Goal: Task Accomplishment & Management: Manage account settings

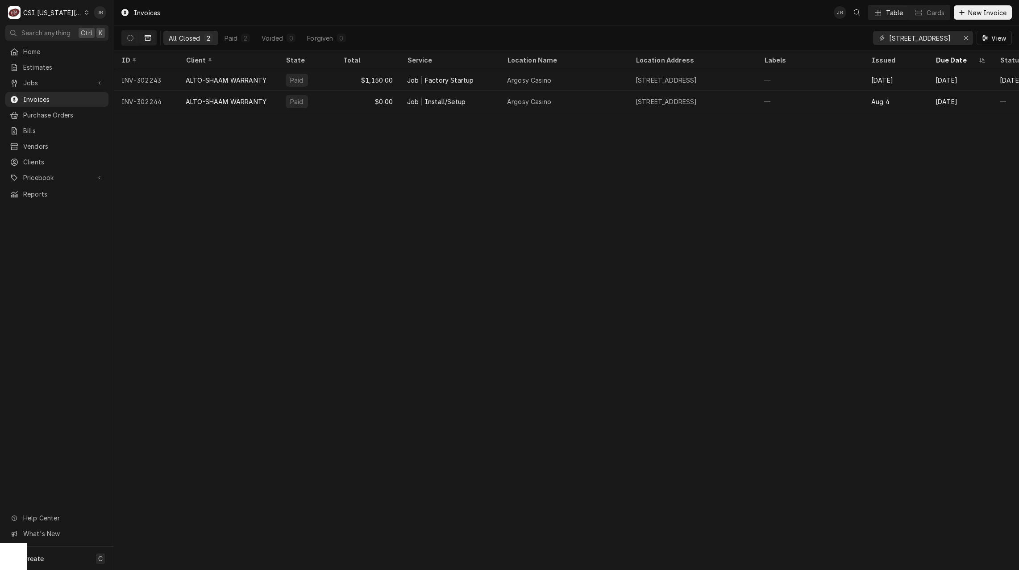
click at [967, 39] on icon "Erase input" at bounding box center [966, 38] width 4 height 4
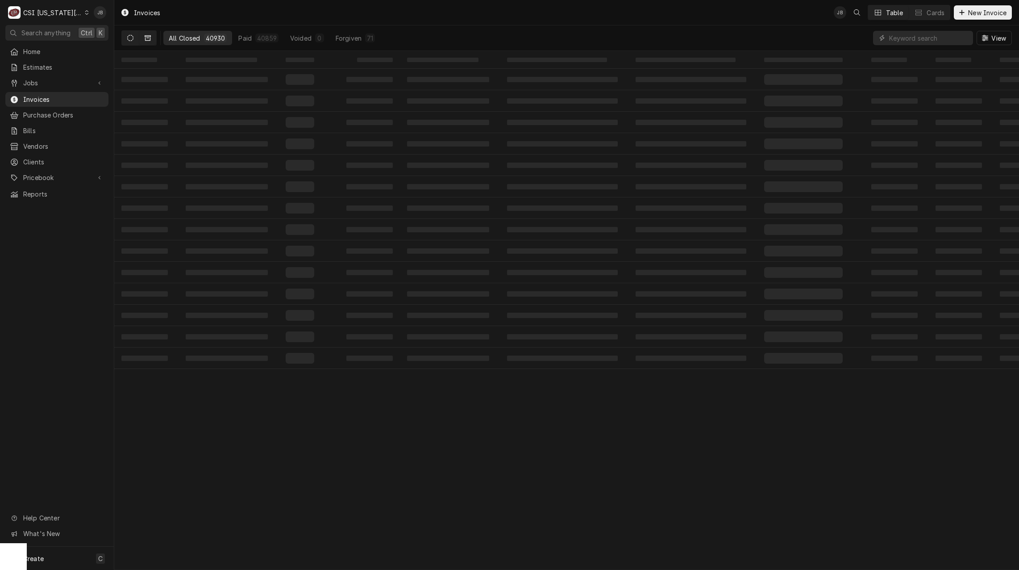
click at [128, 37] on icon "Dynamic Content Wrapper" at bounding box center [130, 38] width 6 height 6
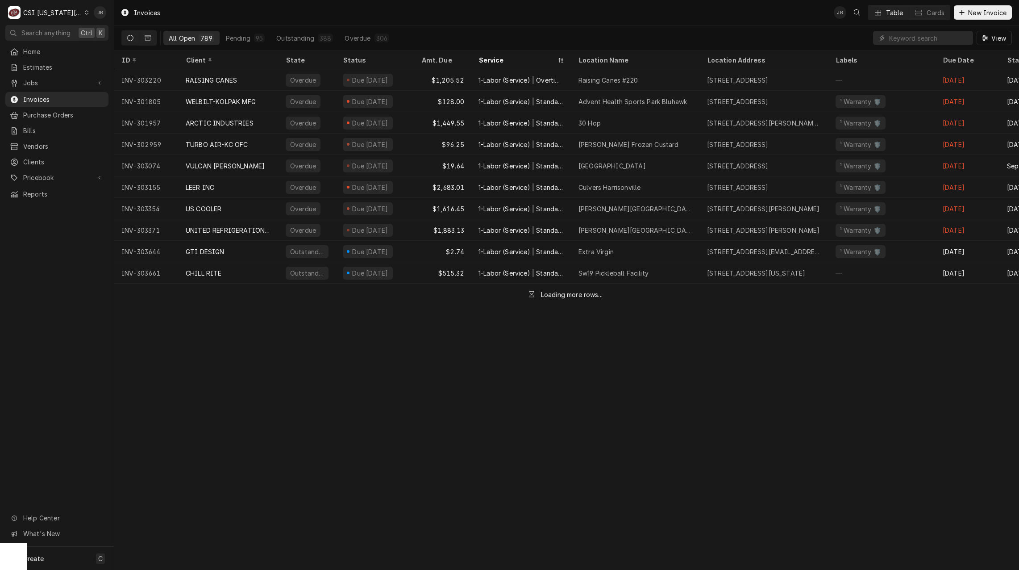
drag, startPoint x: 923, startPoint y: 45, endPoint x: 925, endPoint y: 36, distance: 9.5
click at [922, 45] on div "View" at bounding box center [942, 37] width 139 height 25
click at [924, 34] on input "Dynamic Content Wrapper" at bounding box center [928, 38] width 79 height 14
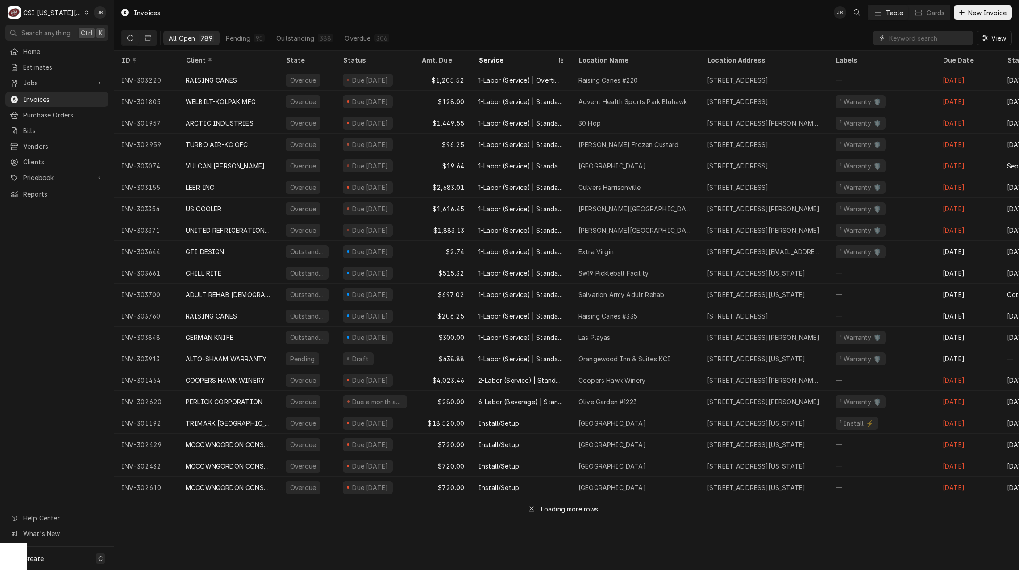
paste input "303204"
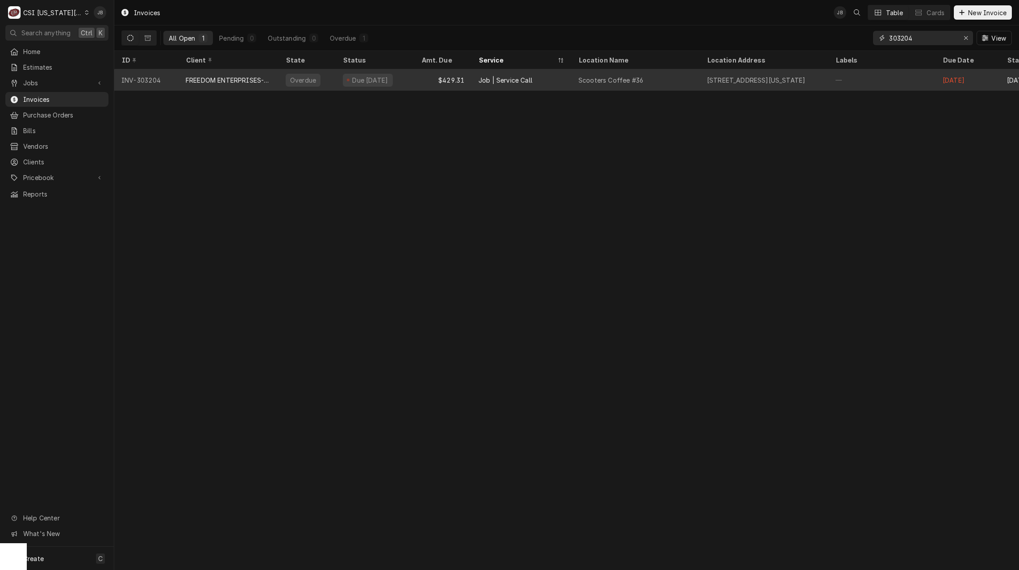
type input "303204"
click at [500, 83] on div "Job | Service Call" at bounding box center [506, 79] width 54 height 9
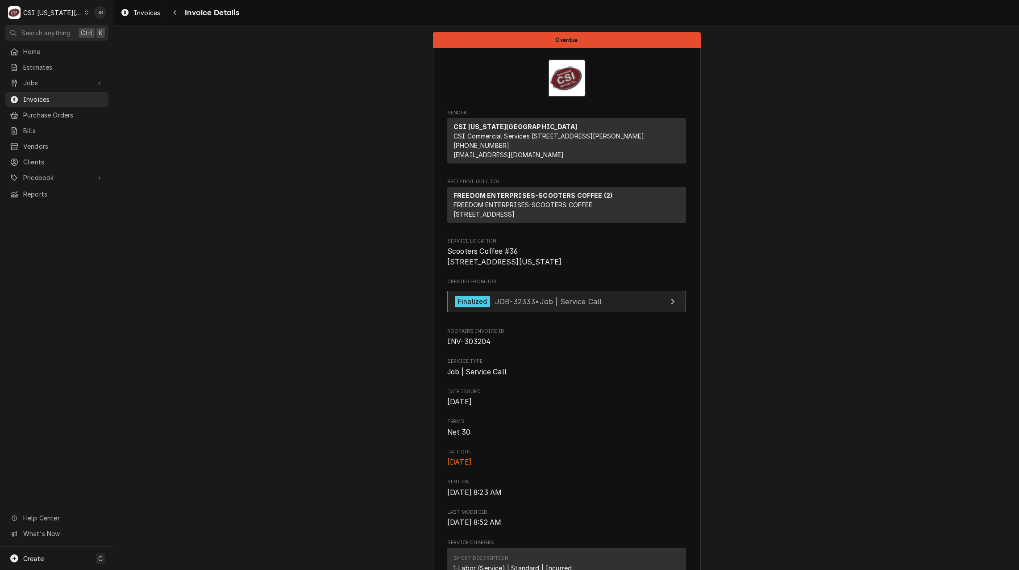
click at [511, 305] on span "JOB-32333 • Job | Service Call" at bounding box center [548, 300] width 107 height 9
click at [85, 95] on span "Invoices" at bounding box center [63, 99] width 81 height 9
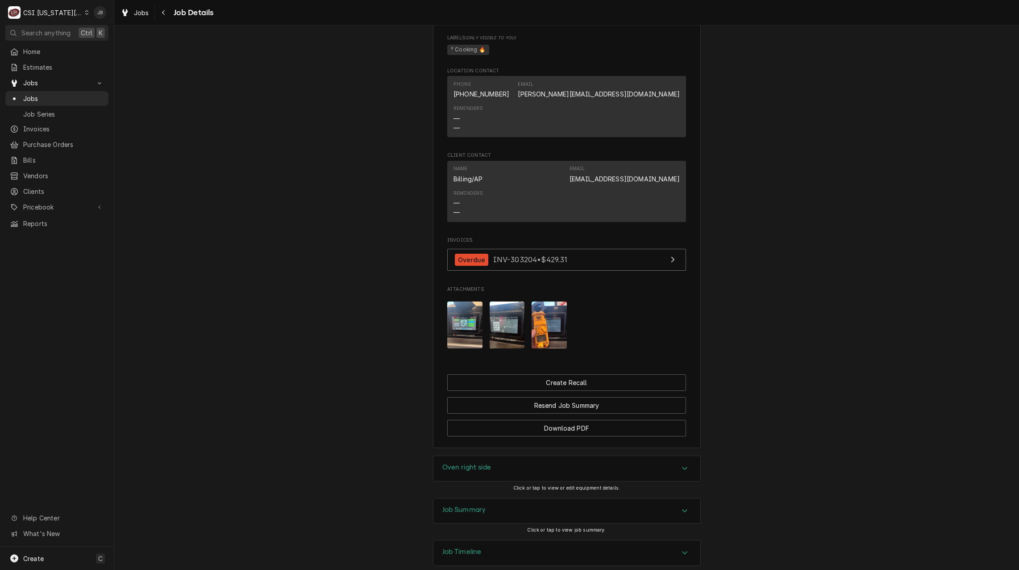
scroll to position [696, 0]
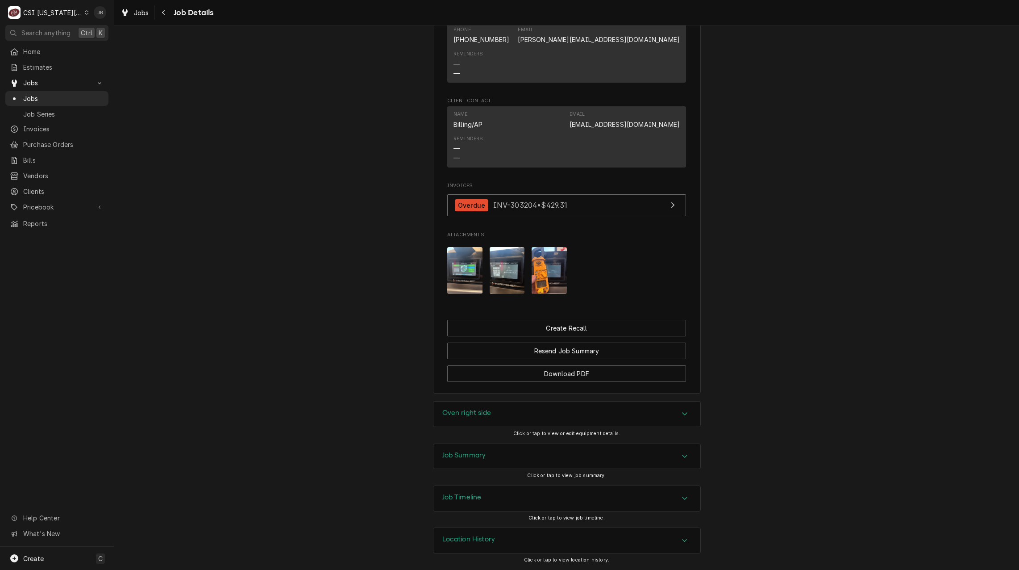
click at [475, 536] on h3 "Location History" at bounding box center [468, 539] width 53 height 8
drag, startPoint x: 473, startPoint y: 500, endPoint x: 469, endPoint y: 483, distance: 17.0
click at [473, 499] on h3 "Job Timeline" at bounding box center [461, 497] width 39 height 8
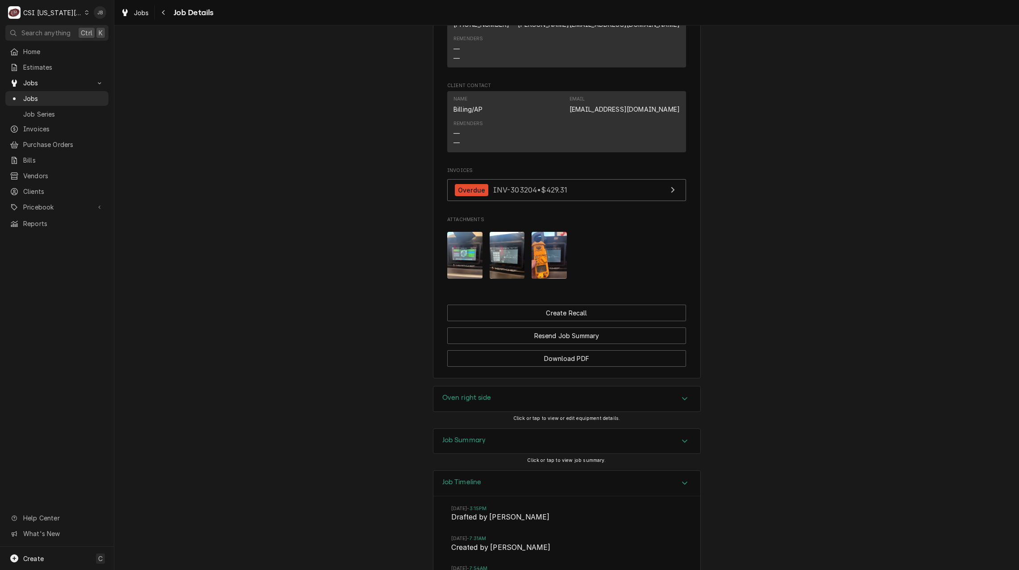
scroll to position [759, 0]
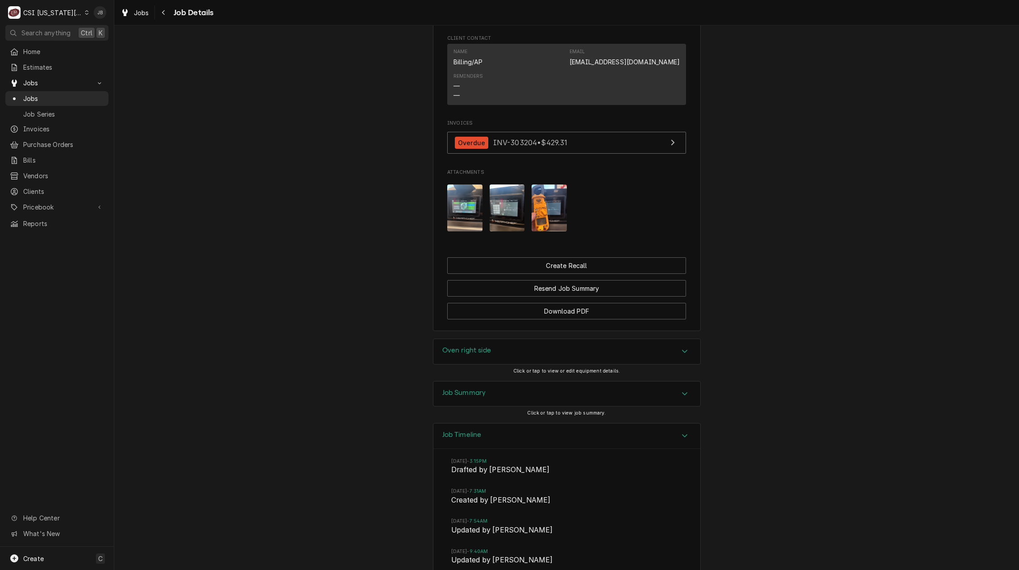
click at [484, 435] on div "Job Timeline" at bounding box center [567, 435] width 267 height 25
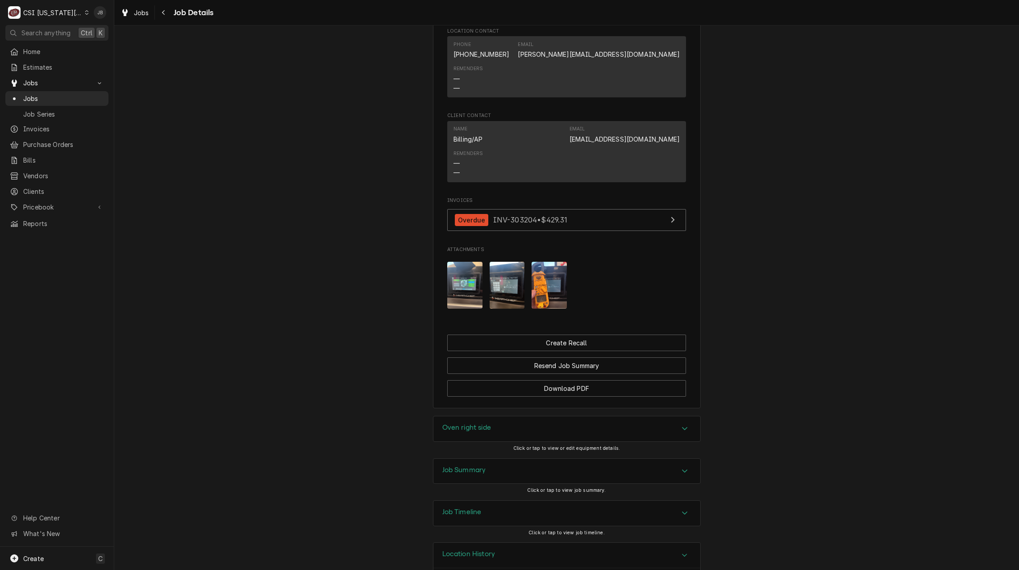
scroll to position [714, 0]
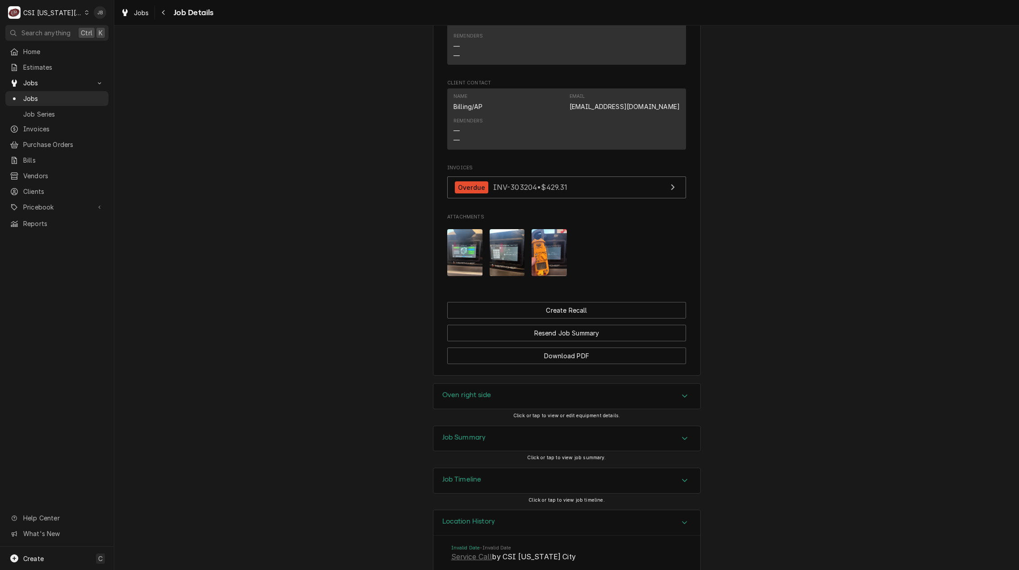
click at [464, 520] on h3 "Location History" at bounding box center [468, 521] width 53 height 8
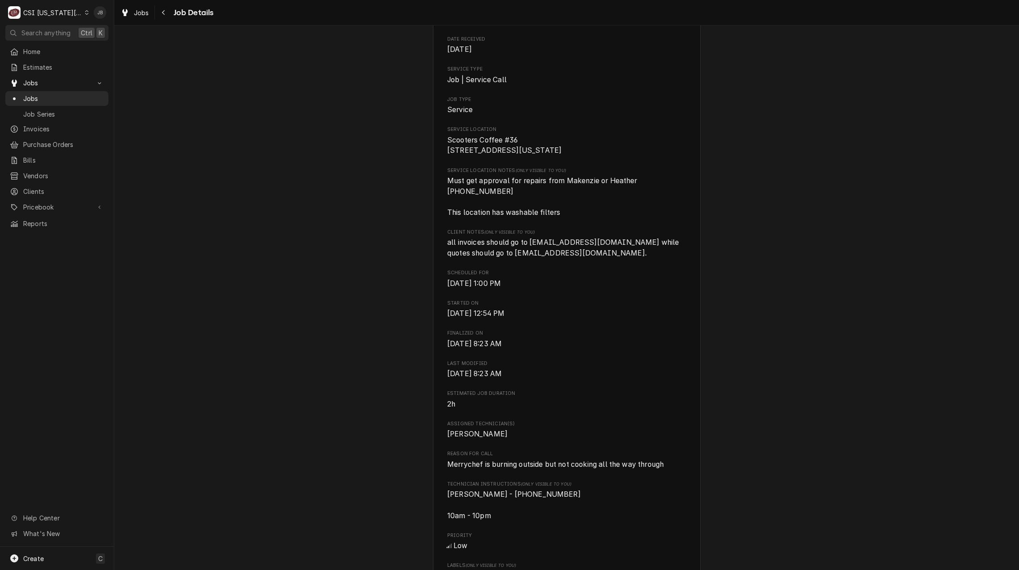
scroll to position [0, 0]
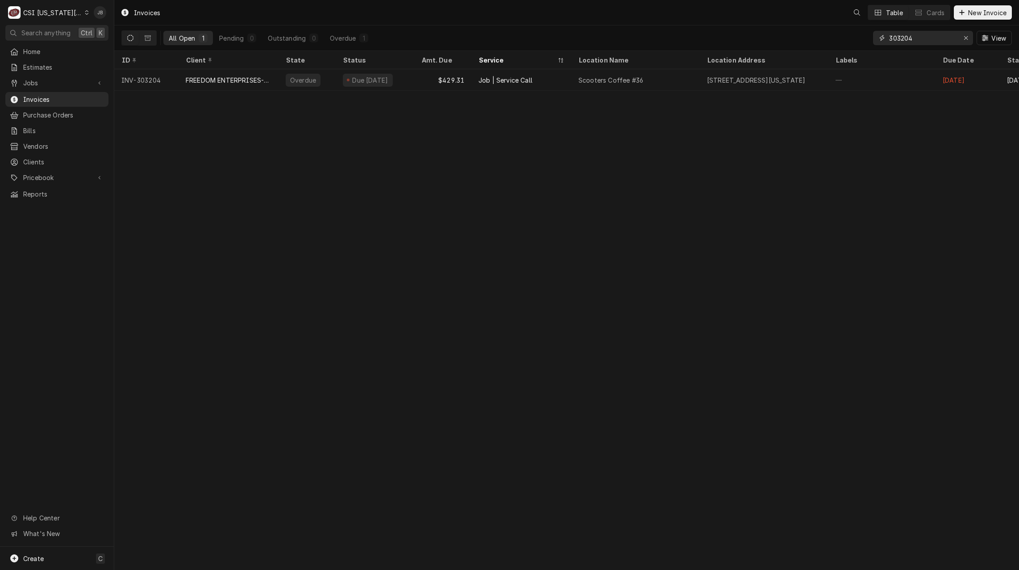
drag, startPoint x: 927, startPoint y: 38, endPoint x: 837, endPoint y: 40, distance: 90.2
click at [837, 40] on div "All Open 1 Pending 0 Outstanding 0 Overdue 1 303204 View" at bounding box center [566, 37] width 891 height 25
paste input "28"
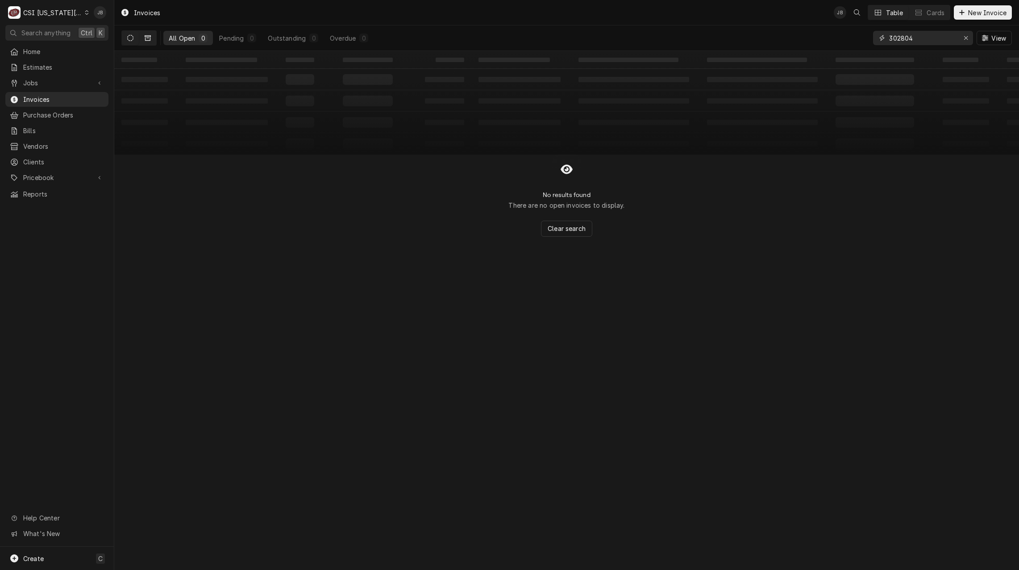
type input "302804"
click at [141, 38] on button "Dynamic Content Wrapper" at bounding box center [147, 38] width 17 height 14
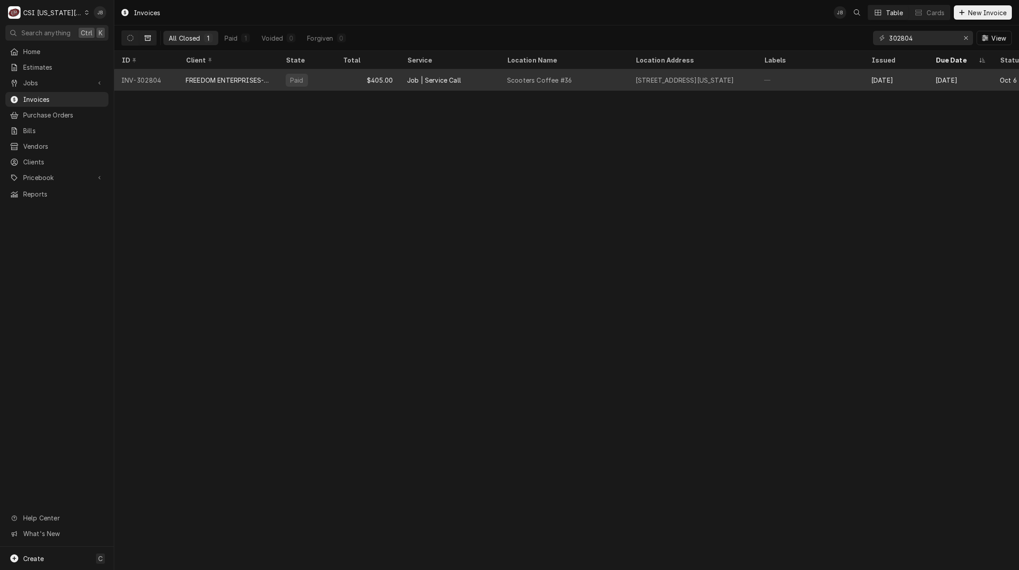
click at [272, 77] on div "FREEDOM ENTERPRISES-SCOOTERS COFFEE (2)" at bounding box center [229, 79] width 100 height 21
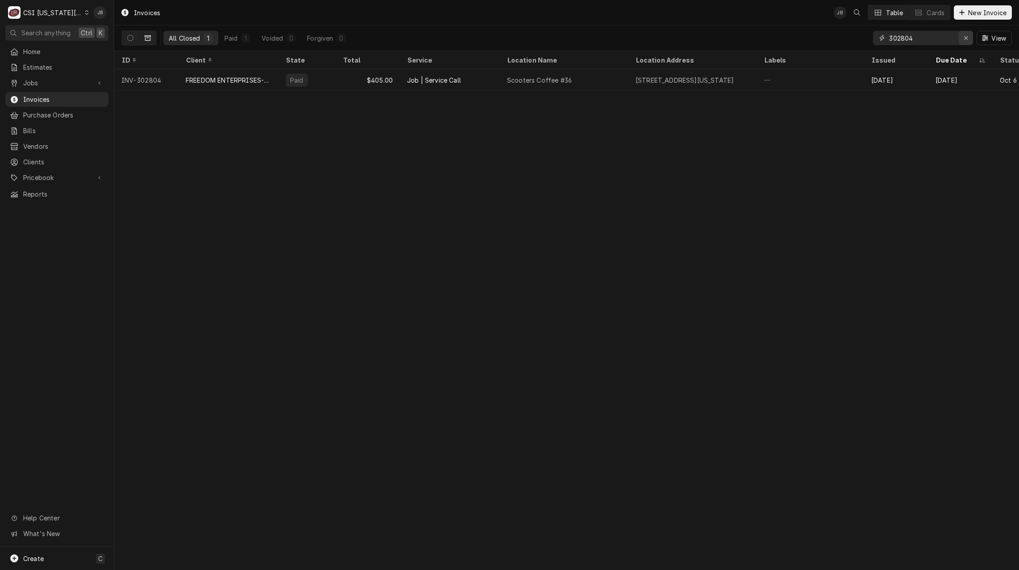
click at [970, 34] on div "Erase input" at bounding box center [966, 37] width 9 height 9
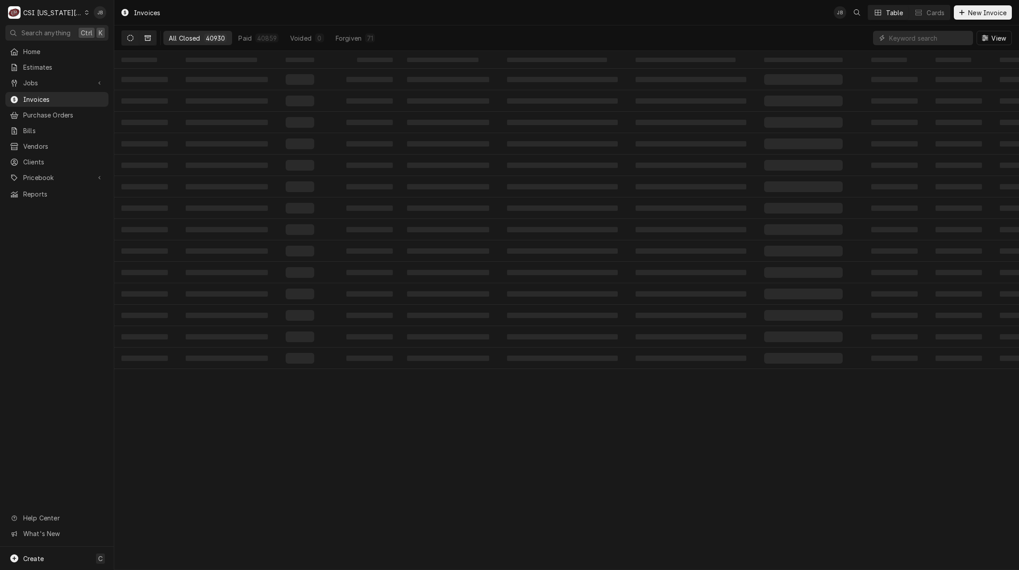
click at [130, 35] on icon "Dynamic Content Wrapper" at bounding box center [130, 38] width 6 height 6
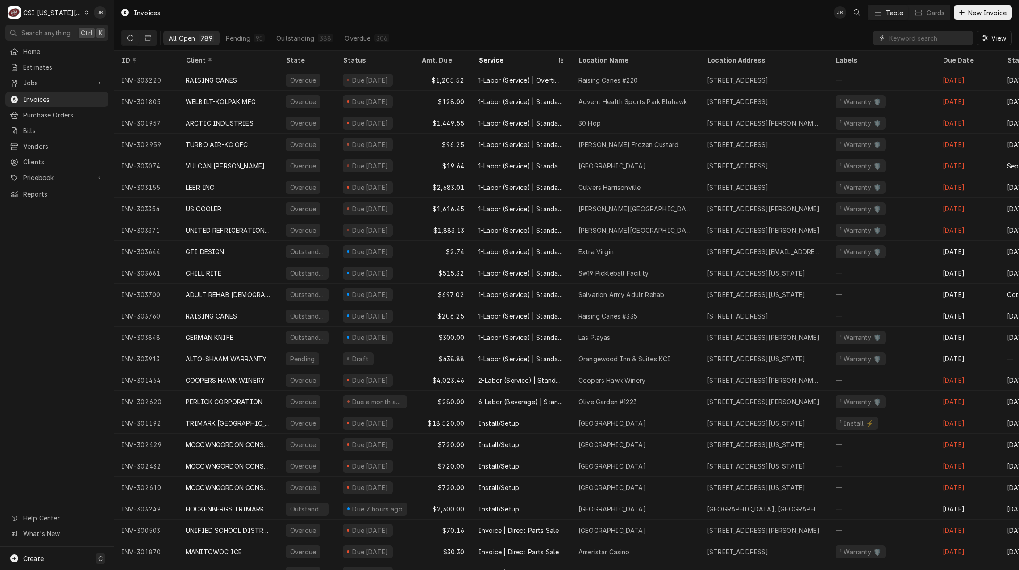
click at [897, 40] on input "Dynamic Content Wrapper" at bounding box center [928, 38] width 79 height 14
click at [933, 40] on input "Dynamic Content Wrapper" at bounding box center [928, 38] width 79 height 14
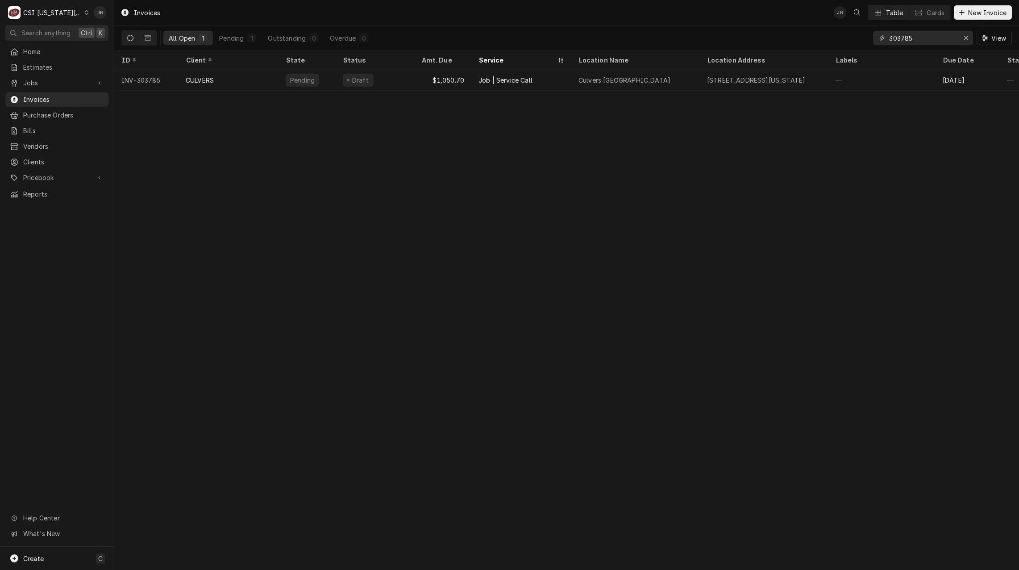
type input "303785"
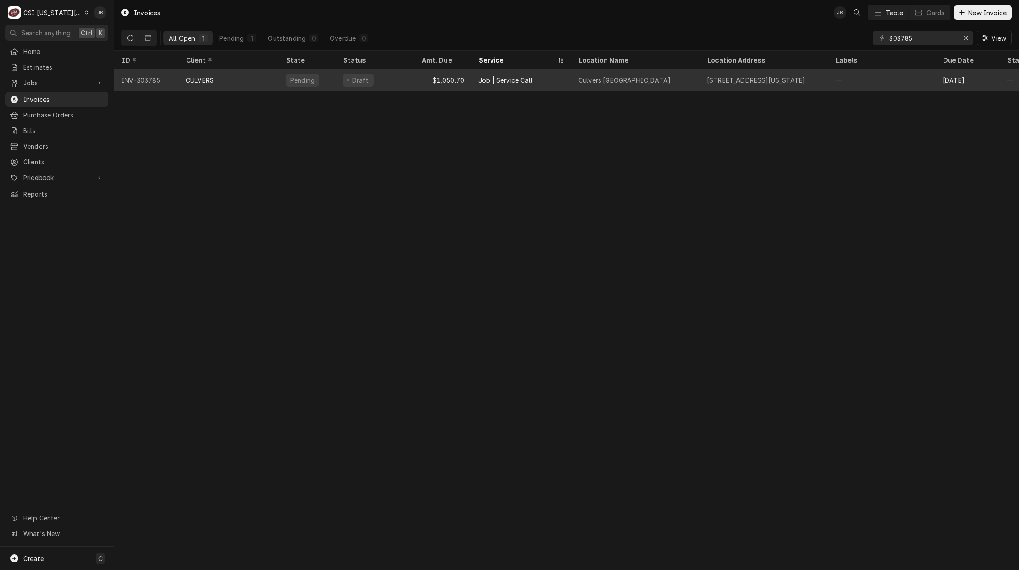
click at [221, 79] on div "CULVERS" at bounding box center [229, 79] width 100 height 21
click at [262, 77] on div "CULVERS" at bounding box center [229, 79] width 100 height 21
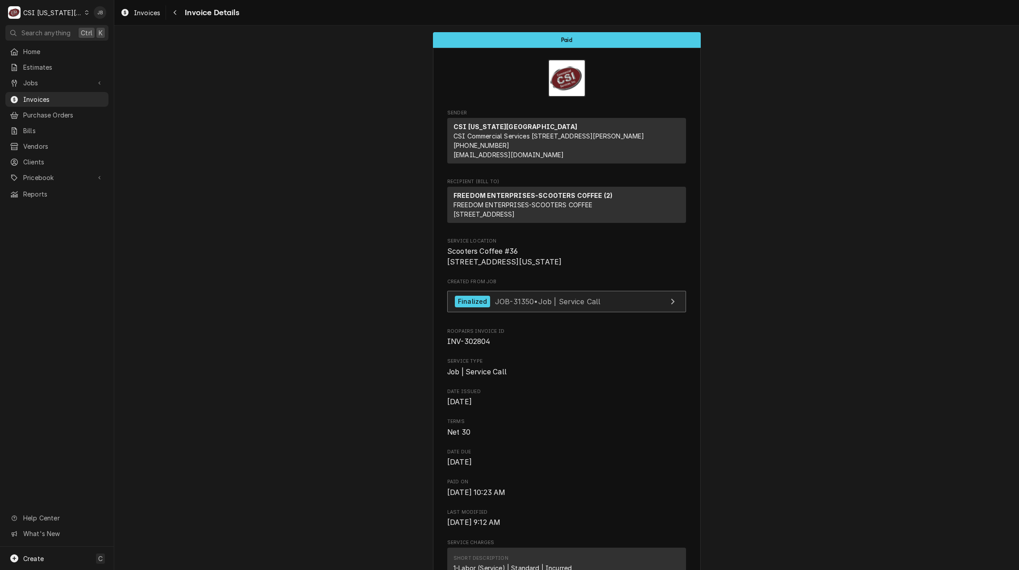
click at [536, 313] on link "Finalized JOB-31350 • Job | Service Call" at bounding box center [566, 302] width 239 height 22
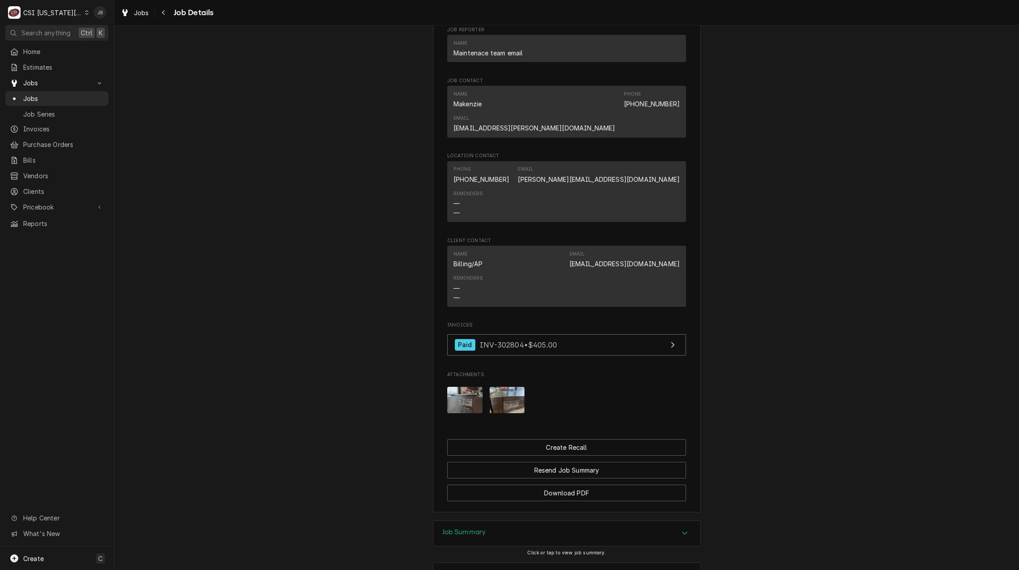
scroll to position [757, 0]
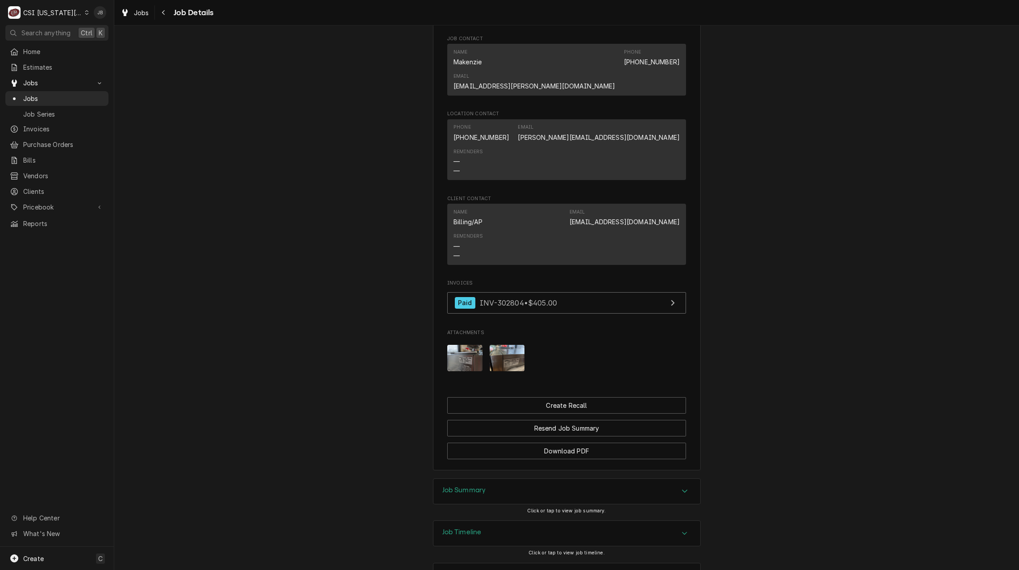
click at [470, 528] on h3 "Job Timeline" at bounding box center [461, 532] width 39 height 8
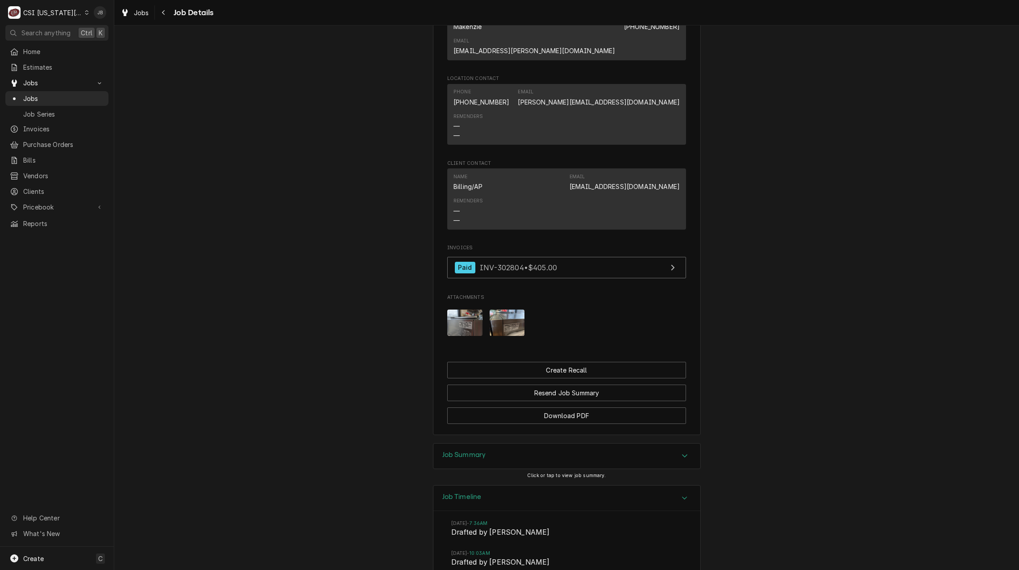
scroll to position [935, 0]
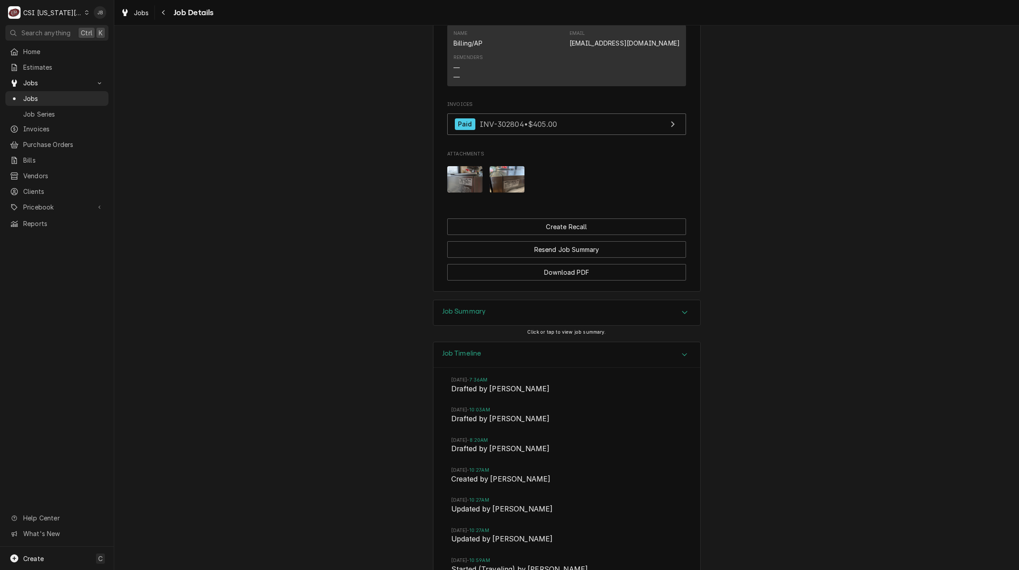
click at [463, 349] on h3 "Job Timeline" at bounding box center [461, 353] width 39 height 8
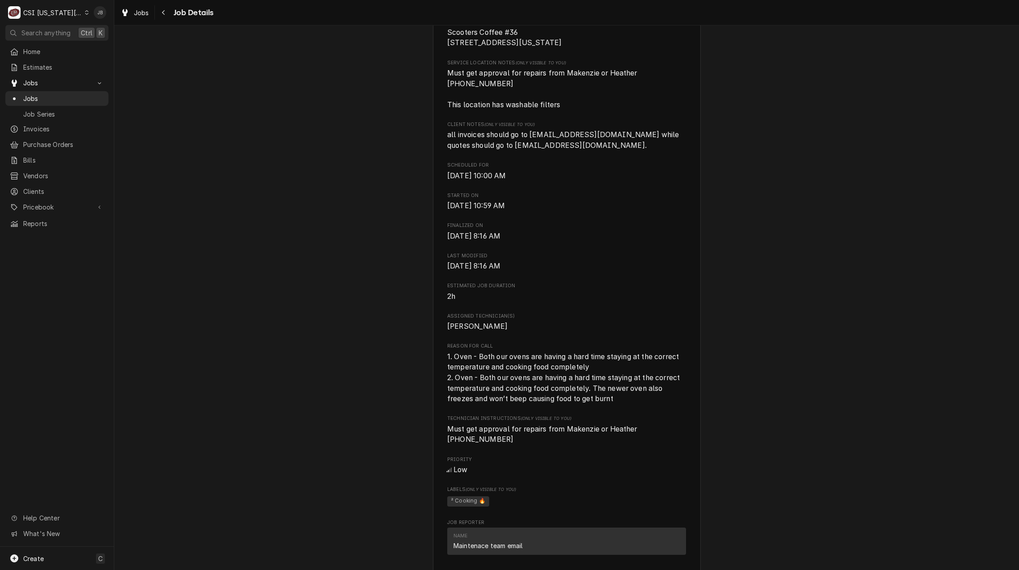
scroll to position [87, 0]
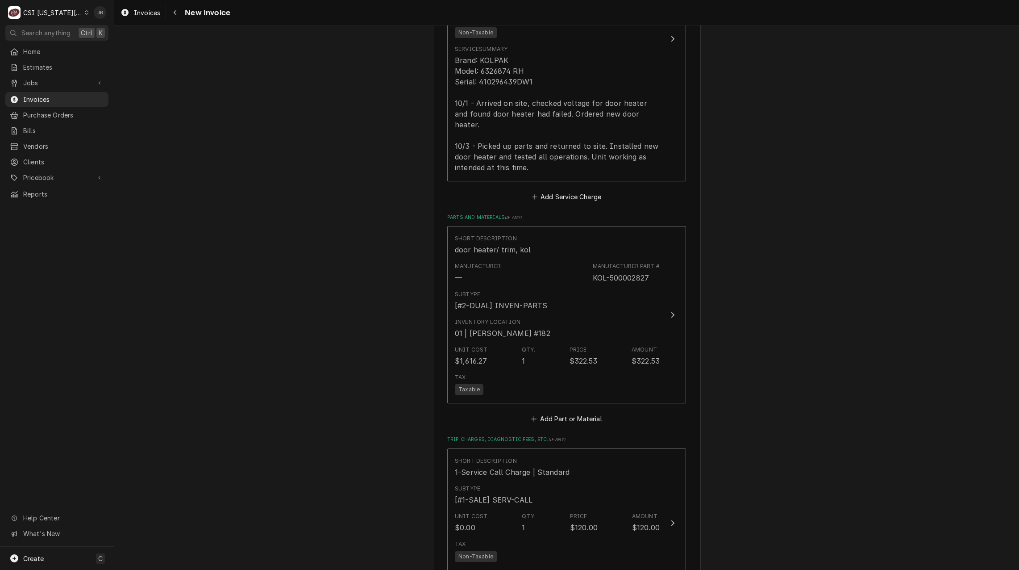
scroll to position [938, 0]
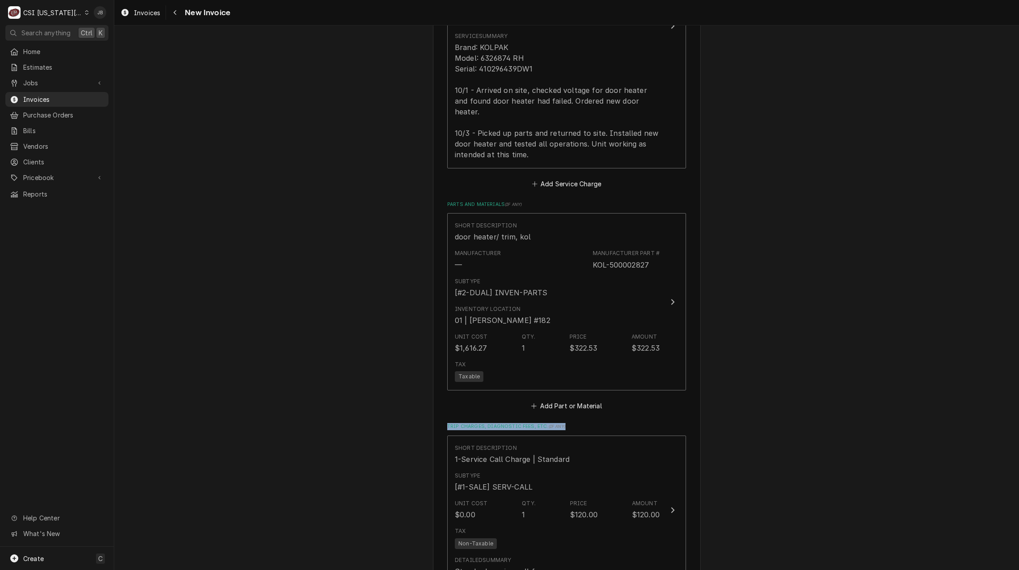
drag, startPoint x: 572, startPoint y: 413, endPoint x: 430, endPoint y: 413, distance: 142.4
click at [433, 413] on div "Please provide the following information to create your invoice: Client Details…" at bounding box center [567, 120] width 268 height 2030
drag, startPoint x: 430, startPoint y: 413, endPoint x: 397, endPoint y: 416, distance: 33.1
click at [397, 416] on div "Please provide the following information to create your invoice: Client Details…" at bounding box center [566, 120] width 905 height 2046
drag, startPoint x: 565, startPoint y: 421, endPoint x: 410, endPoint y: 413, distance: 155.1
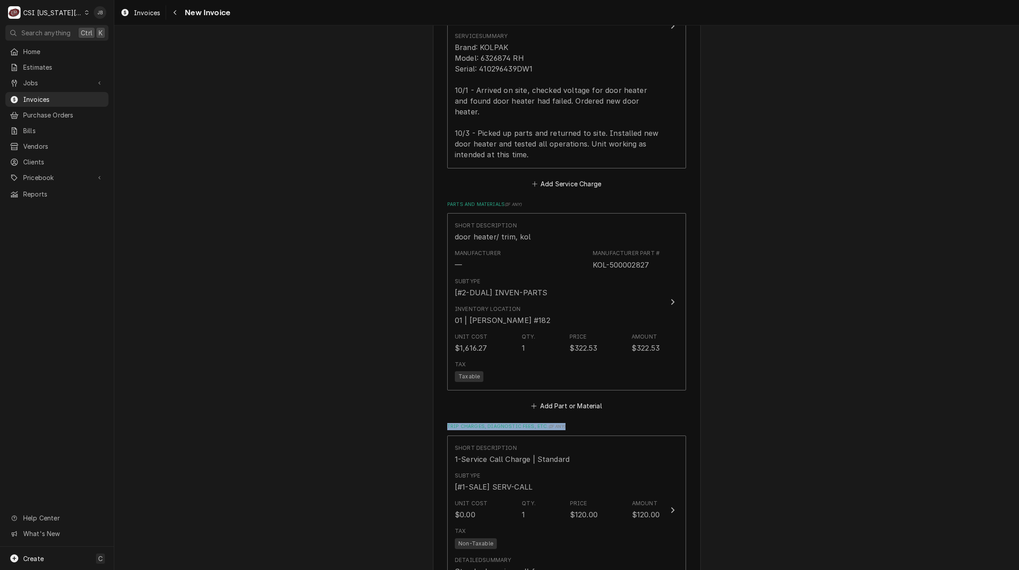
click at [410, 413] on div "Please provide the following information to create your invoice: Client Details…" at bounding box center [566, 120] width 905 height 2046
drag, startPoint x: 410, startPoint y: 413, endPoint x: 349, endPoint y: 429, distance: 62.9
click at [349, 429] on div "Please provide the following information to create your invoice: Client Details…" at bounding box center [566, 120] width 905 height 2046
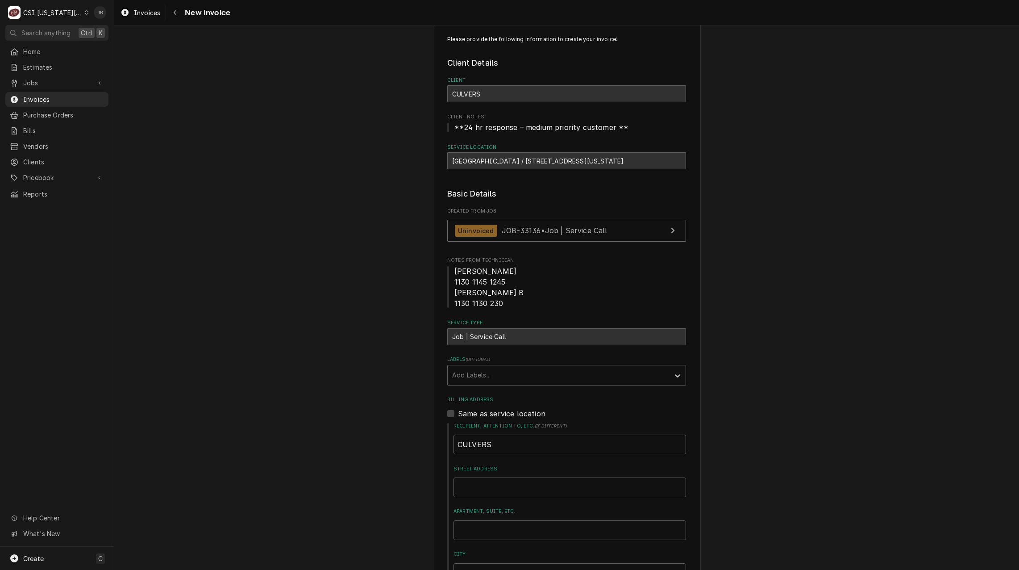
scroll to position [0, 0]
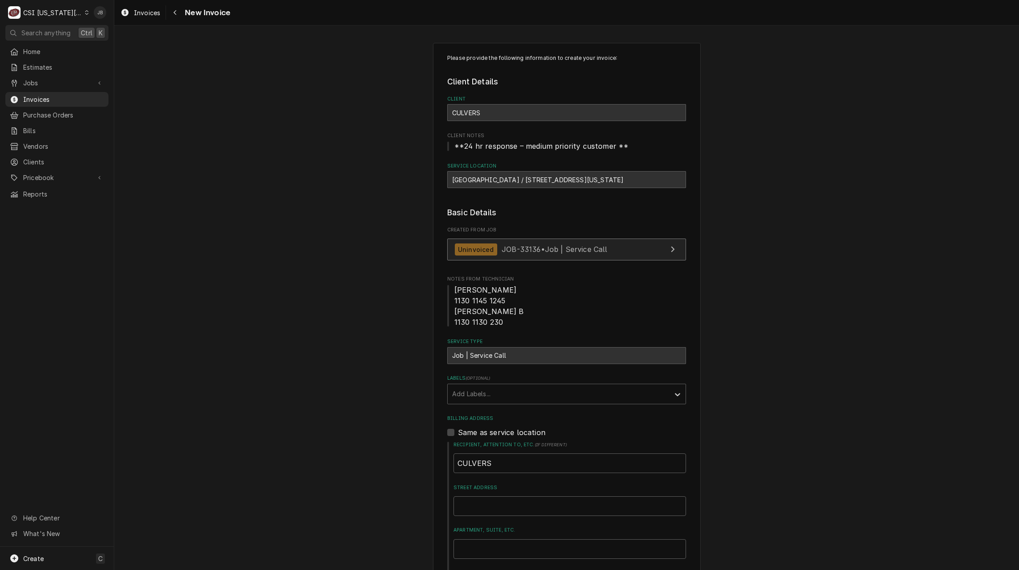
drag, startPoint x: 530, startPoint y: 261, endPoint x: 517, endPoint y: 254, distance: 15.2
type textarea "x"
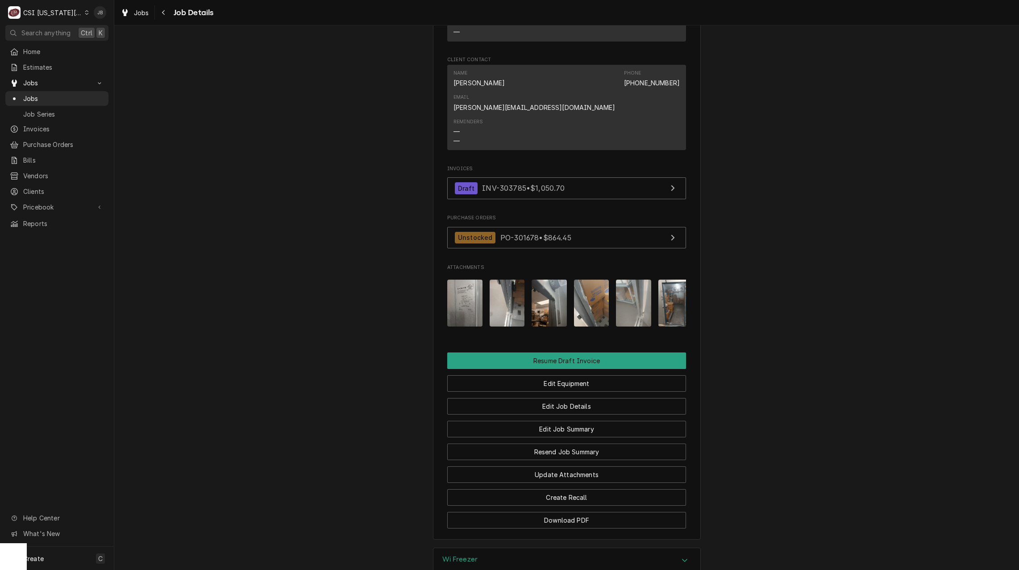
scroll to position [848, 0]
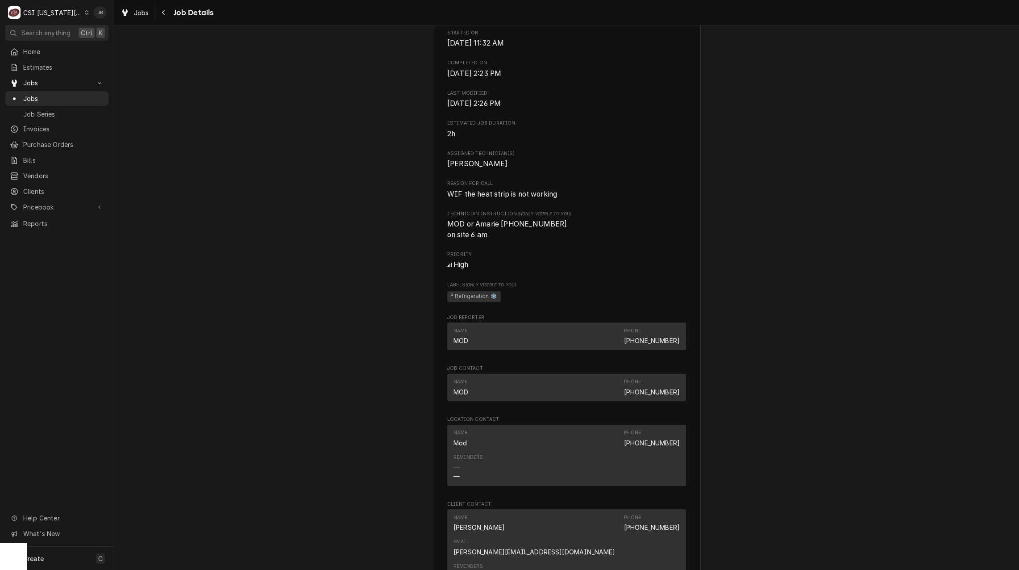
drag, startPoint x: 320, startPoint y: 326, endPoint x: 326, endPoint y: 327, distance: 6.3
click at [320, 326] on div "Completed and Uninvoiced CULVERS Culvers North Oak / 9710 North Oak Trafficway,…" at bounding box center [566, 356] width 905 height 1269
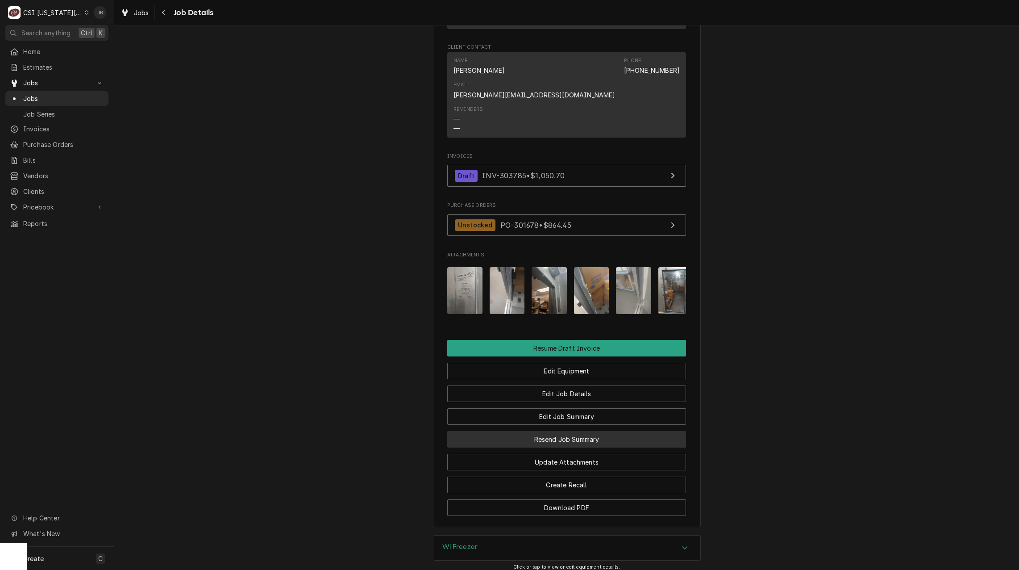
scroll to position [896, 0]
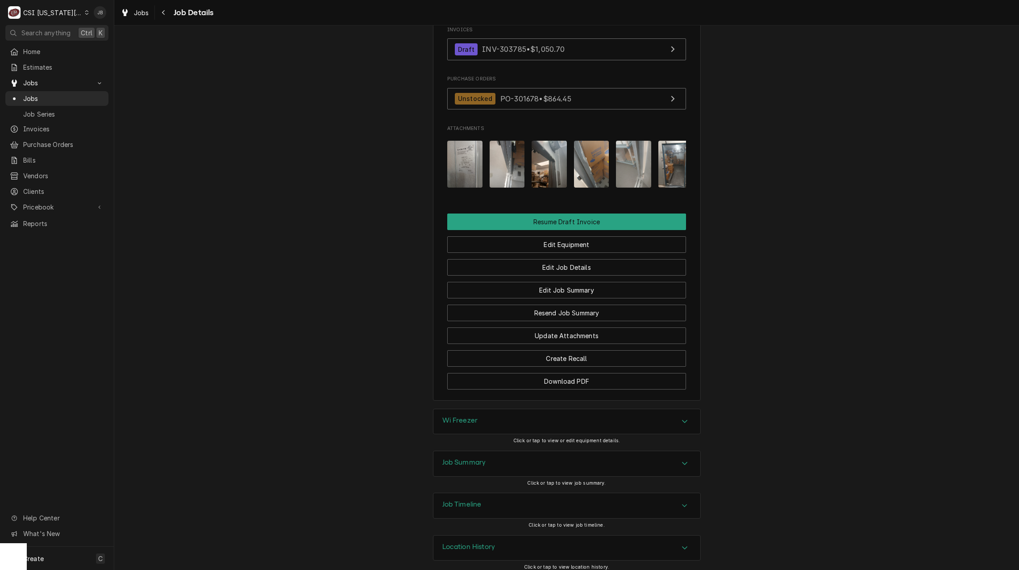
click at [492, 457] on div "Job Summary" at bounding box center [567, 463] width 267 height 25
click at [487, 458] on div "Job Summary" at bounding box center [567, 463] width 267 height 25
click at [466, 500] on h3 "Job Timeline" at bounding box center [461, 504] width 39 height 8
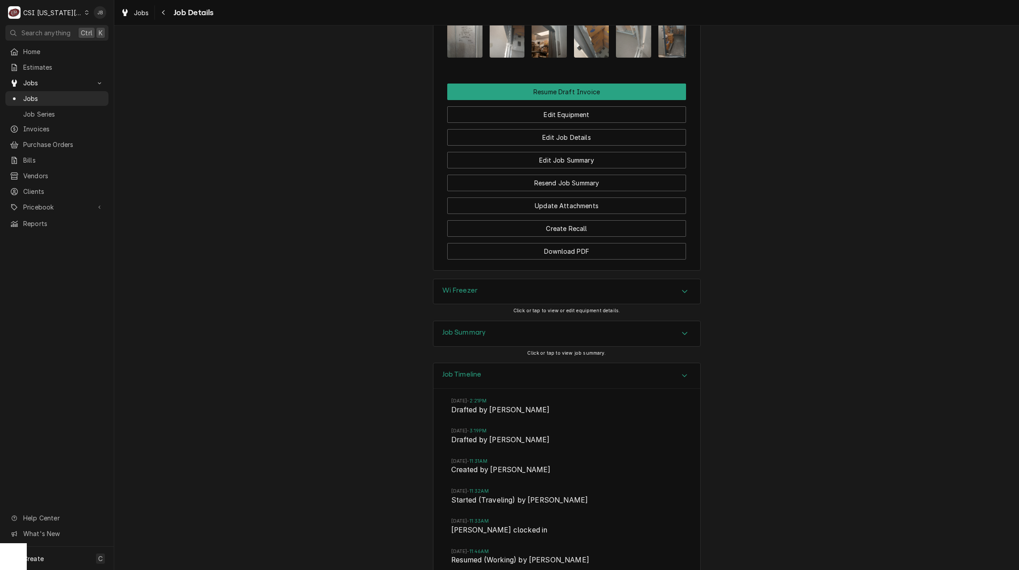
scroll to position [1030, 0]
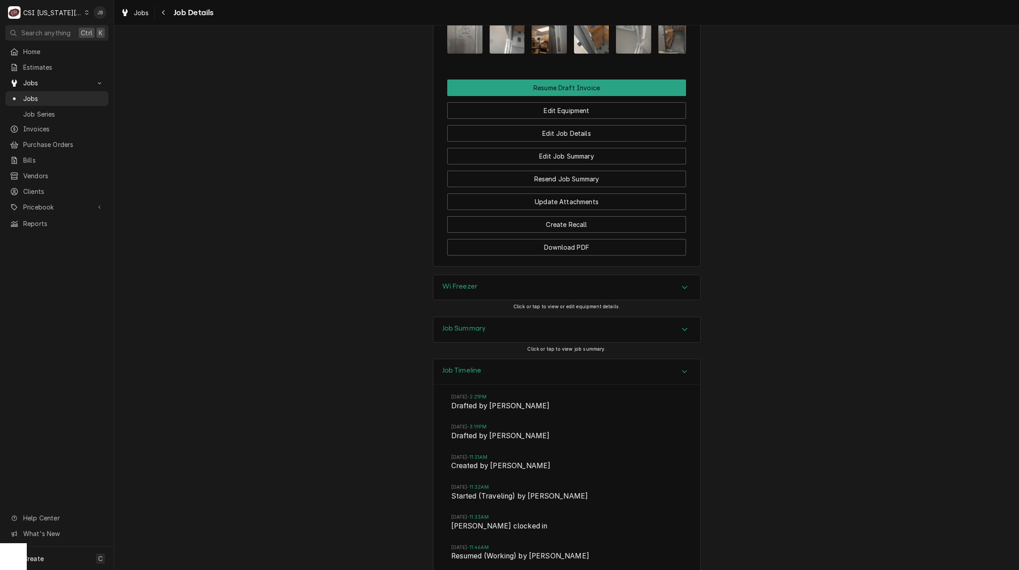
click at [535, 360] on div "Job Timeline" at bounding box center [567, 371] width 267 height 25
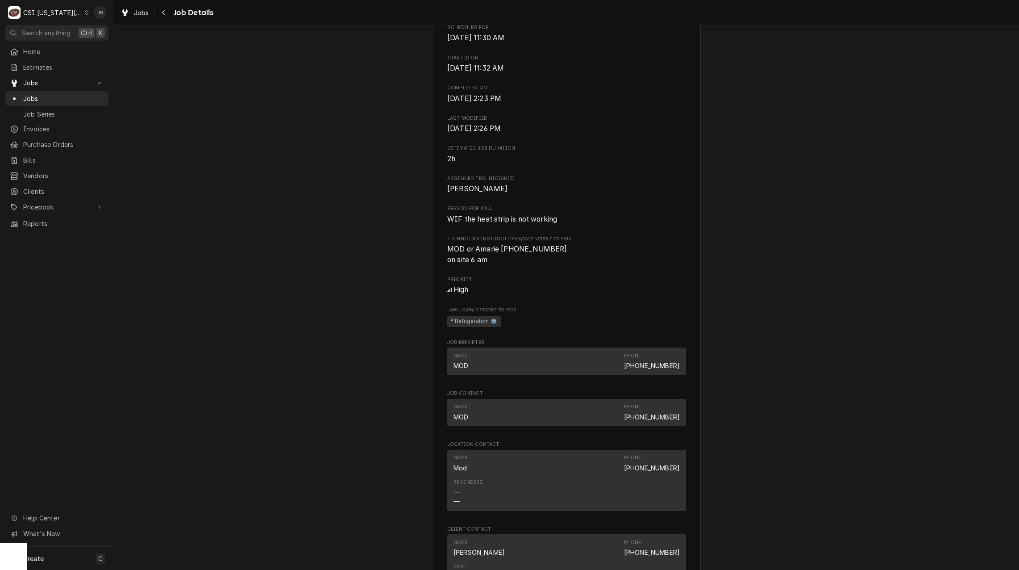
scroll to position [181, 0]
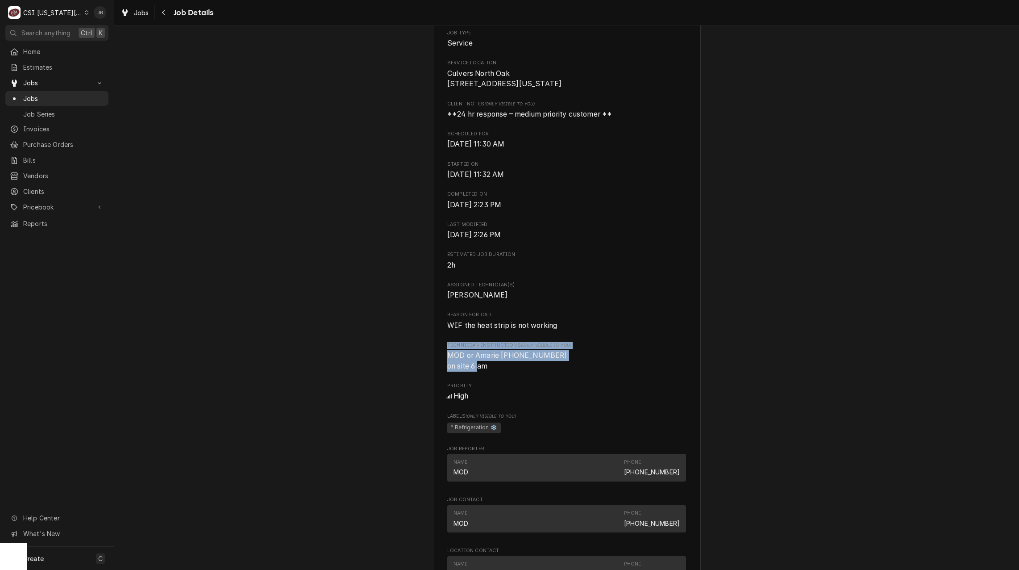
drag, startPoint x: 496, startPoint y: 372, endPoint x: 429, endPoint y: 355, distance: 69.0
click at [429, 355] on div "Completed and Uninvoiced CULVERS Culvers North Oak / 9710 North Oak Trafficway,…" at bounding box center [566, 488] width 905 height 1269
drag, startPoint x: 429, startPoint y: 355, endPoint x: 499, endPoint y: 382, distance: 75.0
click at [499, 382] on div "Roopairs Job ID JOB-33136 Date Received Sep 30, 2025 Service Type Job | Service…" at bounding box center [566, 424] width 239 height 970
drag, startPoint x: 512, startPoint y: 375, endPoint x: 492, endPoint y: 378, distance: 20.3
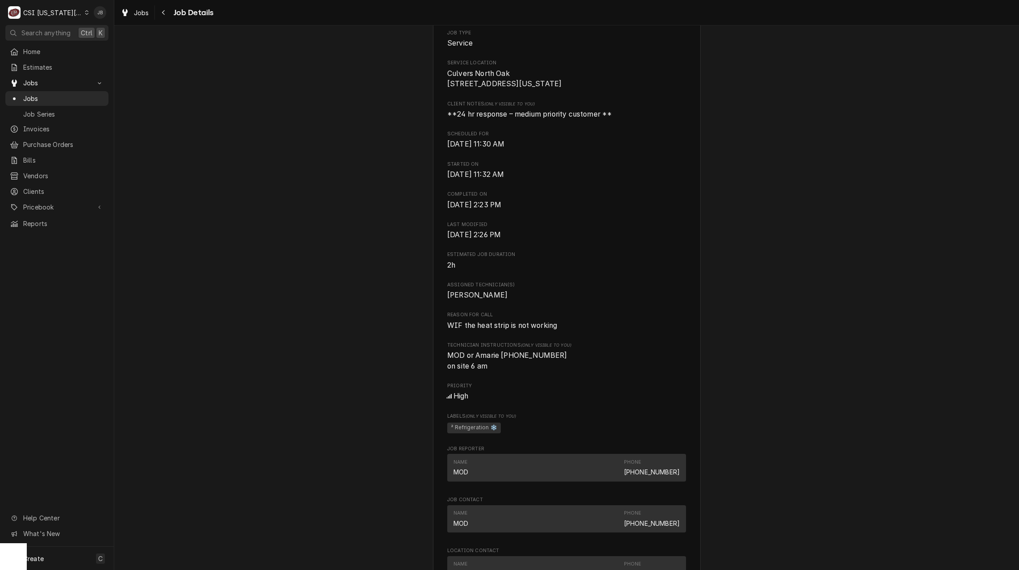
click at [512, 371] on span "MOD or Amarie 816-457-2732 on site 6 am" at bounding box center [566, 360] width 239 height 21
drag, startPoint x: 486, startPoint y: 380, endPoint x: 441, endPoint y: 365, distance: 47.2
click at [441, 365] on div "CULVERS Culvers North Oak / 9710 North Oak Trafficway, Kansas City, MO 64155 Op…" at bounding box center [567, 495] width 268 height 1239
drag, startPoint x: 441, startPoint y: 365, endPoint x: 349, endPoint y: 370, distance: 92.5
click at [349, 370] on div "Completed and Uninvoiced CULVERS Culvers North Oak / 9710 North Oak Trafficway,…" at bounding box center [566, 488] width 905 height 1269
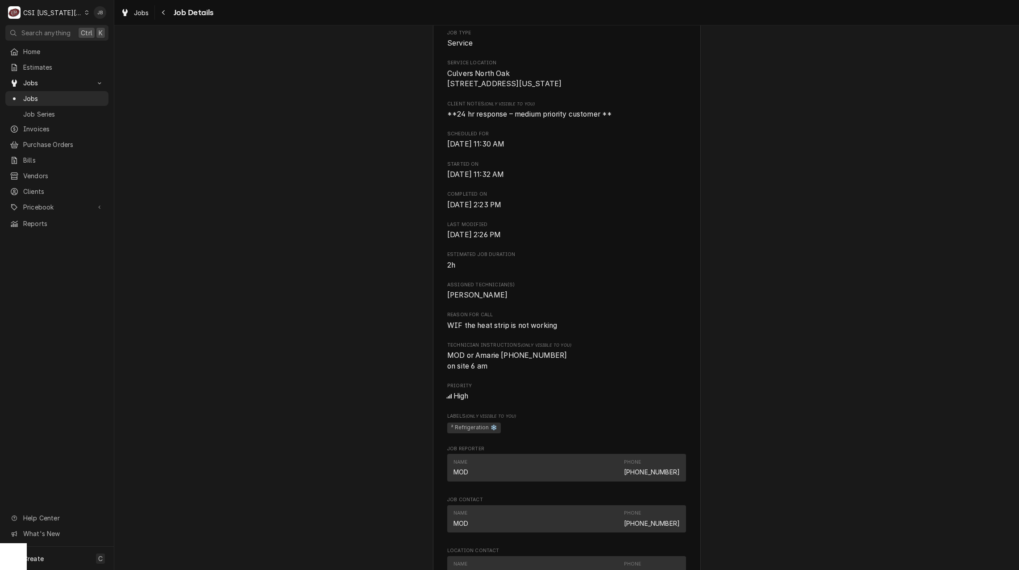
click at [731, 329] on div "Completed and Uninvoiced CULVERS Culvers North Oak / 9710 North Oak Trafficway,…" at bounding box center [566, 488] width 905 height 1269
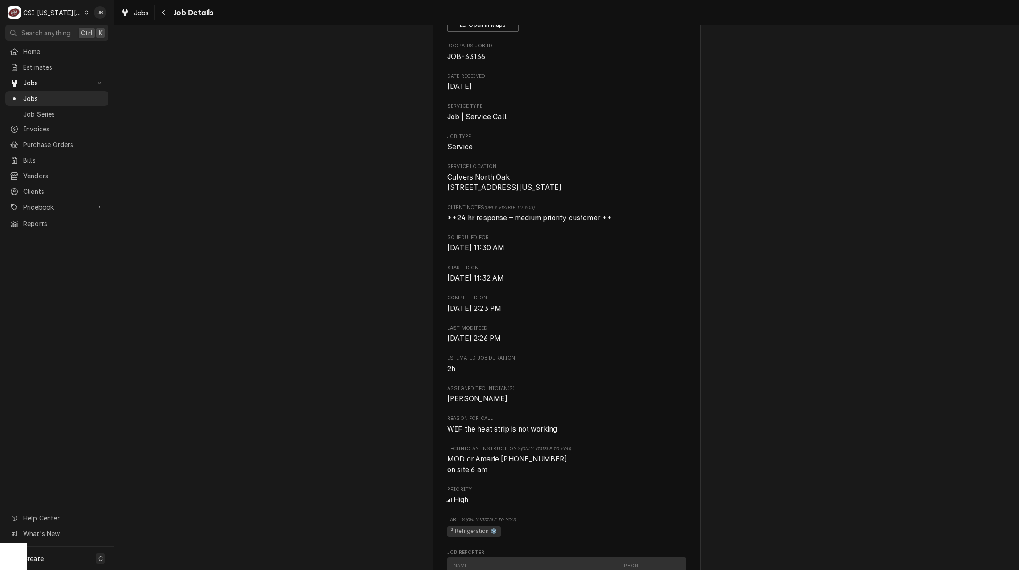
scroll to position [0, 0]
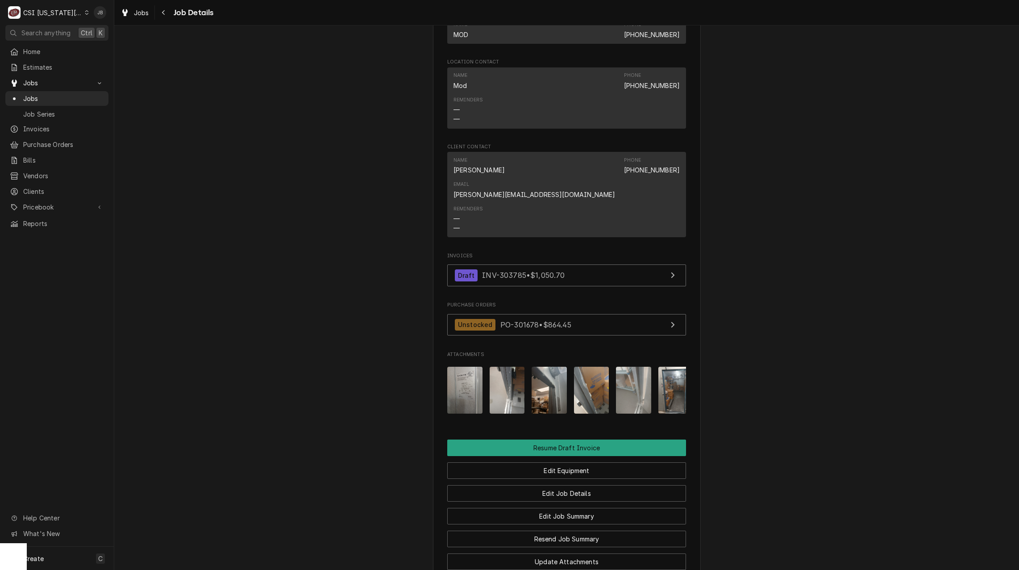
scroll to position [0, 14]
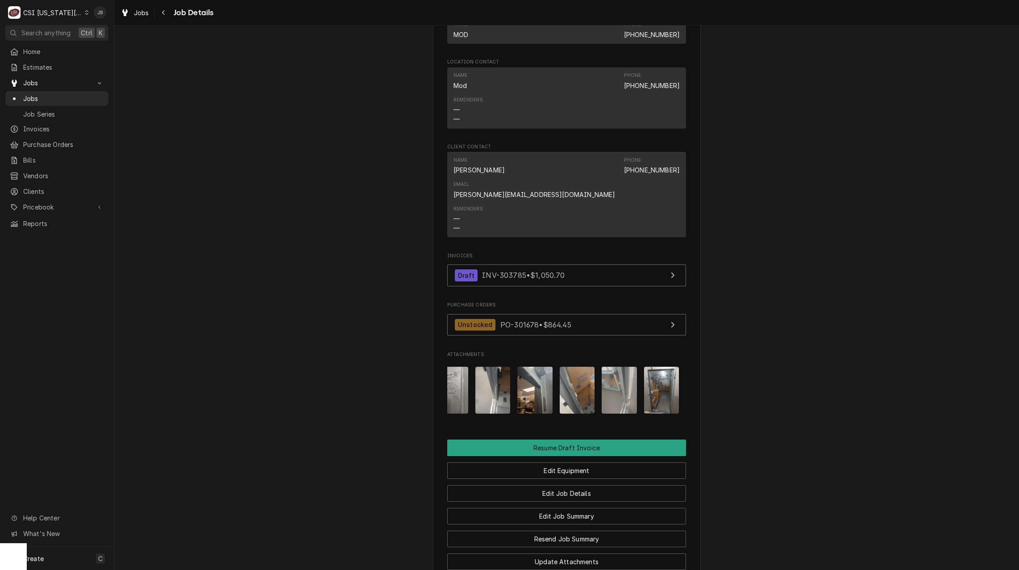
click at [654, 380] on img "Attachments" at bounding box center [661, 390] width 35 height 47
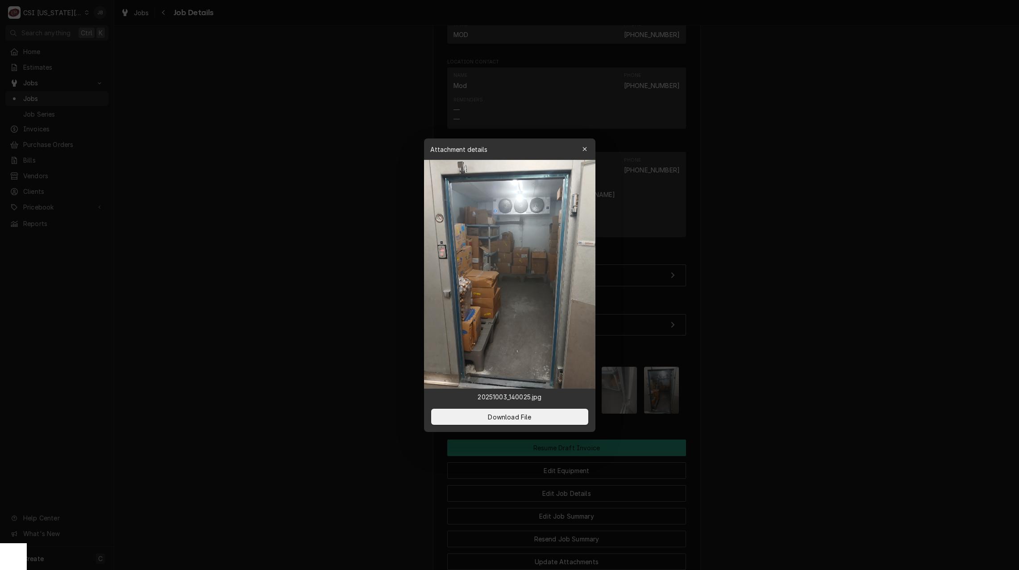
click at [705, 337] on div at bounding box center [509, 285] width 1019 height 570
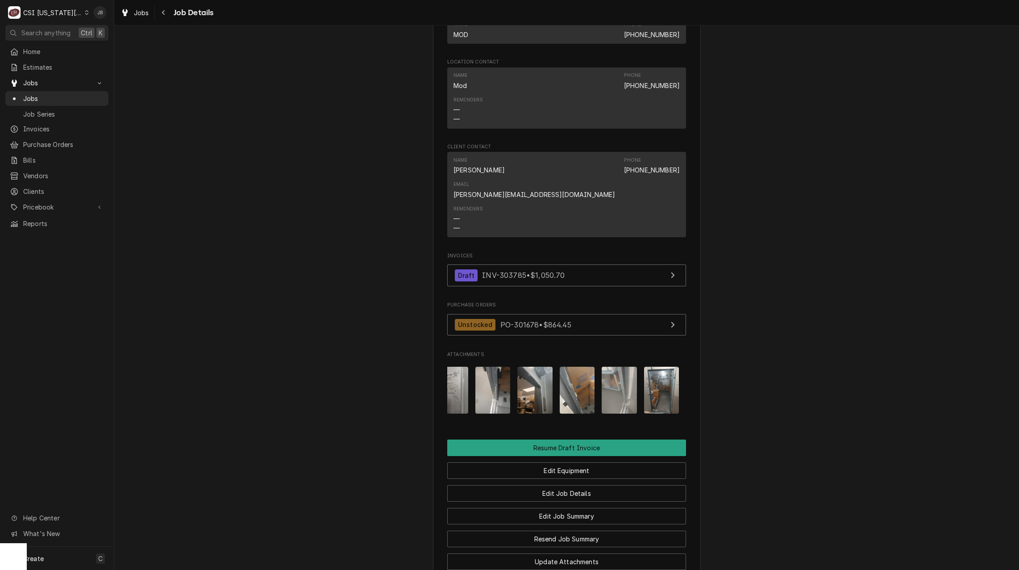
click at [611, 369] on img "Attachments" at bounding box center [619, 390] width 35 height 47
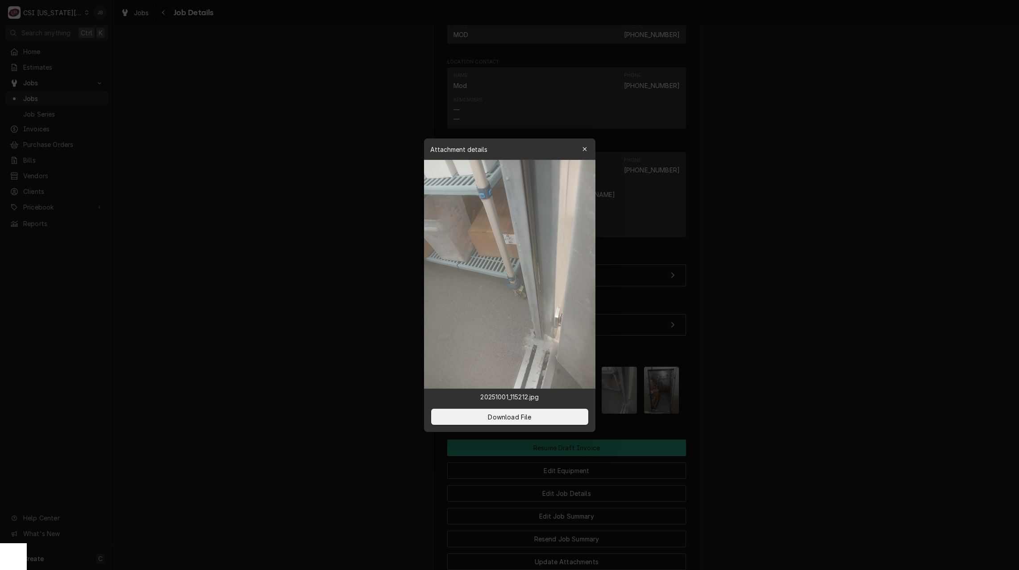
click at [782, 368] on div at bounding box center [509, 285] width 1019 height 570
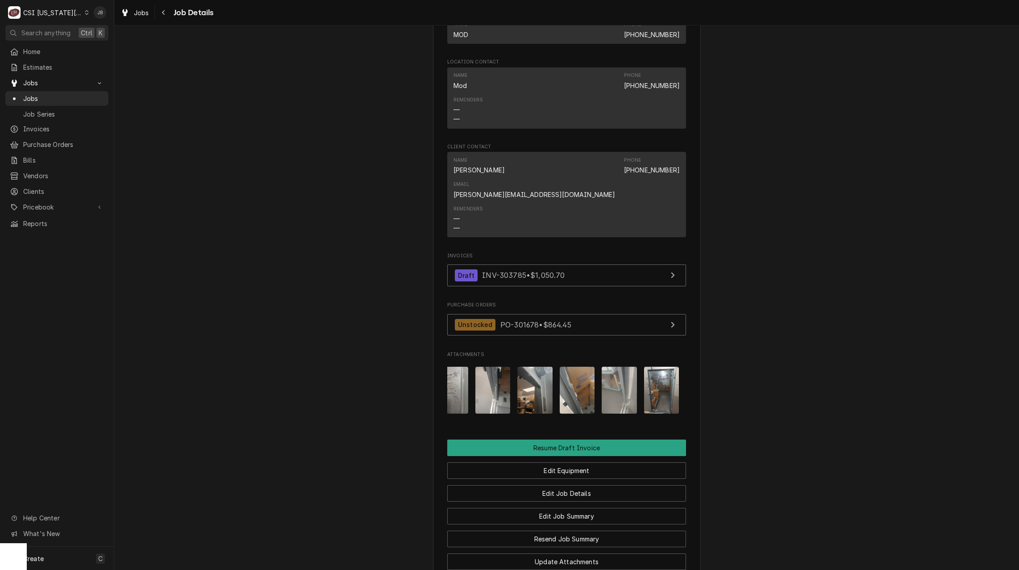
click at [575, 380] on img "Attachments" at bounding box center [577, 390] width 35 height 47
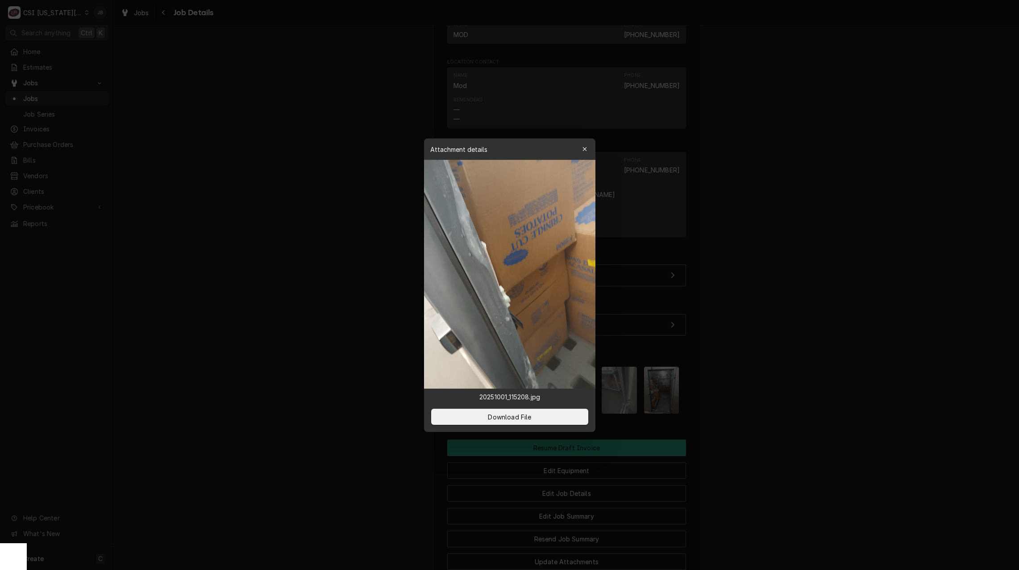
click at [823, 342] on div at bounding box center [509, 285] width 1019 height 570
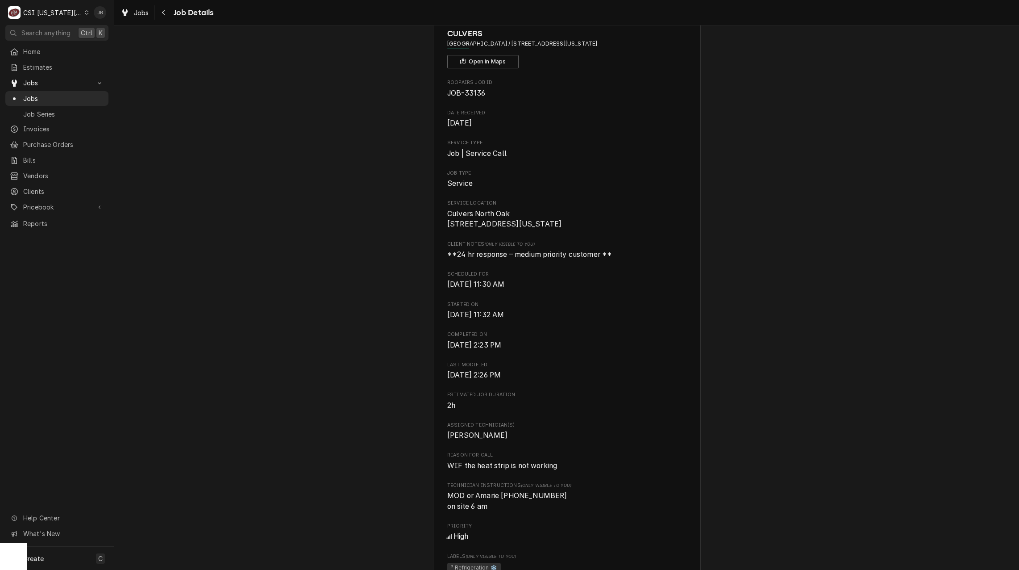
scroll to position [0, 0]
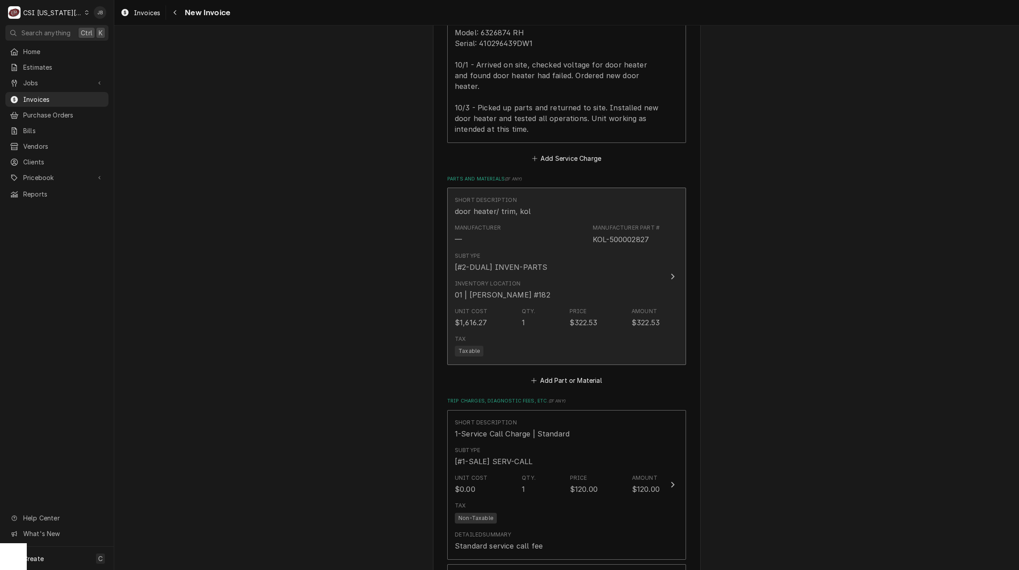
scroll to position [938, 0]
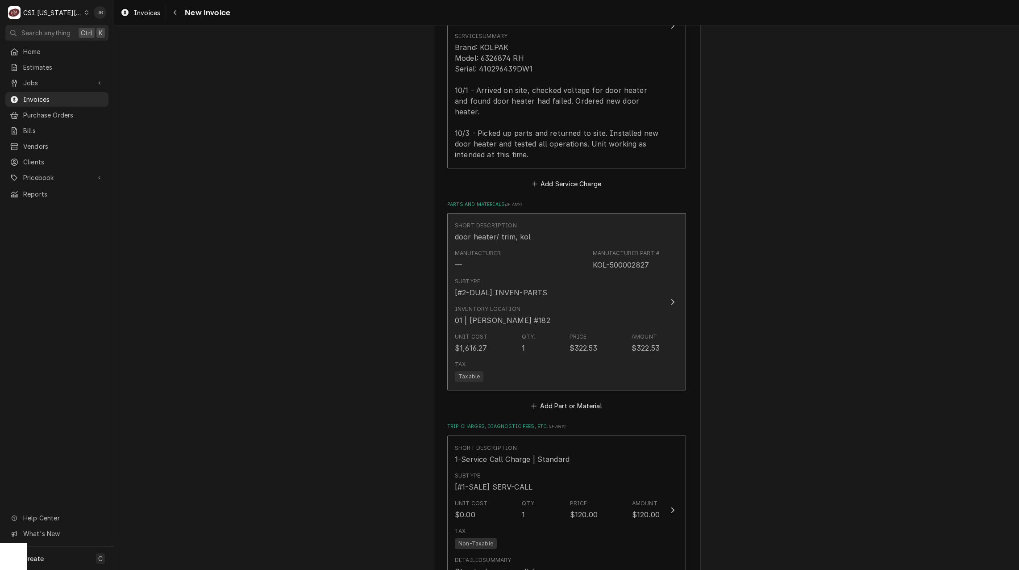
click at [532, 343] on div "Unit Cost $1,616.27 Qty. 1 Price $322.53 Amount $322.53" at bounding box center [557, 343] width 205 height 28
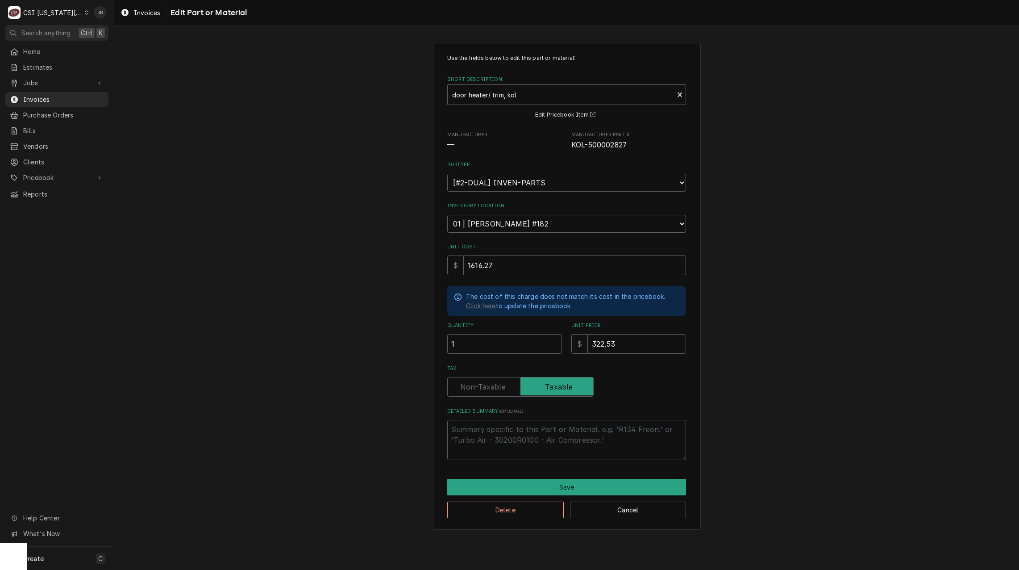
click at [479, 266] on input "1616.27" at bounding box center [575, 265] width 222 height 20
type textarea "x"
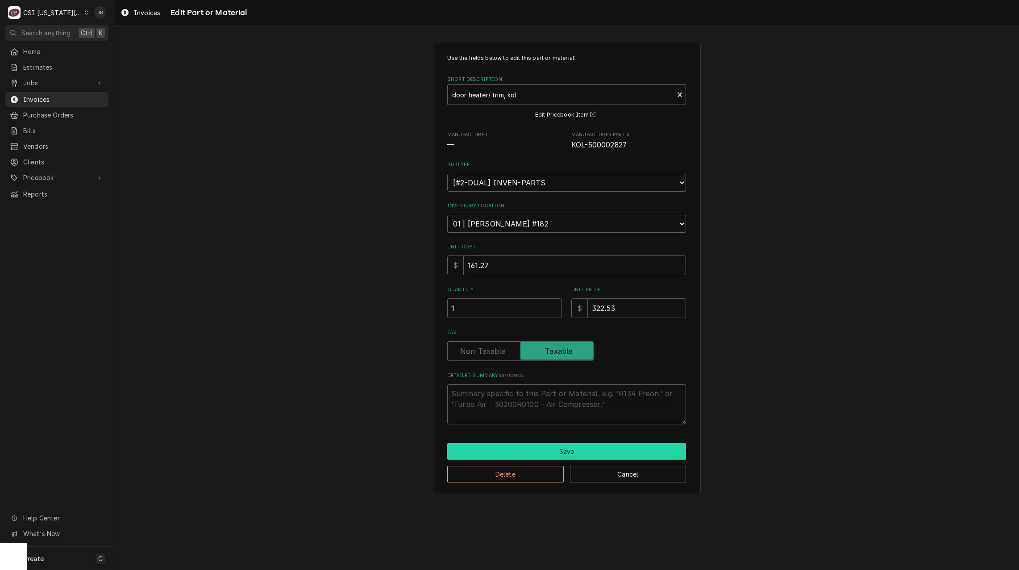
type input "161.27"
click at [534, 450] on button "Save" at bounding box center [566, 451] width 239 height 17
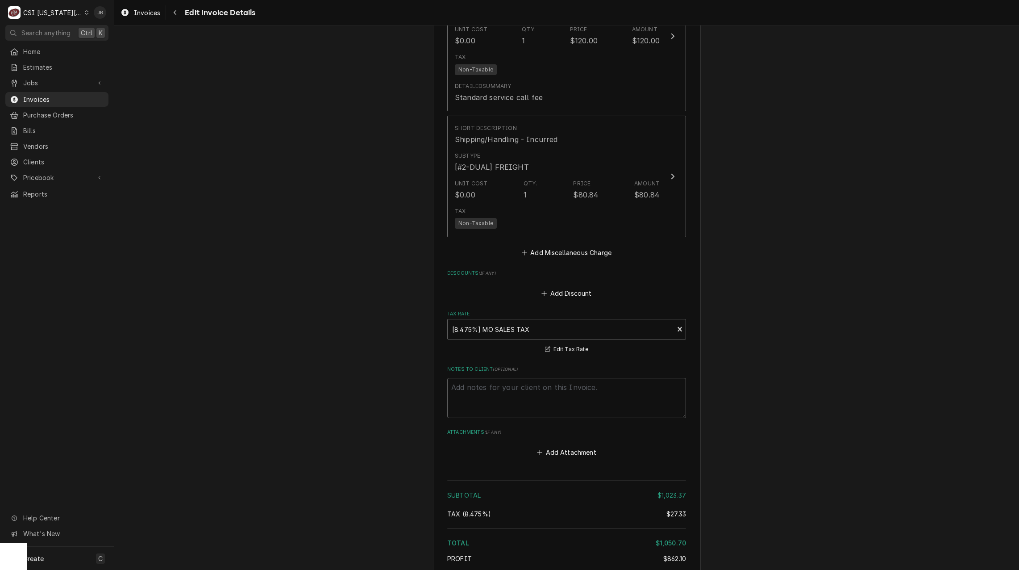
scroll to position [1542, 0]
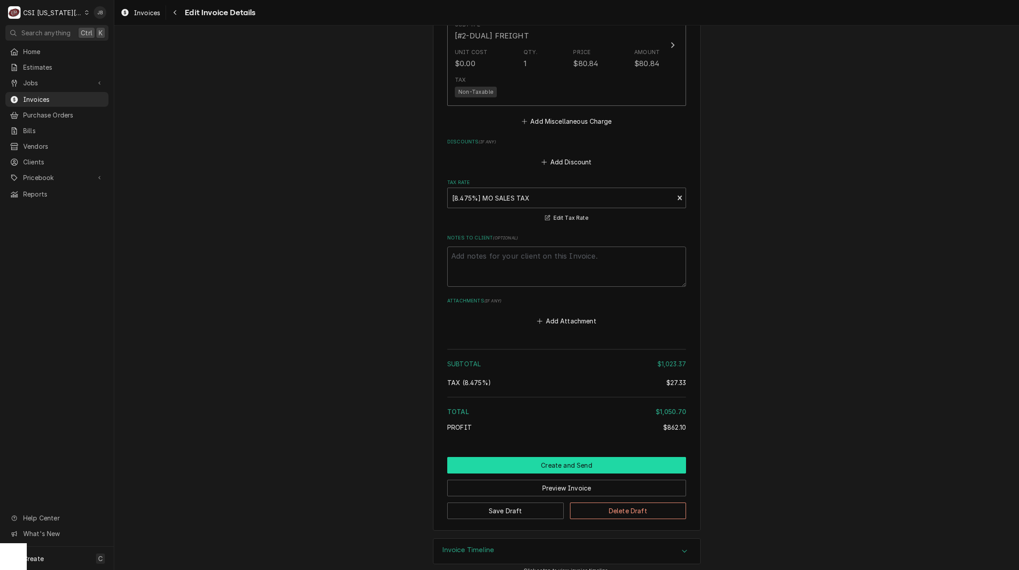
click at [538, 457] on button "Create and Send" at bounding box center [566, 465] width 239 height 17
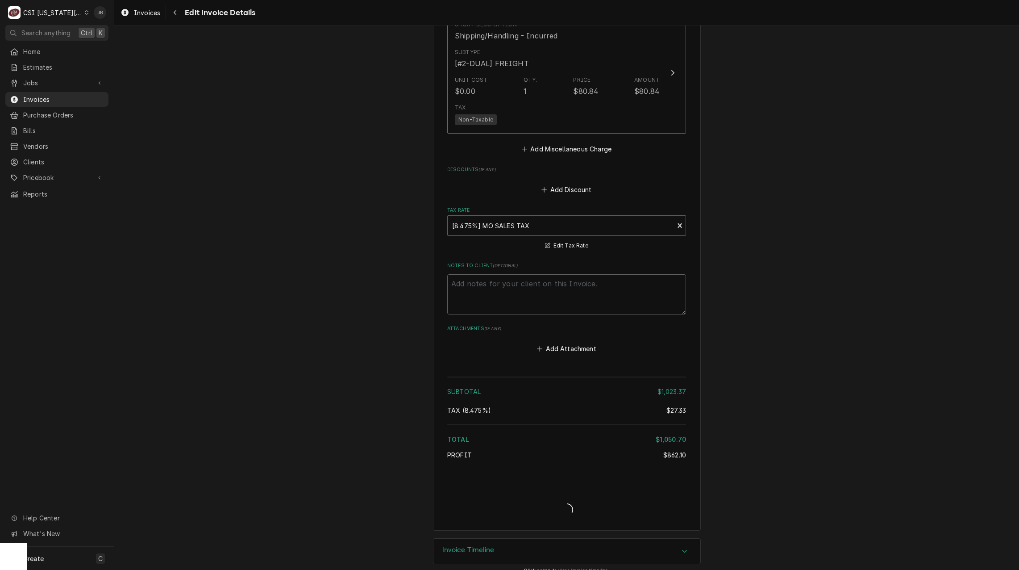
type textarea "x"
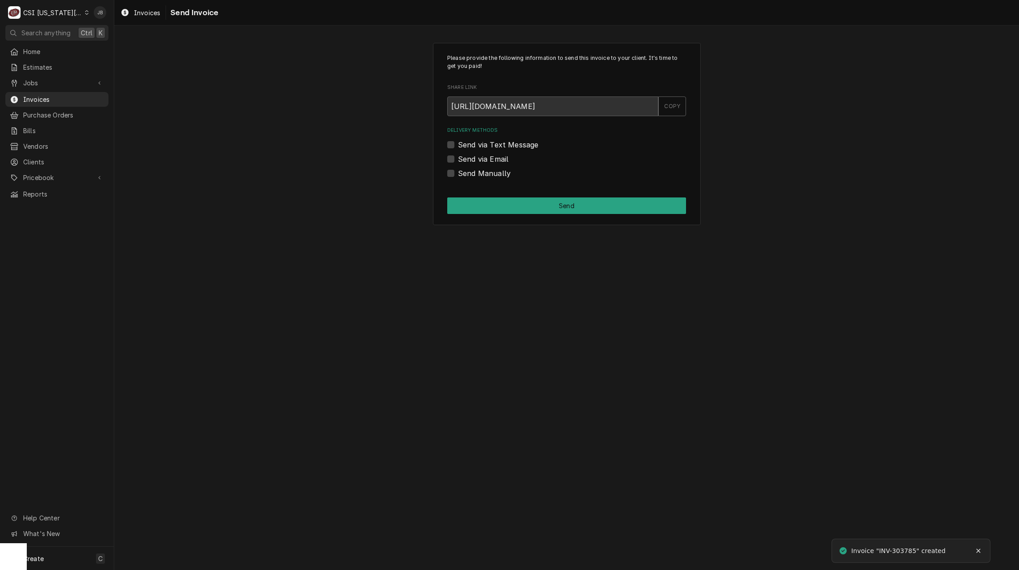
click at [488, 161] on label "Send via Email" at bounding box center [483, 159] width 50 height 11
click at [488, 161] on input "Send via Email" at bounding box center [577, 164] width 239 height 20
checkbox input "true"
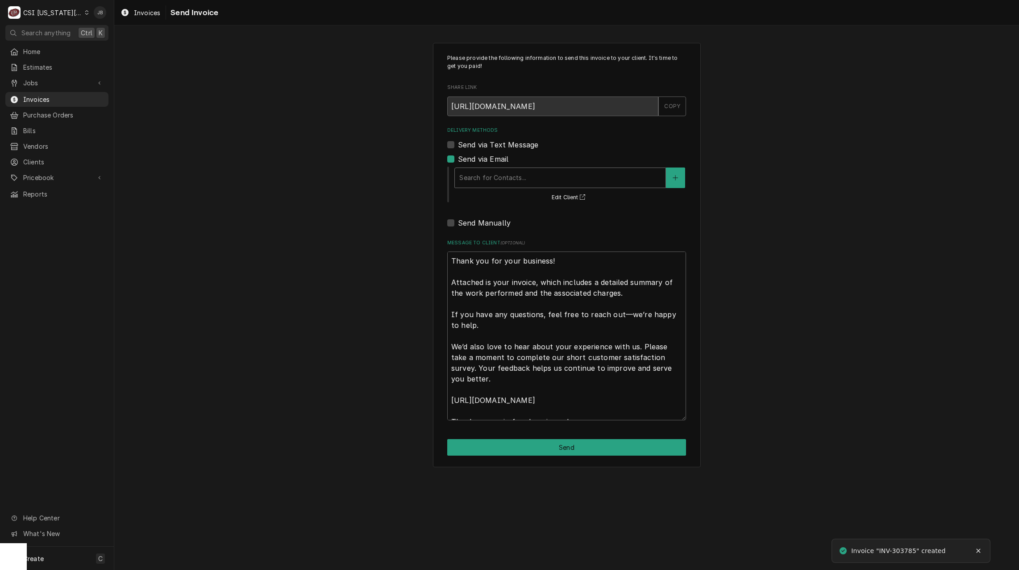
click at [493, 180] on div "Delivery Methods" at bounding box center [560, 178] width 202 height 16
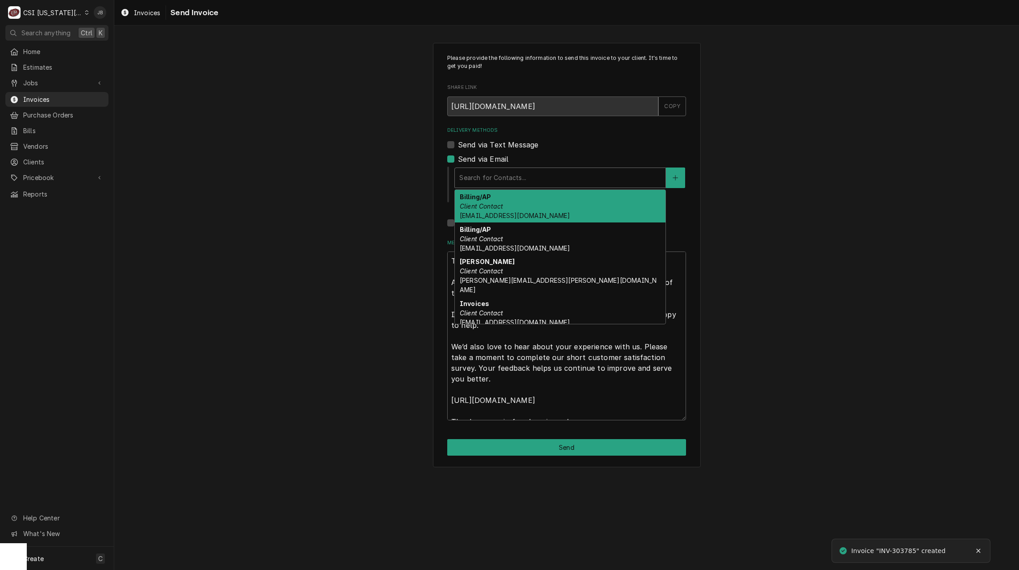
click at [534, 210] on div "Billing/AP Client Contact [EMAIL_ADDRESS][DOMAIN_NAME]" at bounding box center [560, 206] width 211 height 33
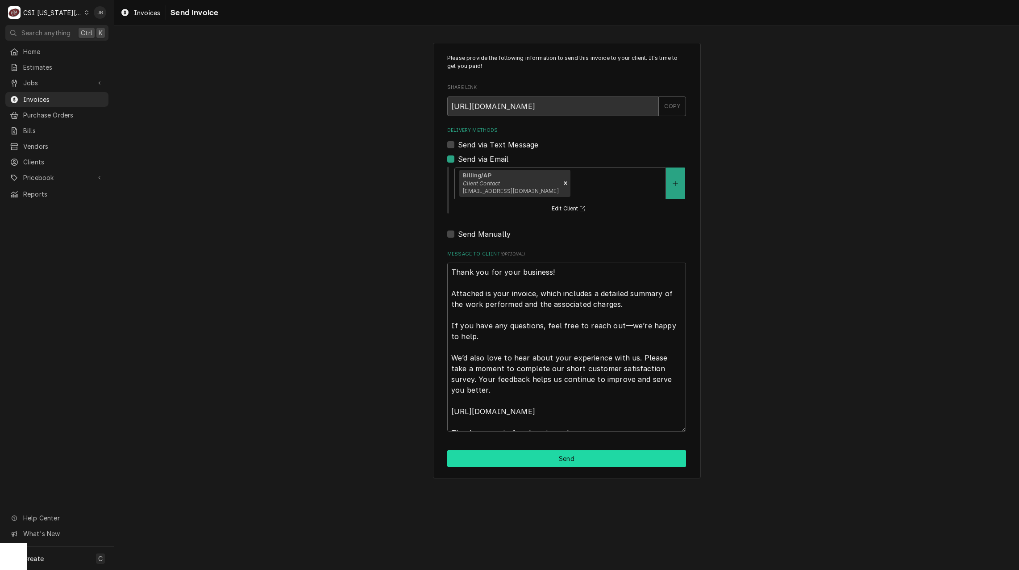
click at [509, 459] on button "Send" at bounding box center [566, 458] width 239 height 17
type textarea "x"
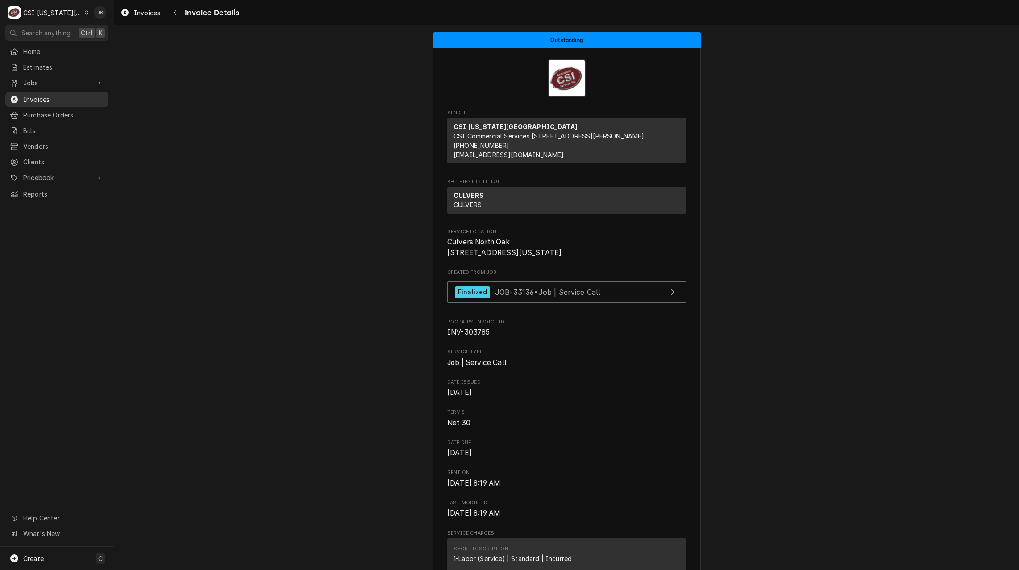
click at [39, 100] on span "Invoices" at bounding box center [63, 99] width 81 height 9
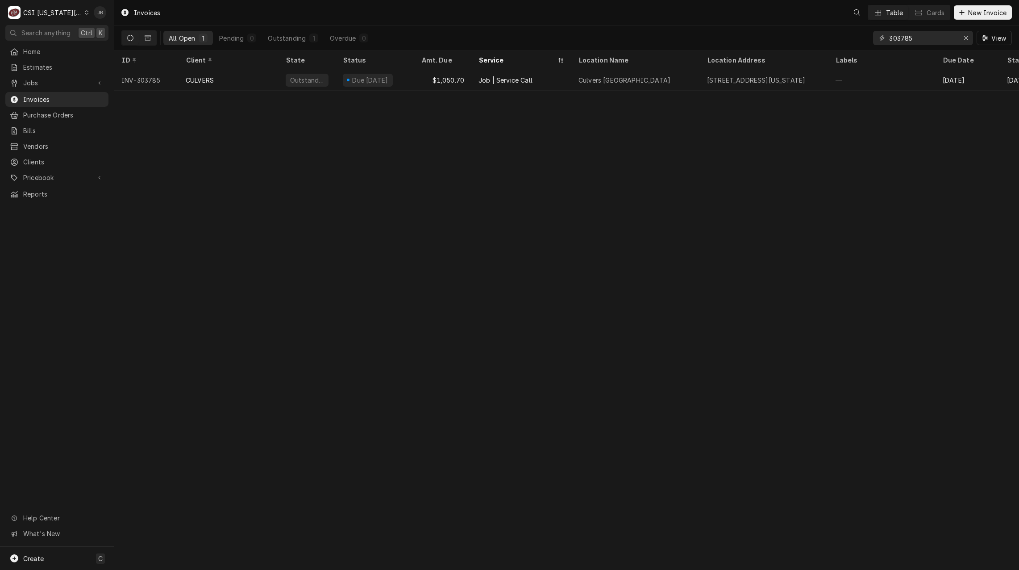
click at [917, 41] on input "303785" at bounding box center [922, 38] width 67 height 14
type input "303786"
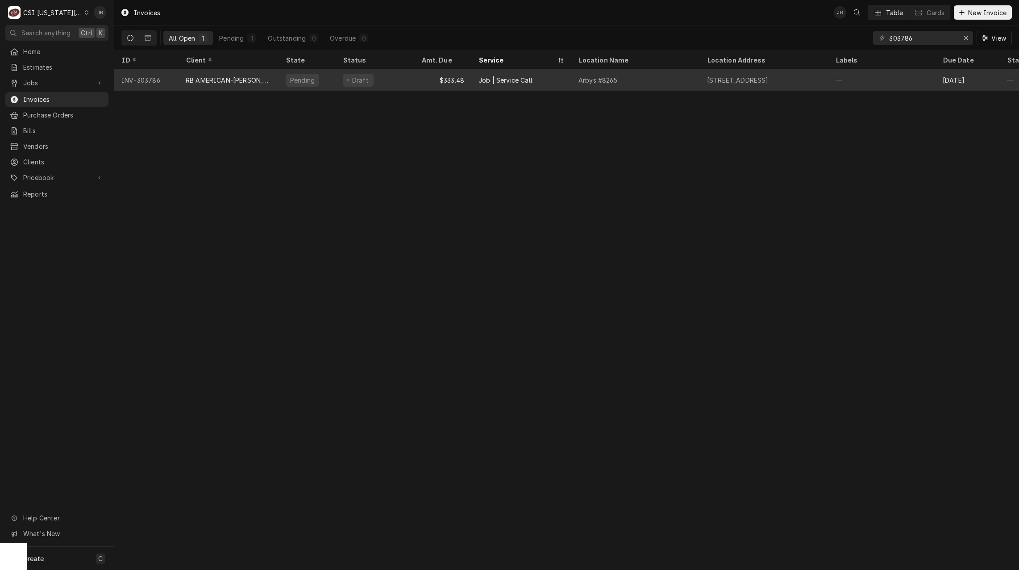
click at [264, 73] on div "RB AMERICAN-[PERSON_NAME] GROUP" at bounding box center [229, 79] width 100 height 21
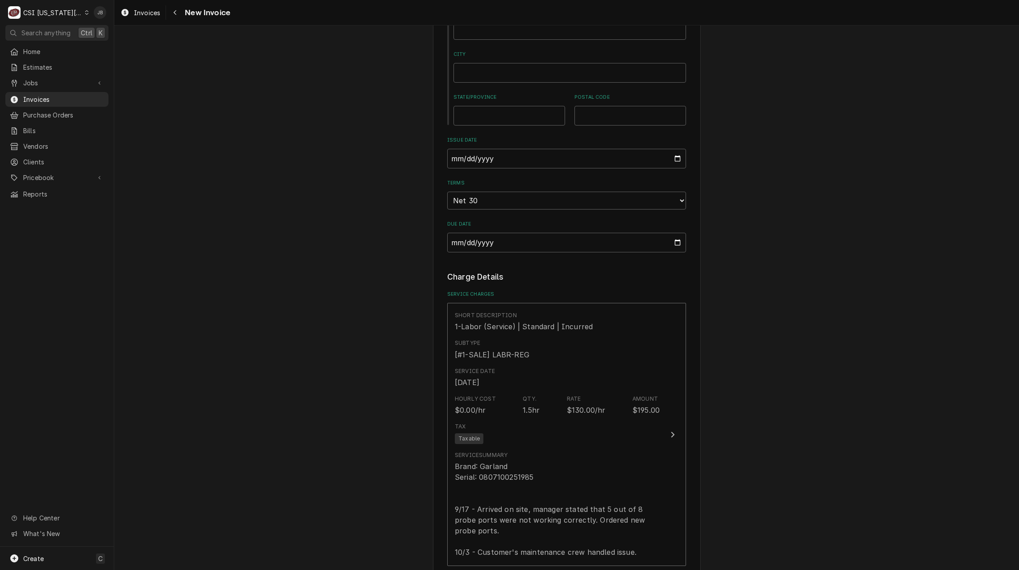
scroll to position [848, 0]
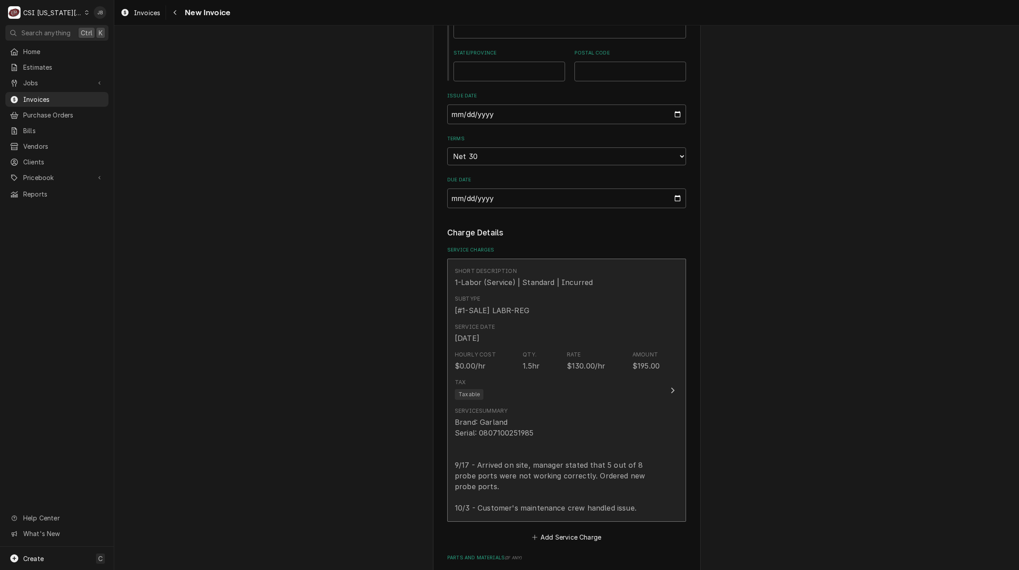
click at [536, 427] on div "Brand: Garland Serial: 0807100251985 9/17 - Arrived on site, manager stated tha…" at bounding box center [557, 465] width 205 height 96
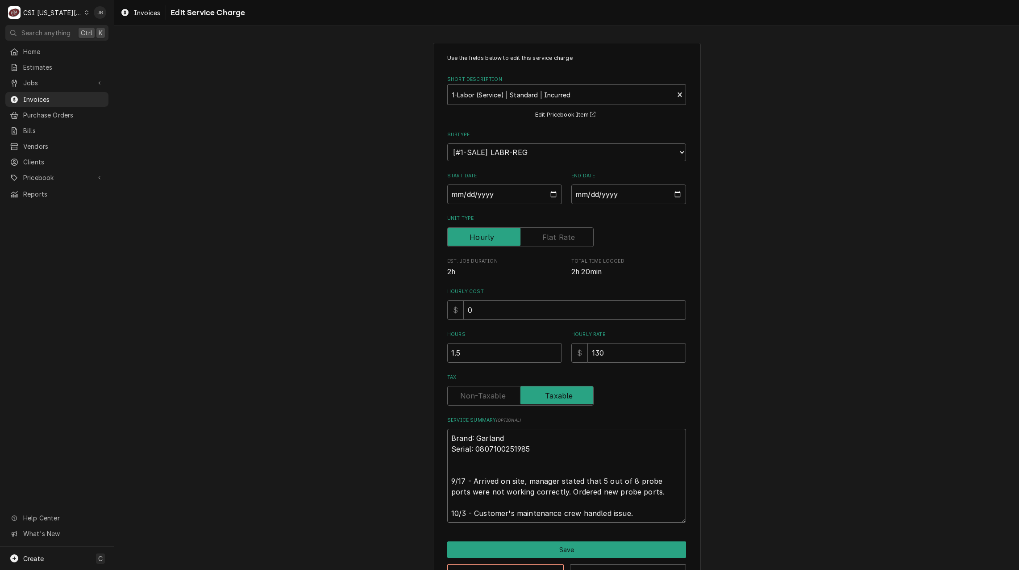
drag, startPoint x: 466, startPoint y: 510, endPoint x: 545, endPoint y: 493, distance: 81.3
click at [545, 493] on textarea "Brand: Garland Serial: 0807100251985 9/17 - Arrived on site, manager stated tha…" at bounding box center [566, 476] width 239 height 94
type textarea "x"
type textarea "Brand: Garland Serial: 0807100251985 9/17 - Arrived on site, manager stated tha…"
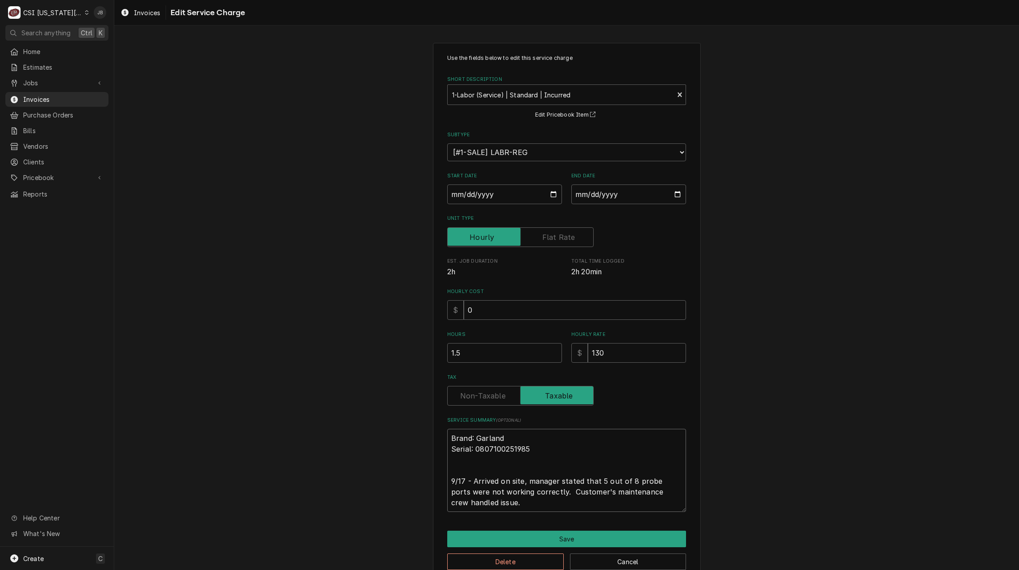
type textarea "x"
type textarea "Brand: Garland Serial: 0807100251985 9/17 - Arrived on site, manager stated tha…"
drag, startPoint x: 477, startPoint y: 501, endPoint x: 442, endPoint y: 501, distance: 35.7
click at [442, 501] on div "Use the fields below to edit this service charge Short Description 1-Labor (Ser…" at bounding box center [567, 312] width 268 height 538
type textarea "x"
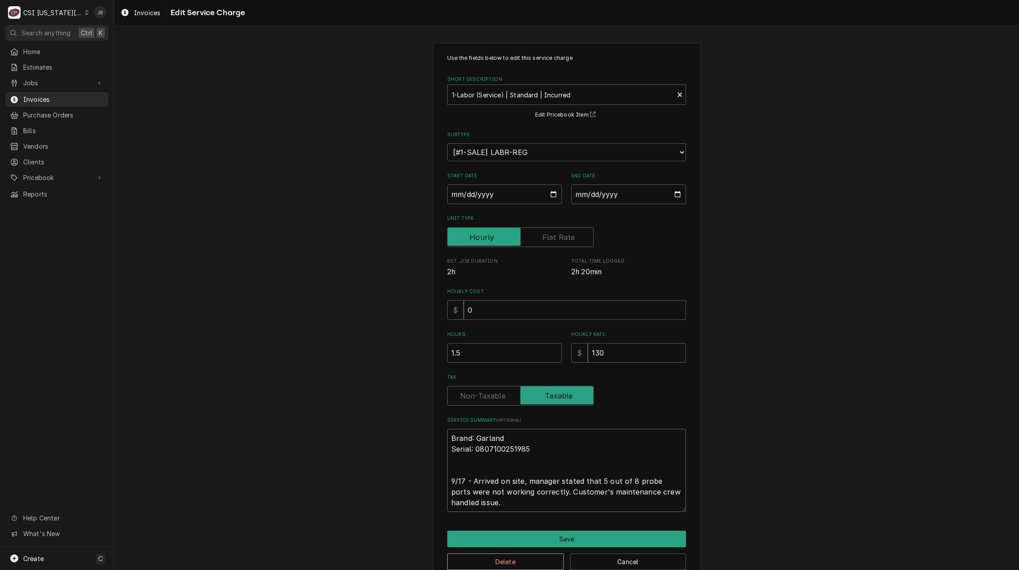
type textarea "Brand: Garland Serial: 0807100251985 9/17 - Arrived on site, manager stated tha…"
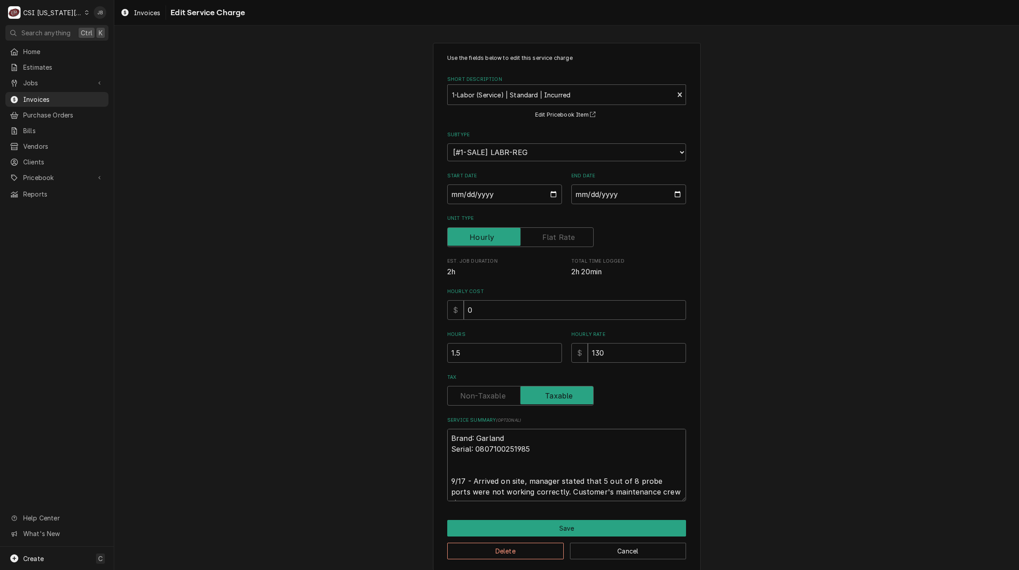
type textarea "x"
type textarea "Brand: Garland Serial: 0807100251985 9/17 - Arrived on site, manager stated tha…"
type textarea "x"
type textarea "Brand: Garland Serial: 0807100251985 9/17 - Arrived on site, manager stated tha…"
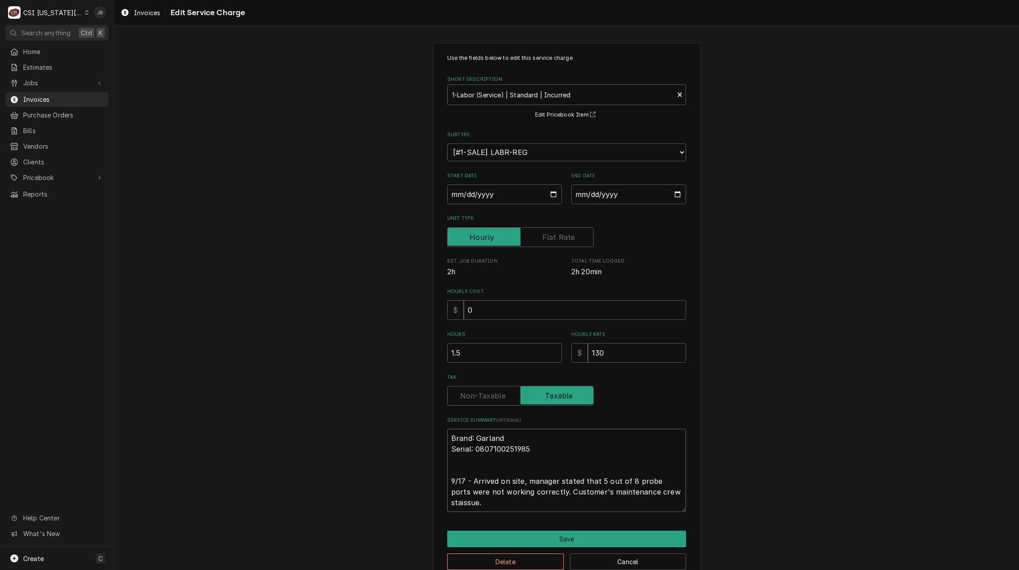
type textarea "x"
type textarea "Brand: Garland Serial: 0807100251985 9/17 - Arrived on site, manager stated tha…"
type textarea "x"
type textarea "Brand: Garland Serial: 0807100251985 9/17 - Arrived on site, manager stated tha…"
type textarea "x"
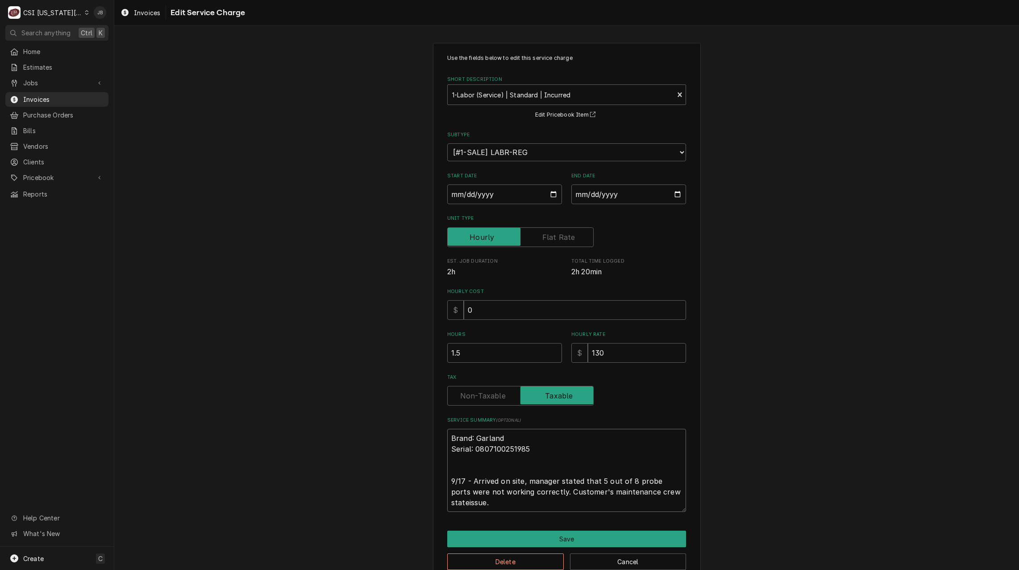
type textarea "Brand: Garland Serial: 0807100251985 9/17 - Arrived on site, manager stated tha…"
type textarea "x"
type textarea "Brand: Garland Serial: 0807100251985 9/17 - Arrived on site, manager stated tha…"
type textarea "x"
type textarea "Brand: Garland Serial: 0807100251985 9/17 - Arrived on site, manager stated tha…"
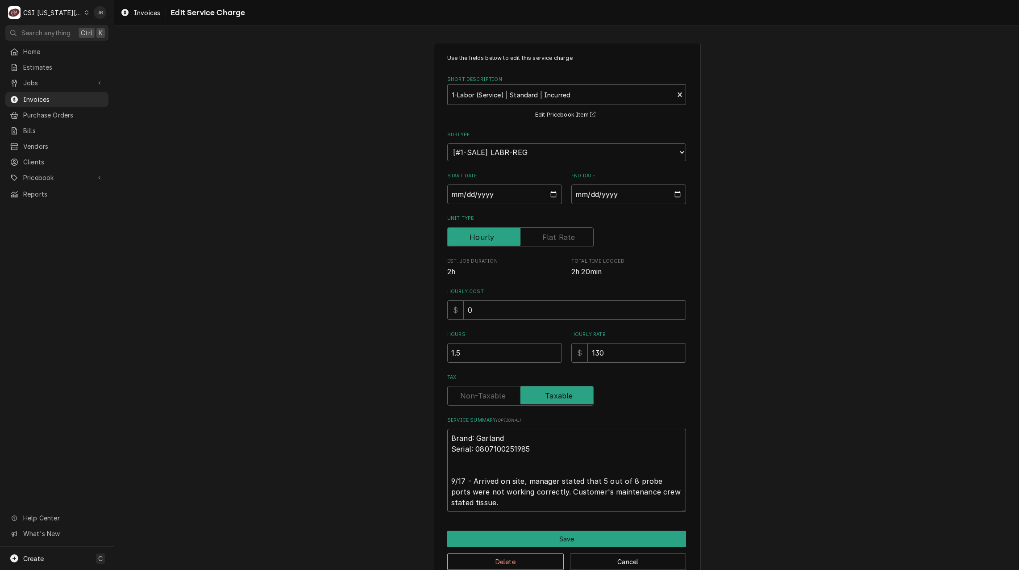
type textarea "x"
type textarea "Brand: Garland Serial: 0807100251985 9/17 - Arrived on site, manager stated tha…"
type textarea "x"
type textarea "Brand: Garland Serial: 0807100251985 9/17 - Arrived on site, manager stated tha…"
type textarea "x"
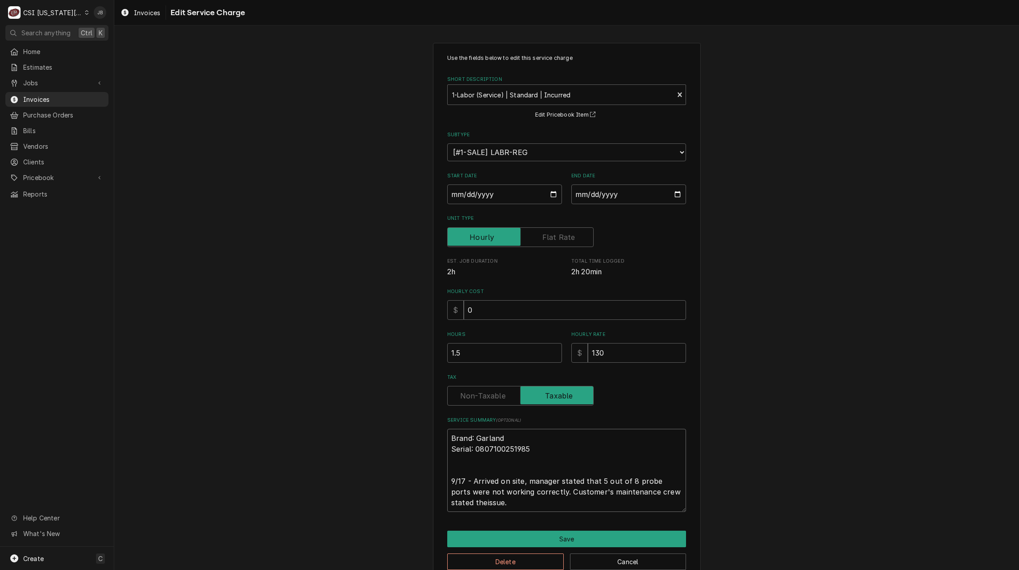
type textarea "Brand: Garland Serial: 0807100251985 9/17 - Arrived on site, manager stated tha…"
type textarea "x"
type textarea "Brand: Garland Serial: 0807100251985 9/17 - Arrived on site, manager stated tha…"
type textarea "x"
type textarea "Brand: Garland Serial: 0807100251985 9/17 - Arrived on site, manager stated tha…"
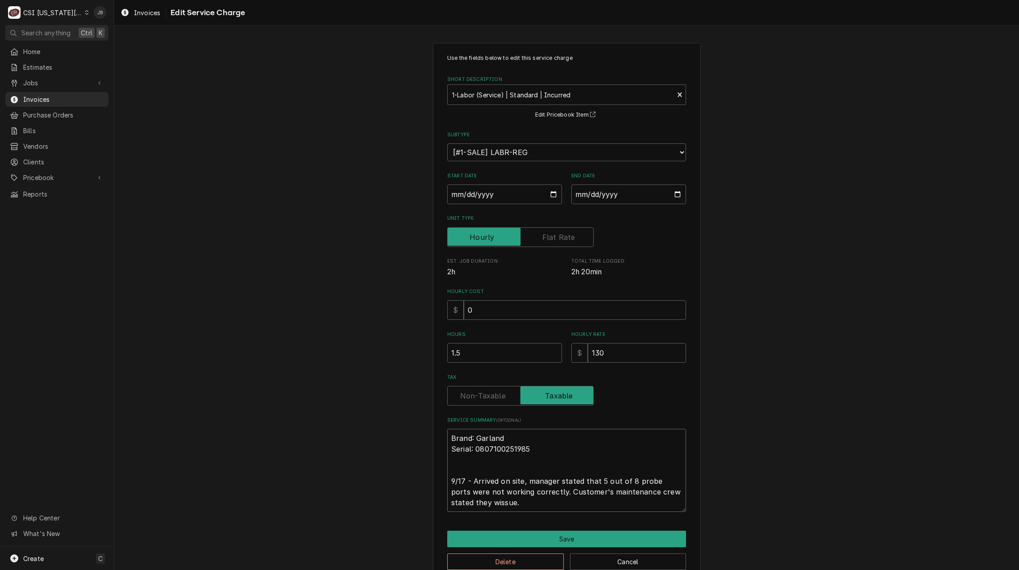
type textarea "x"
type textarea "Brand: Garland Serial: 0807100251985 9/17 - Arrived on site, manager stated tha…"
type textarea "x"
type textarea "Brand: Garland Serial: 0807100251985 9/17 - Arrived on site, manager stated tha…"
type textarea "x"
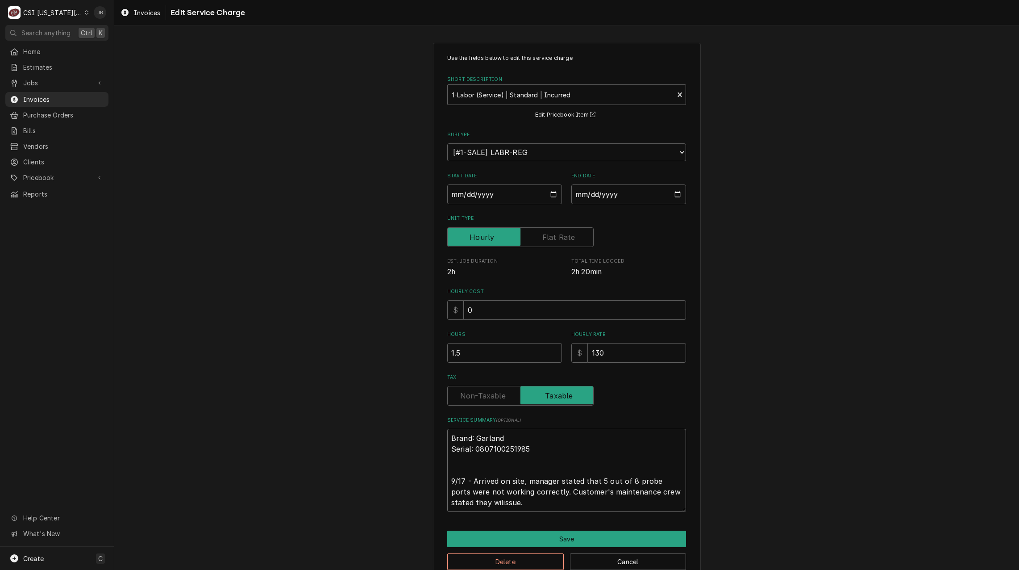
type textarea "Brand: Garland Serial: 0807100251985 9/17 - Arrived on site, manager stated tha…"
type textarea "x"
type textarea "Brand: Garland Serial: 0807100251985 9/17 - Arrived on site, manager stated tha…"
type textarea "x"
type textarea "Brand: Garland Serial: 0807100251985 9/17 - Arrived on site, manager stated tha…"
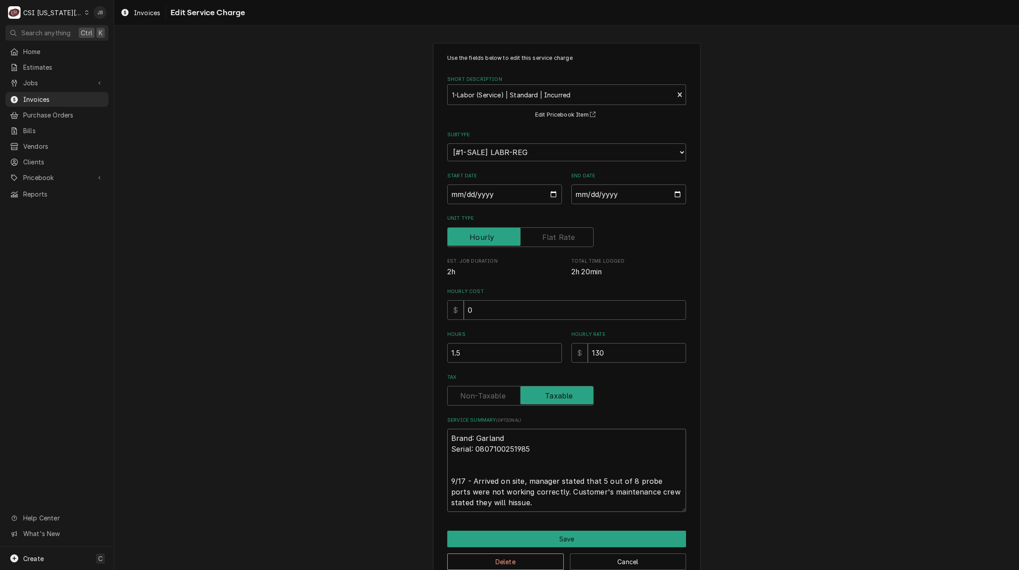
type textarea "x"
type textarea "Brand: Garland Serial: 0807100251985 9/17 - Arrived on site, manager stated tha…"
type textarea "x"
type textarea "Brand: Garland Serial: 0807100251985 9/17 - Arrived on site, manager stated tha…"
type textarea "x"
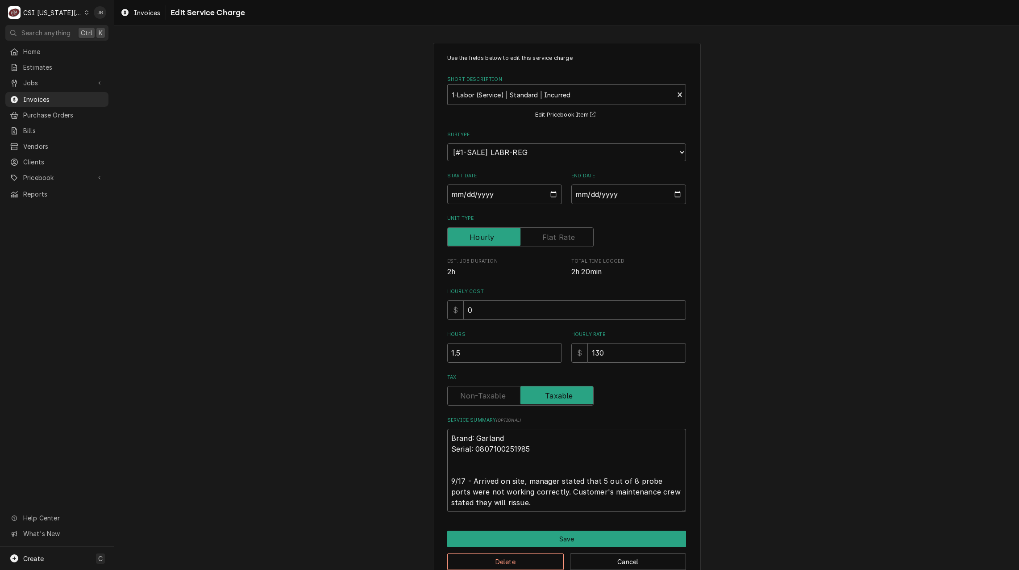
type textarea "Brand: Garland Serial: 0807100251985 9/17 - Arrived on site, manager stated tha…"
type textarea "x"
type textarea "Brand: Garland Serial: 0807100251985 9/17 - Arrived on site, manager stated tha…"
type textarea "x"
type textarea "Brand: Garland Serial: 0807100251985 9/17 - Arrived on site, manager stated tha…"
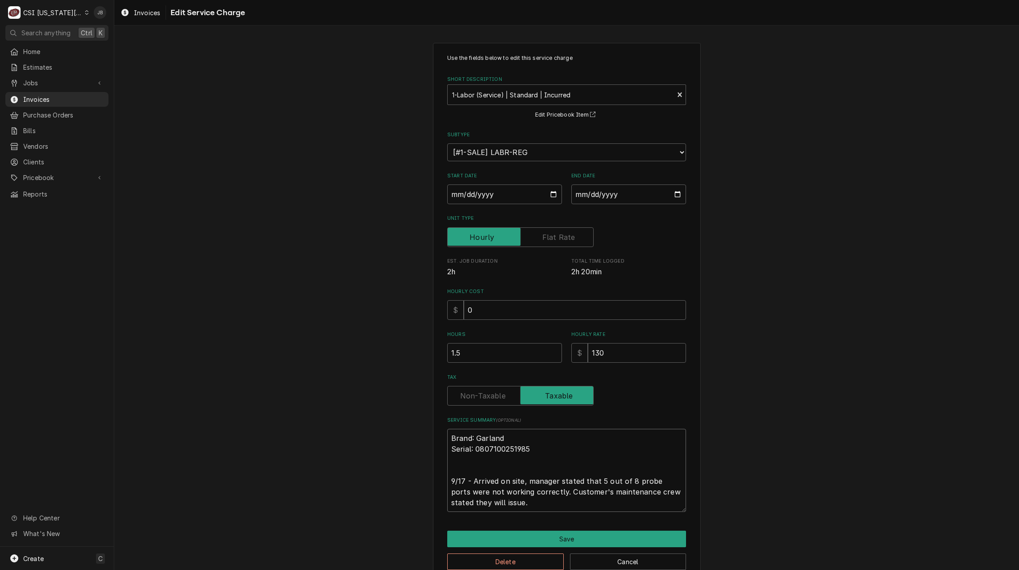
type textarea "x"
type textarea "Brand: Garland Serial: 0807100251985 9/17 - Arrived on site, manager stated tha…"
type textarea "x"
type textarea "Brand: Garland Serial: 0807100251985 9/17 - Arrived on site, manager stated tha…"
type textarea "x"
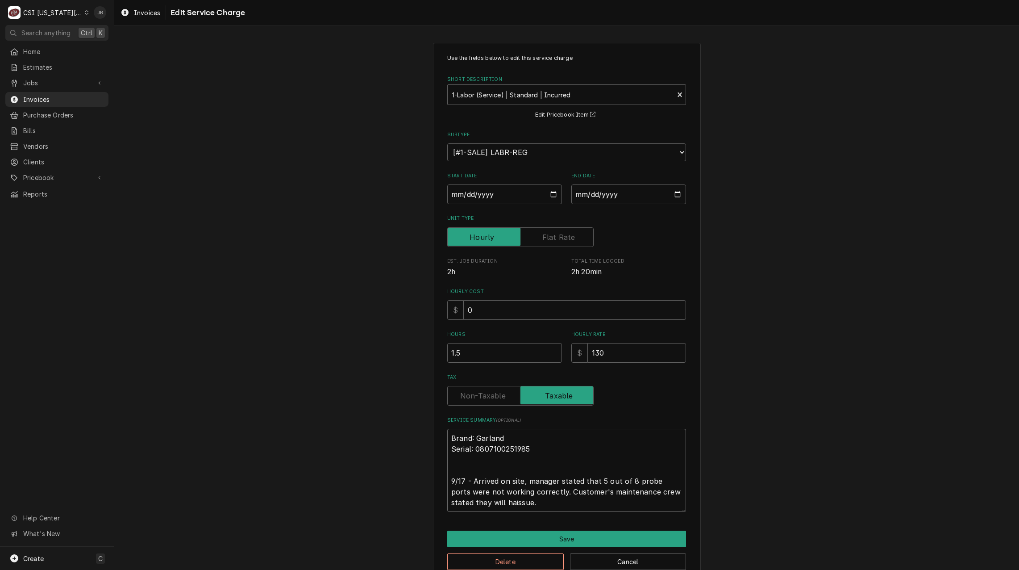
type textarea "Brand: Garland Serial: 0807100251985 9/17 - Arrived on site, manager stated tha…"
type textarea "x"
type textarea "Brand: Garland Serial: 0807100251985 9/17 - Arrived on site, manager stated tha…"
type textarea "x"
type textarea "Brand: Garland Serial: 0807100251985 9/17 - Arrived on site, manager stated tha…"
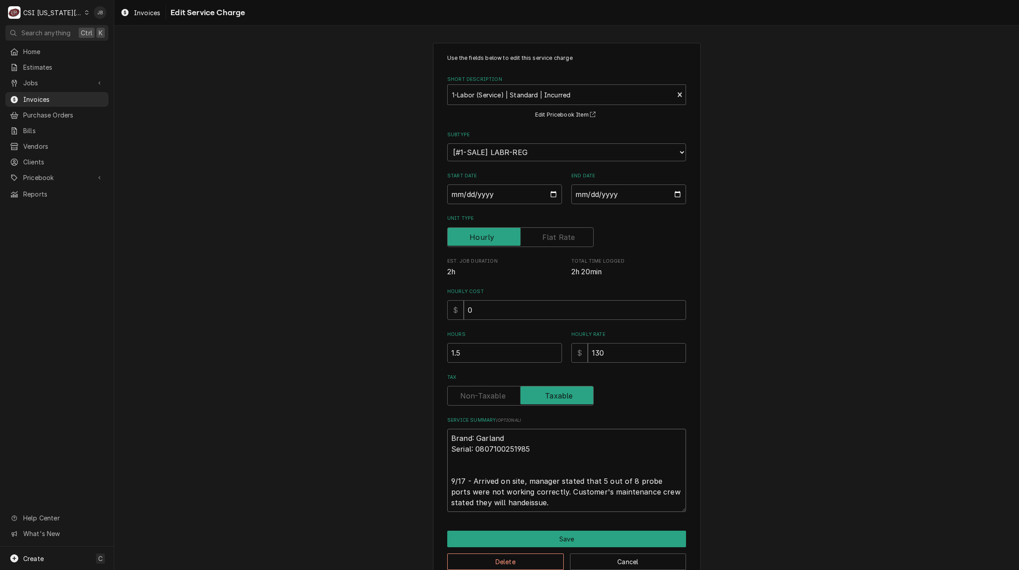
type textarea "x"
type textarea "Brand: Garland Serial: 0807100251985 9/17 - Arrived on site, manager stated tha…"
type textarea "x"
type textarea "Brand: Garland Serial: 0807100251985 9/17 - Arrived on site, manager stated tha…"
type textarea "x"
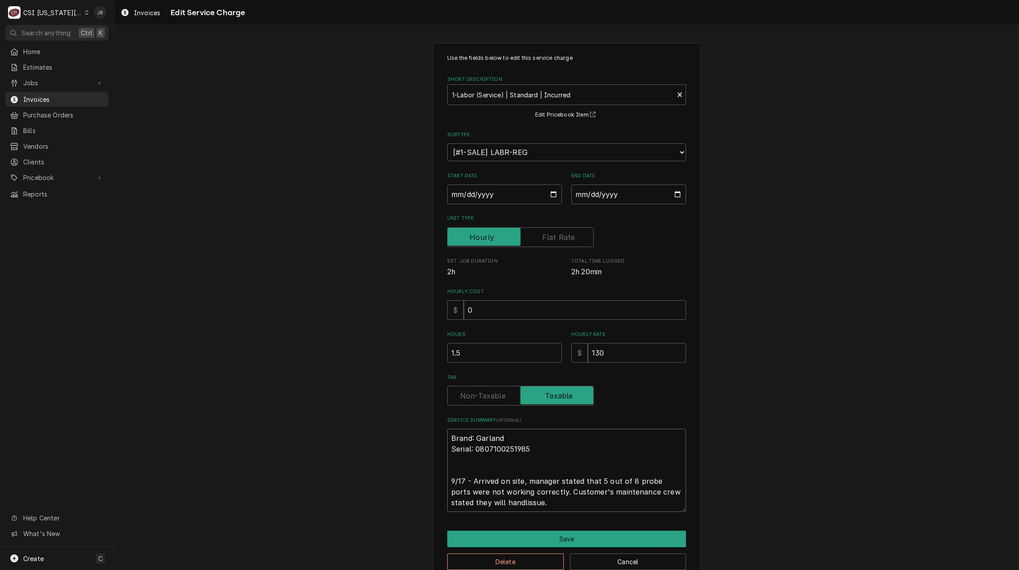
type textarea "Brand: Garland Serial: 0807100251985 9/17 - Arrived on site, manager stated tha…"
type textarea "x"
type textarea "Brand: Garland Serial: 0807100251985 9/17 - Arrived on site, manager stated tha…"
click at [520, 504] on textarea "Brand: Garland Serial: 0807100251985 9/17 - Arrived on site, manager stated tha…" at bounding box center [566, 470] width 239 height 83
type textarea "x"
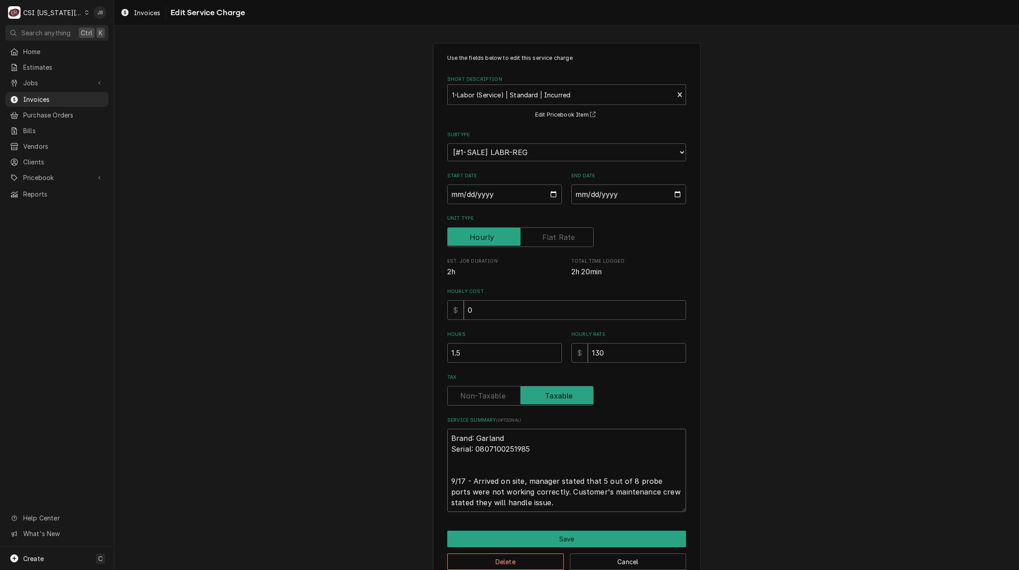
type textarea "Brand: Garland Serial: 0807100251985 9/17 - Arrived on site, manager stated tha…"
type textarea "x"
type textarea "Brand: Garland Serial: 0807100251985 9/17 - Arrived on site, manager stated tha…"
type textarea "x"
type textarea "Brand: Garland Serial: 0807100251985 9/17 - Arrived on site, manager stated tha…"
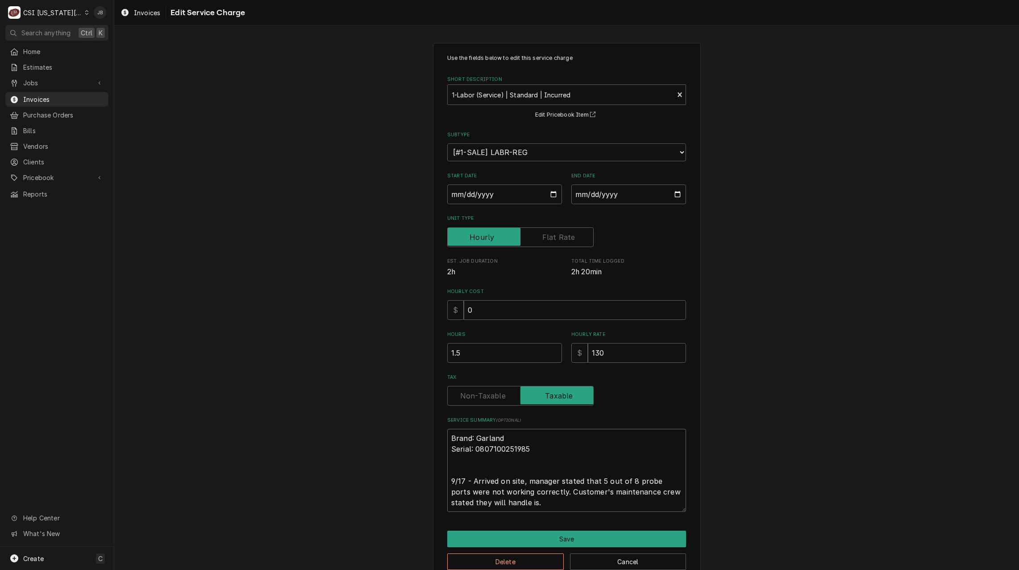
type textarea "x"
type textarea "Brand: Garland Serial: 0807100251985 9/17 - Arrived on site, manager stated tha…"
type textarea "x"
type textarea "Brand: Garland Serial: 0807100251985 9/17 - Arrived on site, manager stated tha…"
type textarea "x"
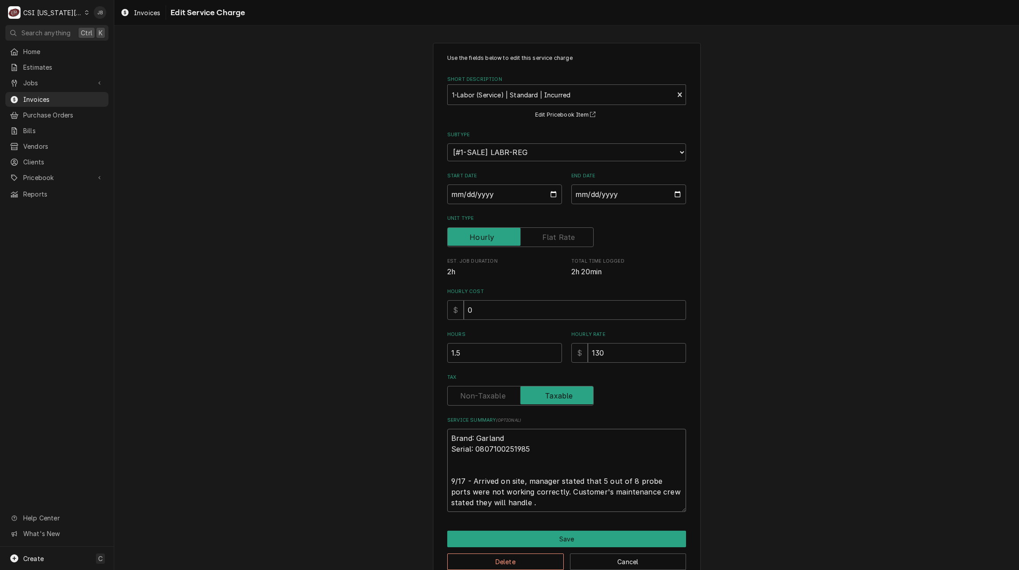
type textarea "Brand: Garland Serial: 0807100251985 9/17 - Arrived on site, manager stated tha…"
type textarea "x"
type textarea "Brand: Garland Serial: 0807100251985 9/17 - Arrived on site, manager stated tha…"
type textarea "x"
type textarea "Brand: Garland Serial: 0807100251985 9/17 - Arrived on site, manager stated tha…"
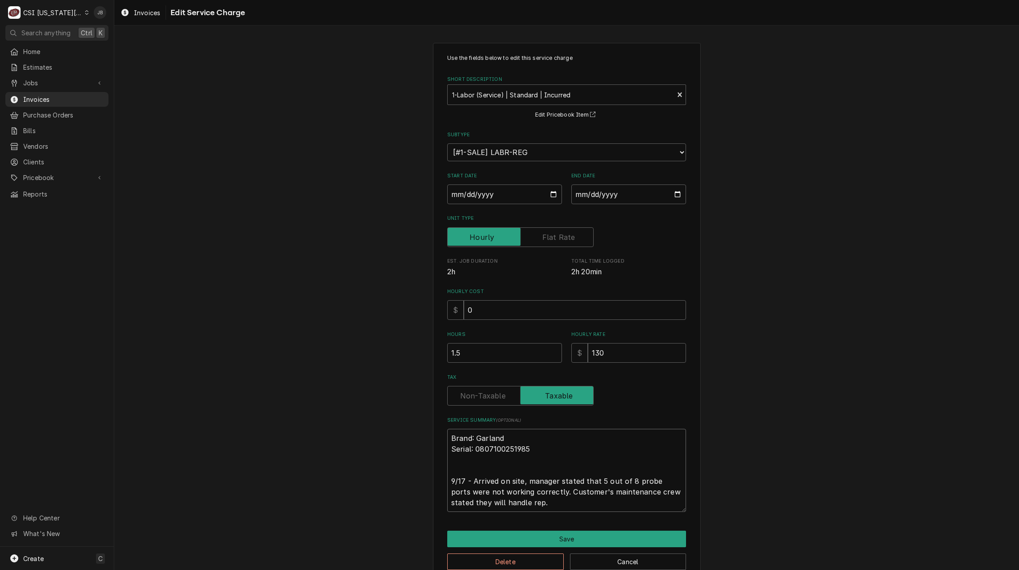
type textarea "x"
type textarea "Brand: Garland Serial: 0807100251985 9/17 - Arrived on site, manager stated tha…"
type textarea "x"
type textarea "Brand: Garland Serial: 0807100251985 9/17 - Arrived on site, manager stated tha…"
type textarea "x"
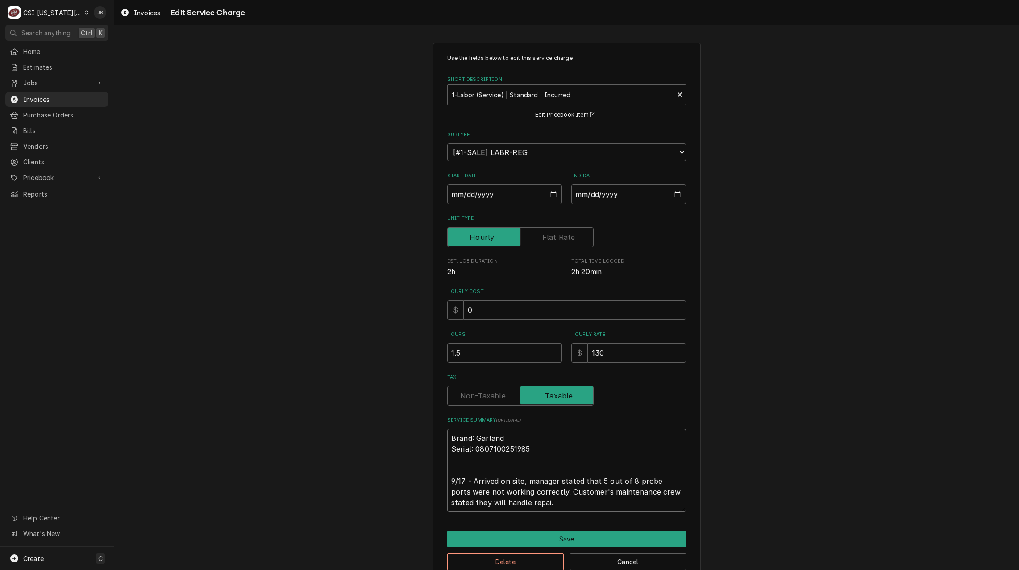
type textarea "Brand: Garland Serial: 0807100251985 9/17 - Arrived on site, manager stated tha…"
type textarea "x"
type textarea "Brand: Garland Serial: 0807100251985 9/17 - Arrived on site, manager stated tha…"
click at [530, 528] on div "Use the fields below to edit this service charge Short Description 1-Labor (Ser…" at bounding box center [567, 312] width 268 height 538
click at [526, 538] on button "Save" at bounding box center [566, 538] width 239 height 17
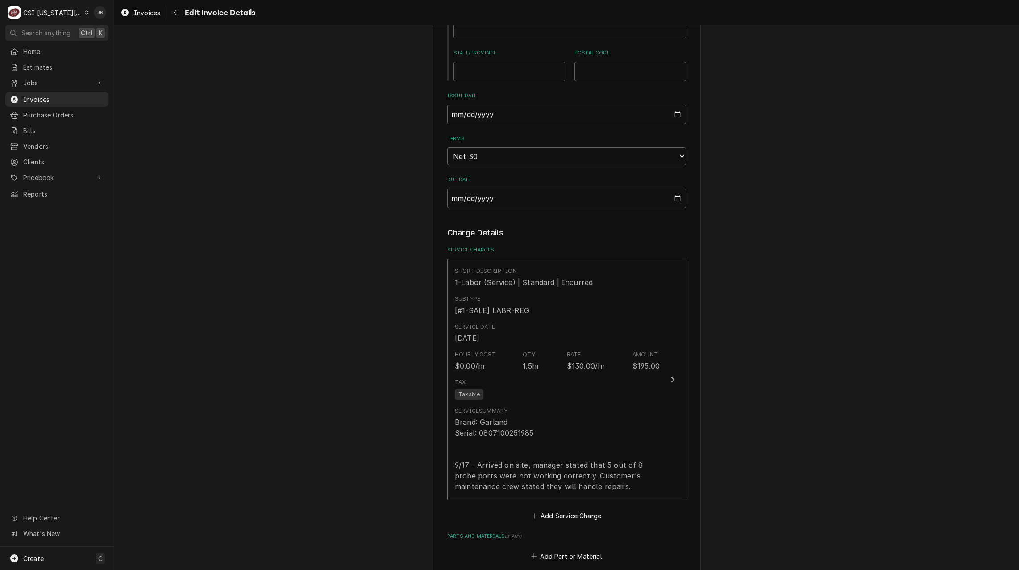
scroll to position [838, 0]
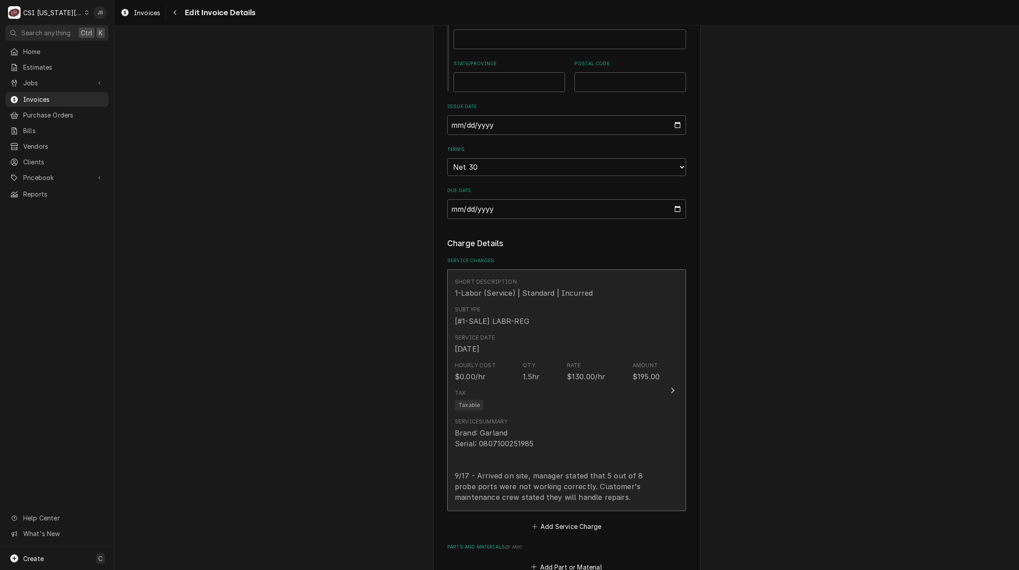
click at [530, 427] on div "Brand: Garland Serial: 0807100251985 9/17 - Arrived on site, manager stated tha…" at bounding box center [557, 464] width 205 height 75
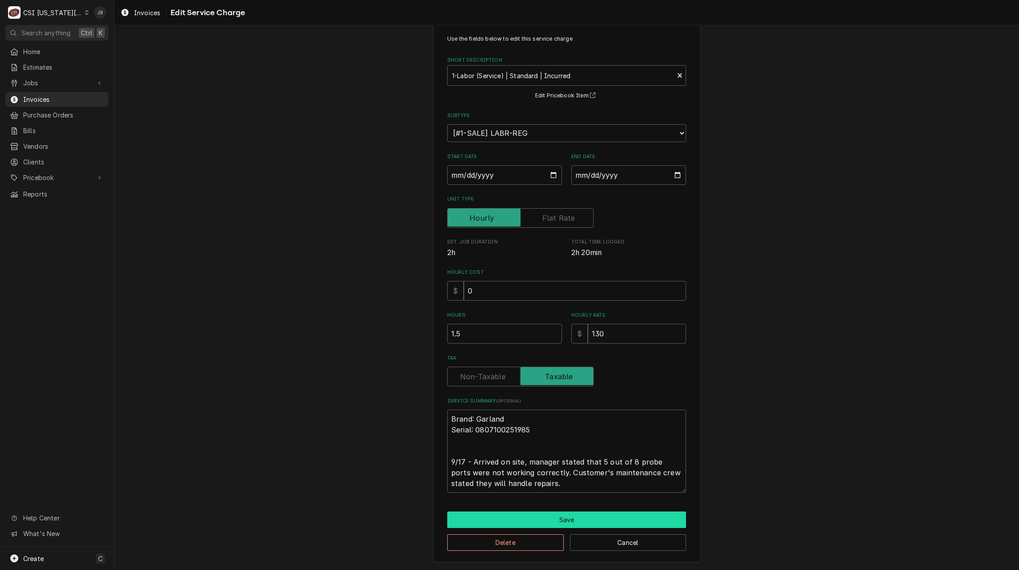
click at [544, 513] on button "Save" at bounding box center [566, 519] width 239 height 17
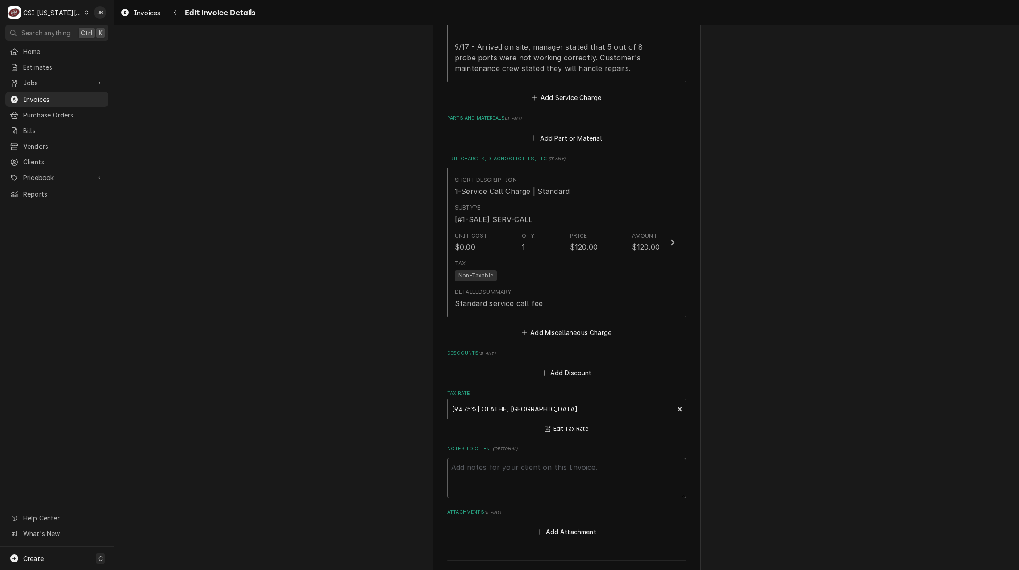
scroll to position [1452, 0]
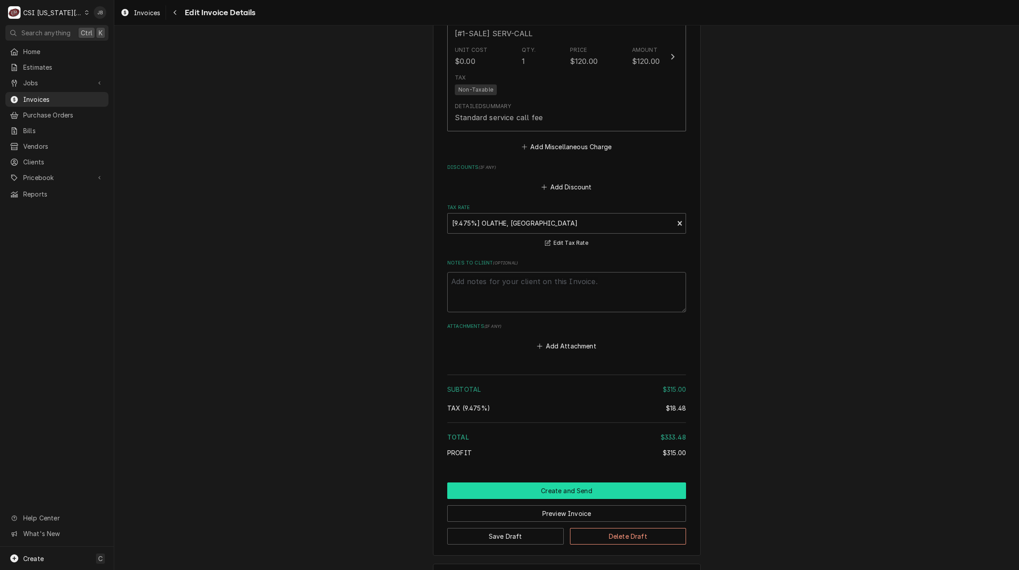
click at [525, 482] on button "Create and Send" at bounding box center [566, 490] width 239 height 17
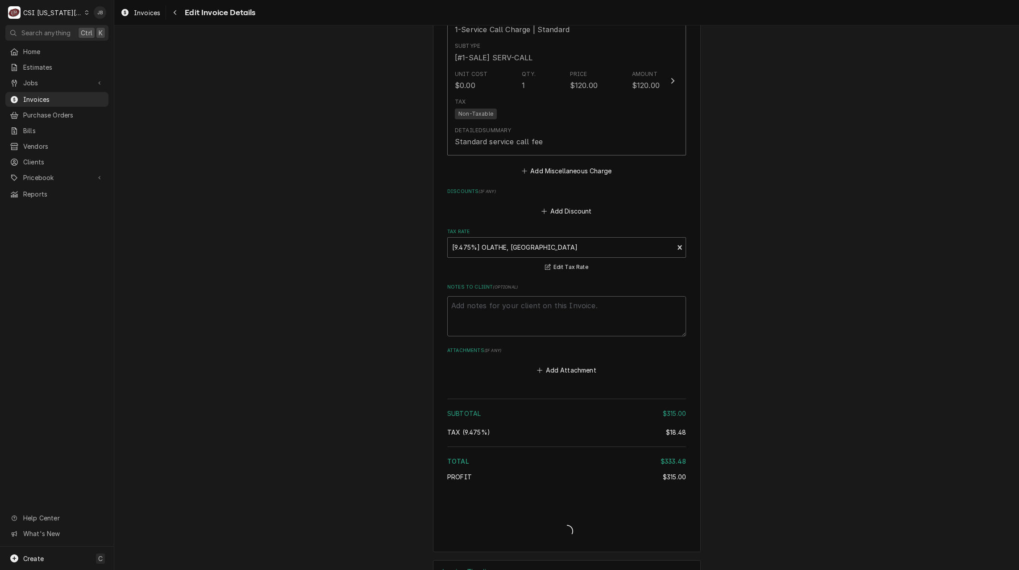
type textarea "x"
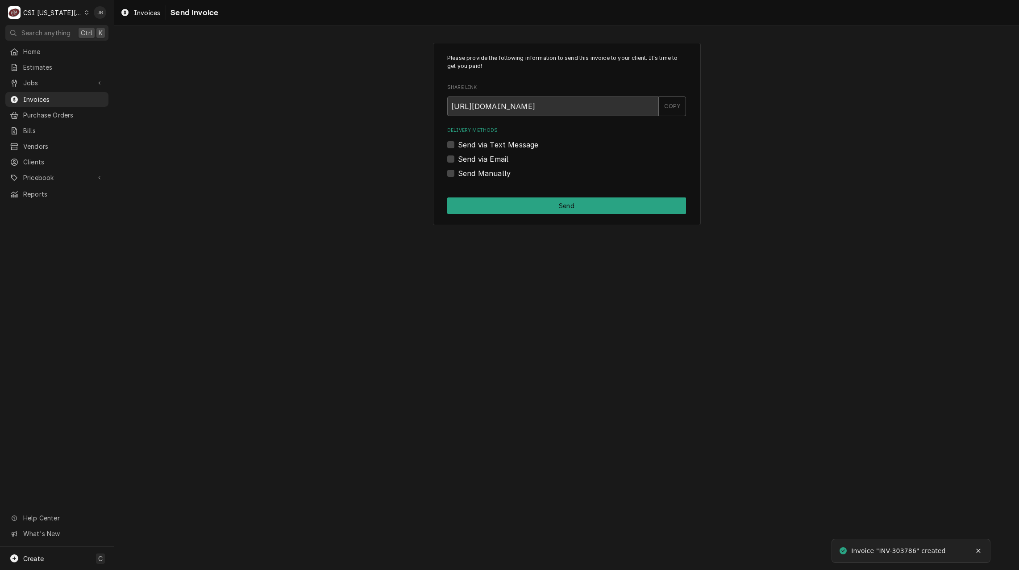
click at [511, 153] on div "Delivery Methods Send via Text Message Send via Email Send Manually" at bounding box center [566, 152] width 239 height 51
click at [489, 157] on label "Send via Email" at bounding box center [483, 159] width 50 height 11
click at [489, 157] on input "Send via Email" at bounding box center [577, 164] width 239 height 20
checkbox input "true"
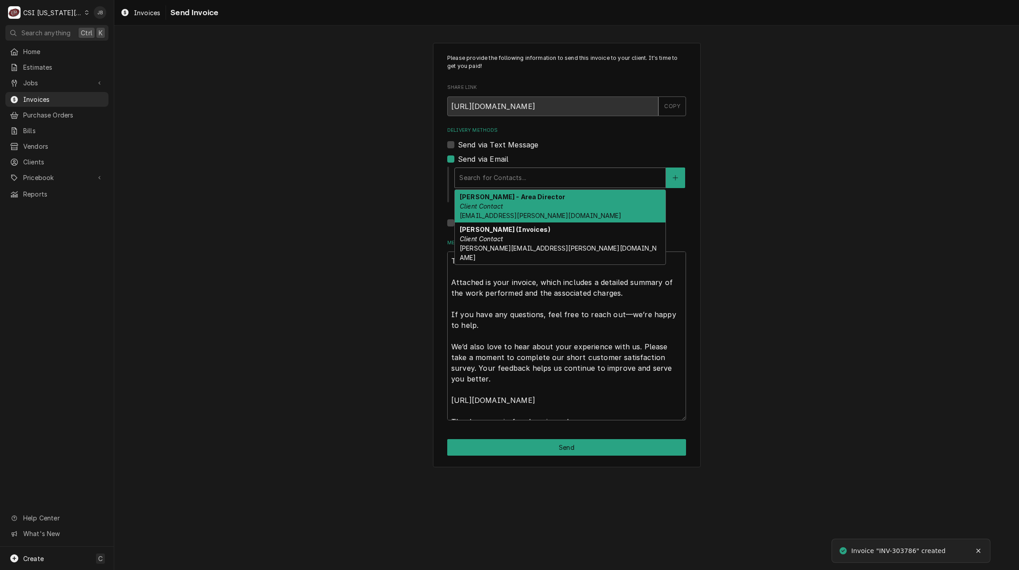
click at [513, 171] on div "Delivery Methods" at bounding box center [560, 178] width 202 height 16
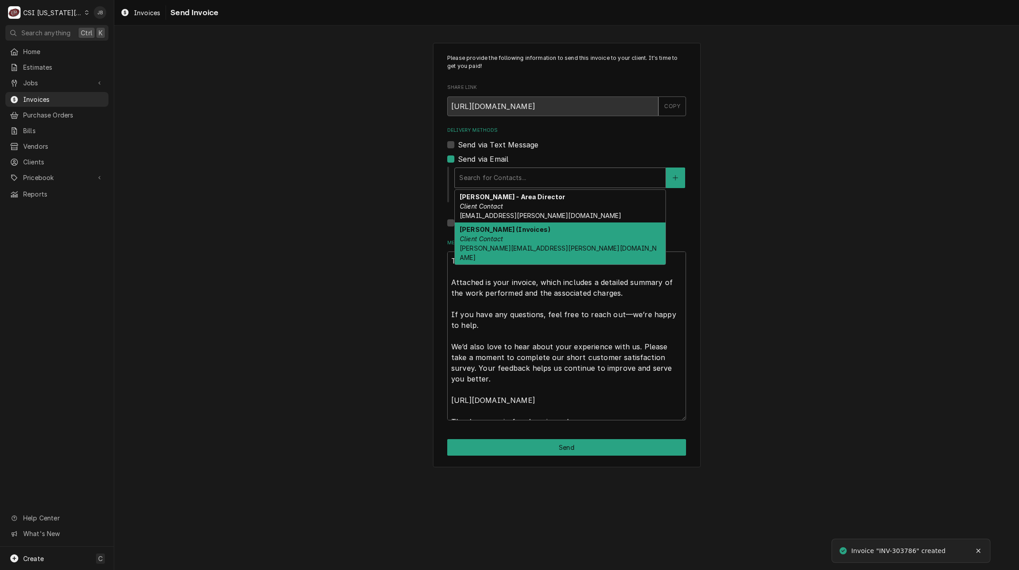
click at [512, 236] on div "Vicky Stuesse (Invoices) Client Contact vicky.stuesse@csi1.com" at bounding box center [560, 243] width 211 height 42
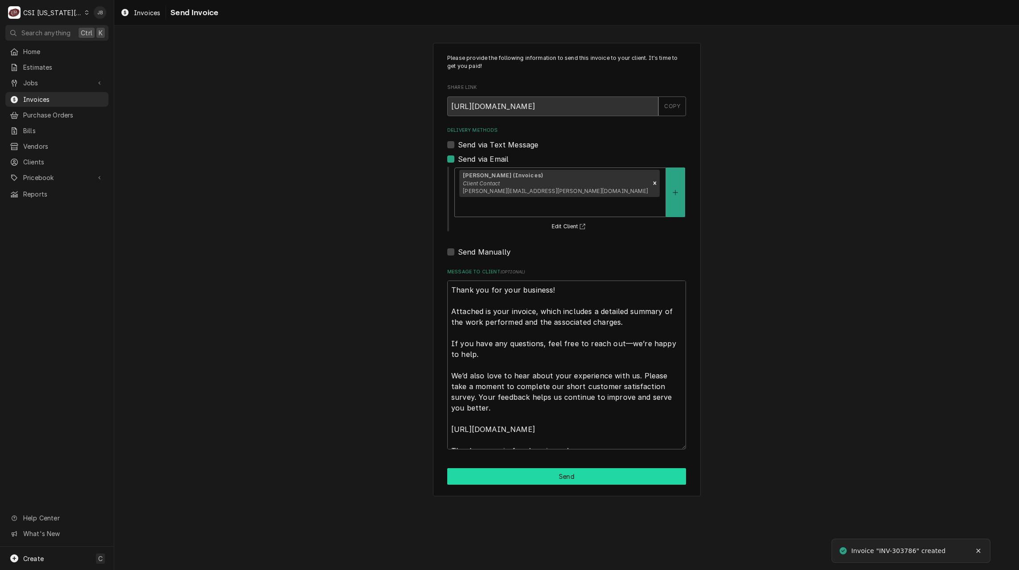
click at [492, 468] on button "Send" at bounding box center [566, 476] width 239 height 17
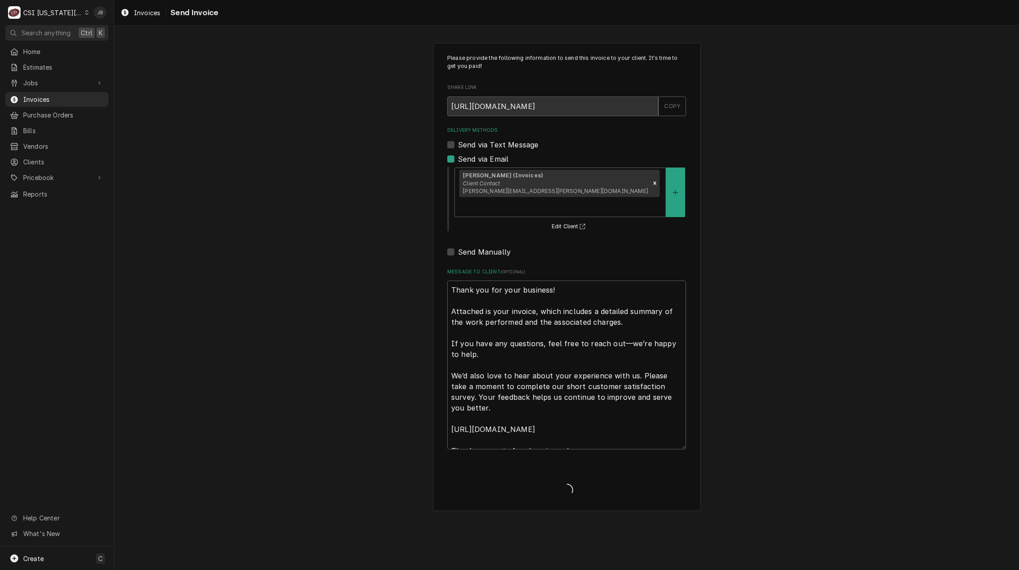
type textarea "x"
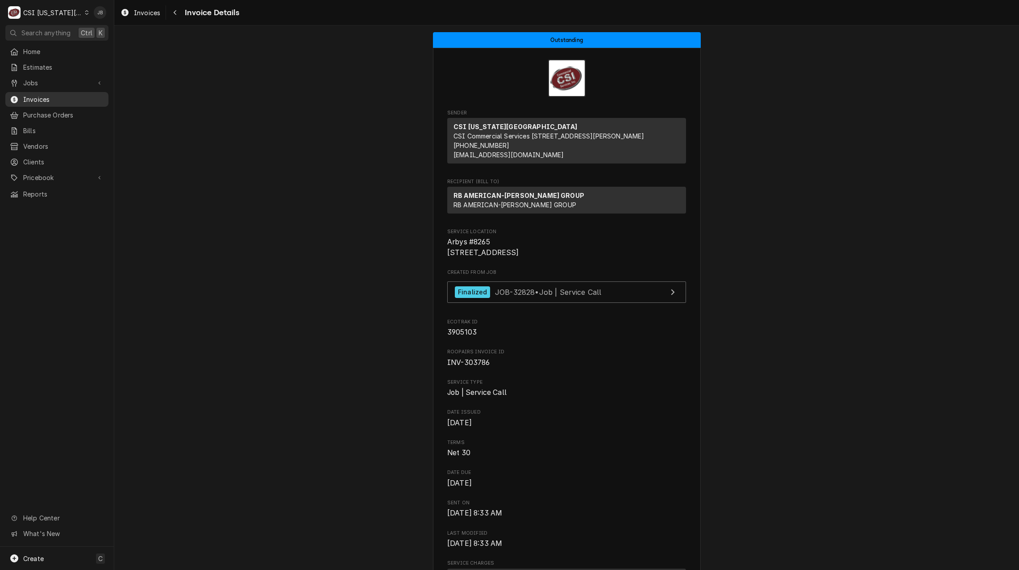
click at [76, 103] on link "Invoices" at bounding box center [56, 99] width 103 height 15
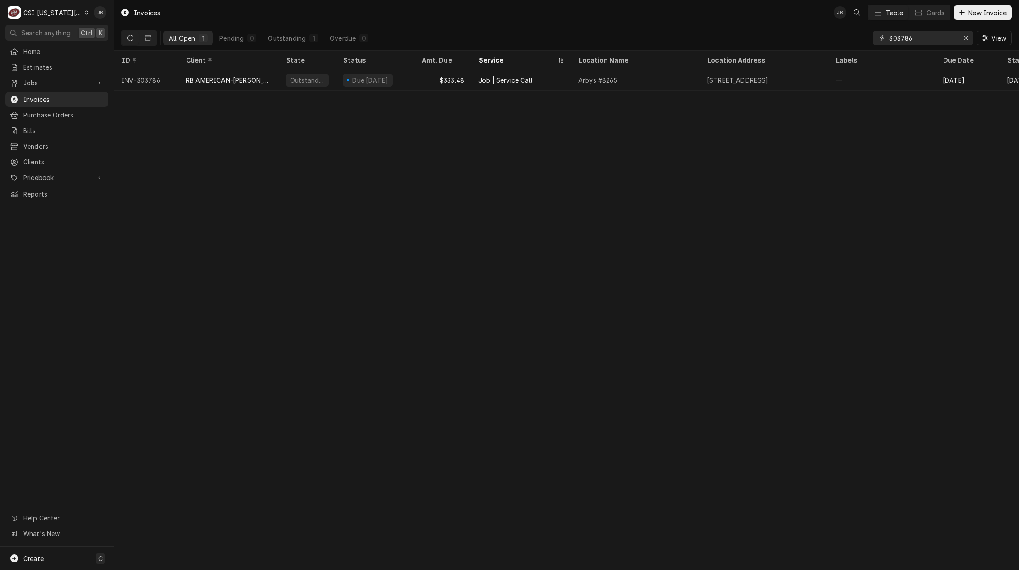
click at [928, 38] on input "303786" at bounding box center [922, 38] width 67 height 14
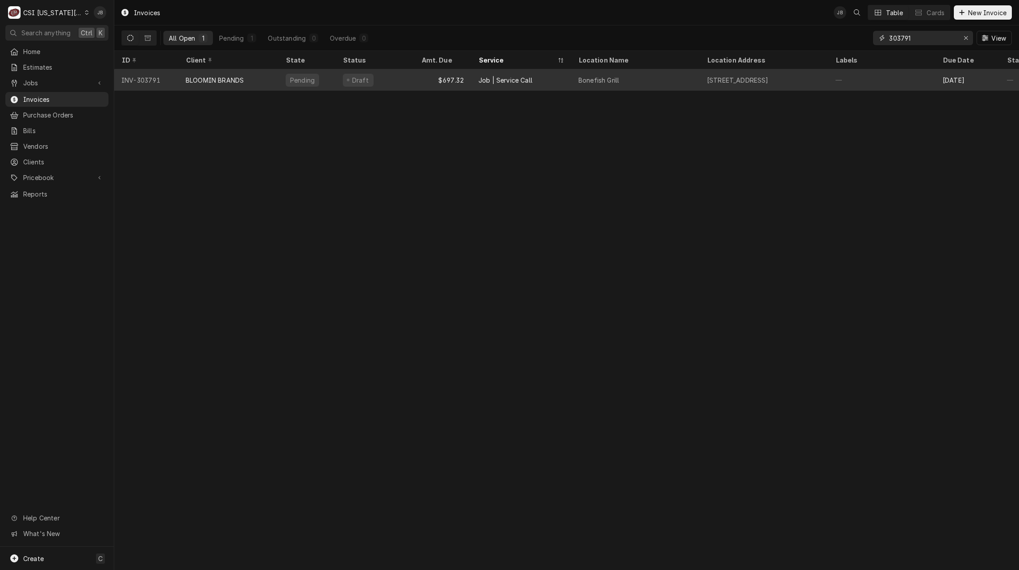
type input "303791"
click at [282, 79] on div "Pending" at bounding box center [307, 79] width 57 height 21
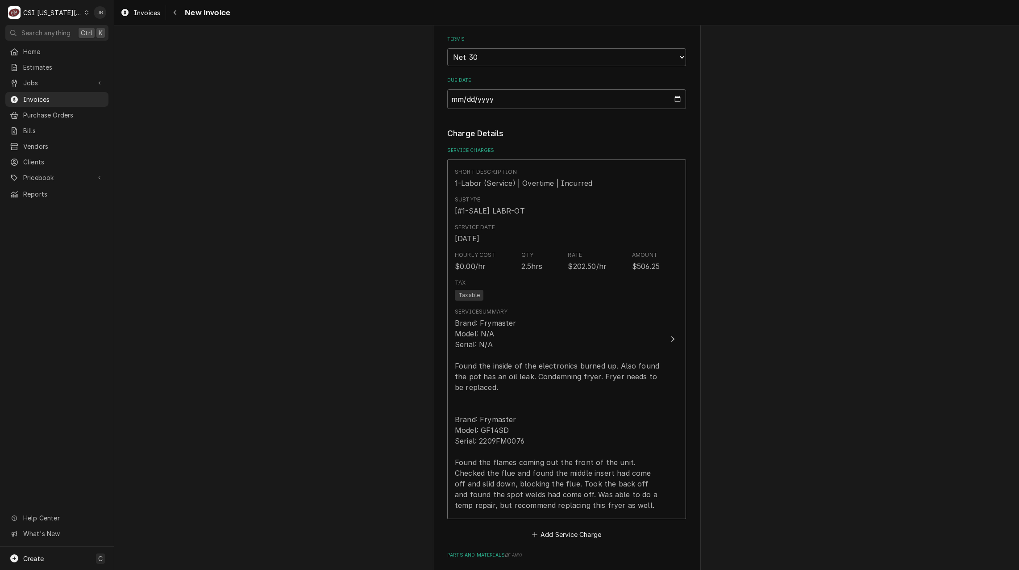
scroll to position [893, 0]
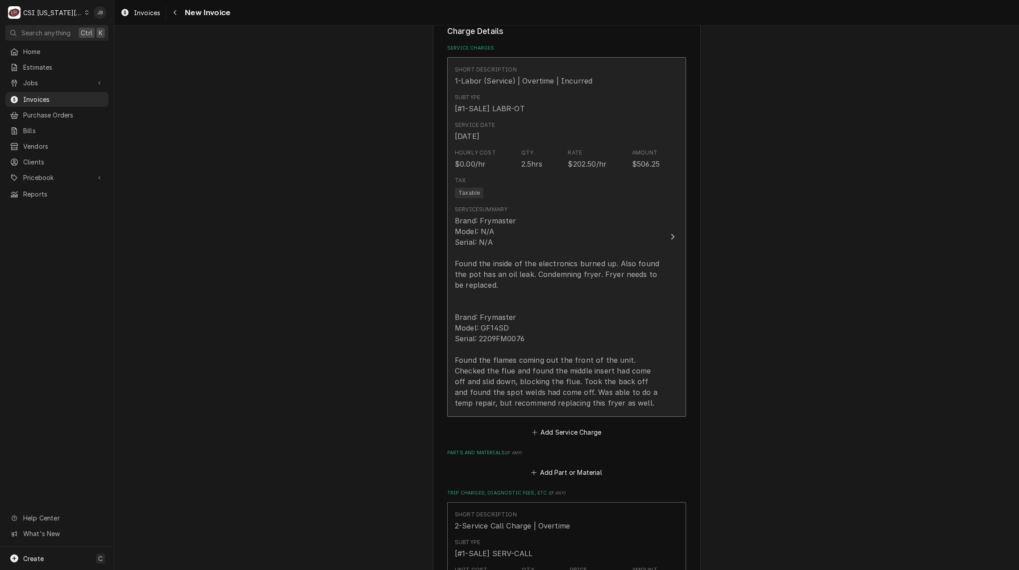
click at [577, 288] on div "Brand: Frymaster Model: N/A Serial: N/A Found the inside of the electronics bur…" at bounding box center [557, 311] width 205 height 193
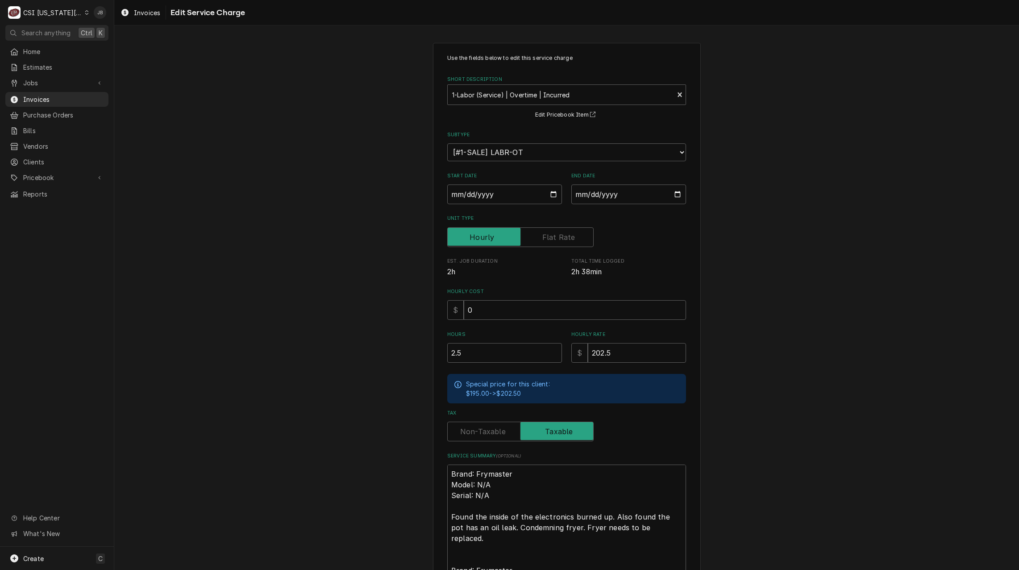
click at [771, 383] on div "Use the fields below to edit this service charge Short Description 1-Labor (Ser…" at bounding box center [566, 383] width 905 height 697
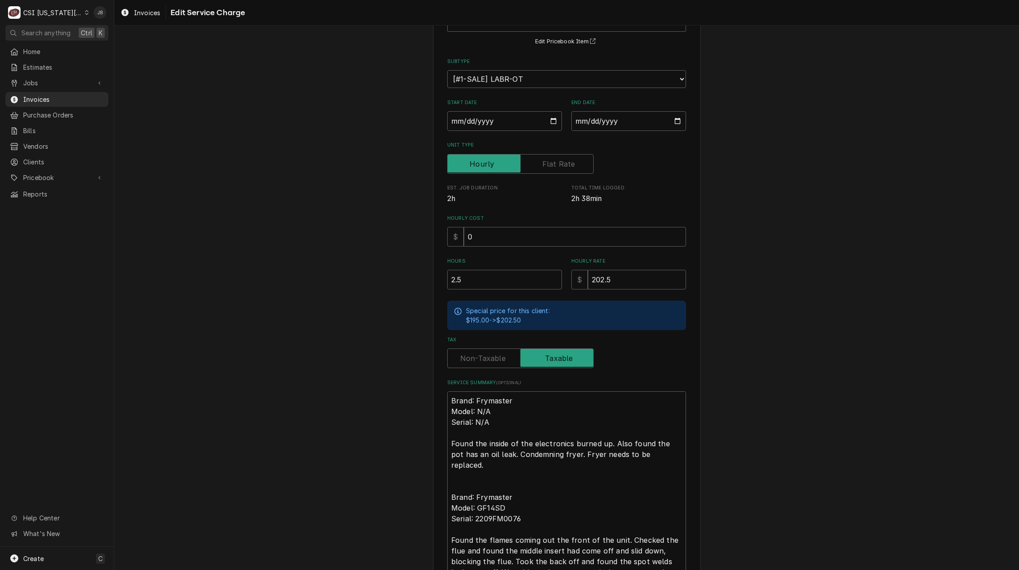
scroll to position [161, 0]
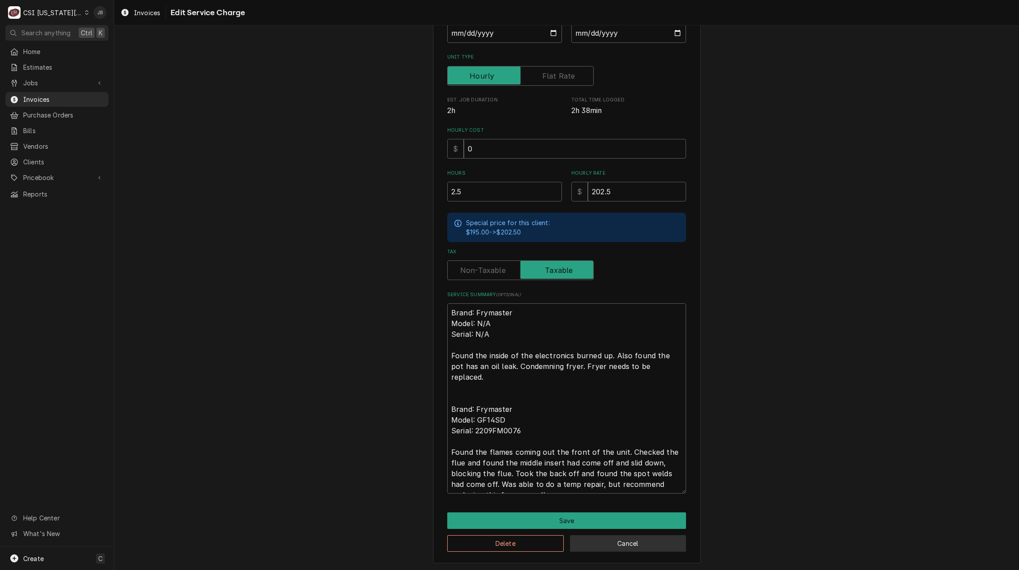
click at [596, 547] on button "Cancel" at bounding box center [628, 543] width 117 height 17
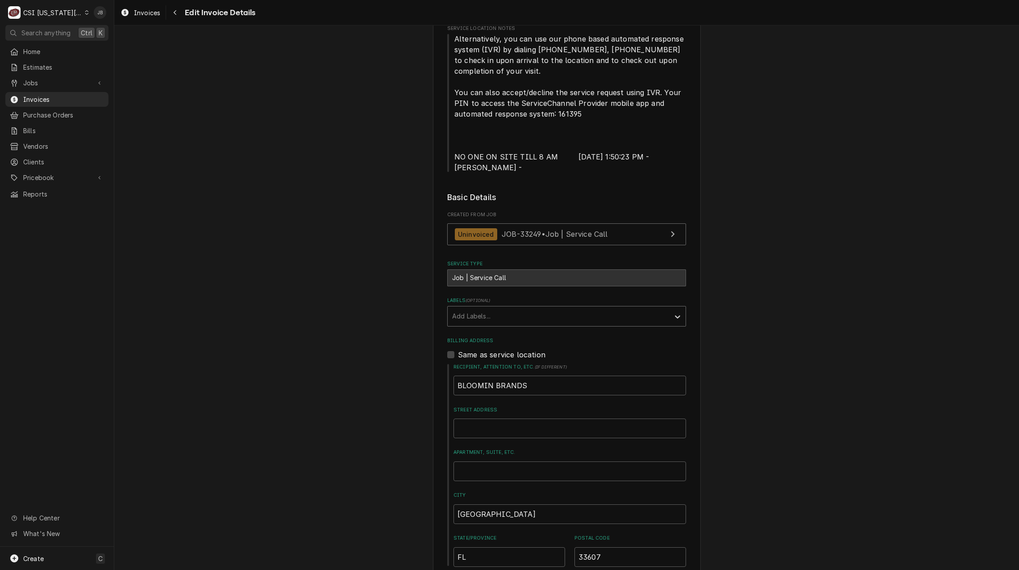
scroll to position [134, 0]
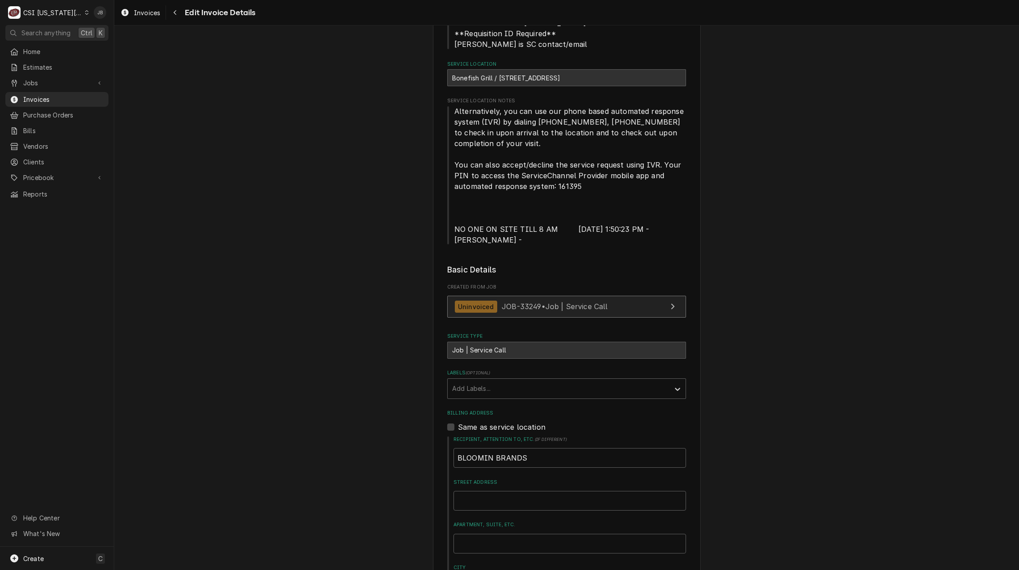
click at [520, 314] on link "Uninvoiced JOB-33249 • Job | Service Call" at bounding box center [566, 307] width 239 height 22
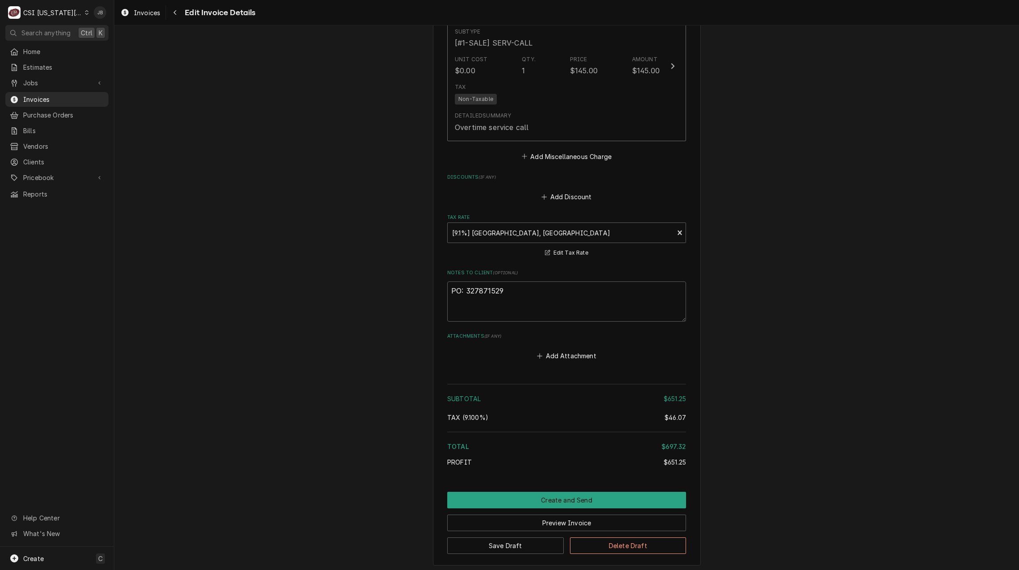
scroll to position [1449, 0]
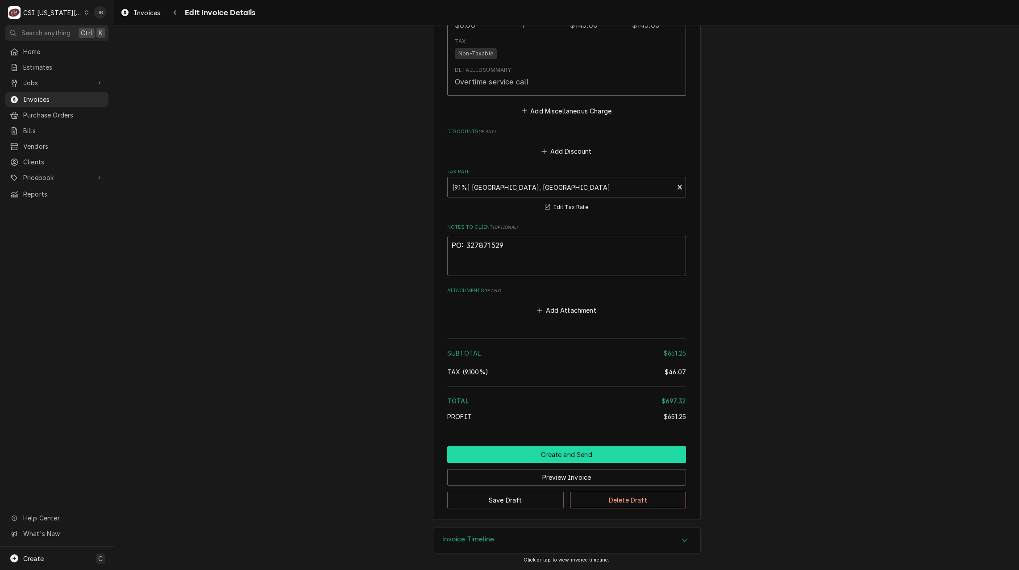
click at [525, 454] on button "Create and Send" at bounding box center [566, 454] width 239 height 17
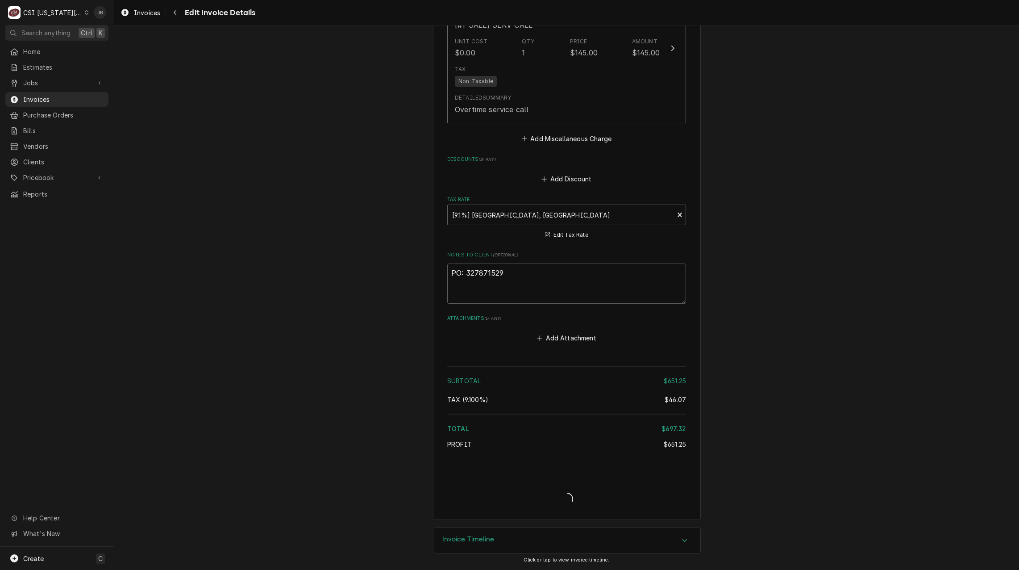
scroll to position [1421, 0]
type textarea "x"
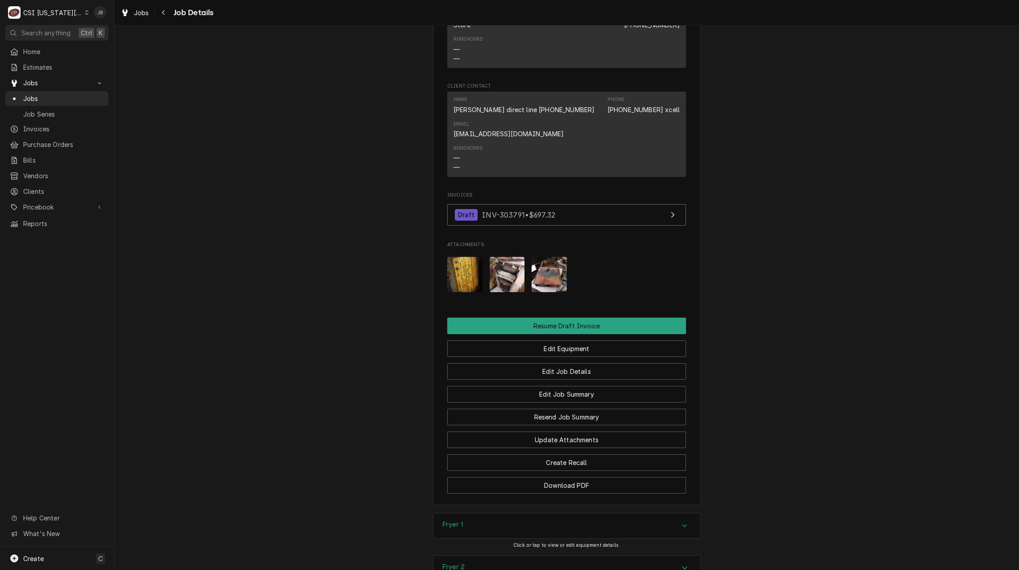
scroll to position [938, 0]
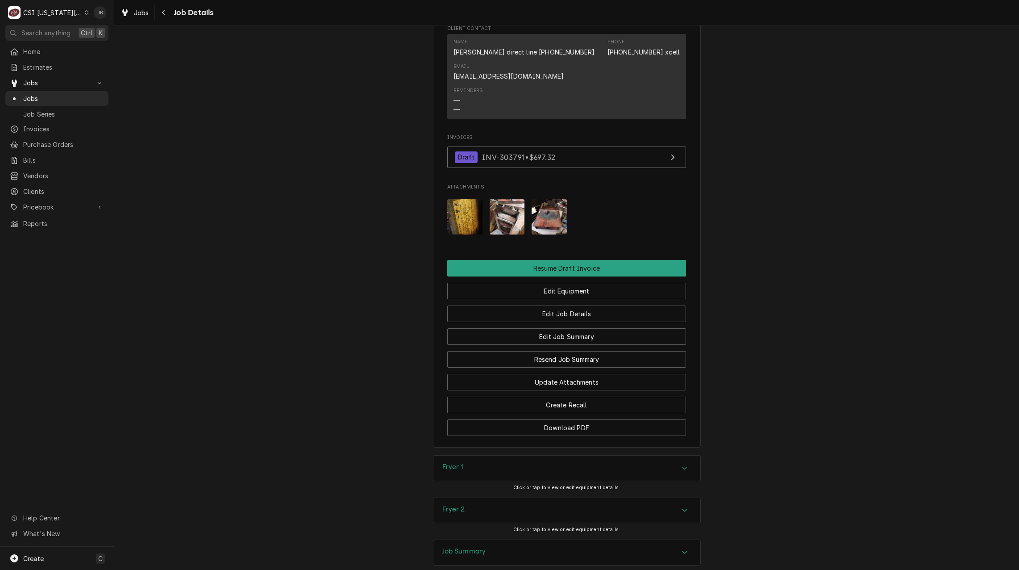
click at [511, 208] on img "Attachments" at bounding box center [507, 216] width 35 height 35
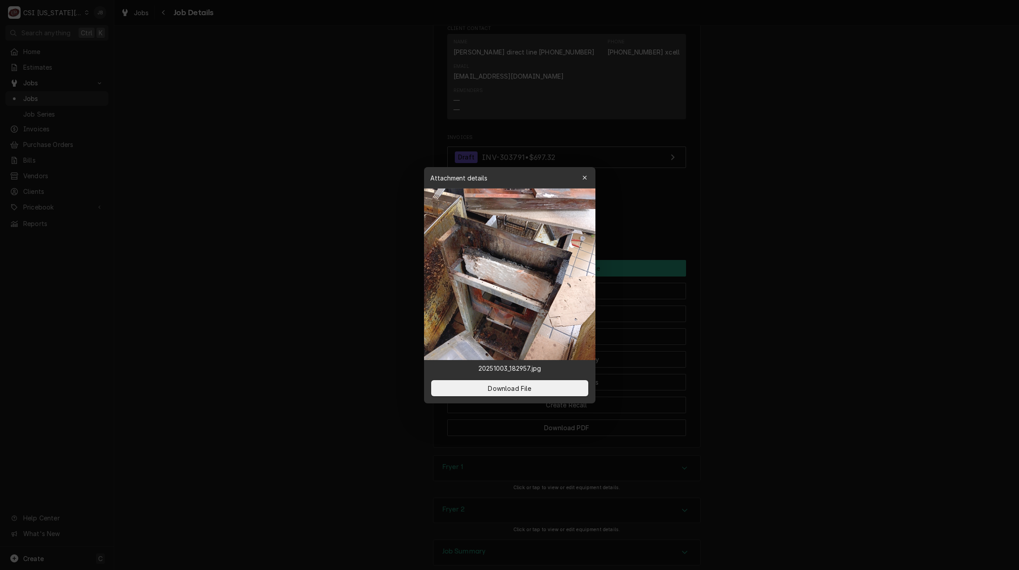
click at [614, 218] on div at bounding box center [509, 285] width 1019 height 570
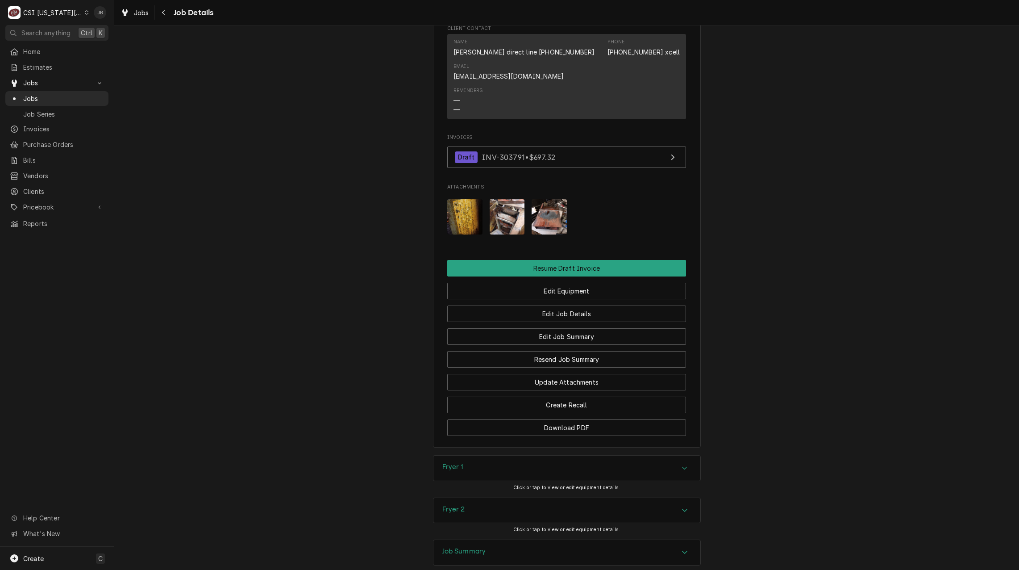
click at [551, 218] on img "Attachments" at bounding box center [549, 216] width 35 height 35
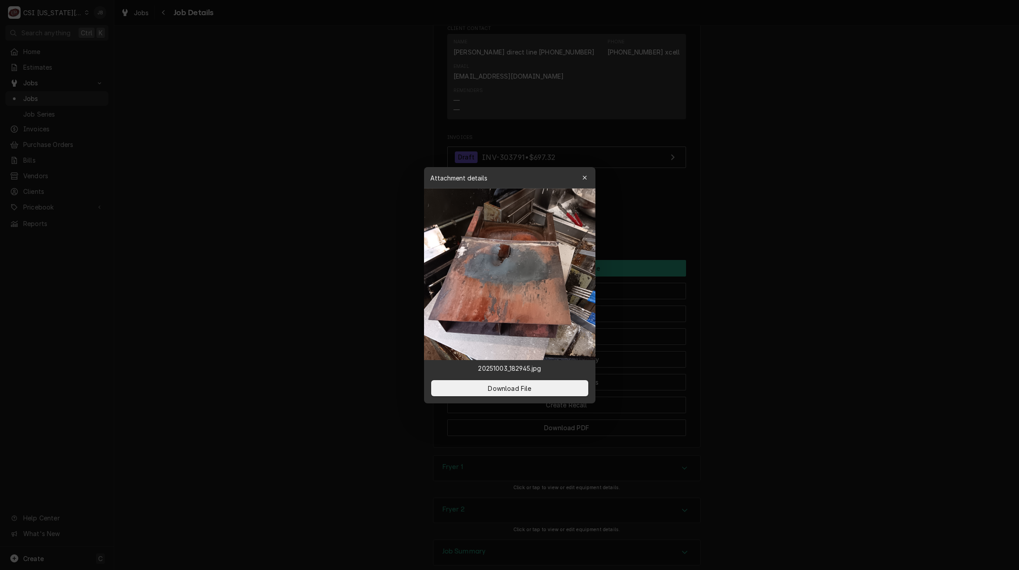
click at [667, 229] on div at bounding box center [509, 285] width 1019 height 570
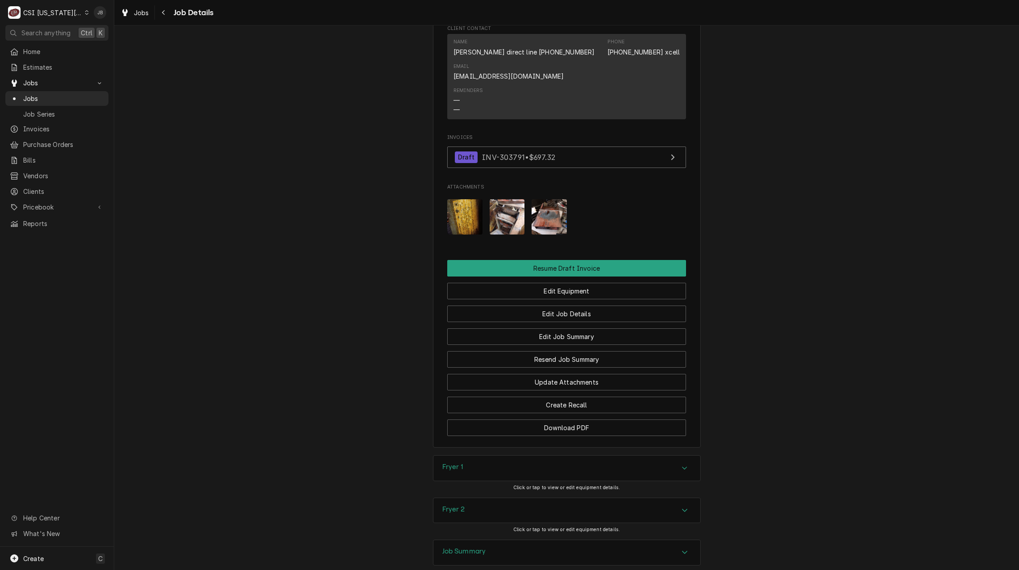
click at [467, 215] on img "Attachments" at bounding box center [464, 216] width 35 height 35
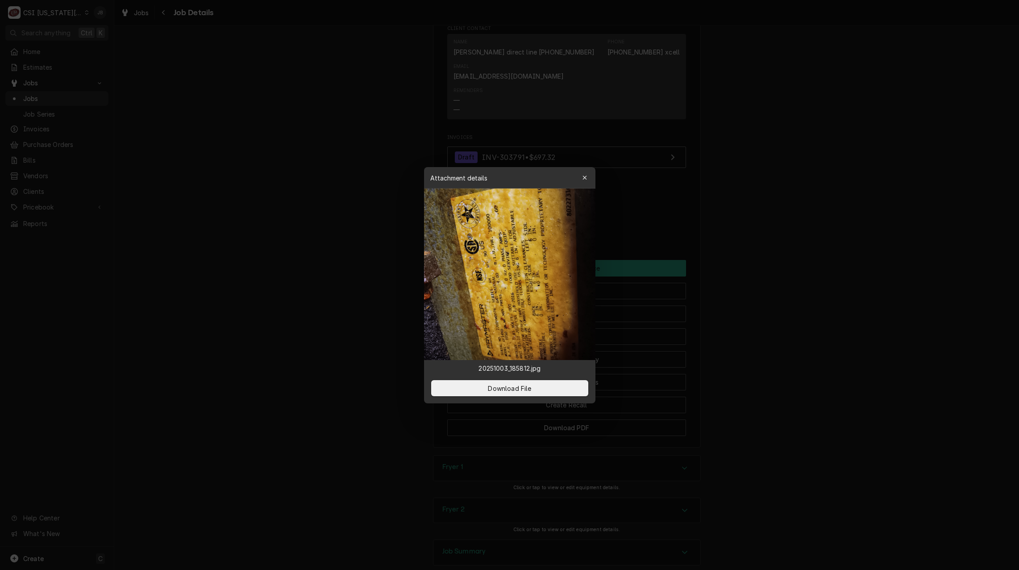
click at [716, 224] on div at bounding box center [509, 285] width 1019 height 570
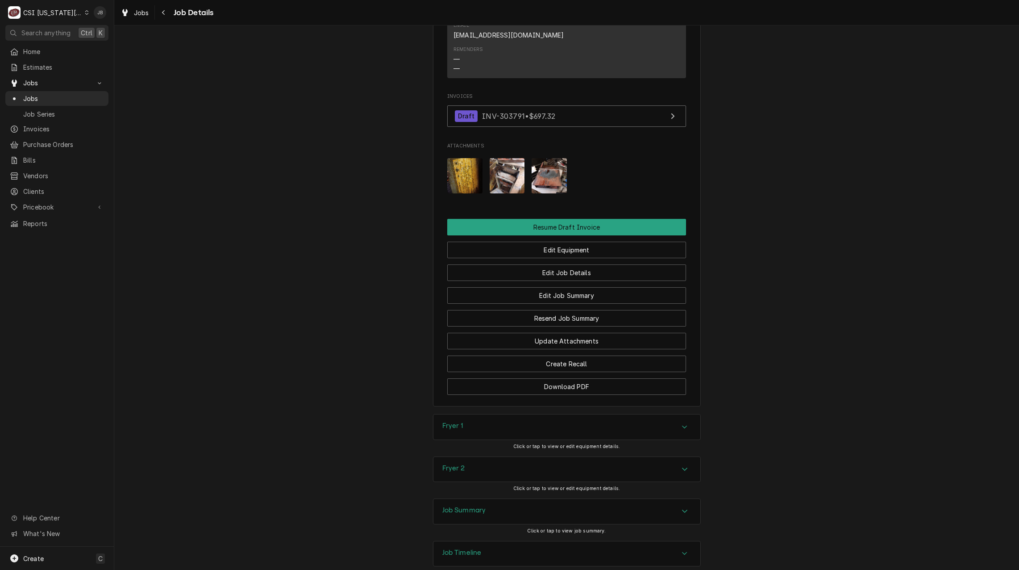
scroll to position [1034, 0]
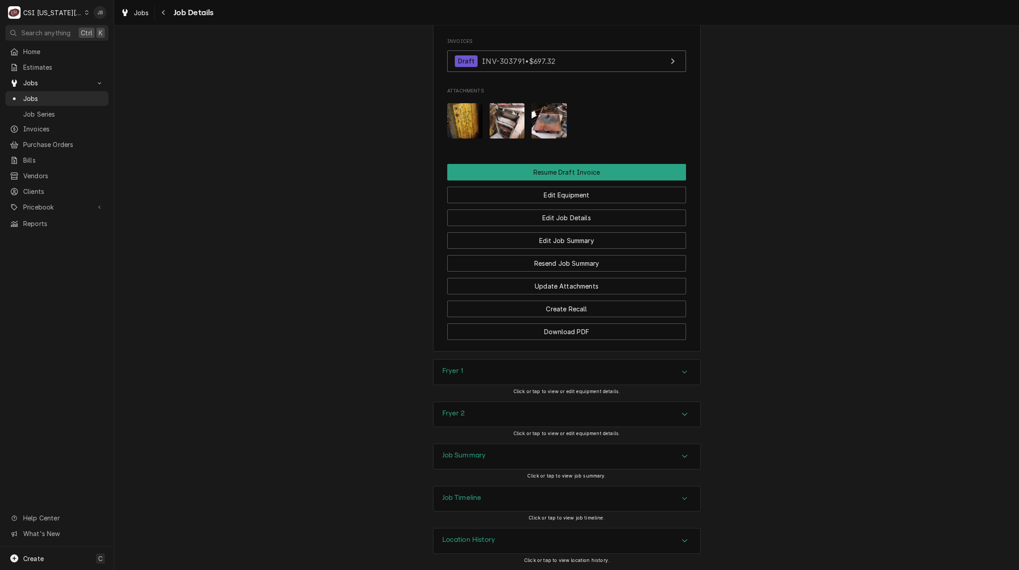
click at [477, 457] on h3 "Job Summary" at bounding box center [464, 455] width 44 height 8
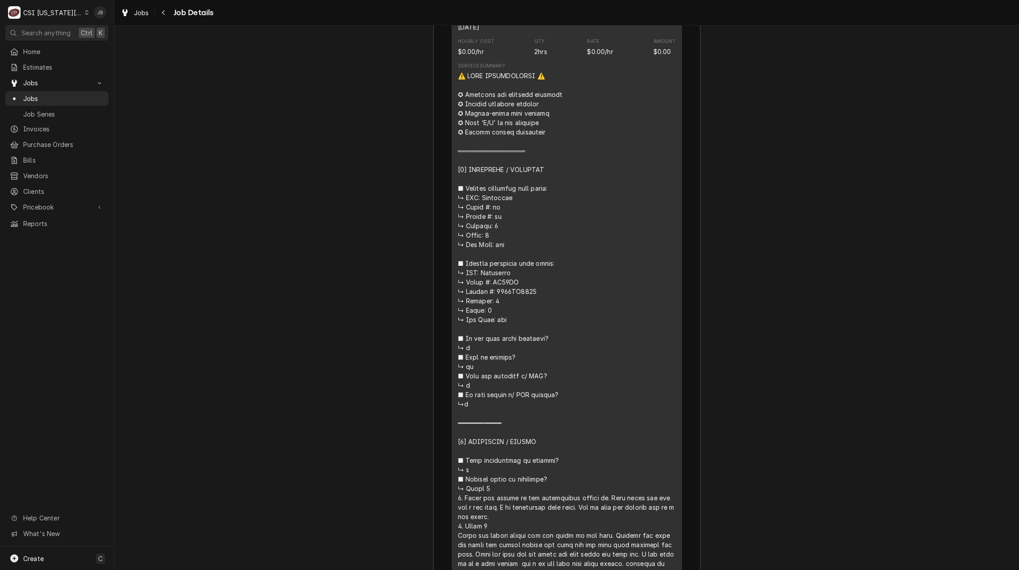
scroll to position [1837, 0]
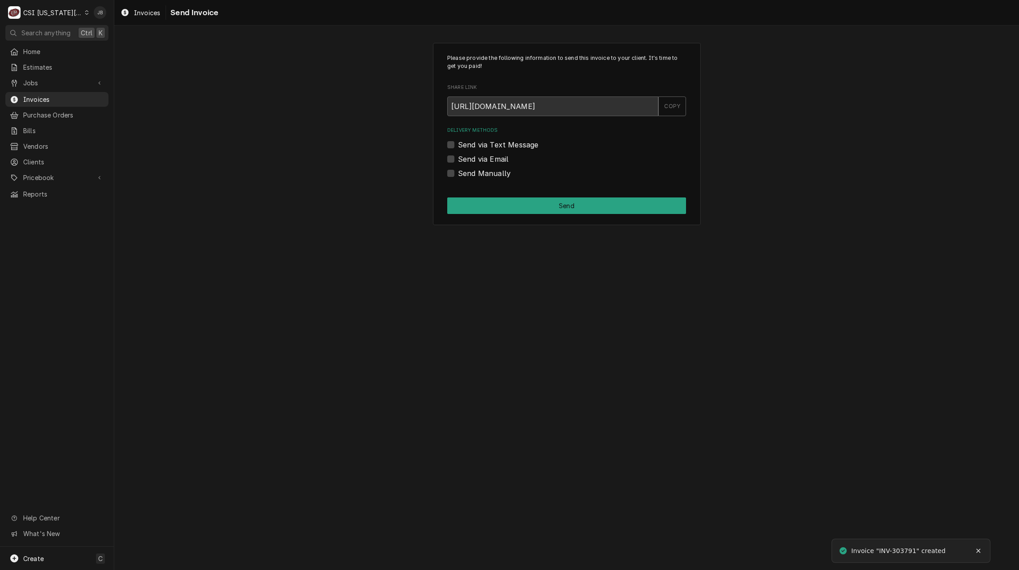
click at [473, 152] on div "Delivery Methods Send via Text Message Send via Email Send Manually" at bounding box center [566, 152] width 239 height 51
click at [463, 164] on label "Send via Email" at bounding box center [483, 159] width 50 height 11
click at [463, 164] on input "Send via Email" at bounding box center [577, 164] width 239 height 20
checkbox input "true"
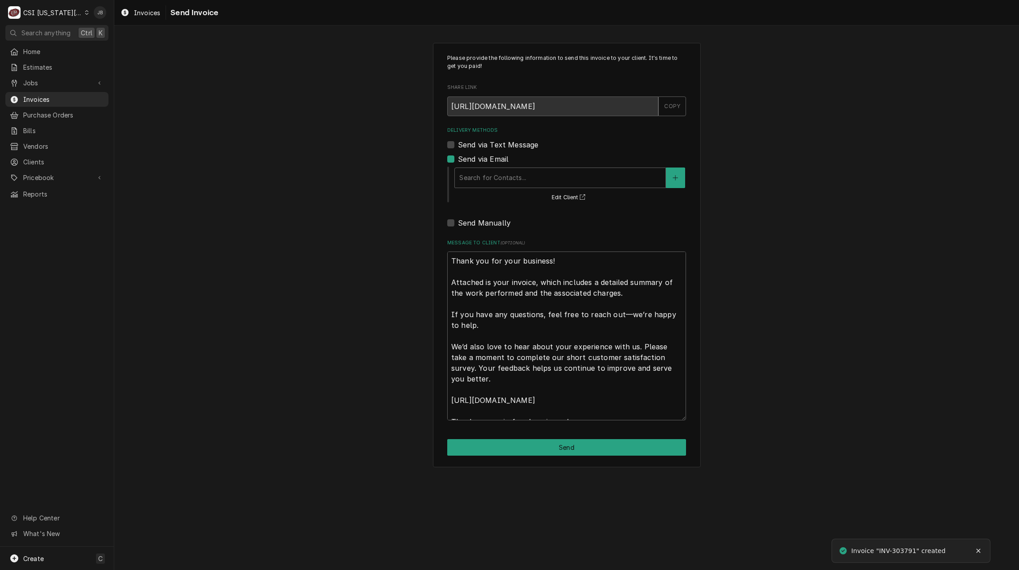
click at [485, 189] on div "Search for Contacts... Edit Client" at bounding box center [570, 184] width 233 height 37
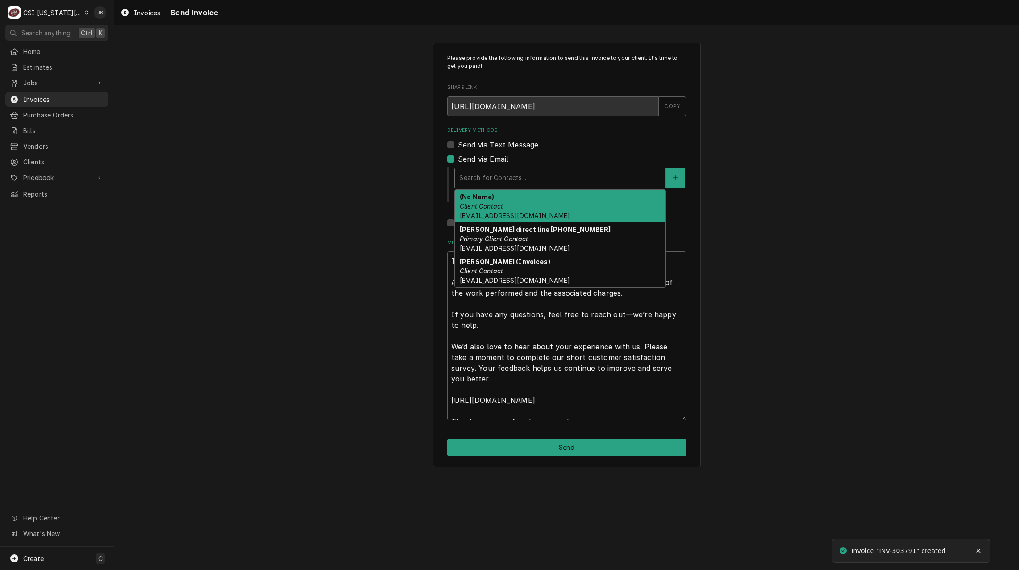
click at [502, 179] on div "Delivery Methods" at bounding box center [560, 178] width 202 height 16
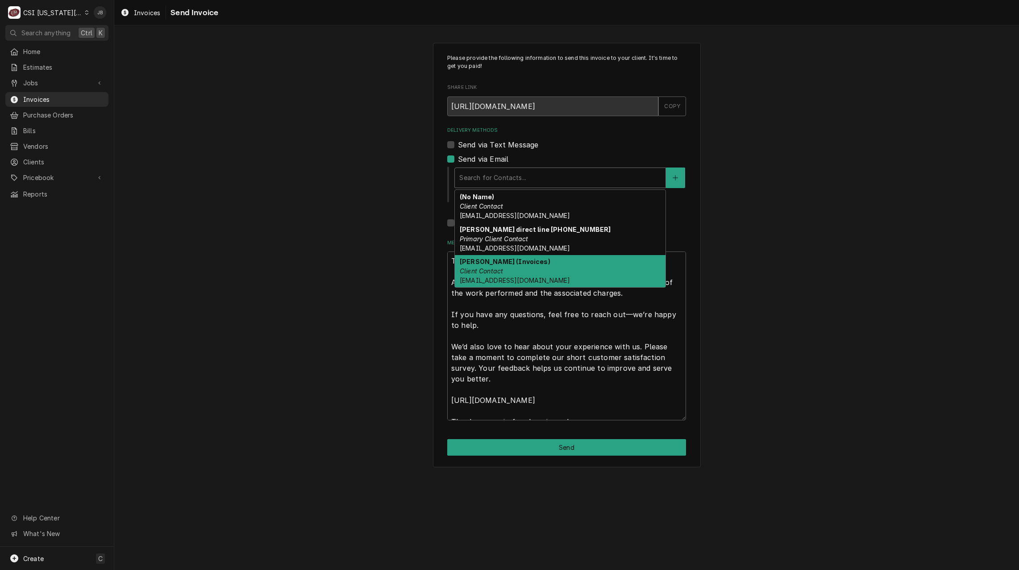
click at [514, 268] on div "Kelsey Hetlage (Invoices) Client Contact kelsey.hetlage@csi1.com" at bounding box center [560, 271] width 211 height 33
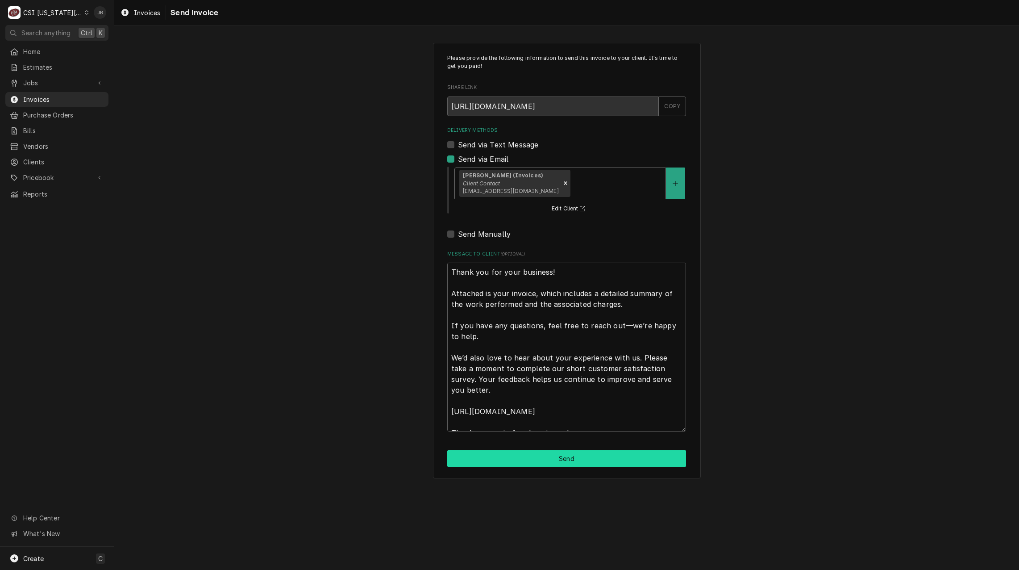
click at [501, 459] on button "Send" at bounding box center [566, 458] width 239 height 17
type textarea "x"
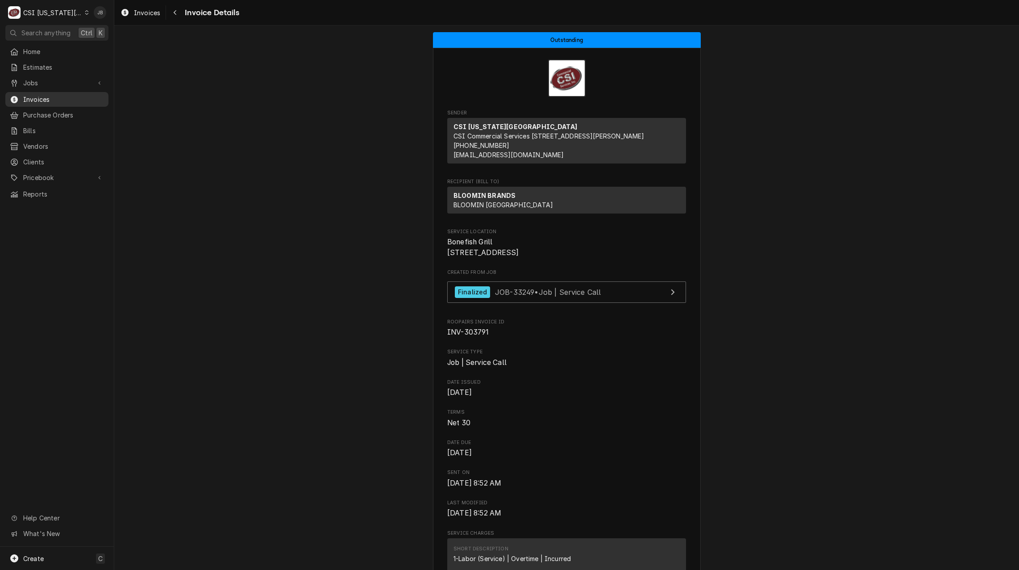
click at [73, 95] on span "Invoices" at bounding box center [63, 99] width 81 height 9
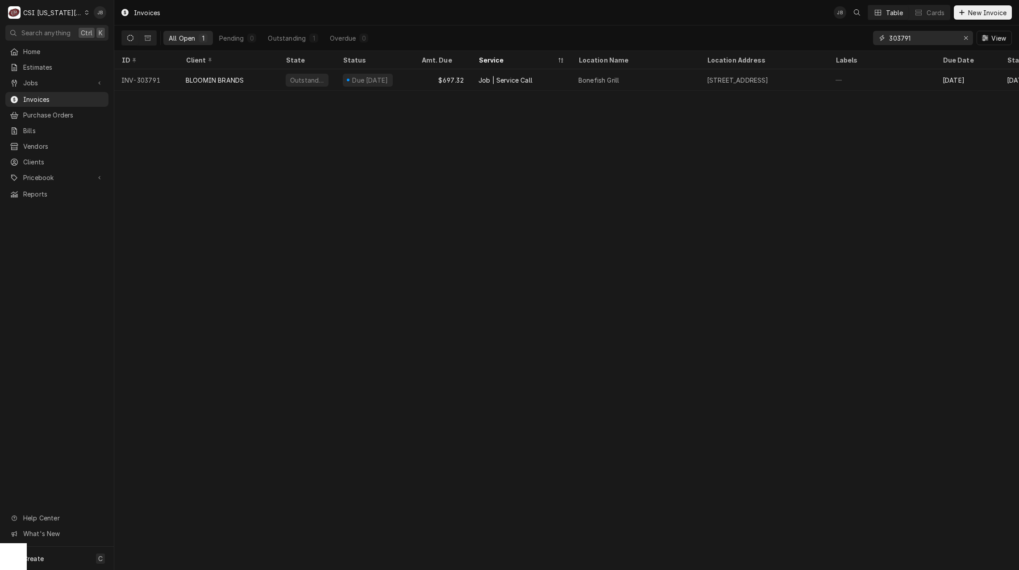
click at [925, 41] on input "303791" at bounding box center [922, 38] width 67 height 14
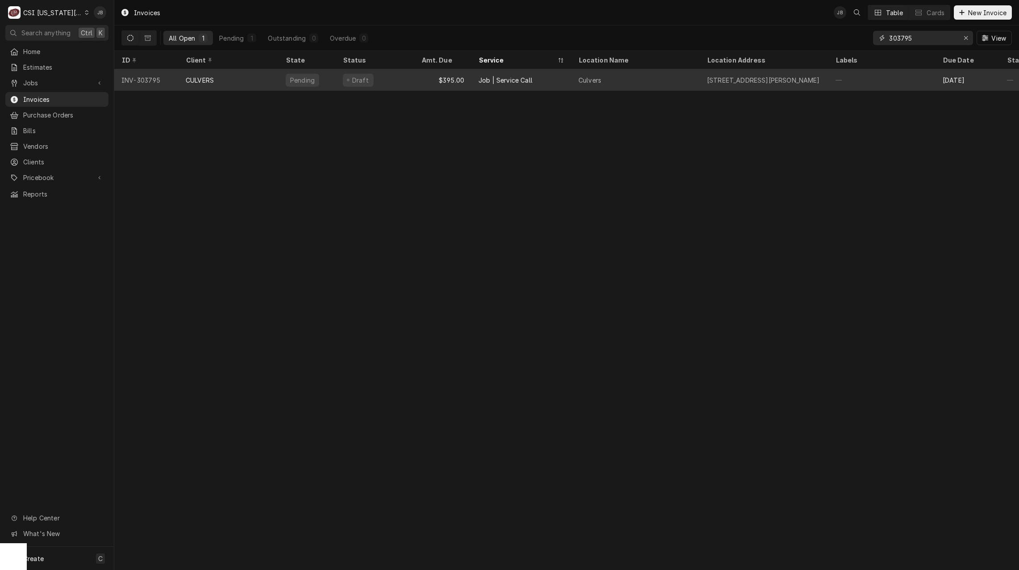
type input "303795"
click at [310, 83] on div "Pending" at bounding box center [302, 80] width 33 height 13
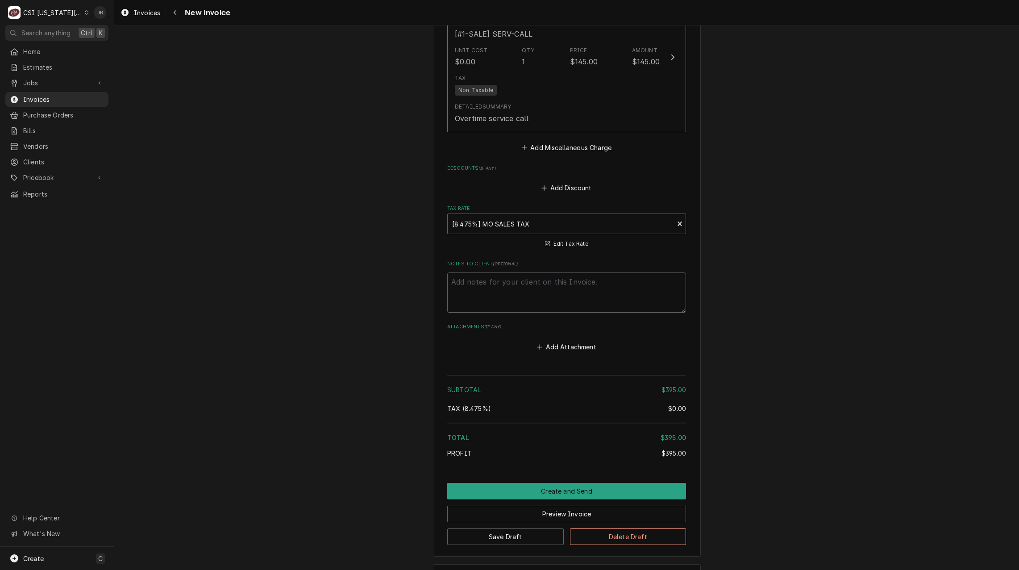
scroll to position [1351, 0]
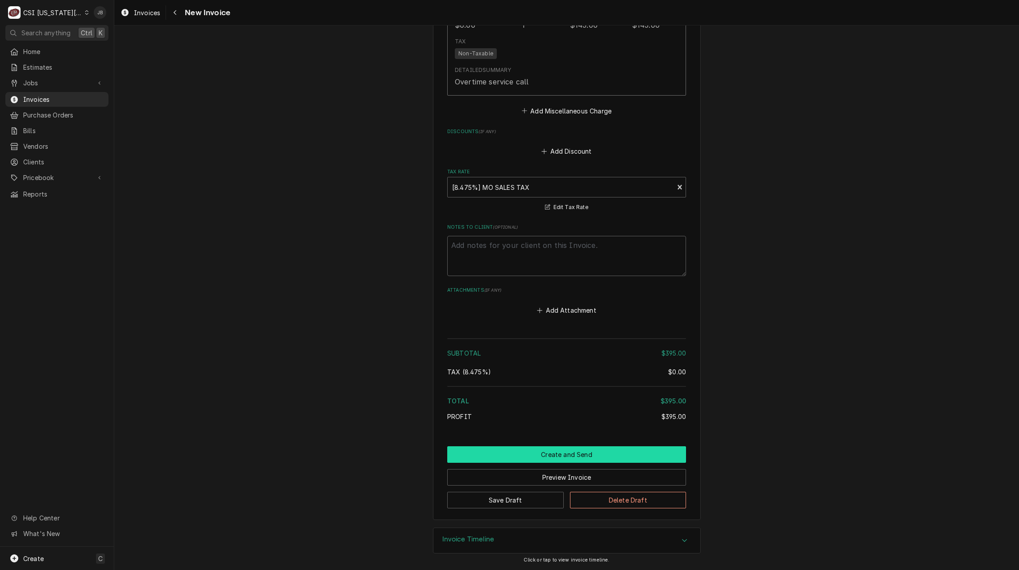
click at [541, 451] on button "Create and Send" at bounding box center [566, 454] width 239 height 17
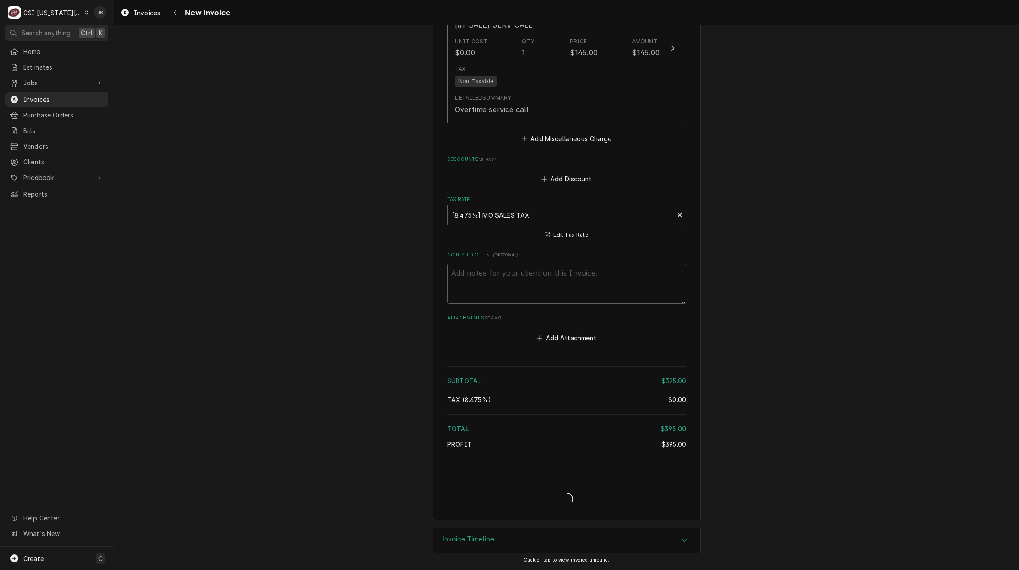
type textarea "x"
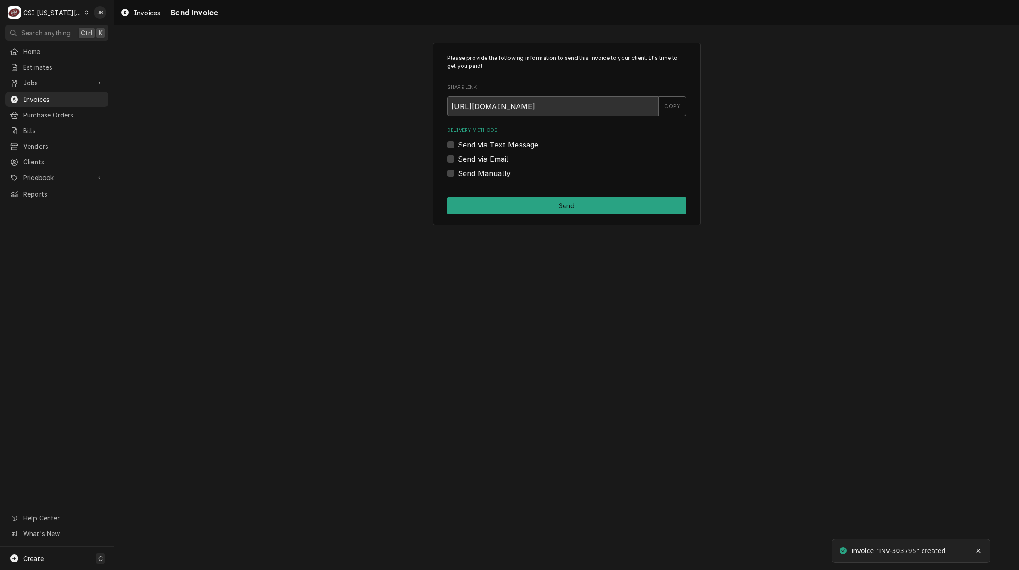
click at [481, 163] on label "Send via Email" at bounding box center [483, 159] width 50 height 11
click at [481, 163] on input "Send via Email" at bounding box center [577, 164] width 239 height 20
checkbox input "true"
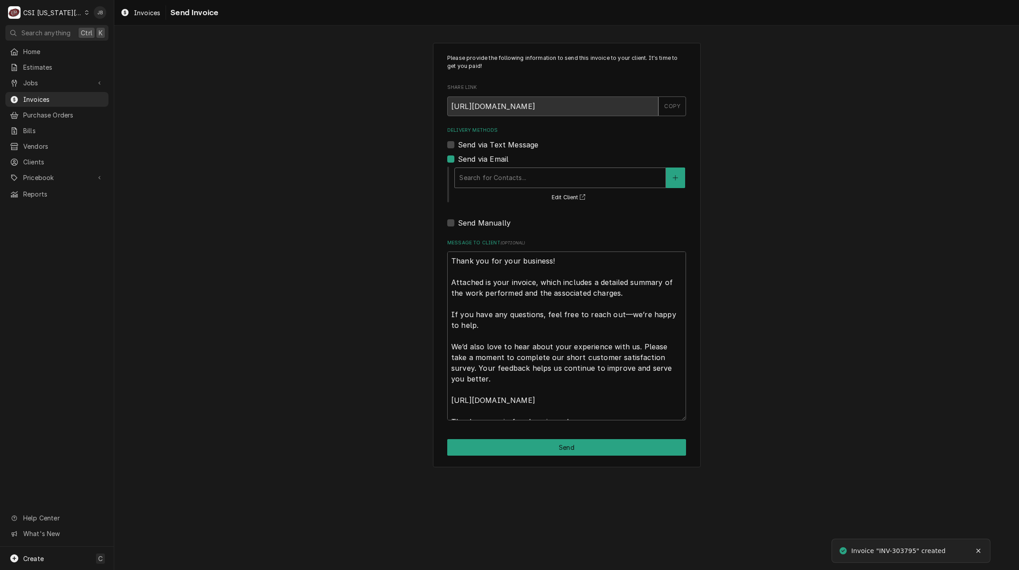
click at [532, 179] on div "Delivery Methods" at bounding box center [560, 178] width 202 height 16
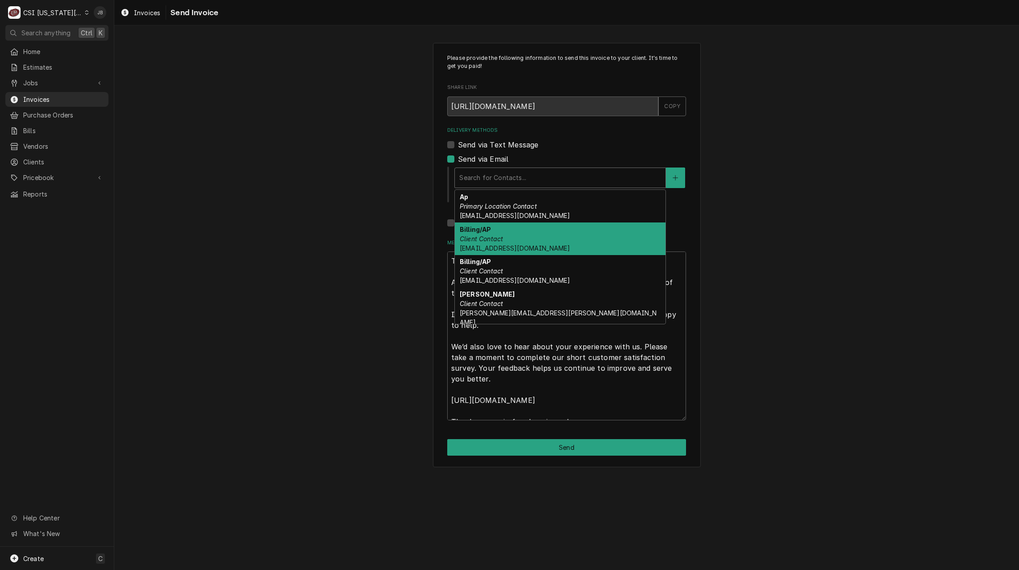
click at [539, 242] on div "Billing/AP Client Contact accounting@mphdining.com" at bounding box center [560, 238] width 211 height 33
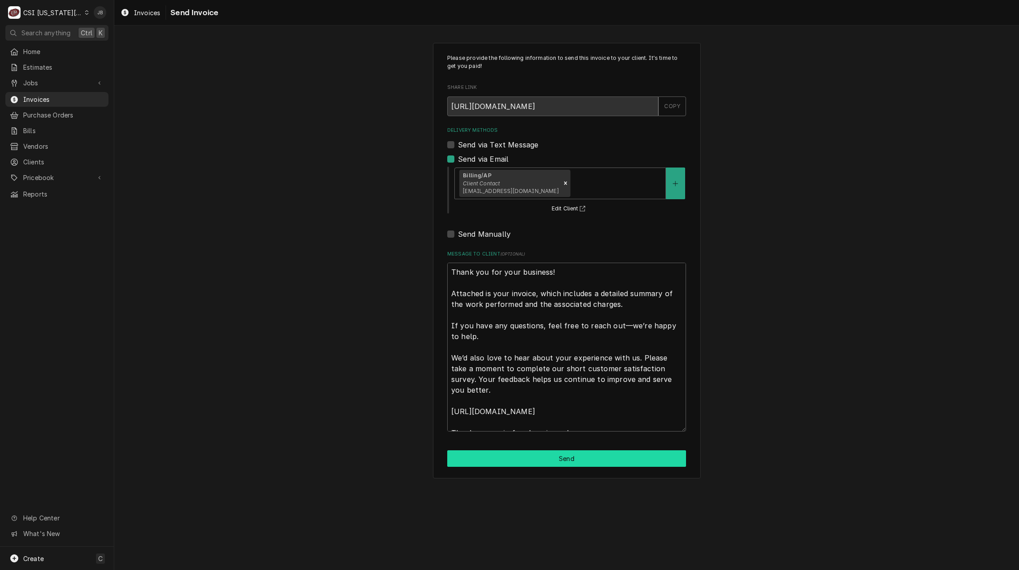
click at [511, 458] on button "Send" at bounding box center [566, 458] width 239 height 17
type textarea "x"
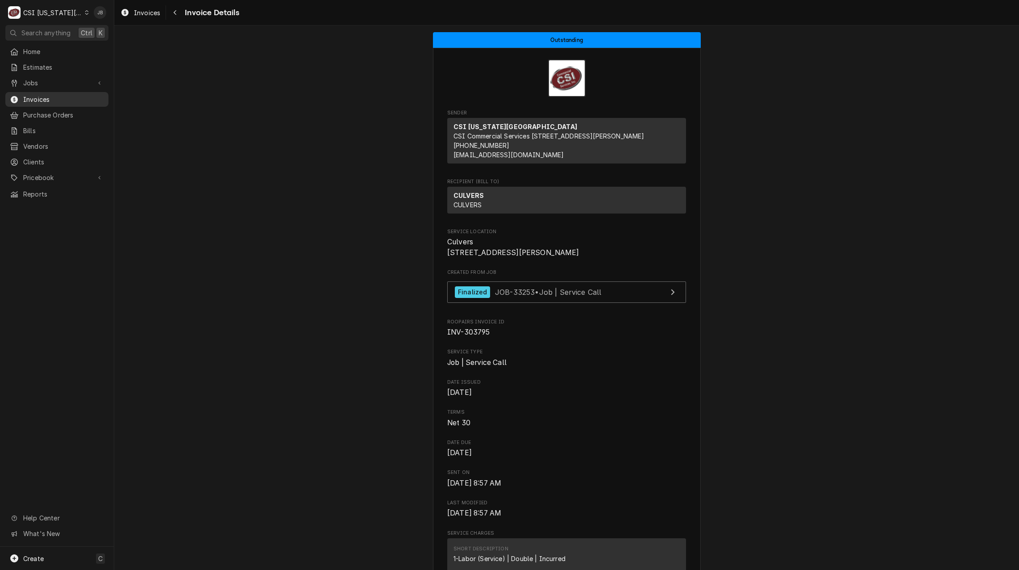
click at [40, 99] on span "Invoices" at bounding box center [63, 99] width 81 height 9
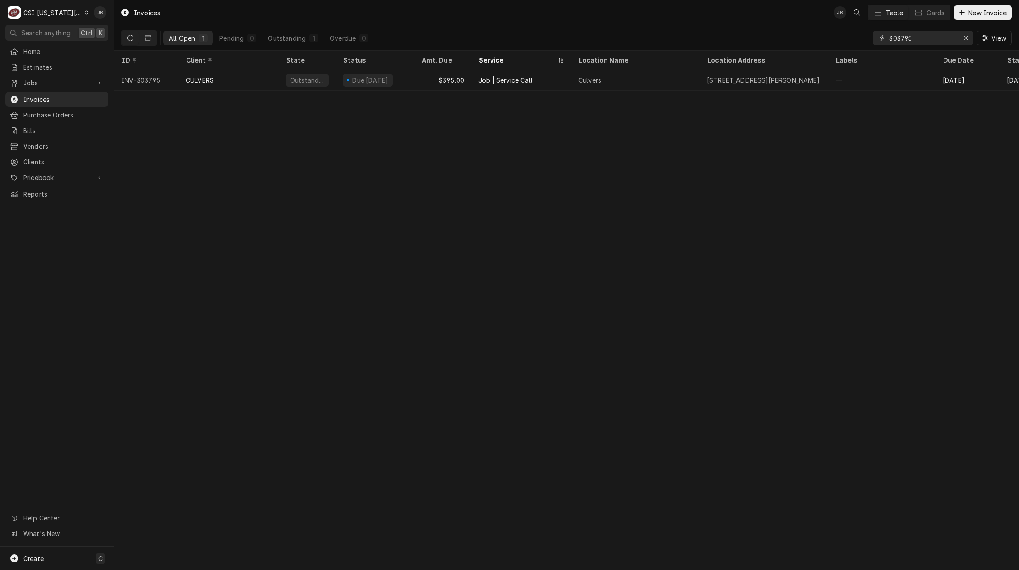
click at [929, 36] on input "303795" at bounding box center [922, 38] width 67 height 14
click at [939, 40] on input "303795" at bounding box center [922, 38] width 67 height 14
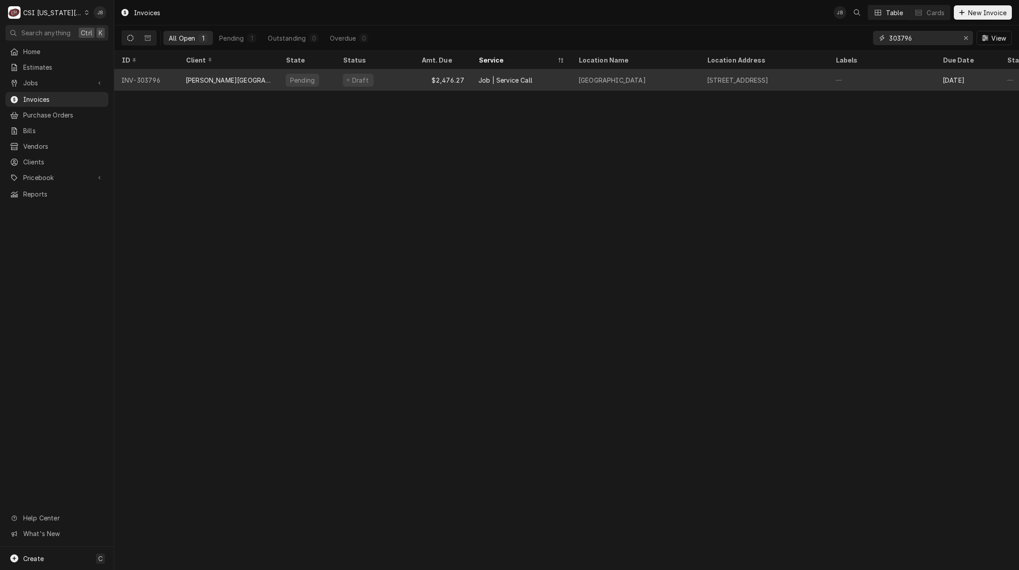
type input "303796"
click at [531, 79] on div "Job | Service Call" at bounding box center [506, 79] width 54 height 9
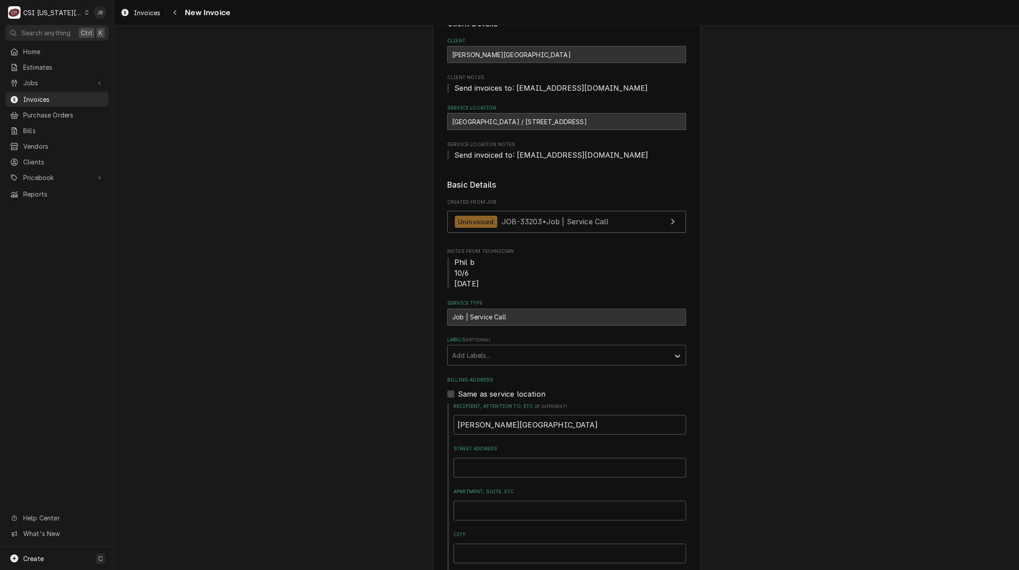
scroll to position [45, 0]
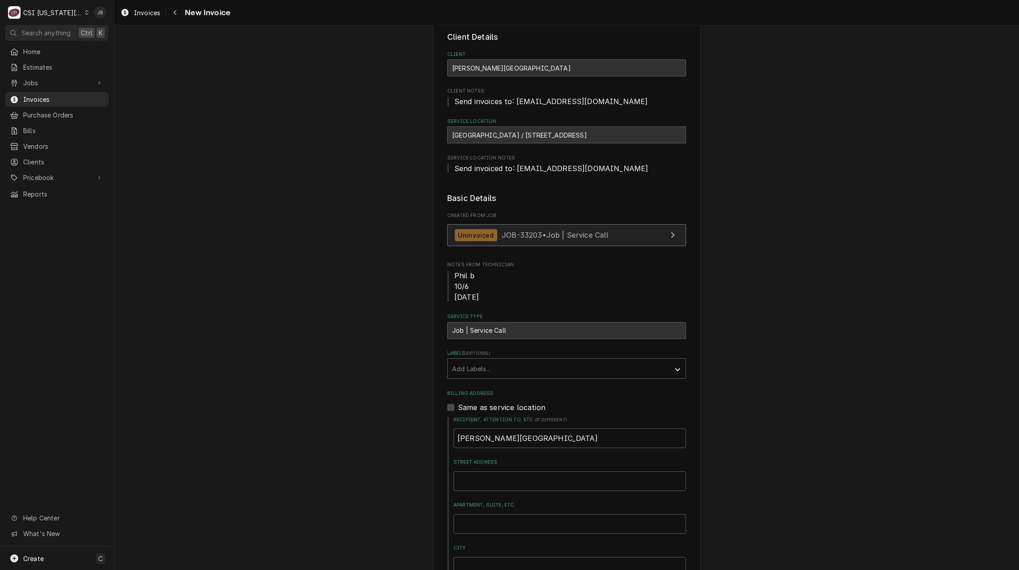
click at [522, 235] on span "JOB-33203 • Job | Service Call" at bounding box center [555, 234] width 107 height 9
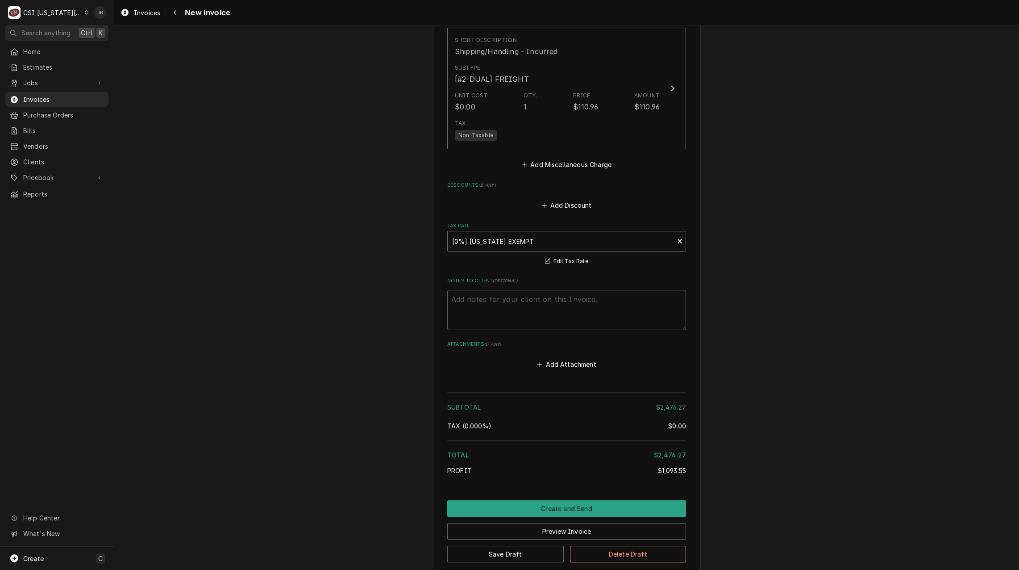
scroll to position [1387, 0]
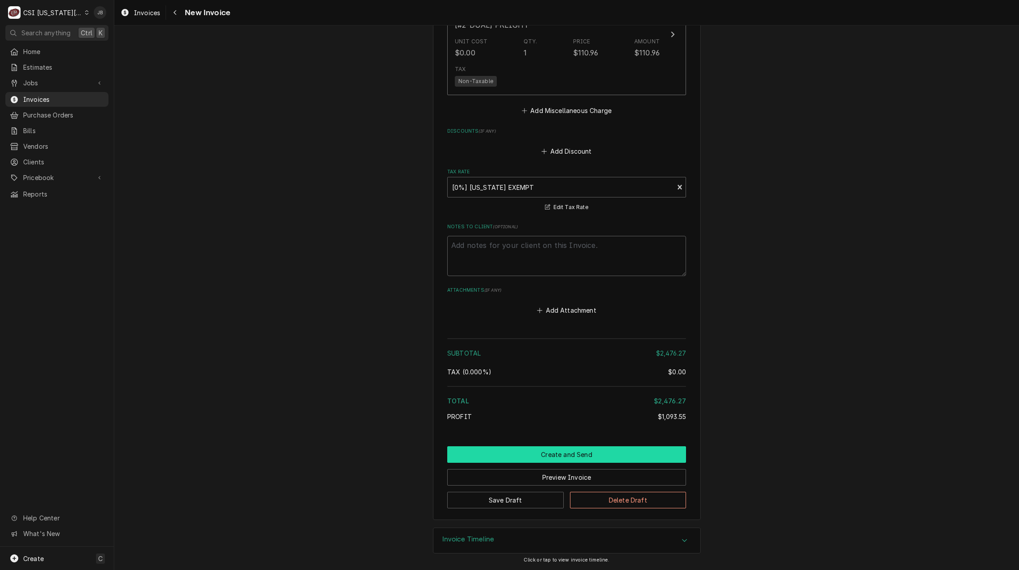
click at [532, 450] on button "Create and Send" at bounding box center [566, 454] width 239 height 17
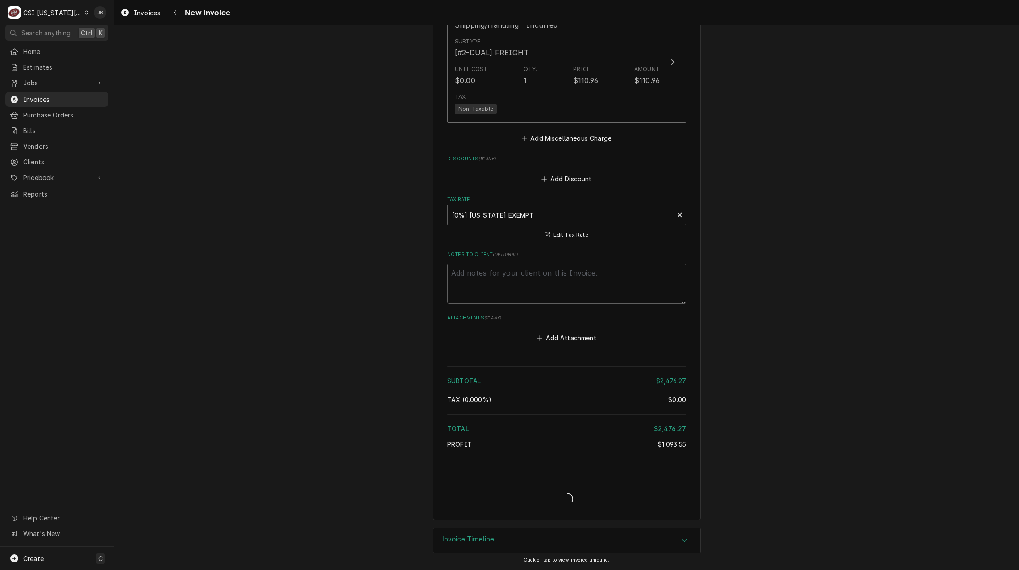
type textarea "x"
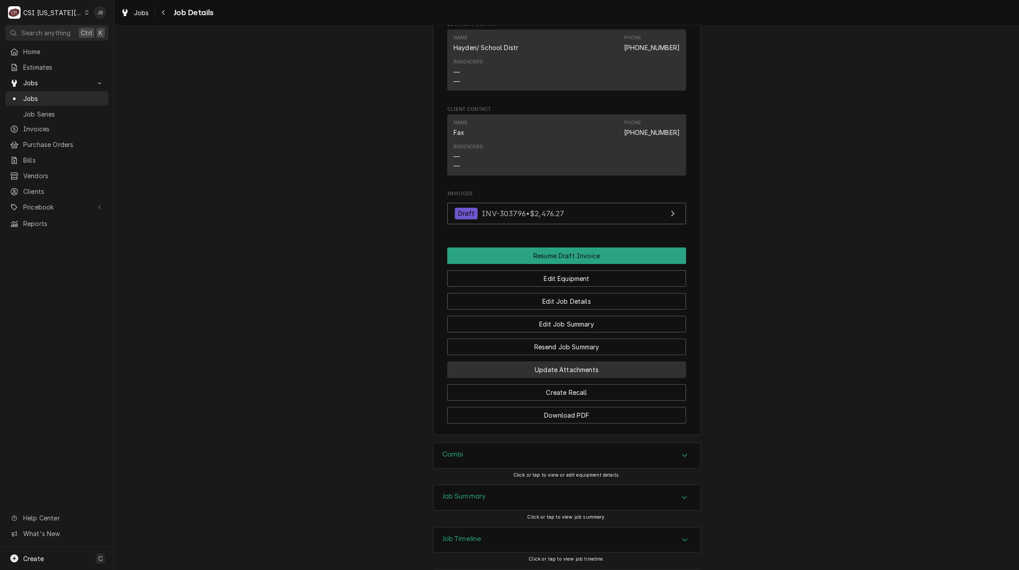
scroll to position [1071, 0]
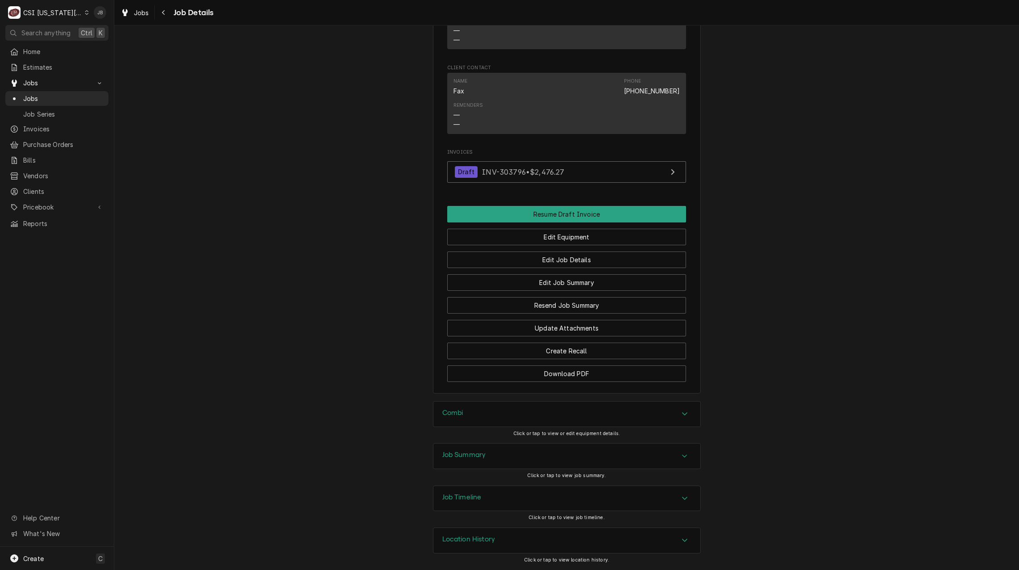
click at [479, 409] on div "Combi" at bounding box center [567, 413] width 267 height 25
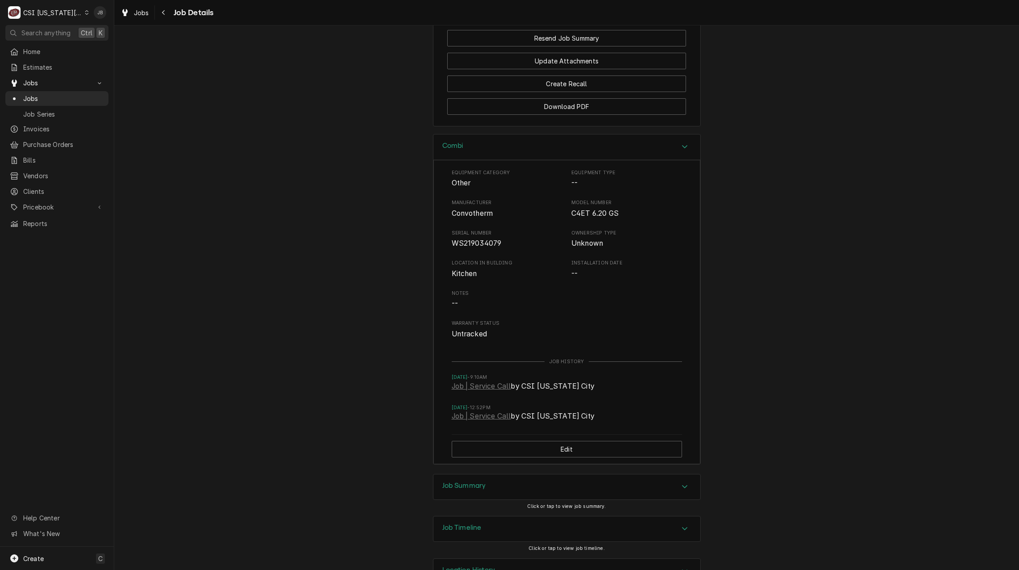
scroll to position [1368, 0]
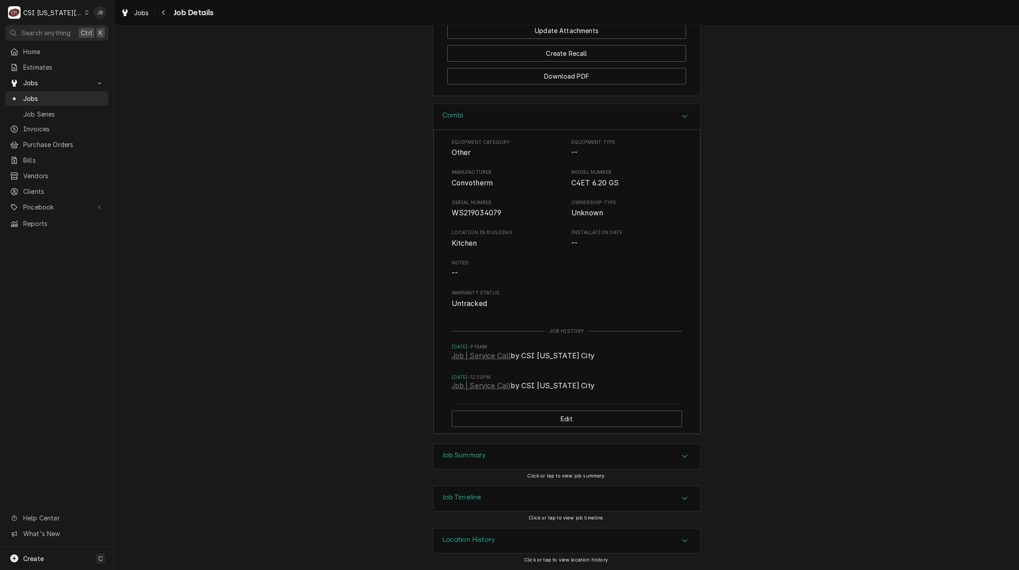
click at [470, 453] on h3 "Job Summary" at bounding box center [464, 455] width 44 height 8
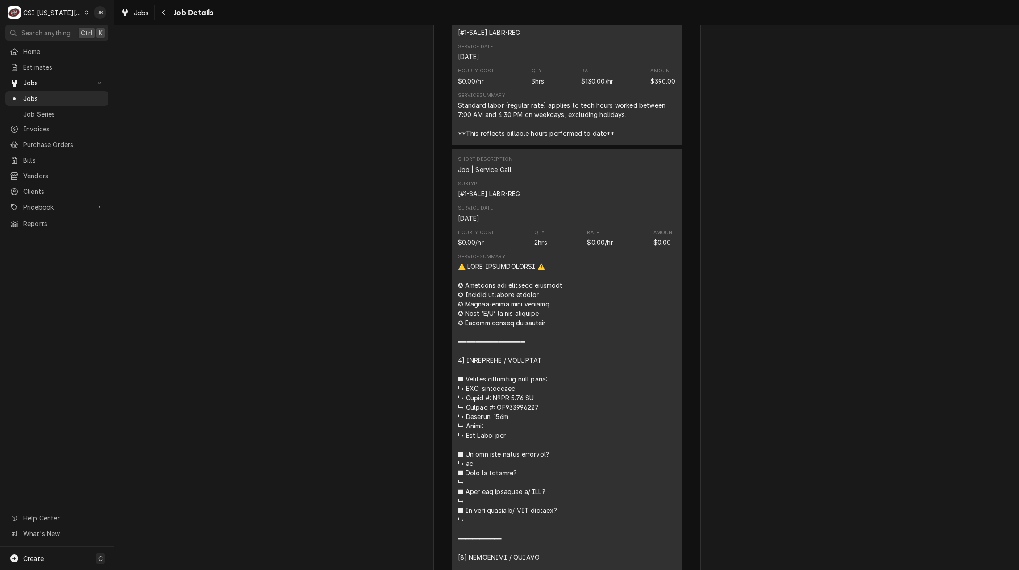
scroll to position [1993, 0]
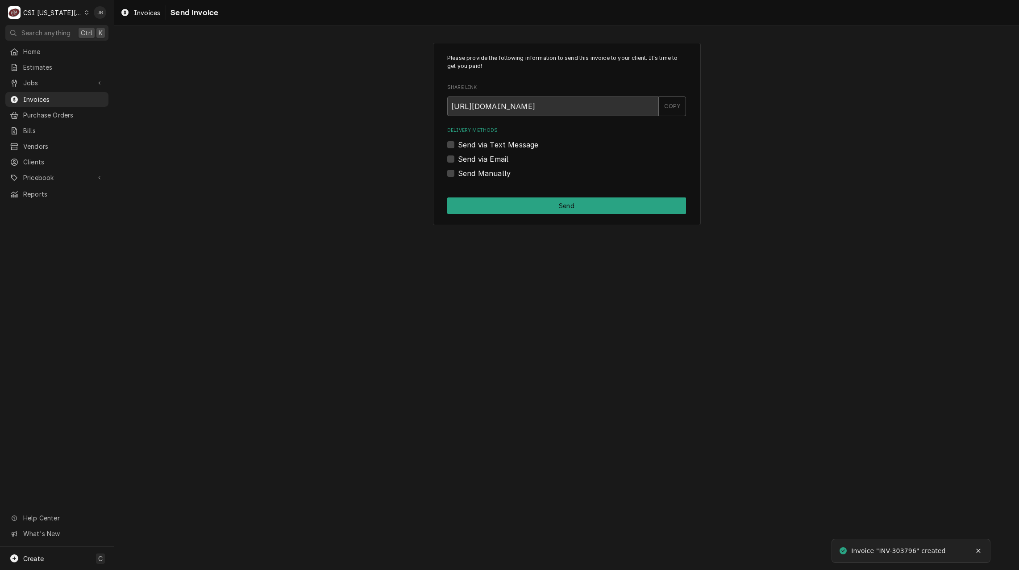
click at [479, 162] on label "Send via Email" at bounding box center [483, 159] width 50 height 11
click at [479, 162] on input "Send via Email" at bounding box center [577, 164] width 239 height 20
checkbox input "true"
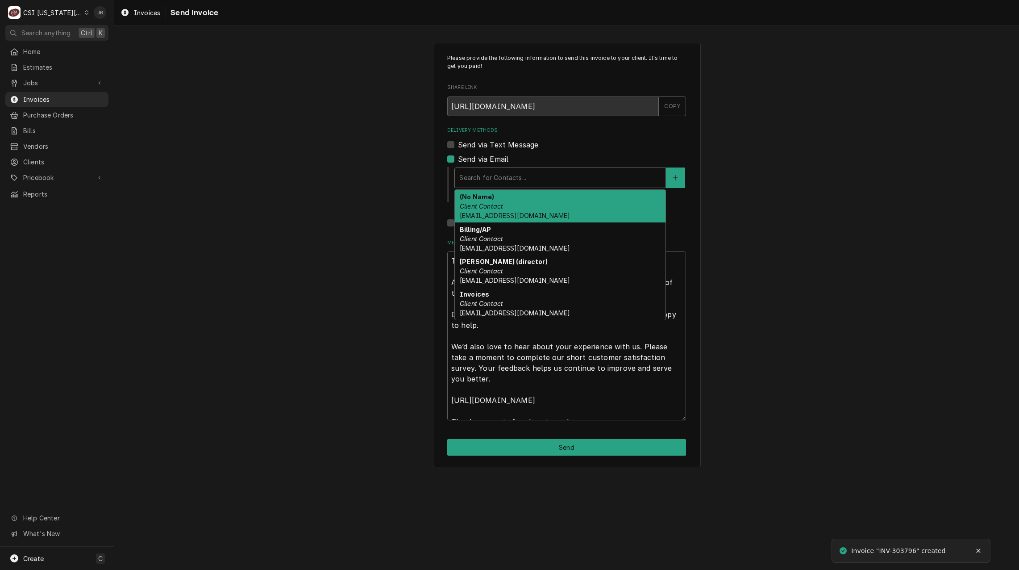
click at [508, 175] on div "Delivery Methods" at bounding box center [560, 178] width 202 height 16
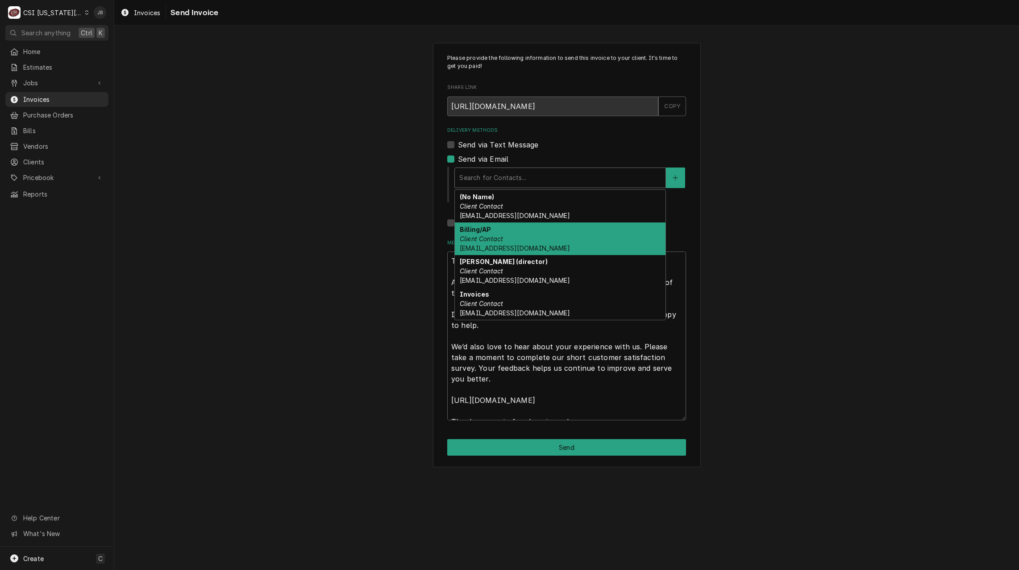
click at [538, 232] on div "Billing/AP Client Contact [EMAIL_ADDRESS][DOMAIN_NAME]" at bounding box center [560, 238] width 211 height 33
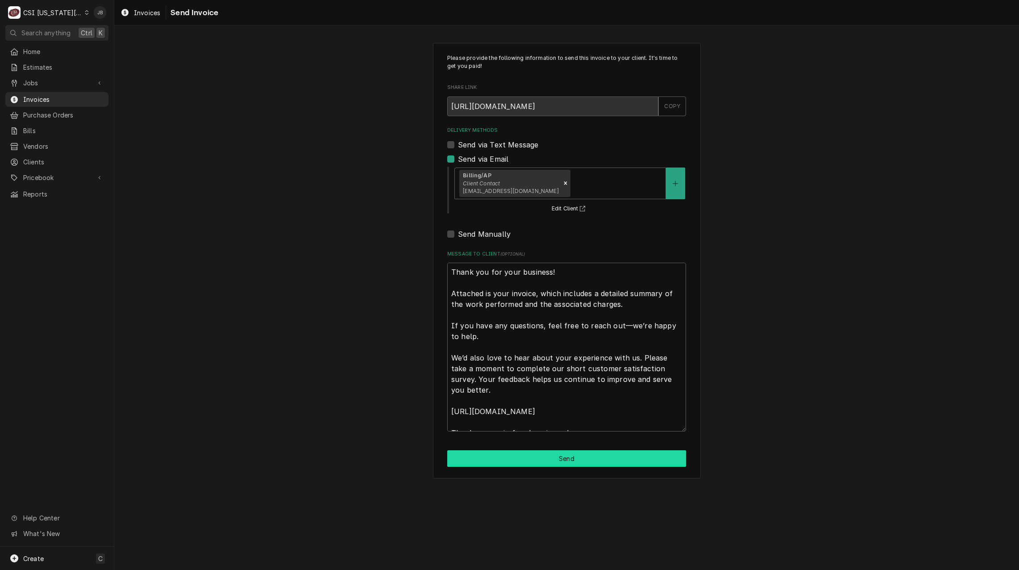
drag, startPoint x: 532, startPoint y: 458, endPoint x: 770, endPoint y: 457, distance: 238.4
click at [532, 457] on button "Send" at bounding box center [566, 458] width 239 height 17
type textarea "x"
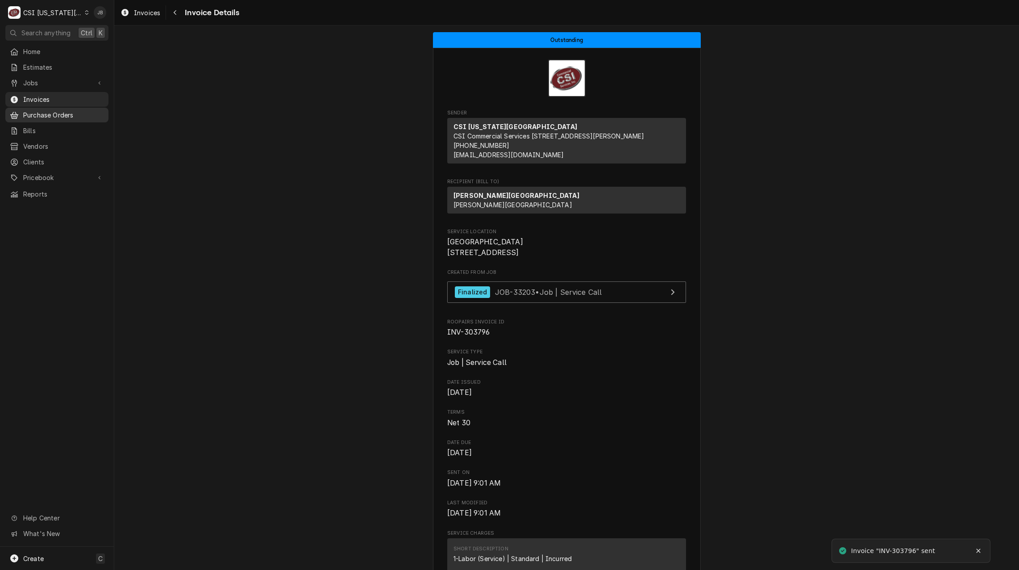
click at [53, 108] on link "Purchase Orders" at bounding box center [56, 115] width 103 height 15
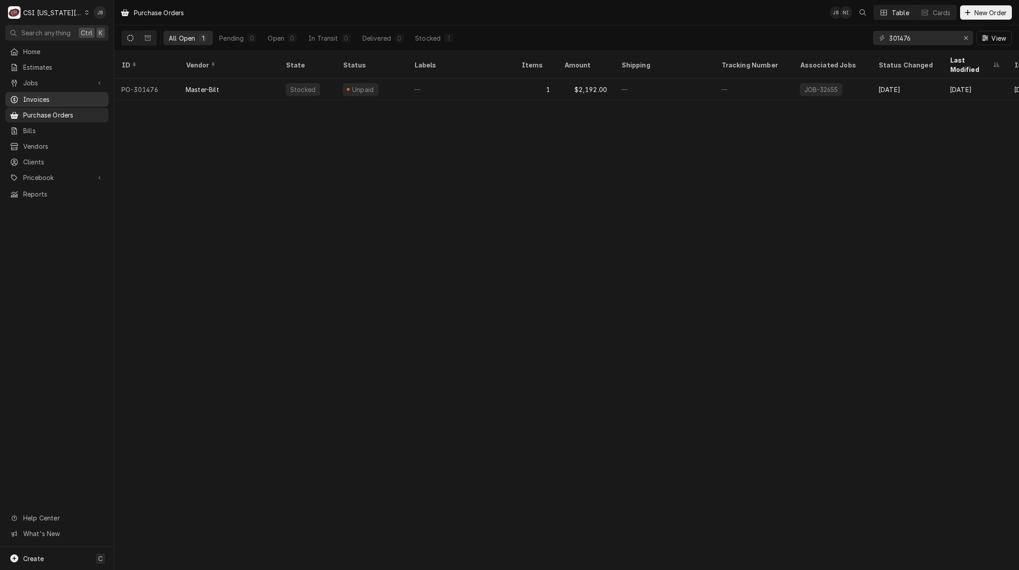
drag, startPoint x: 0, startPoint y: 0, endPoint x: 53, endPoint y: 102, distance: 115.0
click at [53, 102] on link "Invoices" at bounding box center [56, 99] width 103 height 15
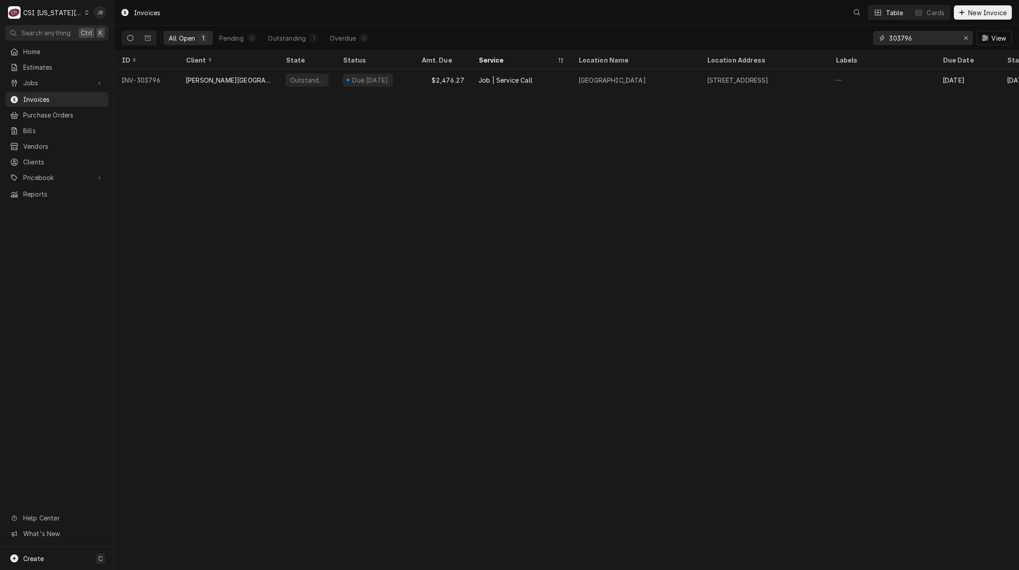
click at [928, 38] on input "303796" at bounding box center [922, 38] width 67 height 14
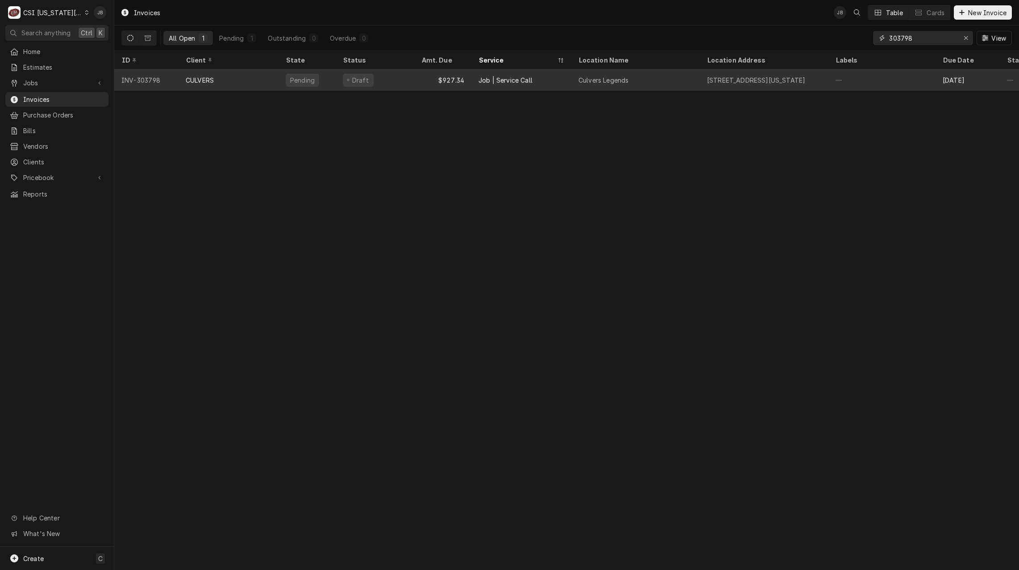
type input "303798"
click at [668, 78] on div "Culvers Legends" at bounding box center [635, 79] width 129 height 21
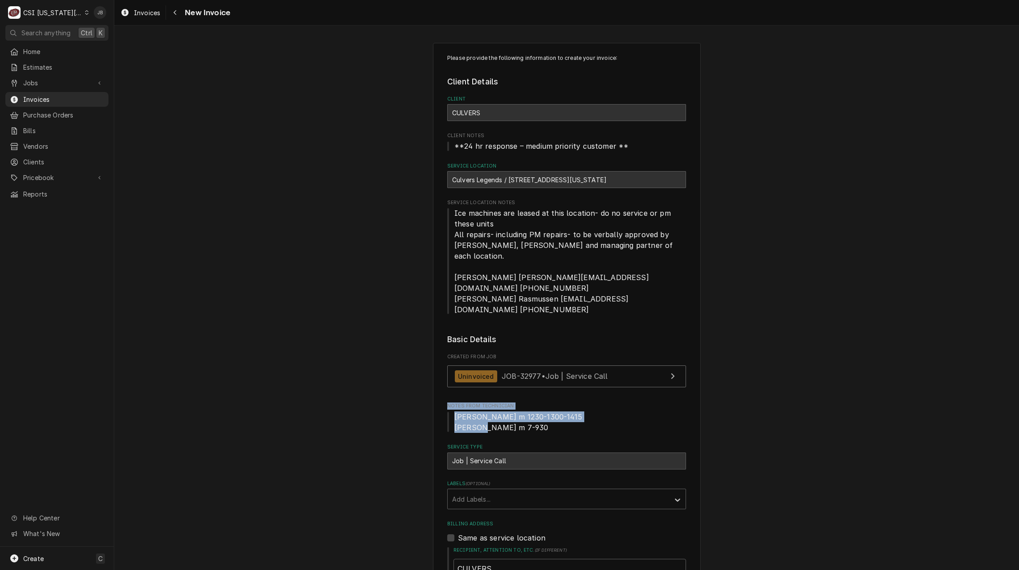
drag, startPoint x: 522, startPoint y: 408, endPoint x: 417, endPoint y: 388, distance: 106.9
drag, startPoint x: 417, startPoint y: 388, endPoint x: 343, endPoint y: 406, distance: 76.0
click at [532, 411] on span "Robert m 1230-1300-1415 Robert m 7-930" at bounding box center [566, 421] width 239 height 21
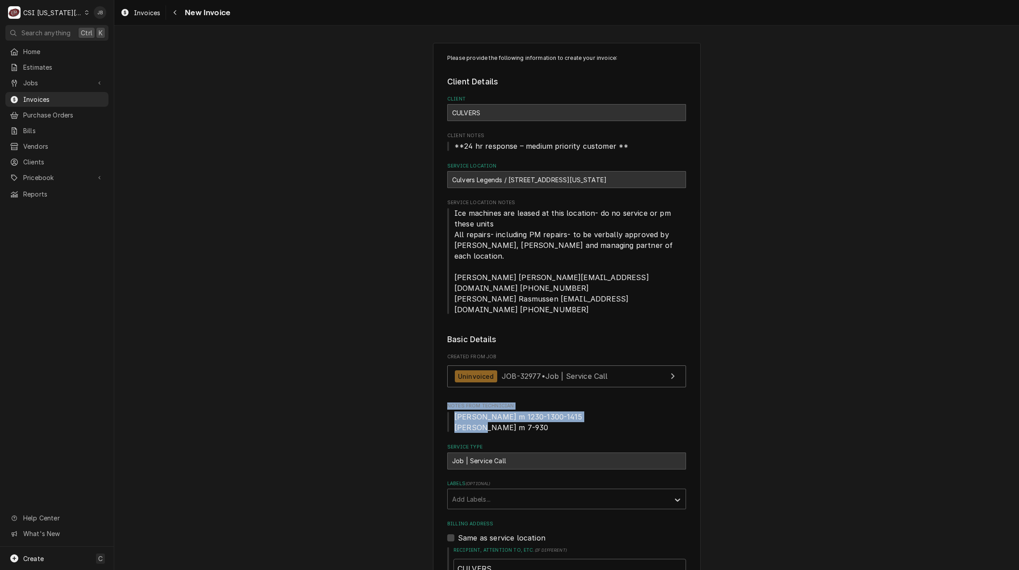
drag, startPoint x: 512, startPoint y: 406, endPoint x: 425, endPoint y: 387, distance: 89.1
drag, startPoint x: 425, startPoint y: 387, endPoint x: 367, endPoint y: 404, distance: 61.0
click at [492, 412] on span "Robert m 1230-1300-1415 Robert m 7-930" at bounding box center [518, 422] width 128 height 20
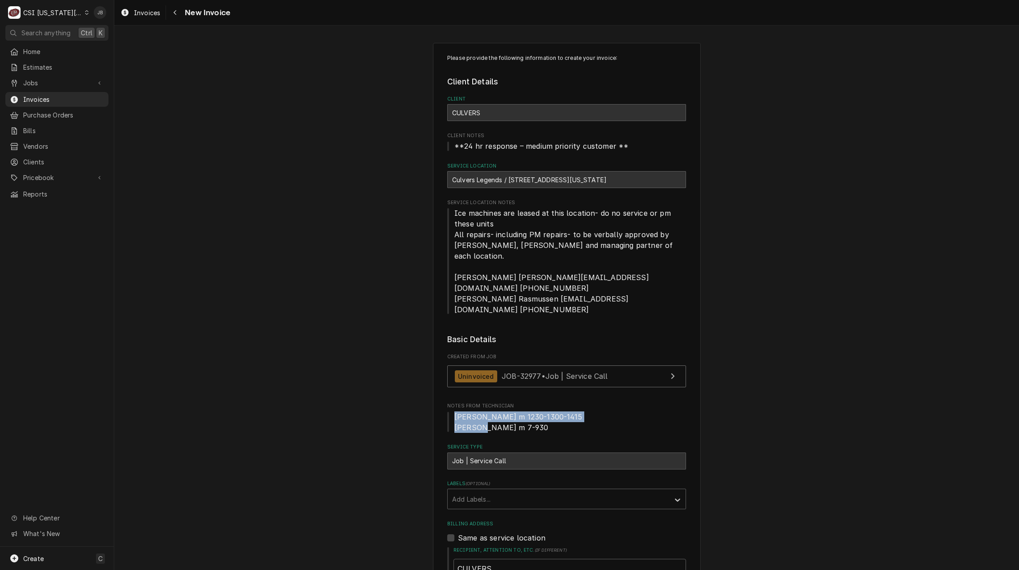
drag, startPoint x: 521, startPoint y: 408, endPoint x: 406, endPoint y: 392, distance: 115.8
drag, startPoint x: 406, startPoint y: 392, endPoint x: 373, endPoint y: 411, distance: 38.6
drag, startPoint x: 511, startPoint y: 392, endPoint x: 501, endPoint y: 395, distance: 9.9
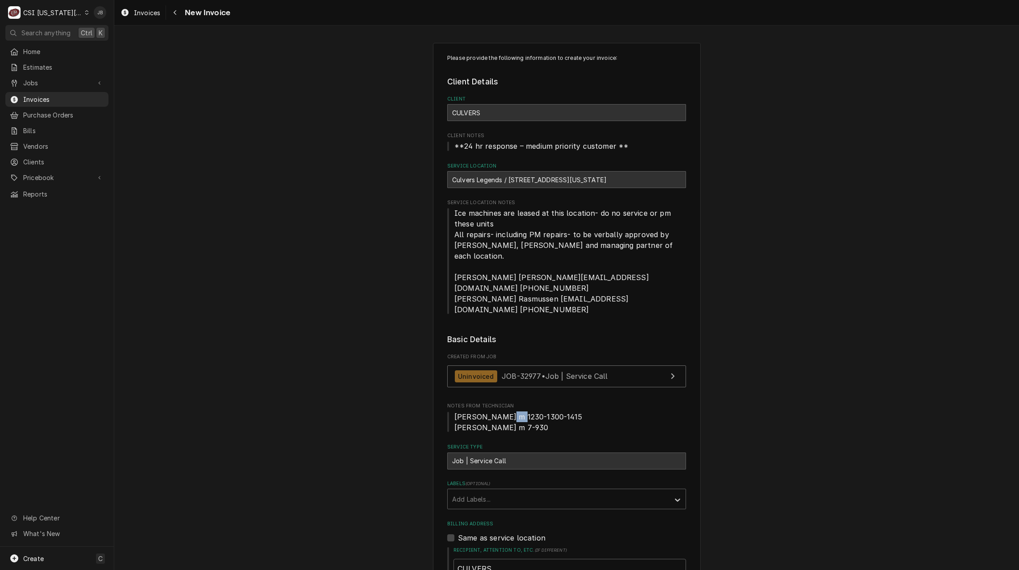
click at [501, 412] on span "Robert m 1230-1300-1415 Robert m 7-930" at bounding box center [518, 422] width 128 height 20
drag, startPoint x: 501, startPoint y: 395, endPoint x: 516, endPoint y: 408, distance: 19.0
click at [515, 411] on span "Robert m 1230-1300-1415 Robert m 7-930" at bounding box center [566, 421] width 239 height 21
drag, startPoint x: 518, startPoint y: 408, endPoint x: 394, endPoint y: 399, distance: 124.0
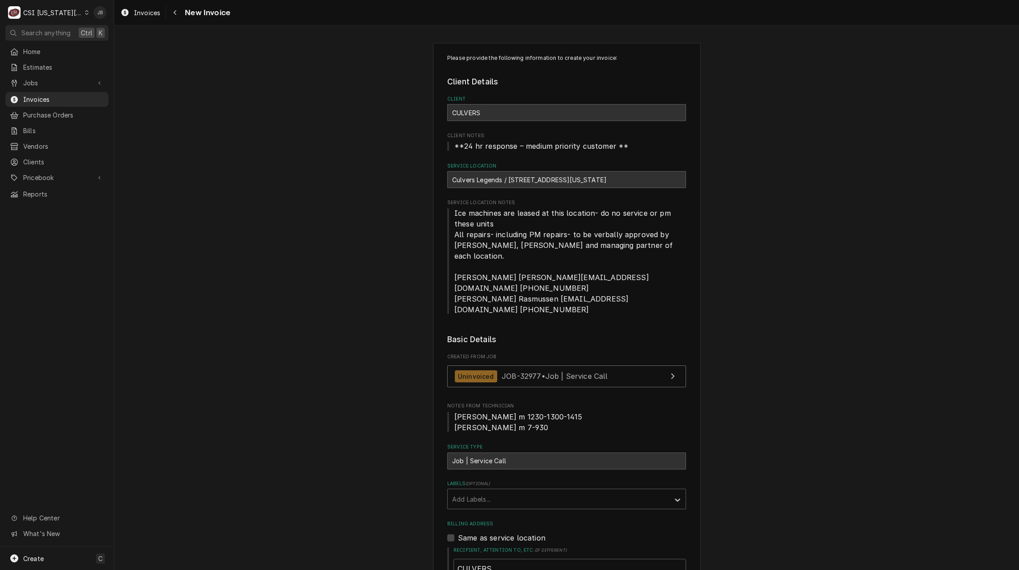
drag, startPoint x: 394, startPoint y: 399, endPoint x: 295, endPoint y: 413, distance: 100.1
click at [513, 411] on span "Robert m 1230-1300-1415 Robert m 7-930" at bounding box center [566, 421] width 239 height 21
drag, startPoint x: 516, startPoint y: 408, endPoint x: 418, endPoint y: 389, distance: 99.6
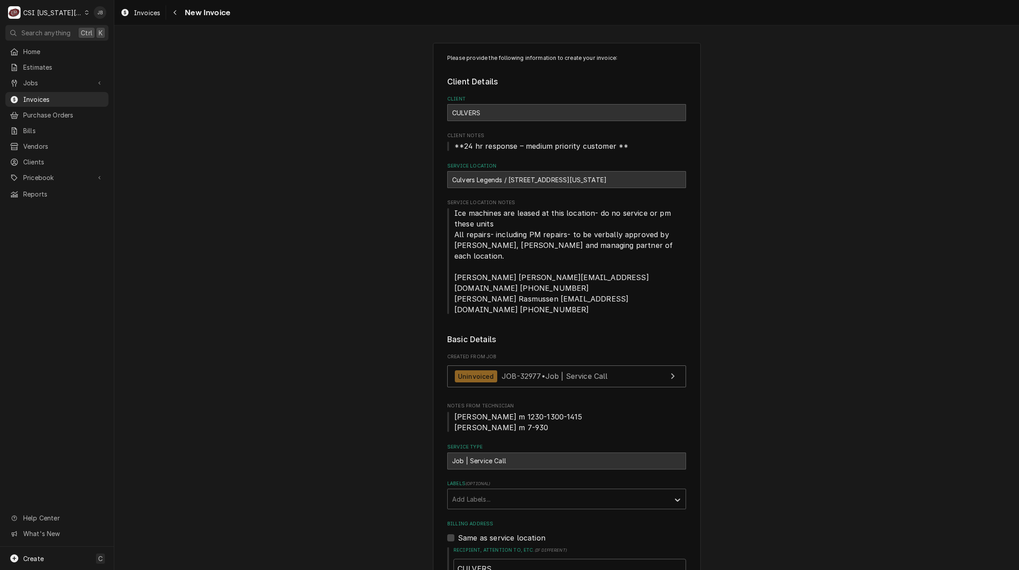
drag, startPoint x: 418, startPoint y: 389, endPoint x: 395, endPoint y: 417, distance: 36.1
click at [525, 411] on span "Robert m 1230-1300-1415 Robert m 7-930" at bounding box center [566, 421] width 239 height 21
drag, startPoint x: 492, startPoint y: 406, endPoint x: 388, endPoint y: 388, distance: 104.7
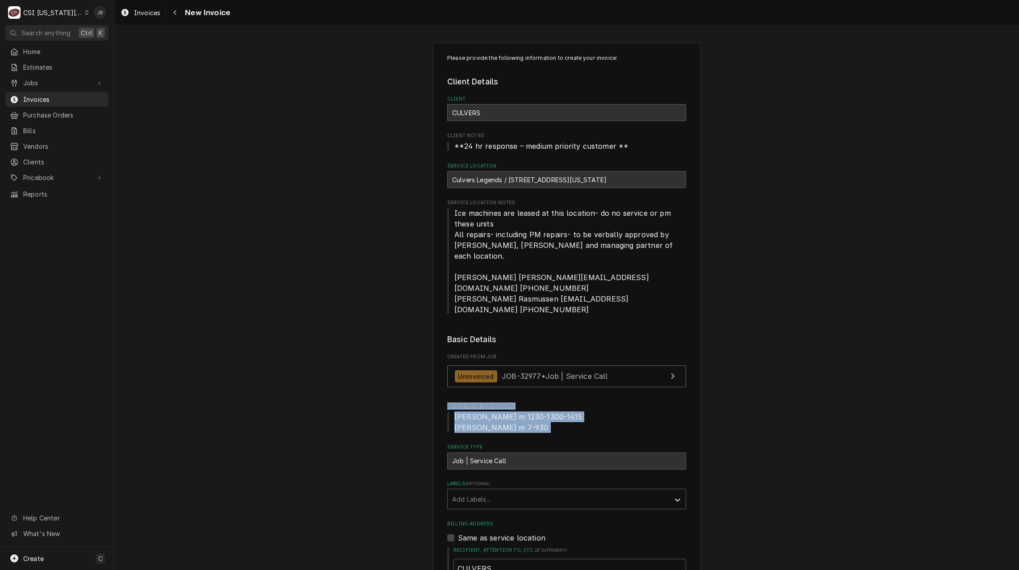
drag, startPoint x: 388, startPoint y: 388, endPoint x: 339, endPoint y: 409, distance: 53.4
click at [503, 412] on span "Robert m 1230-1300-1415 Robert m 7-930" at bounding box center [518, 422] width 128 height 20
click at [62, 85] on div "Jobs" at bounding box center [57, 82] width 100 height 11
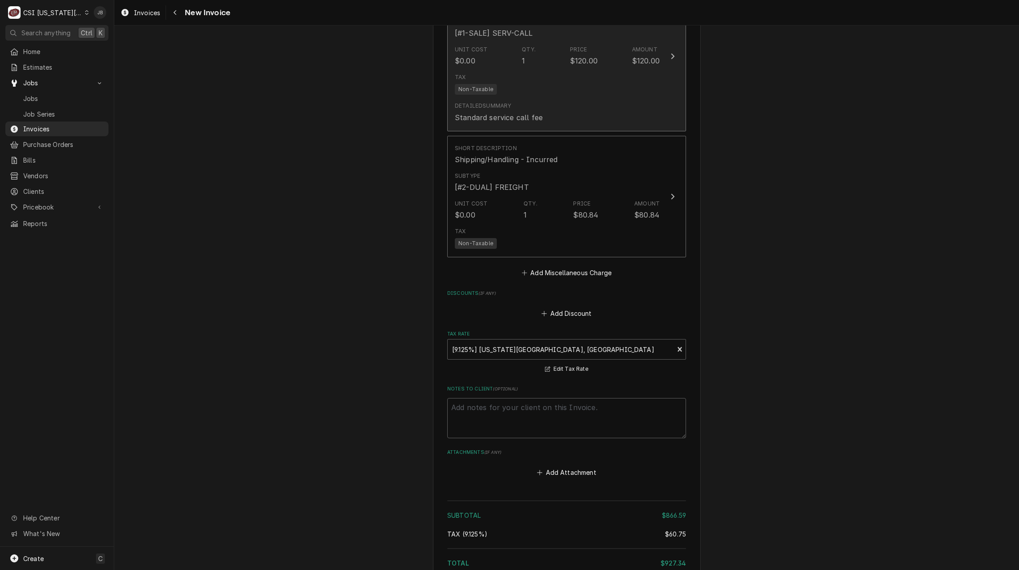
scroll to position [1669, 0]
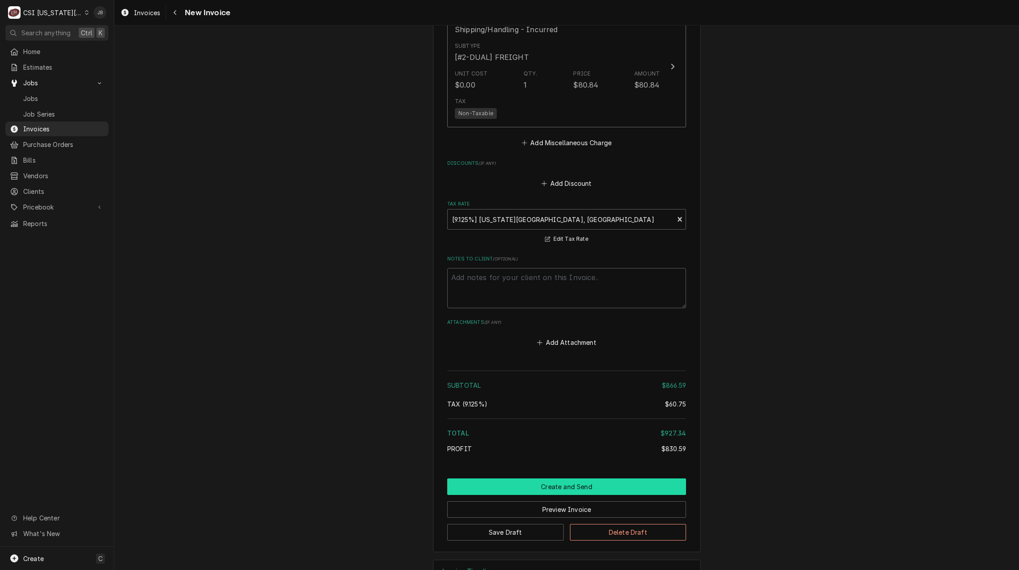
click at [492, 478] on button "Create and Send" at bounding box center [566, 486] width 239 height 17
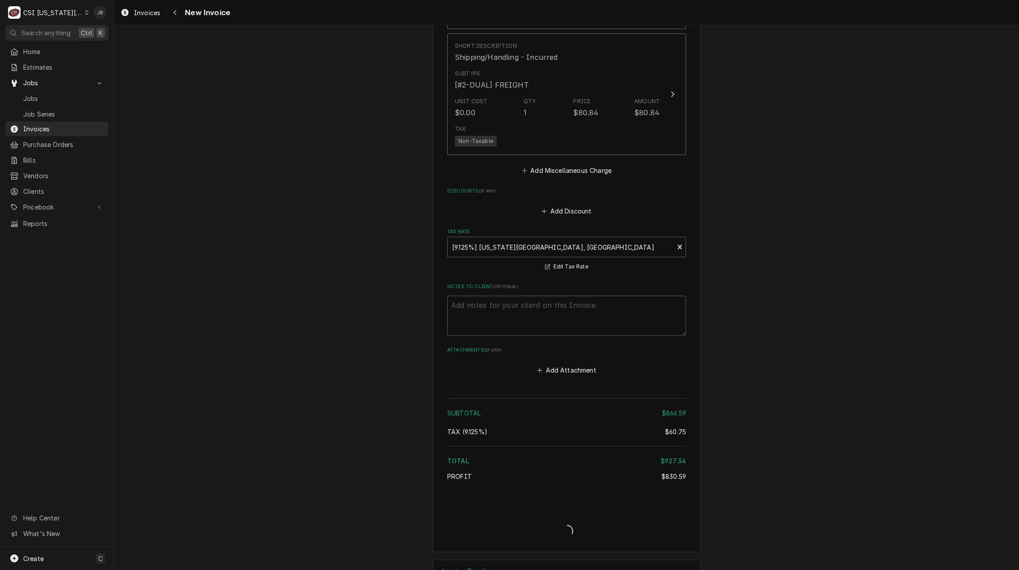
type textarea "x"
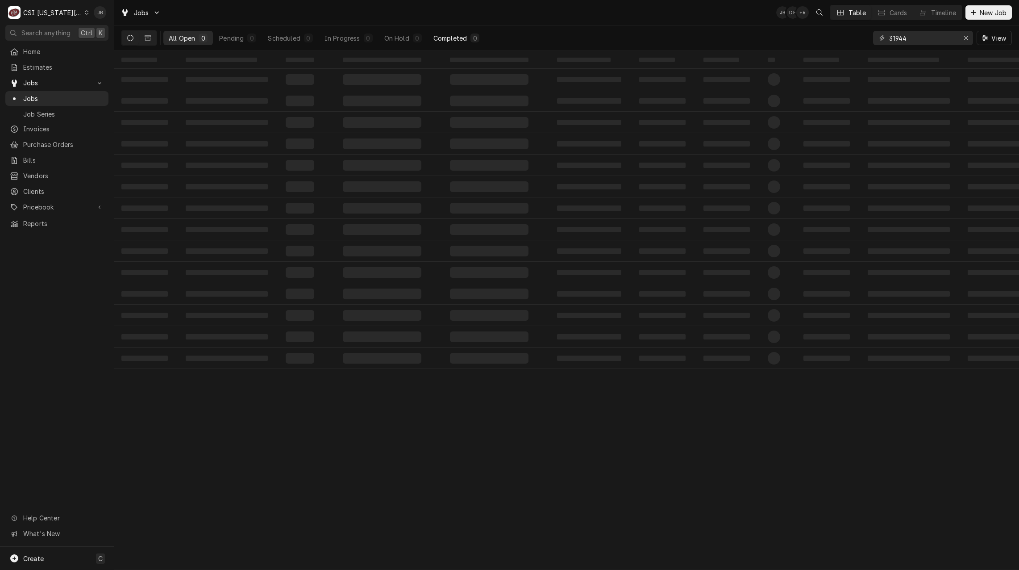
drag, startPoint x: 928, startPoint y: 43, endPoint x: 430, endPoint y: 43, distance: 497.3
click at [430, 43] on div "All Open 0 Pending 0 Scheduled 0 In Progress 0 On Hold 0 Completed 0 31944 View" at bounding box center [566, 37] width 891 height 25
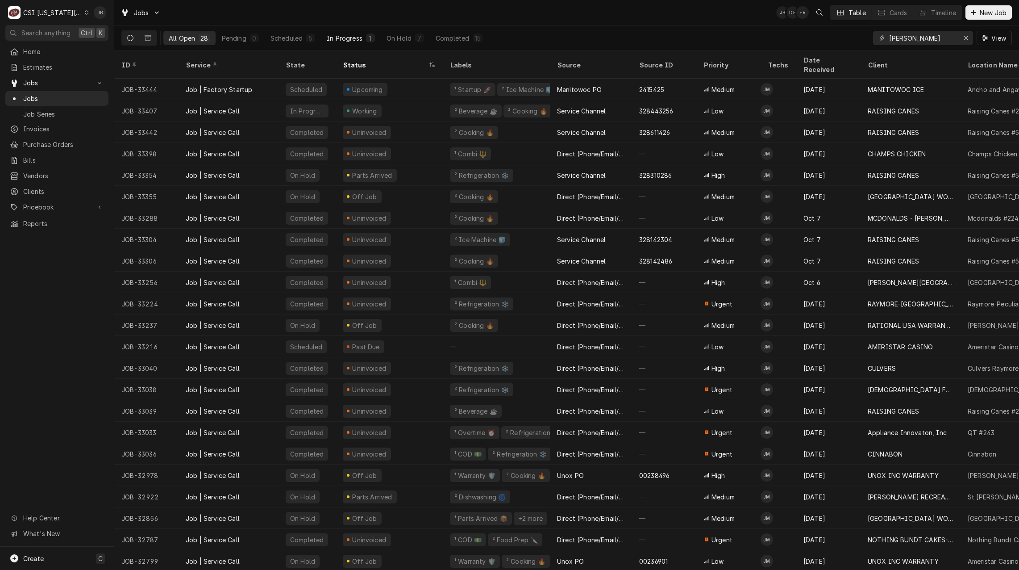
type input "joshua"
click at [350, 36] on div "In Progress" at bounding box center [345, 37] width 36 height 9
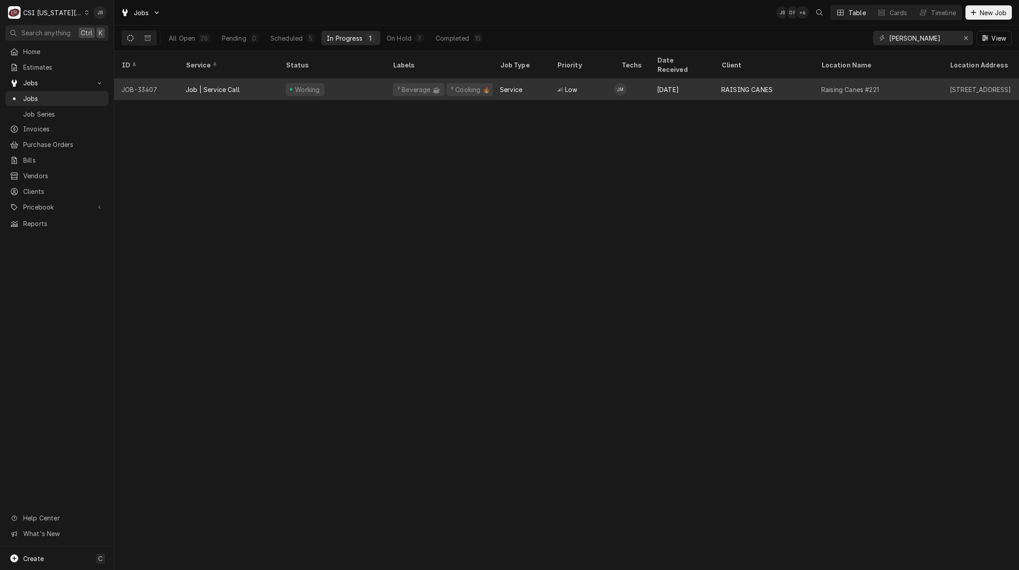
click at [586, 80] on div "Low" at bounding box center [582, 89] width 64 height 21
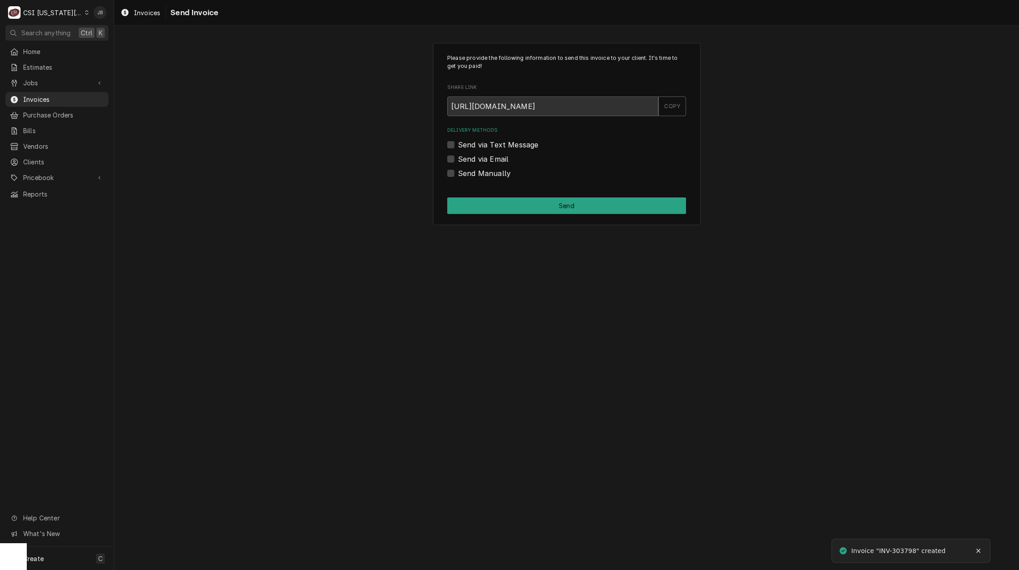
click at [480, 159] on label "Send via Email" at bounding box center [483, 159] width 50 height 11
click at [480, 159] on input "Send via Email" at bounding box center [577, 164] width 239 height 20
checkbox input "true"
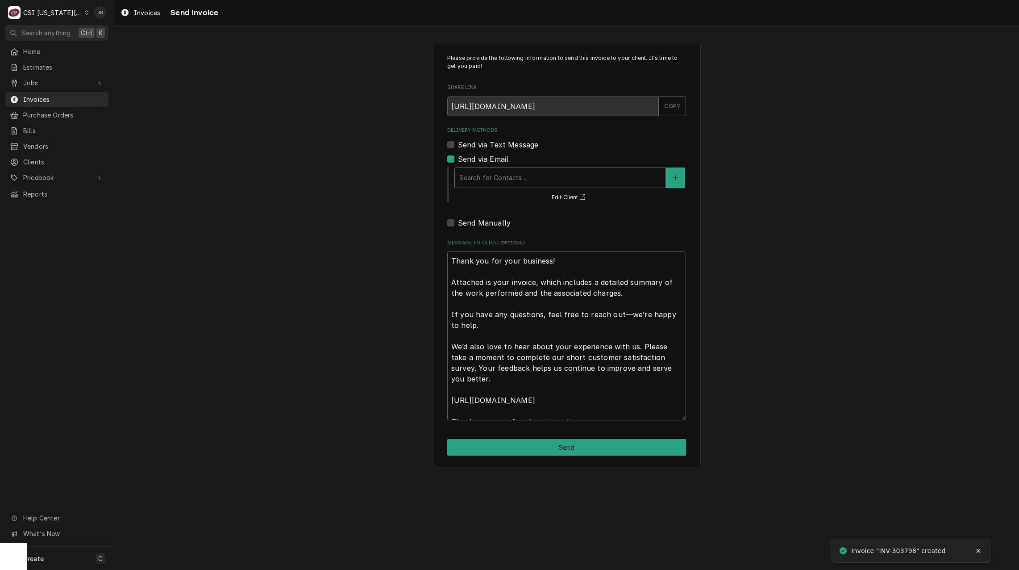
click at [528, 181] on div "Delivery Methods" at bounding box center [560, 178] width 202 height 16
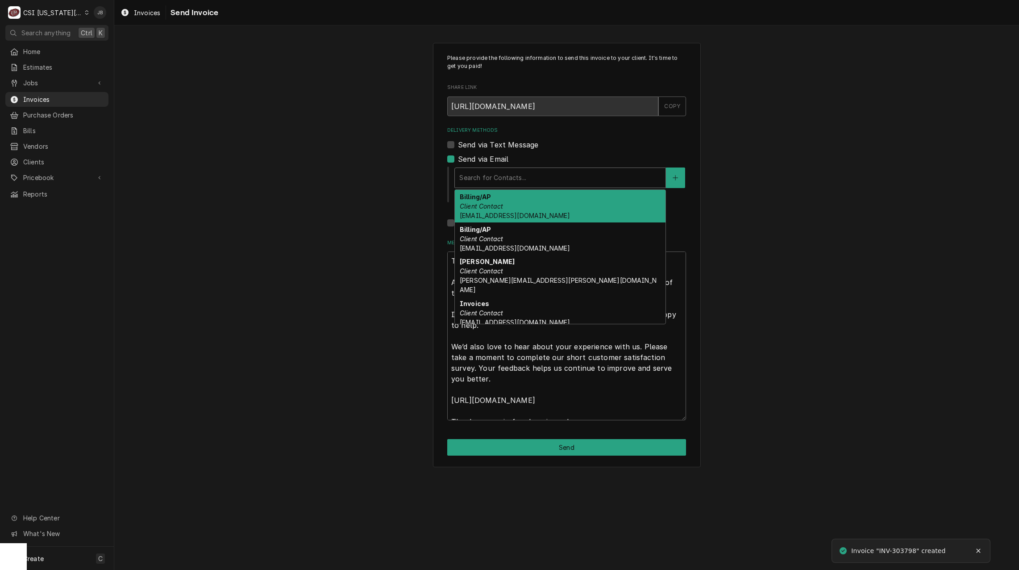
click at [515, 207] on div "Billing/AP Client Contact accounting@mphdining.com" at bounding box center [560, 206] width 211 height 33
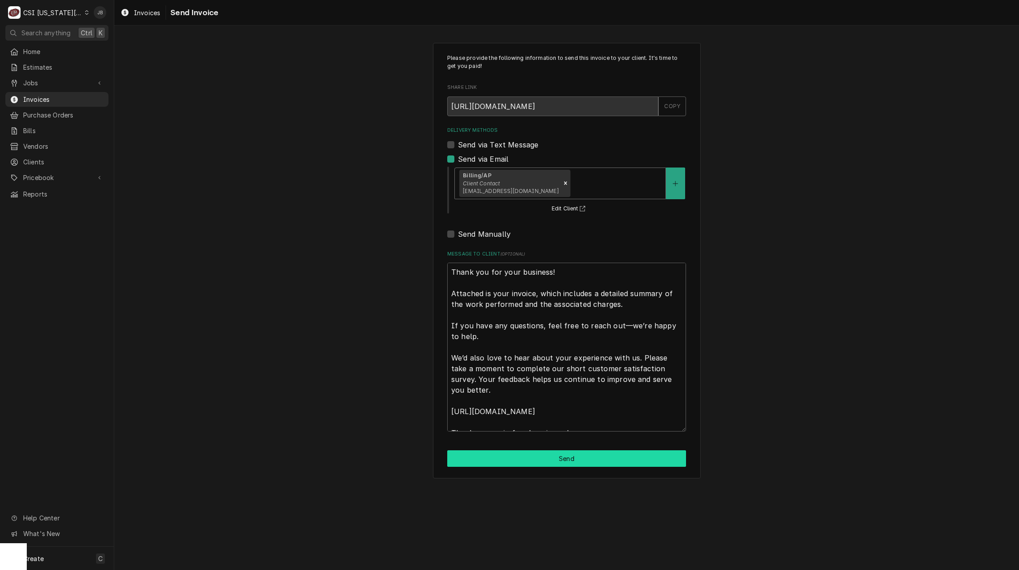
click at [499, 459] on button "Send" at bounding box center [566, 458] width 239 height 17
type textarea "x"
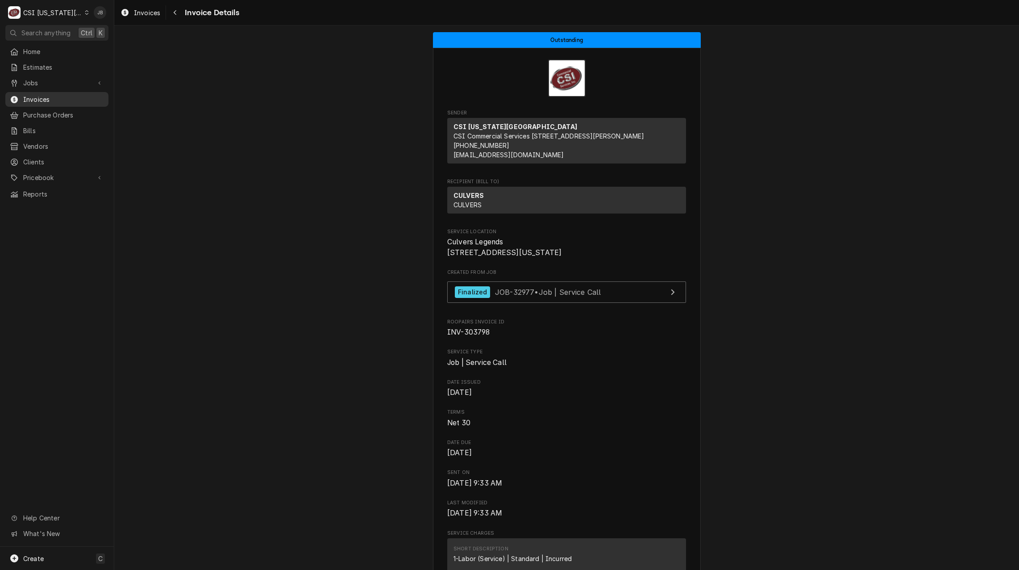
click at [68, 95] on span "Invoices" at bounding box center [63, 99] width 81 height 9
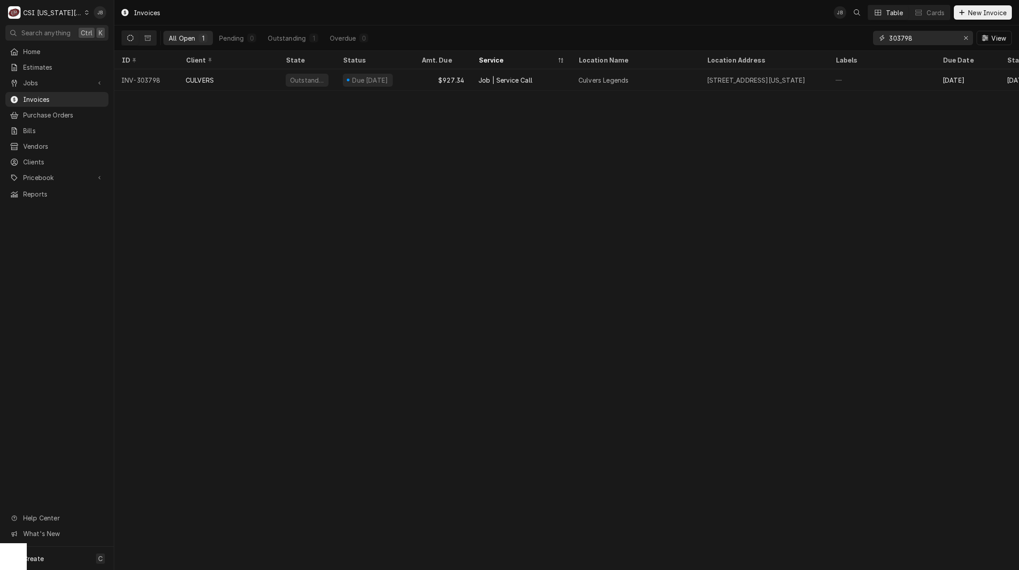
click at [932, 37] on input "303798" at bounding box center [922, 38] width 67 height 14
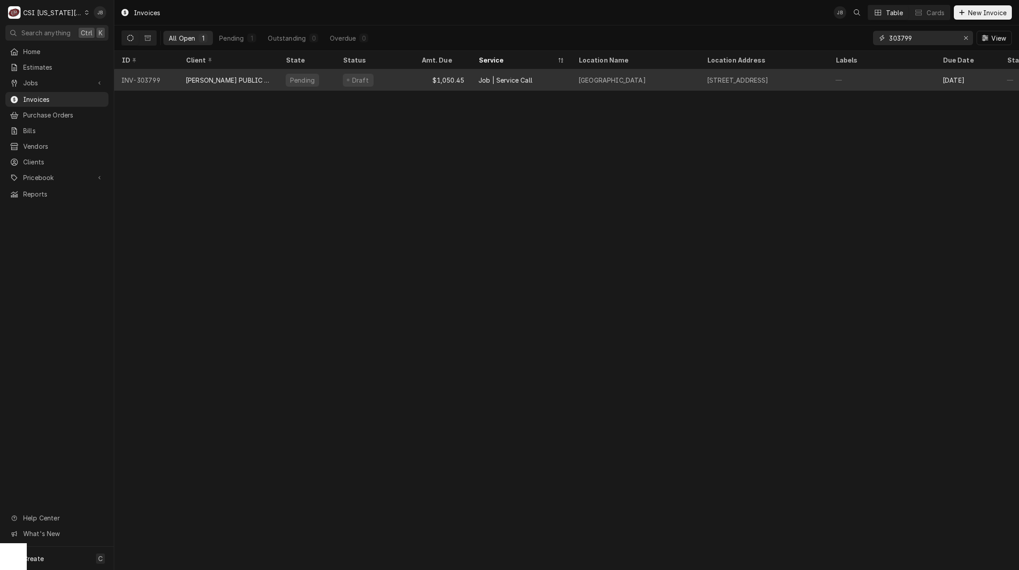
type input "303799"
click at [197, 86] on div "[PERSON_NAME] PUBLIC SCHOOLS USD #497" at bounding box center [229, 79] width 100 height 21
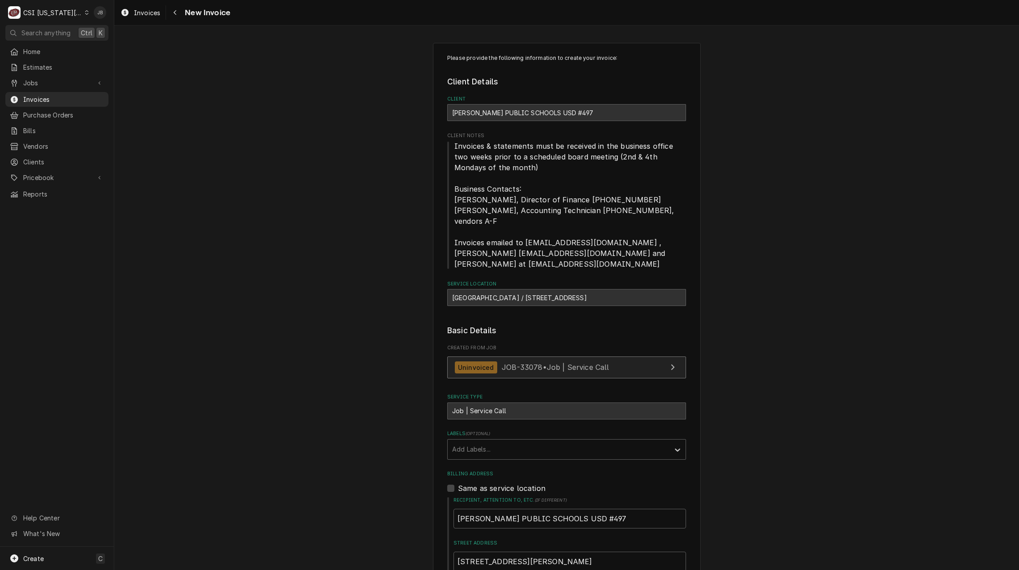
click at [502, 365] on span "JOB-33078 • Job | Service Call" at bounding box center [556, 367] width 108 height 9
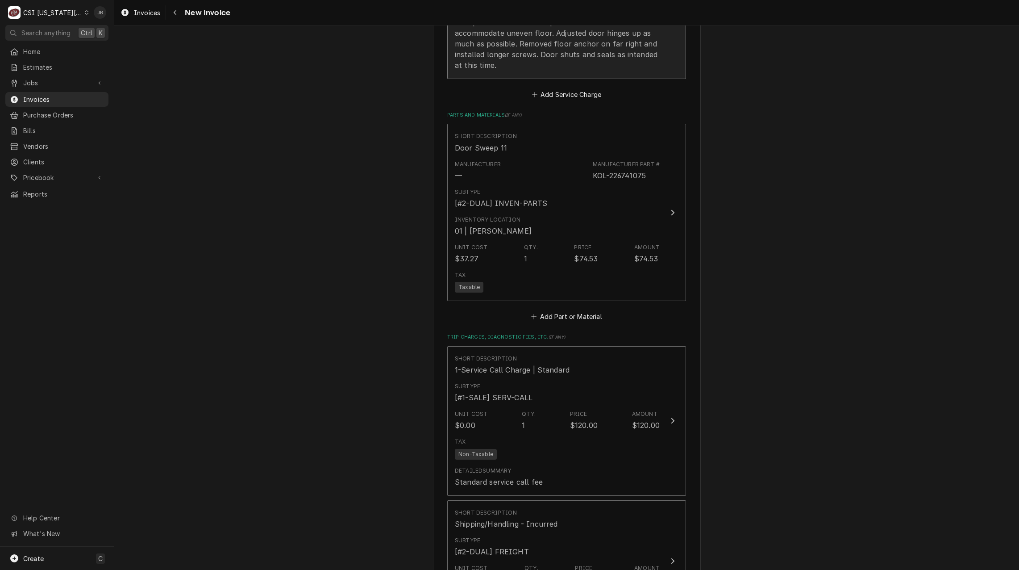
scroll to position [1295, 0]
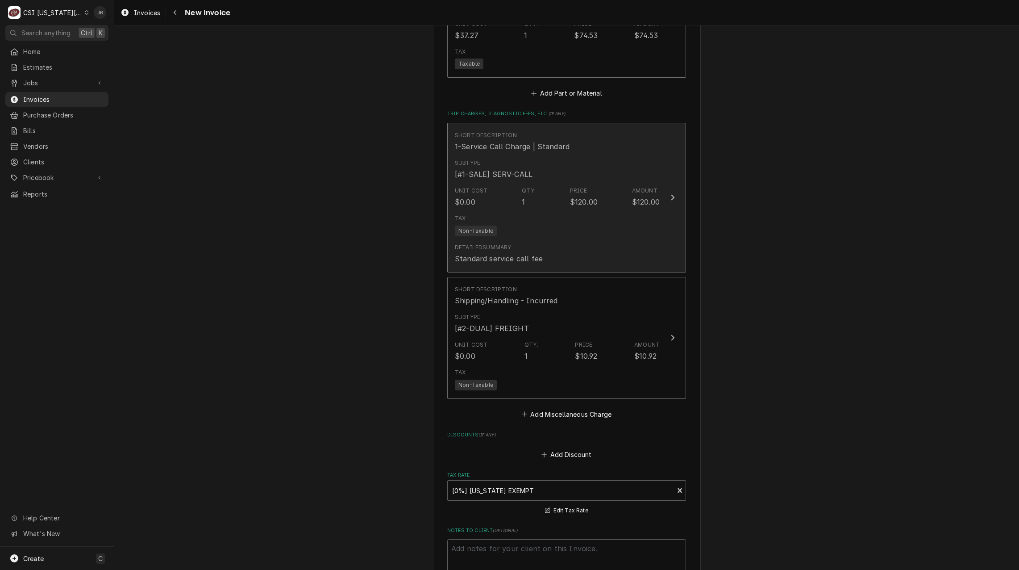
click at [507, 216] on div "Tax Non-Taxable" at bounding box center [557, 225] width 205 height 29
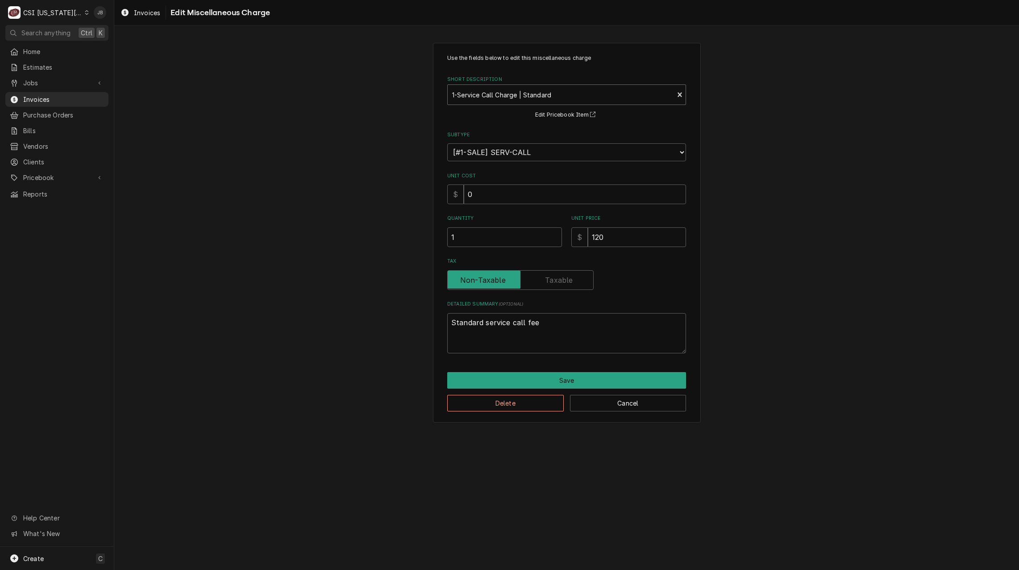
click at [492, 97] on div "Short Description" at bounding box center [560, 95] width 217 height 16
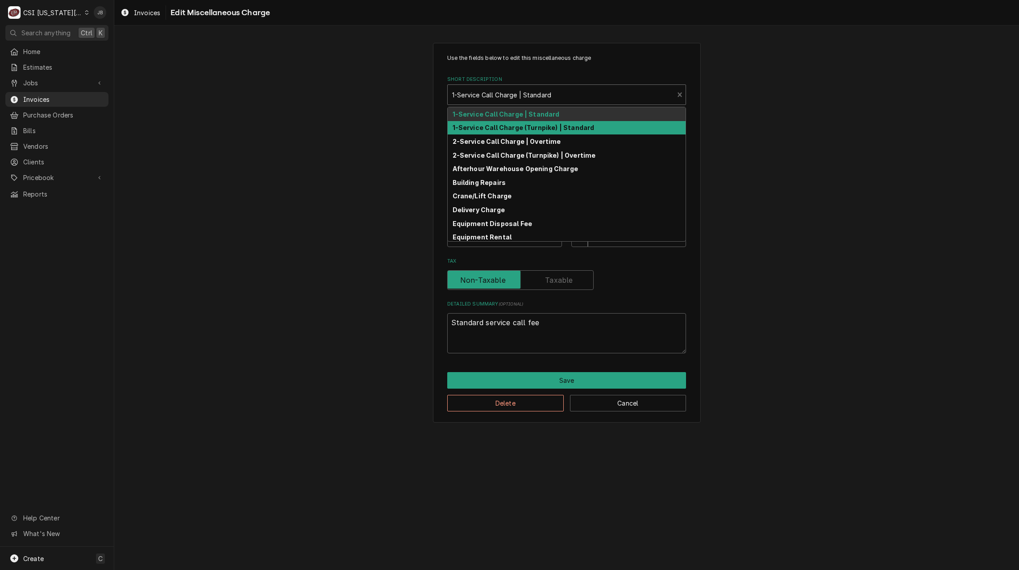
click at [508, 133] on div "1-Service Call Charge (Turnpike) | Standard" at bounding box center [567, 128] width 238 height 14
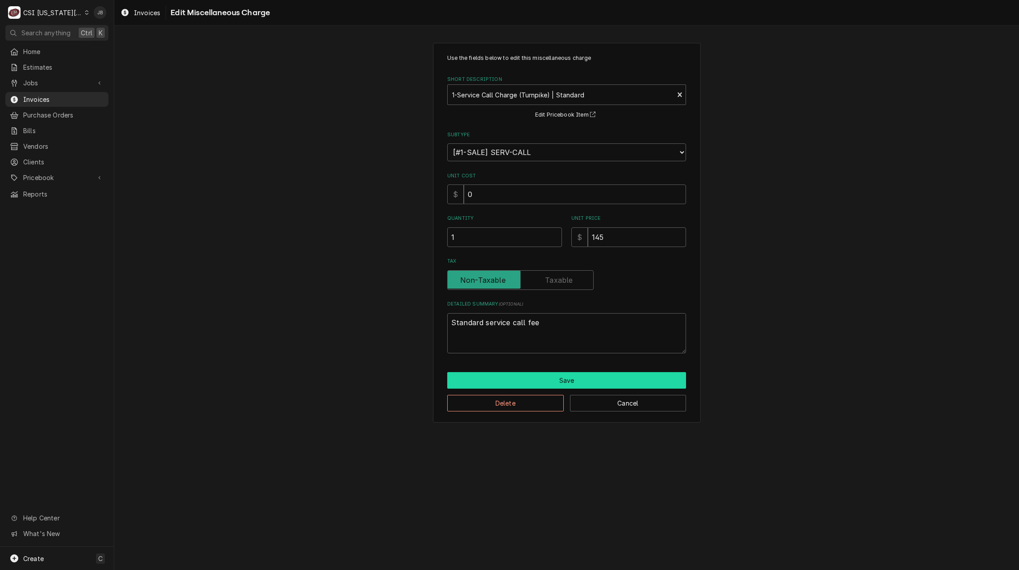
click at [490, 374] on button "Save" at bounding box center [566, 380] width 239 height 17
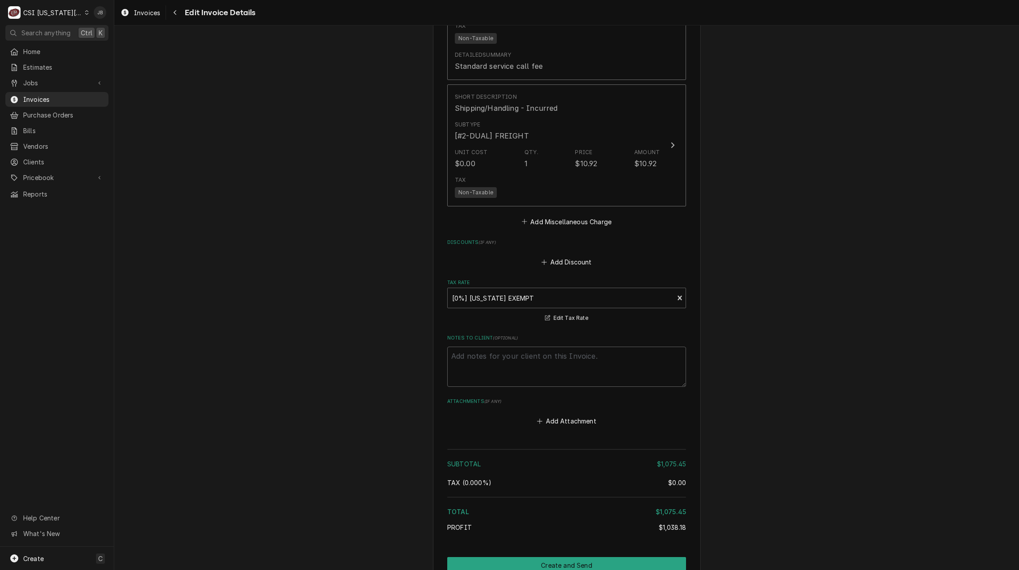
scroll to position [1563, 0]
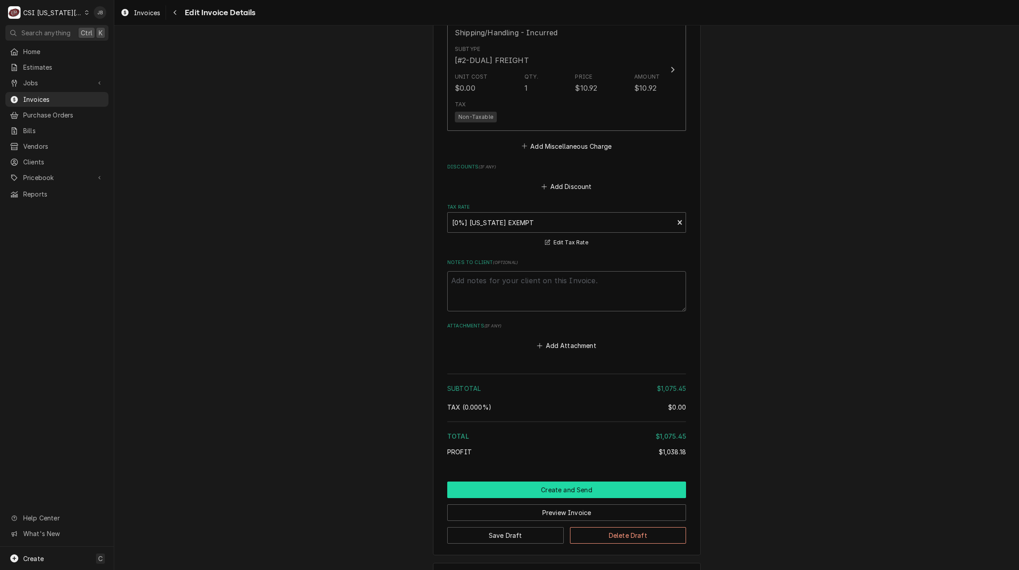
click at [500, 485] on button "Create and Send" at bounding box center [566, 489] width 239 height 17
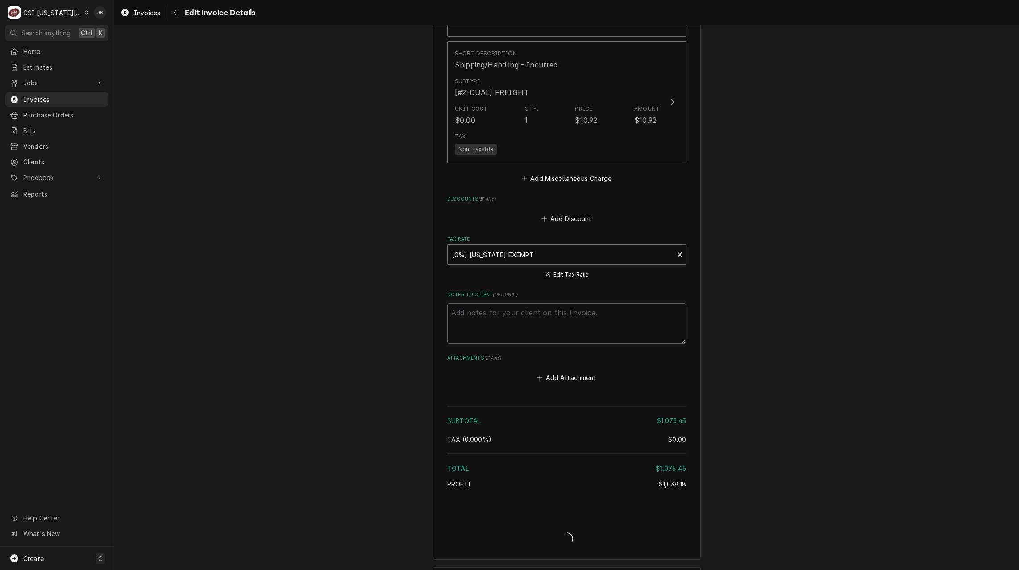
type textarea "x"
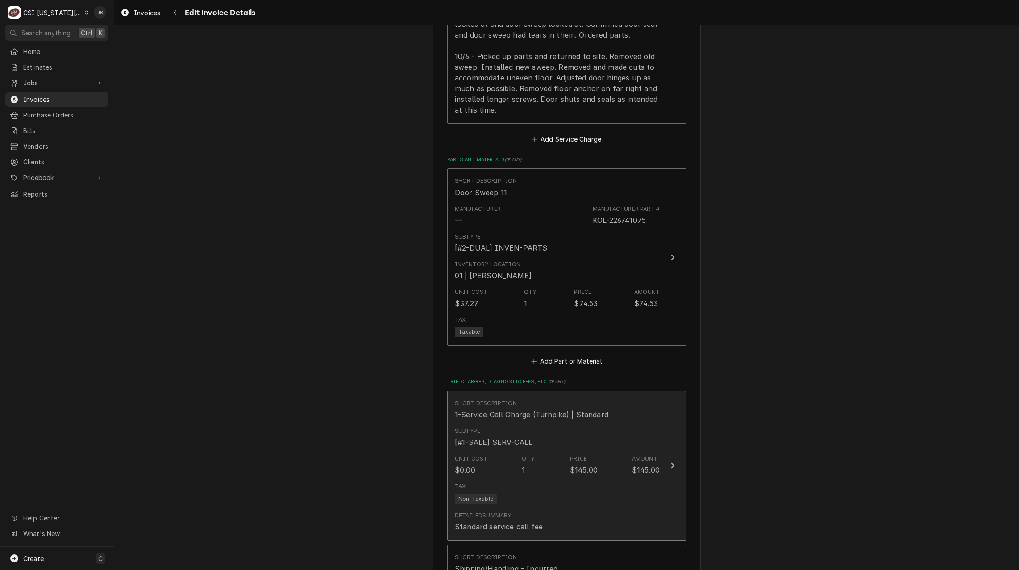
scroll to position [804, 0]
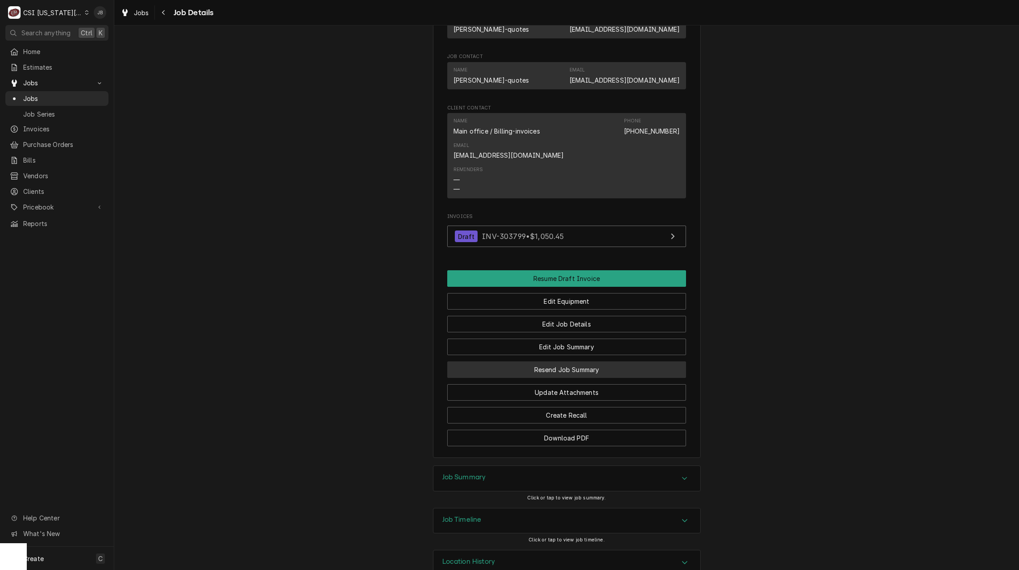
scroll to position [762, 0]
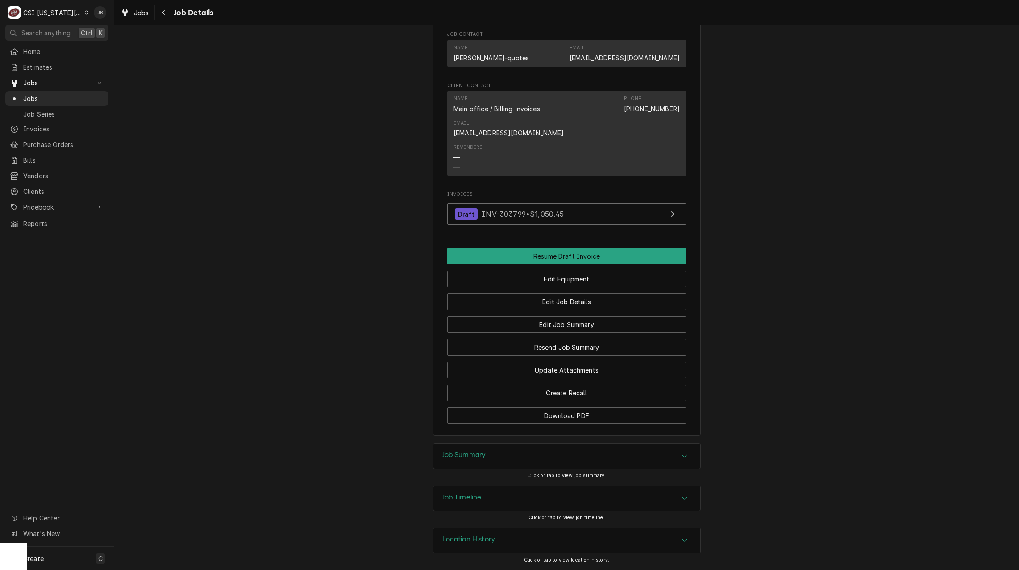
click at [466, 500] on h3 "Job Timeline" at bounding box center [461, 497] width 39 height 8
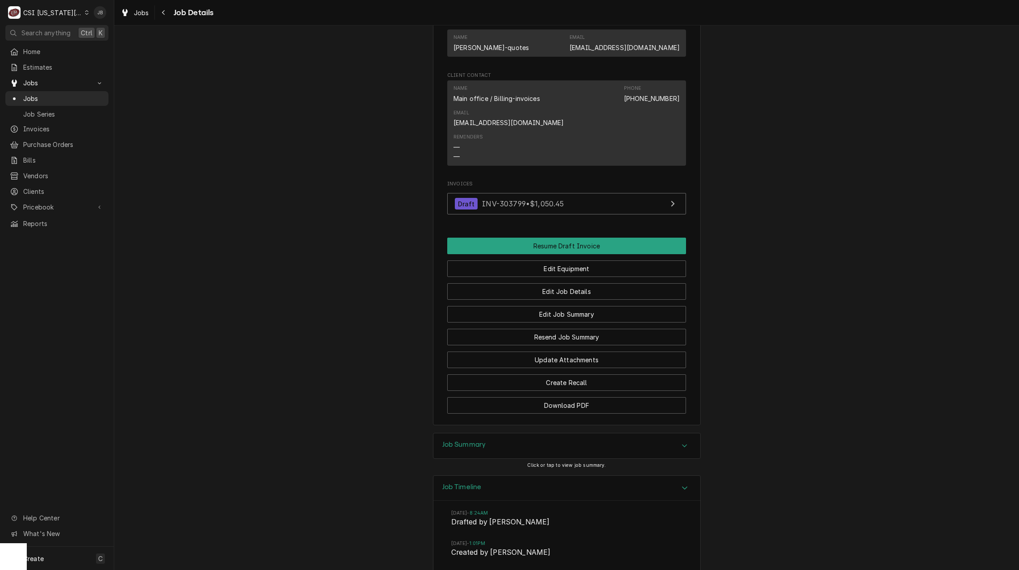
scroll to position [1075, 0]
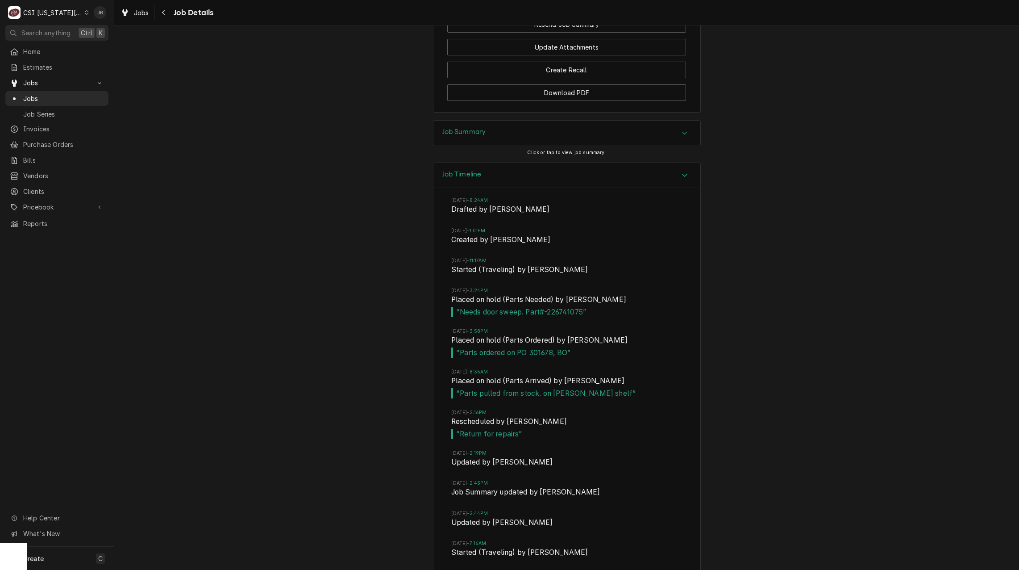
click at [459, 146] on div "Job Summary" at bounding box center [567, 133] width 267 height 25
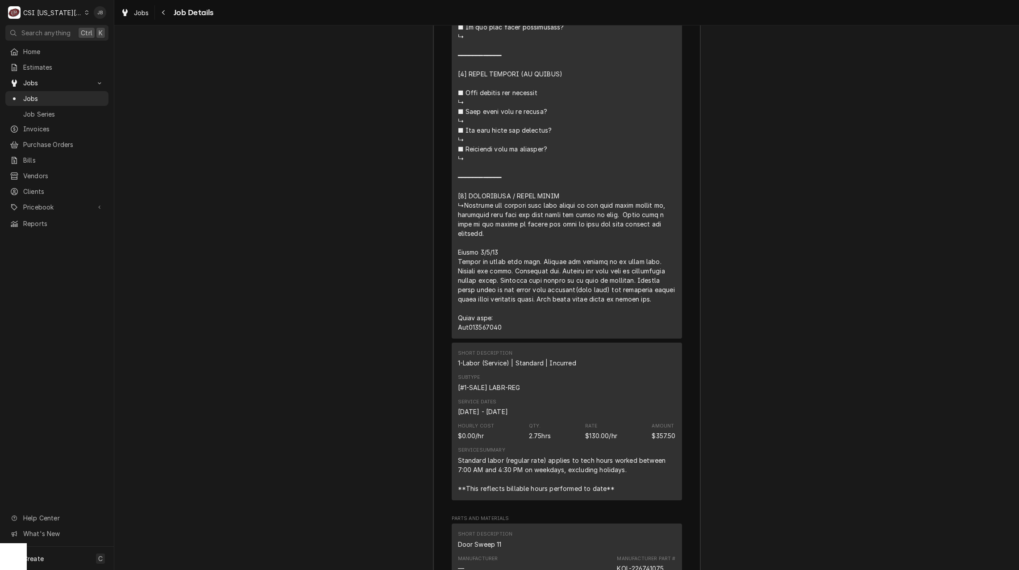
scroll to position [1968, 0]
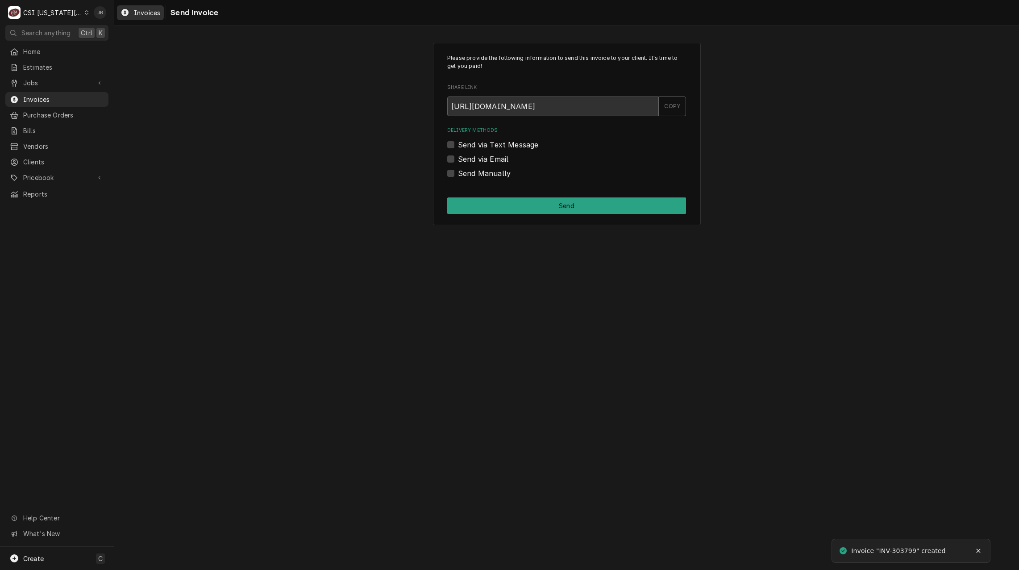
click at [131, 15] on div "Invoices" at bounding box center [140, 12] width 43 height 11
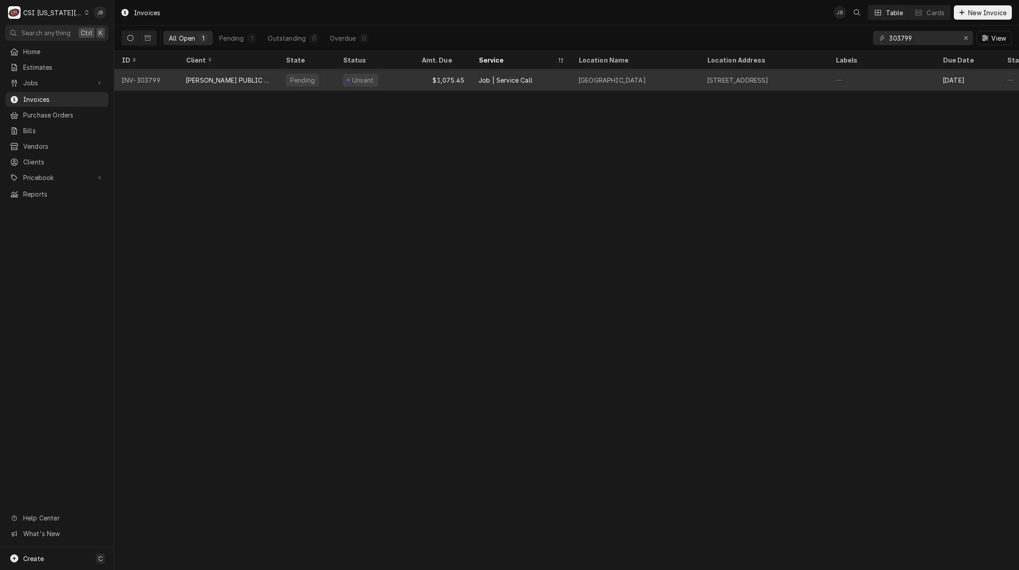
click at [221, 83] on div "[PERSON_NAME] PUBLIC SCHOOLS USD #497" at bounding box center [229, 79] width 86 height 9
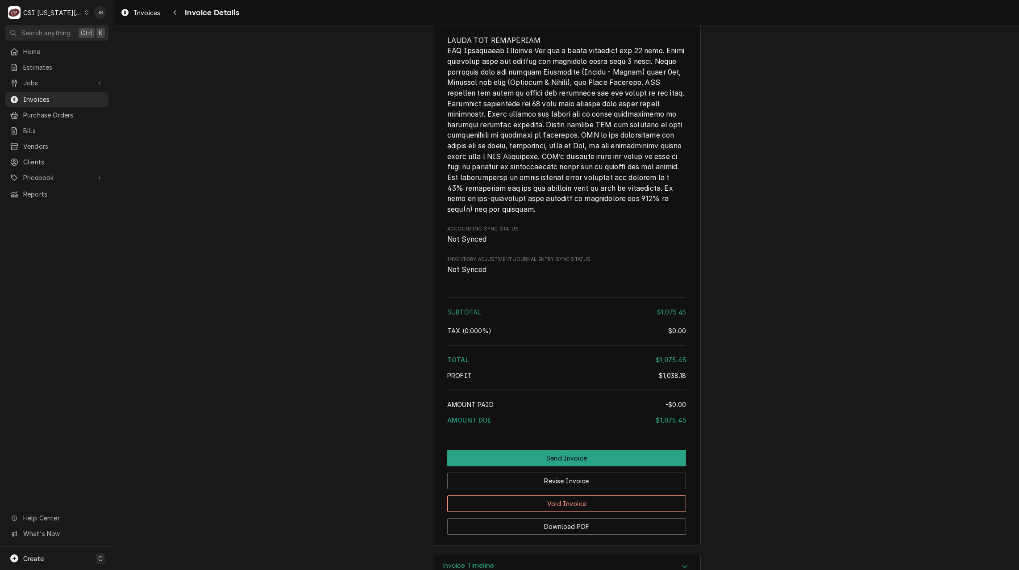
scroll to position [1523, 0]
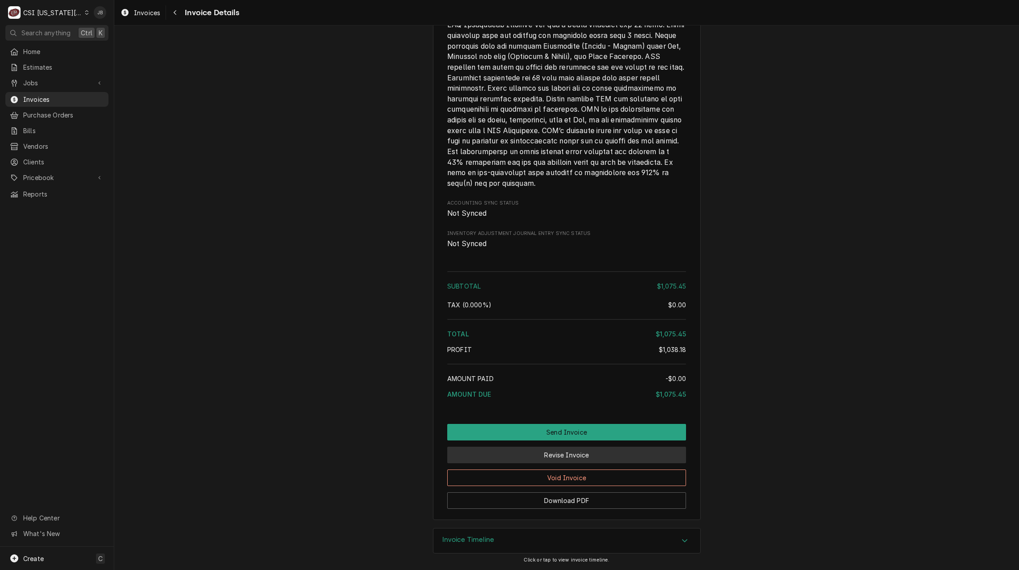
click at [529, 455] on button "Revise Invoice" at bounding box center [566, 454] width 239 height 17
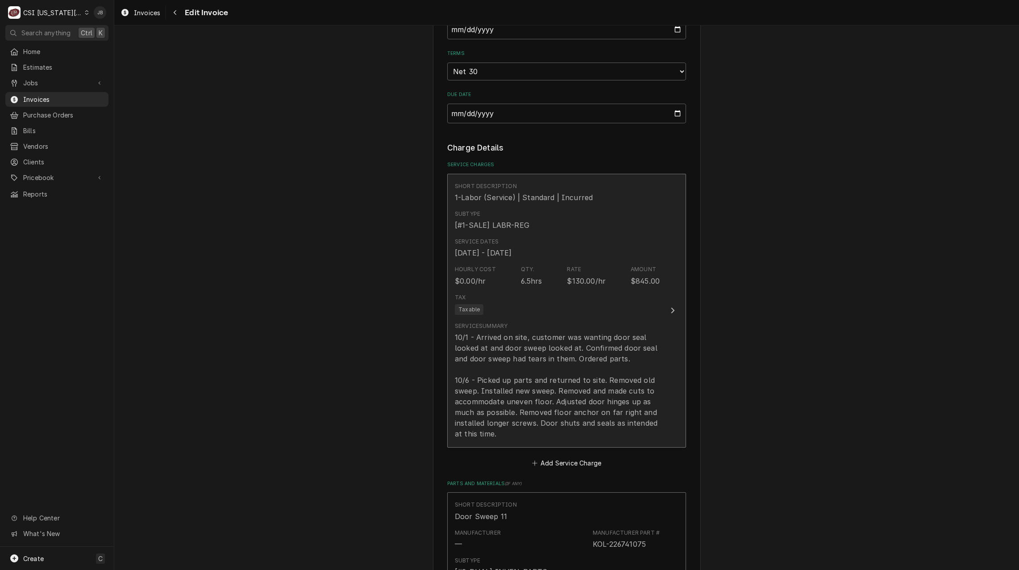
scroll to position [670, 0]
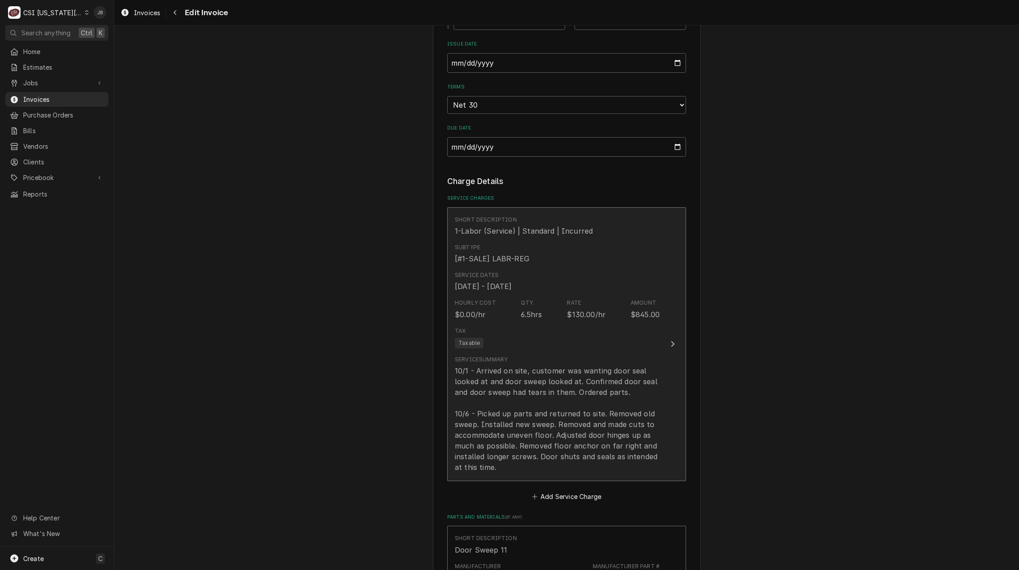
click at [538, 239] on div "Short Description 1-Labor (Service) | Standard | Incurred" at bounding box center [557, 226] width 205 height 28
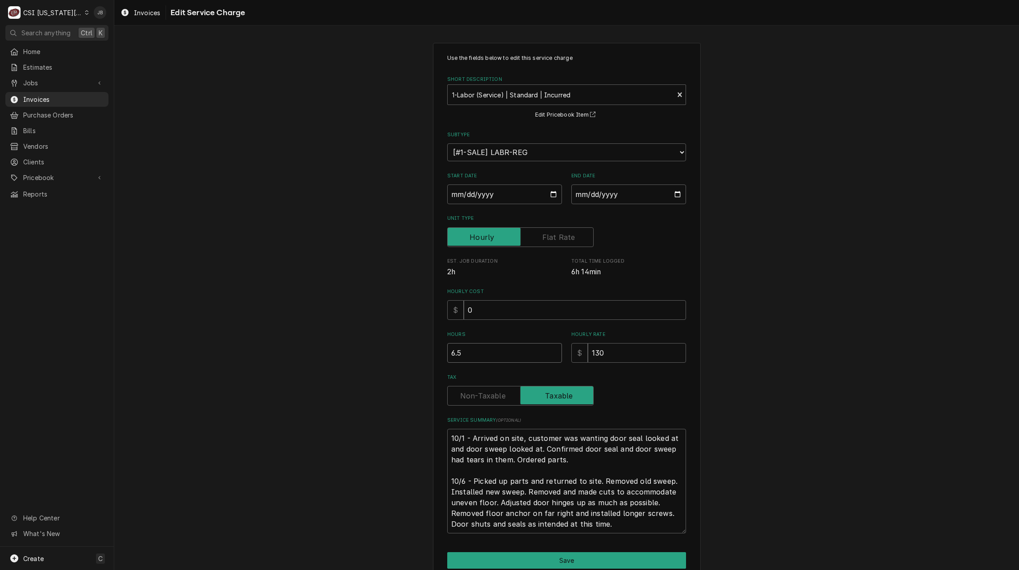
drag, startPoint x: 476, startPoint y: 352, endPoint x: 303, endPoint y: 344, distance: 173.4
click at [317, 349] on div "Use the fields below to edit this service charge Short Description 1-Labor (Ser…" at bounding box center [566, 322] width 905 height 575
type textarea "x"
type input "4"
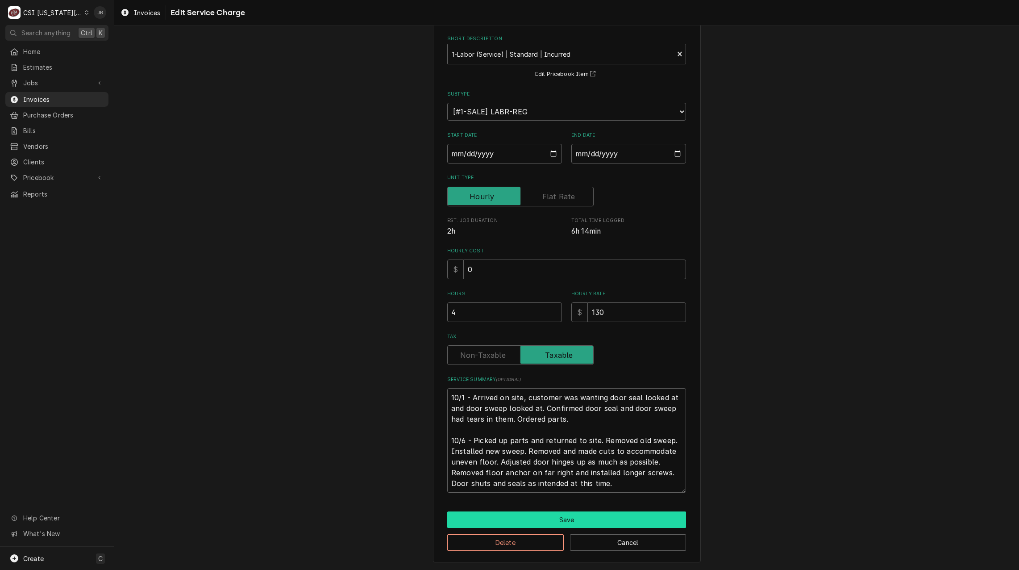
click at [531, 525] on button "Save" at bounding box center [566, 519] width 239 height 17
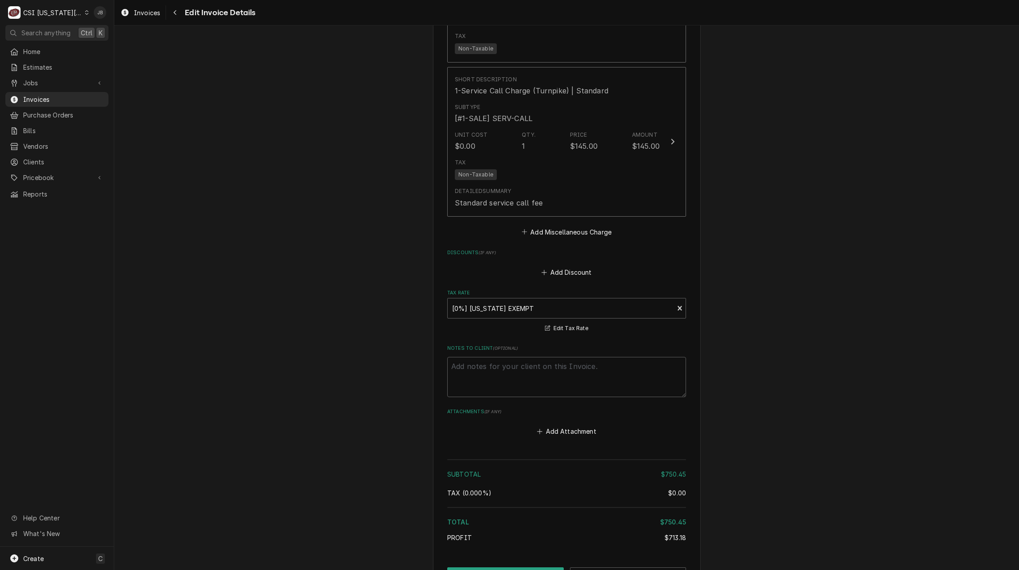
scroll to position [1552, 0]
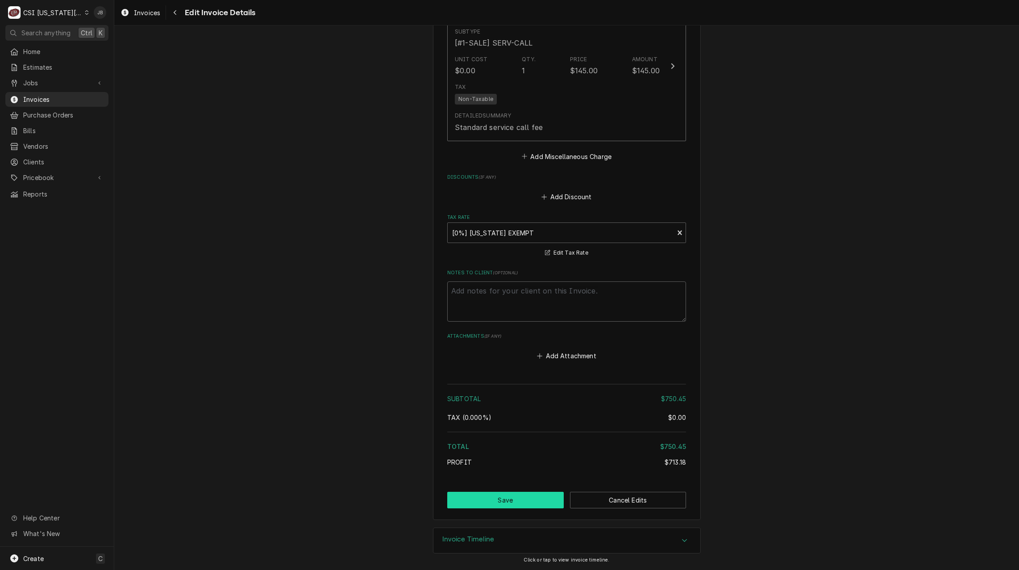
click at [498, 501] on button "Save" at bounding box center [505, 500] width 117 height 17
type textarea "x"
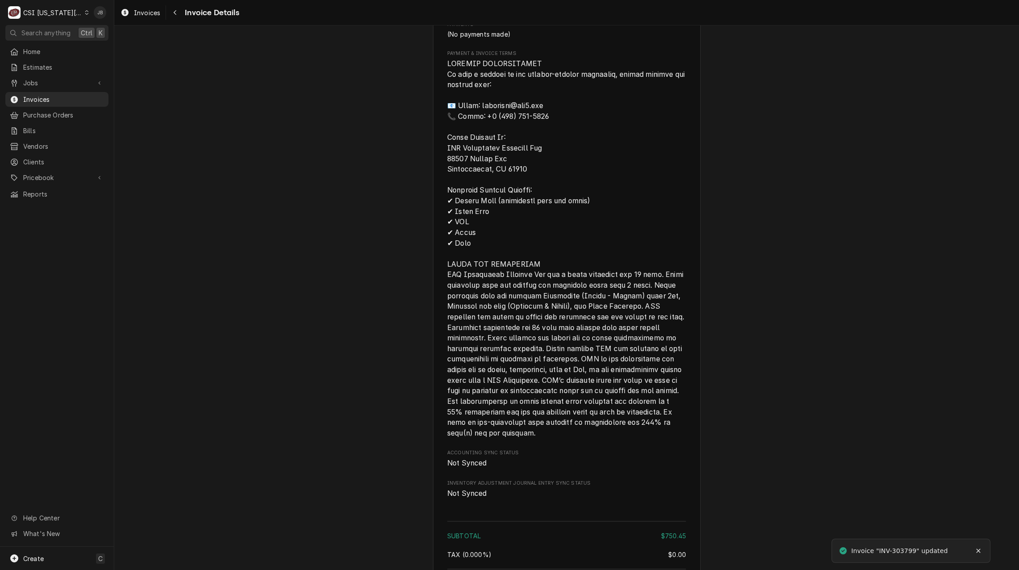
scroll to position [1384, 0]
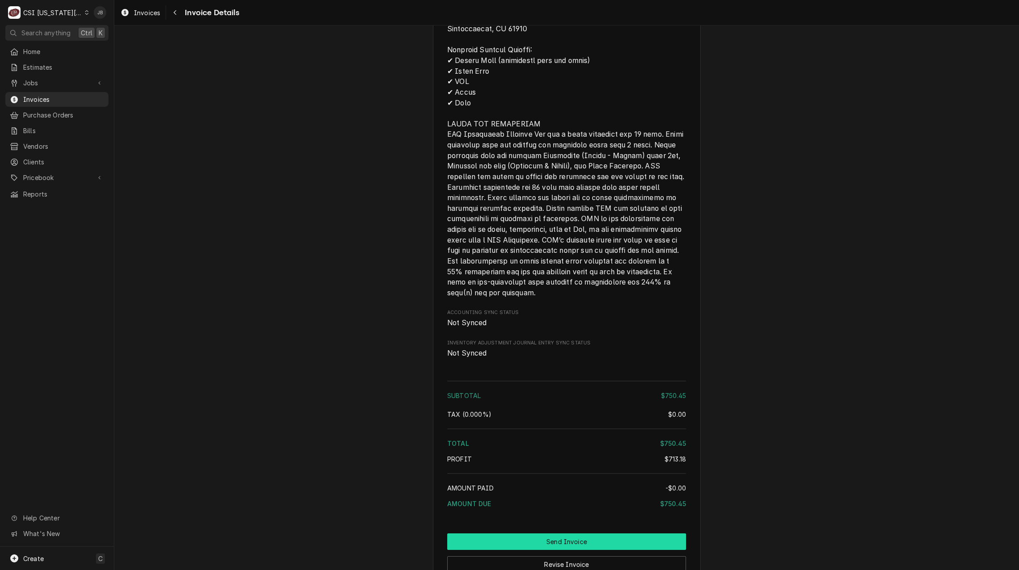
click at [502, 550] on button "Send Invoice" at bounding box center [566, 541] width 239 height 17
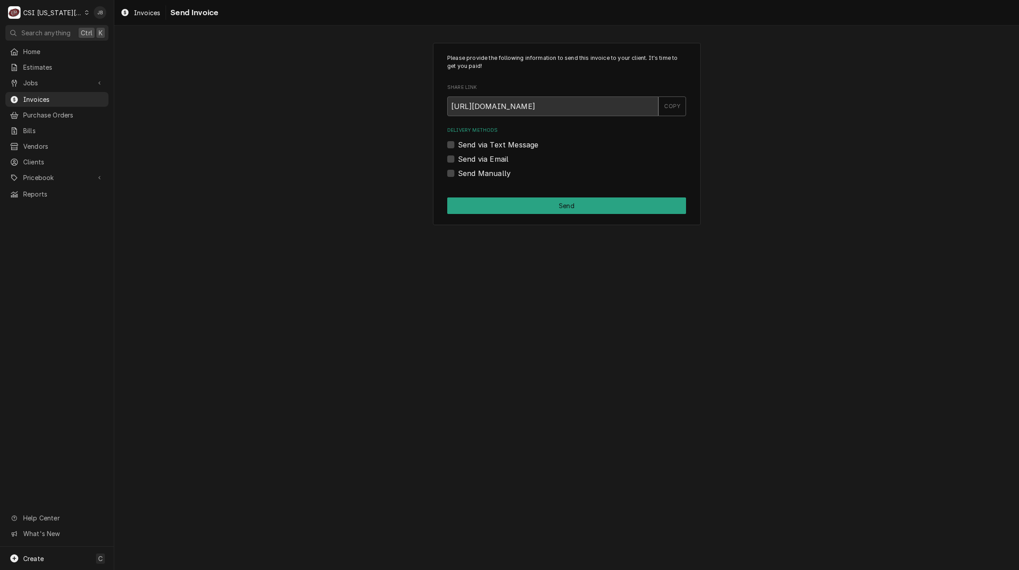
click at [483, 158] on label "Send via Email" at bounding box center [483, 159] width 50 height 11
click at [483, 158] on input "Send via Email" at bounding box center [577, 164] width 239 height 20
checkbox input "true"
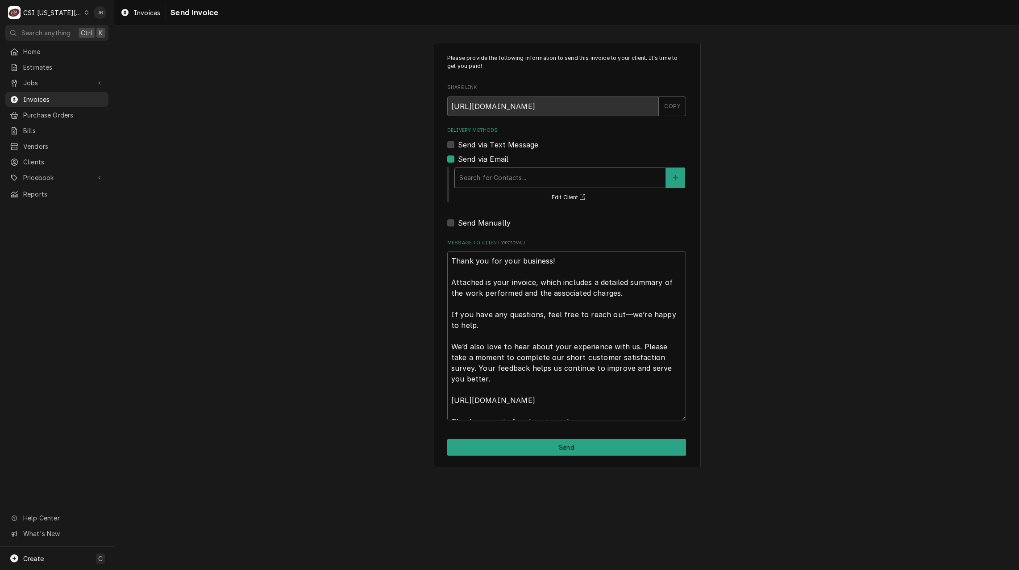
click at [488, 184] on div "Delivery Methods" at bounding box center [560, 178] width 202 height 16
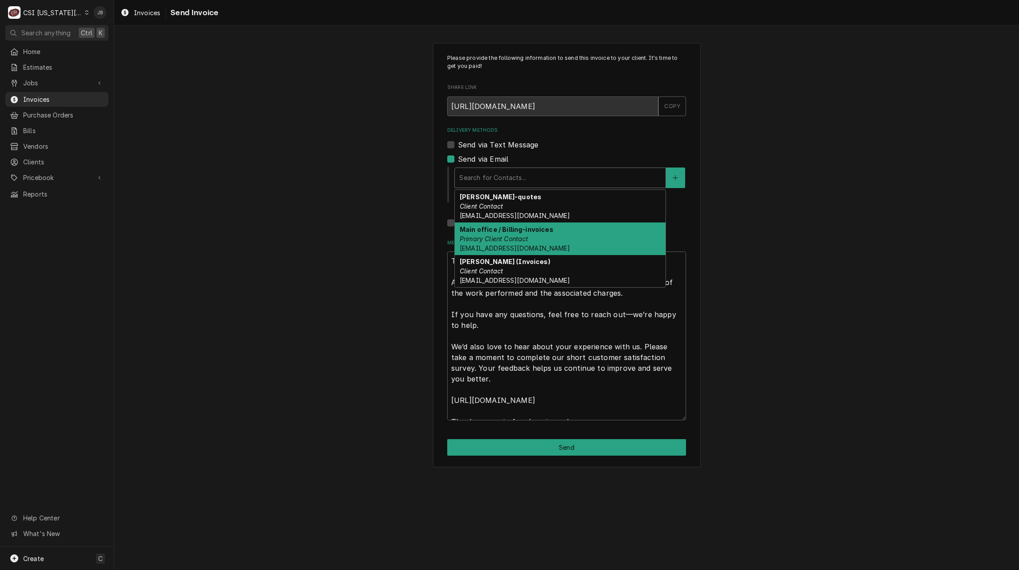
click at [495, 228] on strong "Main office / Billing-invoices" at bounding box center [507, 229] width 94 height 8
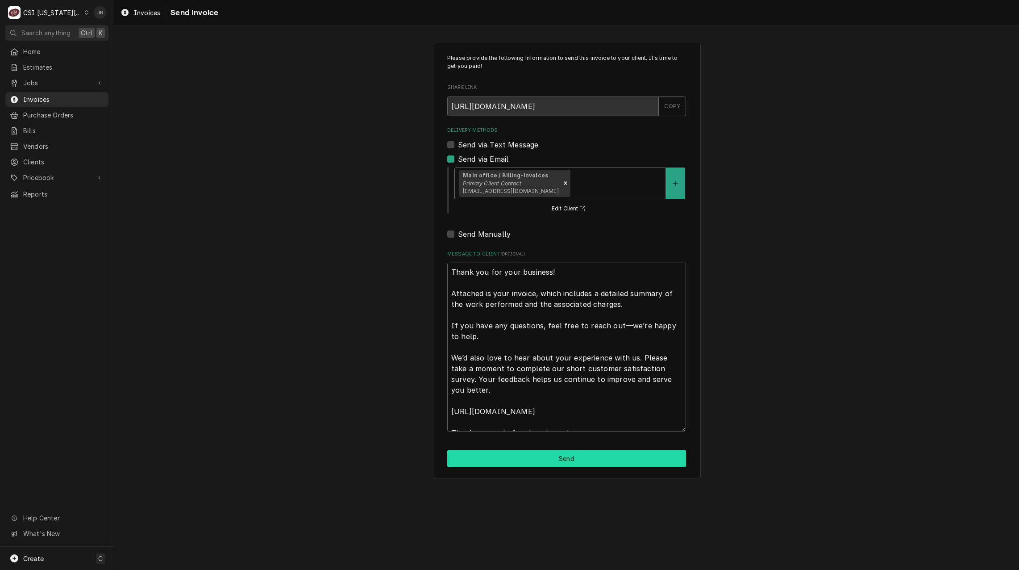
click at [507, 459] on button "Send" at bounding box center [566, 458] width 239 height 17
type textarea "x"
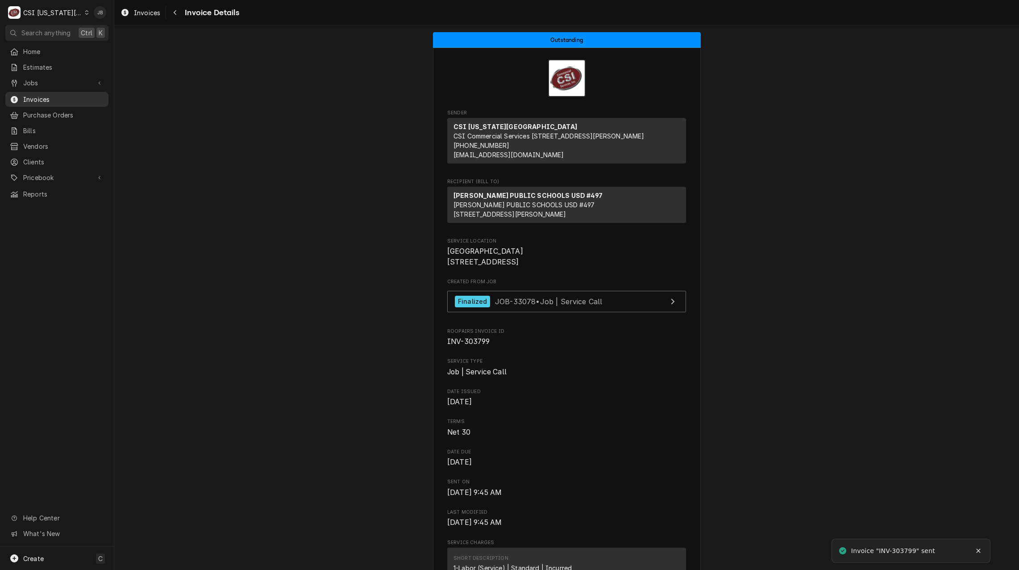
drag, startPoint x: 0, startPoint y: 0, endPoint x: 36, endPoint y: 99, distance: 105.4
click at [36, 99] on span "Invoices" at bounding box center [63, 99] width 81 height 9
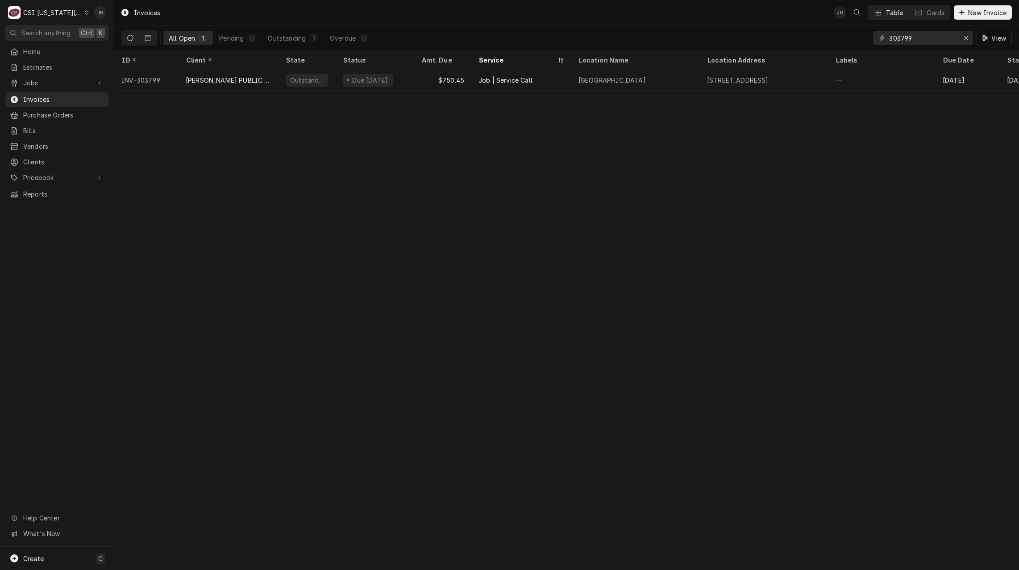
click at [909, 39] on input "303799" at bounding box center [922, 38] width 67 height 14
click at [917, 39] on input "303799" at bounding box center [922, 38] width 67 height 14
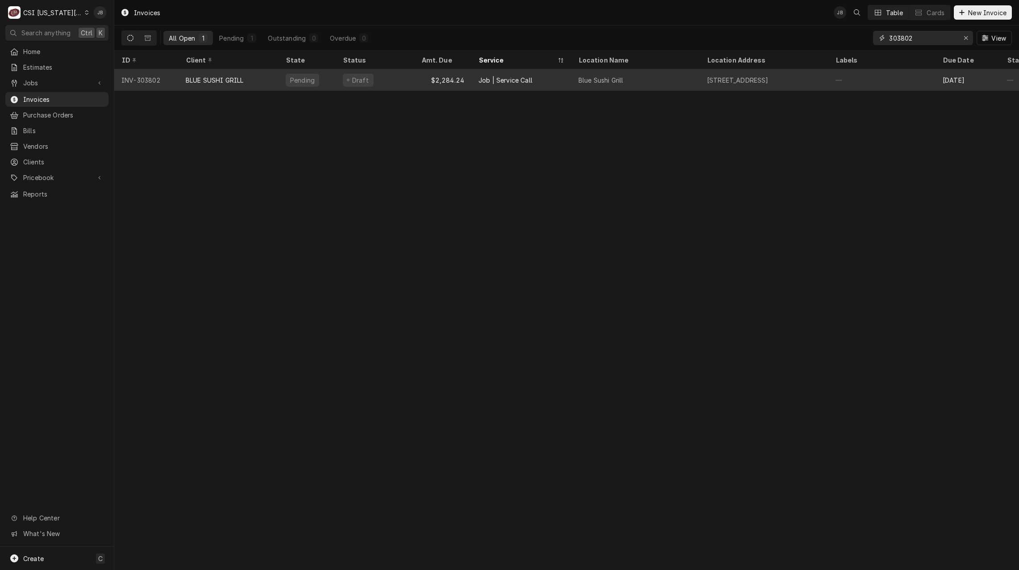
type input "303802"
click at [200, 75] on div "BLUE SUSHI GRILL" at bounding box center [215, 79] width 58 height 9
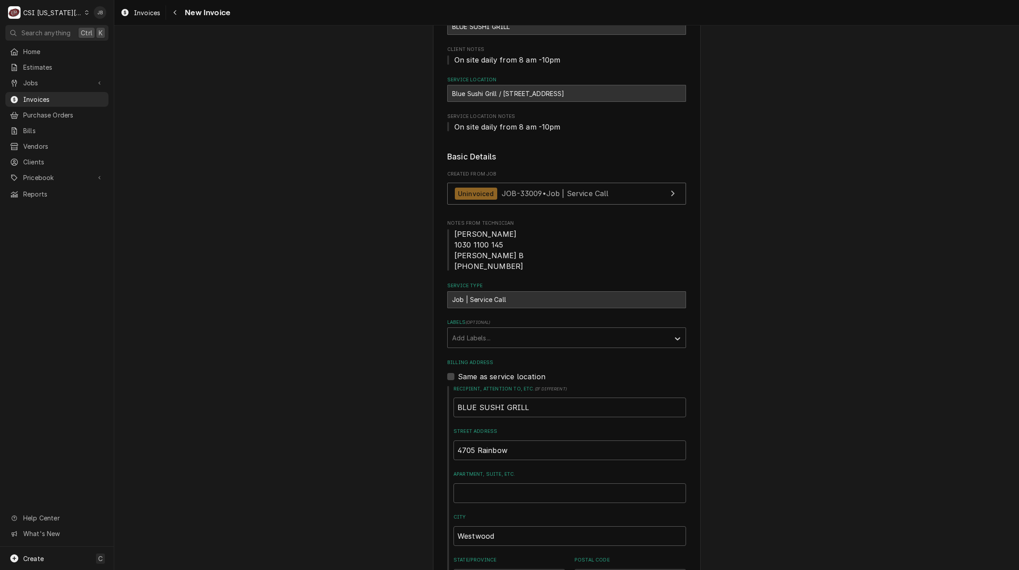
scroll to position [45, 0]
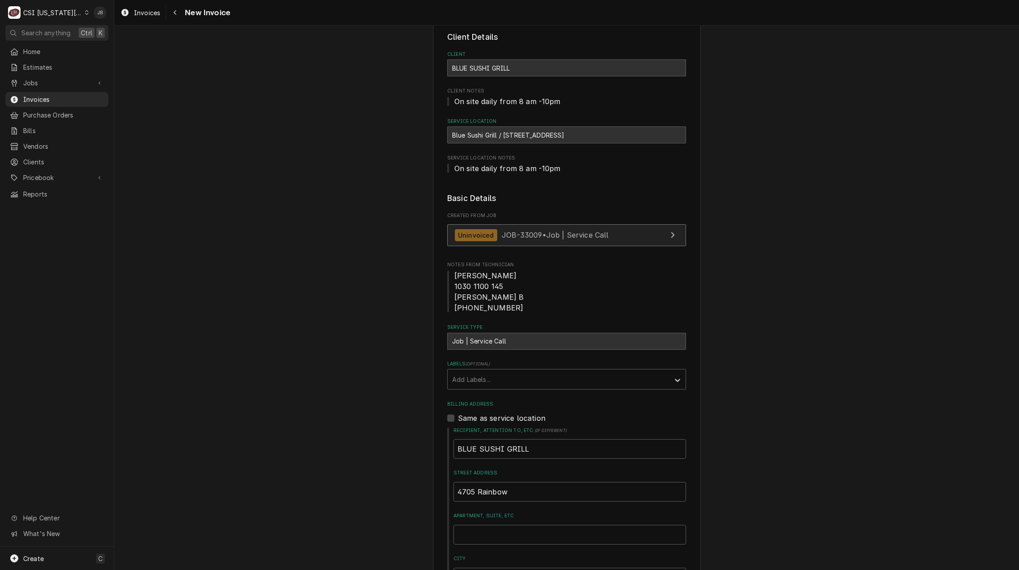
click at [514, 234] on span "JOB-33009 • Job | Service Call" at bounding box center [555, 234] width 107 height 9
click at [507, 233] on span "JOB-33009 • Job | Service Call" at bounding box center [555, 234] width 107 height 9
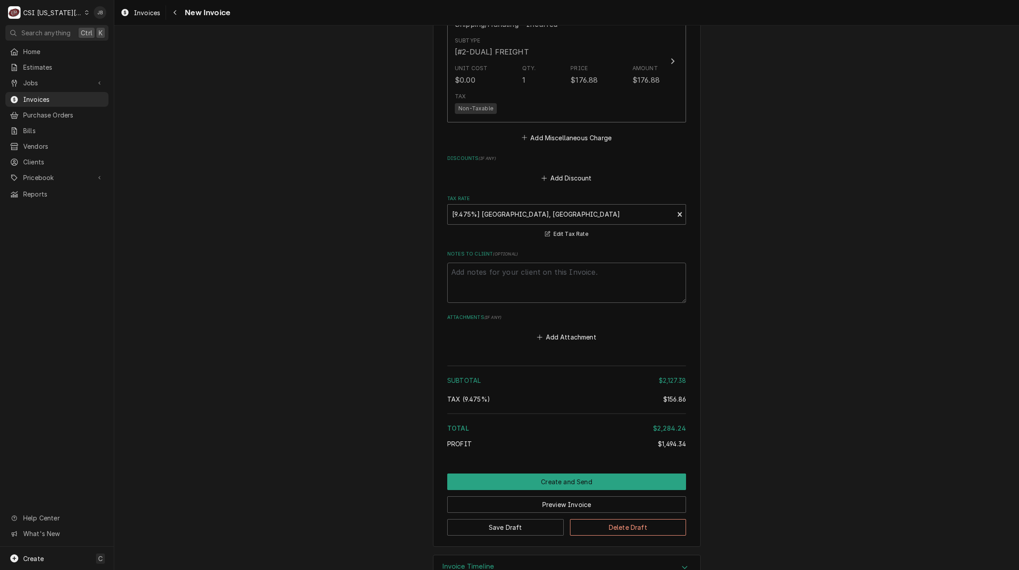
scroll to position [2347, 0]
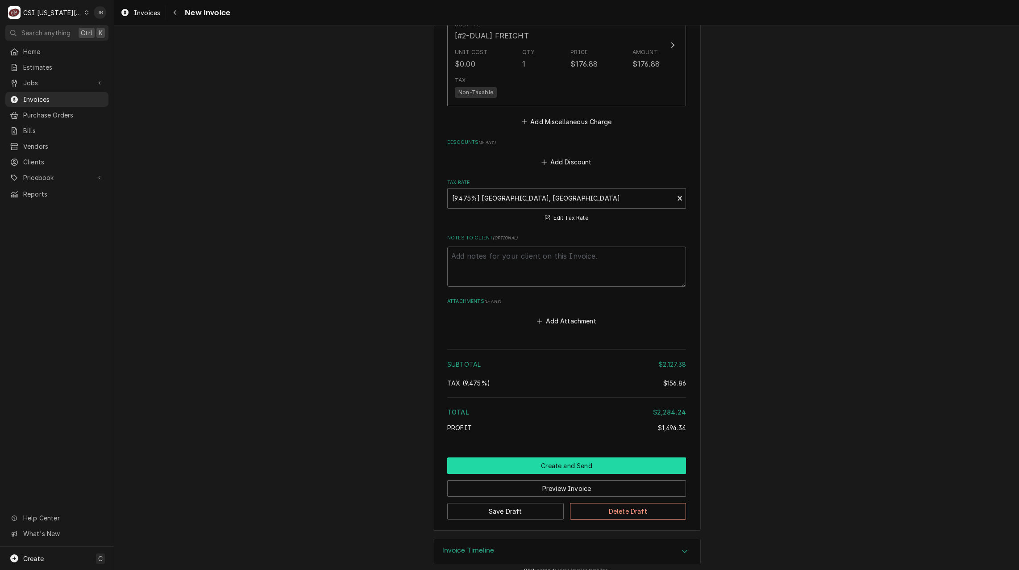
drag, startPoint x: 514, startPoint y: 455, endPoint x: 518, endPoint y: 450, distance: 6.0
click at [514, 457] on button "Create and Send" at bounding box center [566, 465] width 239 height 17
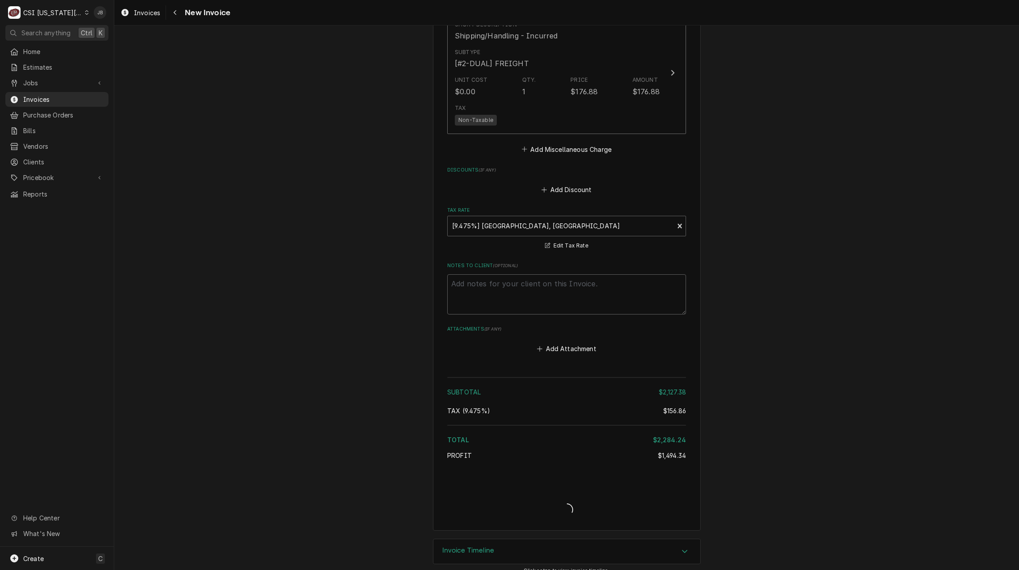
type textarea "x"
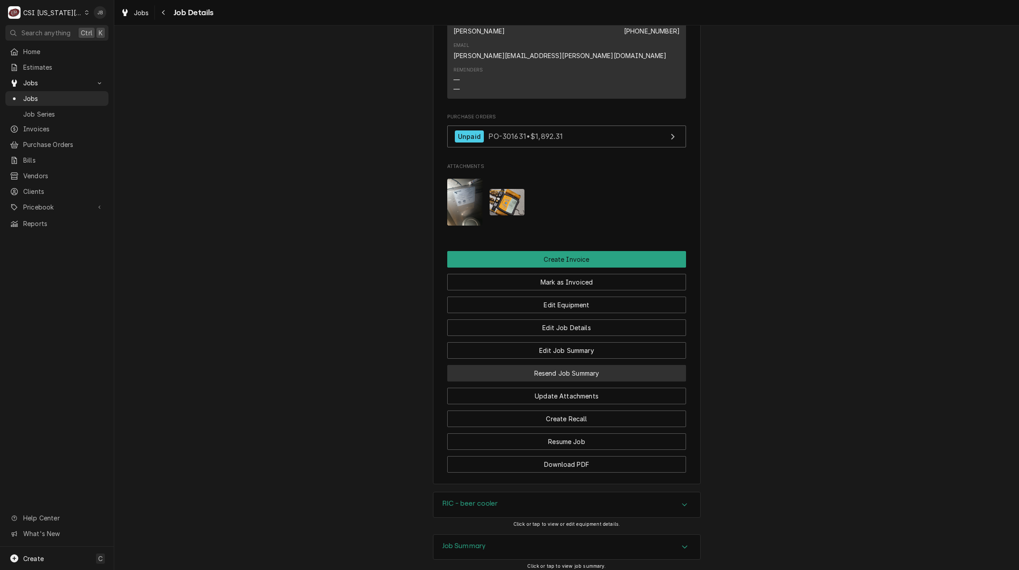
scroll to position [1038, 0]
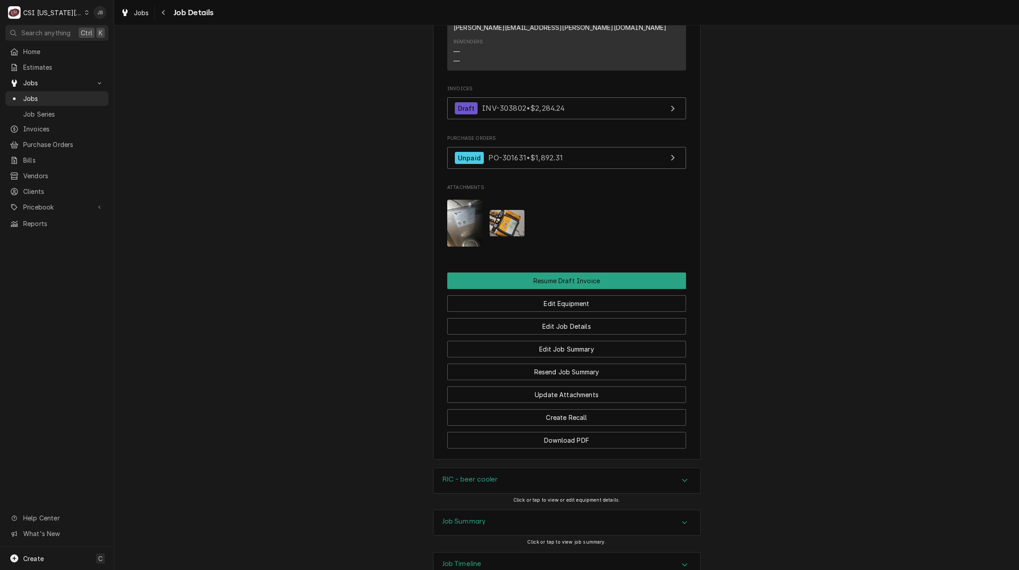
click at [466, 517] on h3 "Job Summary" at bounding box center [464, 521] width 44 height 8
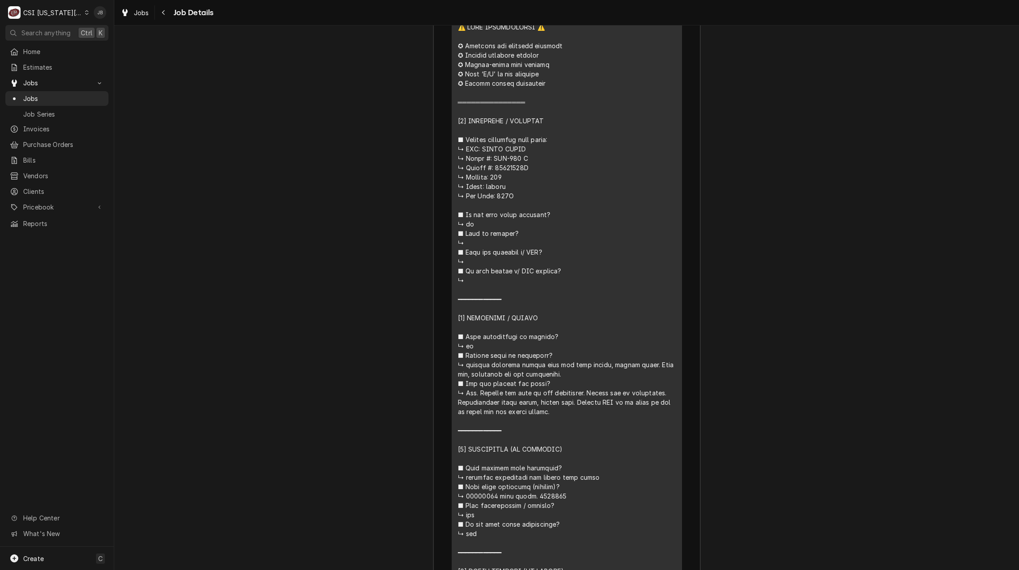
scroll to position [1802, 0]
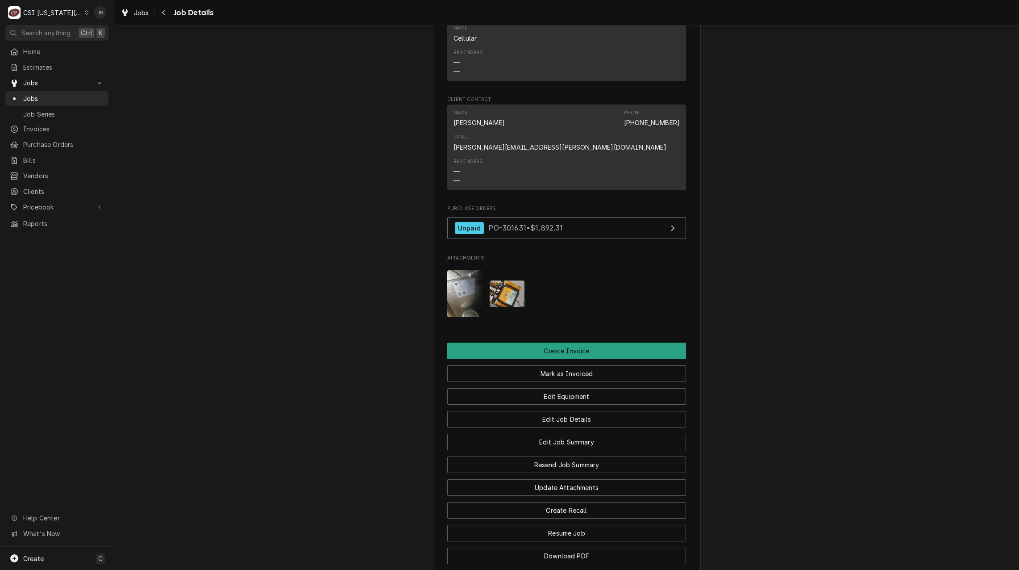
scroll to position [938, 0]
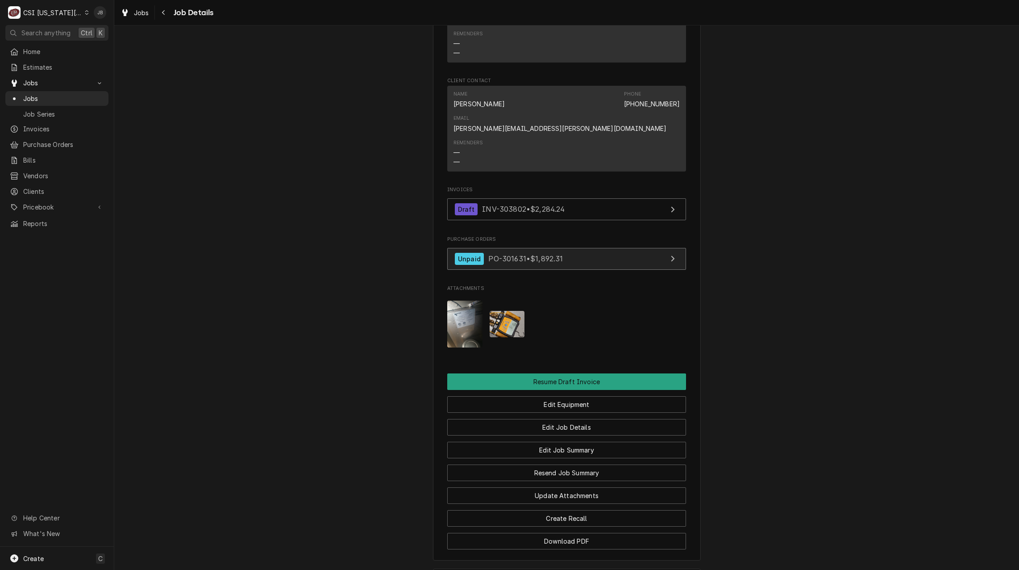
click at [496, 254] on span "PO-301631 • $1,892.31" at bounding box center [525, 258] width 75 height 9
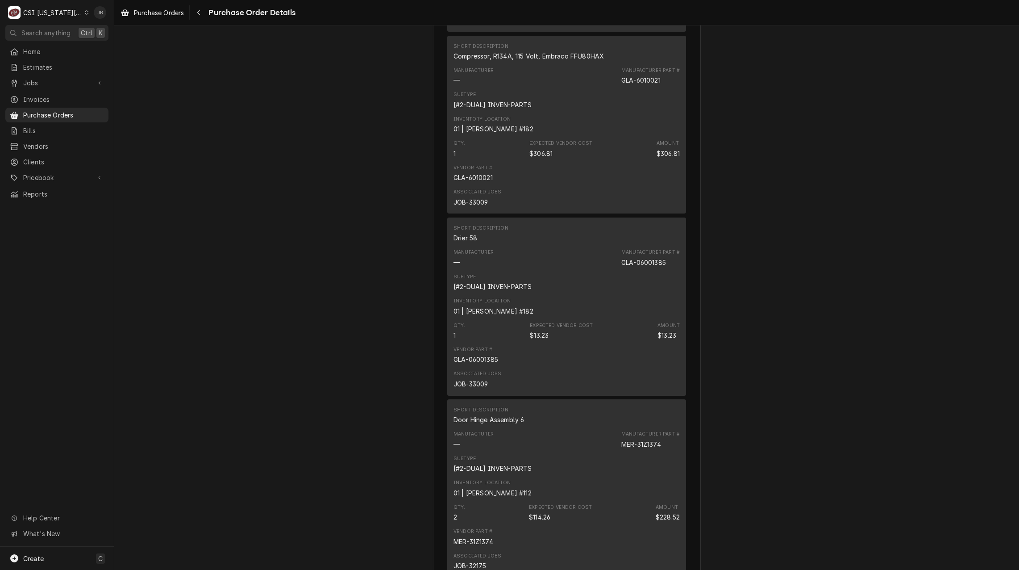
scroll to position [2411, 0]
drag, startPoint x: 497, startPoint y: 250, endPoint x: 860, endPoint y: 236, distance: 363.7
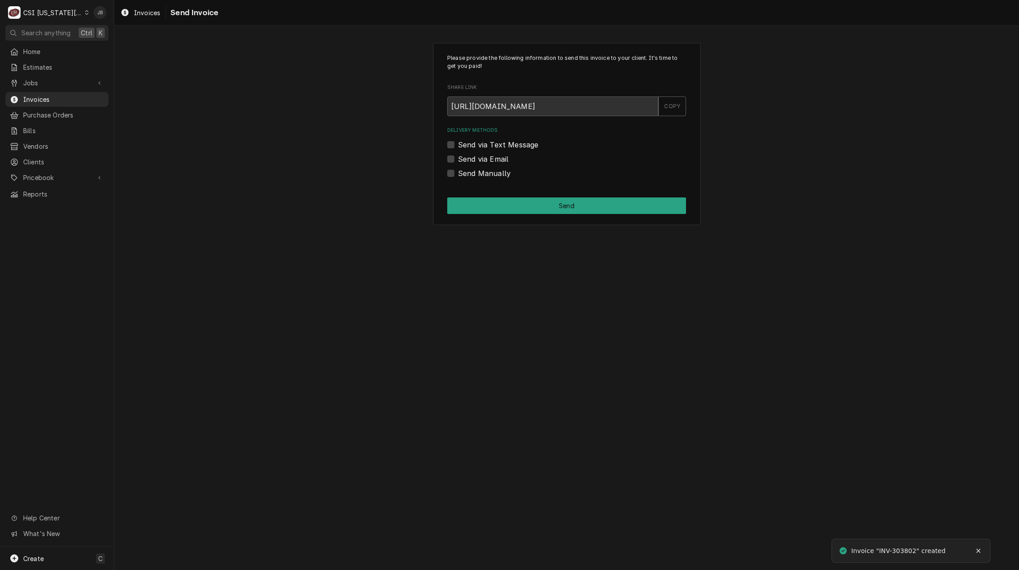
click at [487, 159] on label "Send via Email" at bounding box center [483, 159] width 50 height 11
click at [487, 159] on input "Send via Email" at bounding box center [577, 164] width 239 height 20
checkbox input "true"
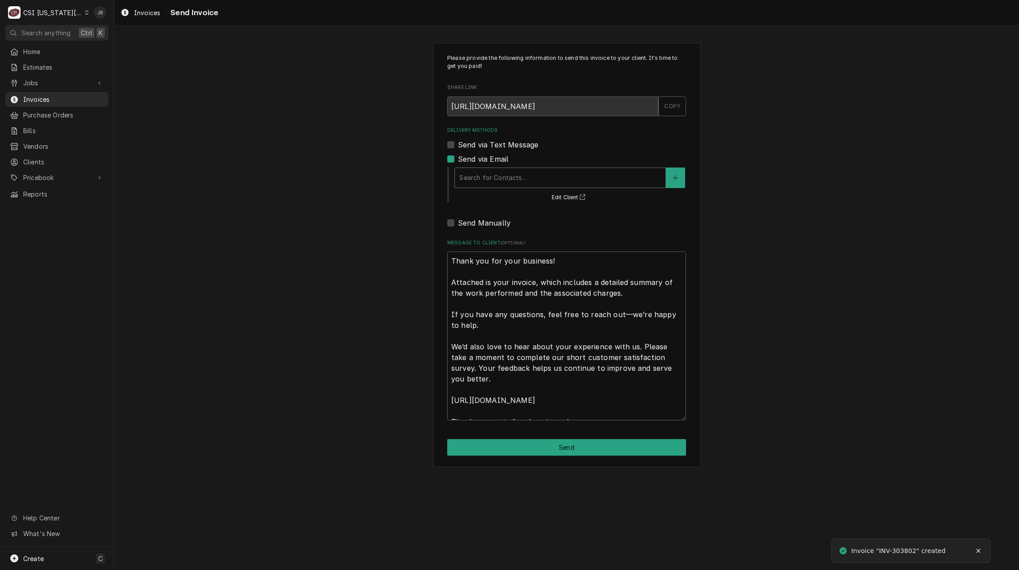
click at [500, 178] on div "Delivery Methods" at bounding box center [560, 178] width 202 height 16
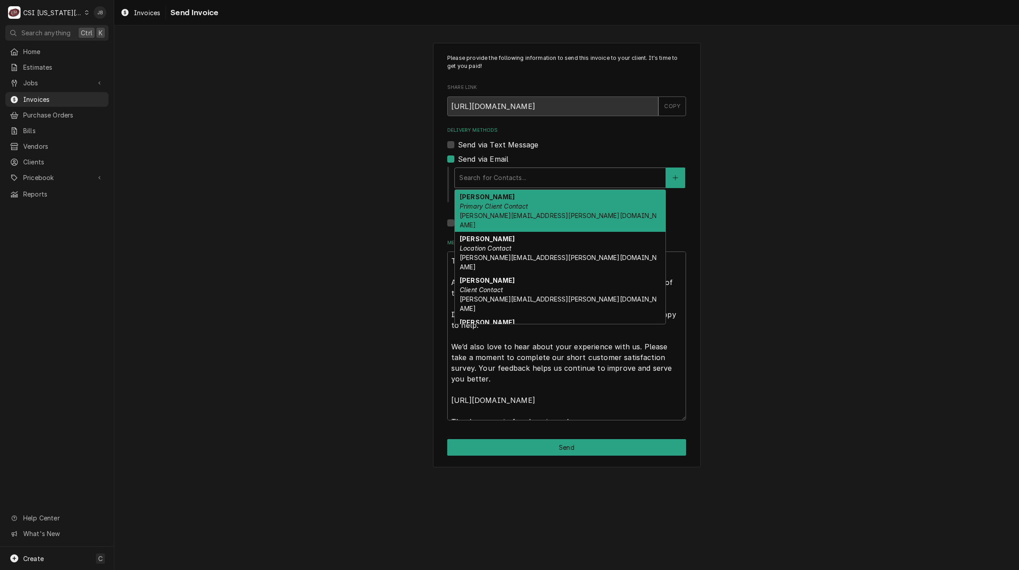
scroll to position [61, 0]
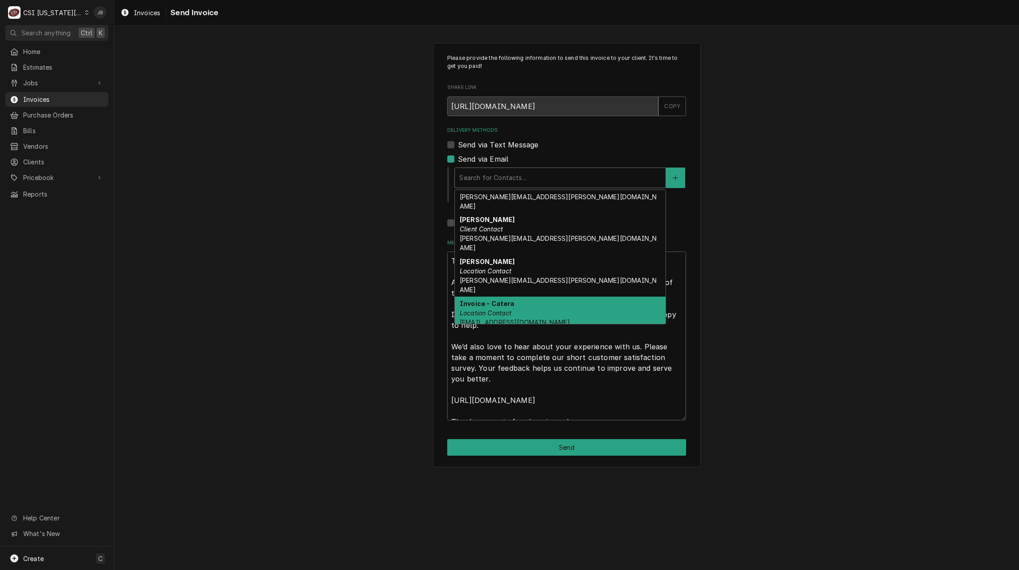
click at [592, 296] on div "Invoice - Catera Location Contact [EMAIL_ADDRESS][DOMAIN_NAME]" at bounding box center [560, 312] width 211 height 33
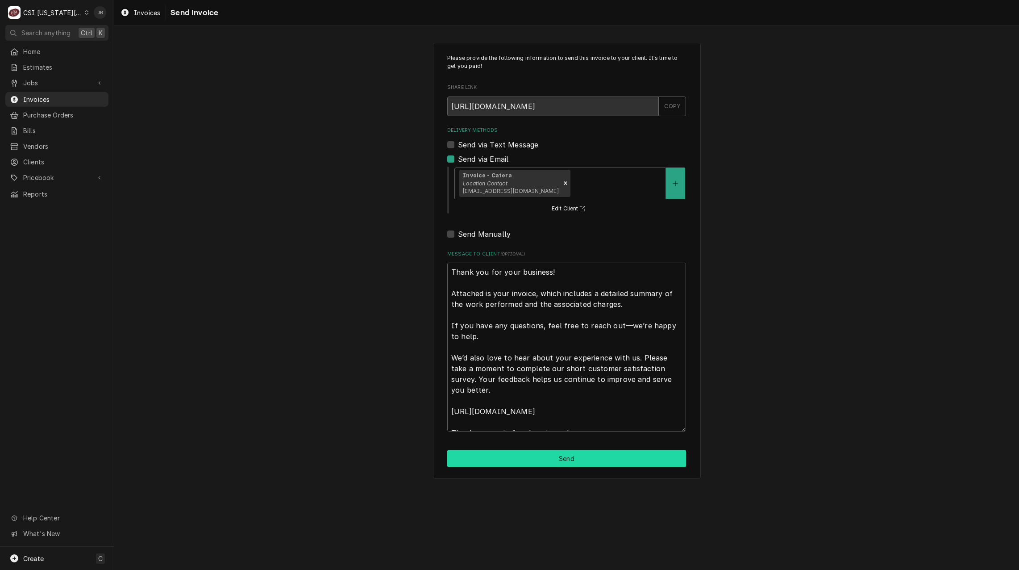
click at [528, 463] on button "Send" at bounding box center [566, 458] width 239 height 17
type textarea "x"
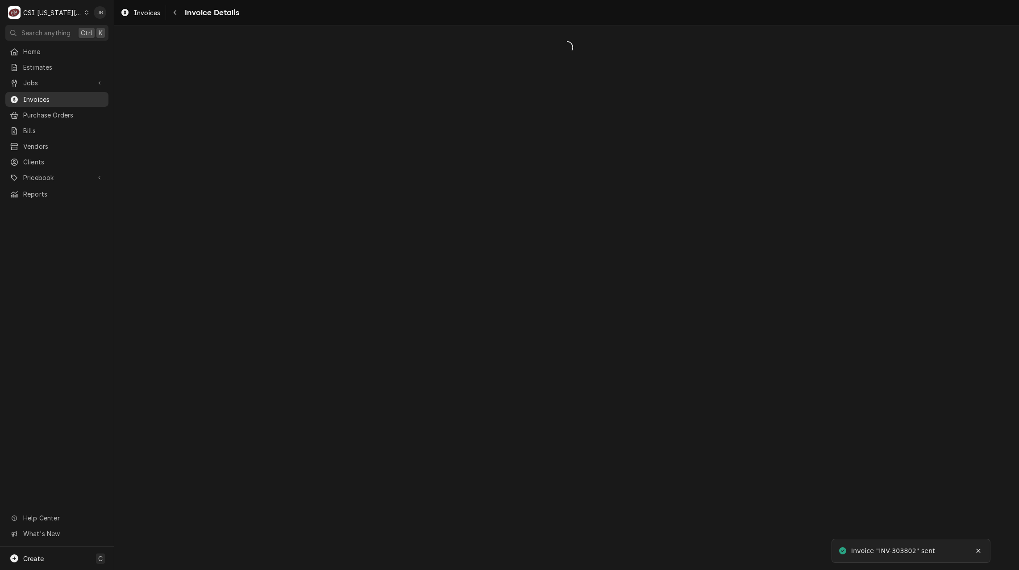
click at [44, 100] on span "Invoices" at bounding box center [63, 99] width 81 height 9
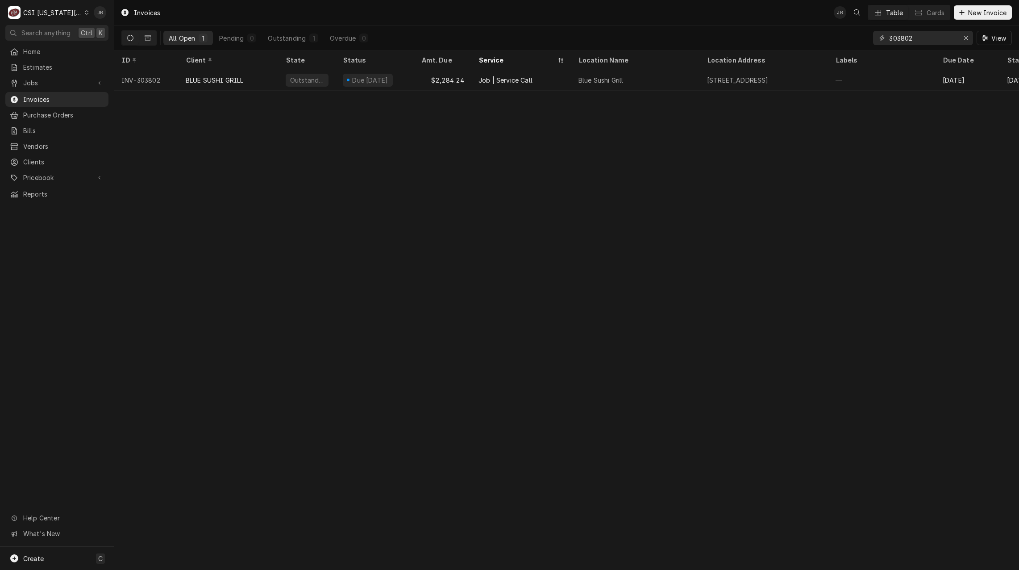
click at [945, 40] on input "303802" at bounding box center [922, 38] width 67 height 14
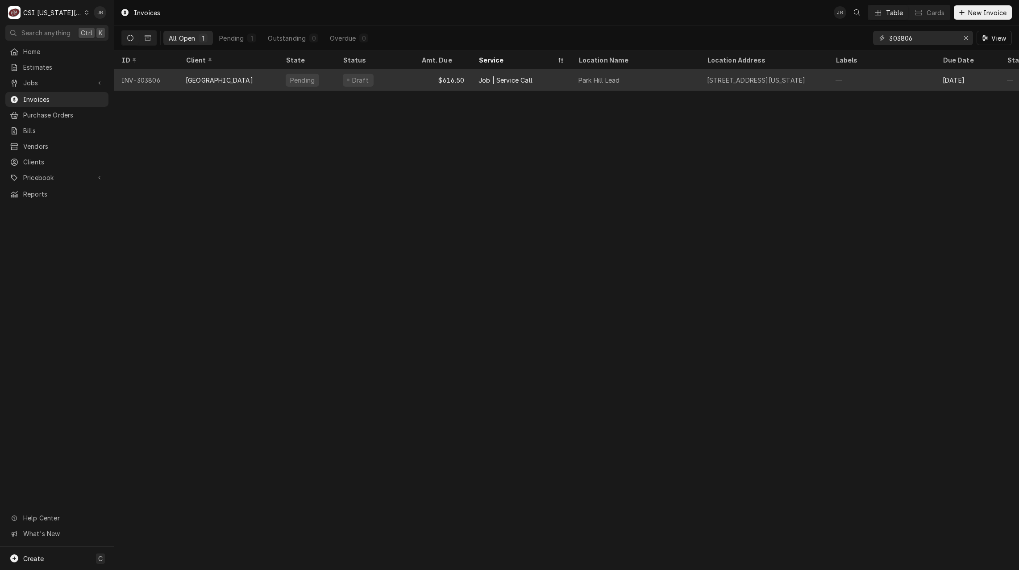
type input "303806"
click at [226, 79] on div "[GEOGRAPHIC_DATA]" at bounding box center [219, 79] width 67 height 9
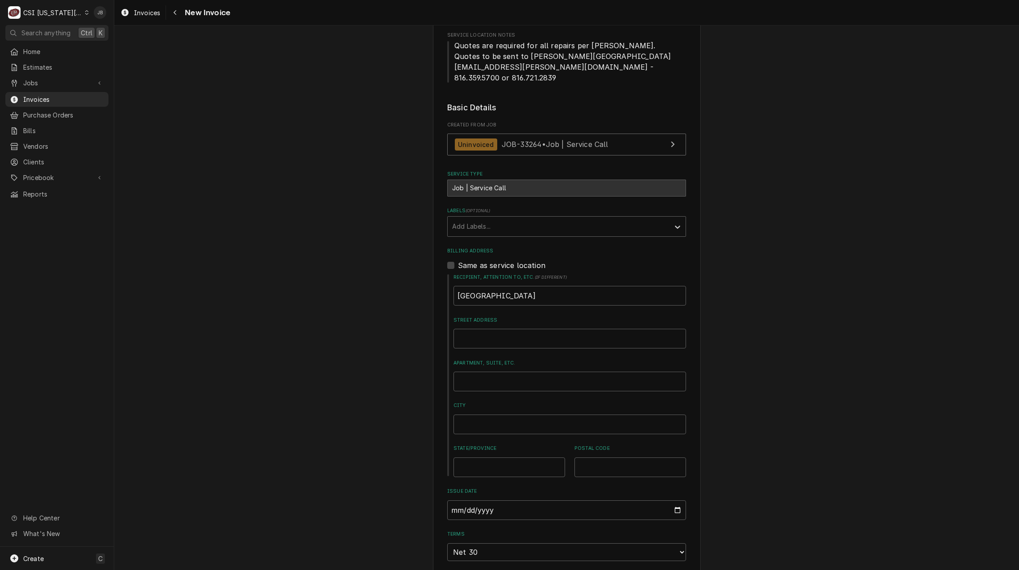
scroll to position [134, 0]
drag, startPoint x: 894, startPoint y: 262, endPoint x: 883, endPoint y: 262, distance: 11.2
drag, startPoint x: 883, startPoint y: 262, endPoint x: 822, endPoint y: 244, distance: 63.2
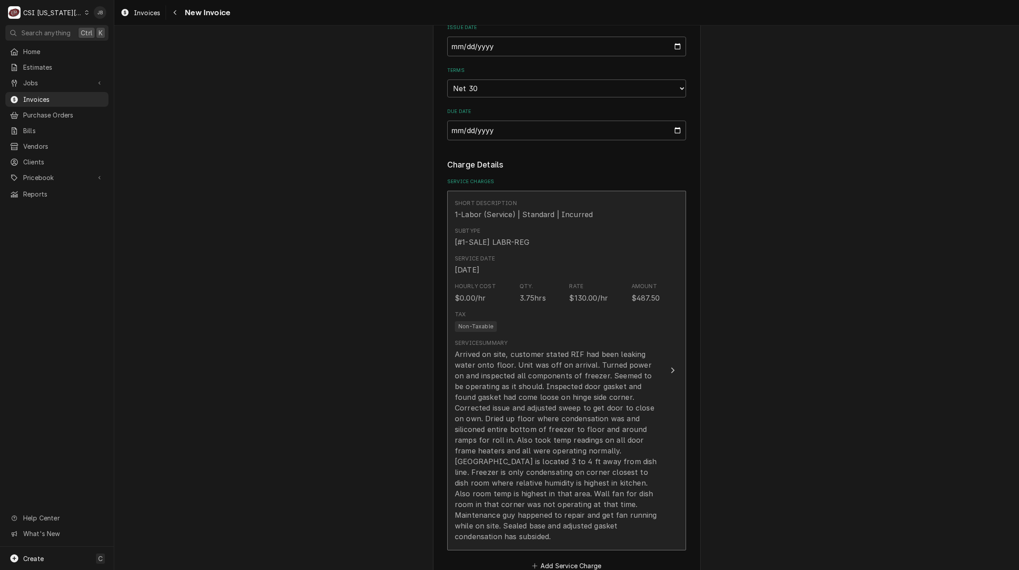
scroll to position [714, 0]
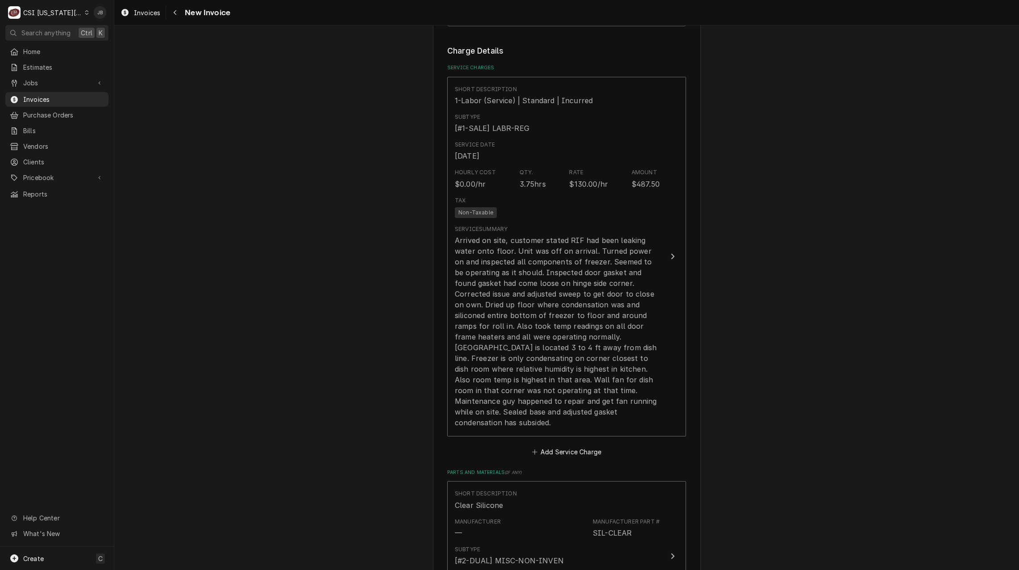
click at [799, 389] on div "Please provide the following information to create your invoice: Client Details…" at bounding box center [566, 288] width 905 height 1936
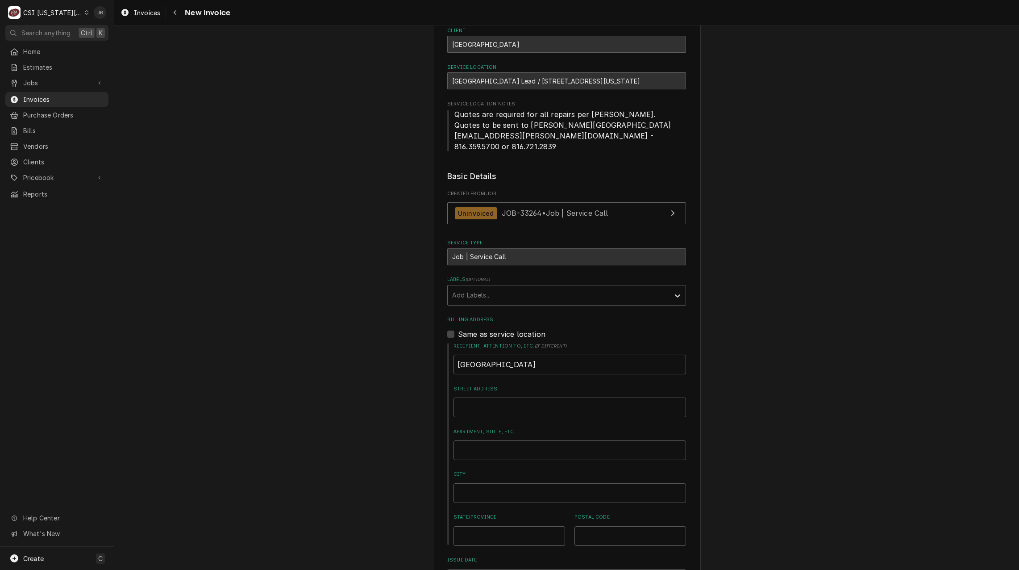
scroll to position [0, 0]
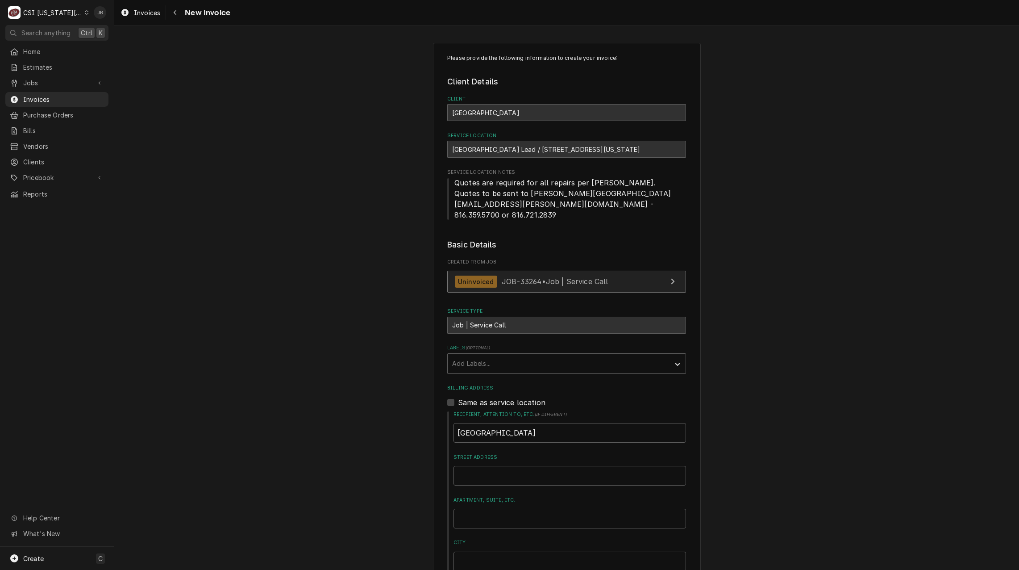
click at [542, 276] on div "Uninvoiced JOB-33264 • Job | Service Call" at bounding box center [532, 281] width 154 height 12
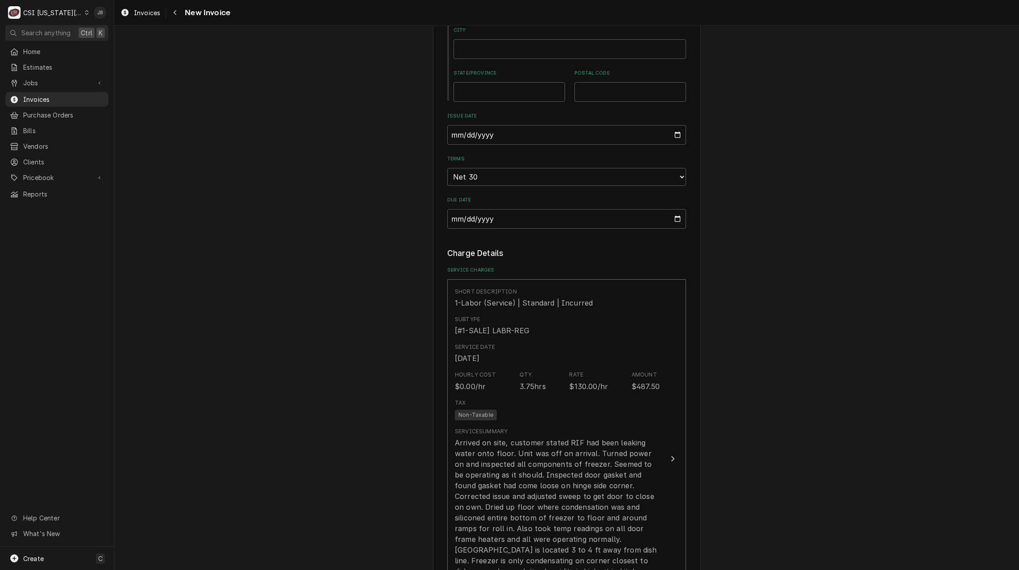
scroll to position [625, 0]
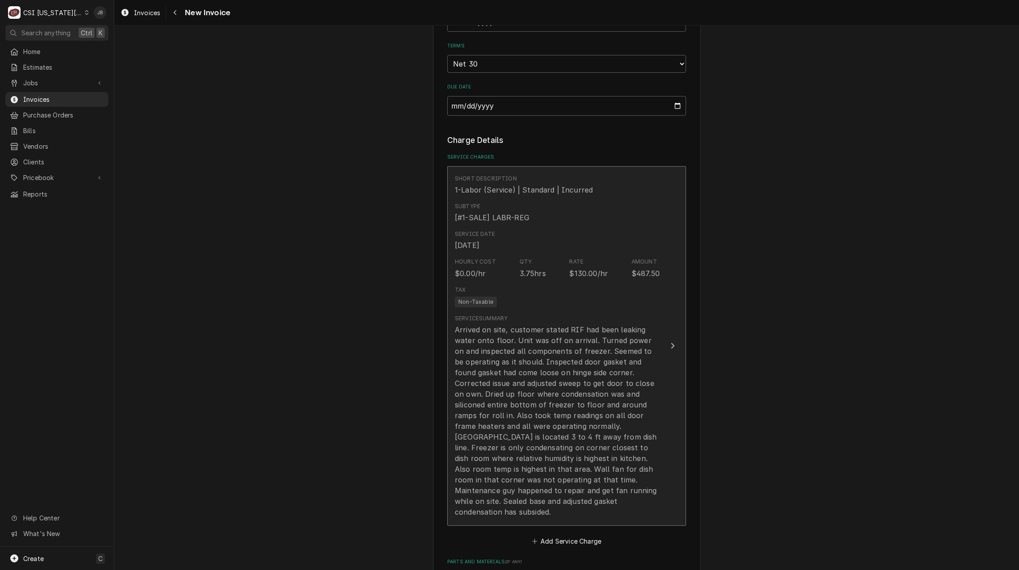
click at [554, 314] on div "Service Summary Arrived on site, customer stated RIF had been leaking water ont…" at bounding box center [557, 415] width 205 height 203
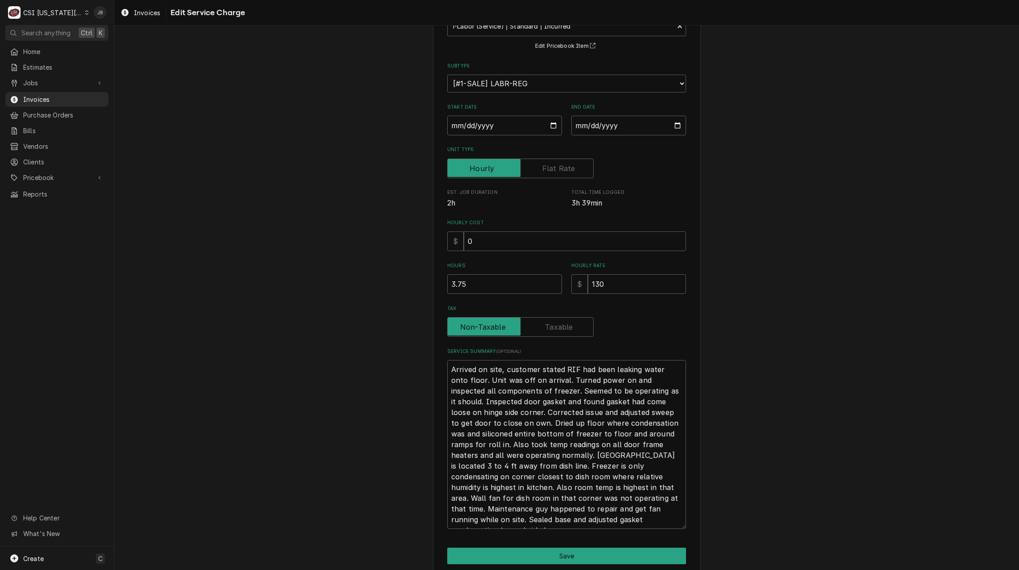
scroll to position [105, 0]
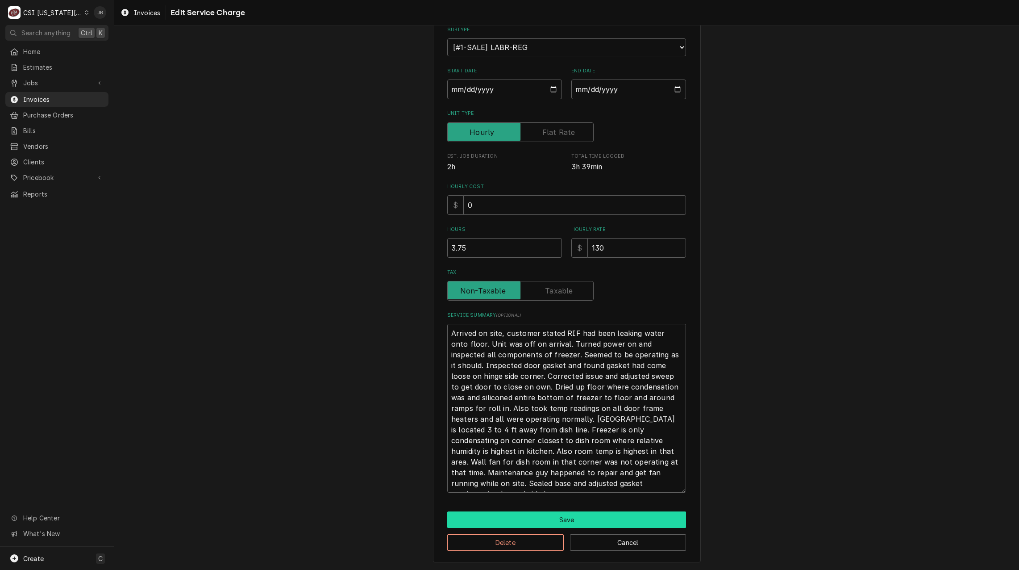
click at [532, 514] on button "Save" at bounding box center [566, 519] width 239 height 17
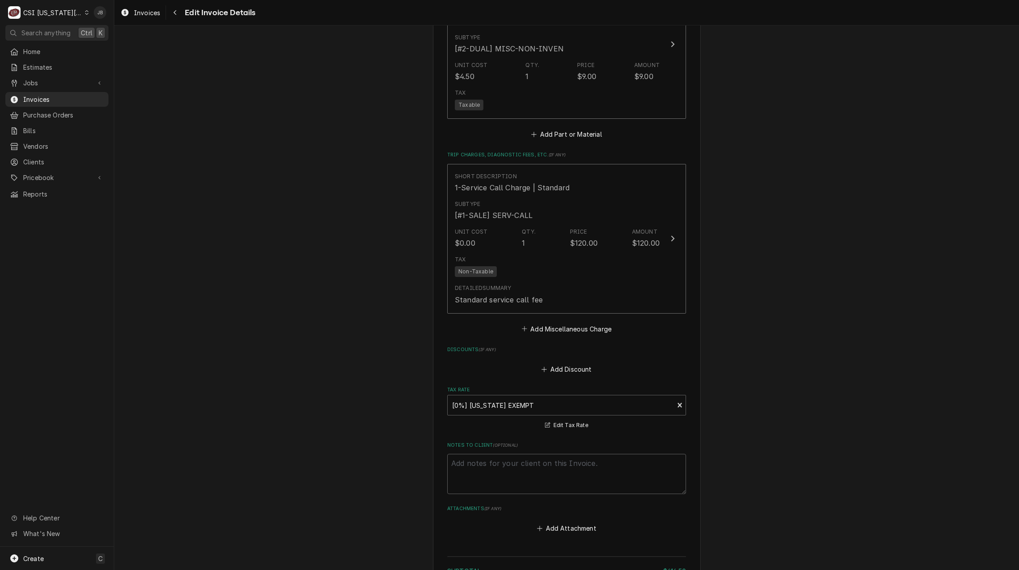
scroll to position [1373, 0]
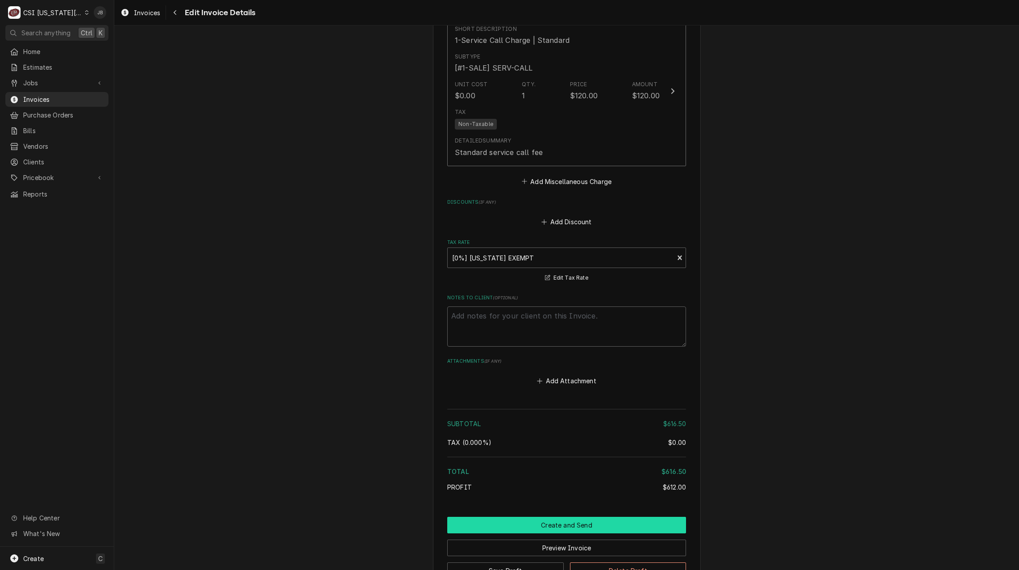
click at [539, 517] on button "Create and Send" at bounding box center [566, 525] width 239 height 17
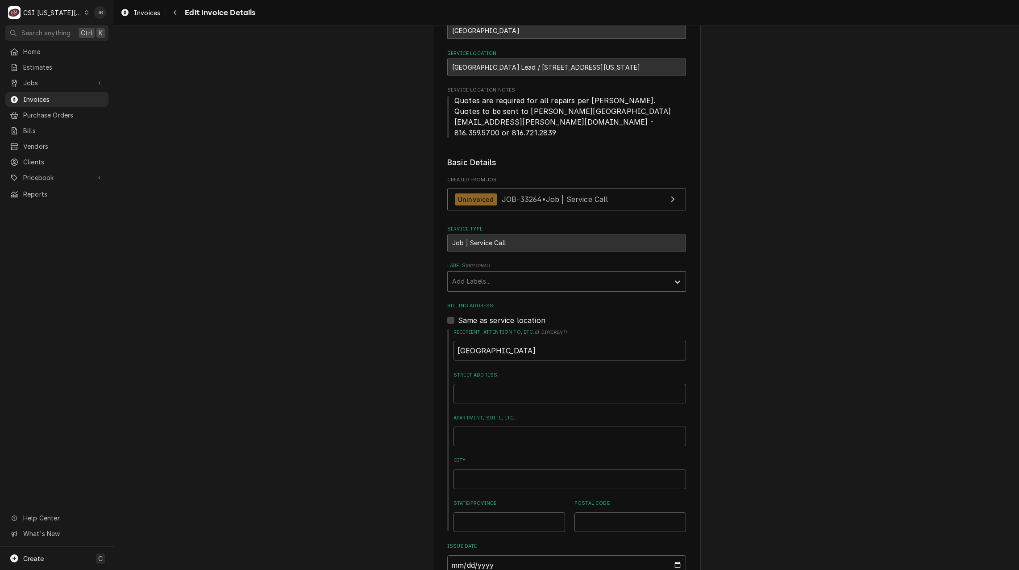
scroll to position [0, 0]
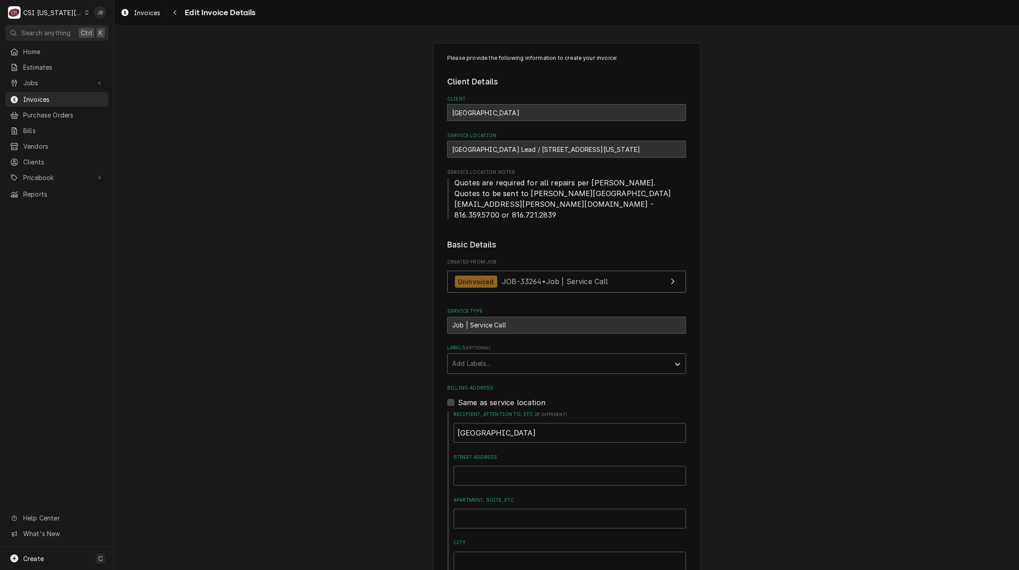
type textarea "x"
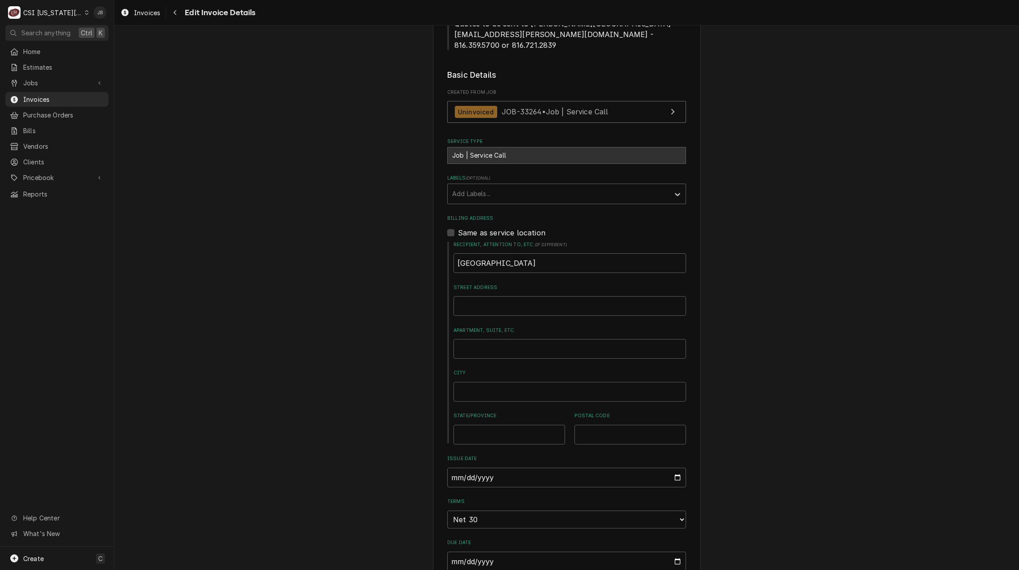
scroll to position [357, 0]
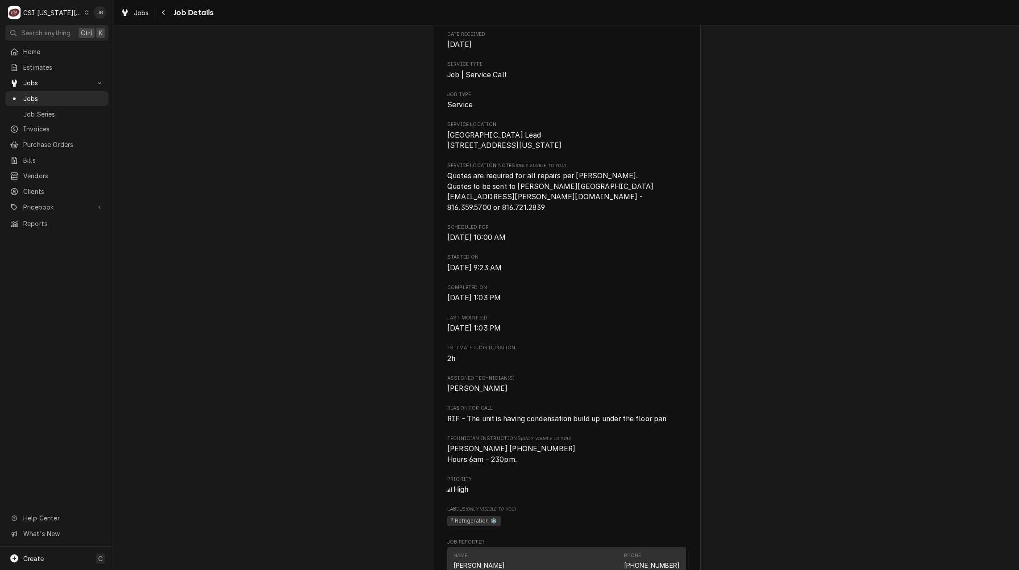
scroll to position [357, 0]
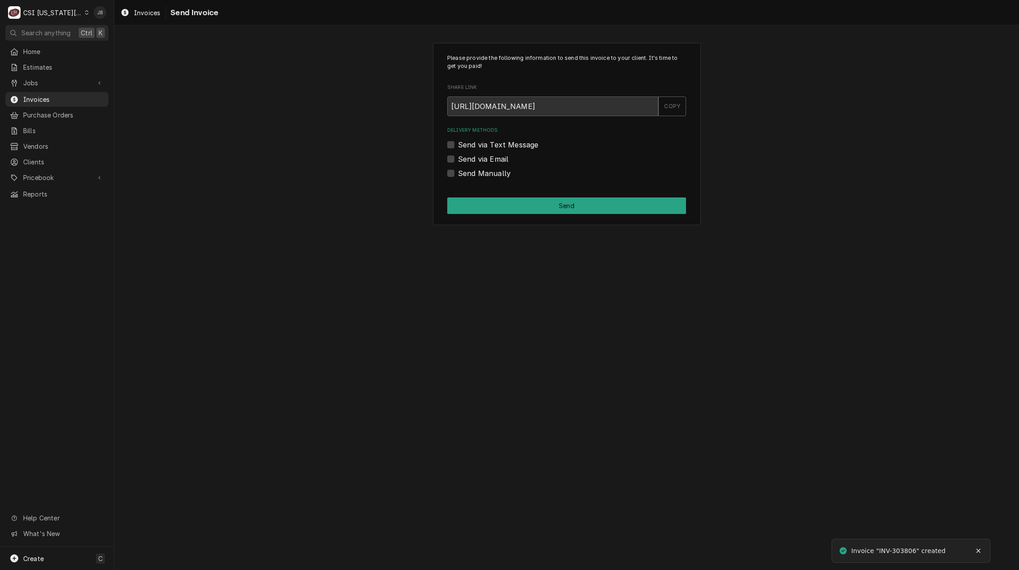
click at [486, 150] on div "Delivery Methods Send via Text Message Send via Email Send Manually" at bounding box center [566, 152] width 239 height 51
click at [482, 158] on label "Send via Email" at bounding box center [483, 159] width 50 height 11
click at [482, 158] on input "Send via Email" at bounding box center [577, 164] width 239 height 20
checkbox input "true"
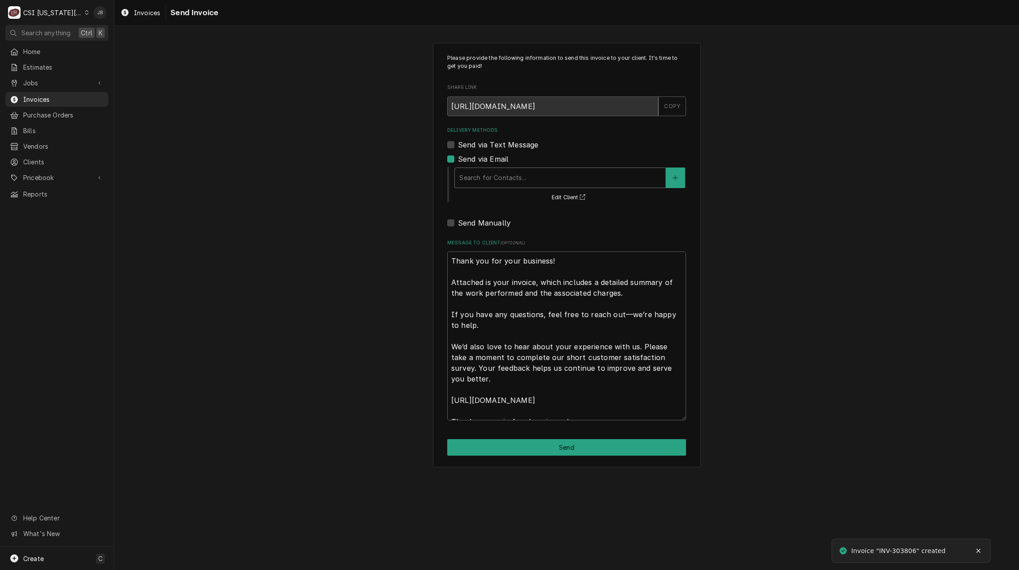
click at [493, 179] on div "Delivery Methods" at bounding box center [560, 178] width 202 height 16
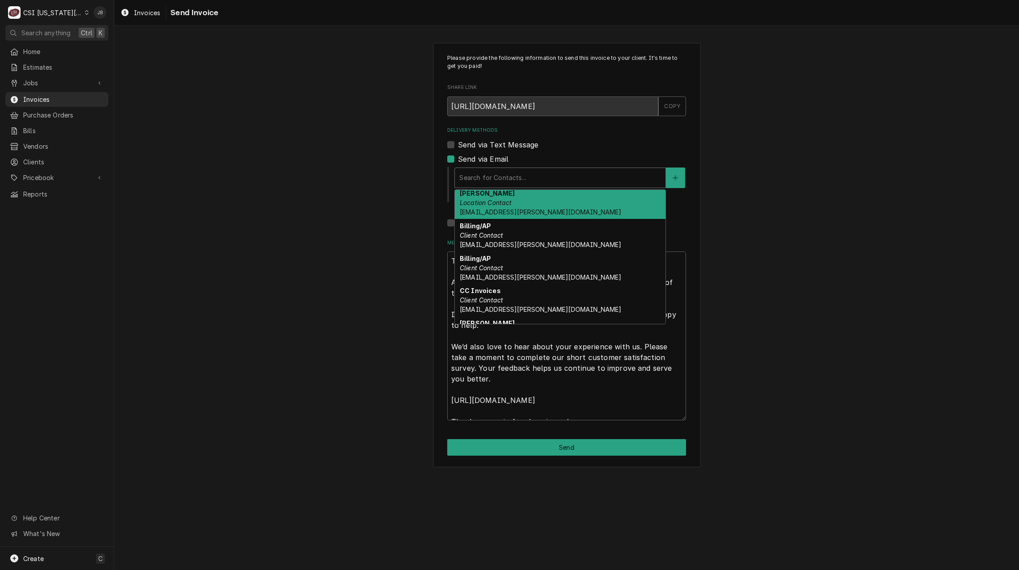
scroll to position [69, 0]
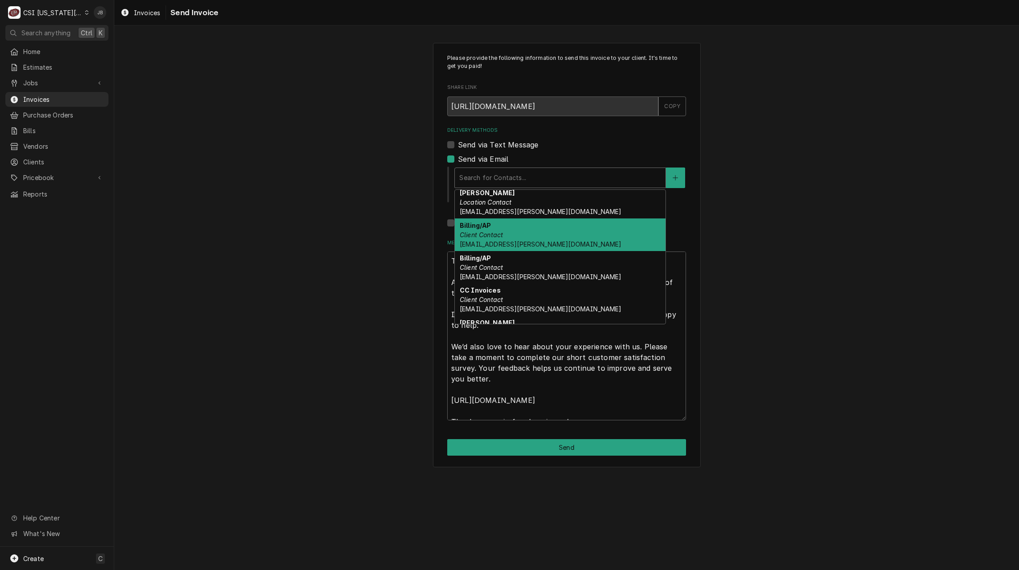
click at [516, 236] on div "Billing/AP Client Contact bolekj@parkhill.k12.mo.us" at bounding box center [560, 234] width 211 height 33
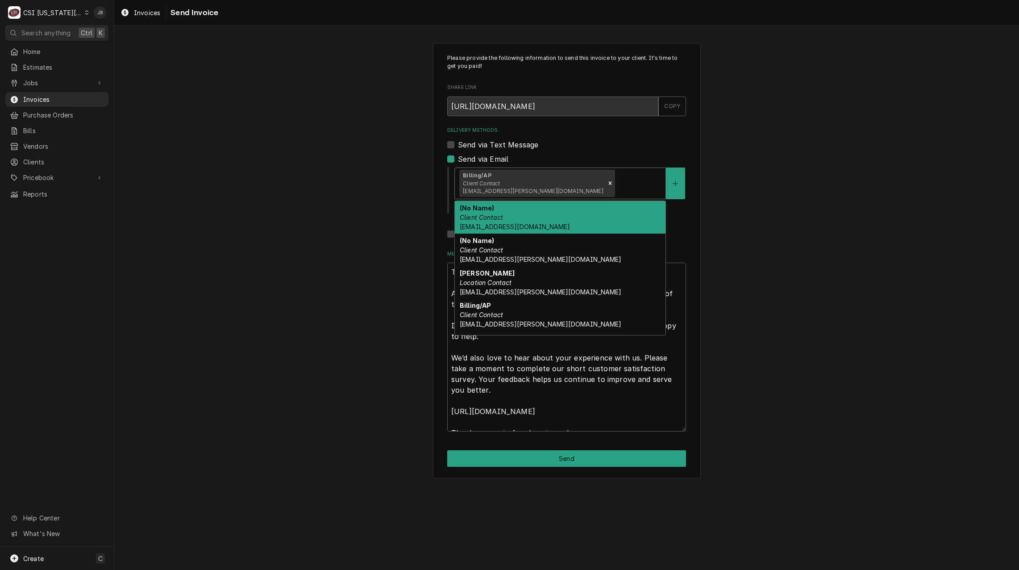
click at [617, 186] on div "Delivery Methods" at bounding box center [639, 183] width 45 height 16
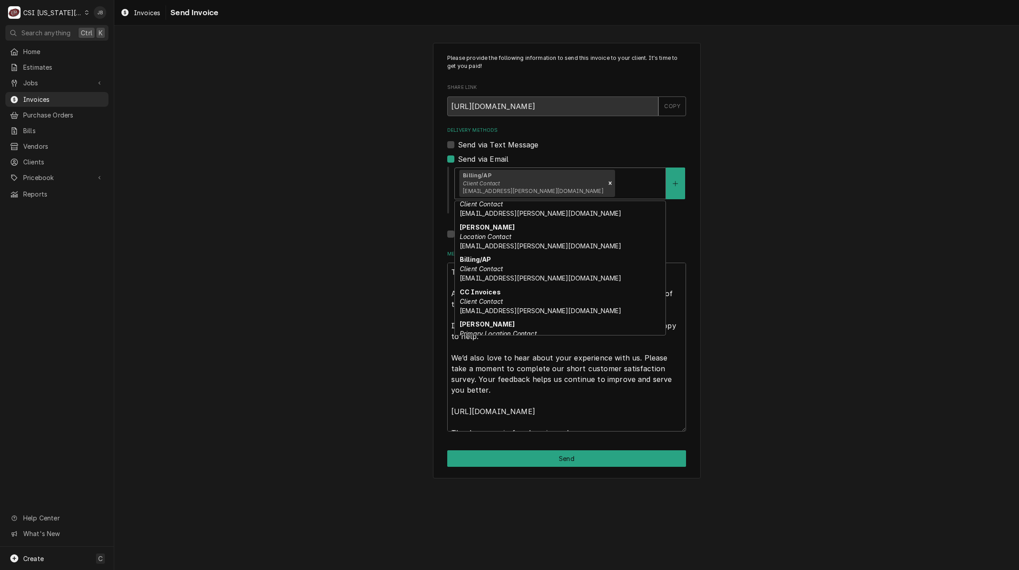
scroll to position [36, 0]
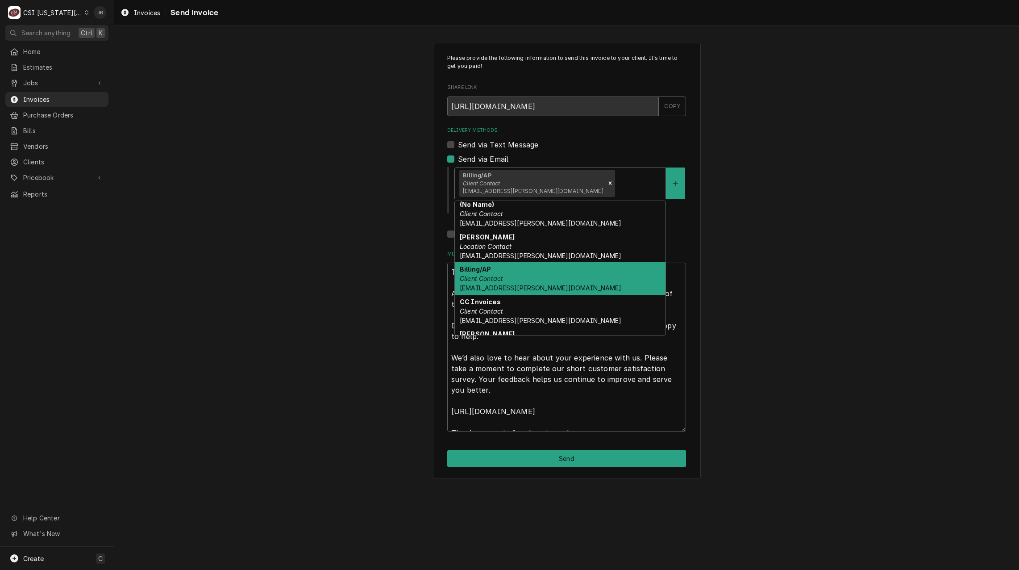
click at [520, 279] on div "Billing/AP Client Contact gilmors@parkhill.k12.mo.us" at bounding box center [560, 278] width 211 height 33
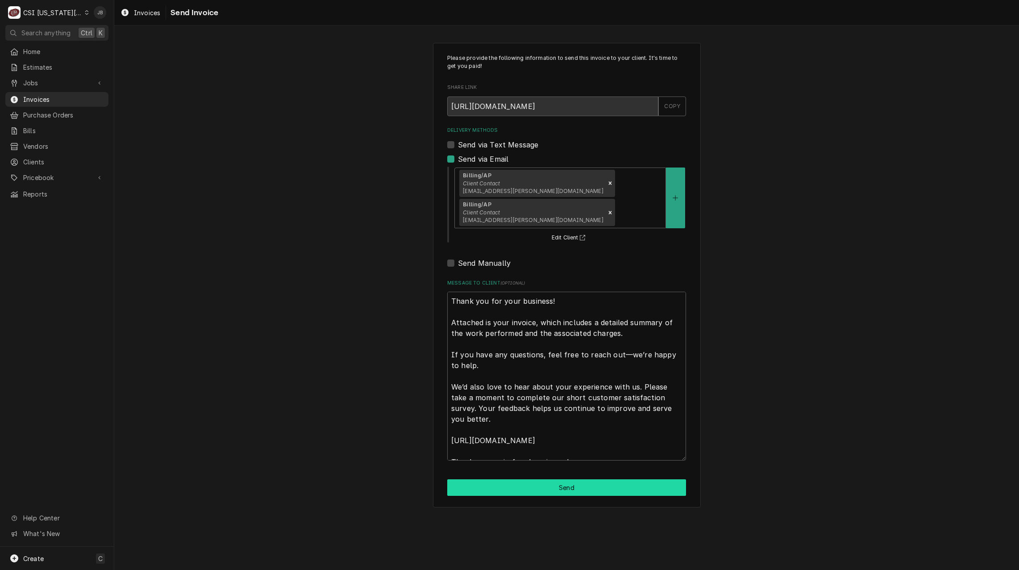
click at [517, 479] on button "Send" at bounding box center [566, 487] width 239 height 17
type textarea "x"
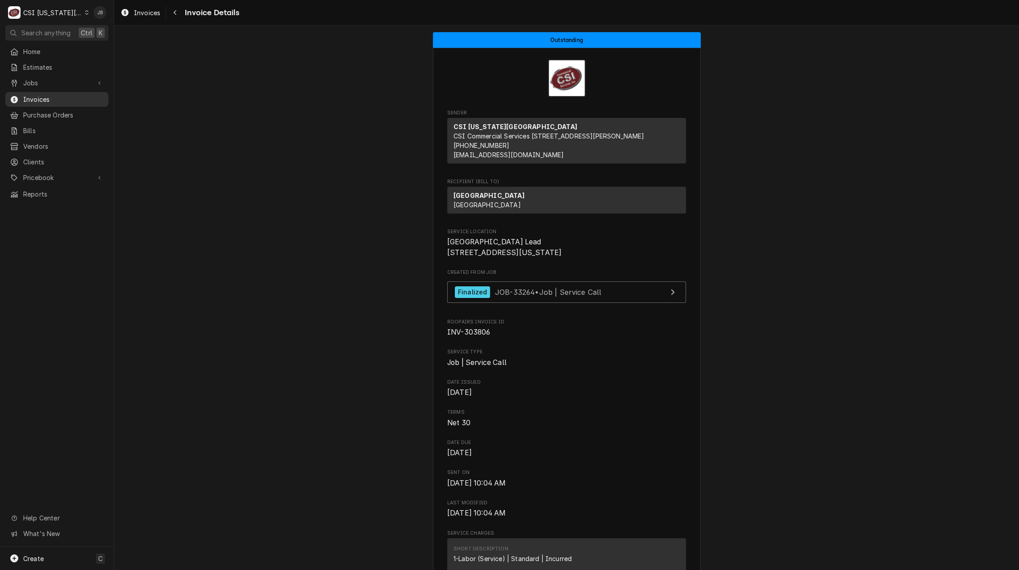
click at [83, 92] on link "Invoices" at bounding box center [56, 99] width 103 height 15
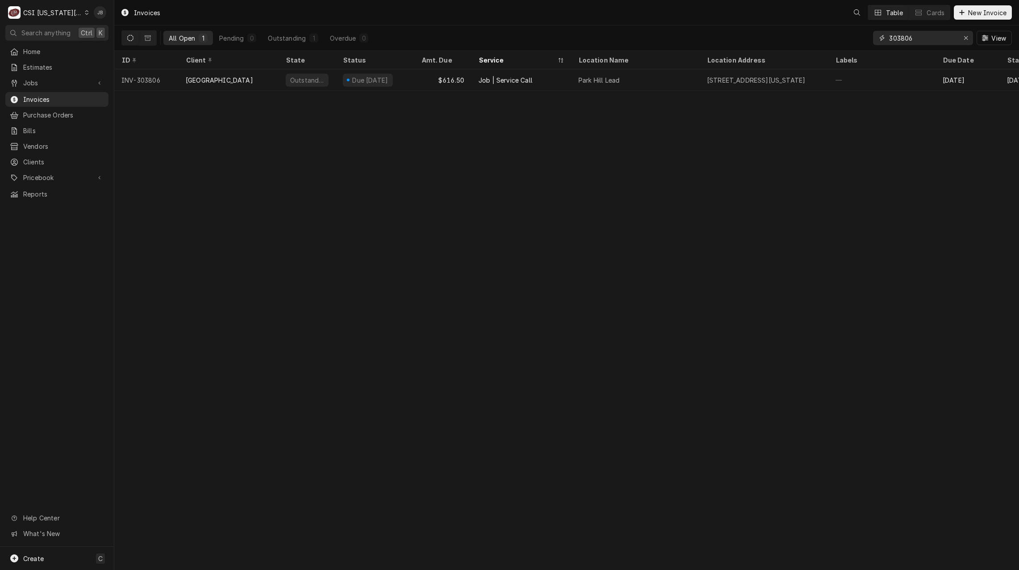
click at [936, 36] on input "303806" at bounding box center [922, 38] width 67 height 14
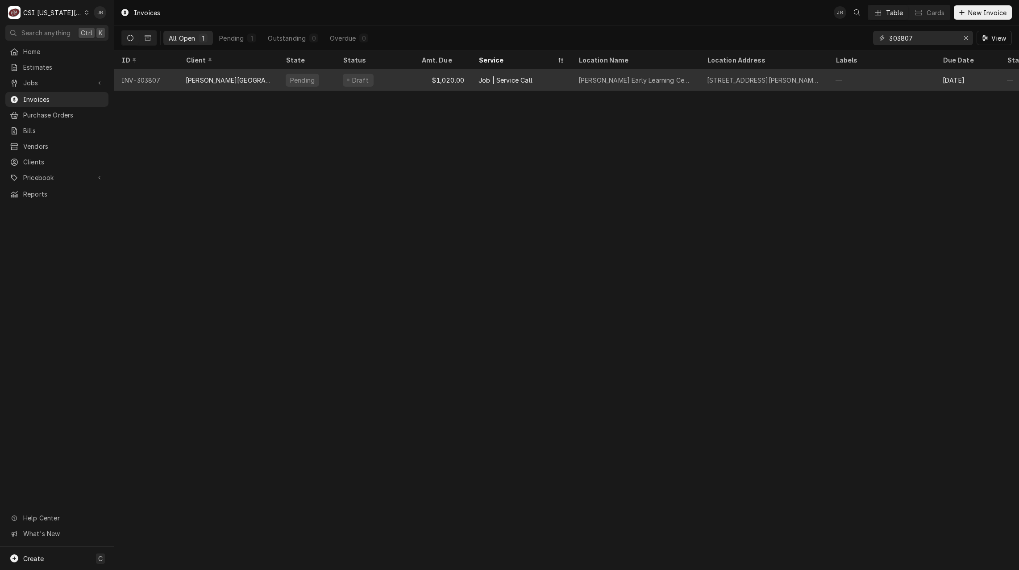
type input "303807"
click at [293, 83] on div "Pending" at bounding box center [302, 80] width 33 height 13
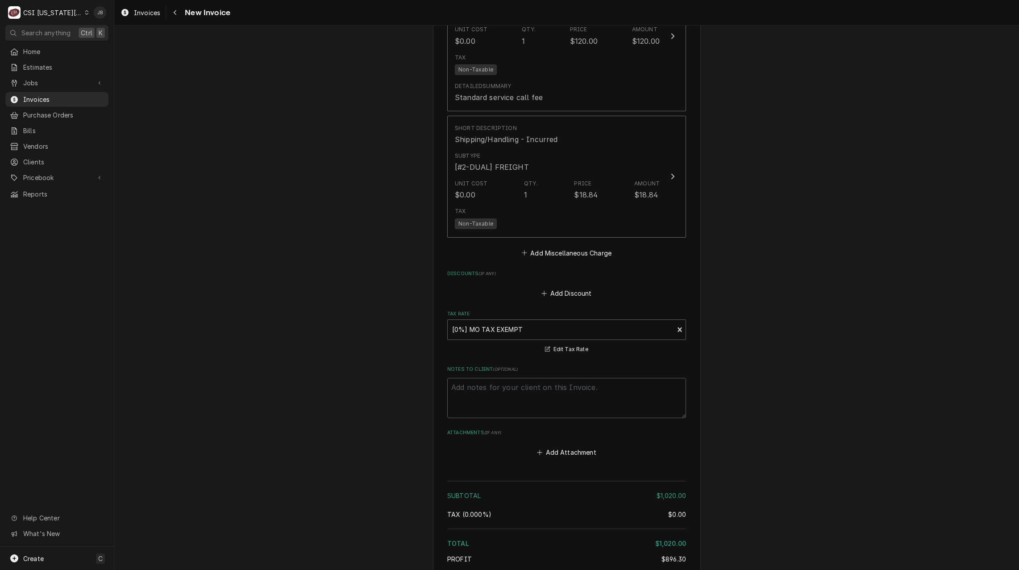
scroll to position [1830, 0]
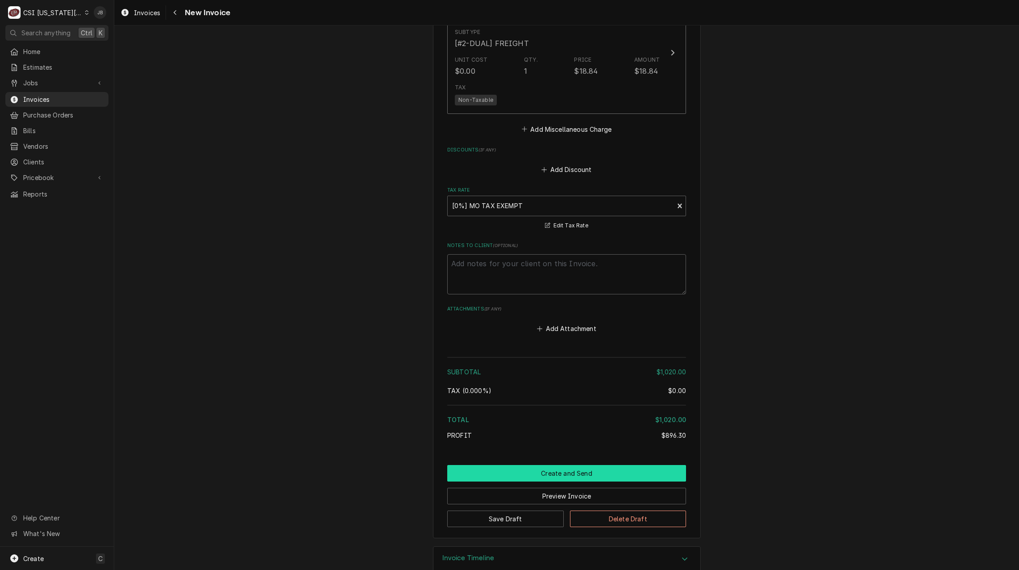
click at [546, 470] on button "Create and Send" at bounding box center [566, 473] width 239 height 17
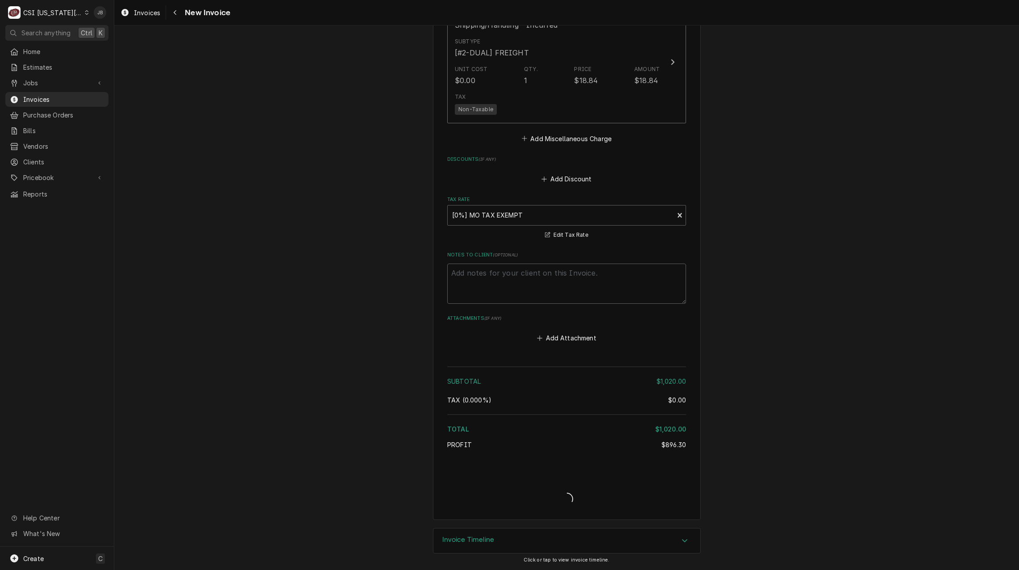
type textarea "x"
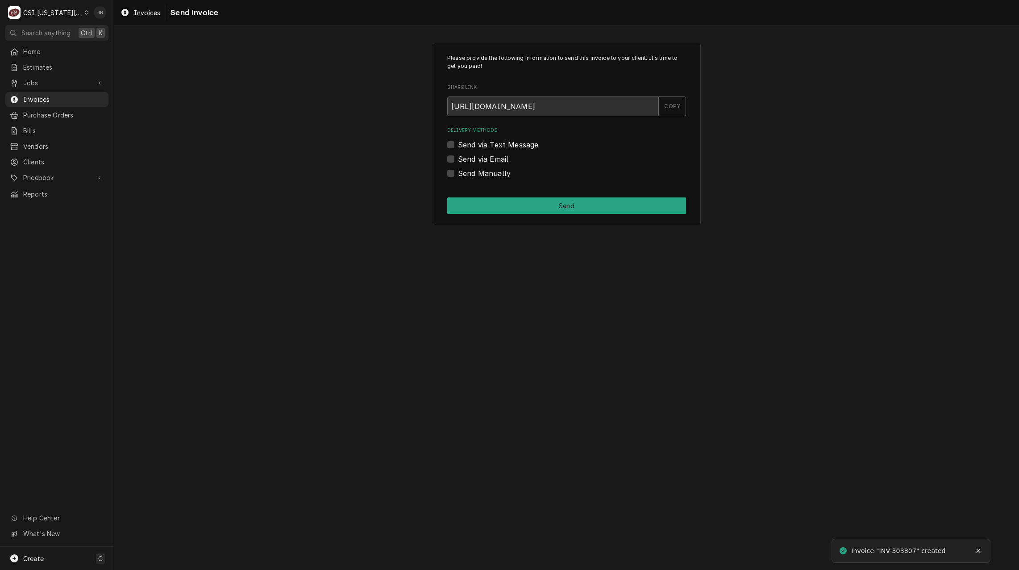
click at [489, 161] on label "Send via Email" at bounding box center [483, 159] width 50 height 11
click at [489, 161] on input "Send via Email" at bounding box center [577, 164] width 239 height 20
checkbox input "true"
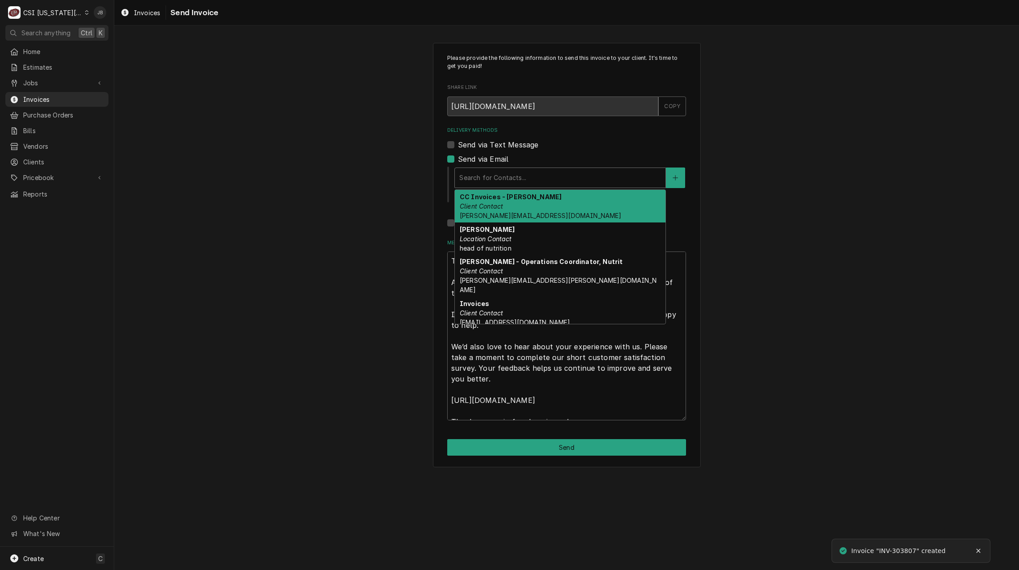
click at [519, 177] on div "Delivery Methods" at bounding box center [560, 178] width 202 height 16
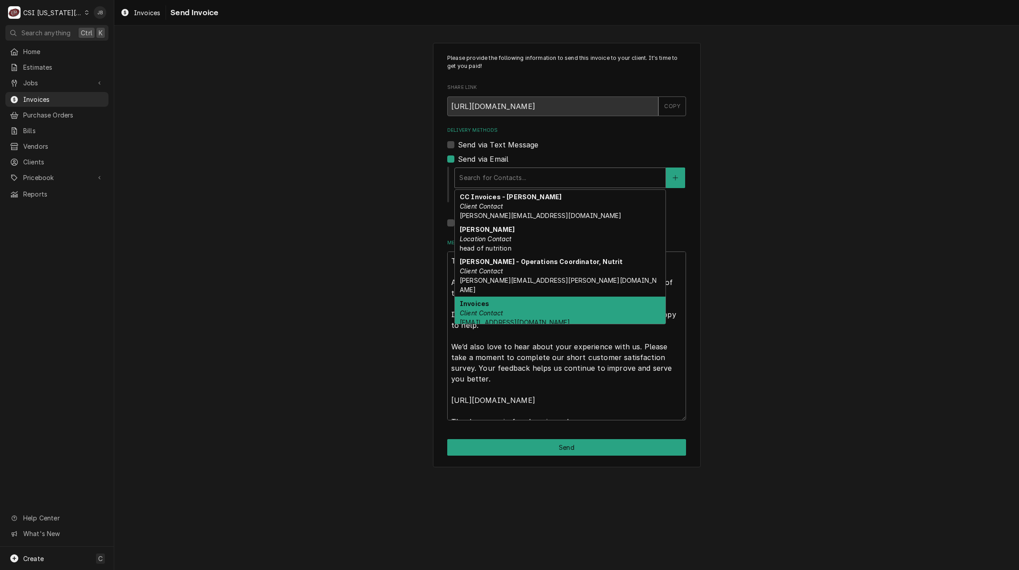
click at [563, 298] on div "Invoices Client Contact accountspayable@hickmanmills.org" at bounding box center [560, 312] width 211 height 33
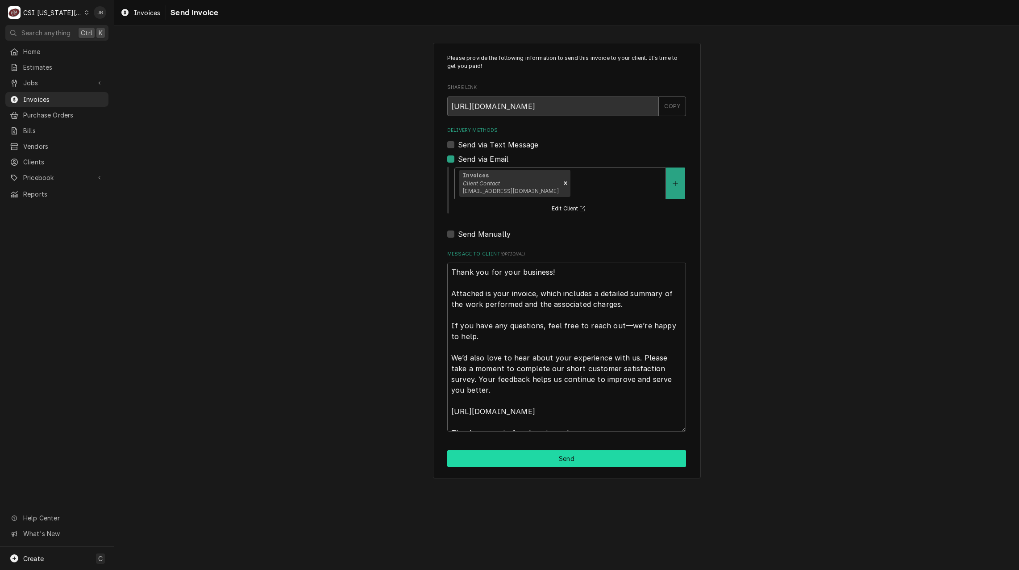
click at [523, 461] on button "Send" at bounding box center [566, 458] width 239 height 17
type textarea "x"
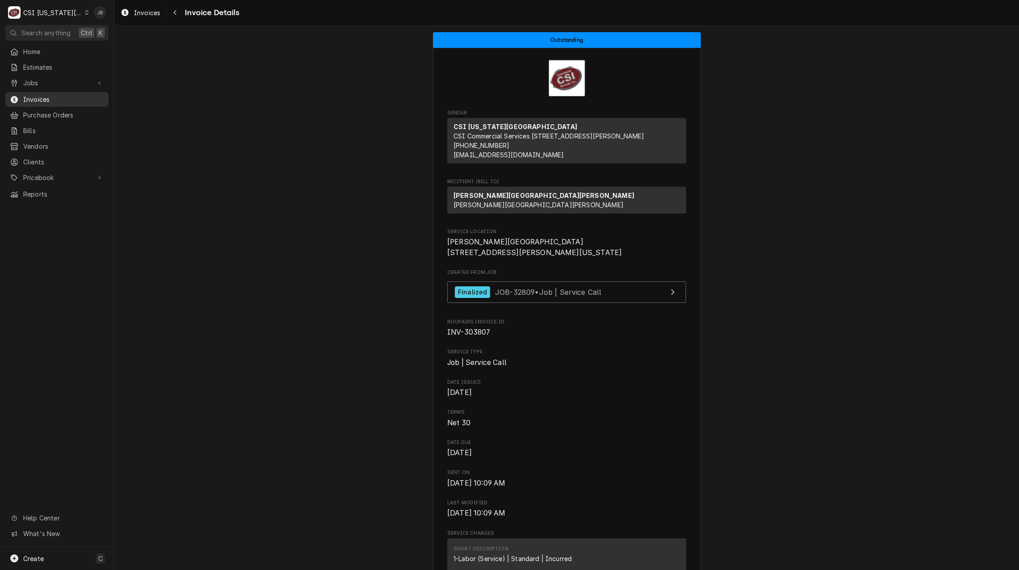
click at [50, 97] on span "Invoices" at bounding box center [63, 99] width 81 height 9
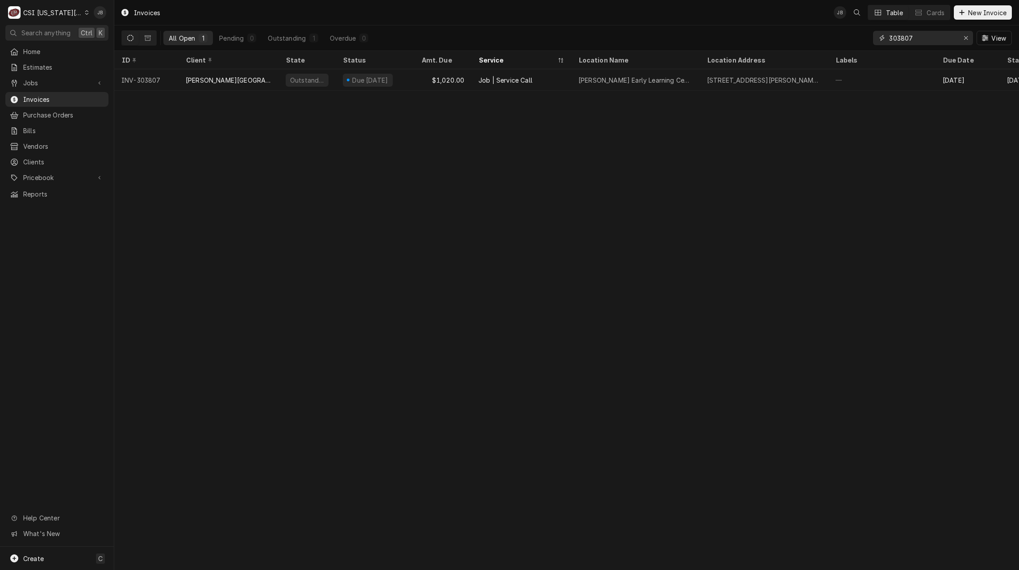
click at [917, 35] on input "303807" at bounding box center [922, 38] width 67 height 14
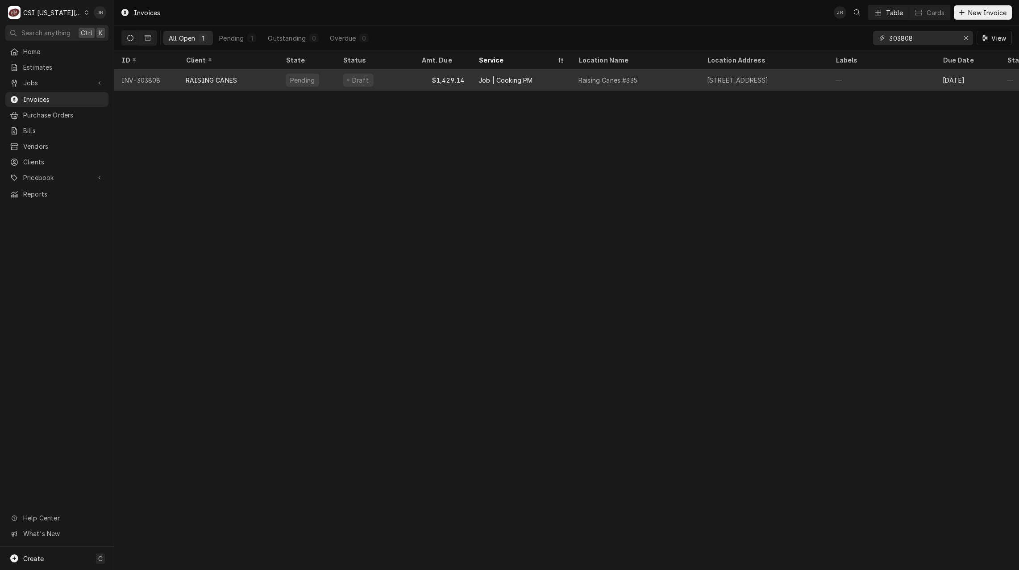
type input "303808"
click at [249, 72] on div "RAISING CANES" at bounding box center [229, 79] width 100 height 21
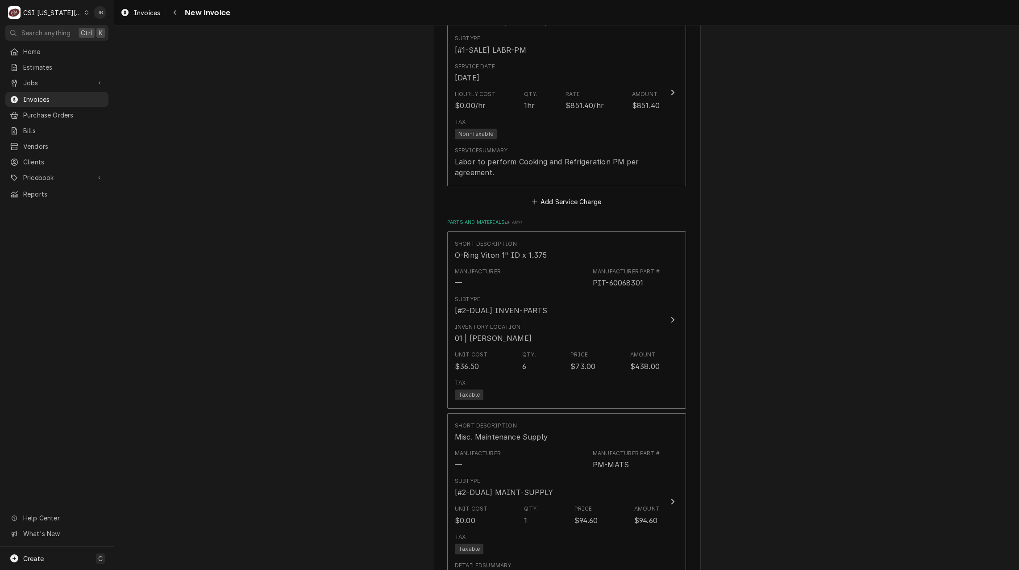
scroll to position [1161, 0]
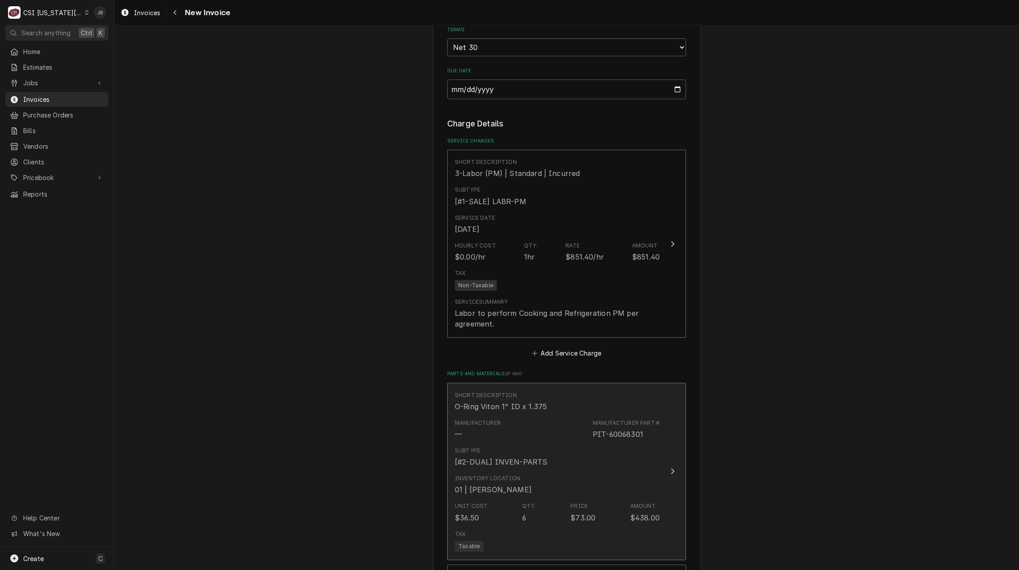
click at [534, 443] on div "Subtype [#2-DUAL] INVEN-PARTS" at bounding box center [557, 457] width 205 height 28
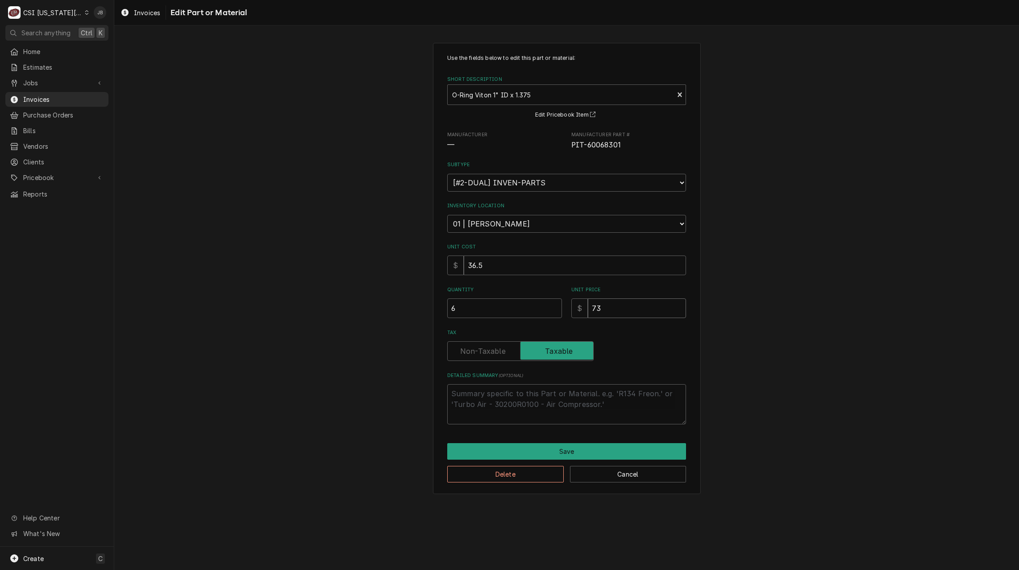
click at [617, 313] on input "73" at bounding box center [637, 308] width 98 height 20
drag, startPoint x: 612, startPoint y: 312, endPoint x: 513, endPoint y: 309, distance: 98.2
click at [516, 312] on div "Quantity 6 Unit Price $ 73" at bounding box center [566, 302] width 239 height 32
type textarea "x"
type input "0"
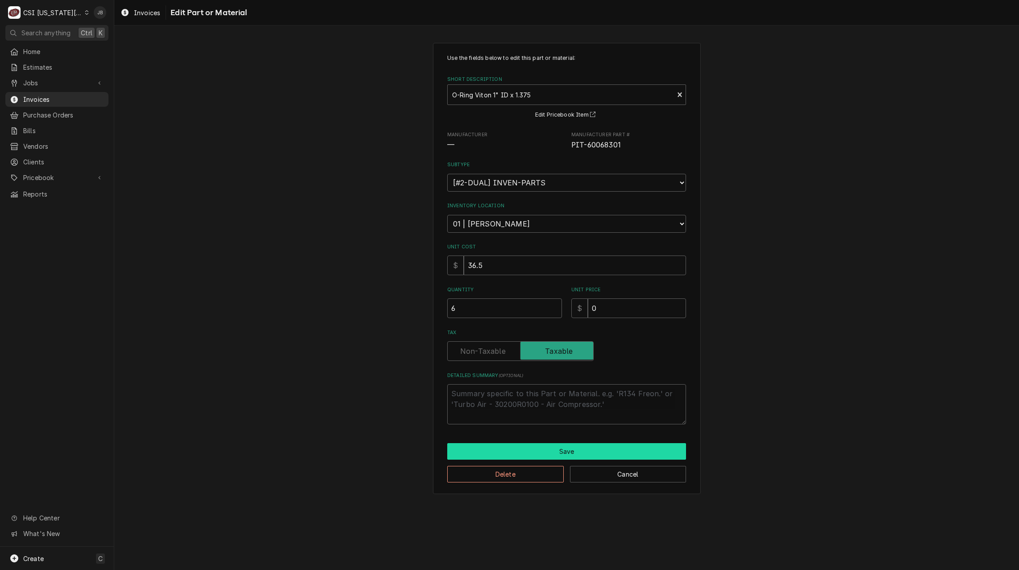
click at [542, 454] on button "Save" at bounding box center [566, 451] width 239 height 17
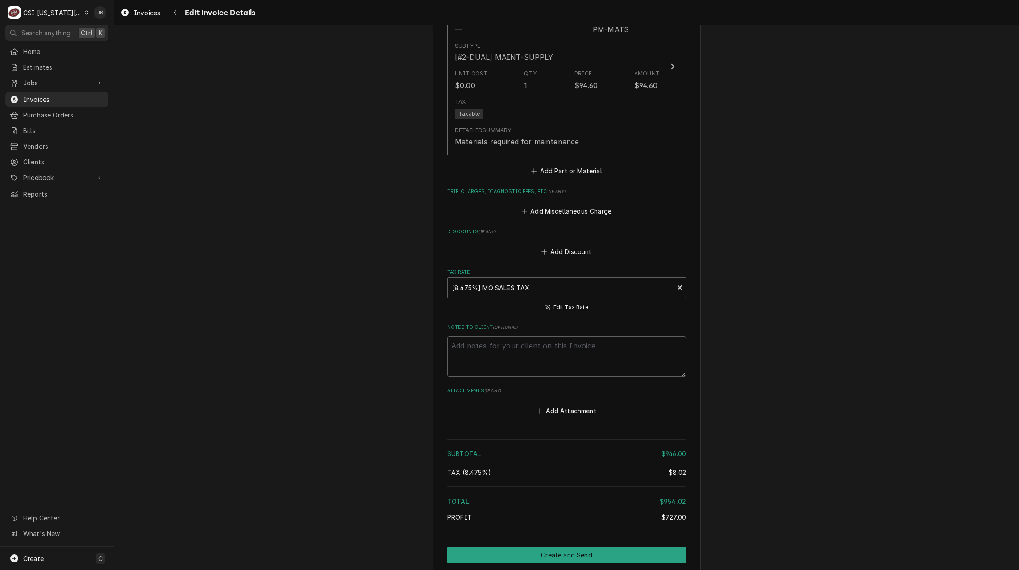
scroll to position [1794, 0]
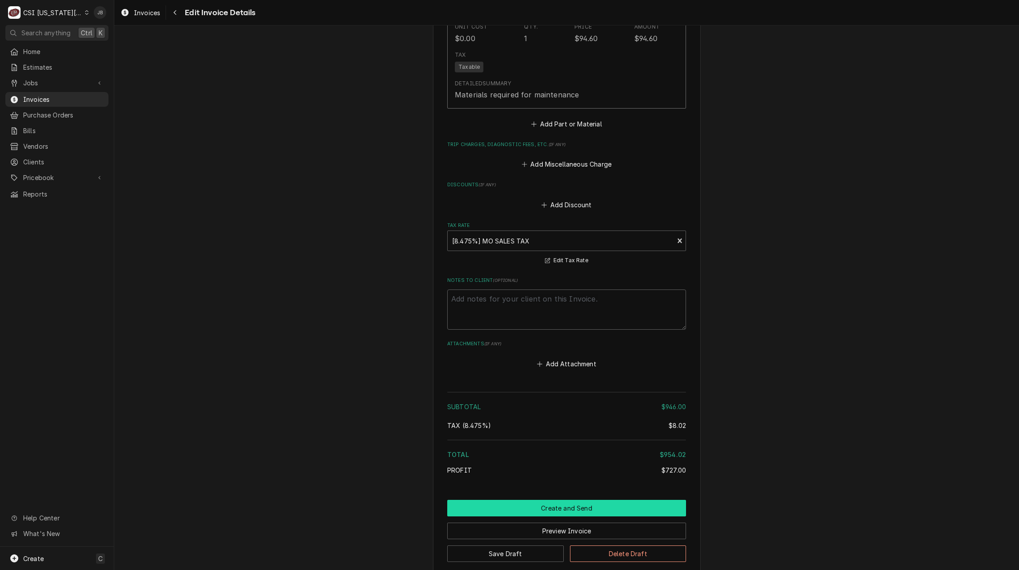
click at [513, 500] on button "Create and Send" at bounding box center [566, 508] width 239 height 17
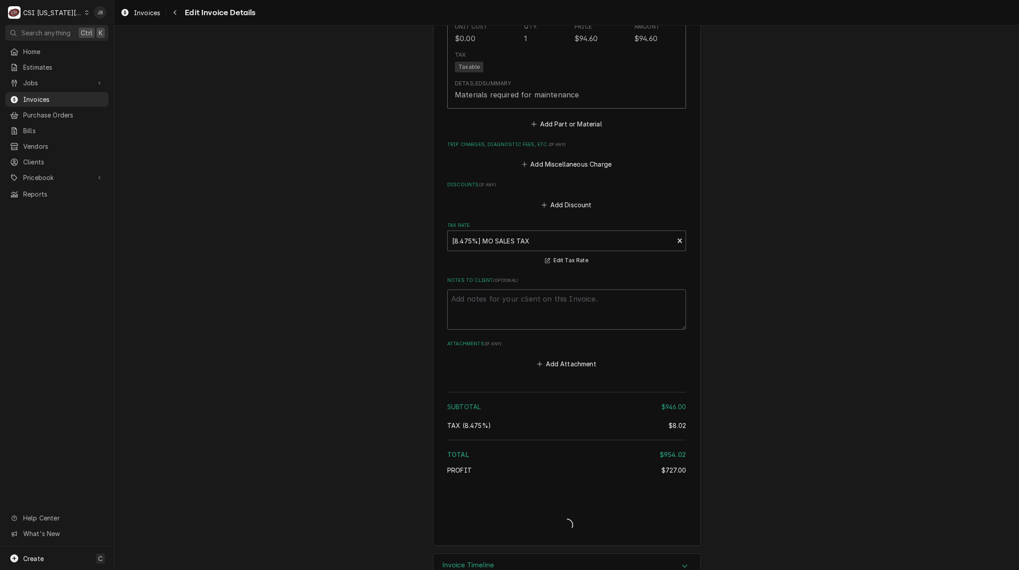
scroll to position [1766, 0]
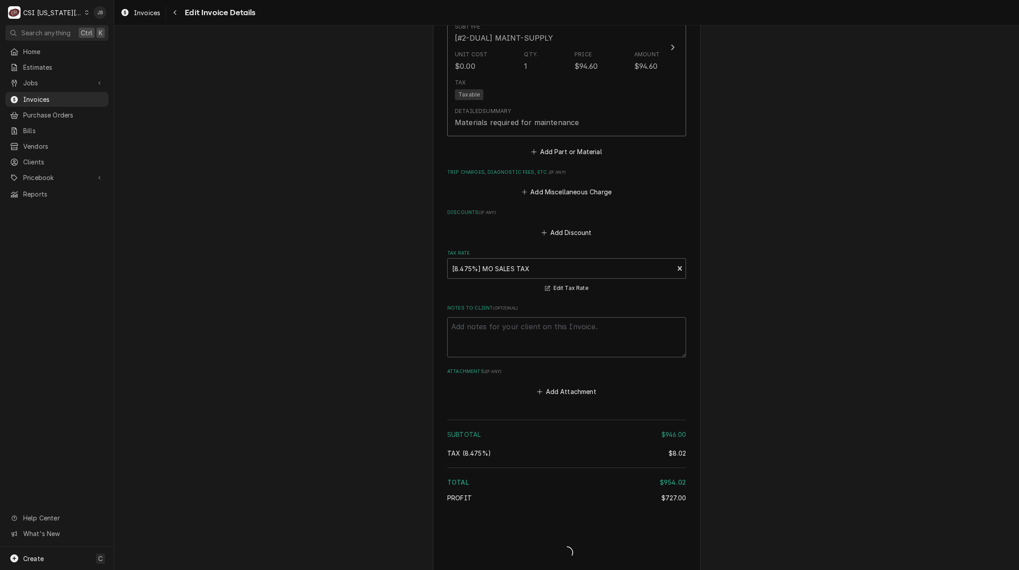
type textarea "x"
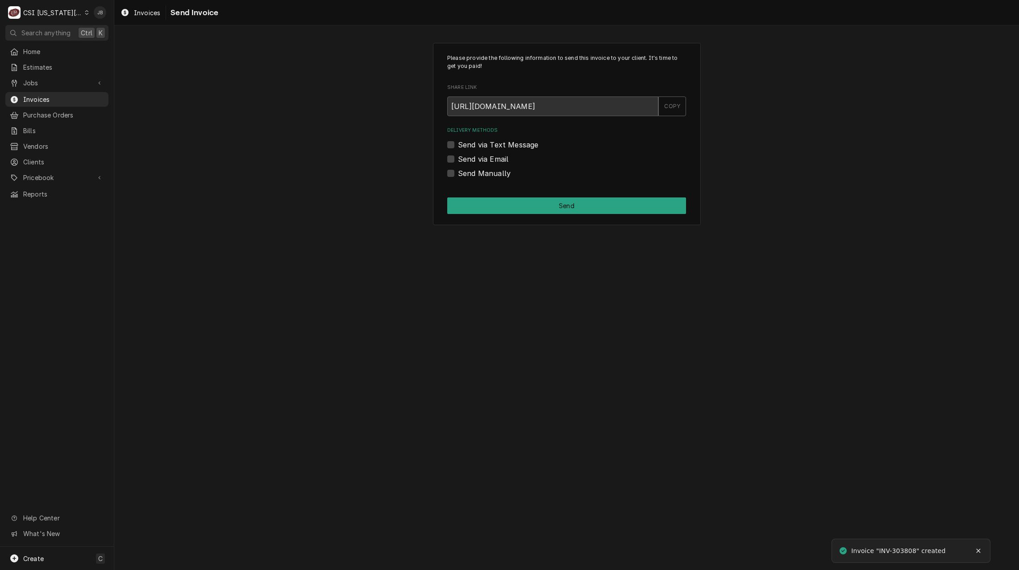
click at [479, 161] on label "Send via Email" at bounding box center [483, 159] width 50 height 11
click at [479, 161] on input "Send via Email" at bounding box center [577, 164] width 239 height 20
checkbox input "true"
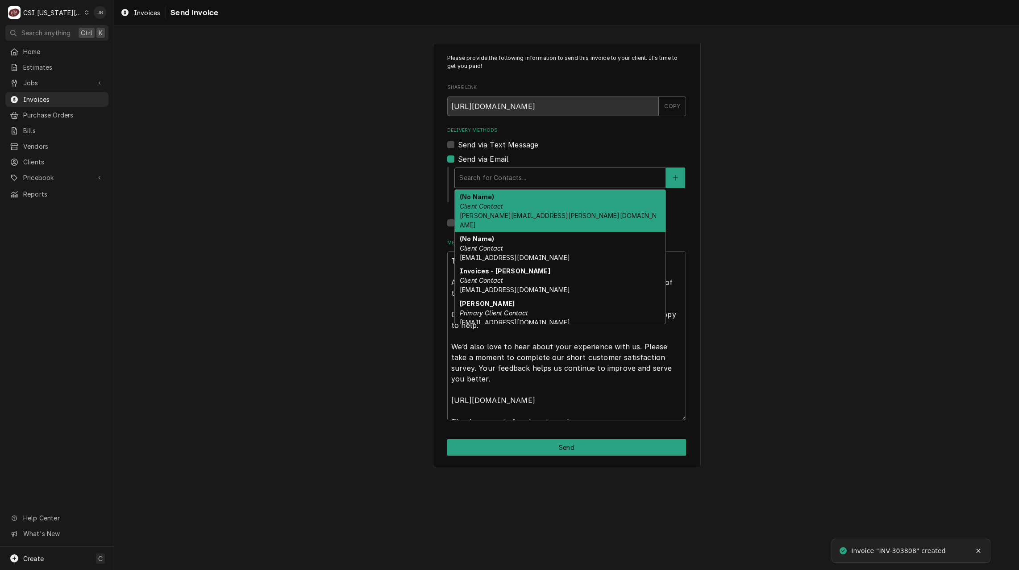
click at [500, 185] on div "Delivery Methods" at bounding box center [560, 178] width 202 height 16
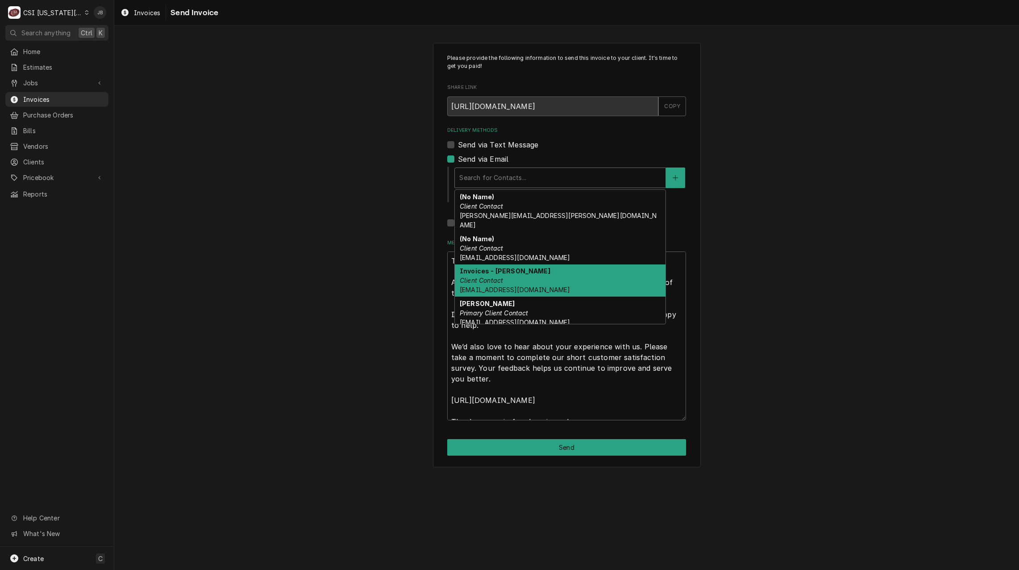
click at [487, 267] on strong "Invoices - Kelsey" at bounding box center [505, 271] width 91 height 8
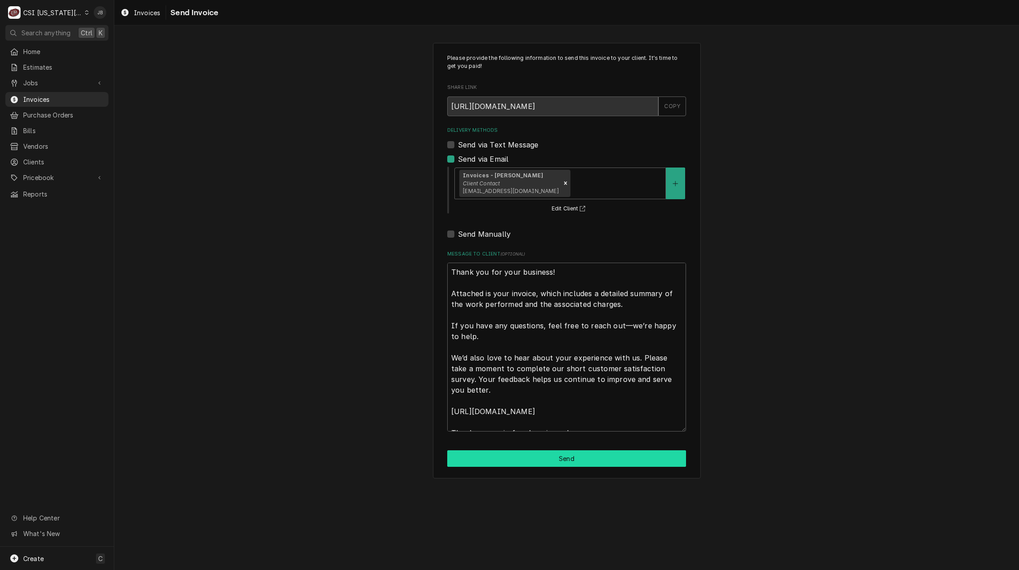
click at [491, 464] on button "Send" at bounding box center [566, 458] width 239 height 17
type textarea "x"
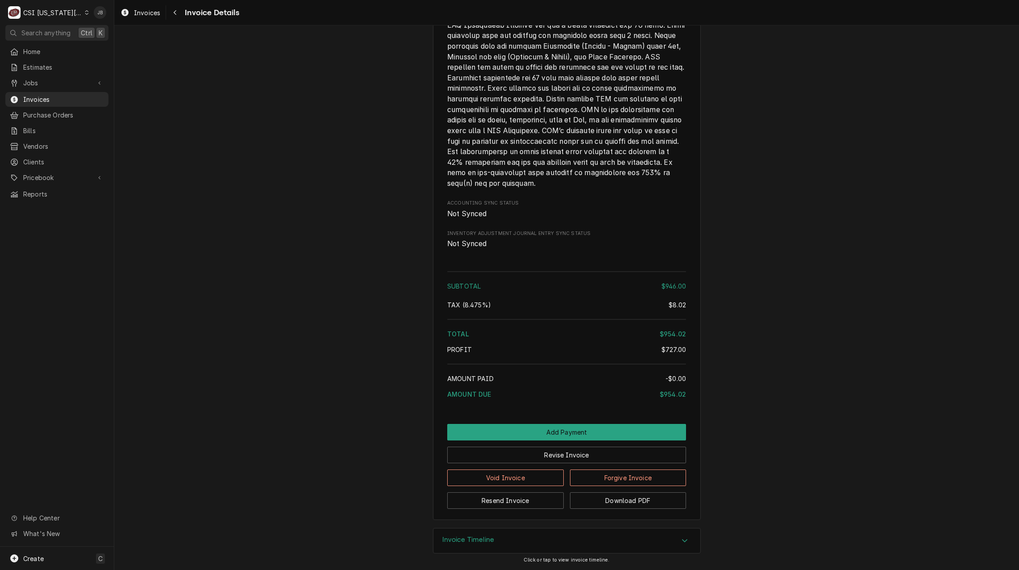
scroll to position [1413, 0]
click at [55, 95] on span "Invoices" at bounding box center [63, 99] width 81 height 9
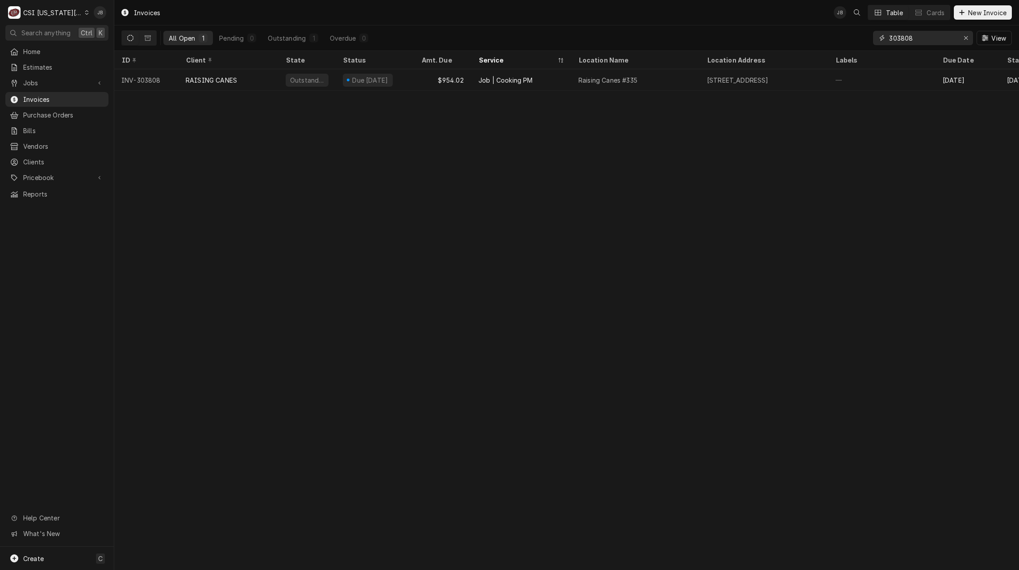
click at [922, 42] on input "303808" at bounding box center [922, 38] width 67 height 14
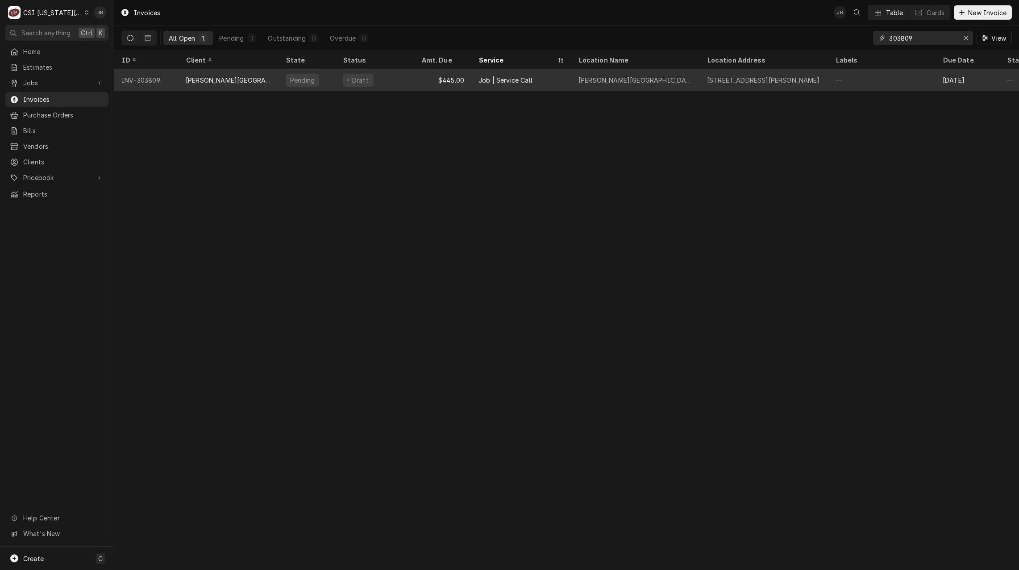
type input "303809"
click at [217, 76] on div "[PERSON_NAME][GEOGRAPHIC_DATA]" at bounding box center [229, 79] width 86 height 9
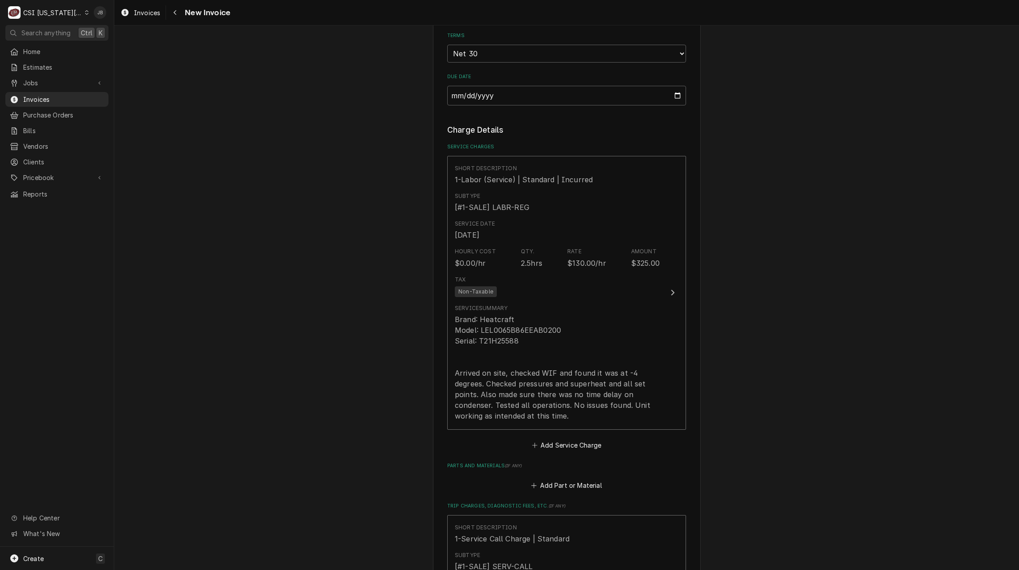
scroll to position [804, 0]
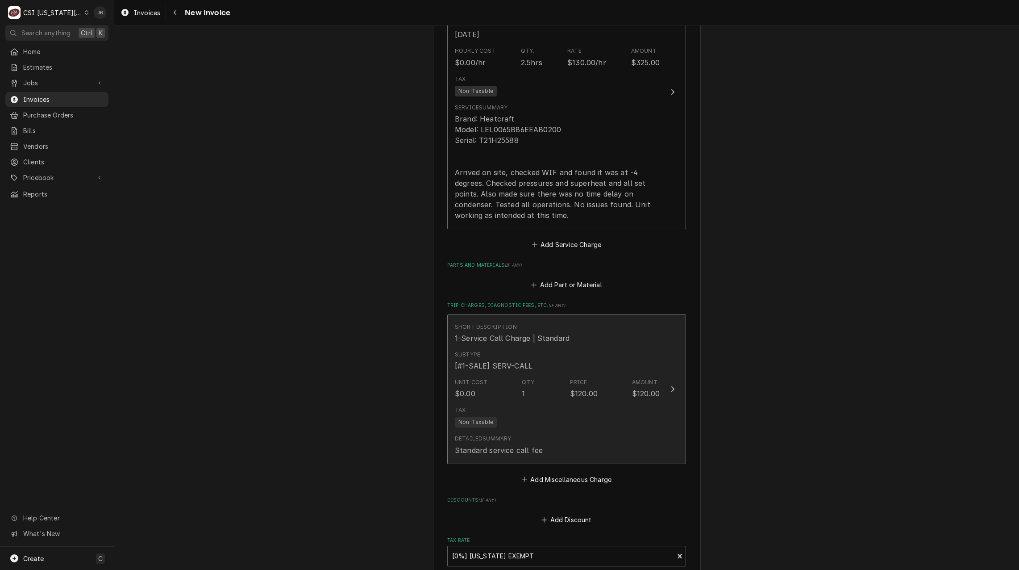
click at [522, 373] on div "Subtype [#1-SALE] SERV-CALL" at bounding box center [557, 361] width 205 height 28
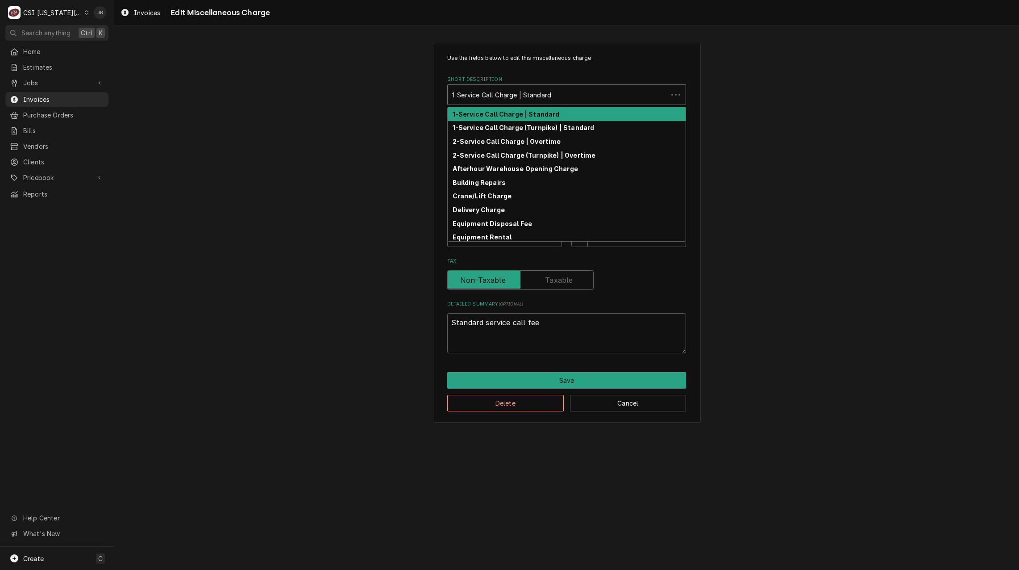
click at [505, 102] on div "Short Description" at bounding box center [557, 95] width 211 height 16
click at [505, 128] on strong "1-Service Call Charge (Turnpike) | Standard" at bounding box center [524, 128] width 142 height 8
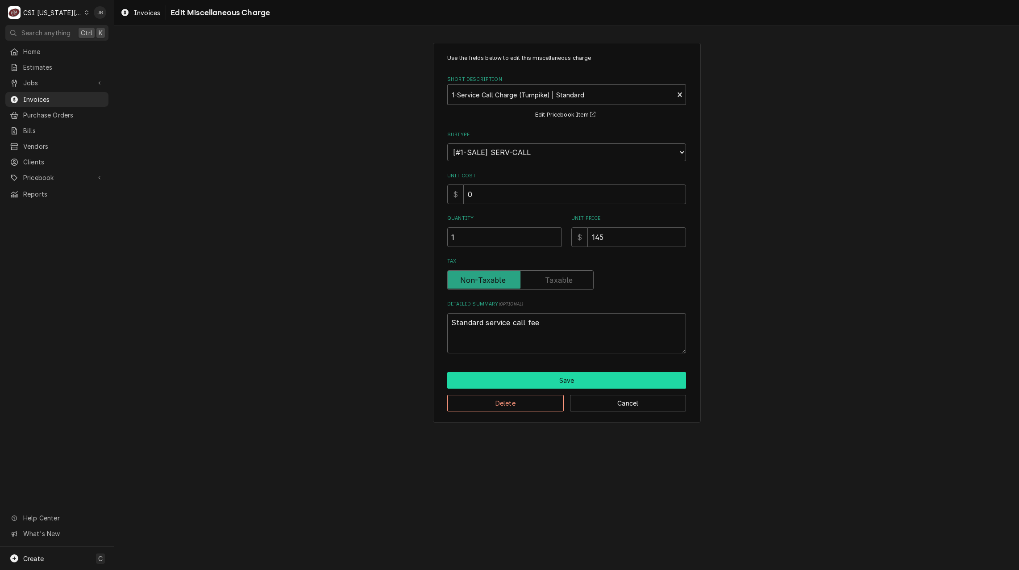
click at [512, 377] on button "Save" at bounding box center [566, 380] width 239 height 17
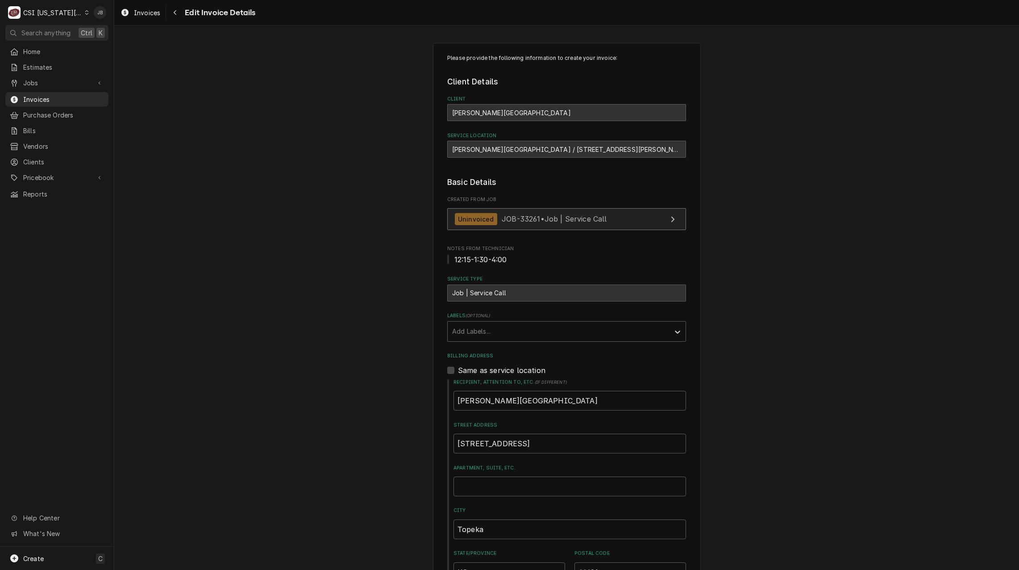
click at [534, 222] on span "JOB-33261 • Job | Service Call" at bounding box center [554, 218] width 105 height 9
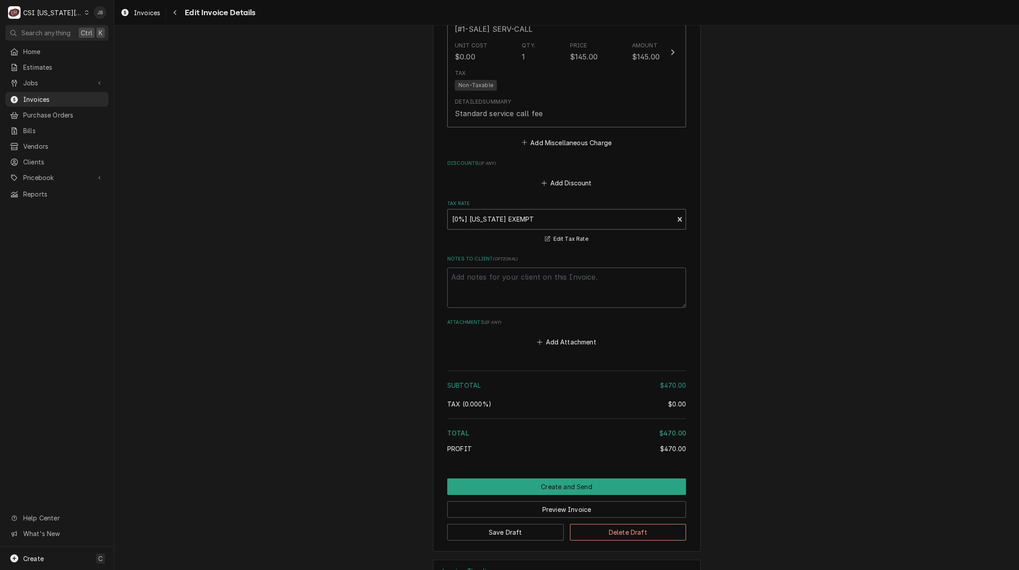
scroll to position [1172, 0]
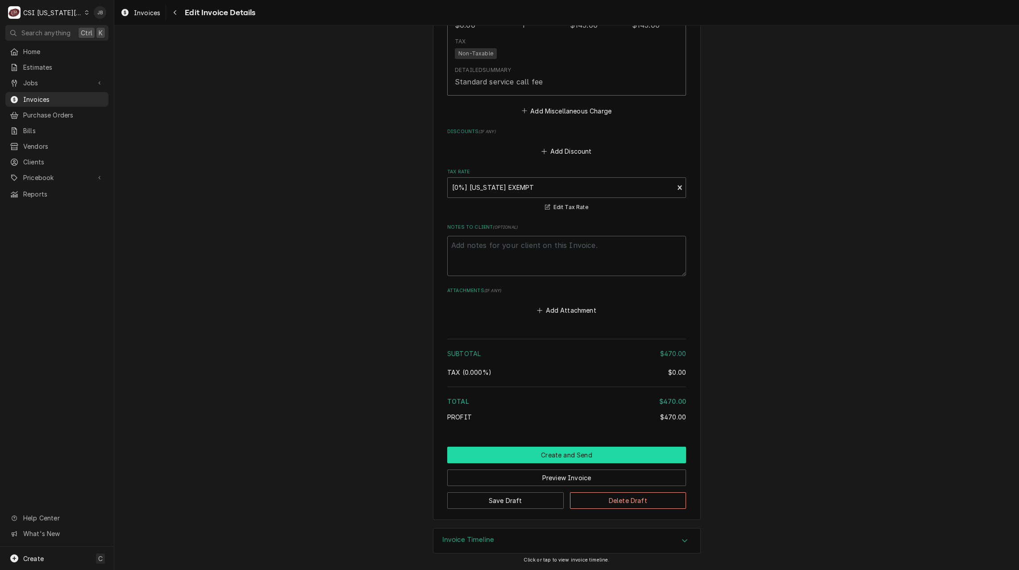
click at [500, 450] on button "Create and Send" at bounding box center [566, 454] width 239 height 17
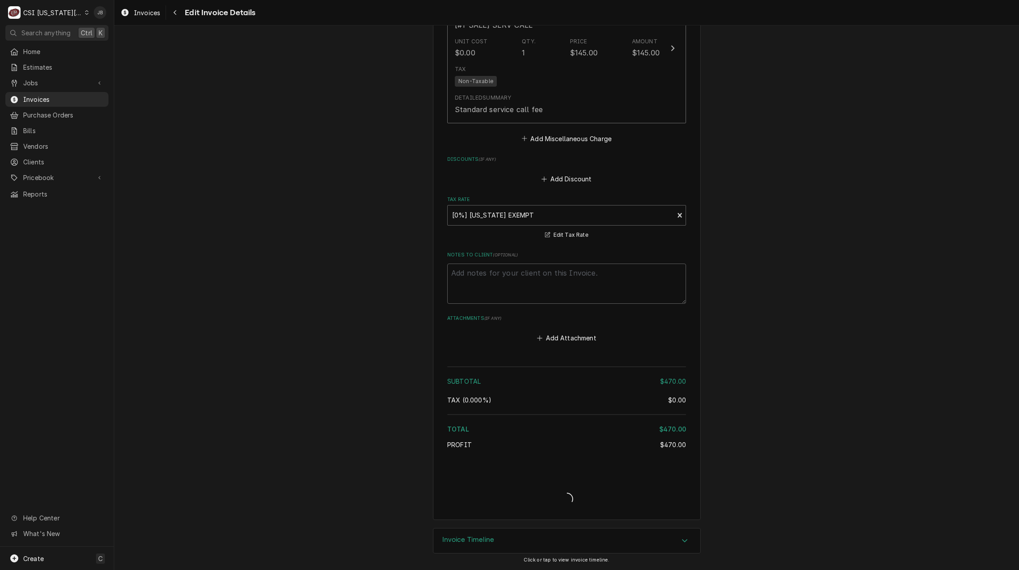
type textarea "x"
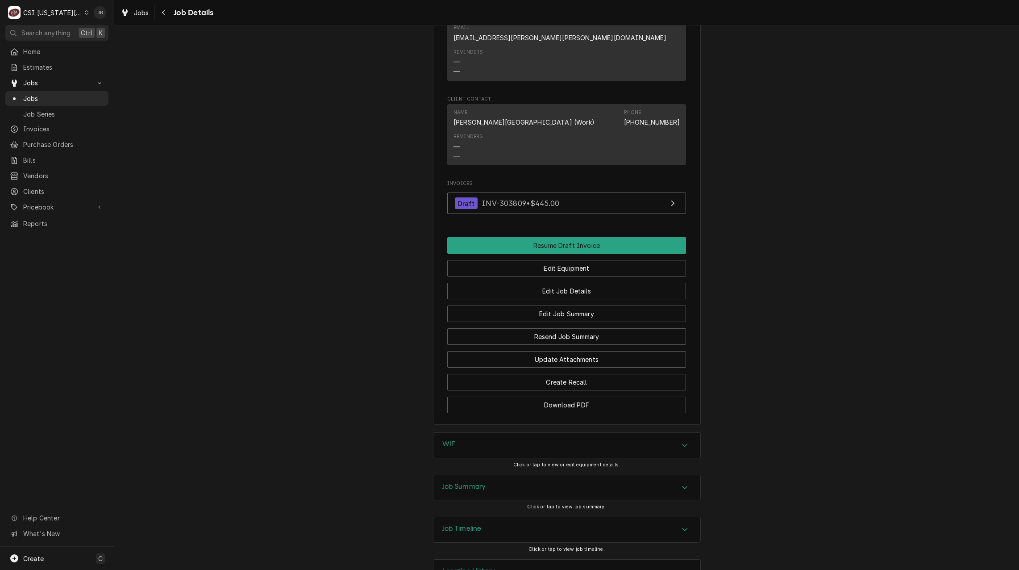
scroll to position [842, 0]
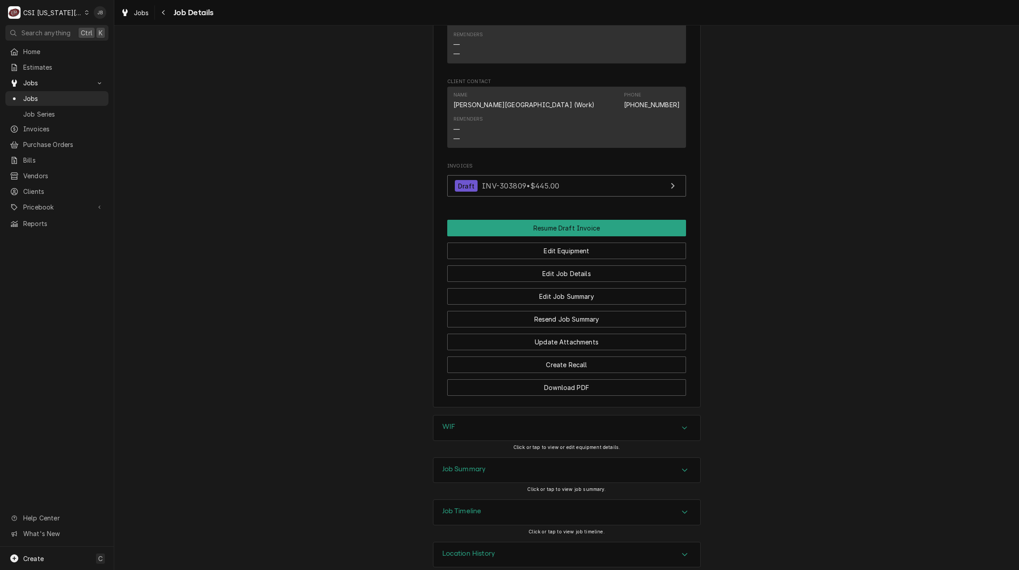
click at [462, 466] on div "Job Summary" at bounding box center [567, 470] width 267 height 25
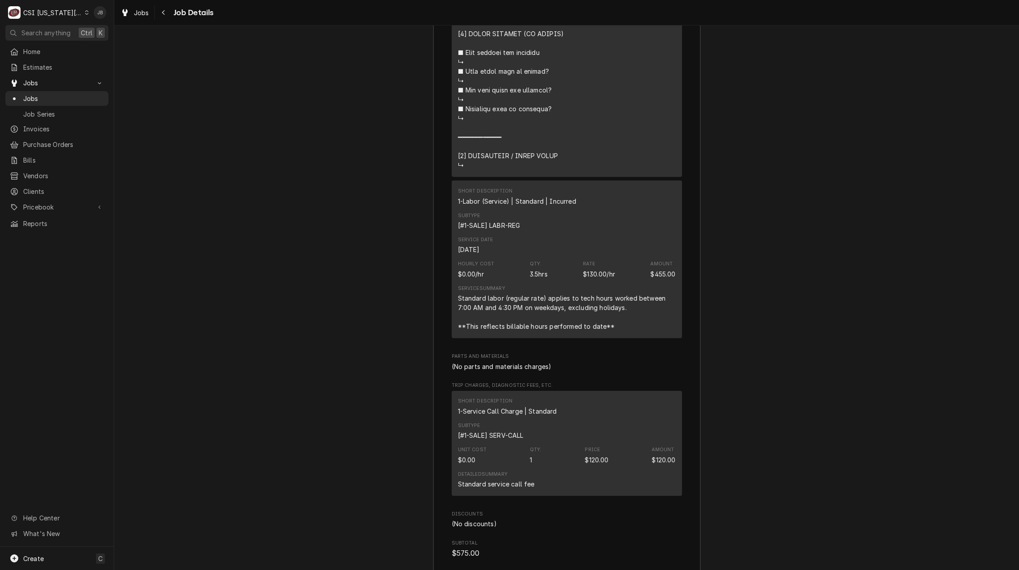
scroll to position [2226, 0]
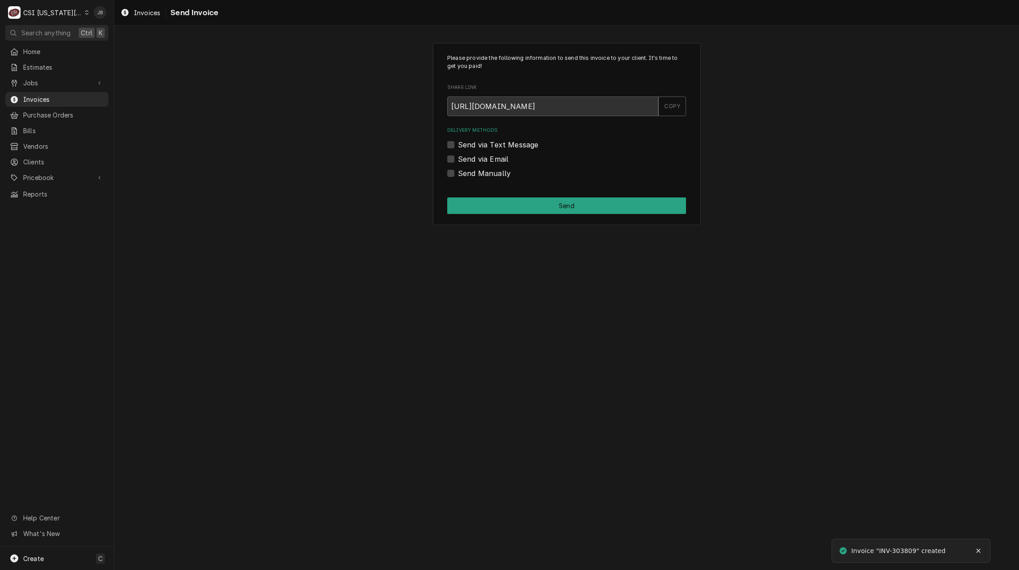
click at [479, 158] on label "Send via Email" at bounding box center [483, 159] width 50 height 11
click at [479, 158] on input "Send via Email" at bounding box center [577, 164] width 239 height 20
checkbox input "true"
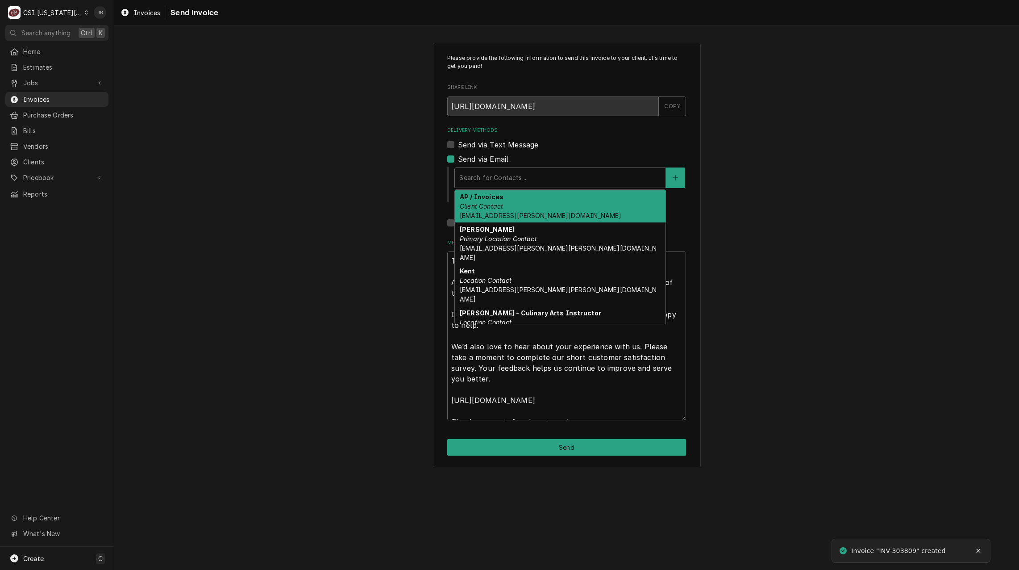
click at [492, 175] on div "Delivery Methods" at bounding box center [560, 178] width 202 height 16
click at [554, 207] on div "AP / Invoices Client Contact tech-accounting-requests@washburn.edu" at bounding box center [560, 206] width 211 height 33
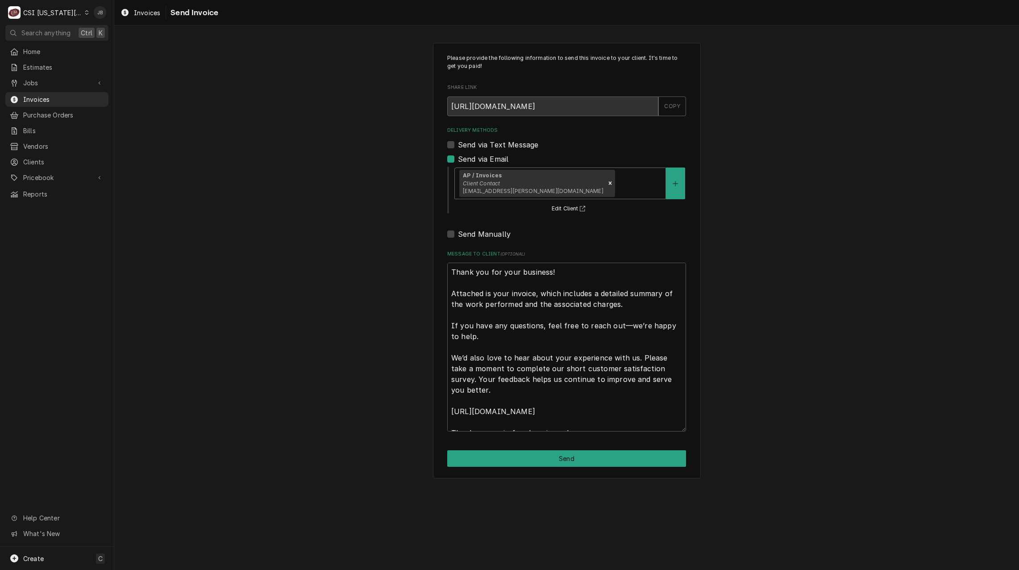
click at [514, 448] on div "Please provide the following information to send this invoice to your client. I…" at bounding box center [567, 260] width 268 height 435
click at [511, 454] on button "Send" at bounding box center [566, 458] width 239 height 17
type textarea "x"
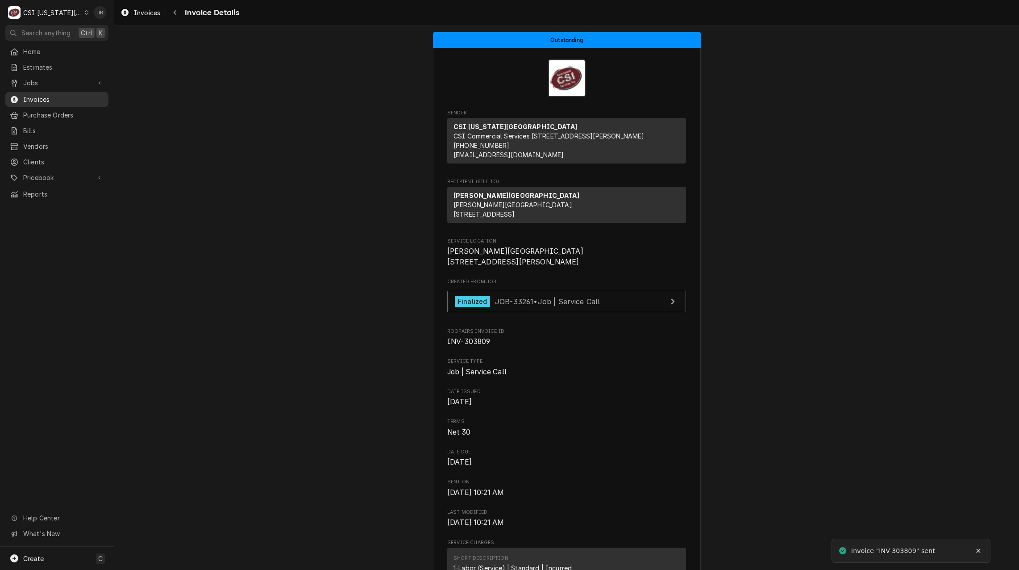
click at [40, 95] on span "Invoices" at bounding box center [63, 99] width 81 height 9
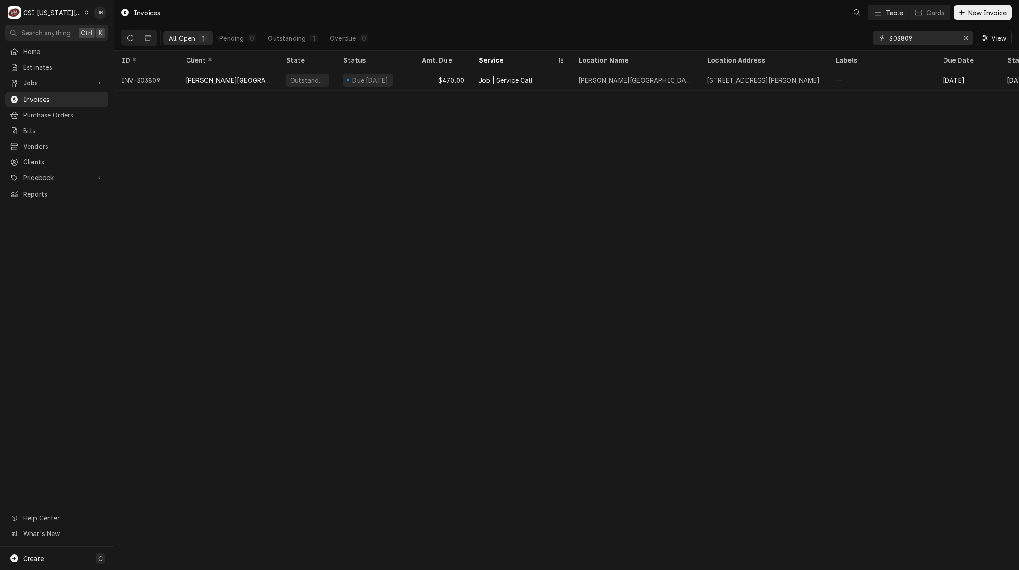
click at [921, 36] on input "303809" at bounding box center [922, 38] width 67 height 14
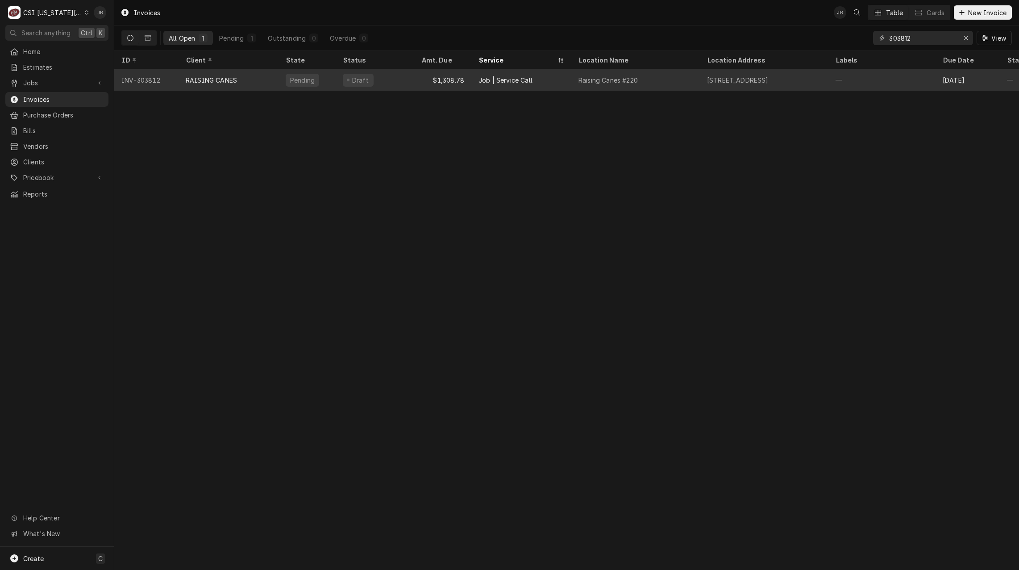
type input "303812"
click at [418, 82] on div "$1,308.78" at bounding box center [442, 79] width 57 height 21
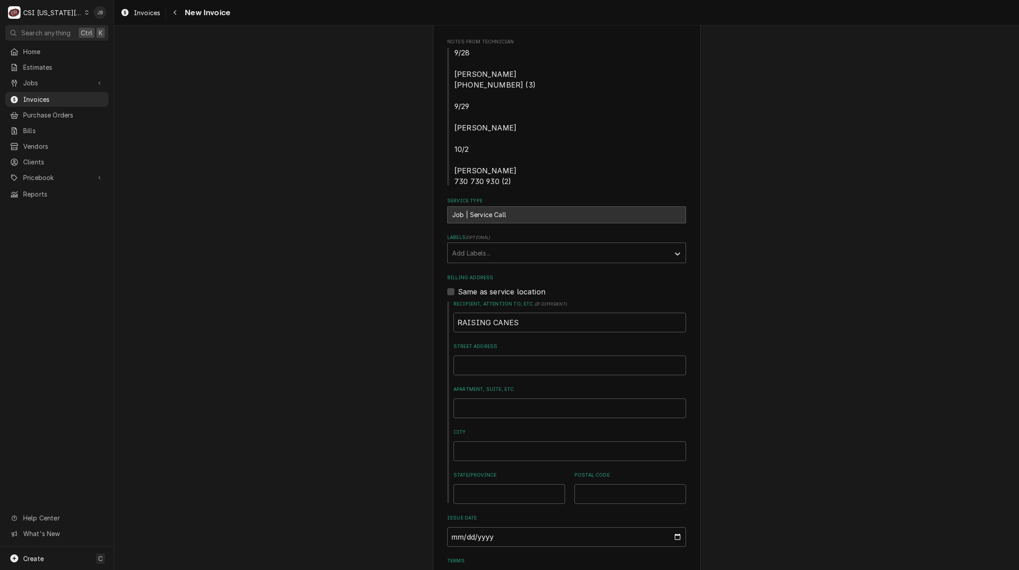
scroll to position [536, 0]
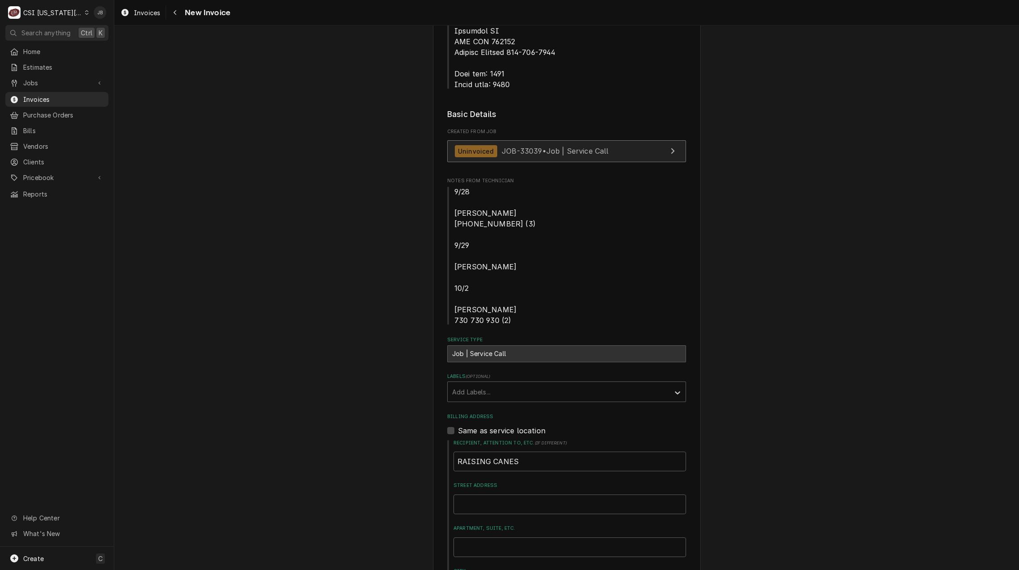
click at [510, 140] on link "Uninvoiced JOB-33039 • Job | Service Call" at bounding box center [566, 151] width 239 height 22
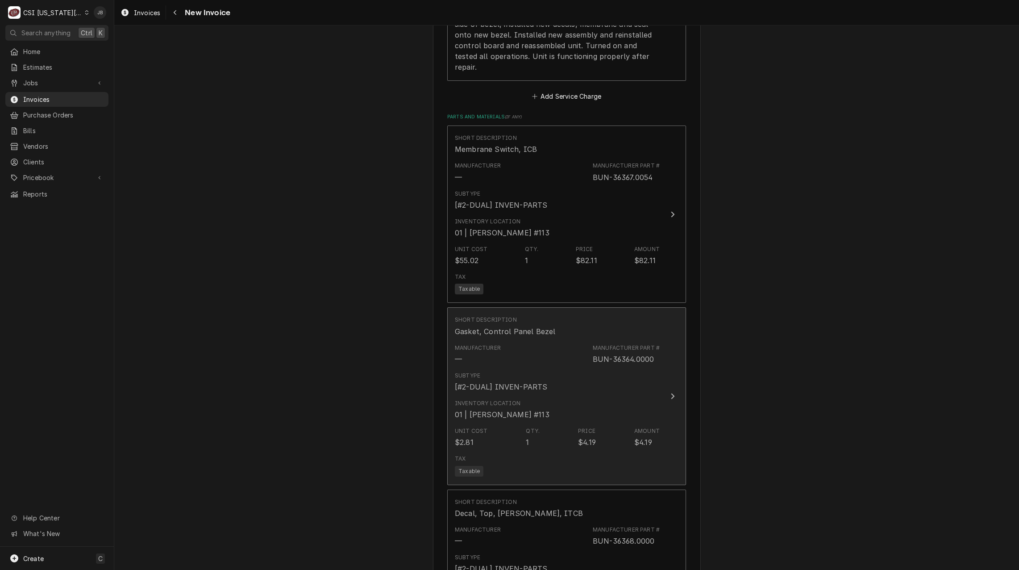
scroll to position [1920, 0]
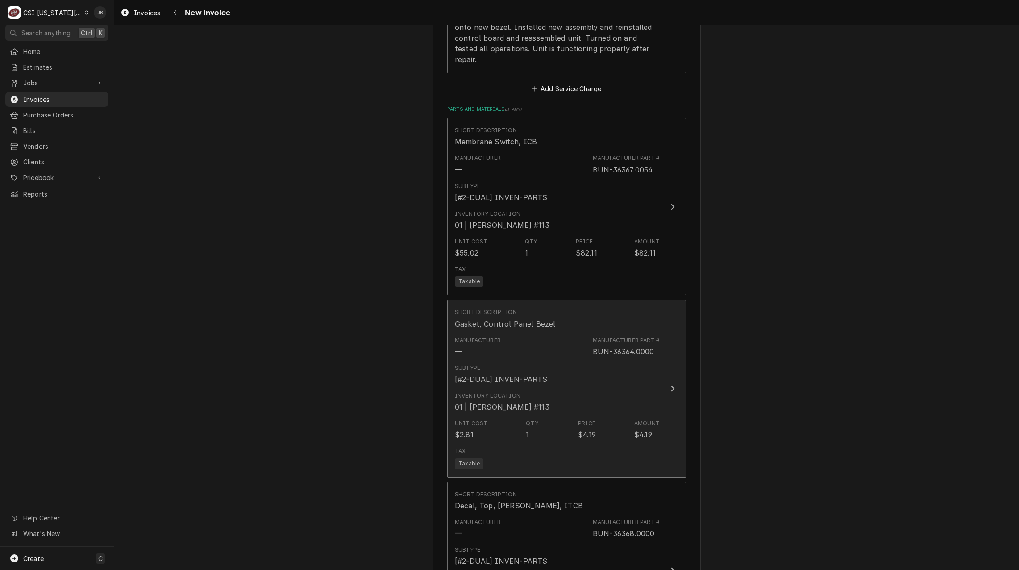
click at [582, 360] on div "Subtype [#2-DUAL] INVEN-PARTS" at bounding box center [557, 374] width 205 height 28
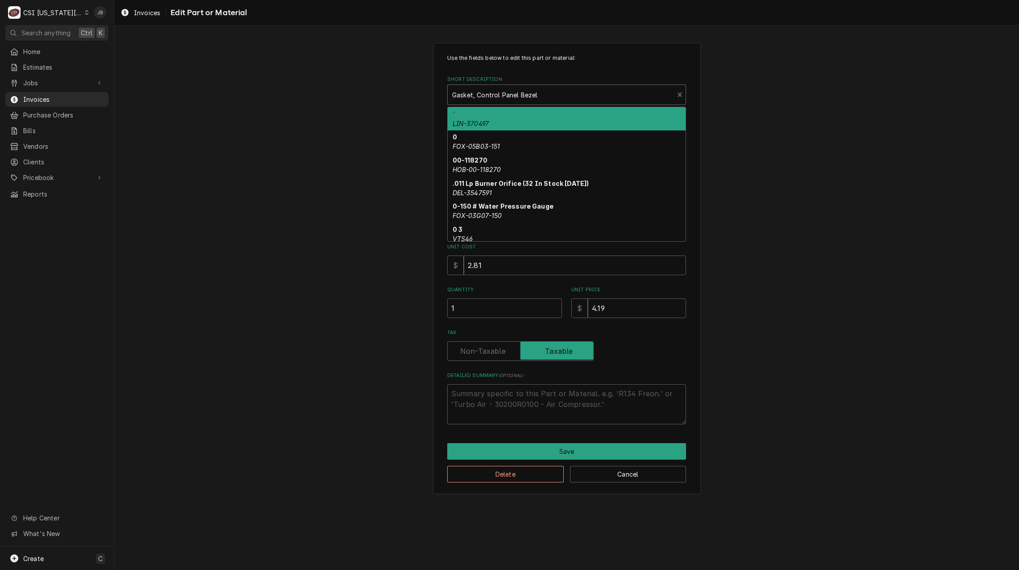
type textarea "x"
click at [483, 92] on div "Short Description" at bounding box center [560, 95] width 217 height 16
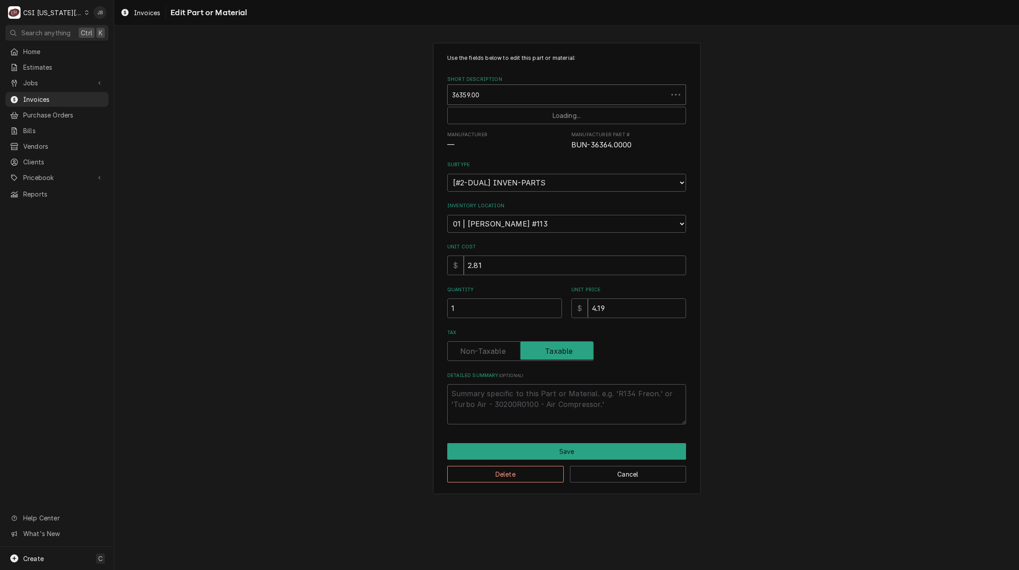
type input "36359.000"
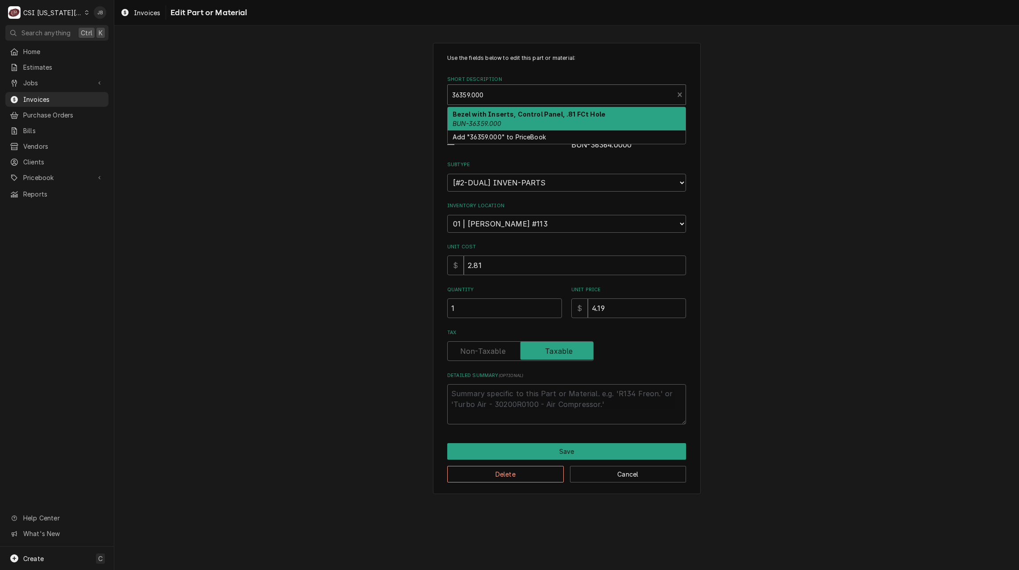
click at [496, 124] on em "BUN-36359.000" at bounding box center [477, 124] width 49 height 8
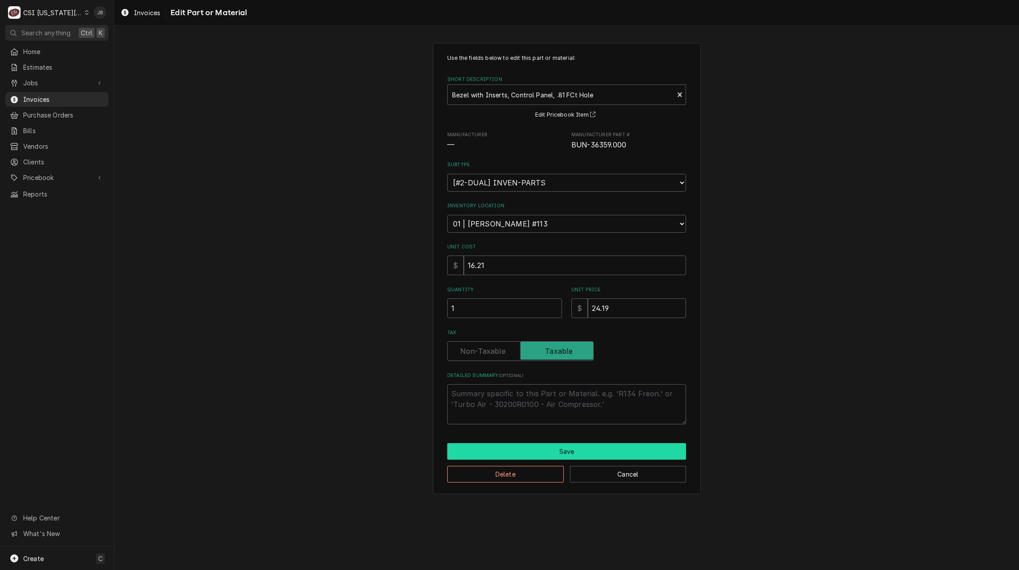
click at [504, 451] on button "Save" at bounding box center [566, 451] width 239 height 17
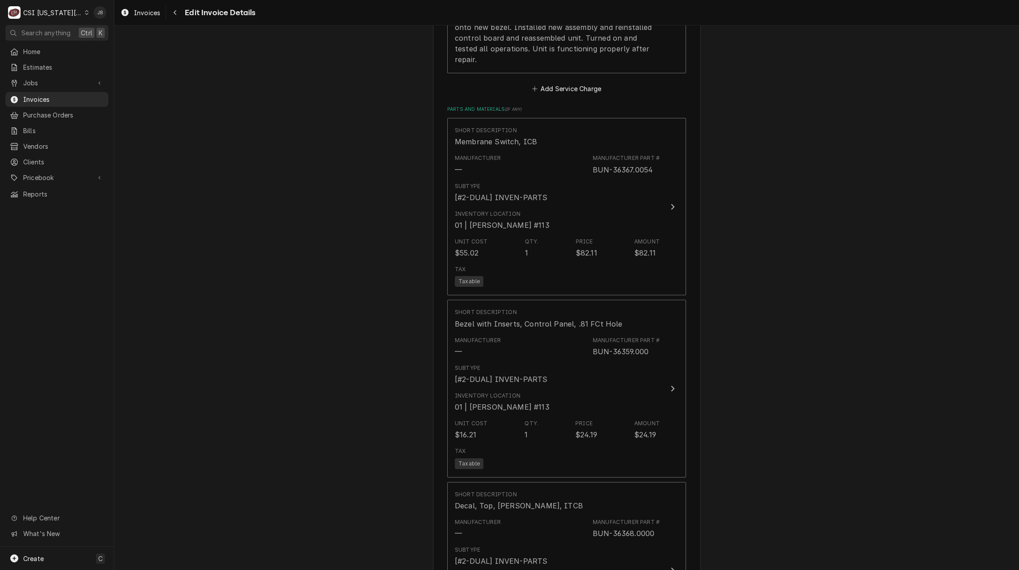
scroll to position [1964, 0]
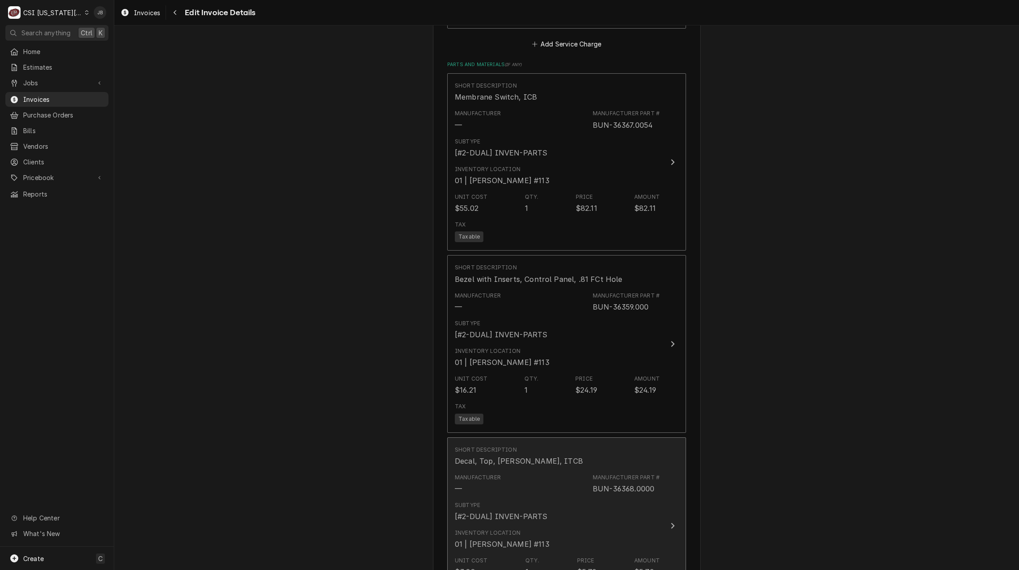
click at [531, 501] on div "Subtype [#2-DUAL] INVEN-PARTS" at bounding box center [501, 511] width 92 height 21
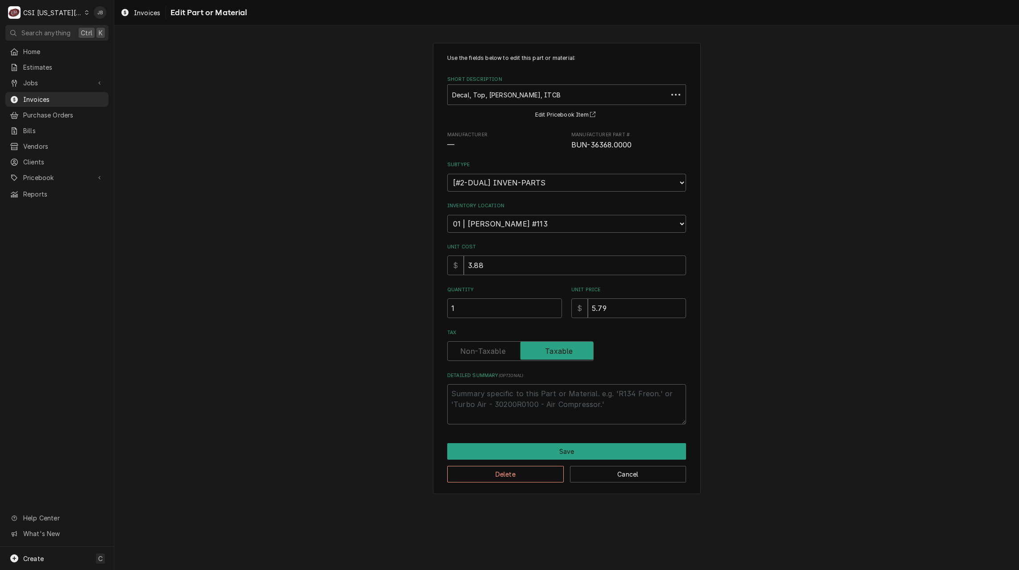
type textarea "x"
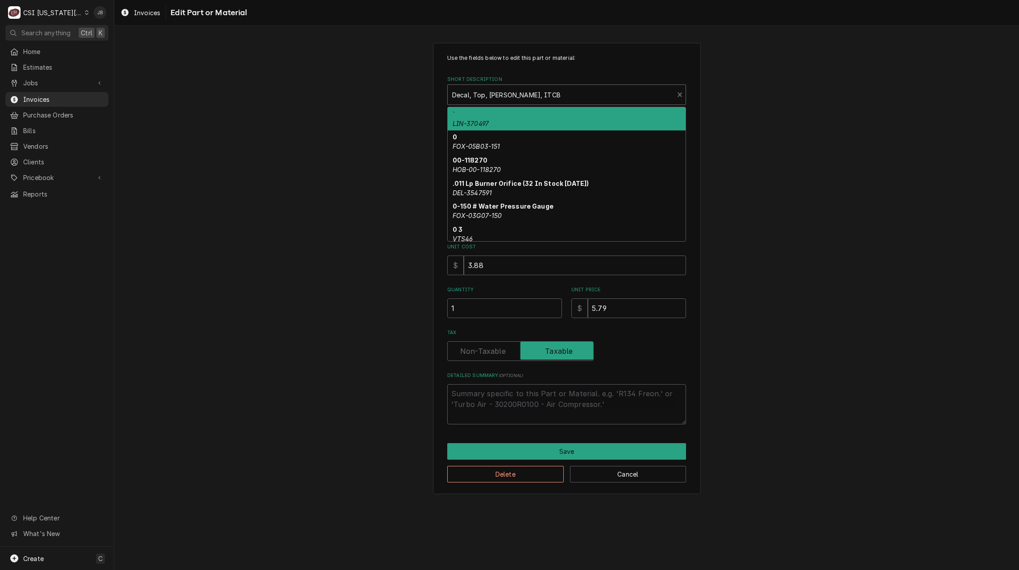
click at [479, 101] on div "Short Description" at bounding box center [560, 95] width 217 height 16
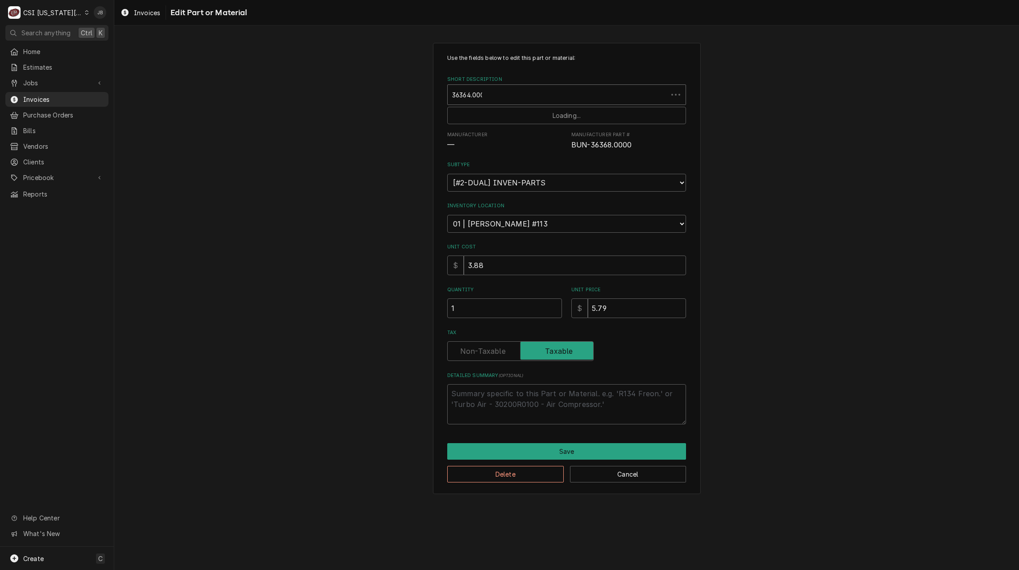
type input "36364.0000"
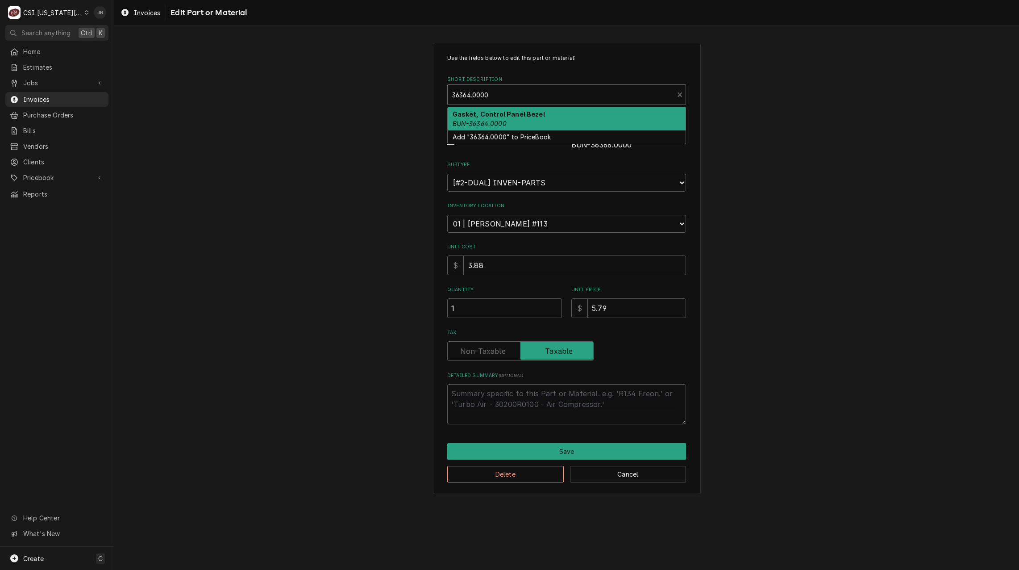
click at [484, 111] on strong "Gasket, Control Panel Bezel" at bounding box center [499, 114] width 92 height 8
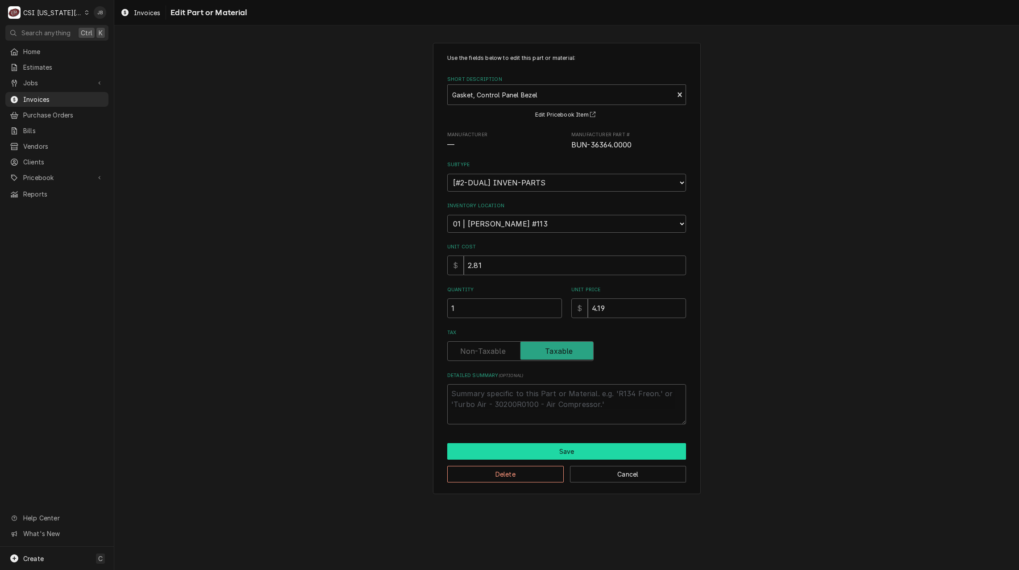
click at [532, 449] on button "Save" at bounding box center [566, 451] width 239 height 17
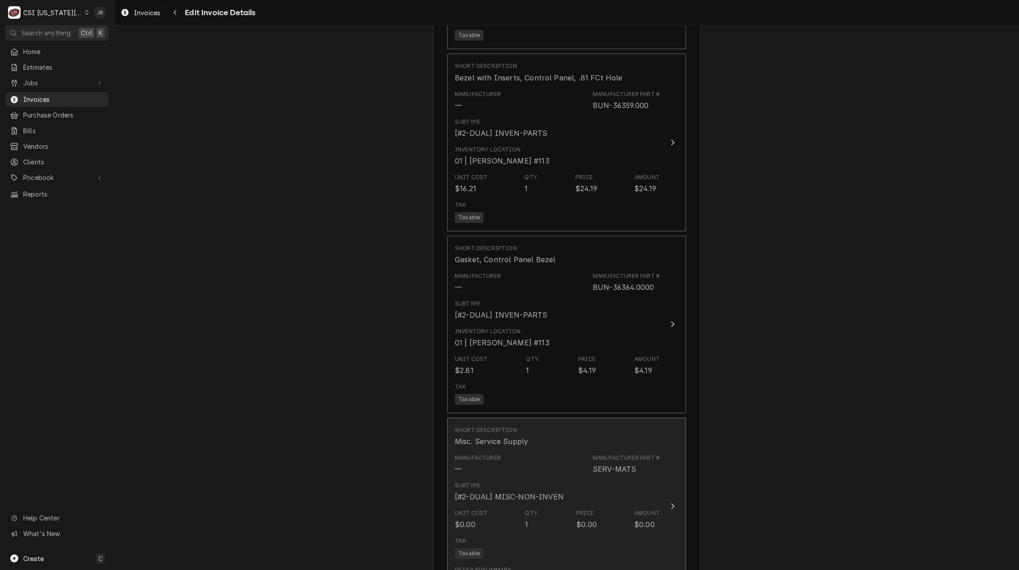
scroll to position [2171, 0]
click at [520, 445] on div "Manufacturer — Manufacturer Part # SERV-MATS" at bounding box center [557, 459] width 205 height 28
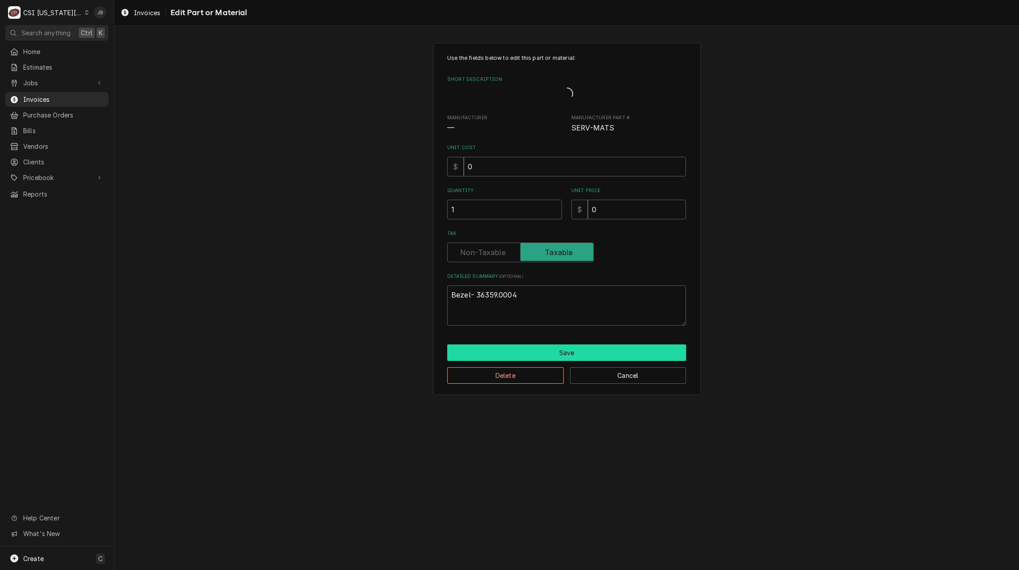
type textarea "x"
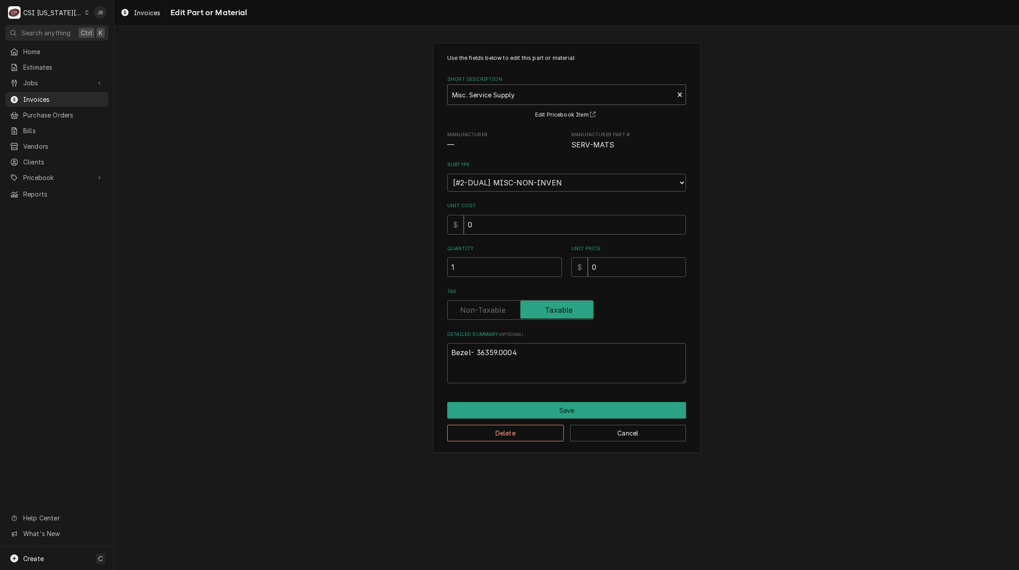
click at [503, 102] on div "Short Description" at bounding box center [560, 95] width 217 height 16
type input "36368.000"
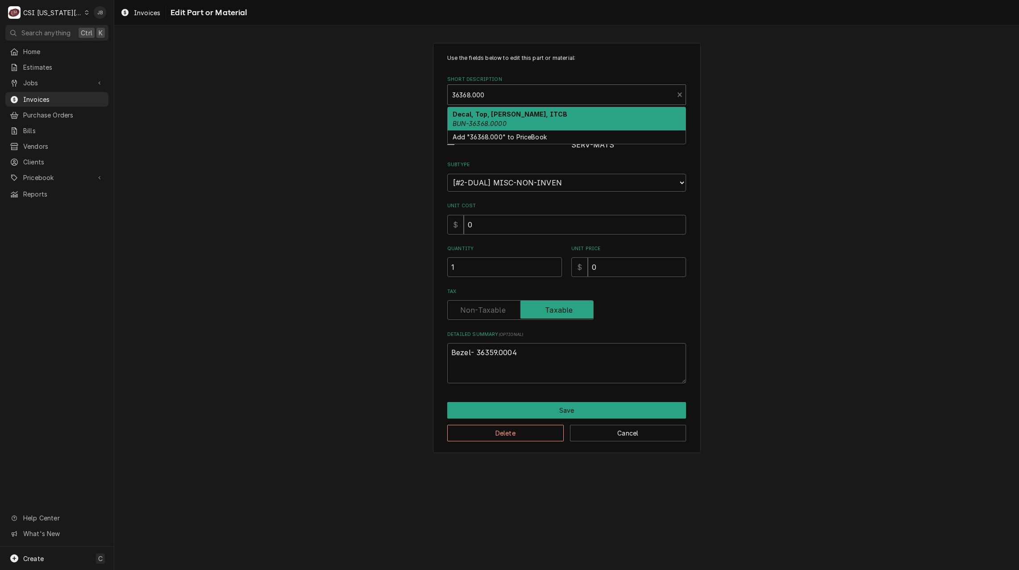
click at [513, 120] on div "Decal, Top, BUNN, ITCB BUN-36368.0000" at bounding box center [567, 118] width 238 height 23
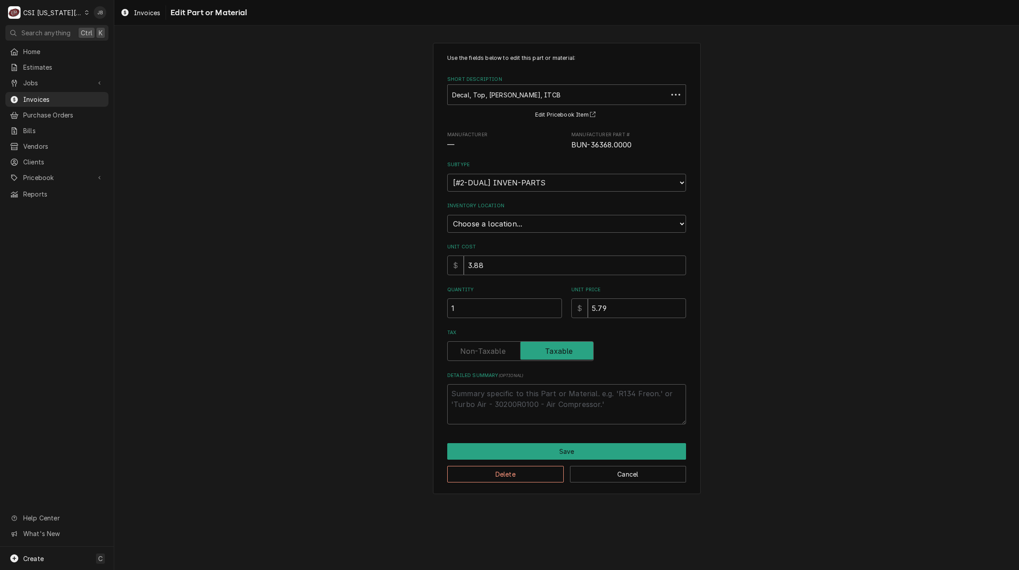
type textarea "x"
click at [485, 221] on select "Choose a location... 00 | KC WAREHOUSE 00 | MAIN WAREHOUSE 01 | BRIAN BREAZIER …" at bounding box center [566, 224] width 239 height 18
select select "2772"
click at [447, 215] on select "Choose a location... 00 | KC WAREHOUSE 00 | MAIN WAREHOUSE 01 | BRIAN BREAZIER …" at bounding box center [566, 224] width 239 height 18
click at [514, 453] on button "Save" at bounding box center [566, 451] width 239 height 17
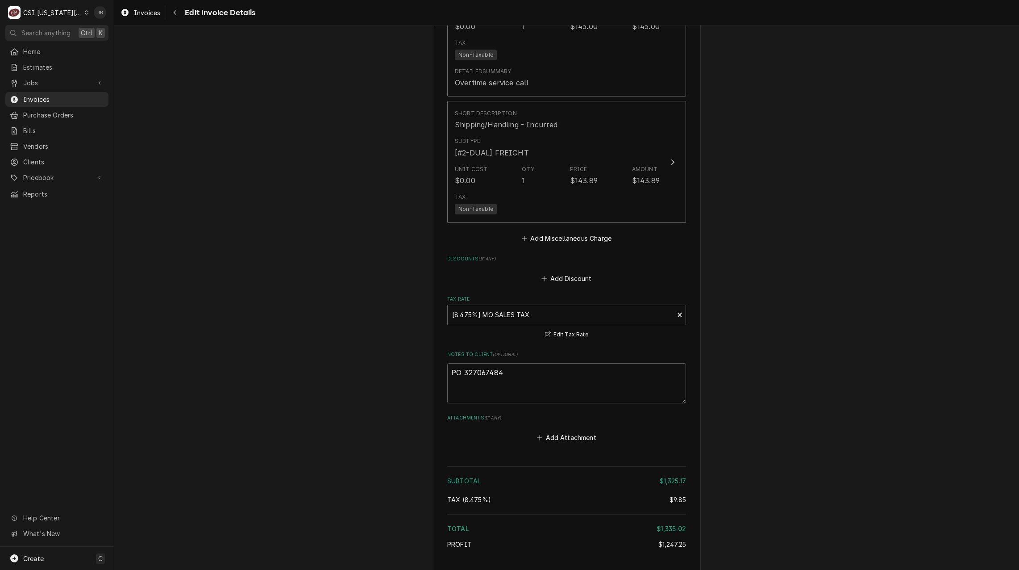
scroll to position [2832, 0]
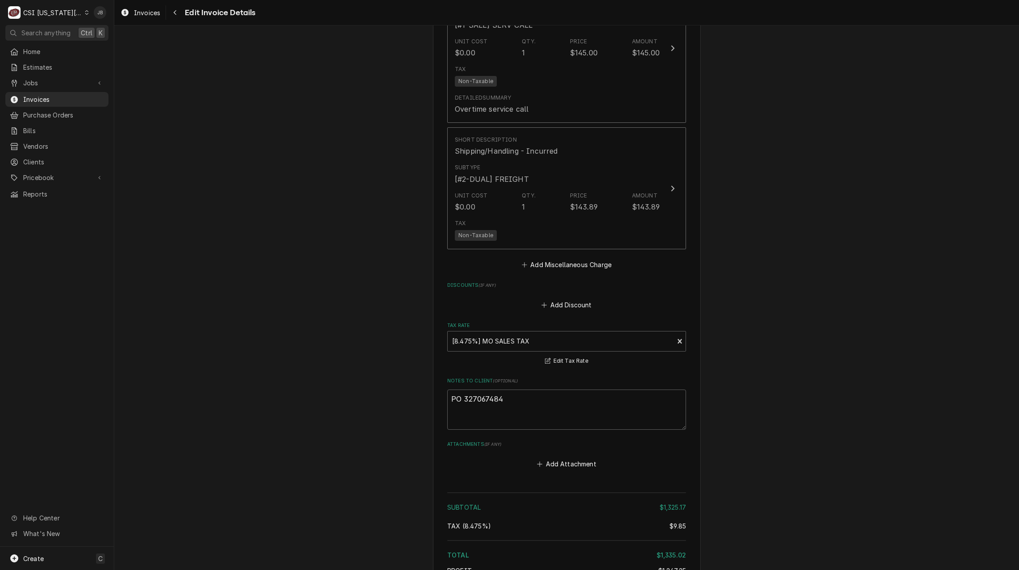
type textarea "x"
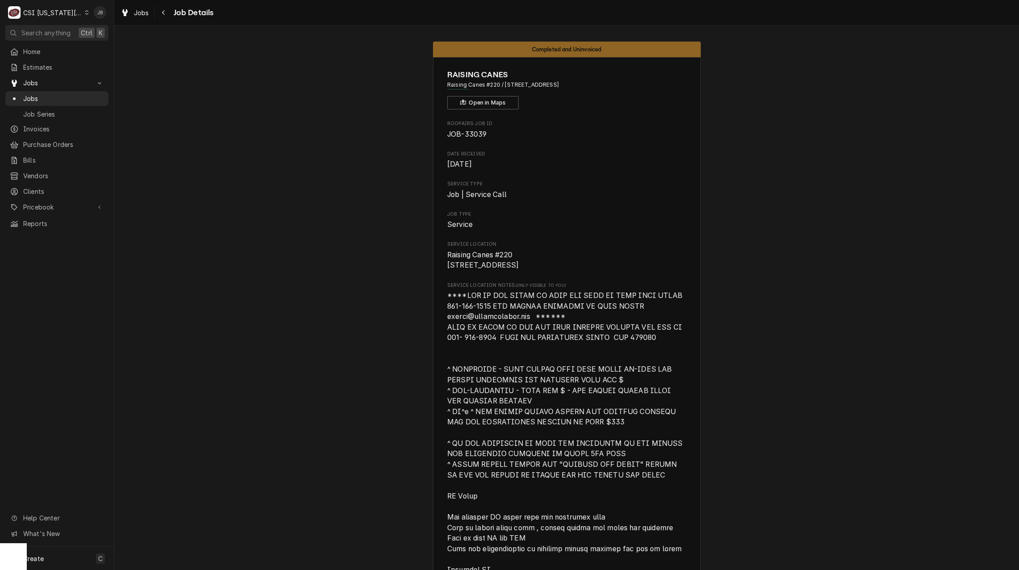
drag, startPoint x: 516, startPoint y: 119, endPoint x: 799, endPoint y: 341, distance: 359.4
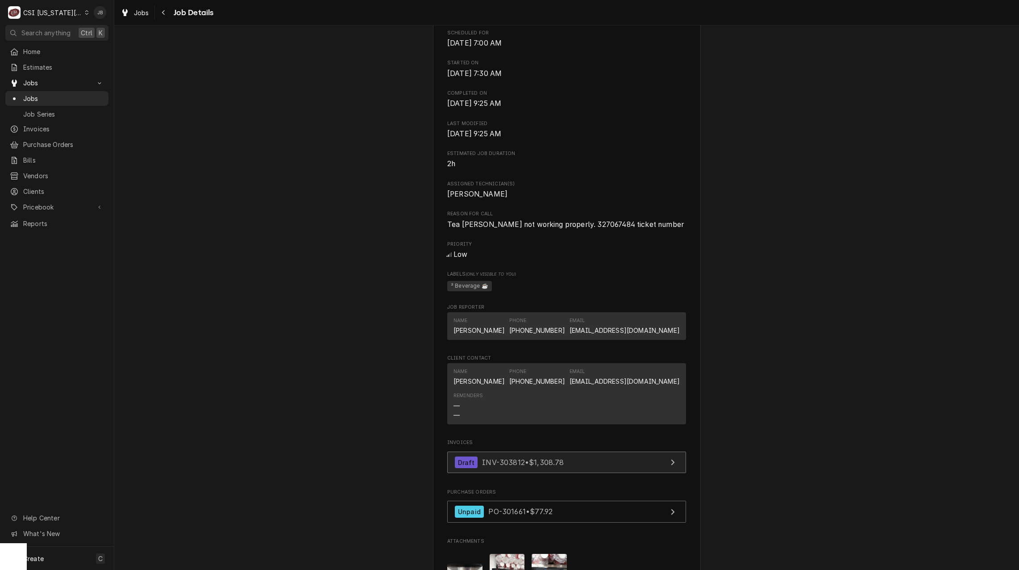
scroll to position [804, 0]
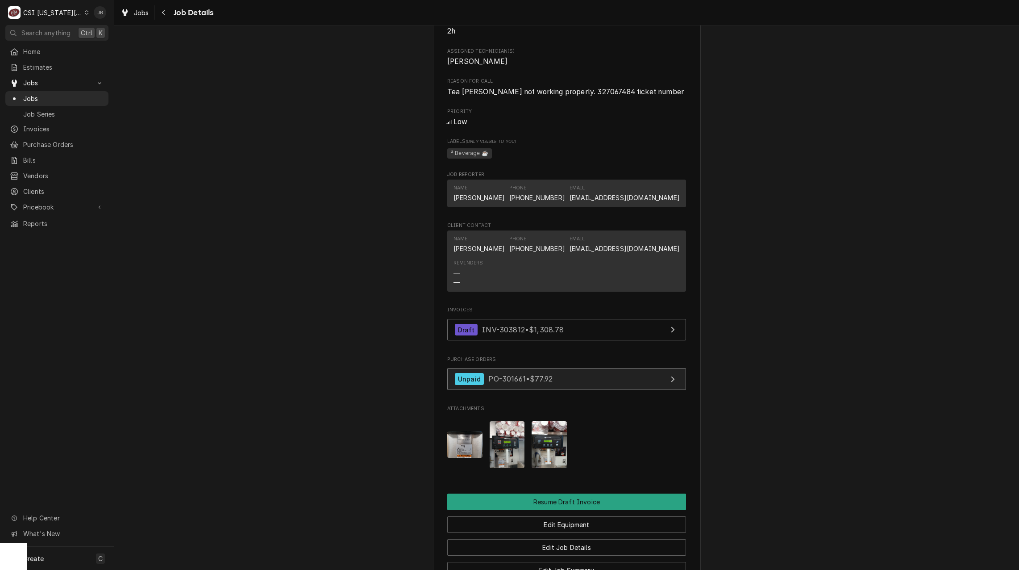
click at [516, 390] on link "Unpaid PO-301661 • $77.92" at bounding box center [566, 379] width 239 height 22
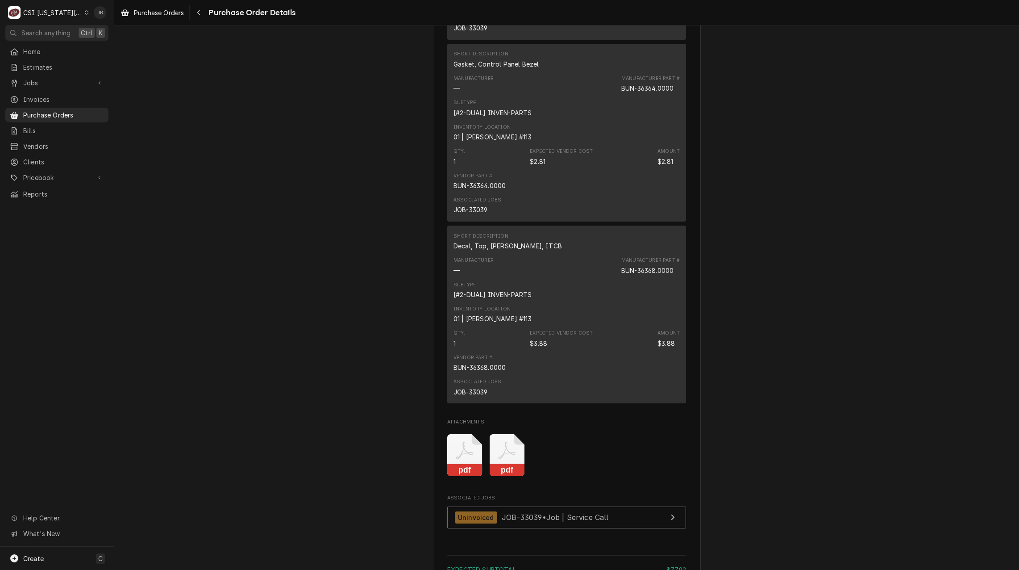
scroll to position [982, 0]
drag, startPoint x: 674, startPoint y: 300, endPoint x: 635, endPoint y: 304, distance: 39.0
click at [635, 278] on div "Manufacturer — Manufacturer Part # BUN-36368.0000" at bounding box center [567, 266] width 226 height 24
copy div "36368.0000"
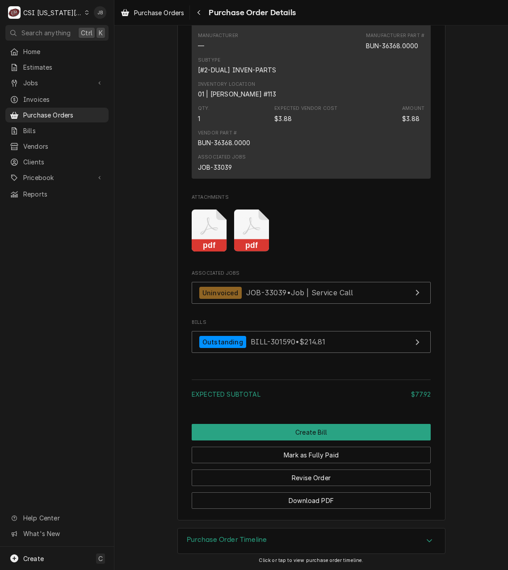
scroll to position [1235, 0]
click at [249, 234] on icon "Attachments" at bounding box center [251, 230] width 35 height 42
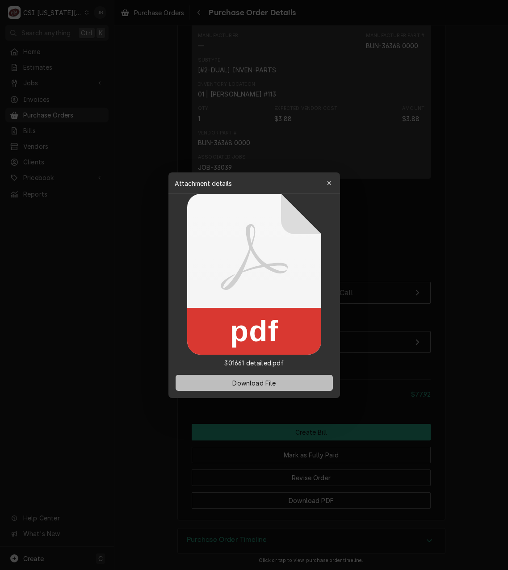
click at [232, 382] on span "Download File" at bounding box center [253, 382] width 47 height 9
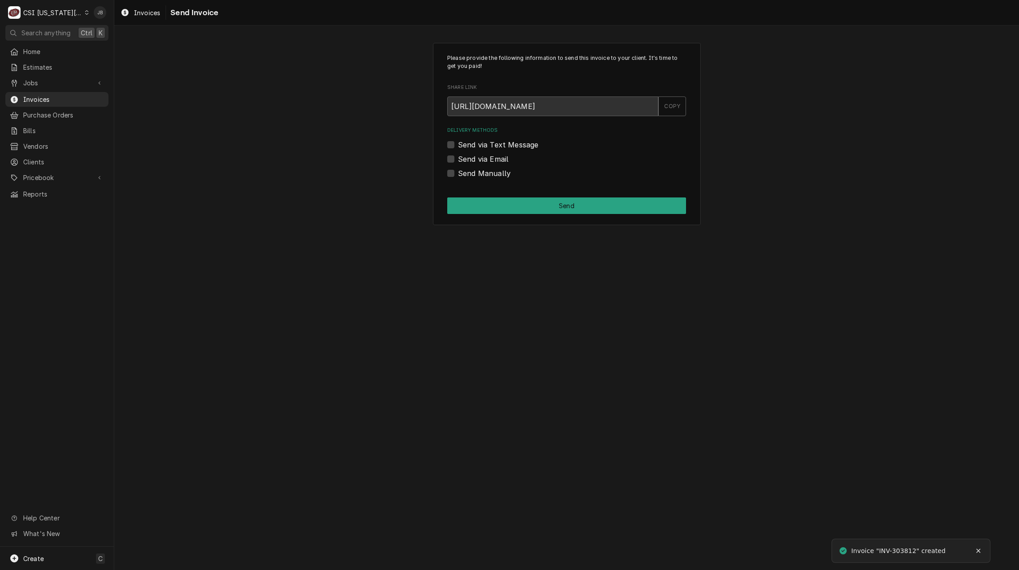
click at [497, 160] on label "Send via Email" at bounding box center [483, 159] width 50 height 11
click at [497, 160] on input "Send via Email" at bounding box center [577, 164] width 239 height 20
checkbox input "true"
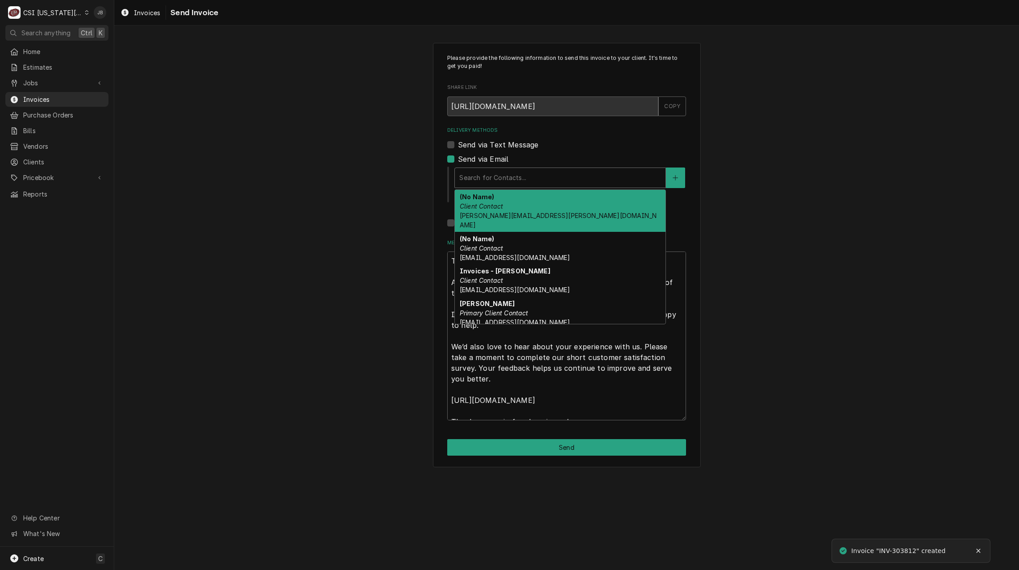
click at [545, 179] on div "Delivery Methods" at bounding box center [560, 178] width 202 height 16
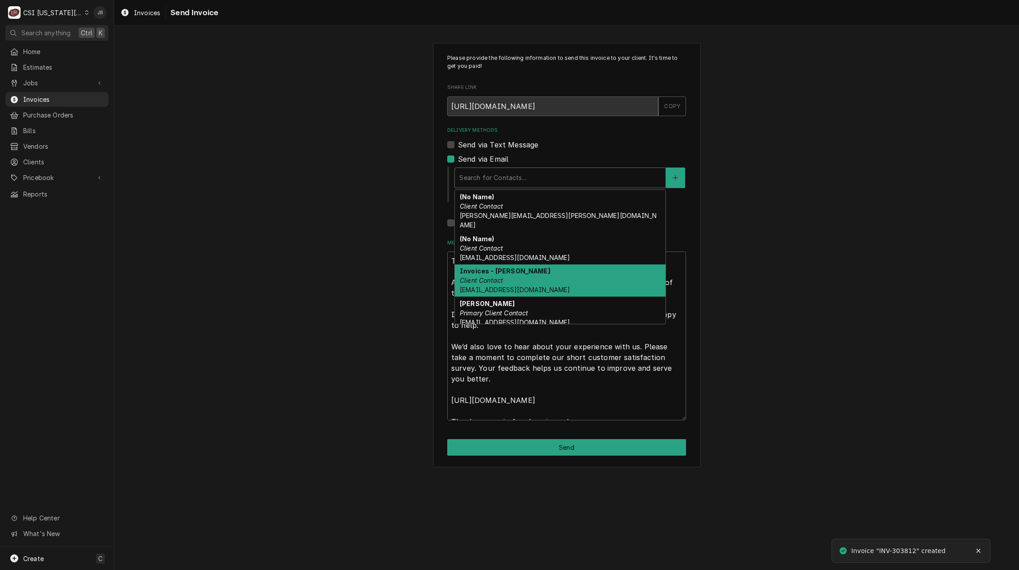
click at [548, 270] on div "Invoices - [PERSON_NAME] Client Contact [EMAIL_ADDRESS][DOMAIN_NAME]" at bounding box center [560, 280] width 211 height 33
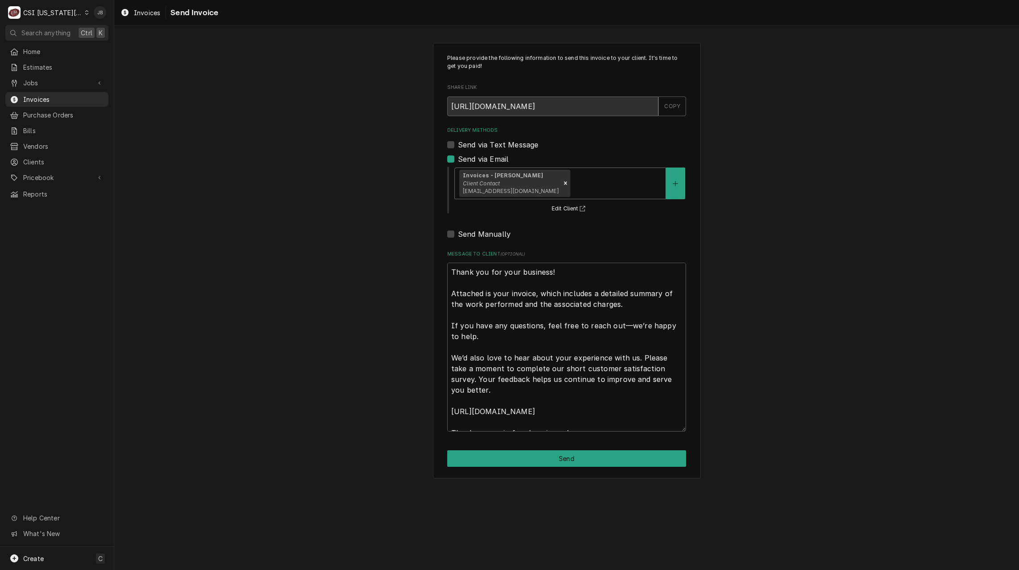
click at [539, 448] on div "Please provide the following information to send this invoice to your client. I…" at bounding box center [567, 260] width 268 height 435
click at [521, 466] on button "Send" at bounding box center [566, 458] width 239 height 17
type textarea "x"
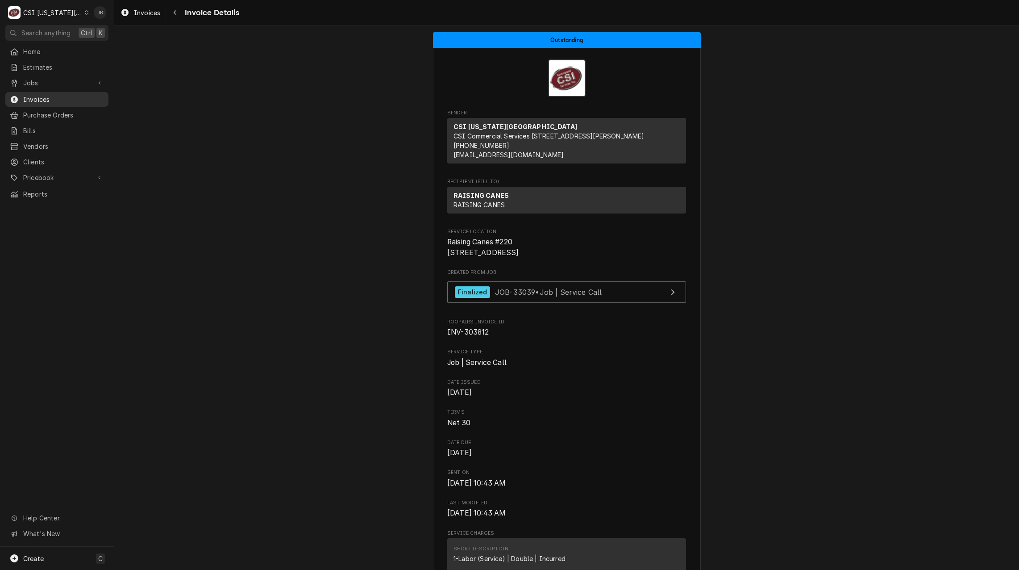
click at [38, 99] on span "Invoices" at bounding box center [63, 99] width 81 height 9
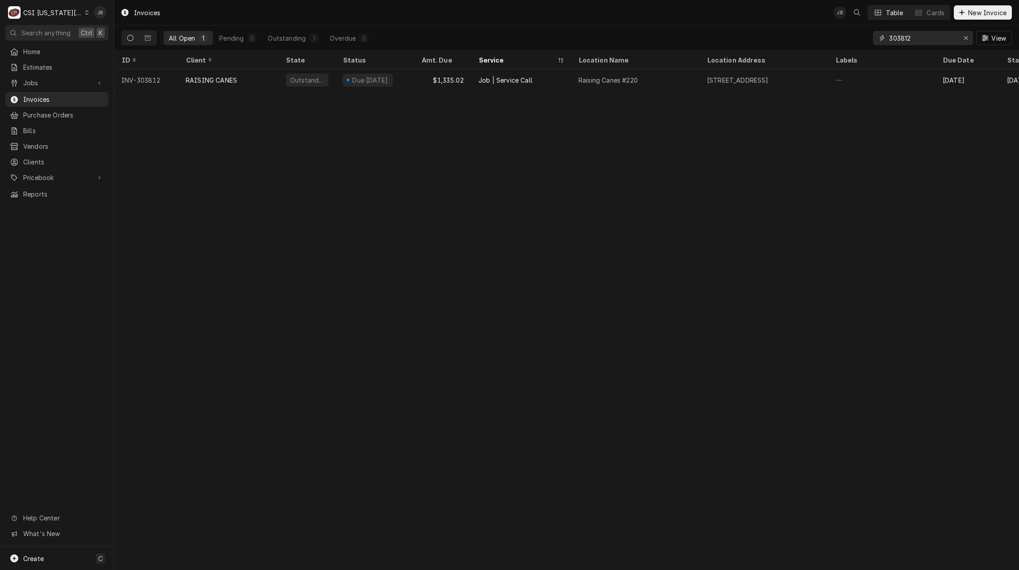
click at [913, 33] on input "303812" at bounding box center [922, 38] width 67 height 14
click at [913, 38] on input "303812" at bounding box center [922, 38] width 67 height 14
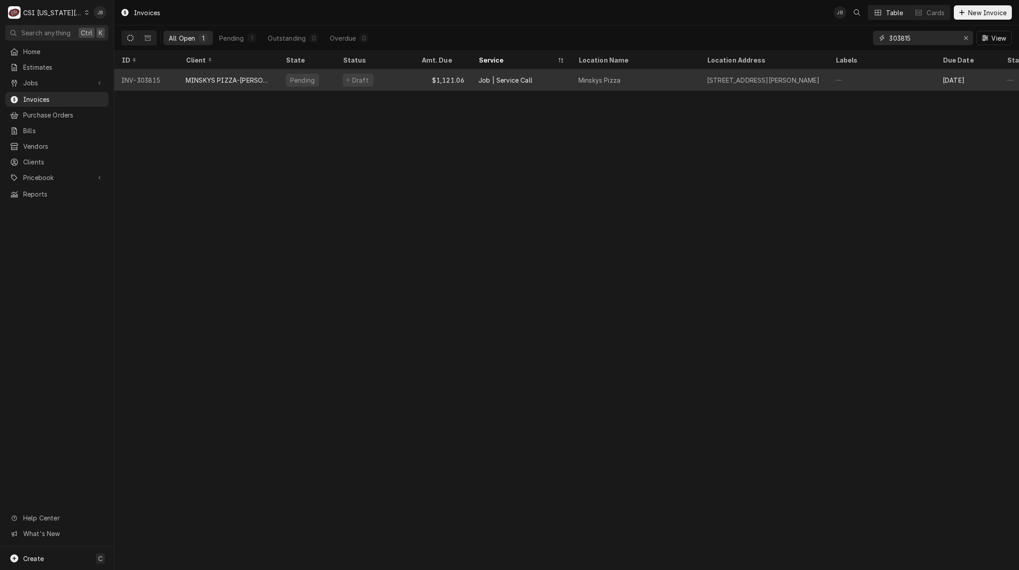
type input "303815"
click at [261, 76] on div "MINSKYS PIZZA-METCALF" at bounding box center [229, 79] width 86 height 9
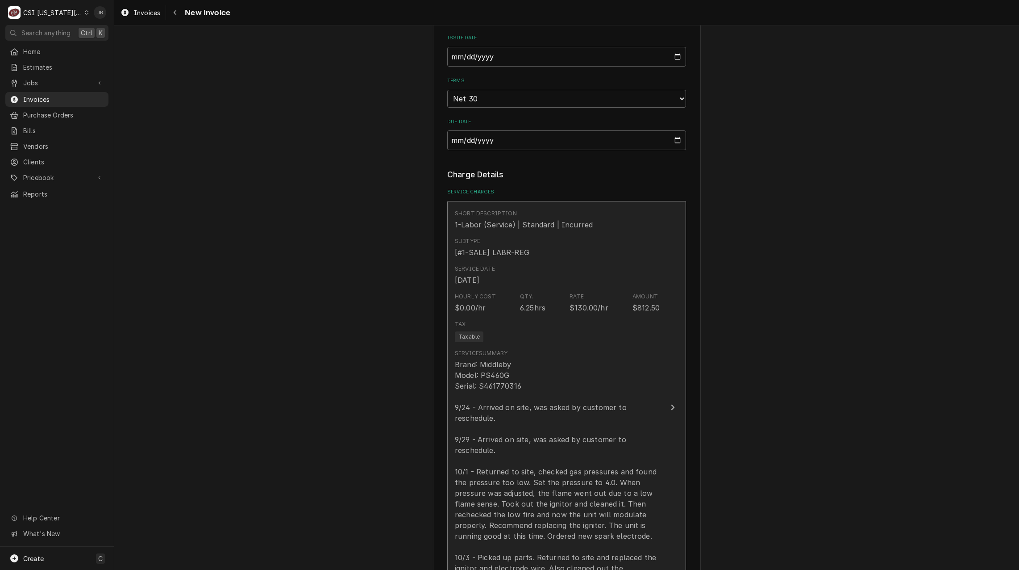
scroll to position [1027, 0]
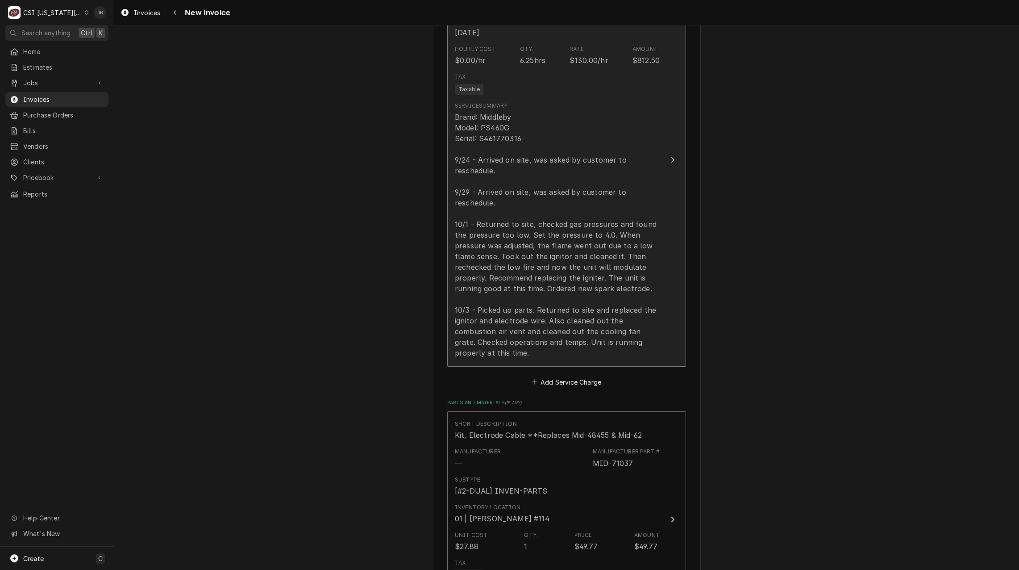
click at [549, 254] on div "Brand: Middleby Model: PS460G Serial: S461770316 9/24 - Arrived on site, was as…" at bounding box center [557, 235] width 205 height 246
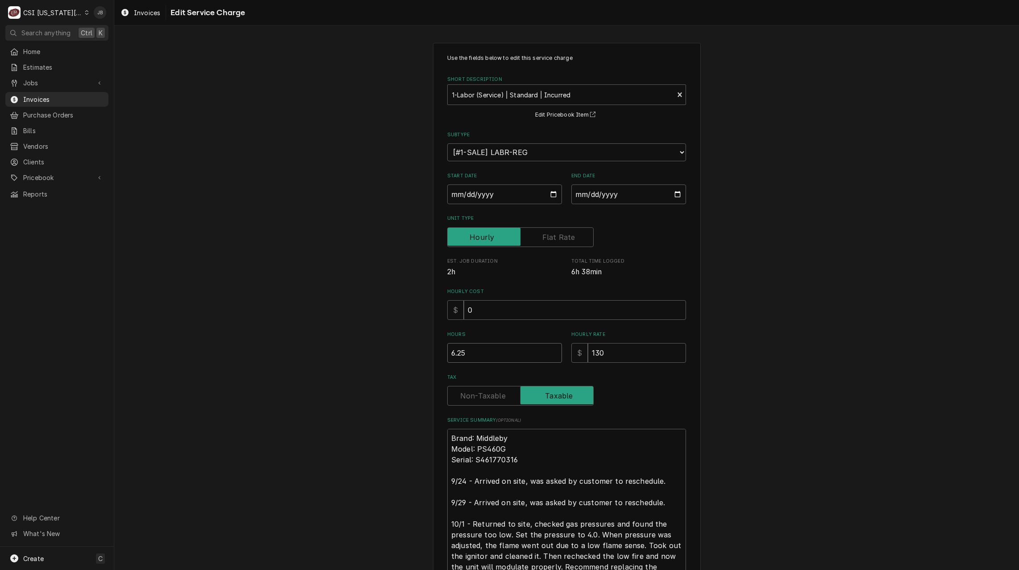
drag, startPoint x: 477, startPoint y: 359, endPoint x: 392, endPoint y: 357, distance: 84.8
click at [395, 358] on div "Use the fields below to edit this service charge Short Description 1-Labor (Ser…" at bounding box center [566, 376] width 905 height 683
type textarea "x"
type input "6"
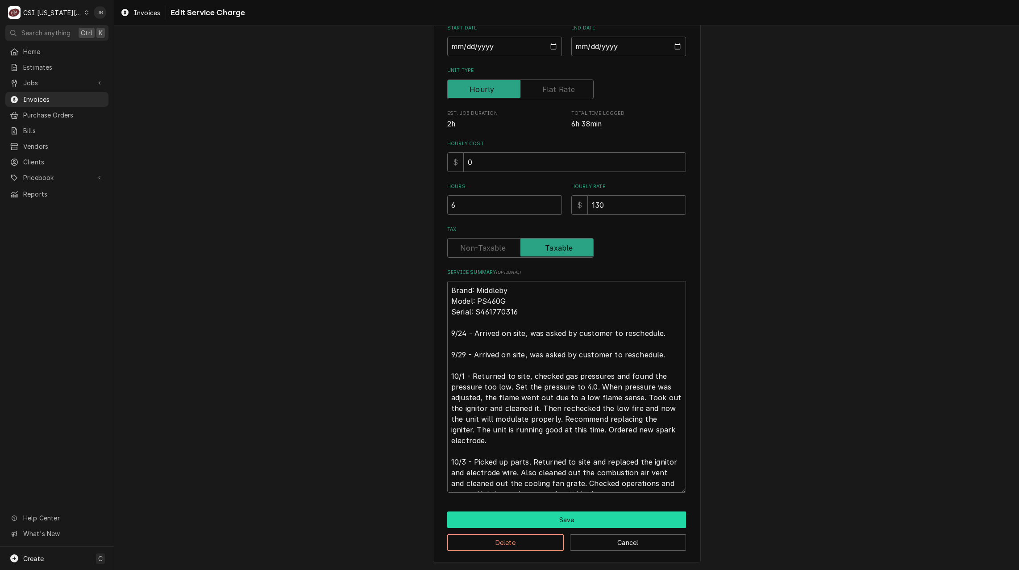
click at [506, 516] on button "Save" at bounding box center [566, 519] width 239 height 17
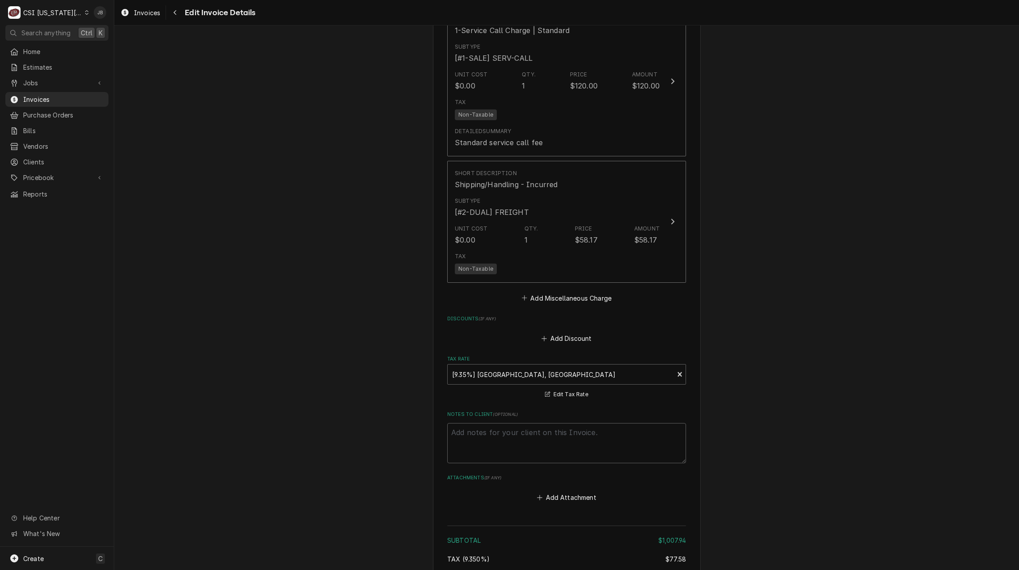
scroll to position [1847, 0]
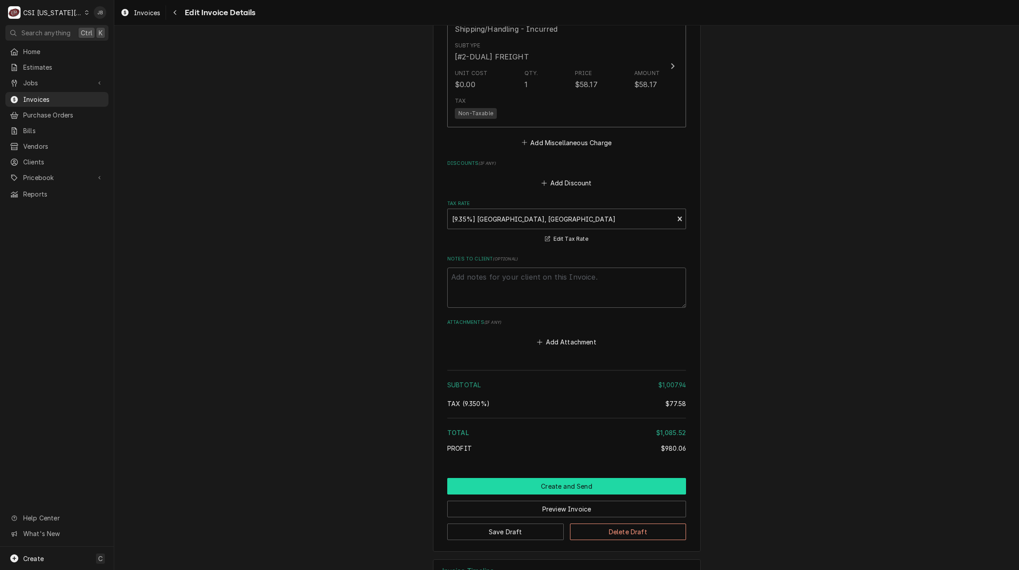
click at [553, 485] on button "Create and Send" at bounding box center [566, 486] width 239 height 17
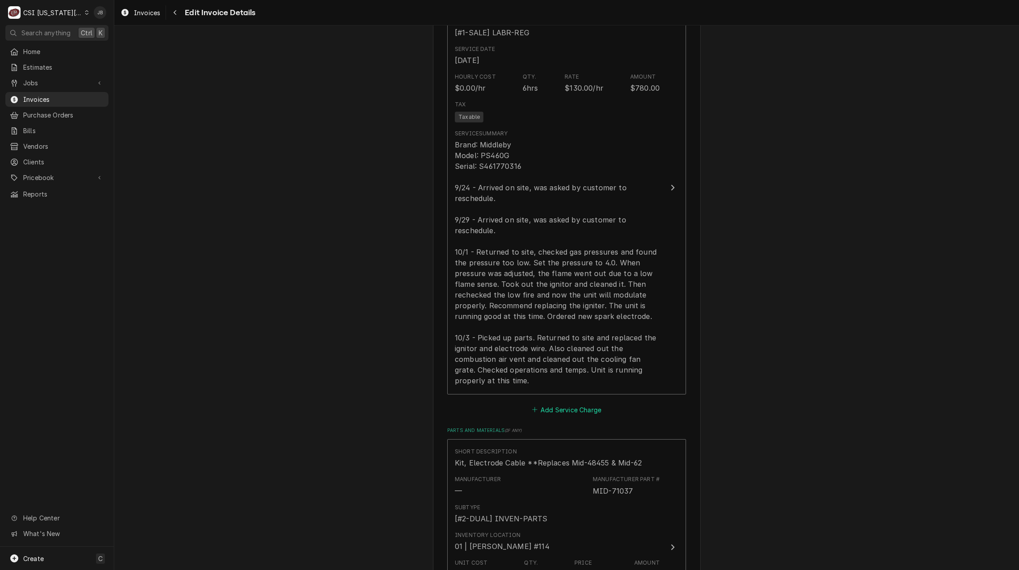
type textarea "x"
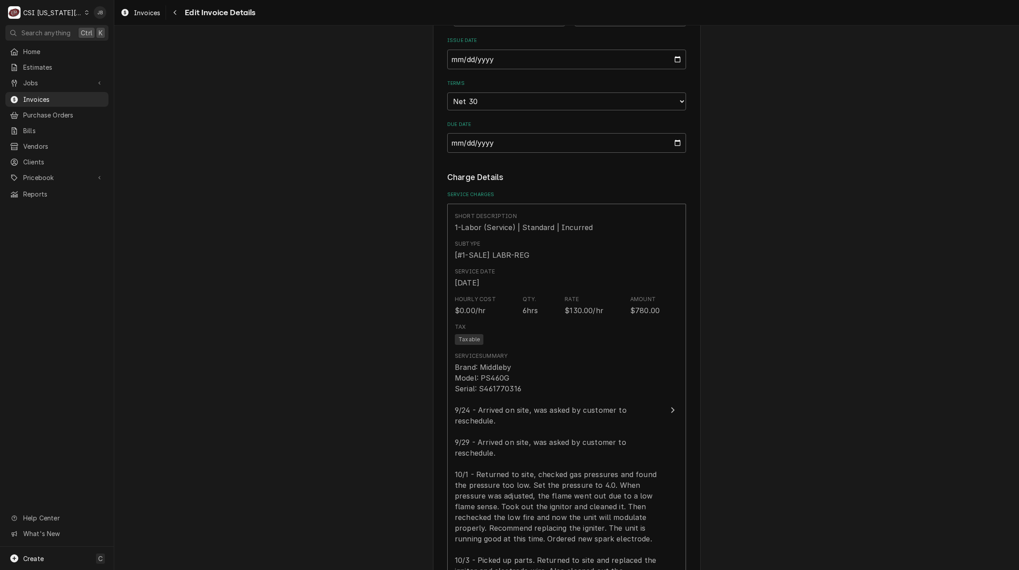
scroll to position [776, 0]
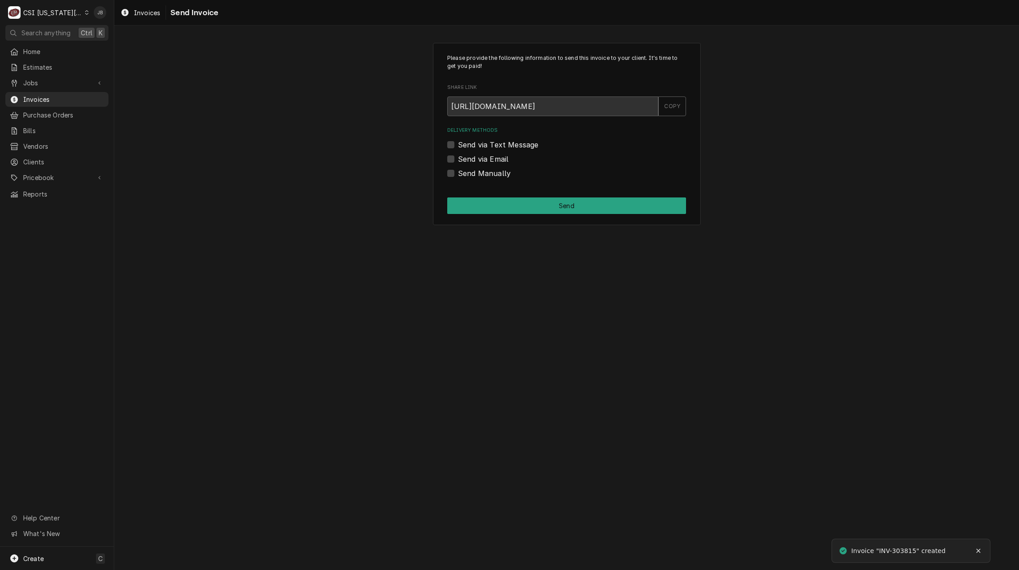
click at [470, 154] on label "Send via Email" at bounding box center [483, 159] width 50 height 11
click at [470, 154] on input "Send via Email" at bounding box center [577, 164] width 239 height 20
checkbox input "true"
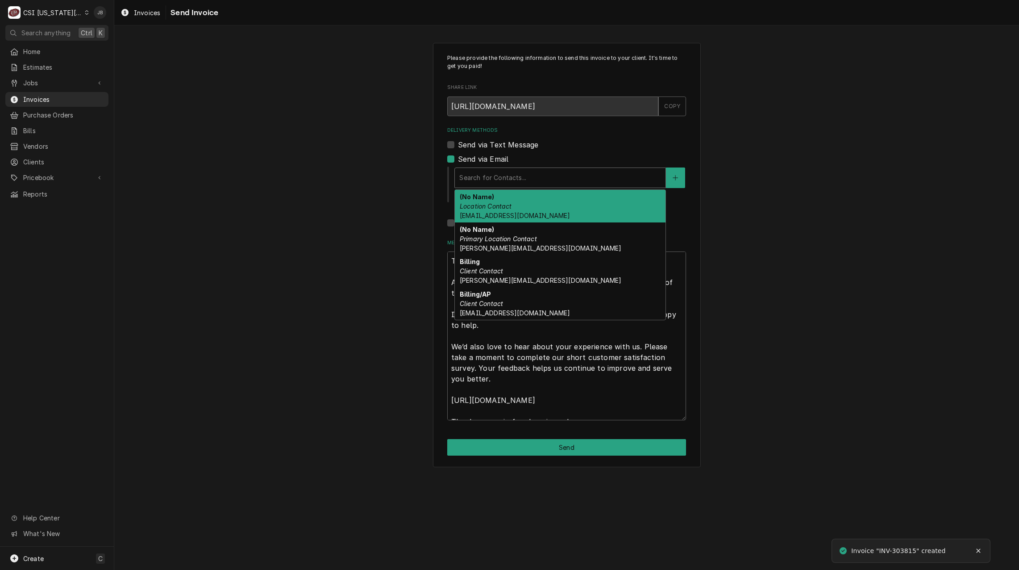
click at [497, 175] on div "Delivery Methods" at bounding box center [560, 178] width 202 height 16
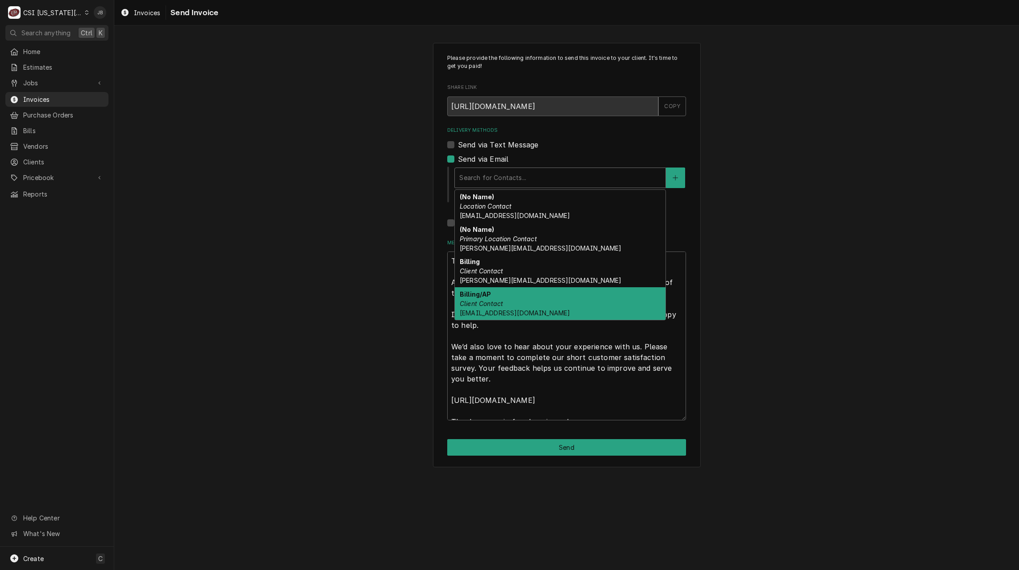
click at [527, 308] on div "Billing/AP Client Contact [EMAIL_ADDRESS][DOMAIN_NAME]" at bounding box center [560, 303] width 211 height 33
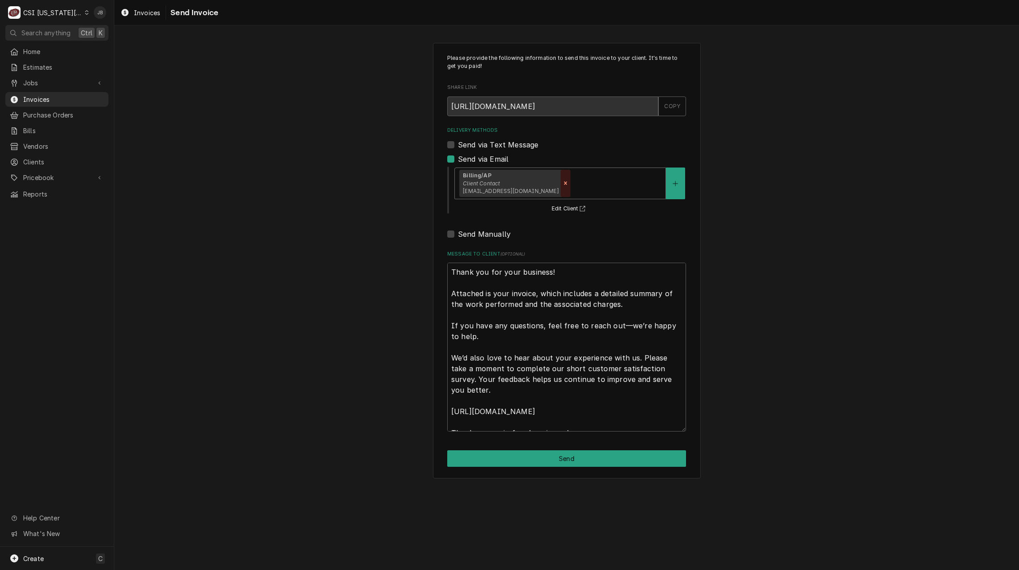
click at [564, 184] on icon "Remove [object Object]" at bounding box center [565, 183] width 3 height 3
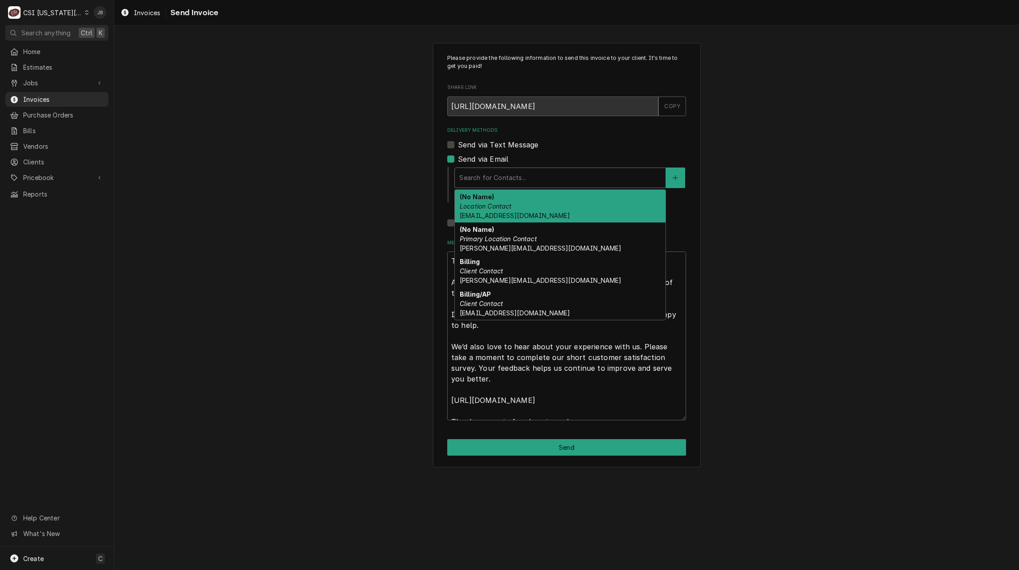
click at [513, 183] on div "Delivery Methods" at bounding box center [560, 178] width 202 height 16
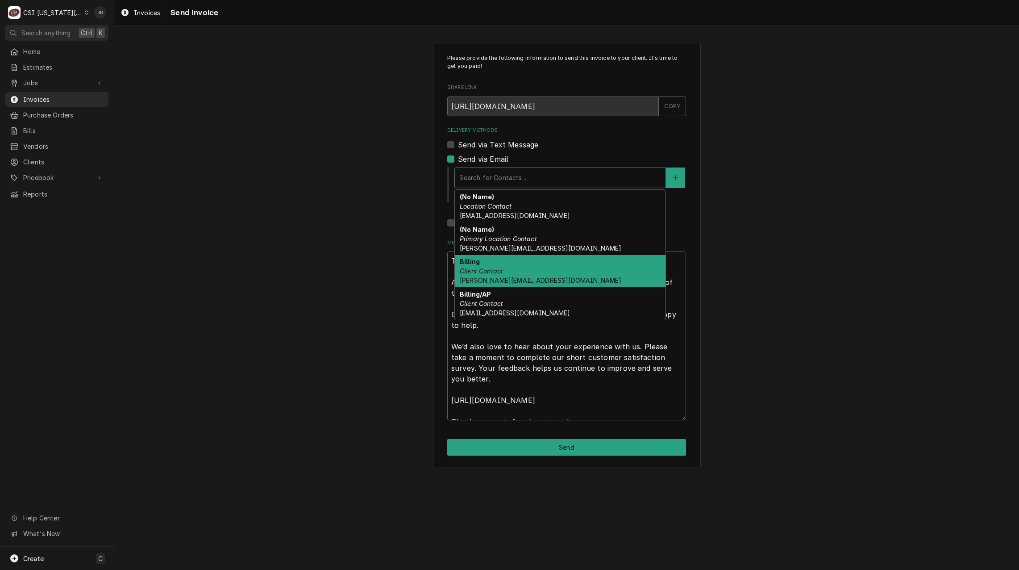
click at [494, 273] on em "Client Contact" at bounding box center [481, 271] width 43 height 8
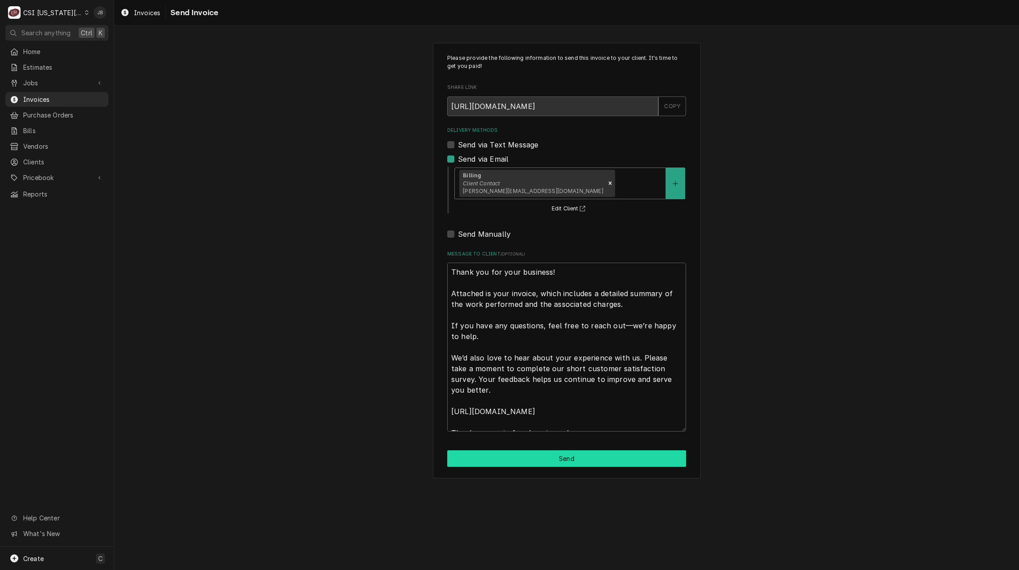
click at [501, 451] on button "Send" at bounding box center [566, 458] width 239 height 17
type textarea "x"
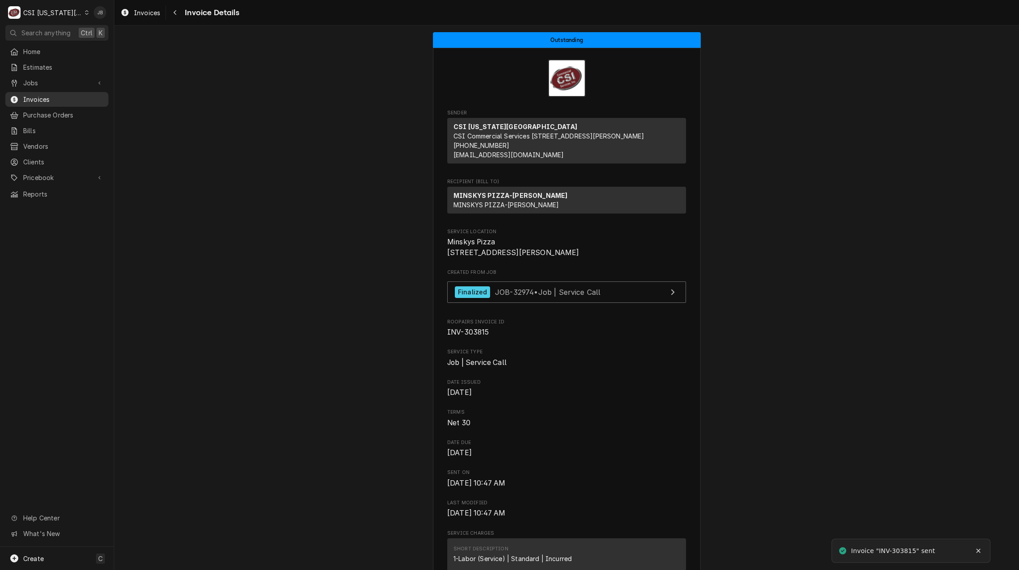
click at [58, 95] on span "Invoices" at bounding box center [63, 99] width 81 height 9
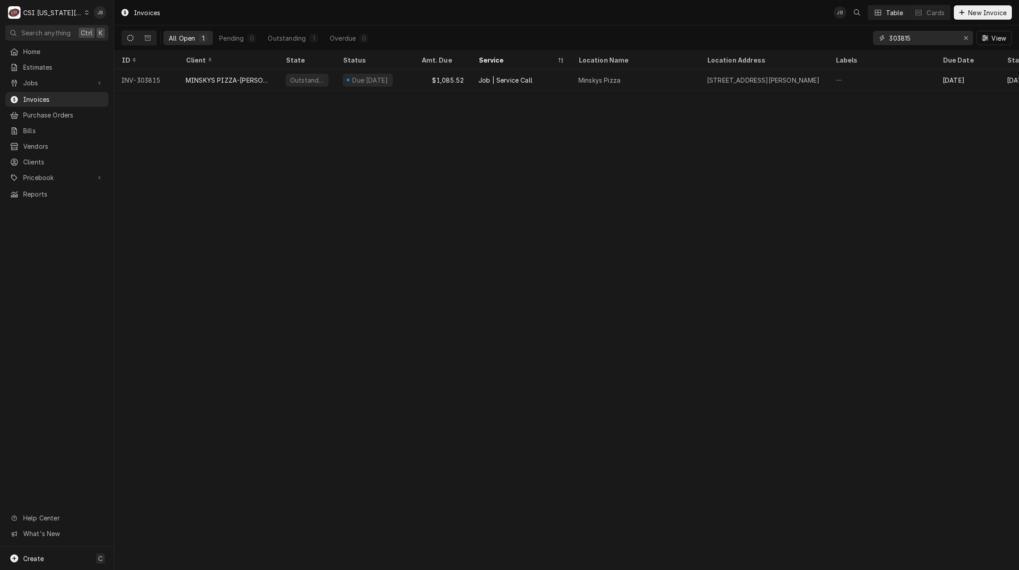
click at [913, 37] on input "303815" at bounding box center [922, 38] width 67 height 14
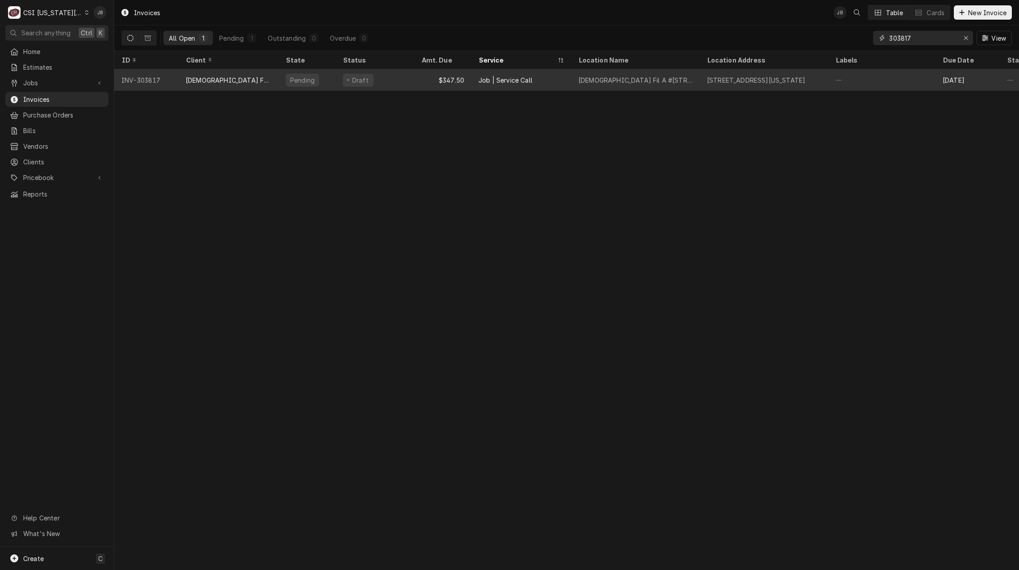
type input "303817"
click at [228, 79] on div "[DEMOGRAPHIC_DATA] FIL A-STATE LINE ROAD" at bounding box center [229, 79] width 86 height 9
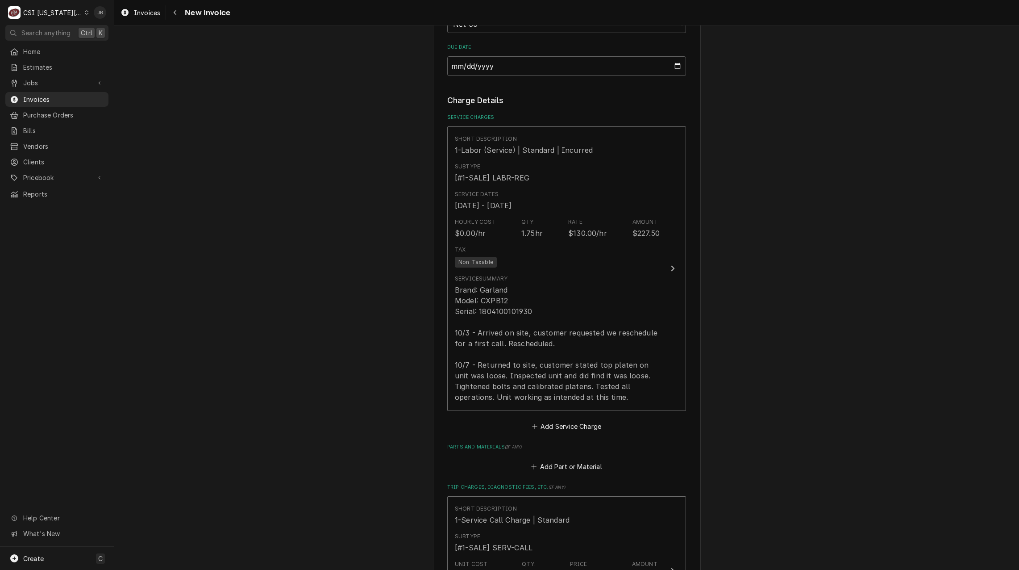
scroll to position [714, 0]
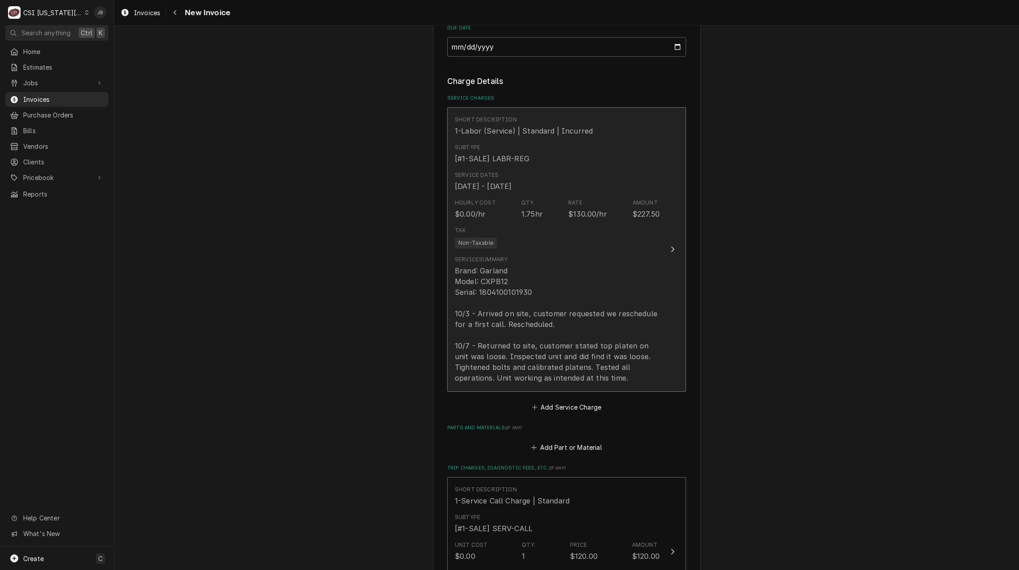
click at [561, 305] on div "Brand: Garland Model: CXPB12 Serial: 1804100101930 10/3 - Arrived on site, cust…" at bounding box center [557, 324] width 205 height 118
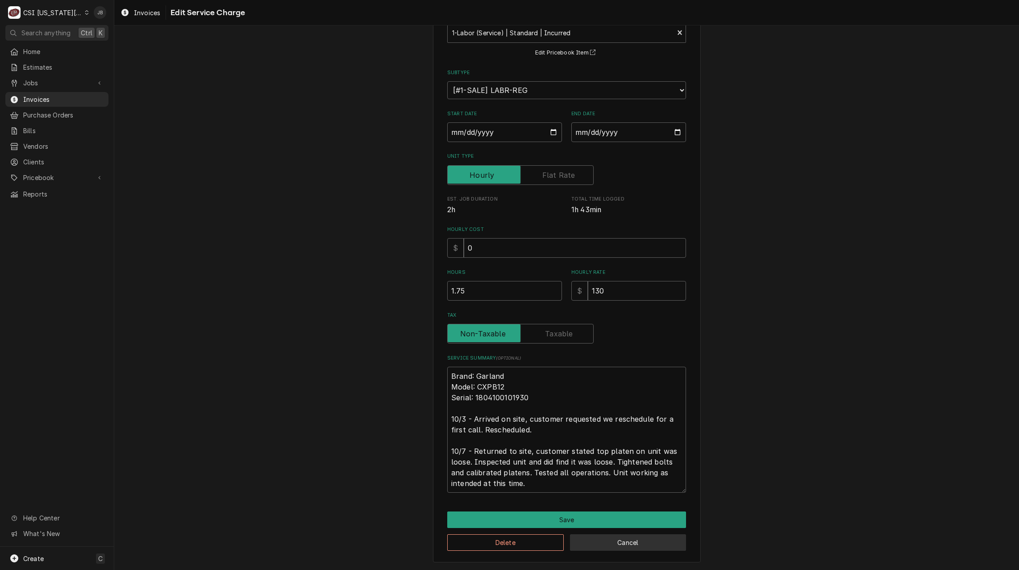
click at [616, 545] on button "Cancel" at bounding box center [628, 542] width 117 height 17
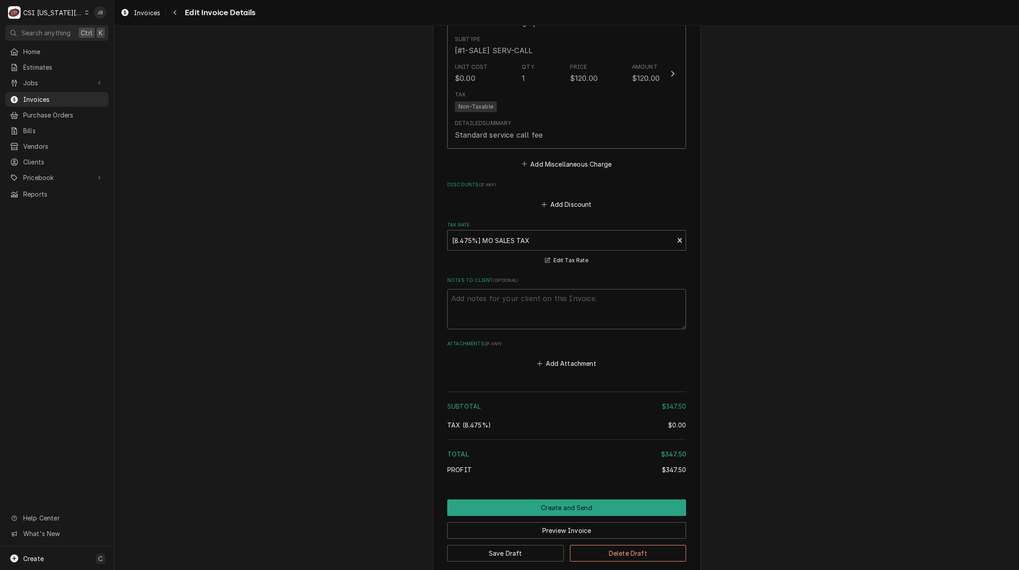
scroll to position [1239, 0]
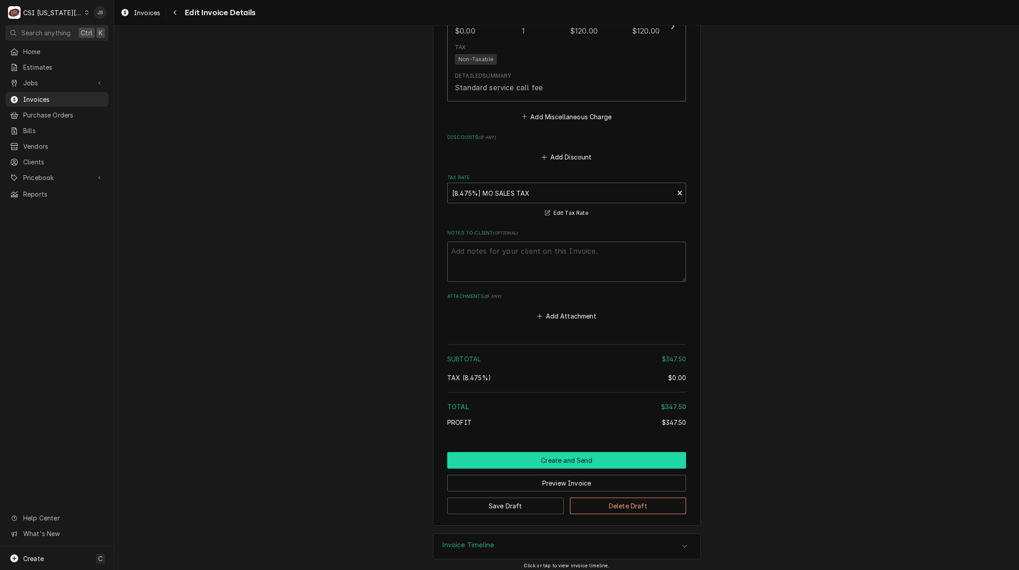
click at [543, 462] on button "Create and Send" at bounding box center [566, 460] width 239 height 17
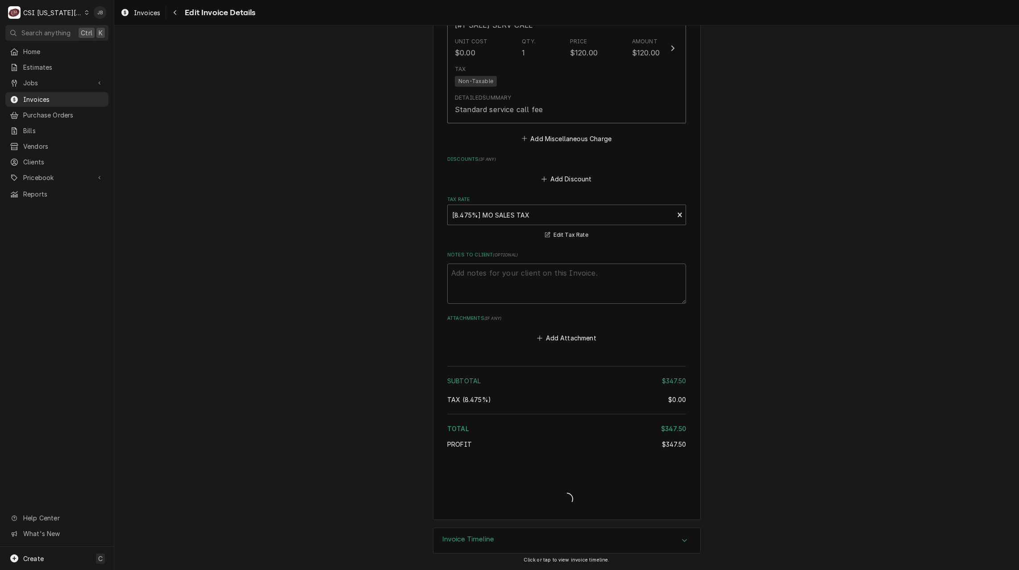
type textarea "x"
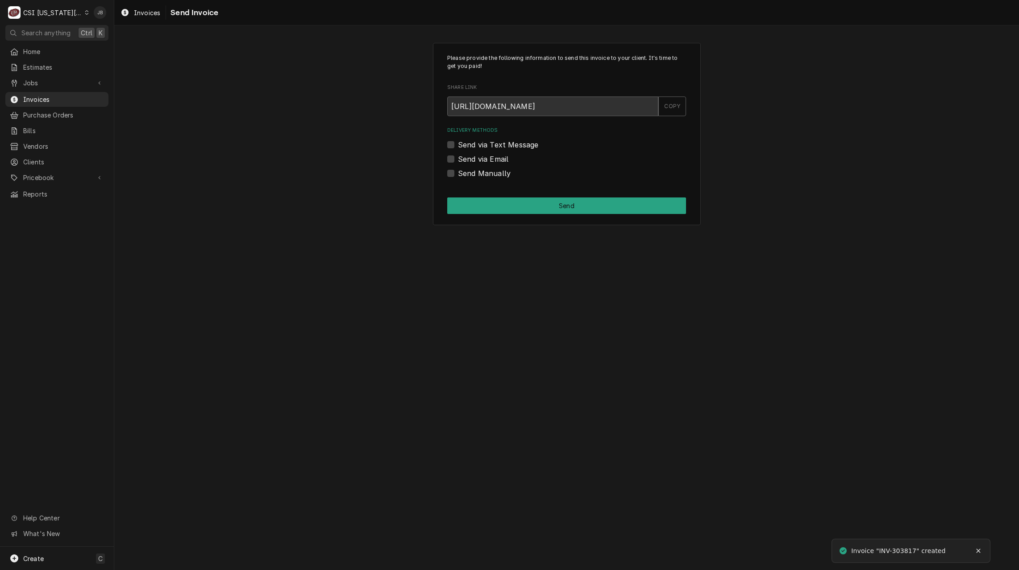
click at [483, 152] on div "Delivery Methods Send via Text Message Send via Email Send Manually" at bounding box center [566, 152] width 239 height 51
click at [471, 161] on label "Send via Email" at bounding box center [483, 159] width 50 height 11
click at [471, 161] on input "Send via Email" at bounding box center [577, 164] width 239 height 20
checkbox input "true"
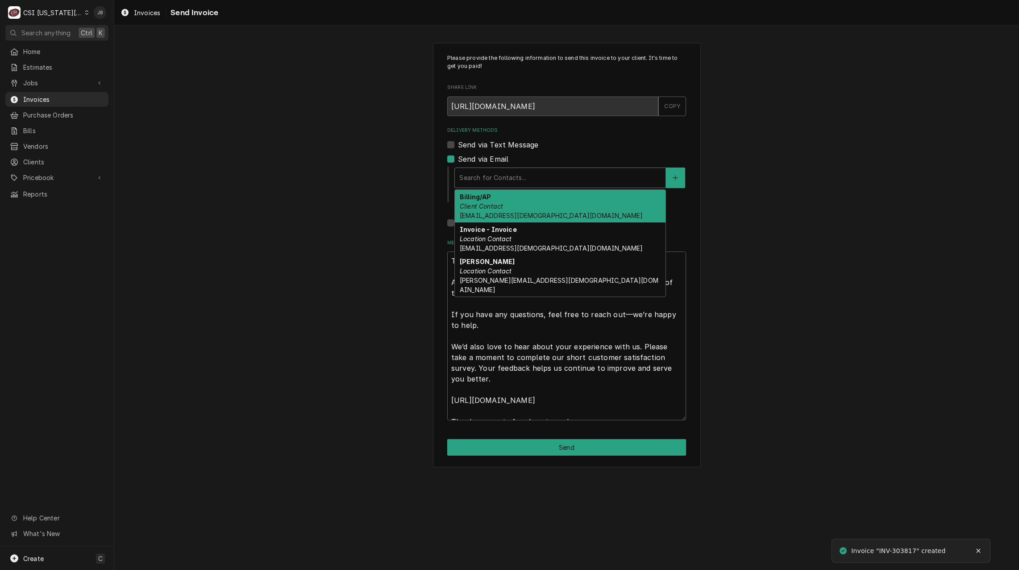
drag, startPoint x: 524, startPoint y: 181, endPoint x: 551, endPoint y: 192, distance: 29.3
click at [524, 181] on div "Delivery Methods" at bounding box center [560, 178] width 202 height 16
click at [546, 206] on div "Billing/AP Client Contact [EMAIL_ADDRESS][DEMOGRAPHIC_DATA][DOMAIN_NAME]" at bounding box center [560, 206] width 211 height 33
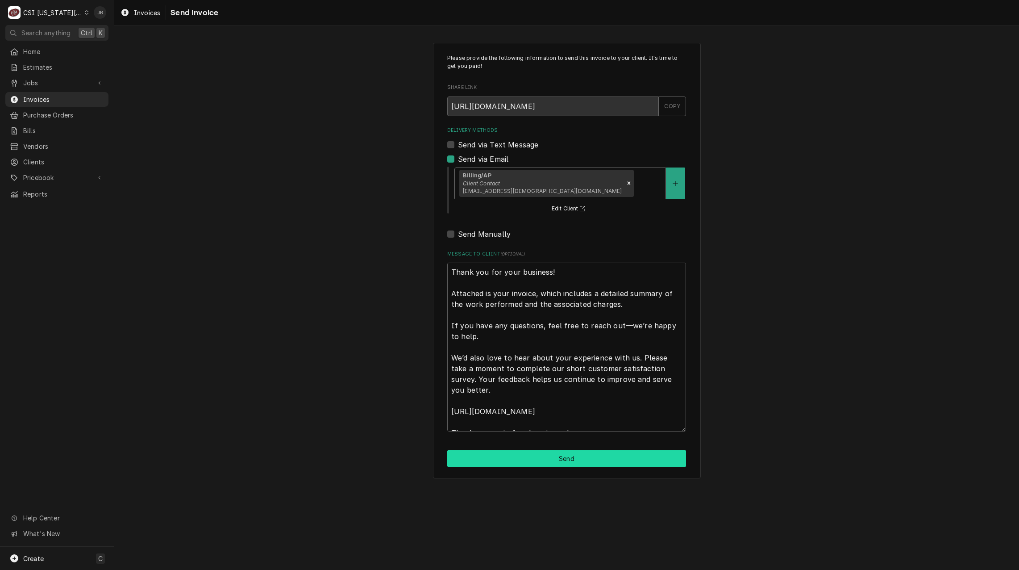
click at [532, 450] on button "Send" at bounding box center [566, 458] width 239 height 17
type textarea "x"
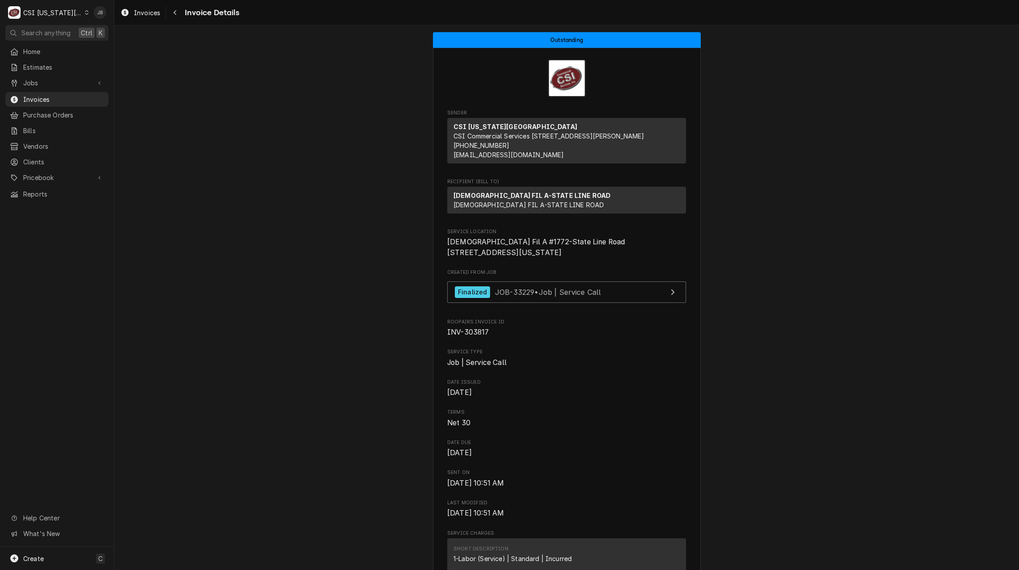
drag, startPoint x: 45, startPoint y: 100, endPoint x: 127, endPoint y: 98, distance: 82.2
click at [44, 100] on span "Invoices" at bounding box center [63, 99] width 81 height 9
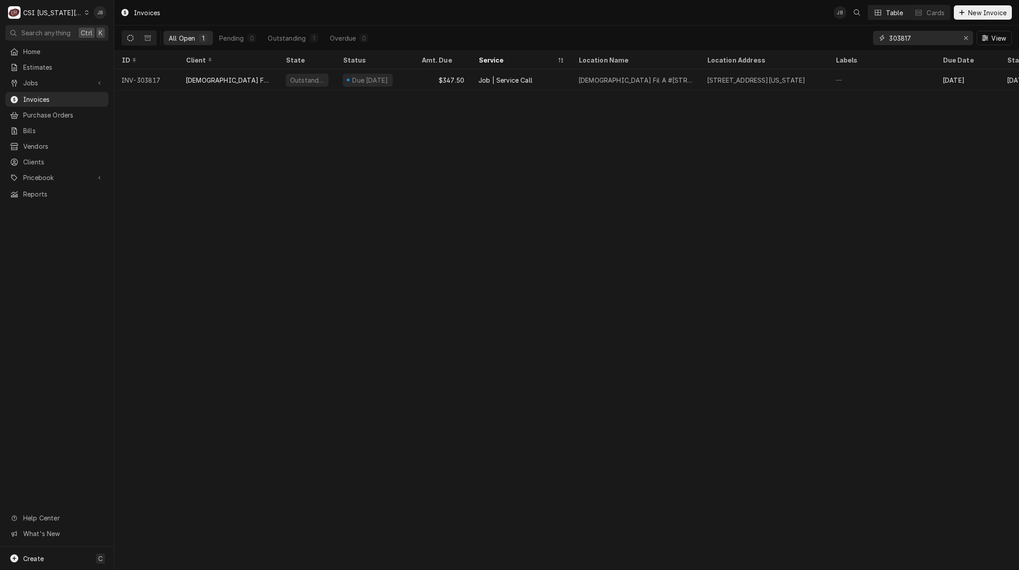
click at [931, 38] on input "303817" at bounding box center [922, 38] width 67 height 14
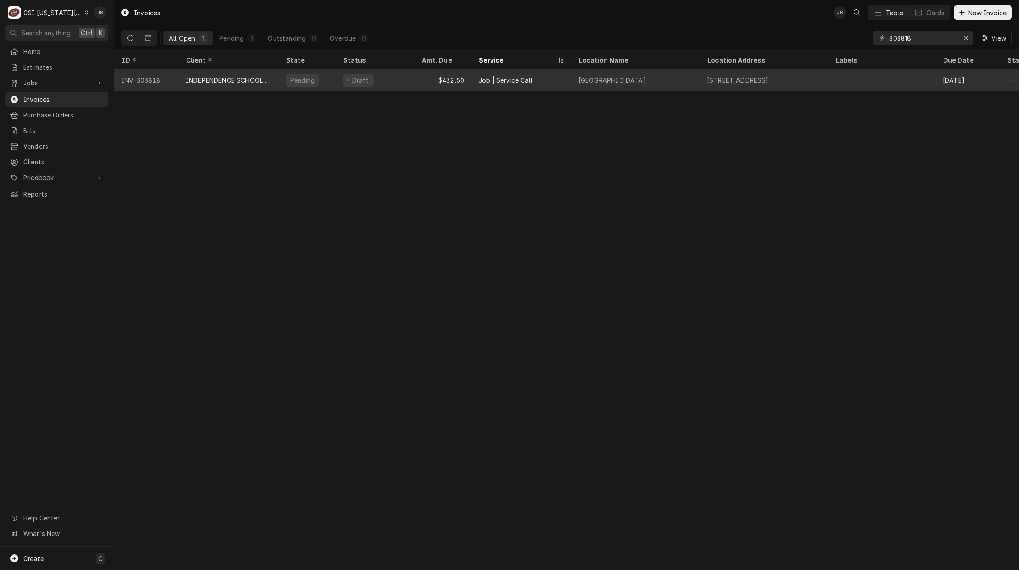
type input "303818"
click at [224, 87] on div "INDEPENDENCE SCHOOL DIST/NUTRITION" at bounding box center [229, 79] width 100 height 21
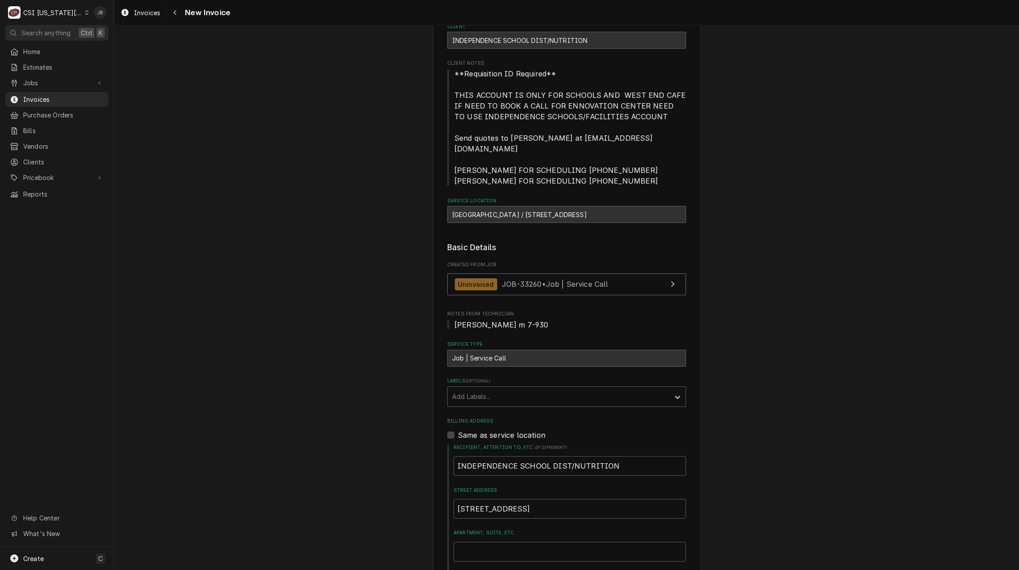
scroll to position [72, 0]
click at [589, 279] on div "Uninvoiced JOB-33260 • Job | Service Call" at bounding box center [532, 285] width 154 height 12
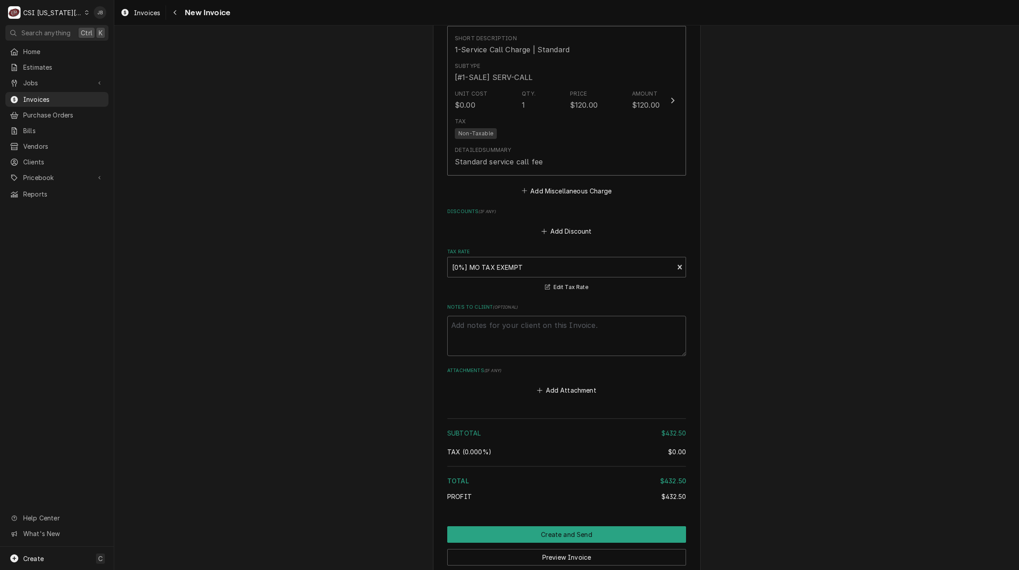
scroll to position [1277, 0]
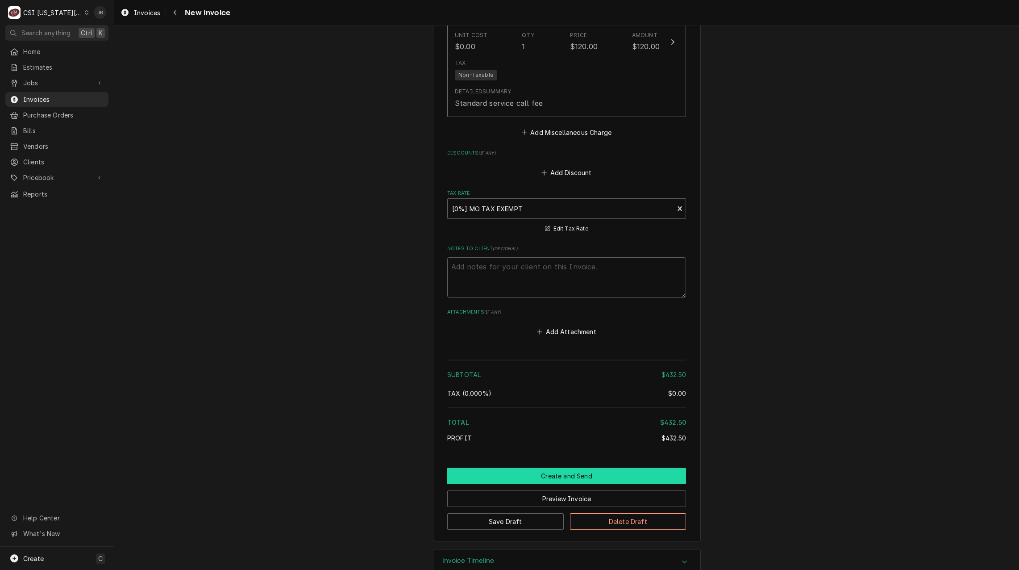
click at [558, 467] on button "Create and Send" at bounding box center [566, 475] width 239 height 17
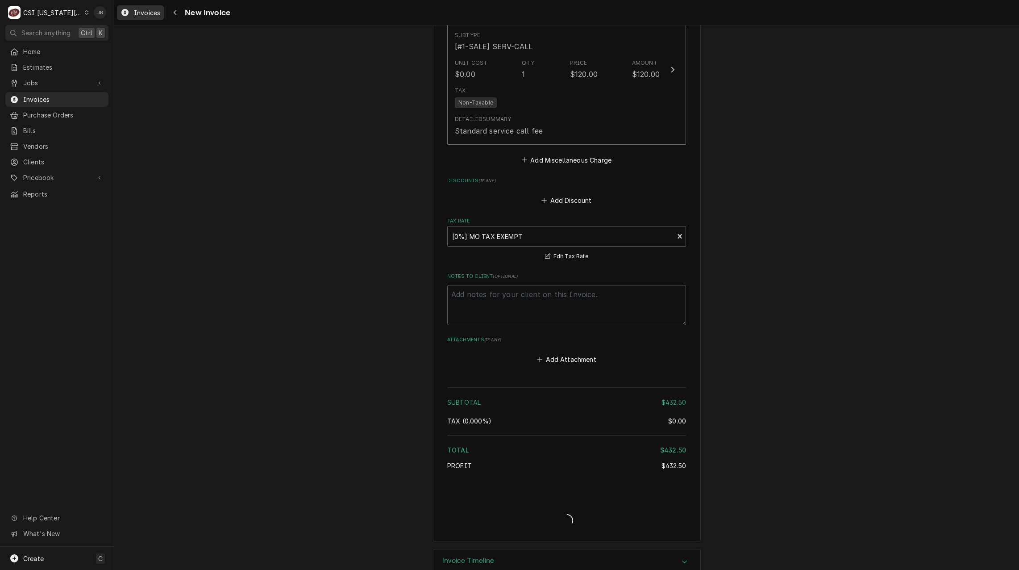
type textarea "x"
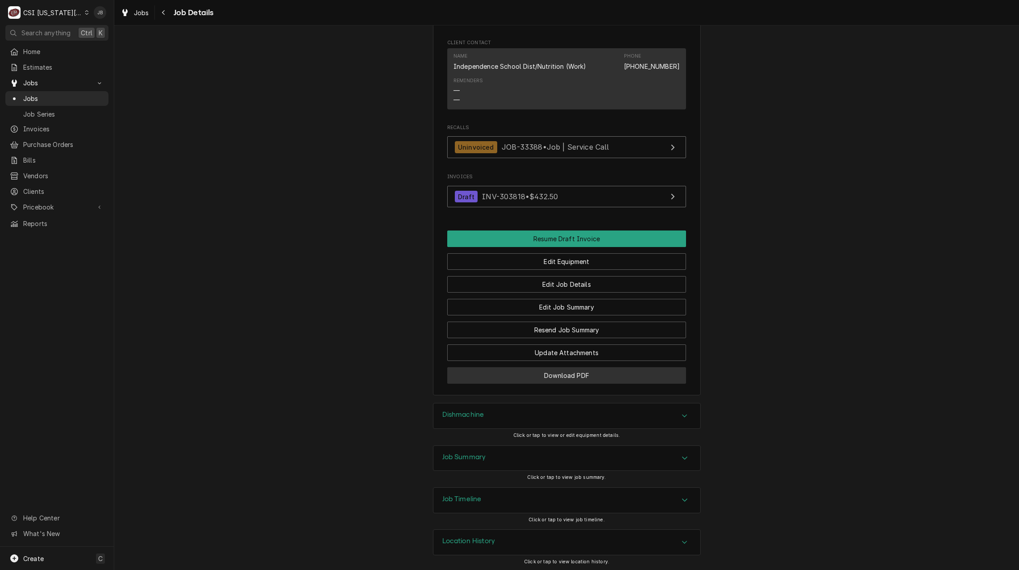
scroll to position [902, 0]
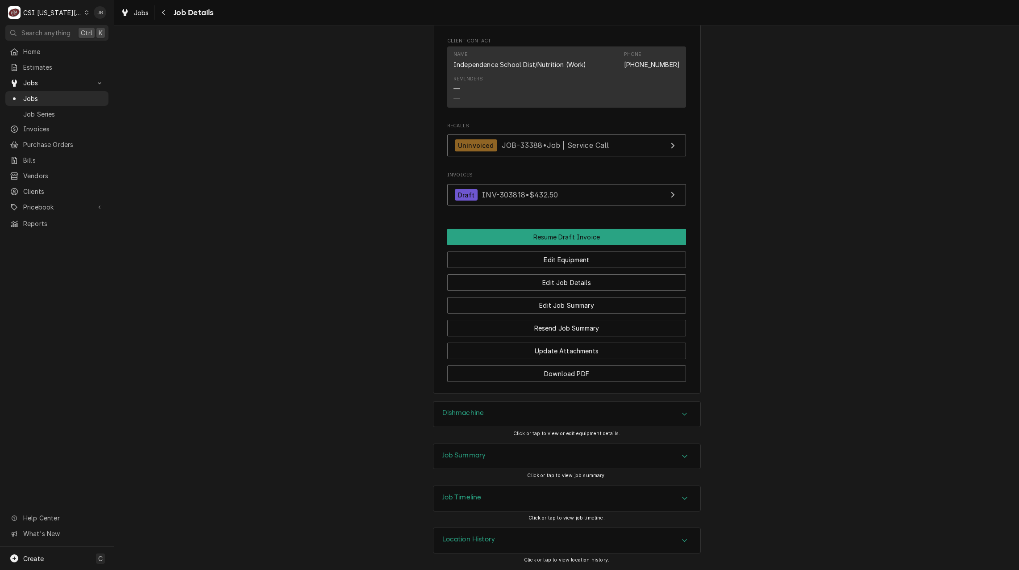
drag, startPoint x: 502, startPoint y: 460, endPoint x: 504, endPoint y: 456, distance: 4.8
click at [502, 460] on div "Job Summary" at bounding box center [567, 456] width 267 height 25
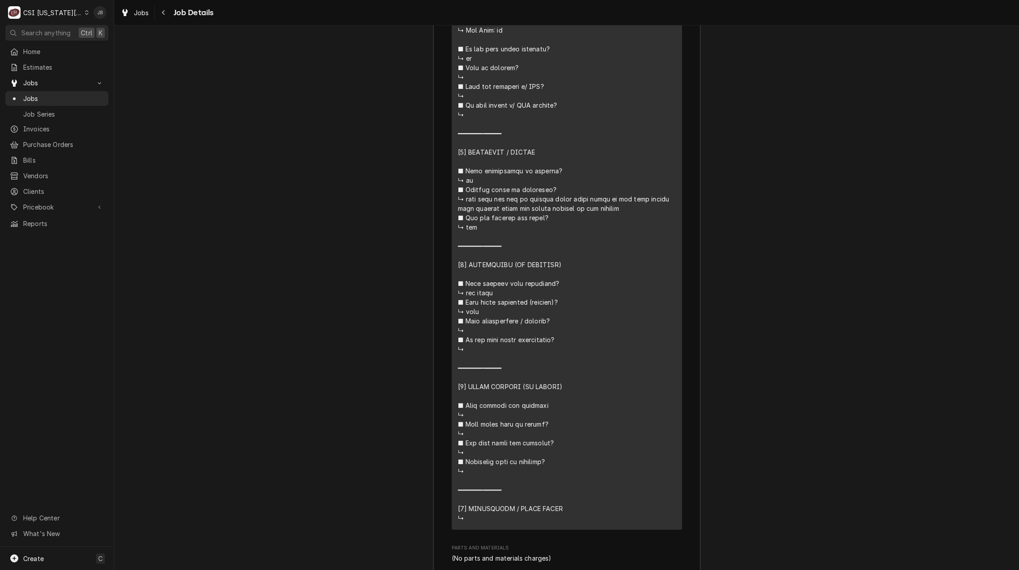
scroll to position [1884, 0]
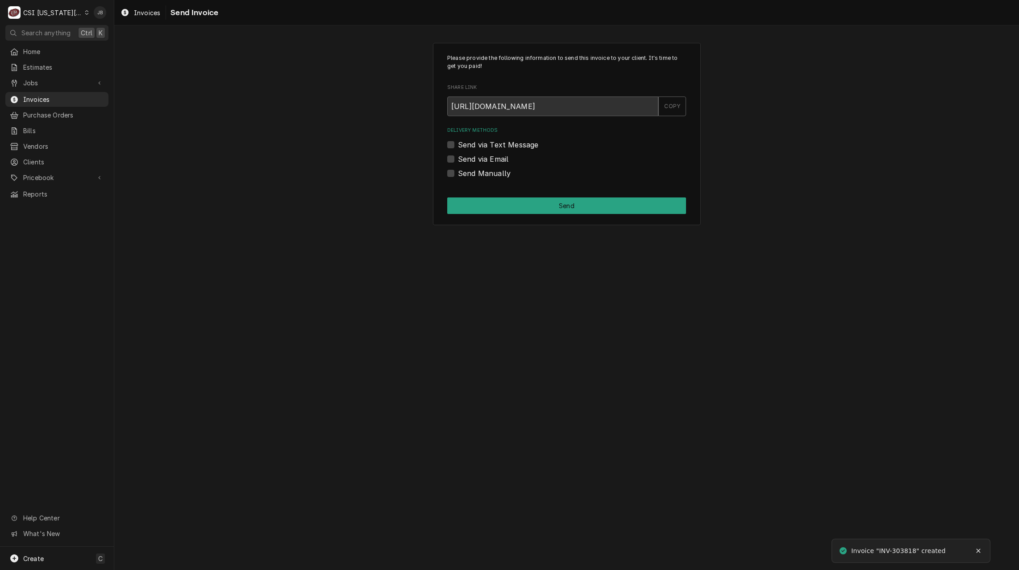
click at [480, 159] on label "Send via Email" at bounding box center [483, 159] width 50 height 11
click at [480, 159] on input "Send via Email" at bounding box center [577, 164] width 239 height 20
checkbox input "true"
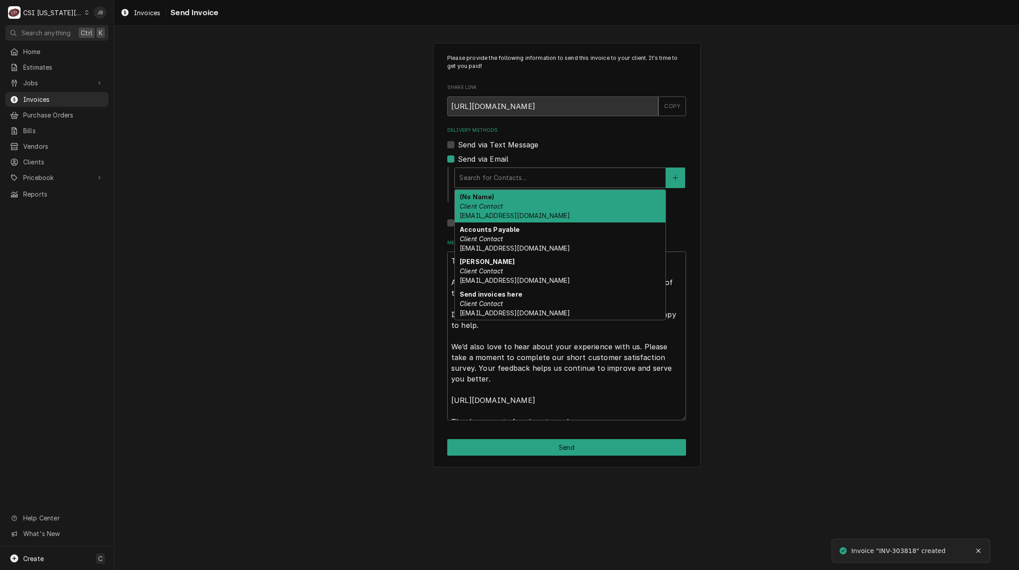
click at [521, 174] on div "Delivery Methods" at bounding box center [560, 178] width 202 height 16
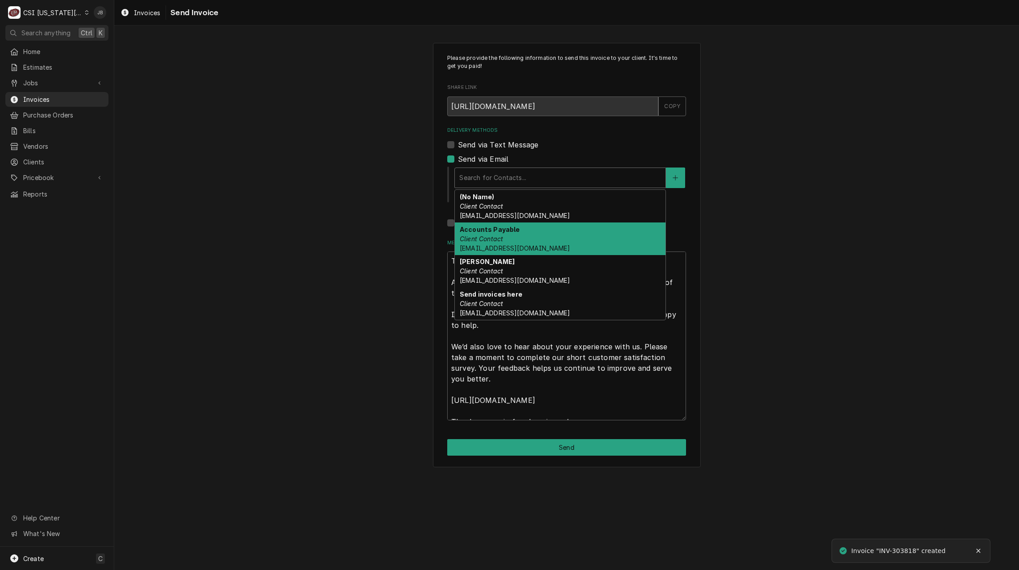
click at [598, 240] on div "Accounts Payable Client Contact Accounts_Payable@Isdschools.Org" at bounding box center [560, 238] width 211 height 33
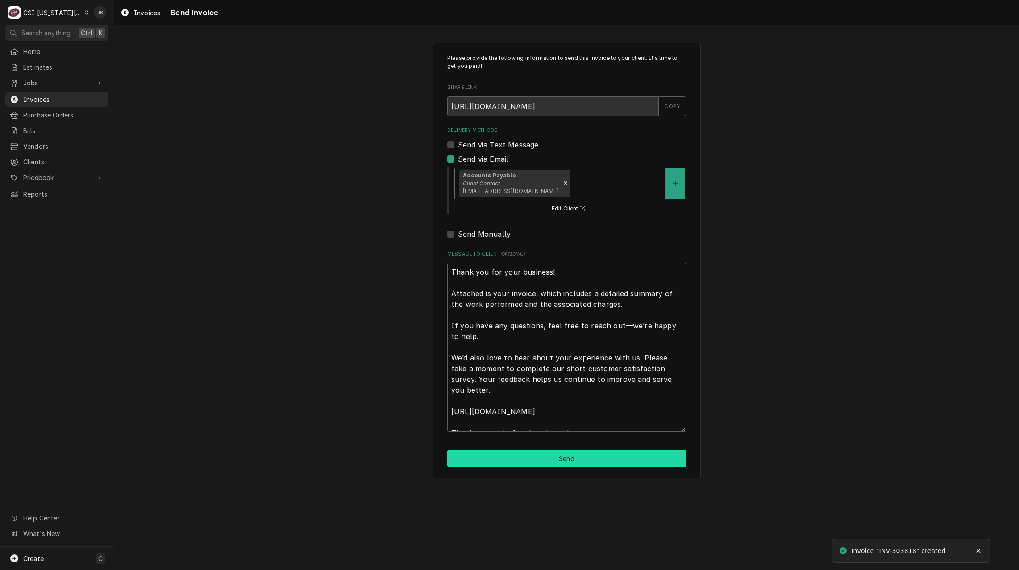
click at [509, 462] on button "Send" at bounding box center [566, 458] width 239 height 17
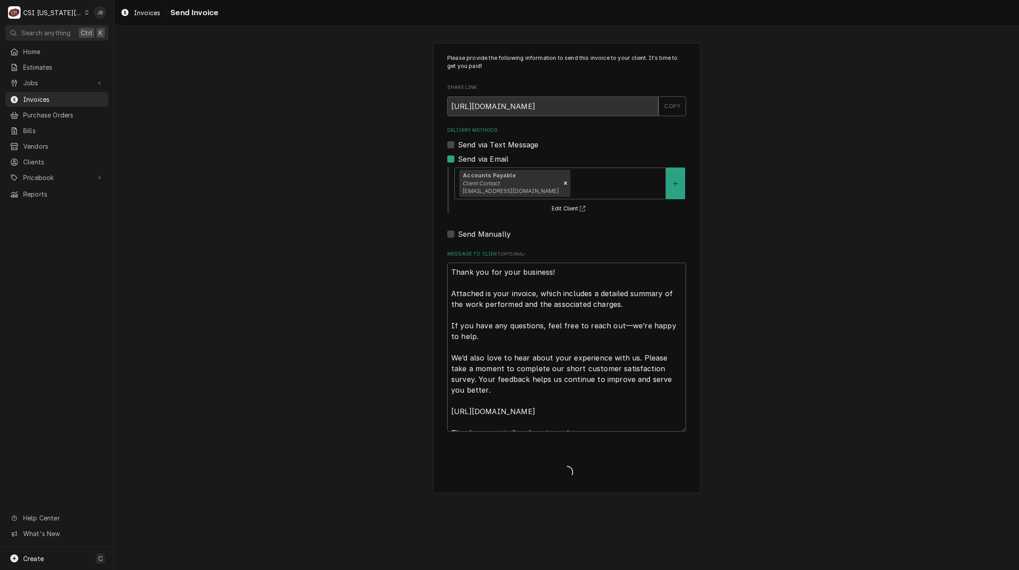
type textarea "x"
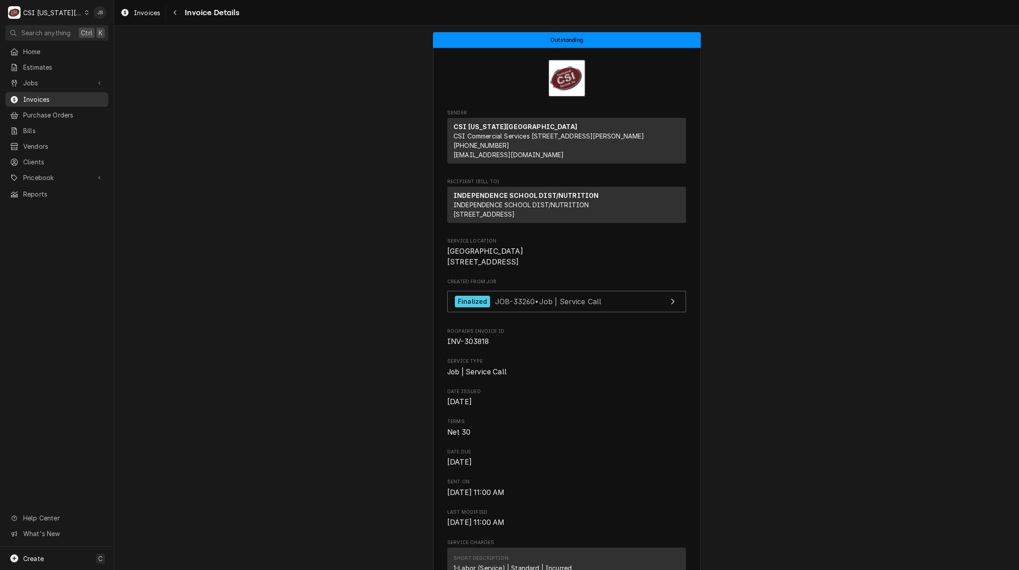
drag, startPoint x: 56, startPoint y: 96, endPoint x: 96, endPoint y: 98, distance: 39.3
click at [56, 96] on span "Invoices" at bounding box center [63, 99] width 81 height 9
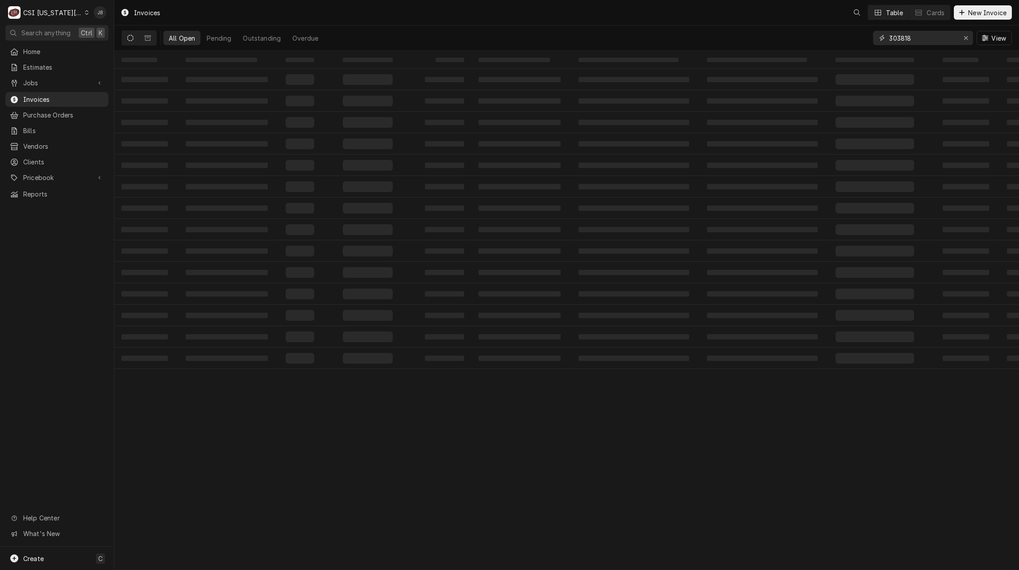
drag, startPoint x: 919, startPoint y: 39, endPoint x: 849, endPoint y: 40, distance: 69.7
click at [849, 40] on div "All Open Pending Outstanding Overdue 303818 View" at bounding box center [566, 37] width 891 height 25
paste input "913"
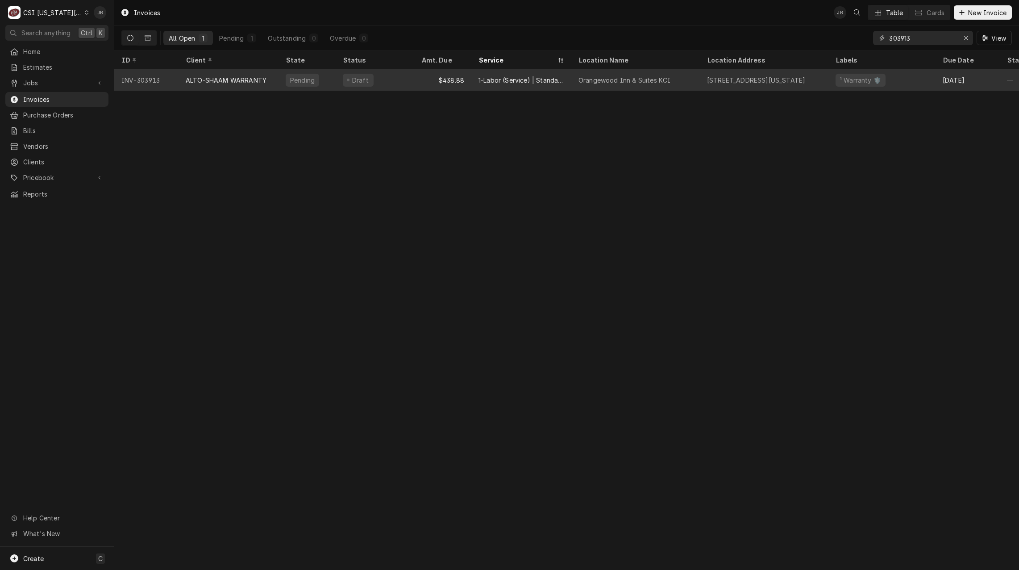
type input "303913"
click at [236, 82] on div "ALTO-SHAAM WARRANTY" at bounding box center [226, 79] width 81 height 9
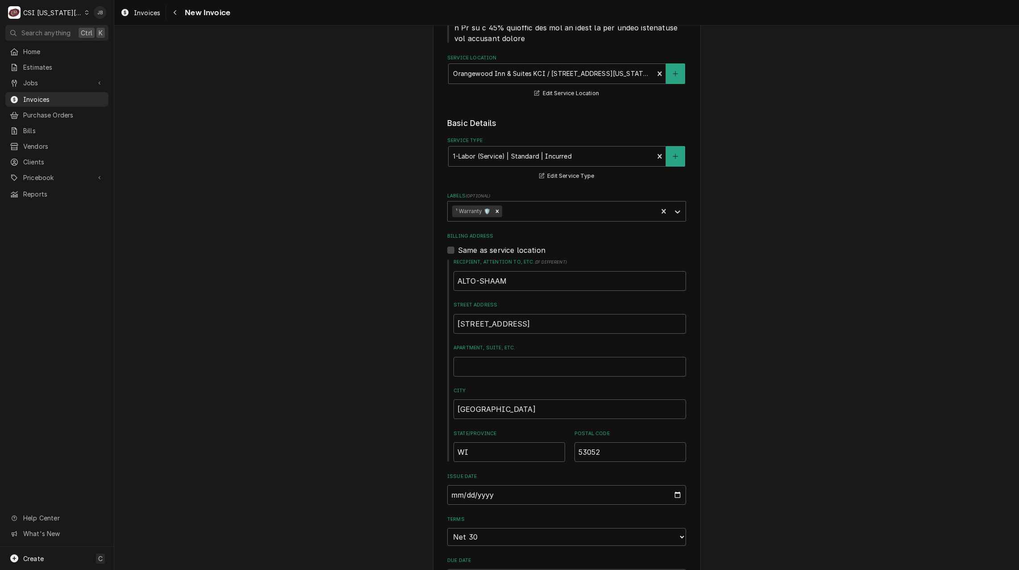
scroll to position [491, 0]
click at [469, 160] on div "Service Type" at bounding box center [551, 156] width 196 height 16
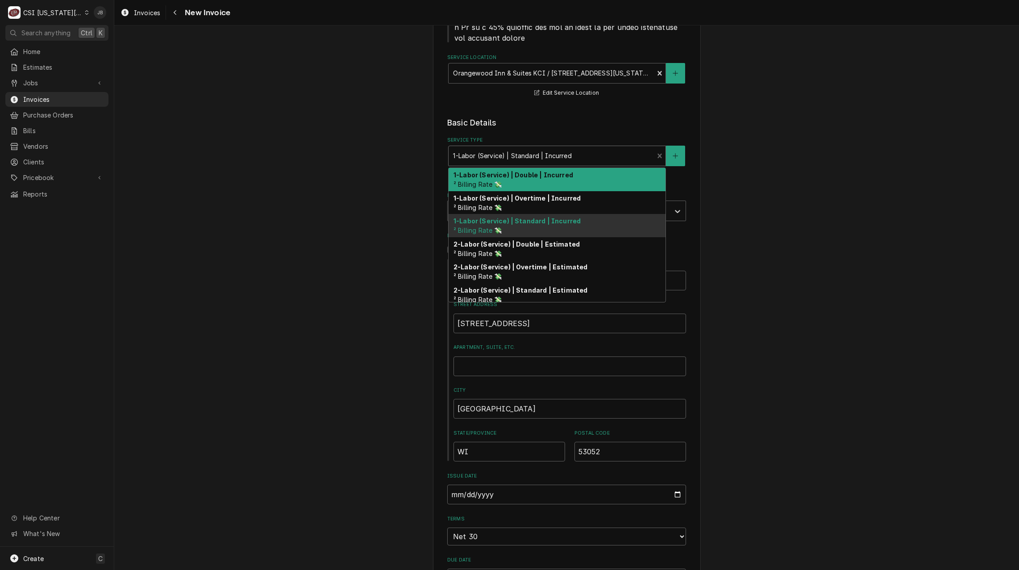
type textarea "x"
type input "j"
type textarea "x"
type input "jo"
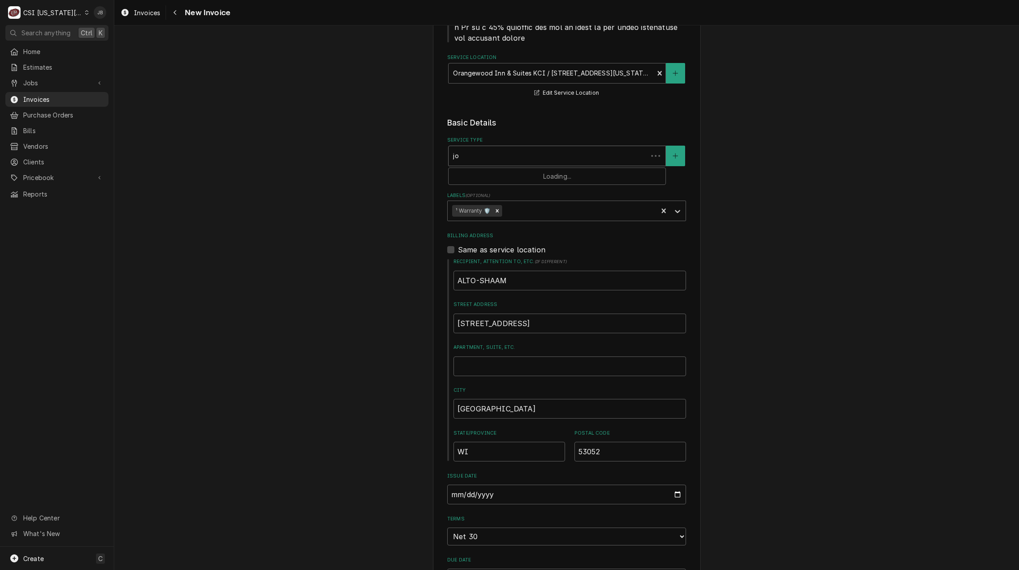
type textarea "x"
type input "job"
type textarea "x"
type input "job c"
type textarea "x"
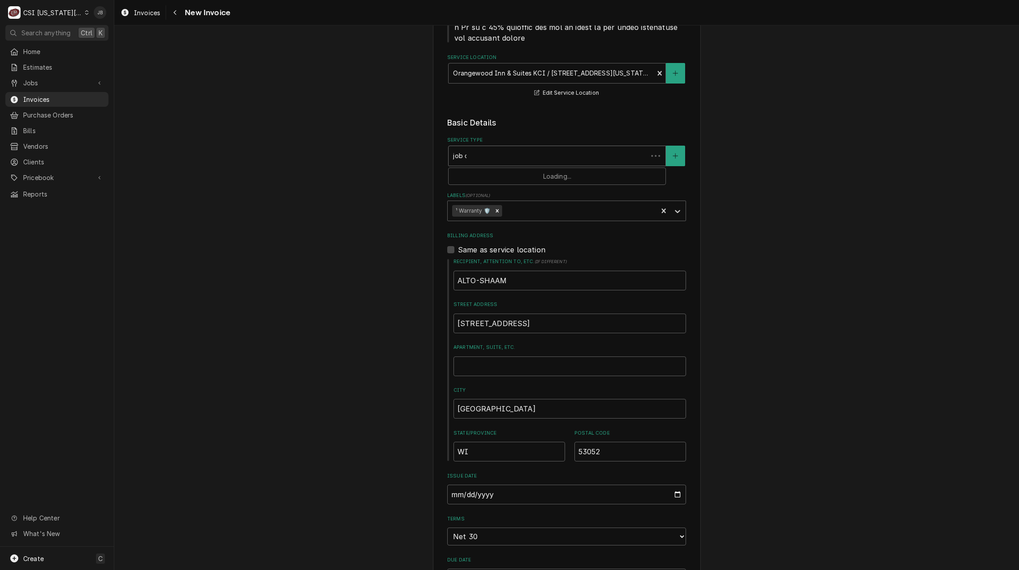
type input "job ca"
type textarea "x"
type input "job cal"
type textarea "x"
type input "job call"
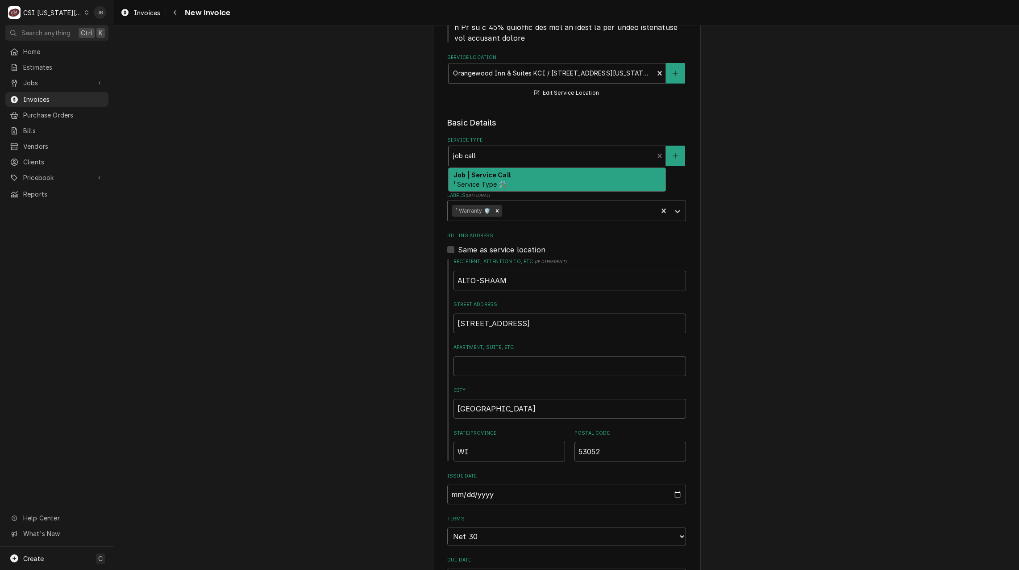
click at [476, 175] on strong "Job | Service Call" at bounding box center [482, 175] width 57 height 8
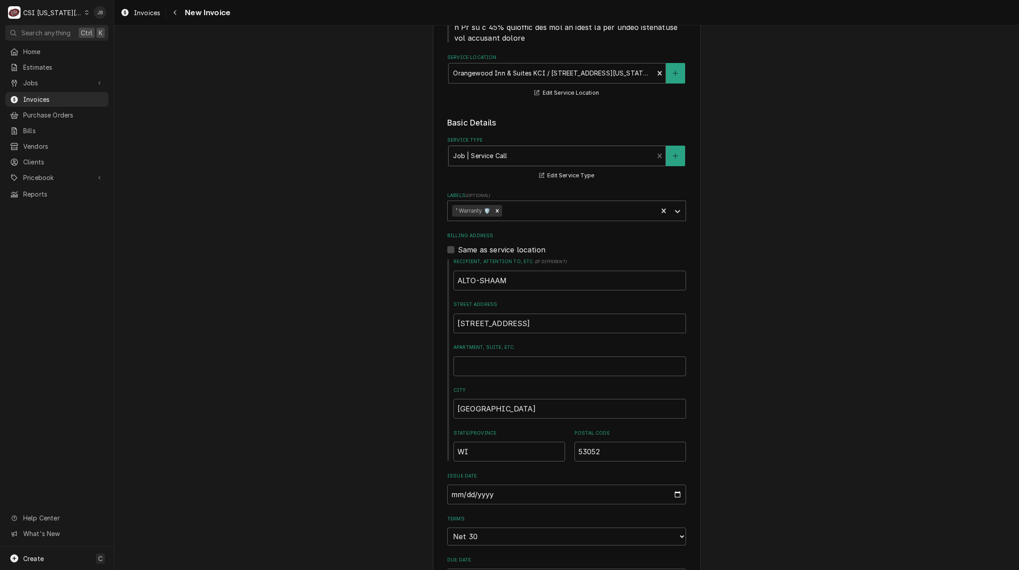
click at [384, 173] on div "Please provide the following information to create your invoice: Client Details…" at bounding box center [566, 535] width 905 height 1982
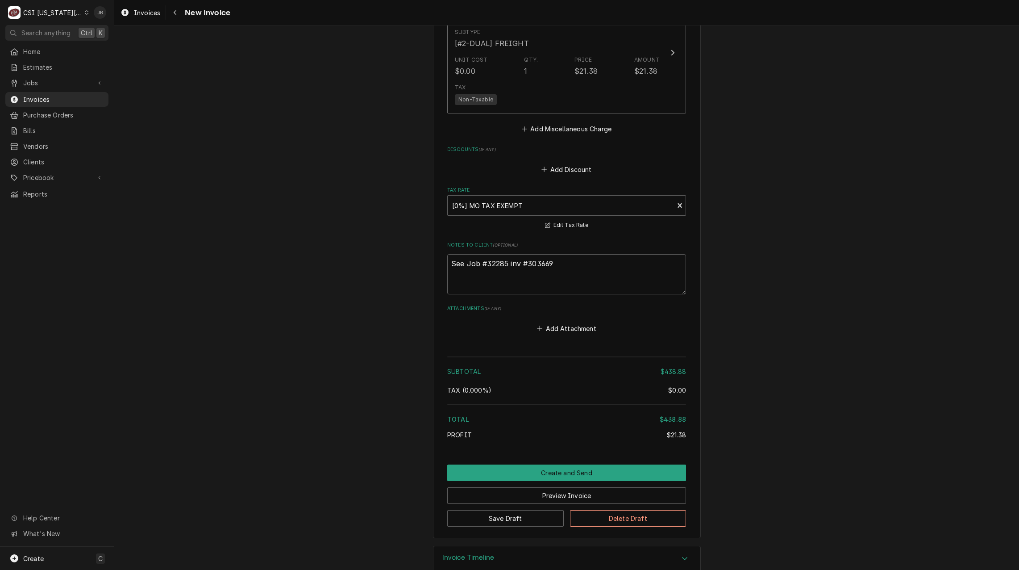
scroll to position [1478, 0]
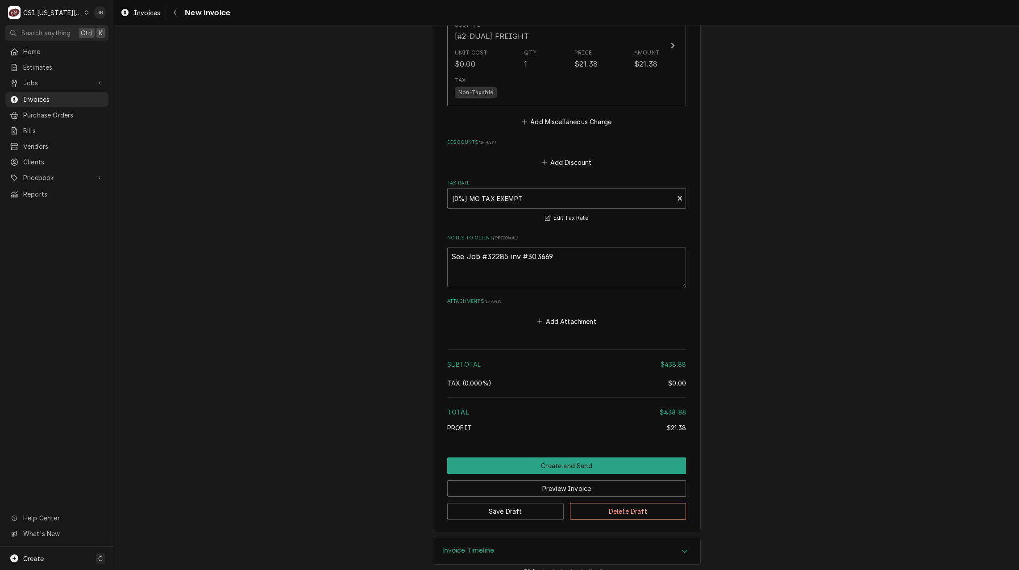
click at [454, 539] on div "Invoice Timeline" at bounding box center [567, 551] width 267 height 25
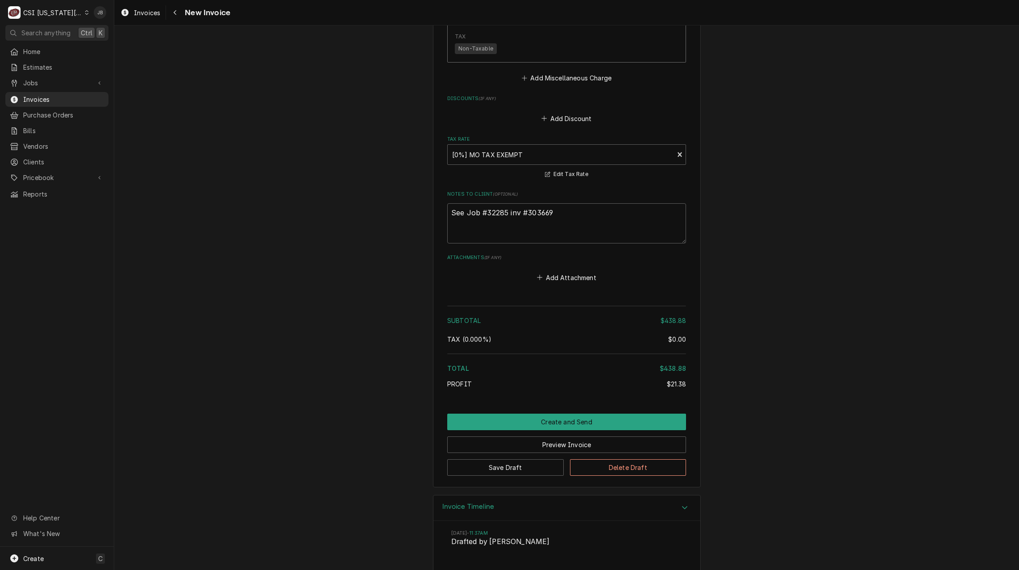
scroll to position [1561, 0]
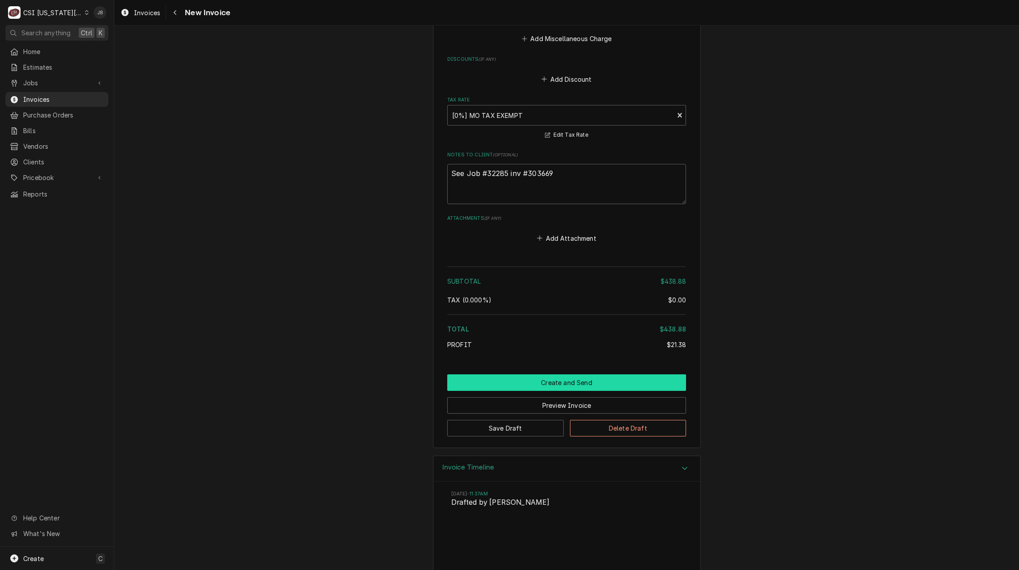
click at [493, 374] on button "Create and Send" at bounding box center [566, 382] width 239 height 17
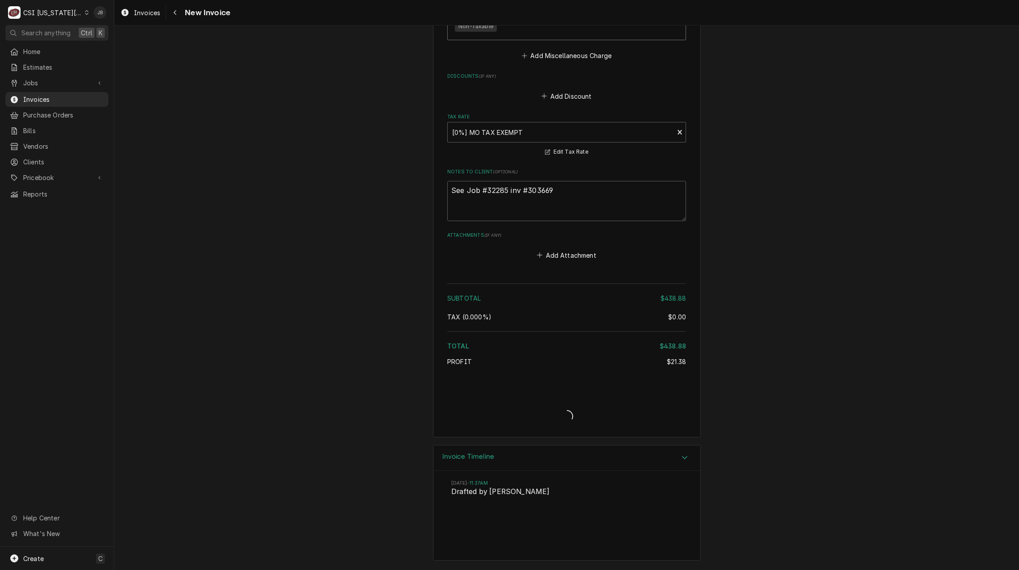
scroll to position [1534, 0]
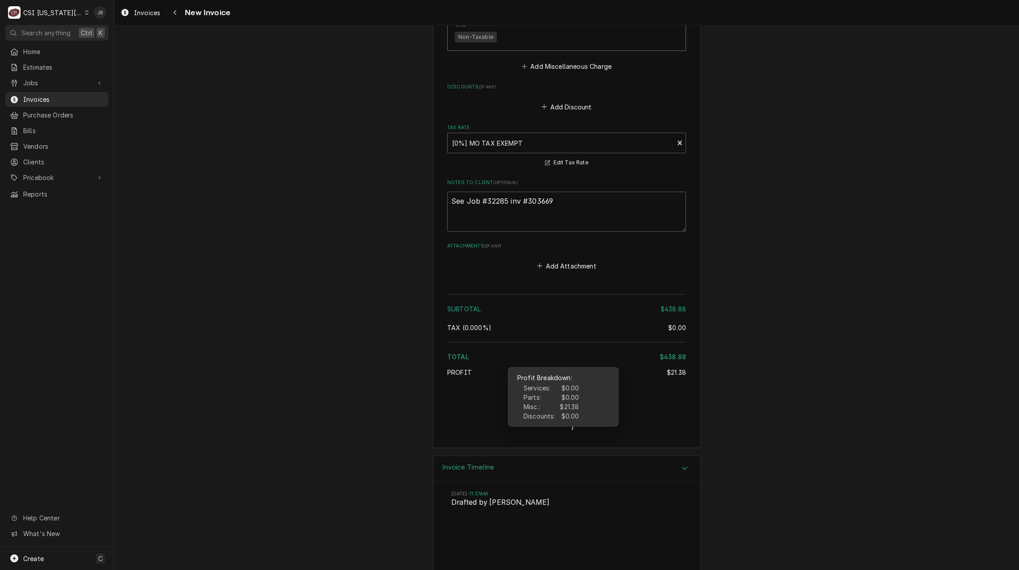
type textarea "x"
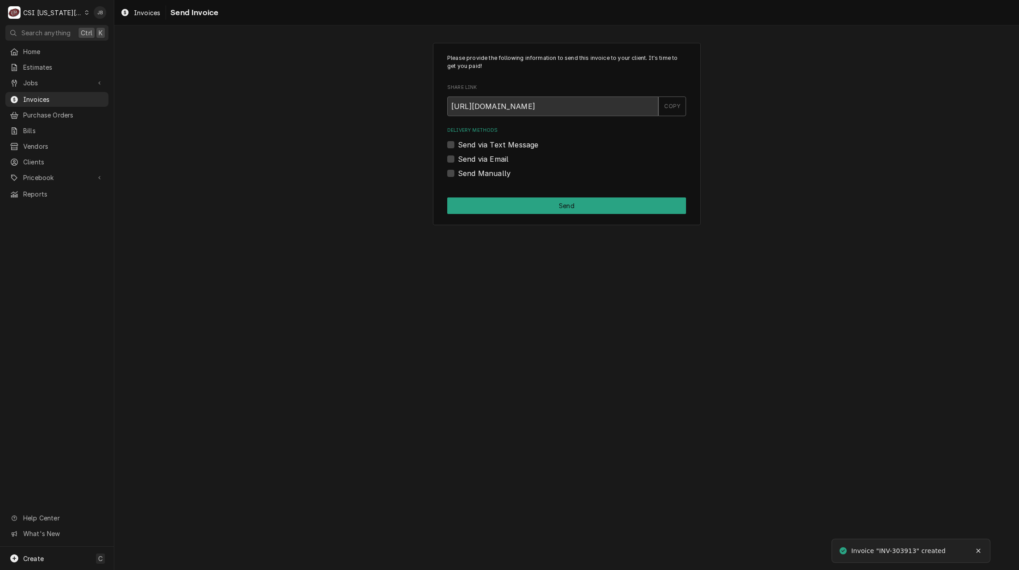
click at [478, 163] on label "Send via Email" at bounding box center [483, 159] width 50 height 11
click at [478, 163] on input "Send via Email" at bounding box center [577, 164] width 239 height 20
checkbox input "true"
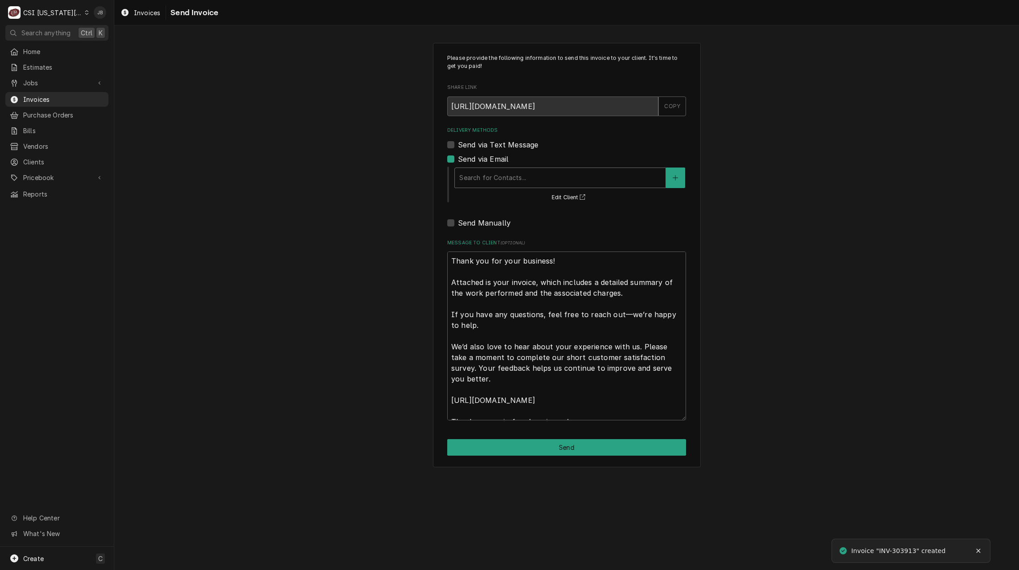
click at [486, 174] on div "Delivery Methods" at bounding box center [560, 178] width 202 height 16
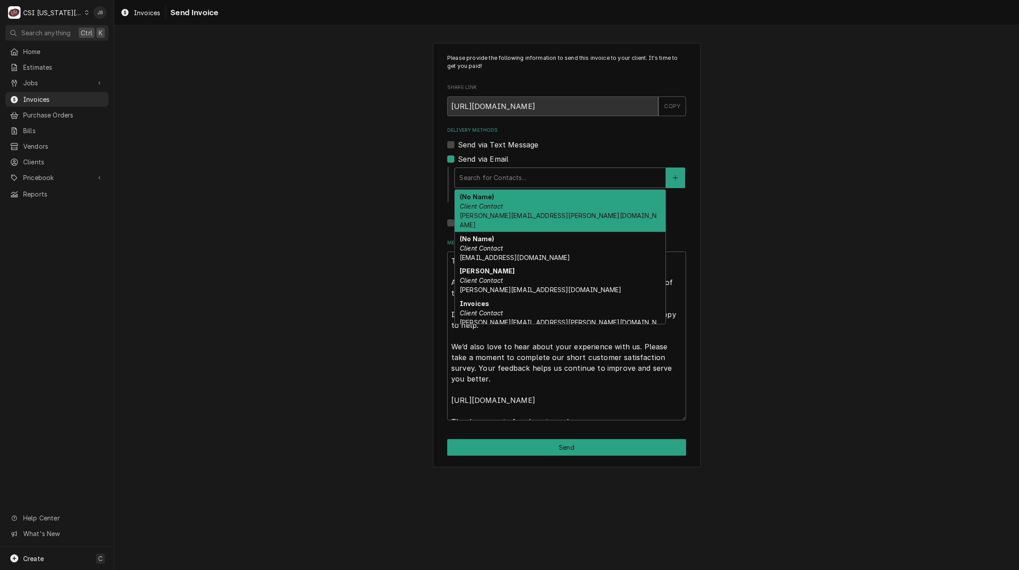
type textarea "x"
type input "s"
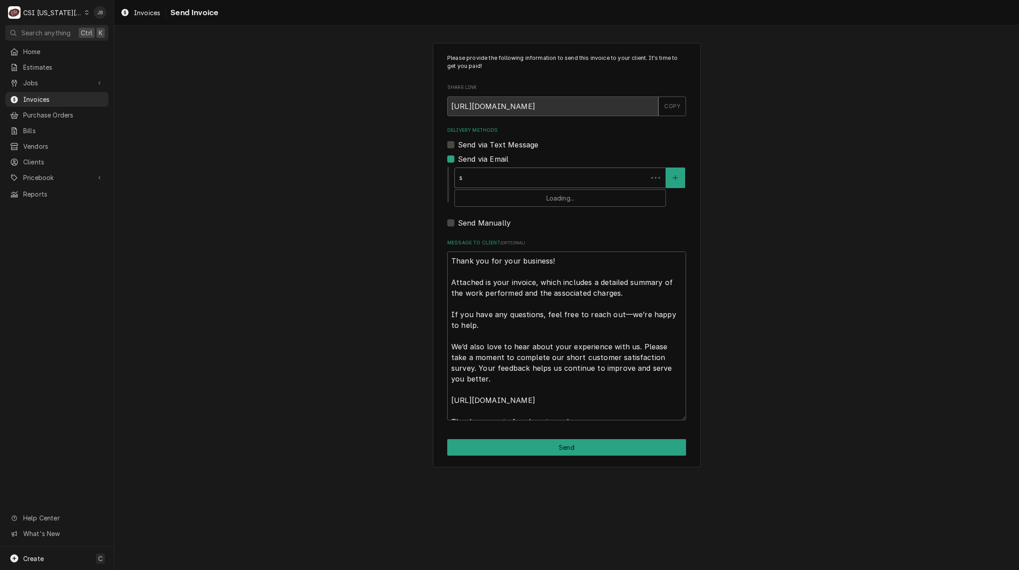
type textarea "x"
type input "sh"
type textarea "x"
type input "sha"
click at [371, 221] on div "Please provide the following information to send this invoice to your client. I…" at bounding box center [566, 255] width 905 height 440
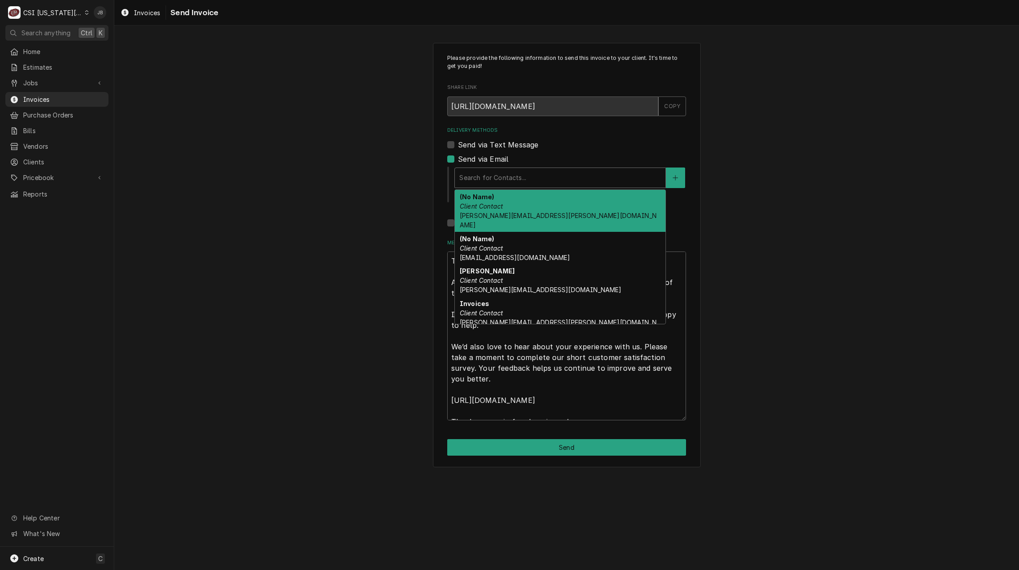
click at [502, 179] on div "Delivery Methods" at bounding box center [560, 178] width 202 height 16
type textarea "x"
type input "j"
type textarea "x"
type input "je"
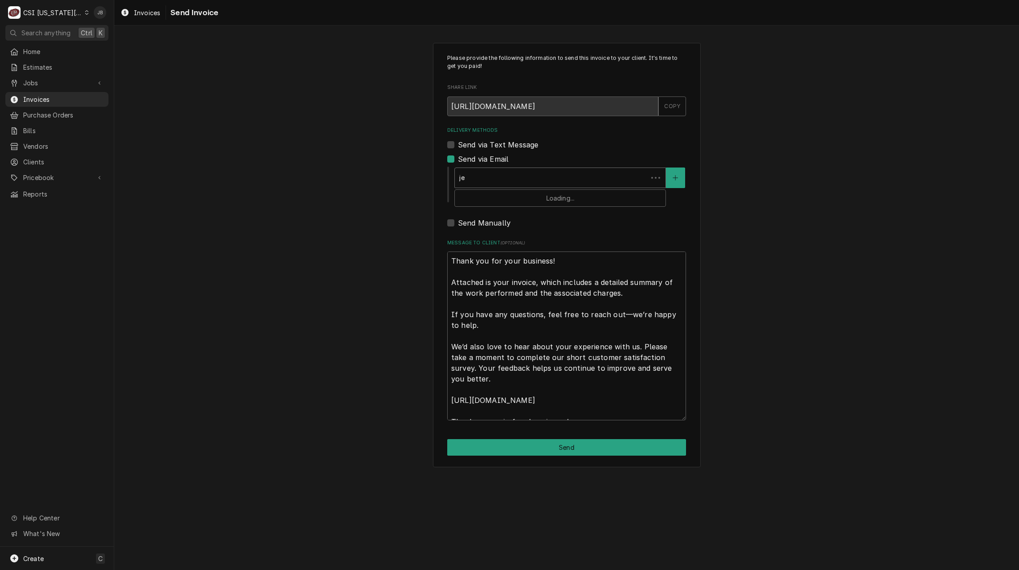
type textarea "x"
type input "jes"
type textarea "x"
type input "jess"
type textarea "x"
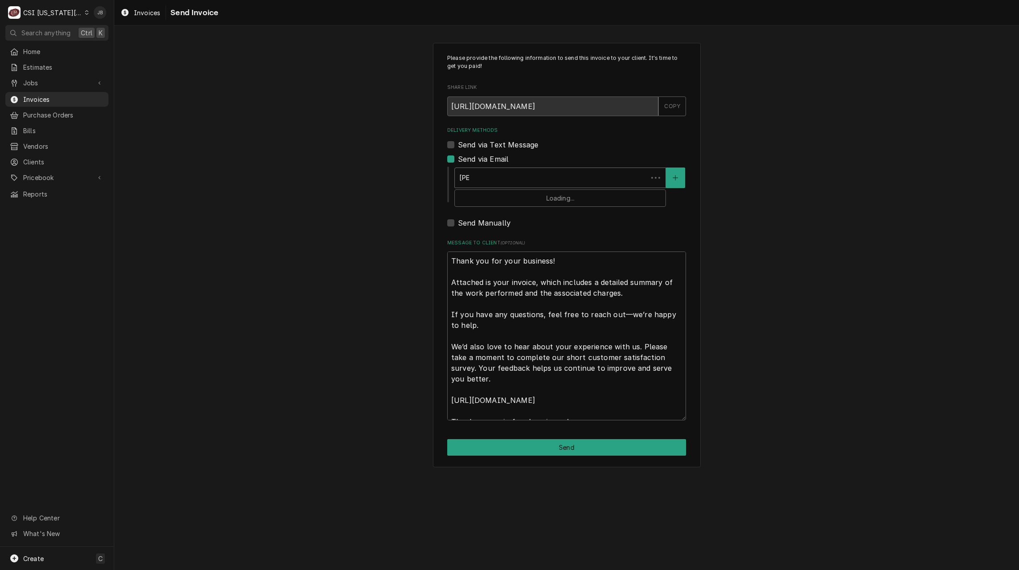
type input "jessi"
type textarea "x"
type input "jessic"
type textarea "x"
type input "jessica"
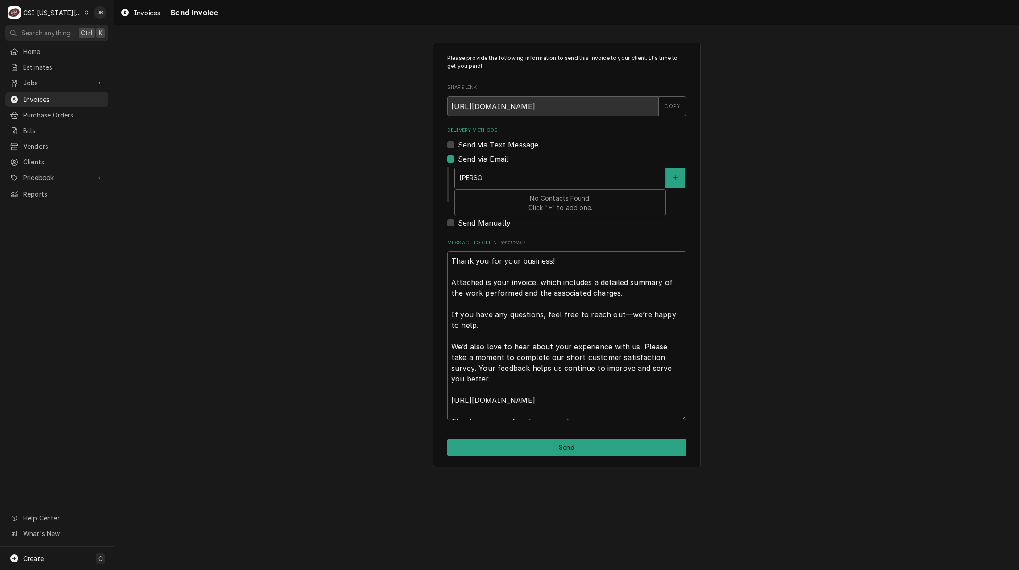
type textarea "x"
type input "jessic"
type textarea "x"
type input "jessi"
type textarea "x"
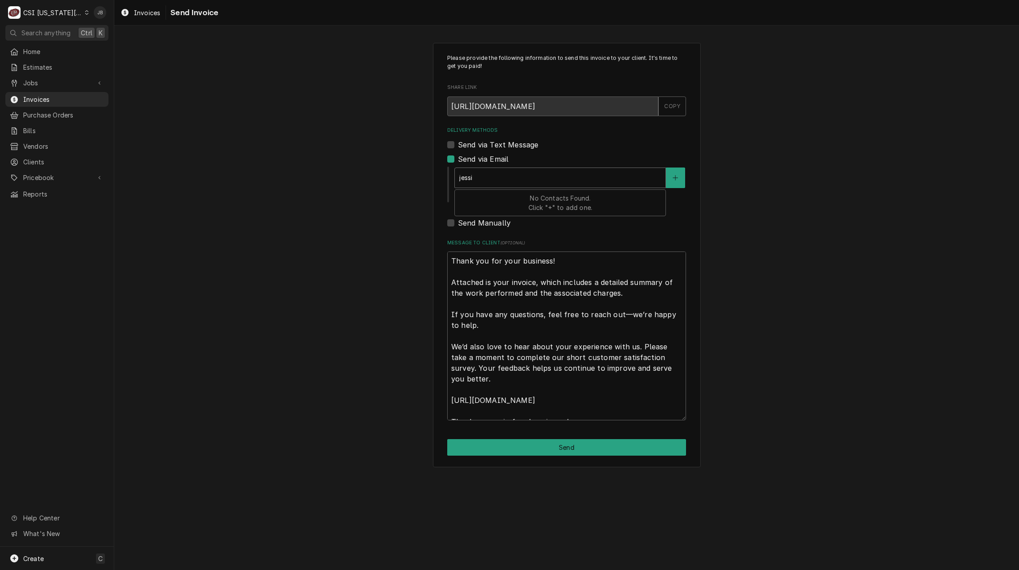
type input "jess"
type textarea "x"
type input "jes"
type textarea "x"
type input "je"
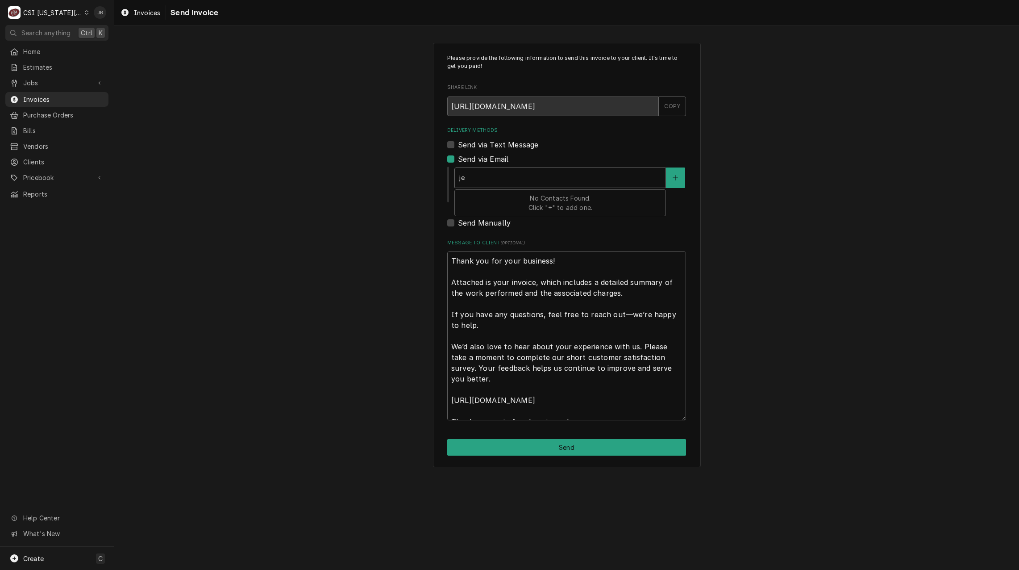
type textarea "x"
type input "j"
type textarea "x"
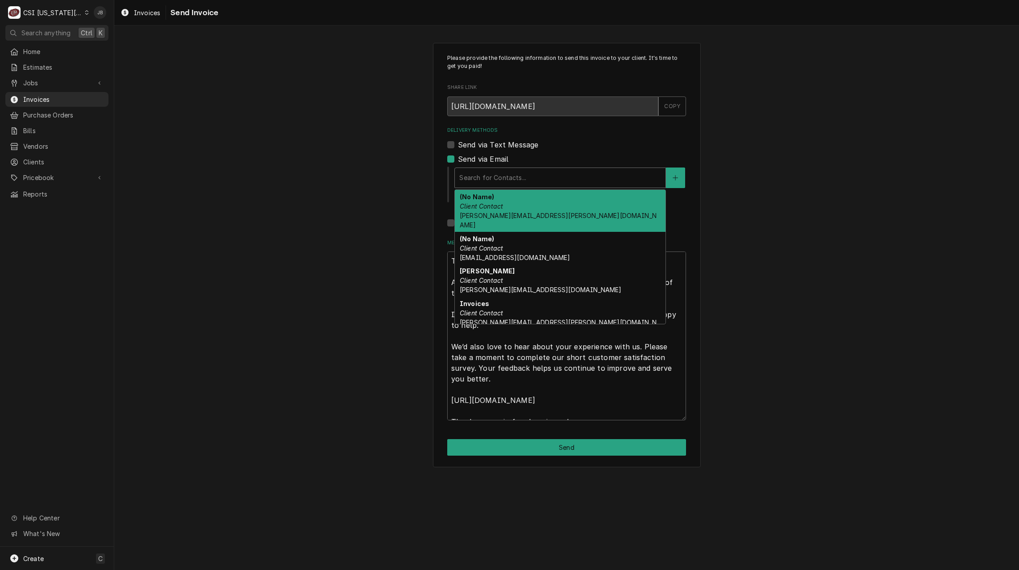
type textarea "x"
click at [667, 180] on button "Delivery Methods" at bounding box center [675, 177] width 19 height 21
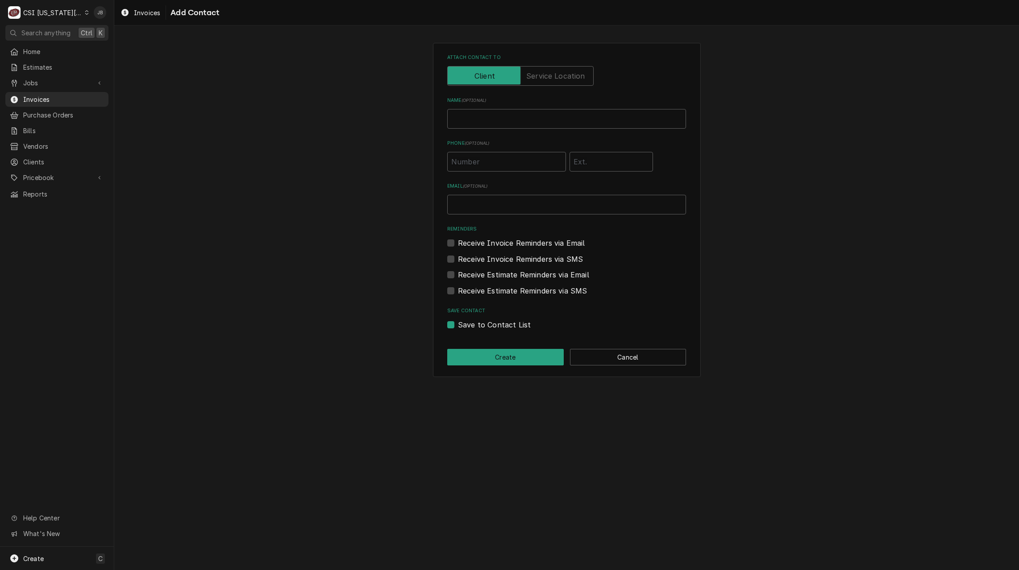
click at [468, 107] on div "Name ( optional )" at bounding box center [566, 113] width 239 height 32
click at [460, 119] on input "Name ( optional )" at bounding box center [566, 119] width 239 height 20
click at [474, 200] on input "Email ( optional )" at bounding box center [566, 205] width 239 height 20
click at [475, 113] on input "Shaylav Bell (Invoices)" at bounding box center [566, 119] width 239 height 20
type input "Shayla Bell (Invoices)"
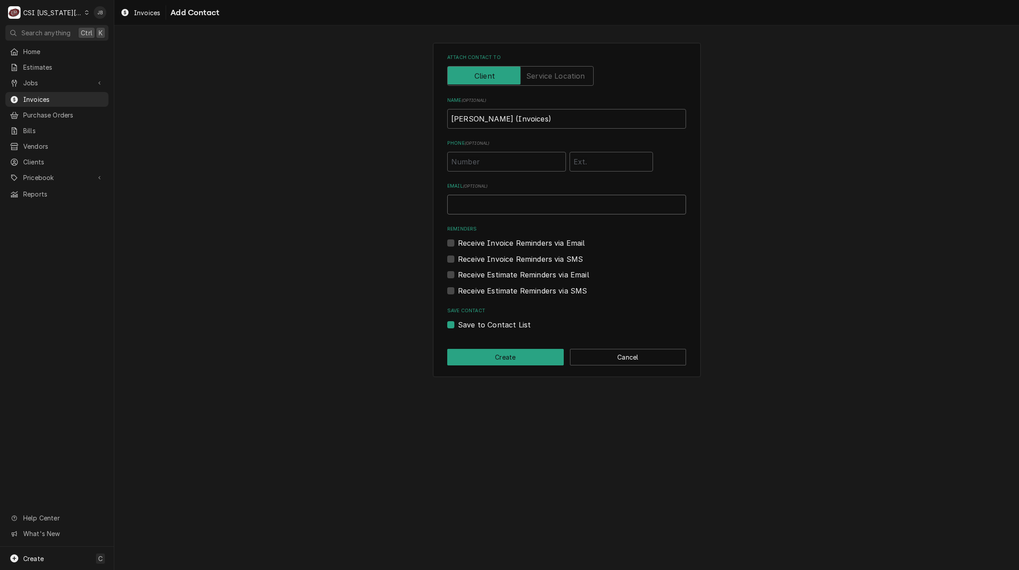
click at [458, 205] on input "Email ( optional )" at bounding box center [566, 205] width 239 height 20
type input "shayla.bell@csi1.com"
click at [483, 354] on button "Create" at bounding box center [505, 357] width 117 height 17
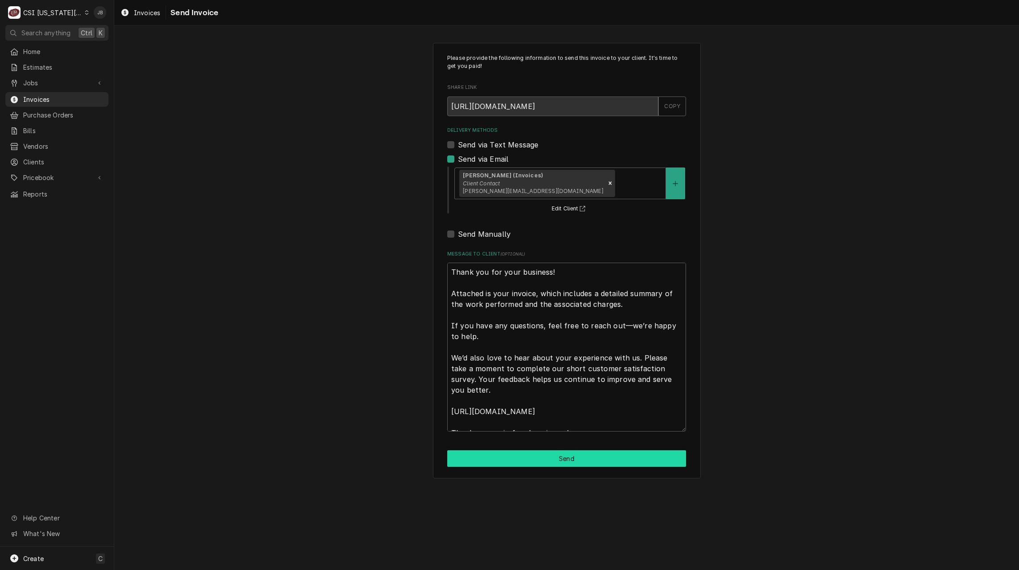
click at [514, 462] on button "Send" at bounding box center [566, 458] width 239 height 17
type textarea "x"
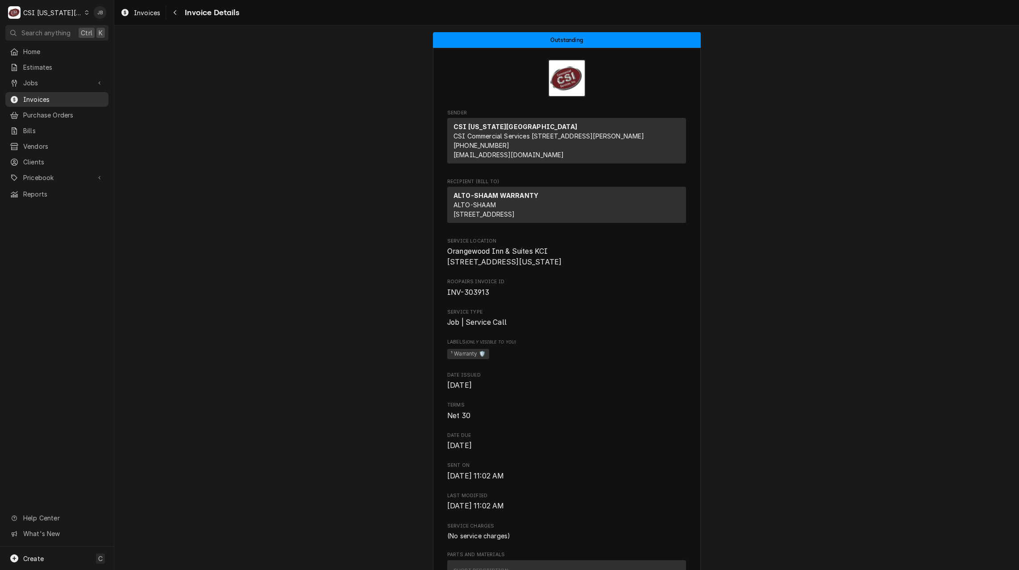
click at [49, 101] on div "Invoices" at bounding box center [57, 99] width 100 height 11
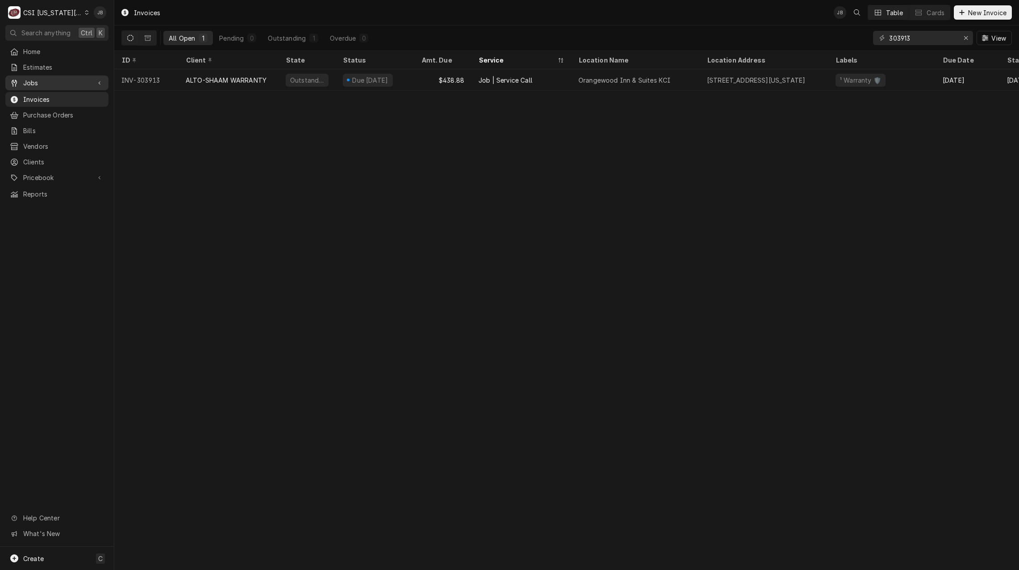
click at [58, 83] on span "Jobs" at bounding box center [56, 82] width 67 height 9
click at [58, 100] on div "Jobs" at bounding box center [57, 98] width 100 height 11
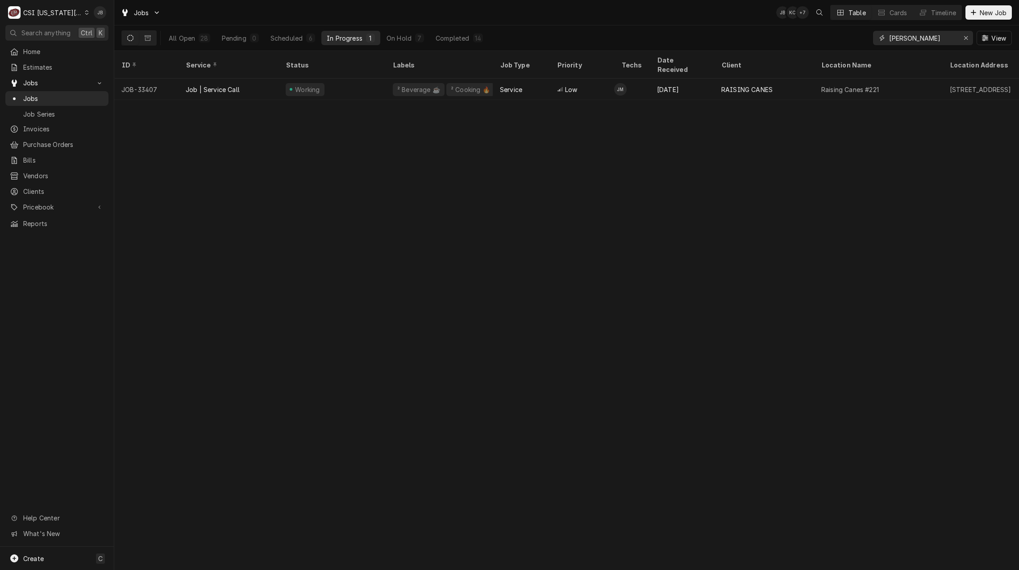
drag, startPoint x: 930, startPoint y: 42, endPoint x: 729, endPoint y: 39, distance: 201.8
click at [743, 41] on div "All Open 28 Pending 0 Scheduled 6 In Progress 1 On Hold 7 Completed 14 [PERSON_…" at bounding box center [566, 37] width 891 height 25
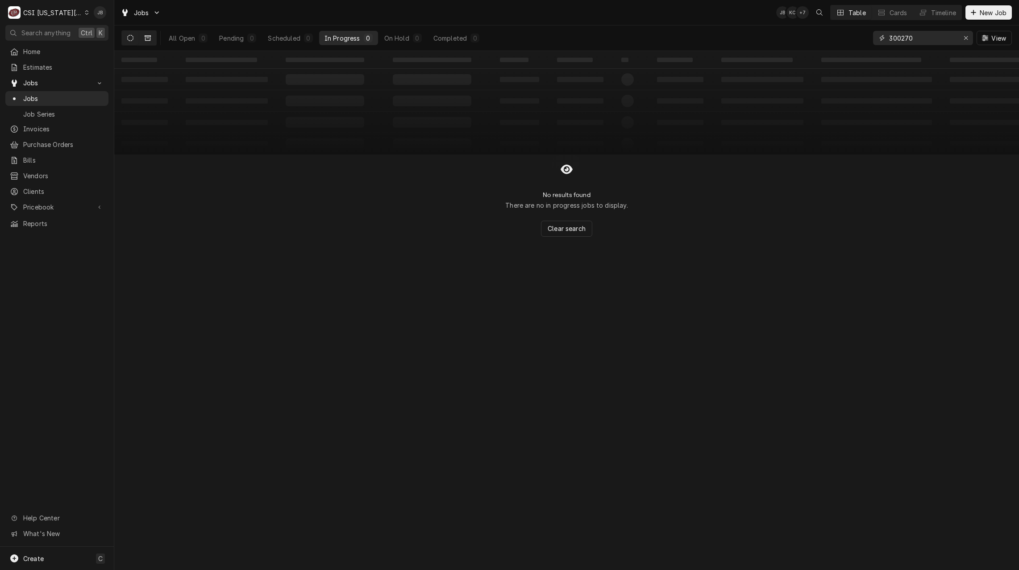
type input "300270"
click at [150, 35] on icon "Dynamic Content Wrapper" at bounding box center [148, 37] width 6 height 5
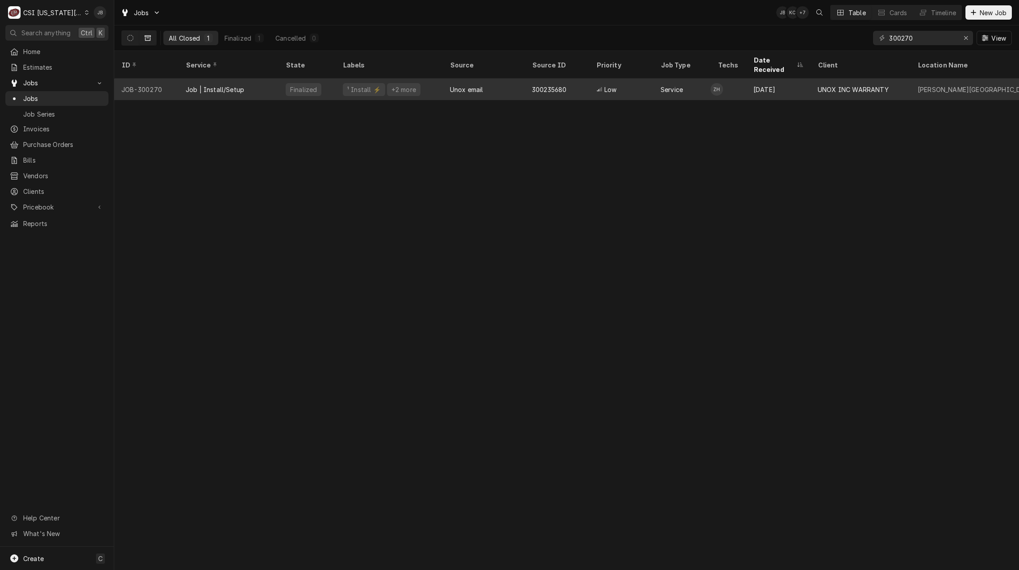
click at [247, 80] on div "Job | Install/Setup" at bounding box center [229, 89] width 100 height 21
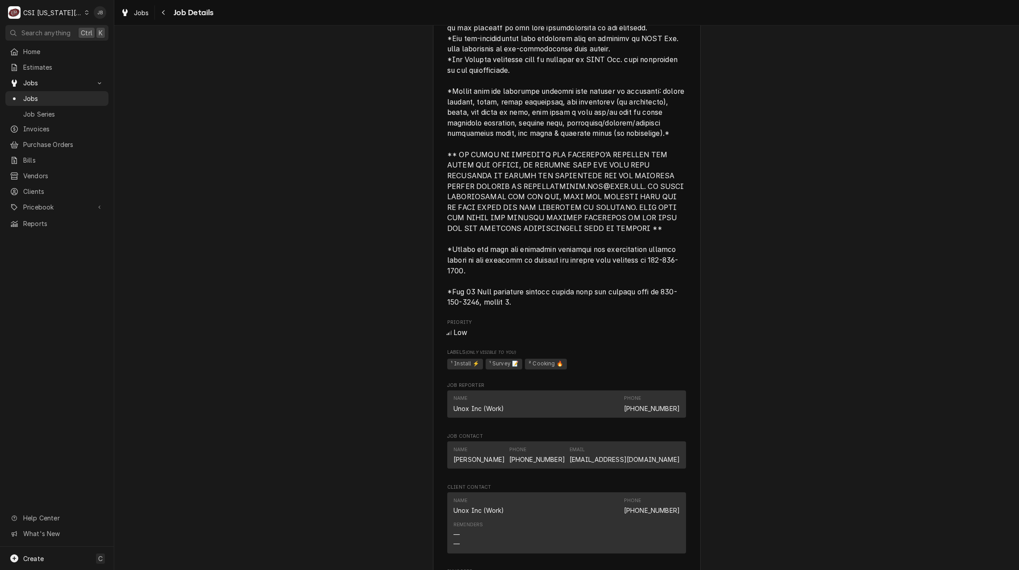
scroll to position [1071, 0]
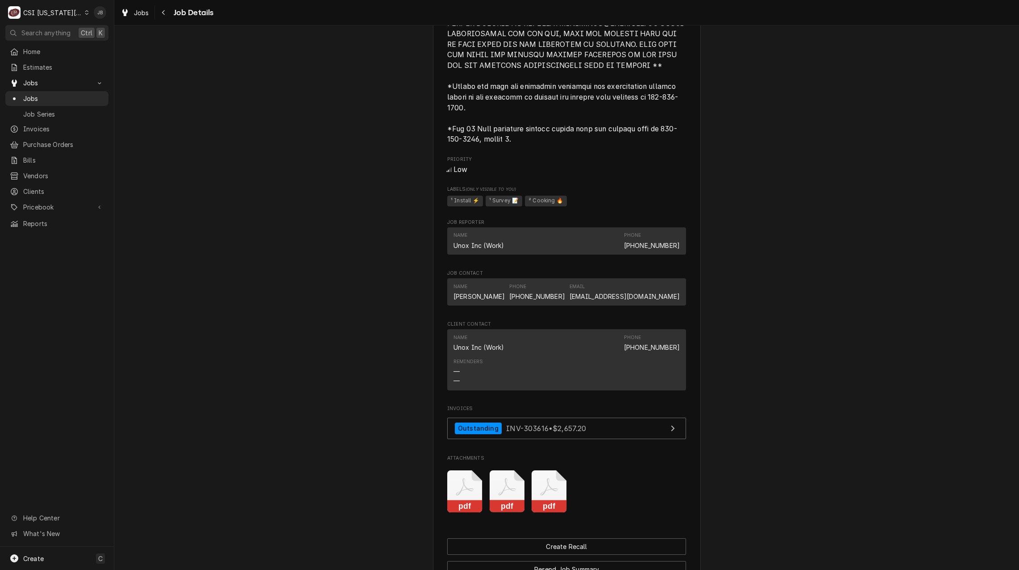
click at [539, 472] on icon "Attachments" at bounding box center [549, 491] width 35 height 42
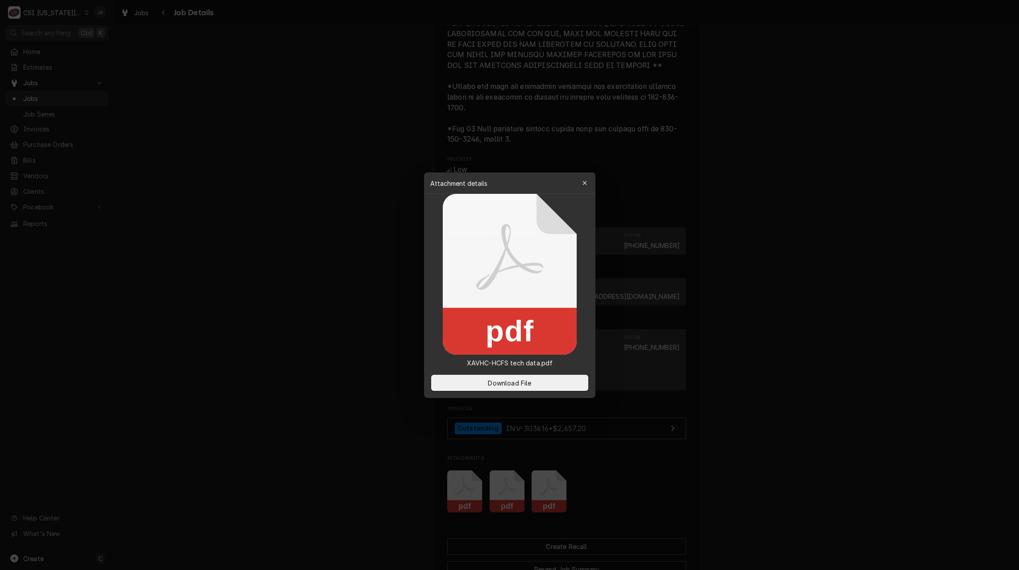
click at [496, 467] on div at bounding box center [509, 285] width 1019 height 570
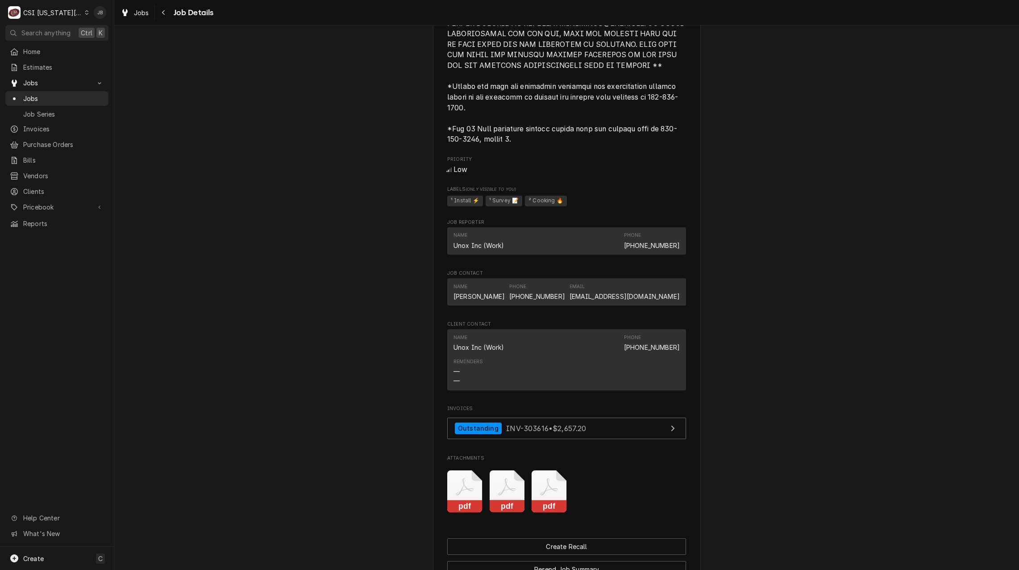
click at [490, 470] on icon "Attachments" at bounding box center [507, 491] width 35 height 42
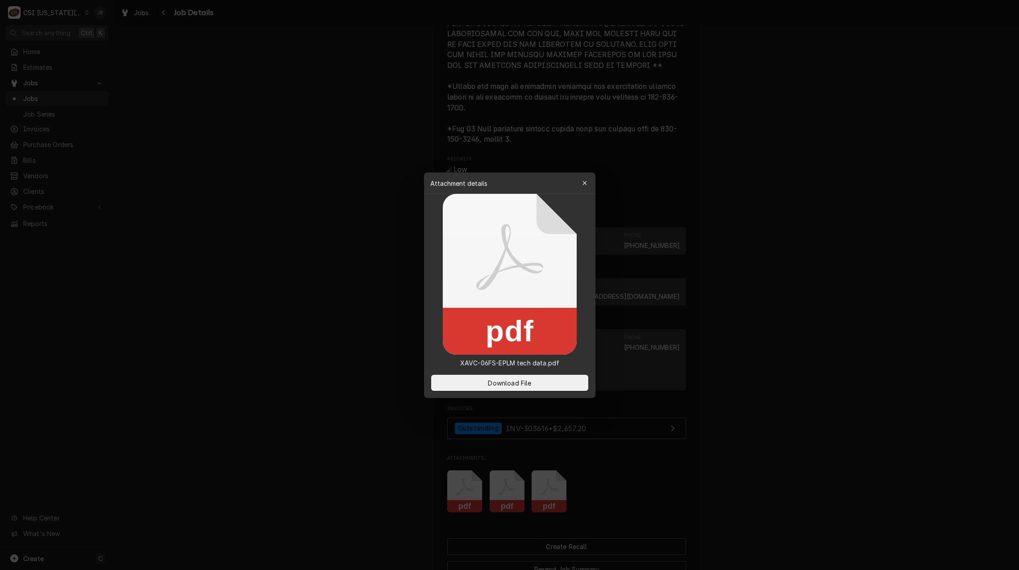
drag, startPoint x: 464, startPoint y: 463, endPoint x: 449, endPoint y: 470, distance: 17.0
click at [464, 463] on div at bounding box center [509, 285] width 1019 height 570
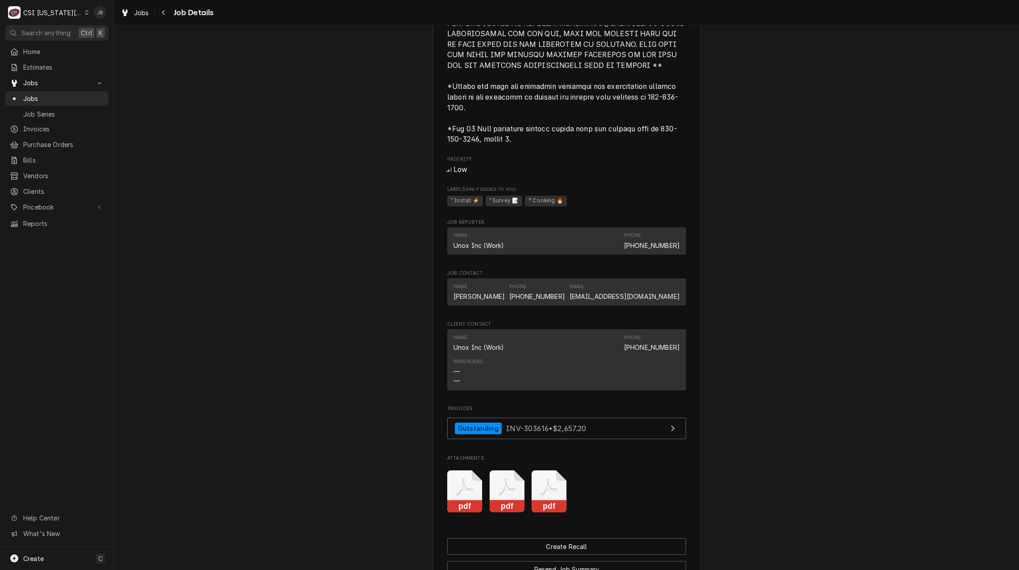
click at [449, 470] on icon "Attachments" at bounding box center [464, 491] width 35 height 42
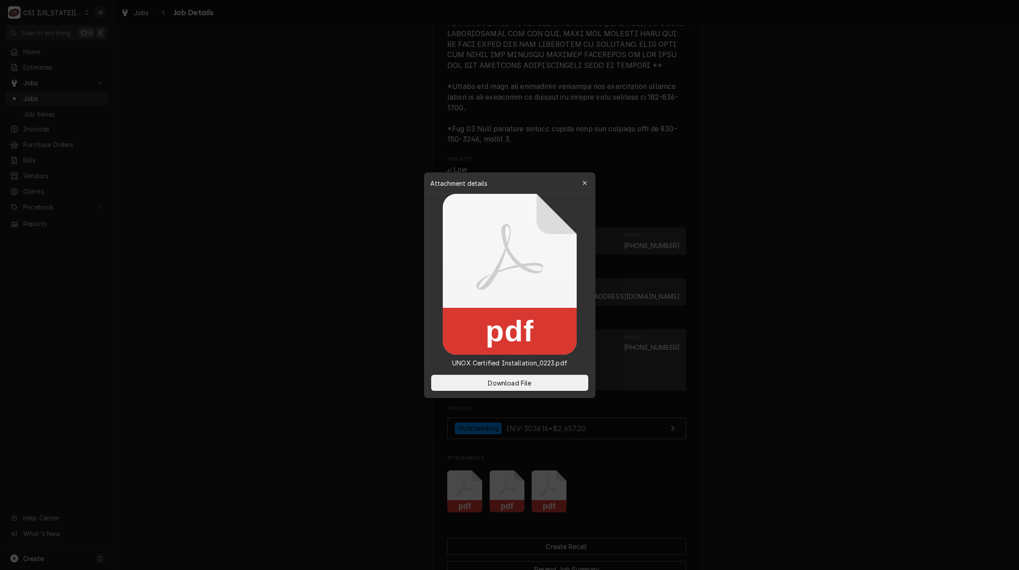
click at [327, 414] on div at bounding box center [509, 285] width 1019 height 570
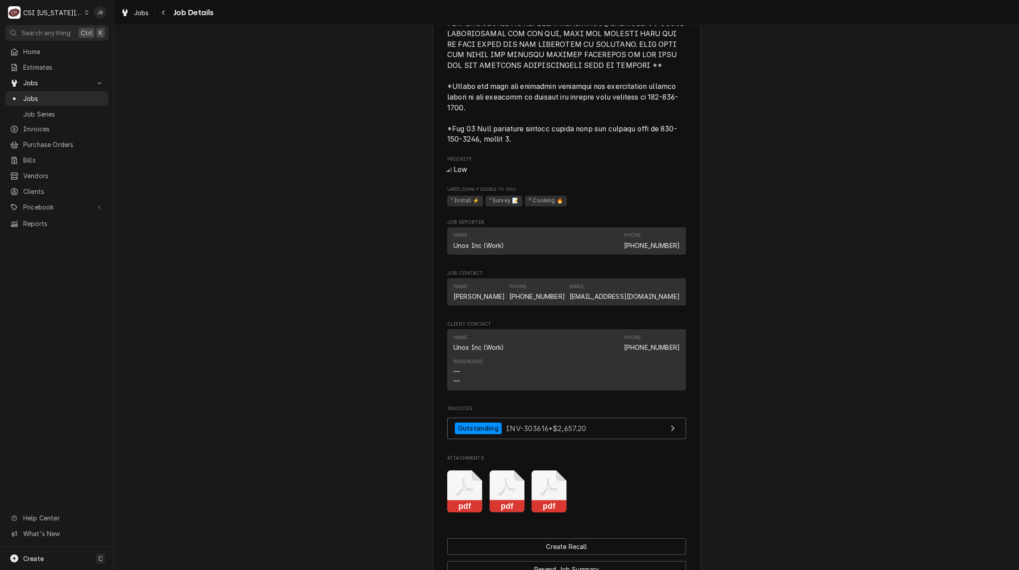
scroll to position [1229, 0]
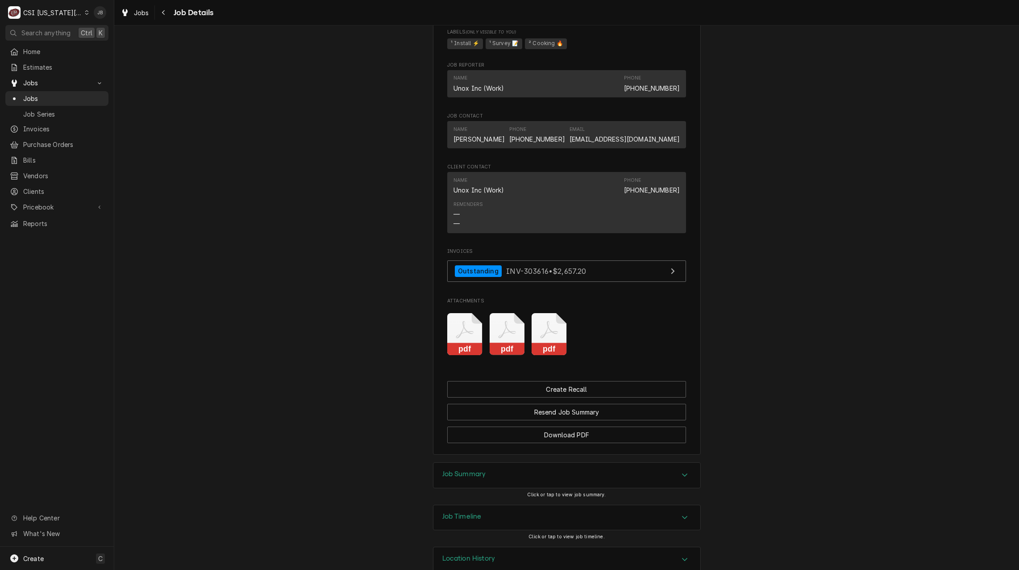
click at [472, 470] on h3 "Job Summary" at bounding box center [464, 474] width 44 height 8
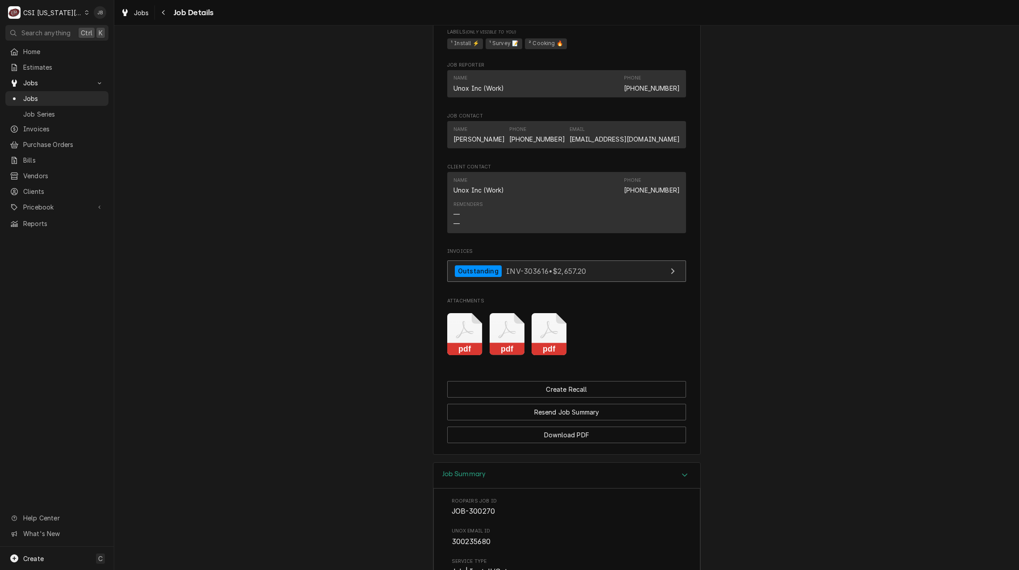
click at [575, 262] on link "Outstanding INV-303616 • $2,657.20" at bounding box center [566, 271] width 239 height 22
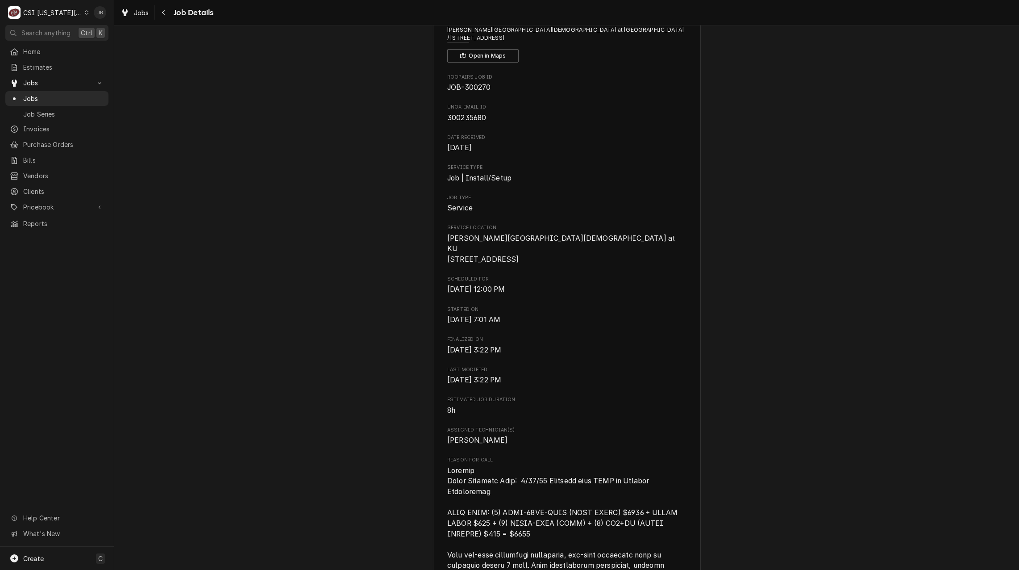
scroll to position [0, 0]
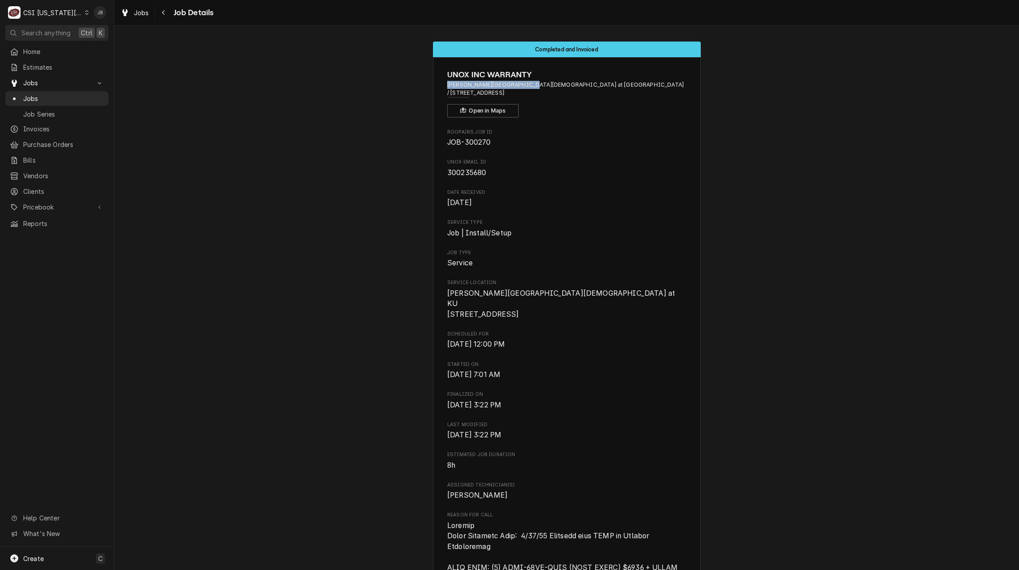
drag, startPoint x: 518, startPoint y: 82, endPoint x: 563, endPoint y: 79, distance: 45.2
click at [563, 79] on div "UNOX INC WARRANTY Rohr Chabad Center at KU / 1201 W 19th St, Lawrence, KS 66044…" at bounding box center [566, 93] width 239 height 49
drag, startPoint x: 563, startPoint y: 79, endPoint x: 558, endPoint y: 84, distance: 6.6
click at [558, 84] on span "[PERSON_NAME][GEOGRAPHIC_DATA][DEMOGRAPHIC_DATA] at [GEOGRAPHIC_DATA] / [STREET…" at bounding box center [566, 89] width 239 height 17
drag, startPoint x: 558, startPoint y: 84, endPoint x: 523, endPoint y: 85, distance: 35.3
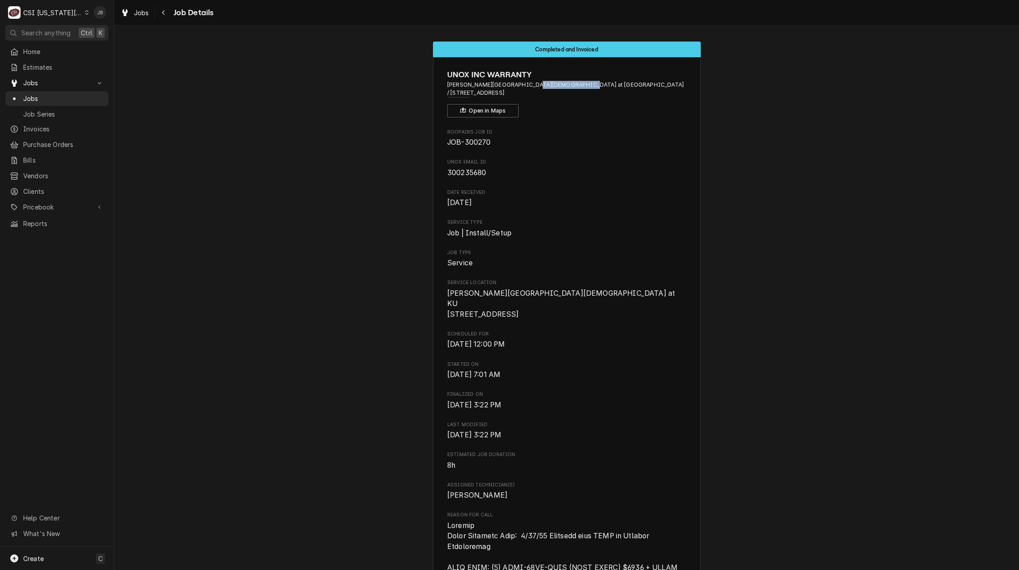
click at [523, 85] on span "[PERSON_NAME][GEOGRAPHIC_DATA][DEMOGRAPHIC_DATA] at [GEOGRAPHIC_DATA] / [STREET…" at bounding box center [566, 89] width 239 height 17
copy span "1201 W 19th St,"
click at [43, 95] on span "Jobs" at bounding box center [63, 98] width 81 height 9
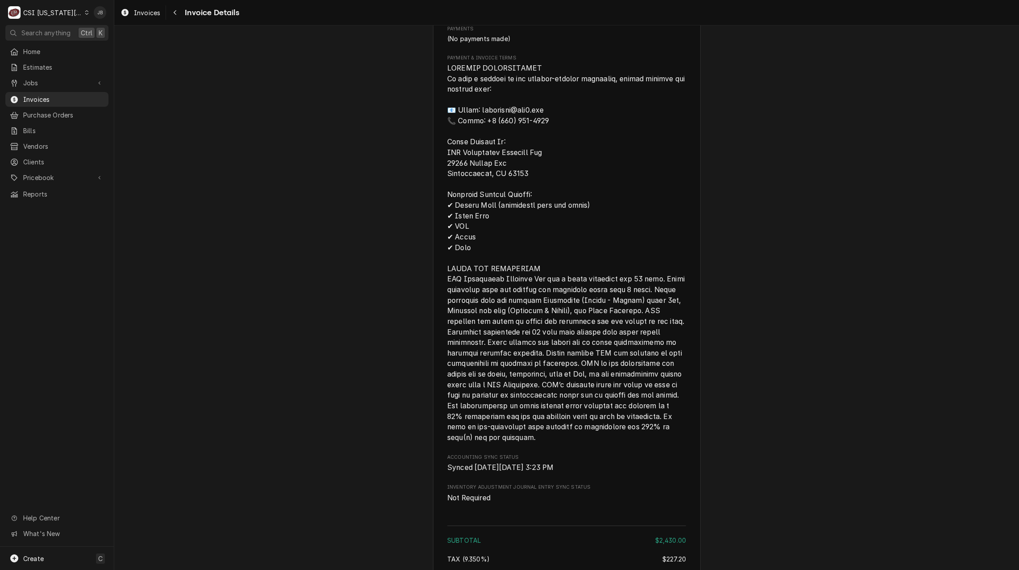
scroll to position [1250, 0]
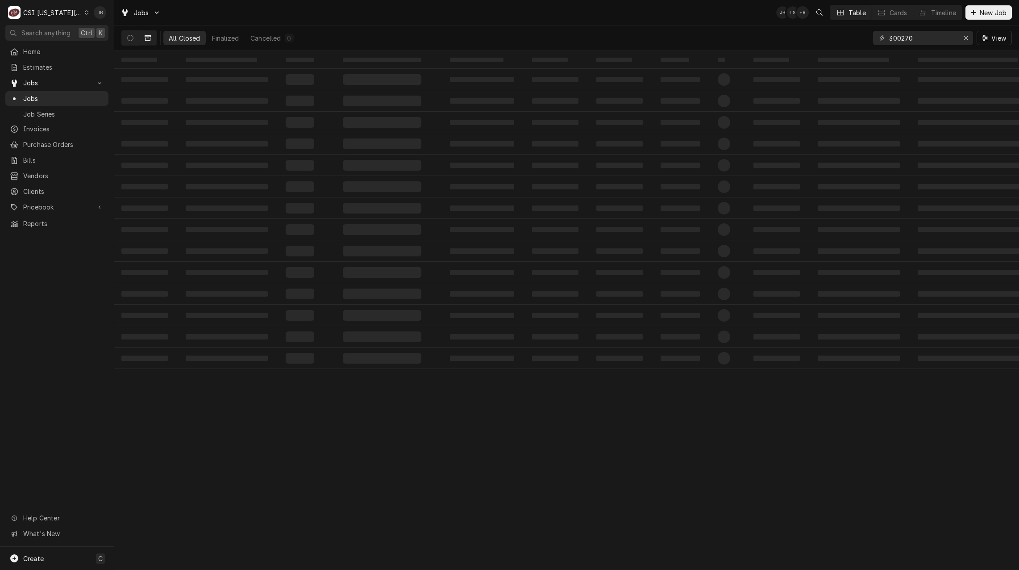
drag, startPoint x: 924, startPoint y: 36, endPoint x: 804, endPoint y: 46, distance: 120.5
click at [809, 45] on div "All Closed Finalized Cancelled 0 300270 View" at bounding box center [566, 37] width 891 height 25
paste input "1201 W 19th St,"
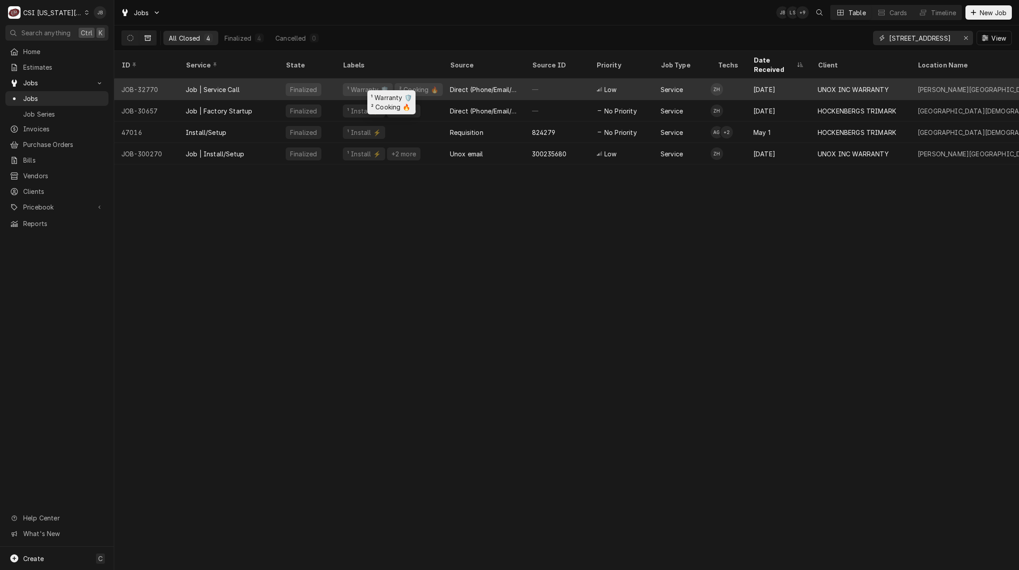
type input "1201 W 19th St"
click at [382, 85] on div "¹ Warranty 🛡️" at bounding box center [367, 89] width 43 height 9
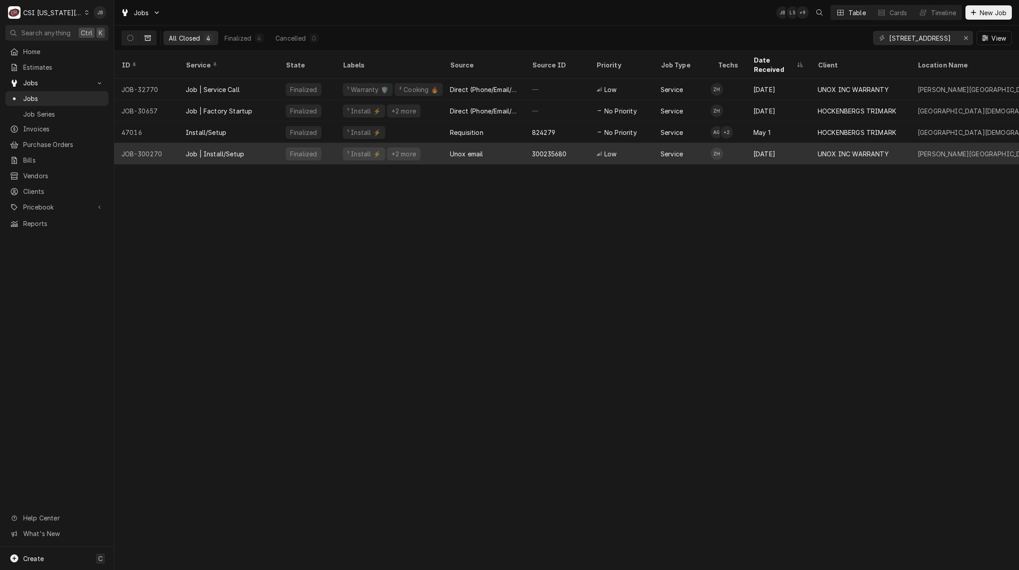
drag, startPoint x: 363, startPoint y: 142, endPoint x: 376, endPoint y: 140, distance: 13.5
click at [362, 149] on div "¹ Install ⚡️" at bounding box center [363, 153] width 35 height 9
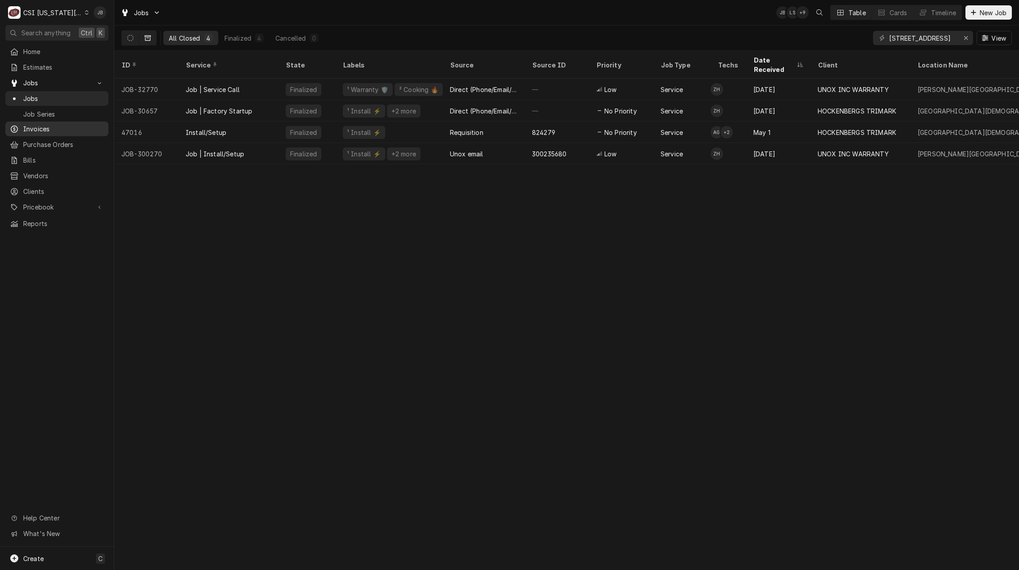
click at [33, 125] on span "Invoices" at bounding box center [63, 128] width 81 height 9
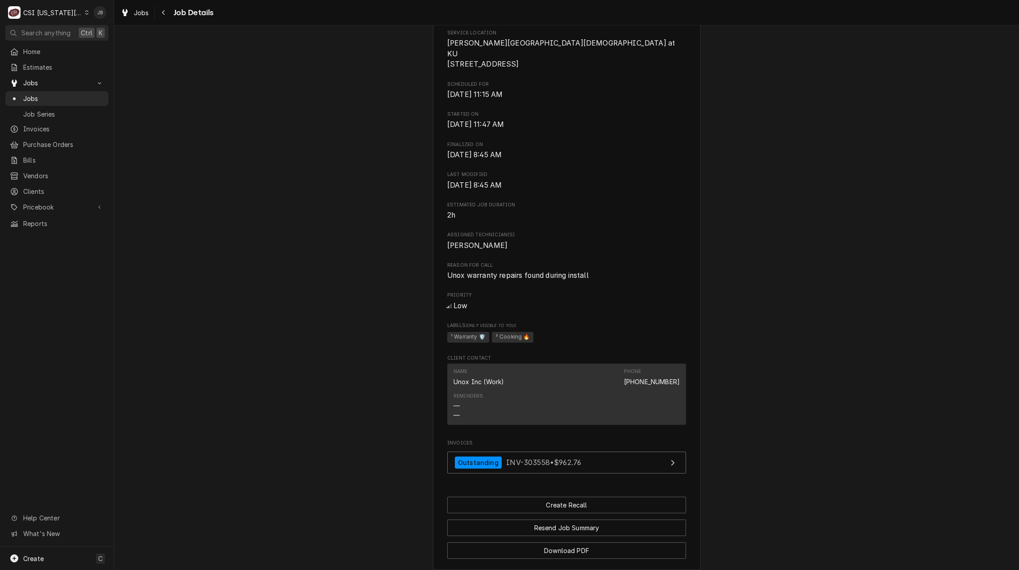
scroll to position [346, 0]
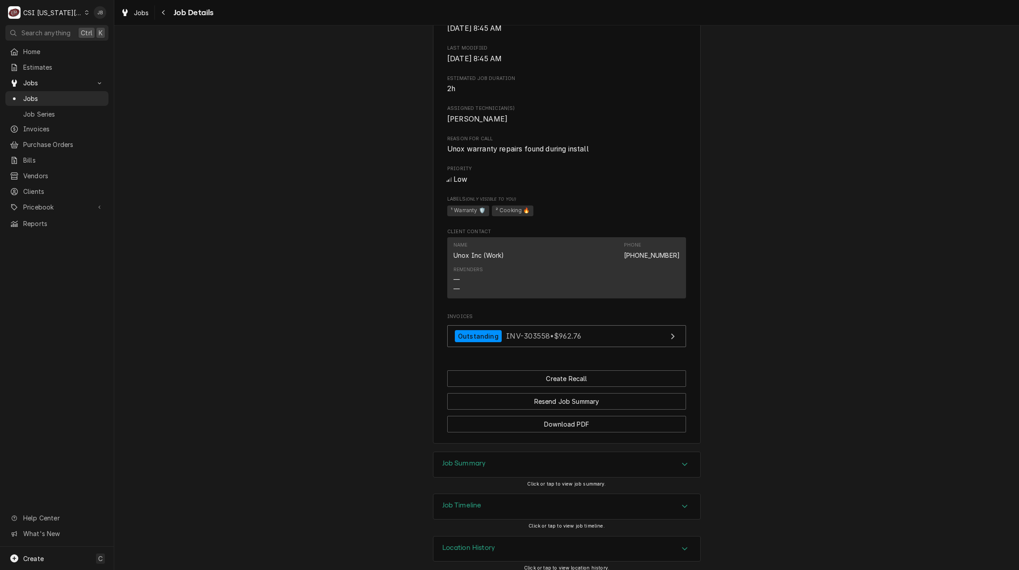
click at [479, 506] on div "Job Timeline" at bounding box center [567, 506] width 267 height 25
click at [466, 502] on div "Job Timeline" at bounding box center [461, 506] width 39 height 11
click at [449, 465] on div "Job Summary" at bounding box center [567, 464] width 267 height 25
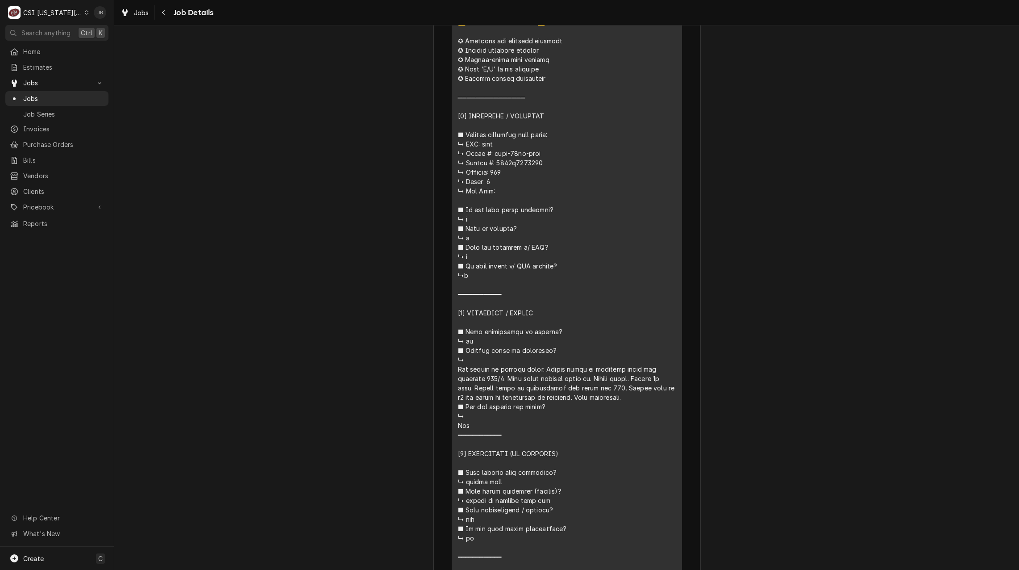
scroll to position [1105, 0]
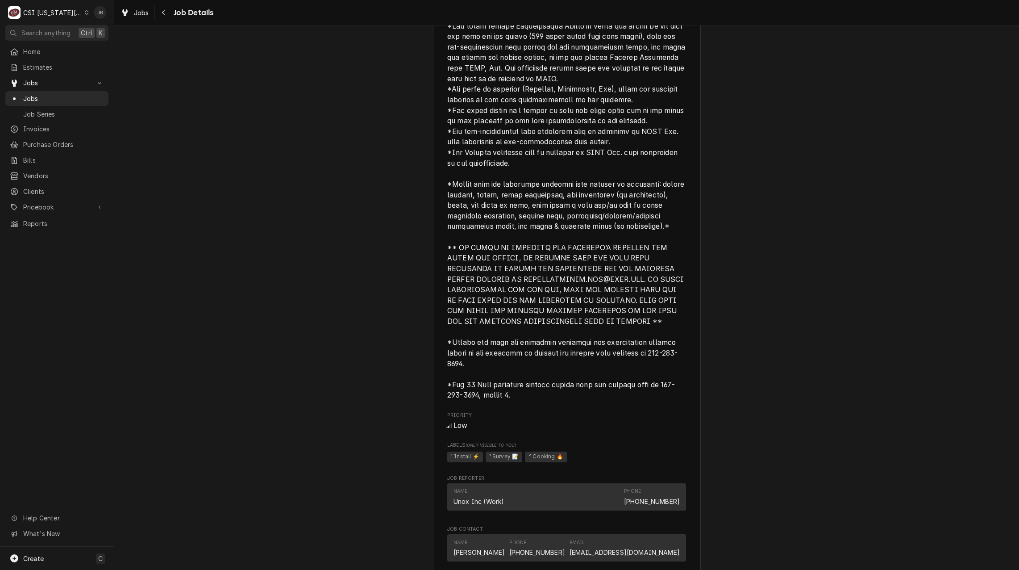
scroll to position [1071, 0]
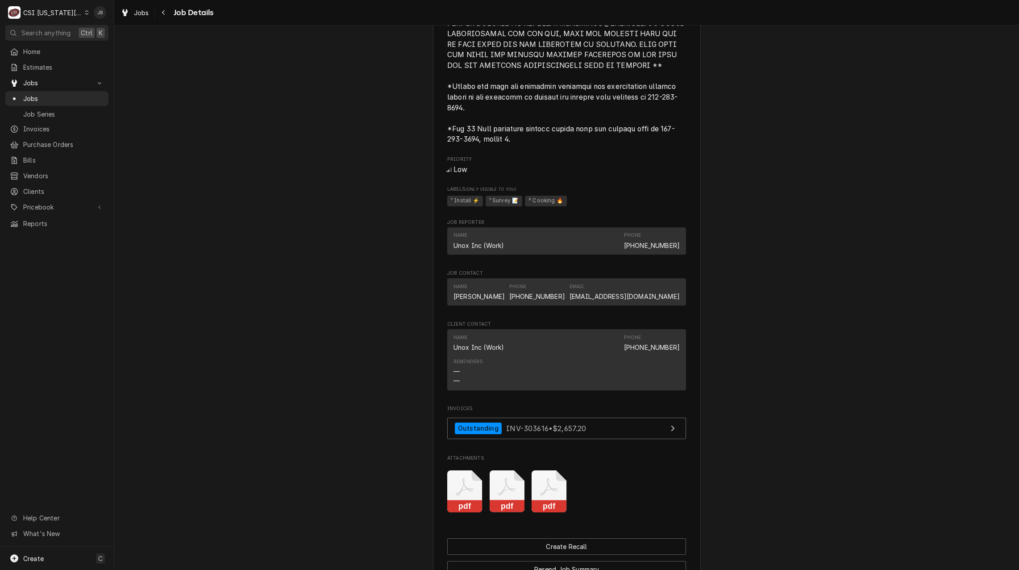
click at [546, 470] on icon "Attachments" at bounding box center [549, 491] width 35 height 42
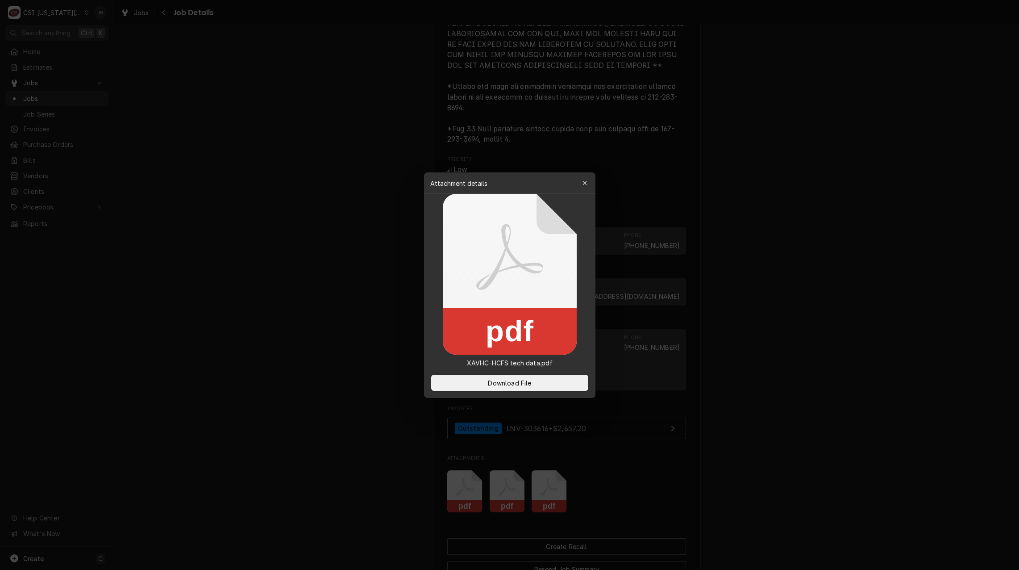
drag, startPoint x: 492, startPoint y: 484, endPoint x: 498, endPoint y: 467, distance: 17.5
click at [492, 480] on div at bounding box center [509, 285] width 1019 height 570
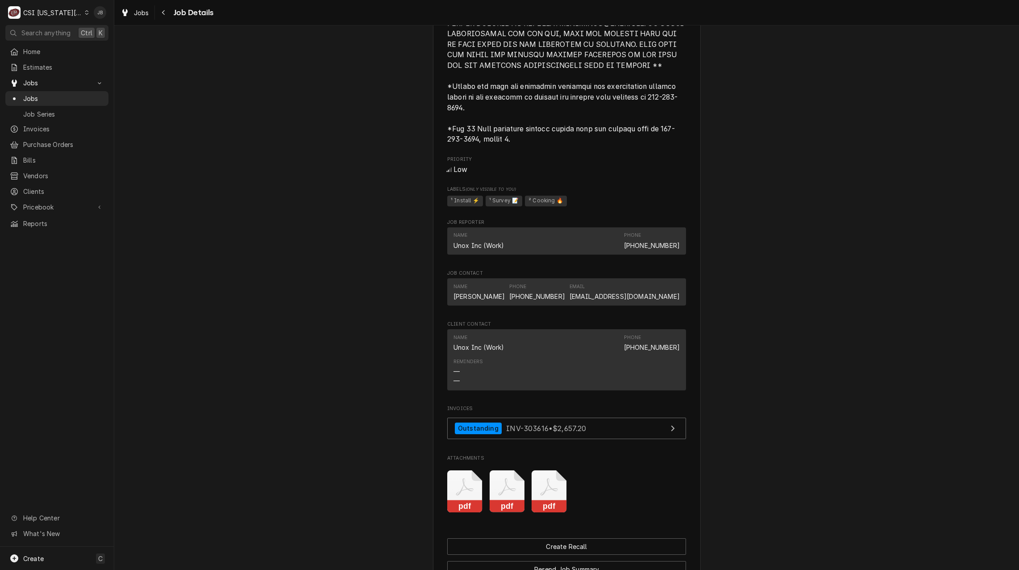
click at [498, 470] on icon "Attachments" at bounding box center [507, 491] width 35 height 42
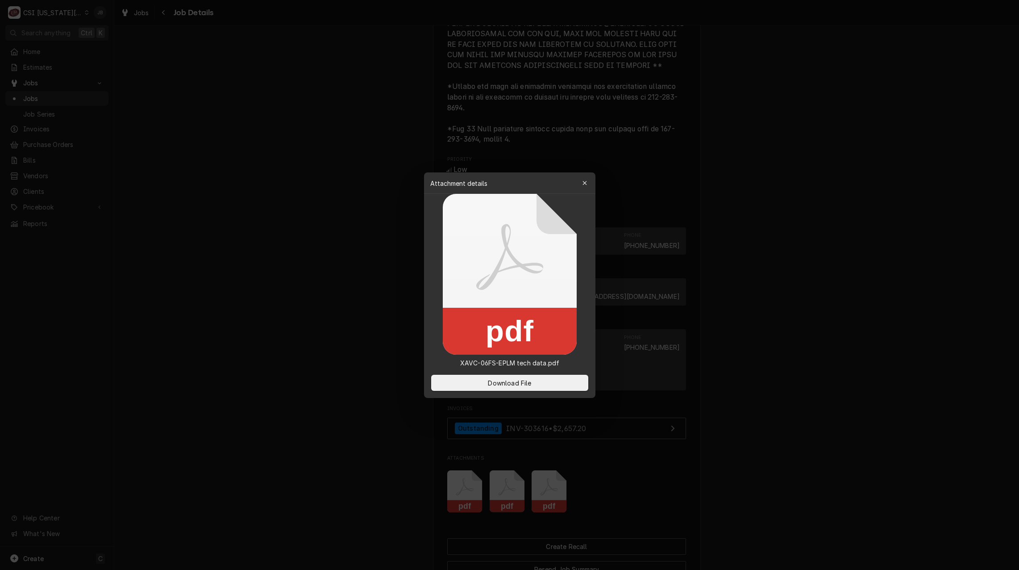
click at [472, 463] on div at bounding box center [509, 285] width 1019 height 570
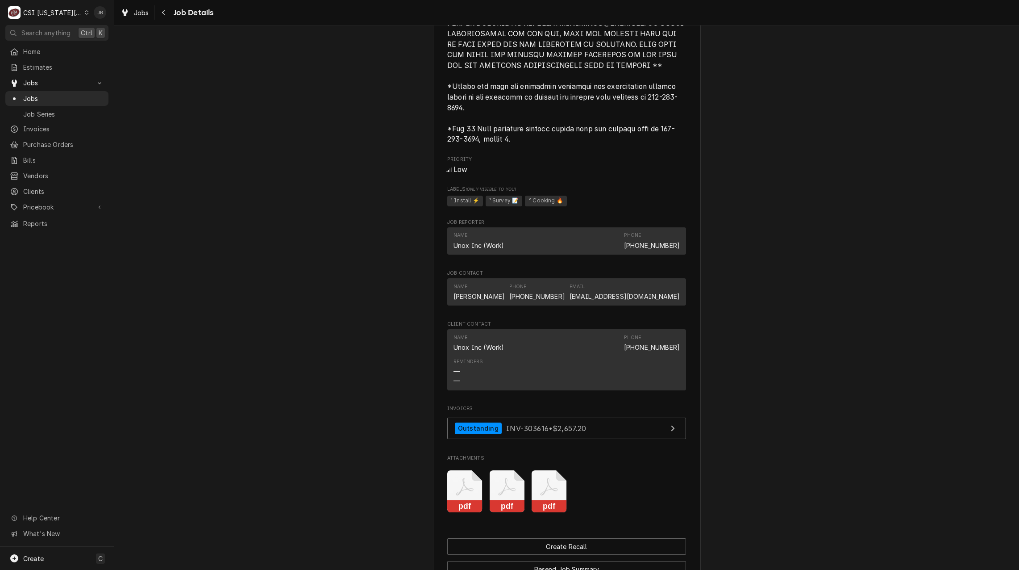
click at [459, 470] on icon "Attachments" at bounding box center [464, 491] width 35 height 42
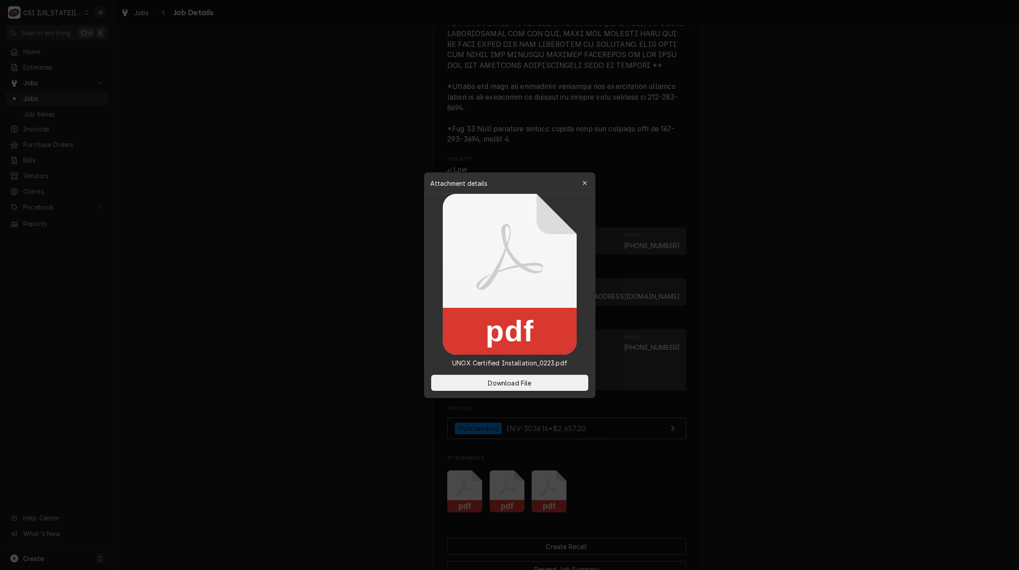
click at [671, 459] on div at bounding box center [509, 285] width 1019 height 570
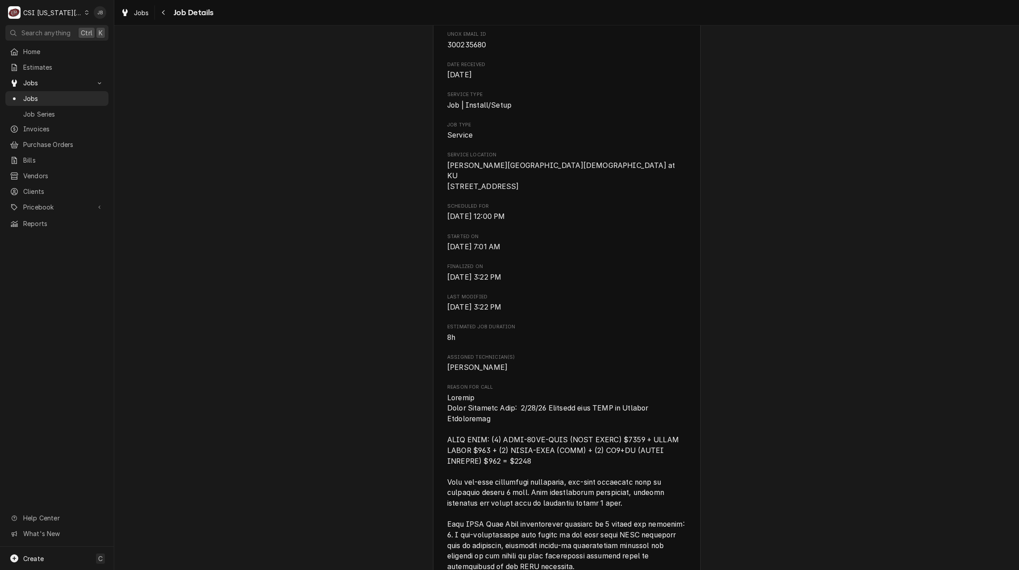
scroll to position [0, 0]
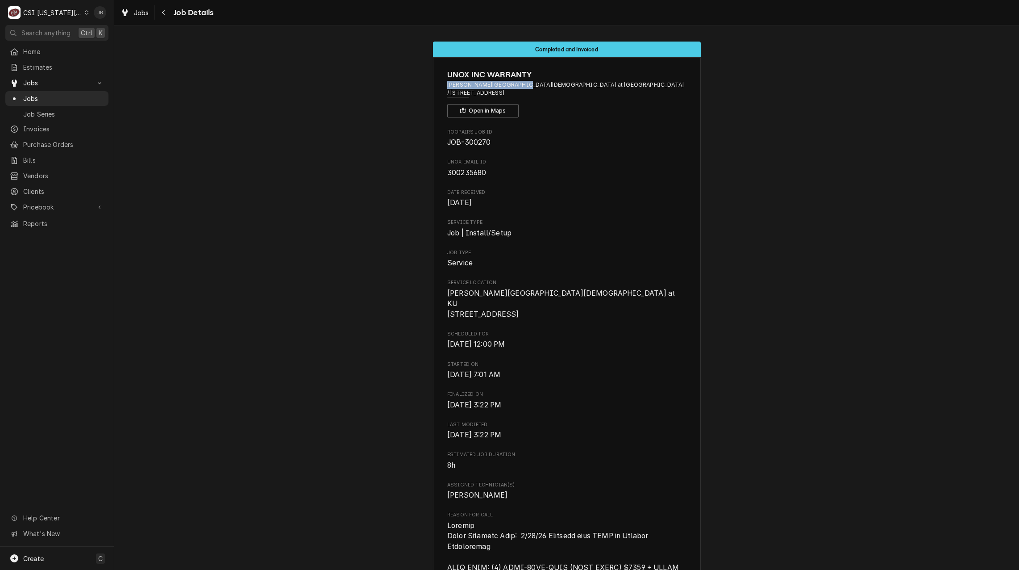
drag, startPoint x: 444, startPoint y: 84, endPoint x: 513, endPoint y: 84, distance: 69.6
click at [513, 84] on span "Rohr Chabad Center at KU / 1201 W 19th St, Lawrence, KS 66044" at bounding box center [566, 89] width 239 height 17
copy span "Rohr Chabad Center at KU"
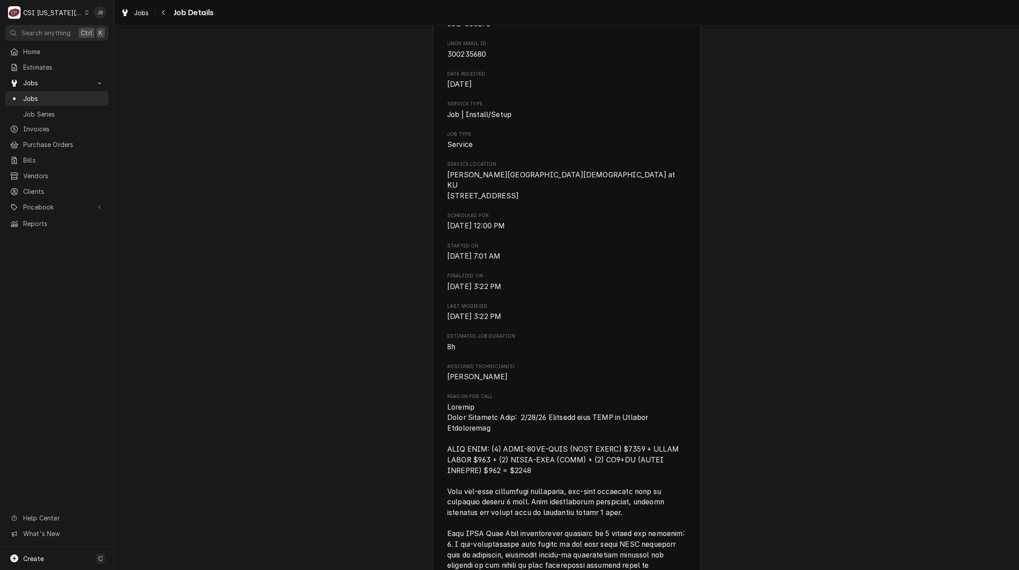
scroll to position [313, 0]
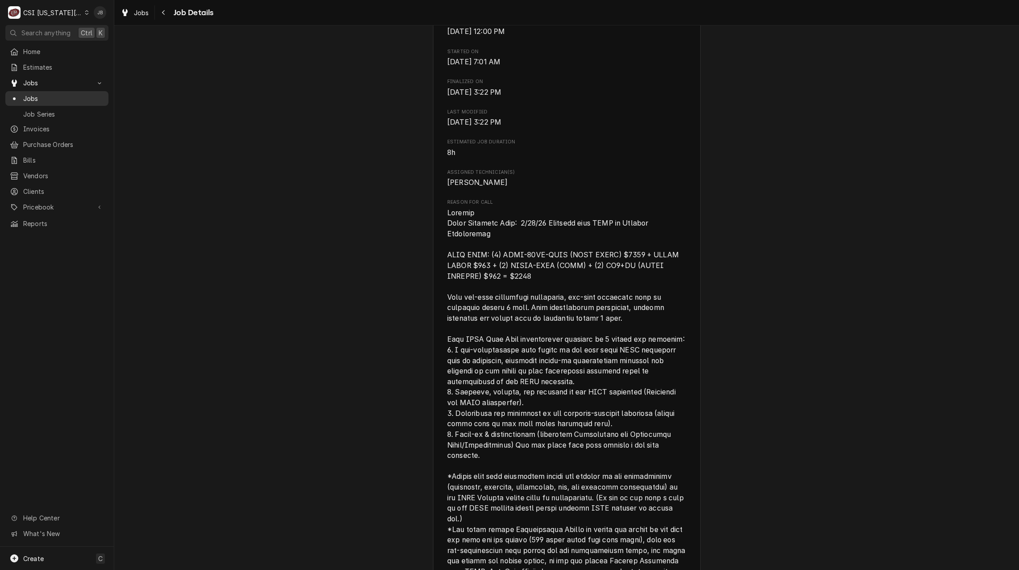
click at [54, 97] on span "Jobs" at bounding box center [63, 98] width 81 height 9
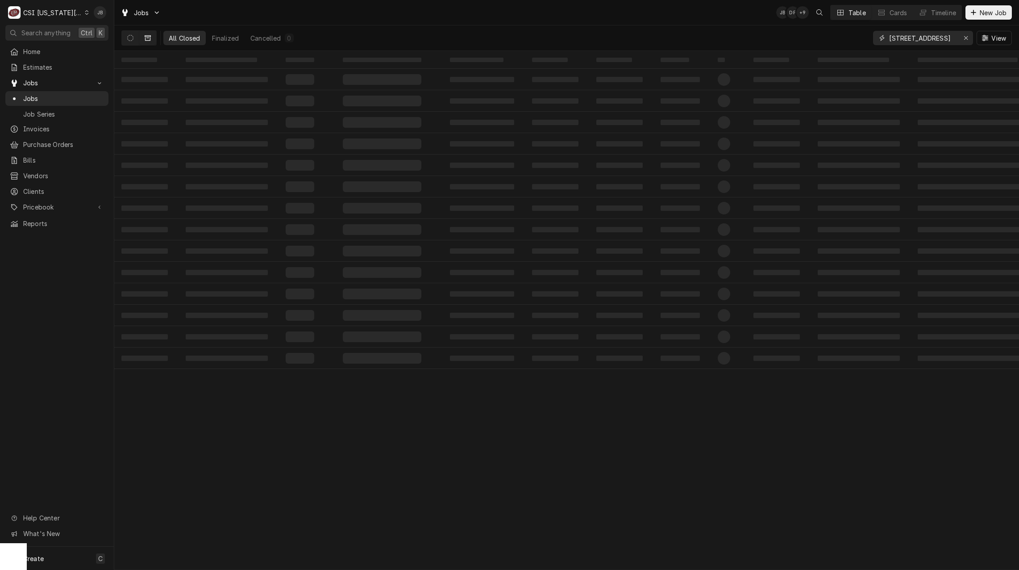
drag, startPoint x: 955, startPoint y: 38, endPoint x: 820, endPoint y: 52, distance: 135.1
click at [830, 51] on div "Jobs JB DF + 9 Table Cards Timeline New Job All Closed Finalized Cancelled 0 12…" at bounding box center [566, 285] width 905 height 570
type input "canes 224"
click at [132, 34] on button "Dynamic Content Wrapper" at bounding box center [130, 38] width 17 height 14
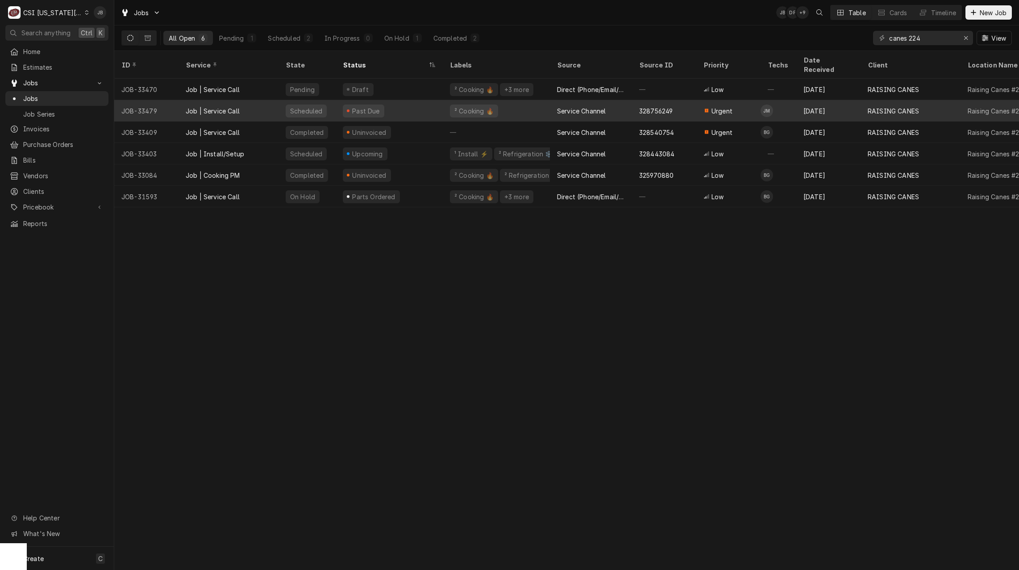
click at [424, 103] on div "Past Due" at bounding box center [389, 110] width 107 height 21
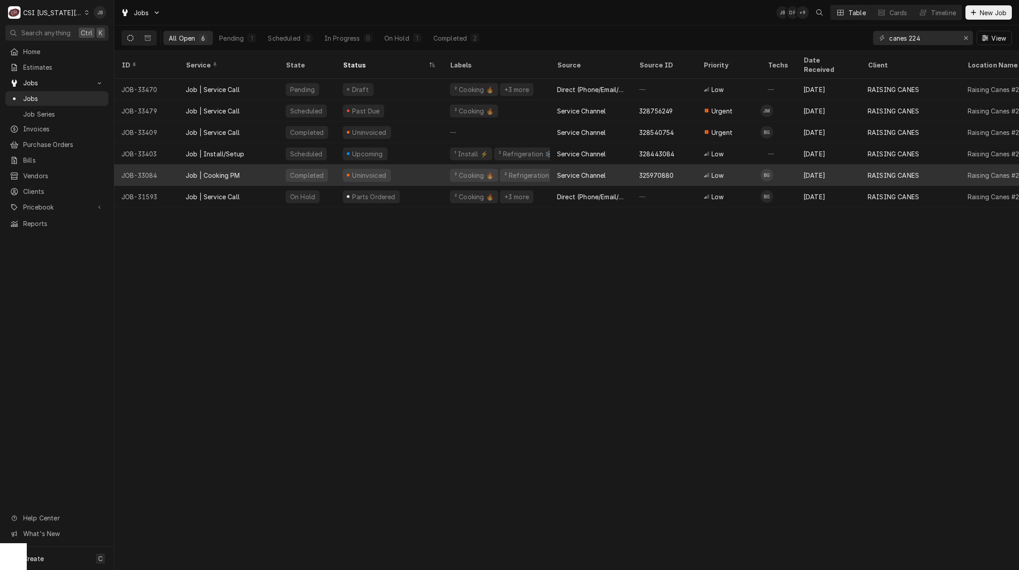
drag, startPoint x: 560, startPoint y: 313, endPoint x: 553, endPoint y: 171, distance: 142.2
click at [561, 313] on div "ID Service State Status Labels Source Source ID Priority Techs Date Received Cl…" at bounding box center [566, 310] width 905 height 519
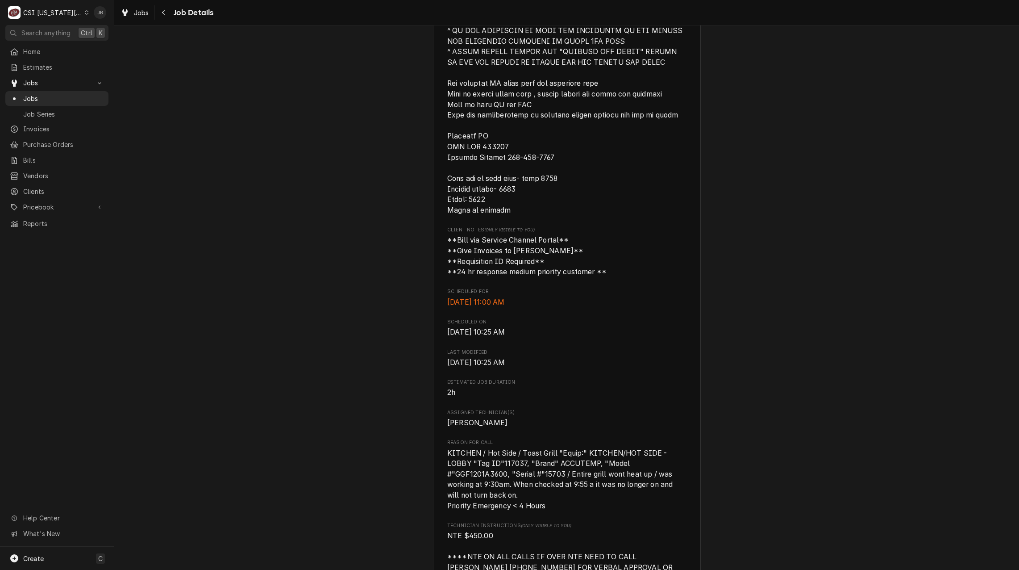
scroll to position [625, 0]
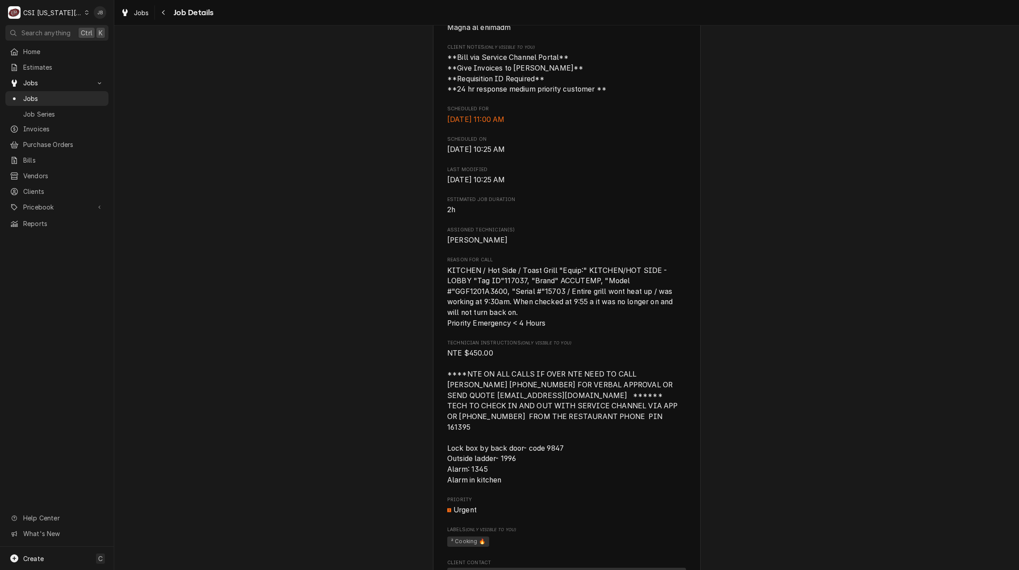
click at [519, 323] on span "KITCHEN / Hot Side / Toast Grill "Equip:" KITCHEN/HOT SIDE - LOBBY "Tag ID"1170…" at bounding box center [566, 296] width 239 height 63
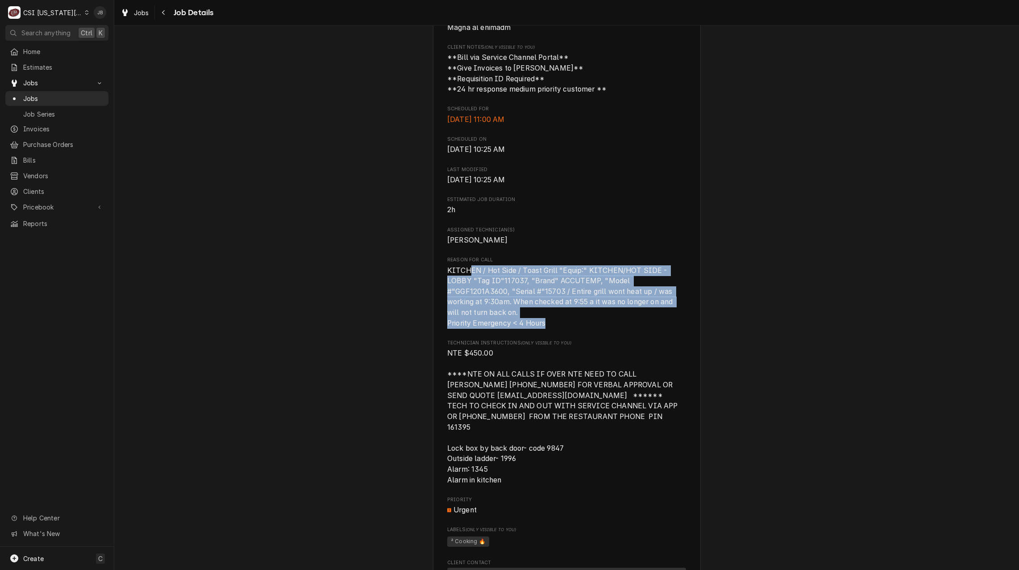
drag, startPoint x: 578, startPoint y: 336, endPoint x: 468, endPoint y: 283, distance: 121.2
click at [468, 283] on span "KITCHEN / Hot Side / Toast Grill "Equip:" KITCHEN/HOT SIDE - LOBBY "Tag ID"1170…" at bounding box center [566, 296] width 239 height 63
drag, startPoint x: 468, startPoint y: 283, endPoint x: 651, endPoint y: 338, distance: 190.4
click at [651, 329] on span "KITCHEN / Hot Side / Toast Grill "Equip:" KITCHEN/HOT SIDE - LOBBY "Tag ID"1170…" at bounding box center [566, 296] width 239 height 63
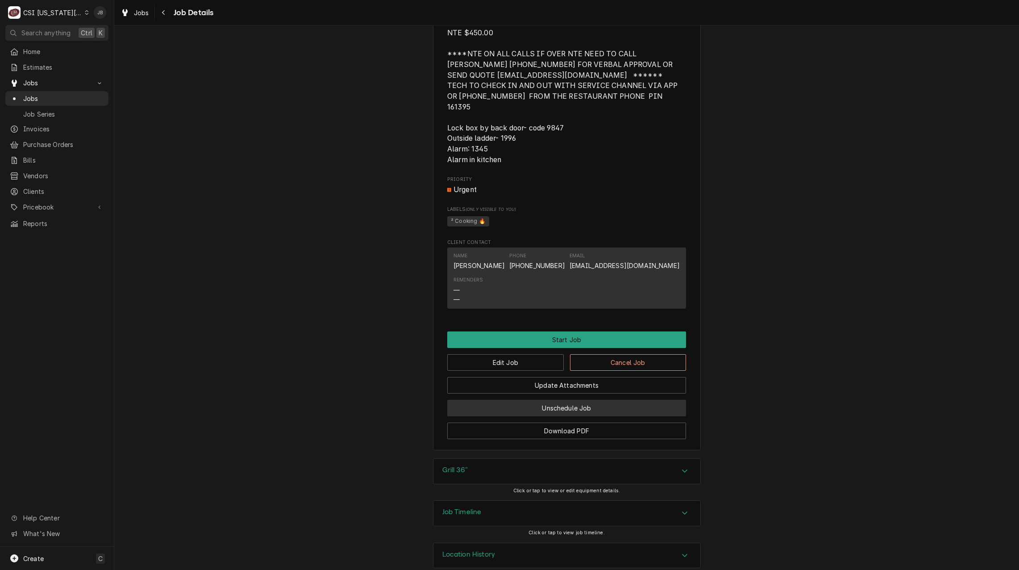
scroll to position [960, 0]
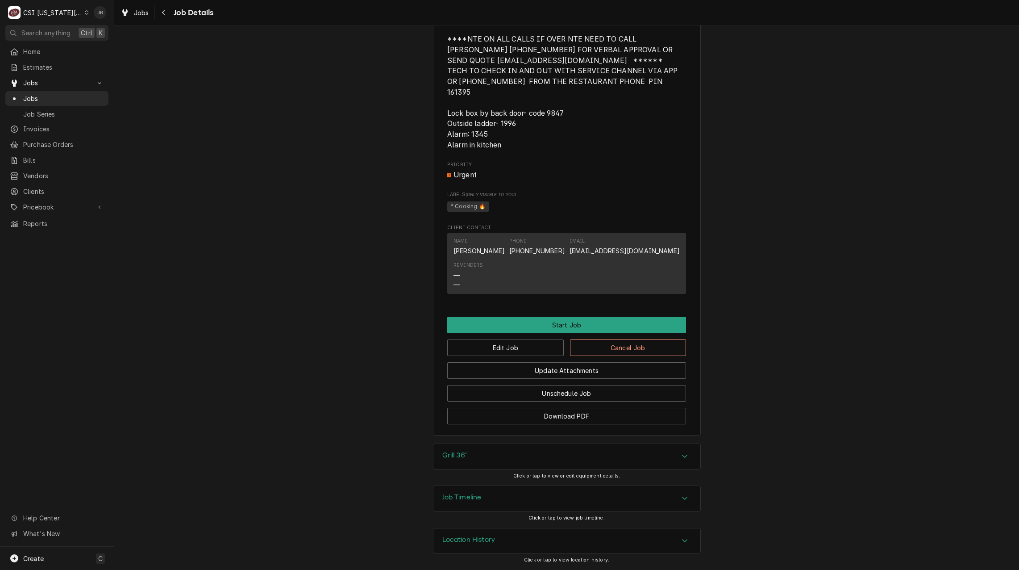
click at [475, 500] on h3 "Job Timeline" at bounding box center [461, 497] width 39 height 8
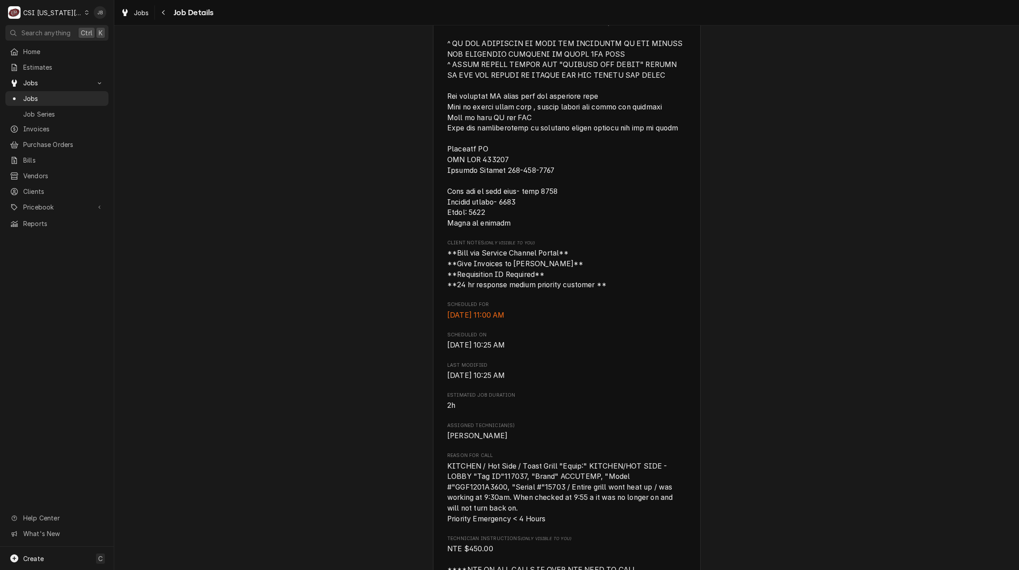
scroll to position [491, 0]
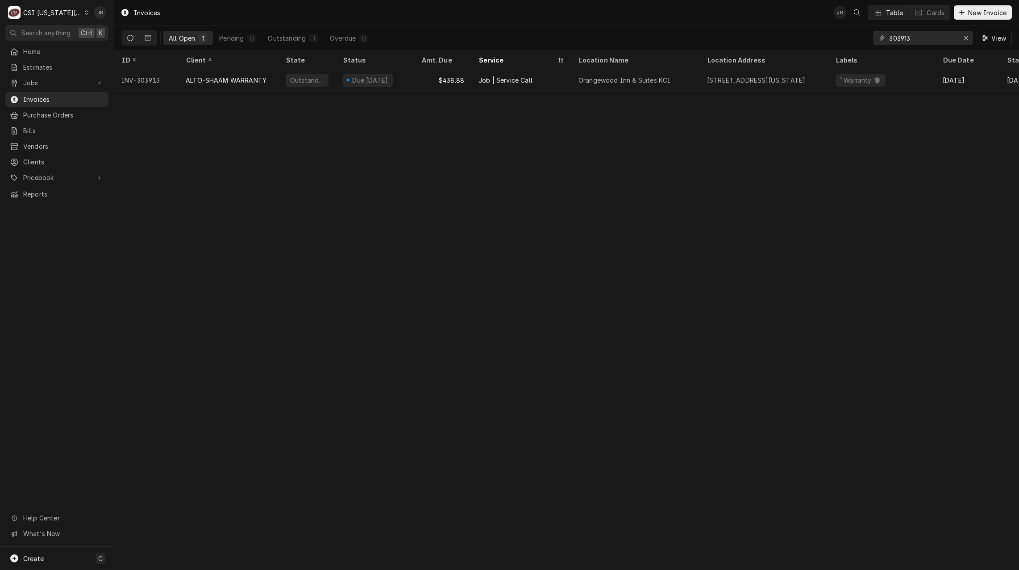
drag, startPoint x: 928, startPoint y: 40, endPoint x: 841, endPoint y: 43, distance: 87.1
click at [841, 43] on div "All Open 1 Pending 0 Outstanding 1 Overdue 0 303913 View" at bounding box center [566, 37] width 891 height 25
click at [388, 187] on div "Invoices JB Table Cards New Invoice All Open 1 Pending 0 Outstanding 1 Overdue …" at bounding box center [566, 285] width 905 height 570
drag, startPoint x: 921, startPoint y: 36, endPoint x: 764, endPoint y: 40, distance: 156.3
click at [764, 40] on div "All Open 1 Pending 0 Outstanding 1 Overdue 0 303913 View" at bounding box center [566, 37] width 891 height 25
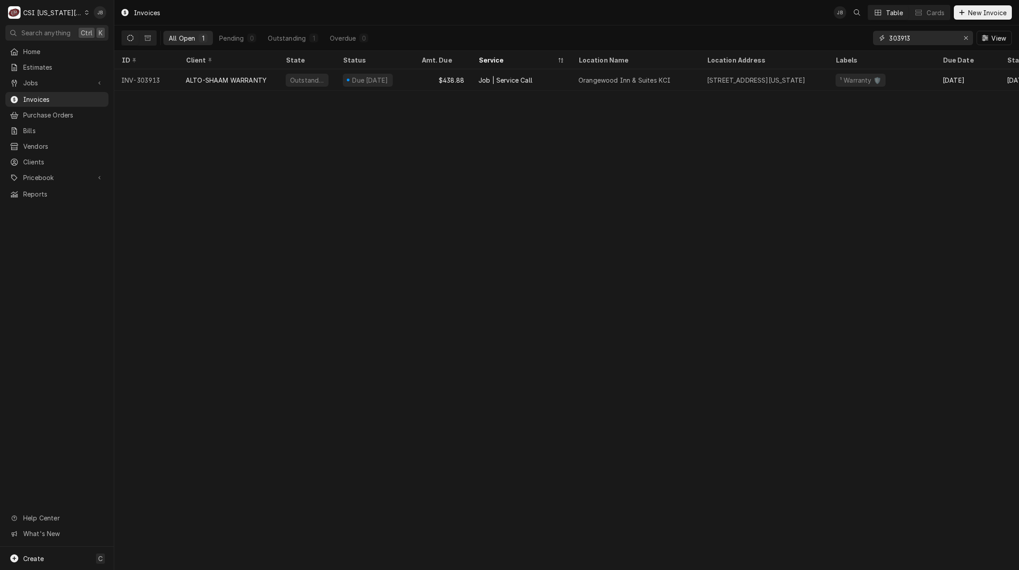
paste input "2910"
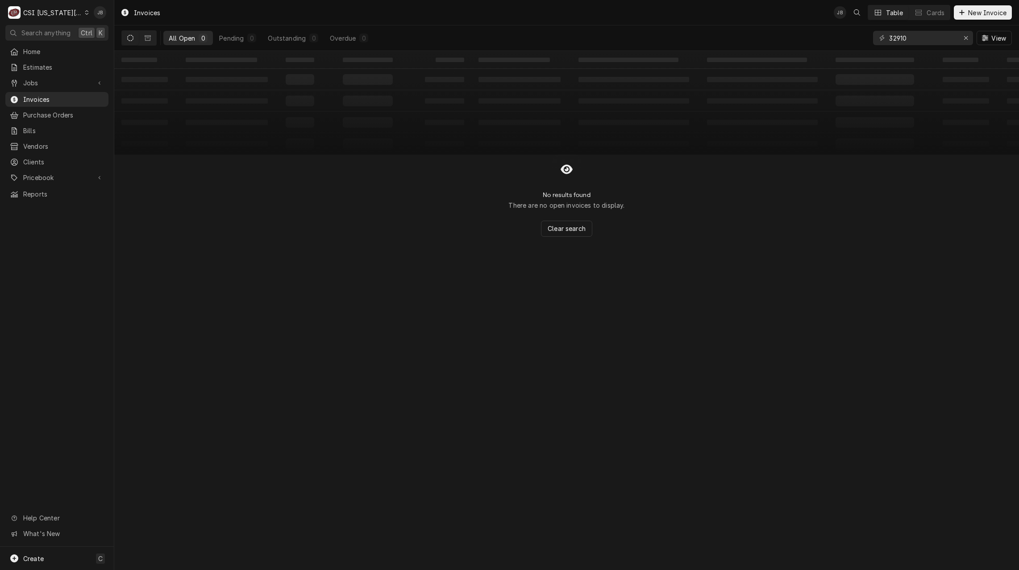
click at [133, 41] on button "Dynamic Content Wrapper" at bounding box center [130, 38] width 17 height 14
click at [130, 38] on icon "Dynamic Content Wrapper" at bounding box center [130, 38] width 6 height 6
click at [128, 40] on icon "Dynamic Content Wrapper" at bounding box center [130, 38] width 6 height 6
click at [146, 38] on icon "Dynamic Content Wrapper" at bounding box center [148, 38] width 6 height 6
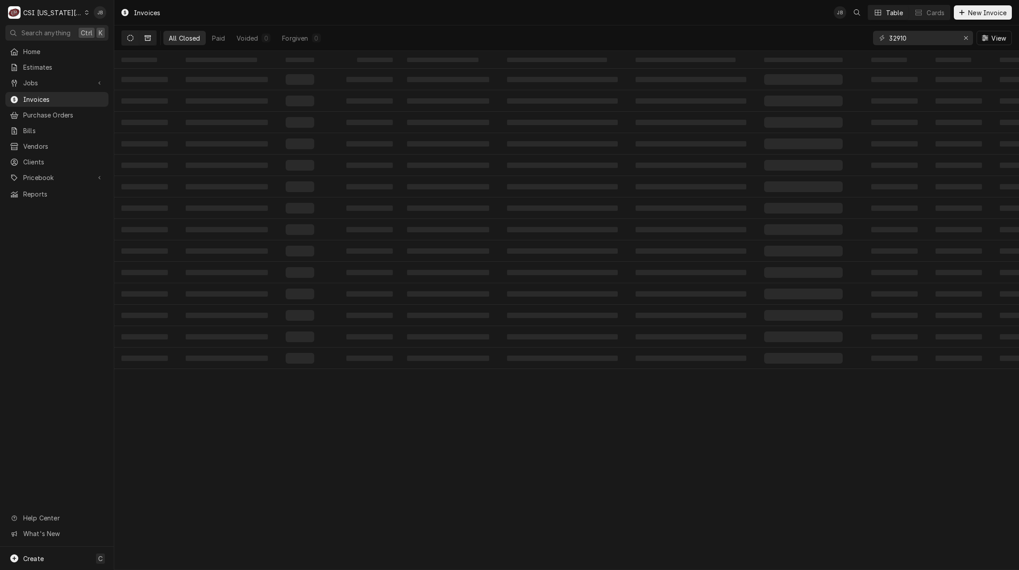
click at [132, 35] on icon "Dynamic Content Wrapper" at bounding box center [130, 38] width 6 height 6
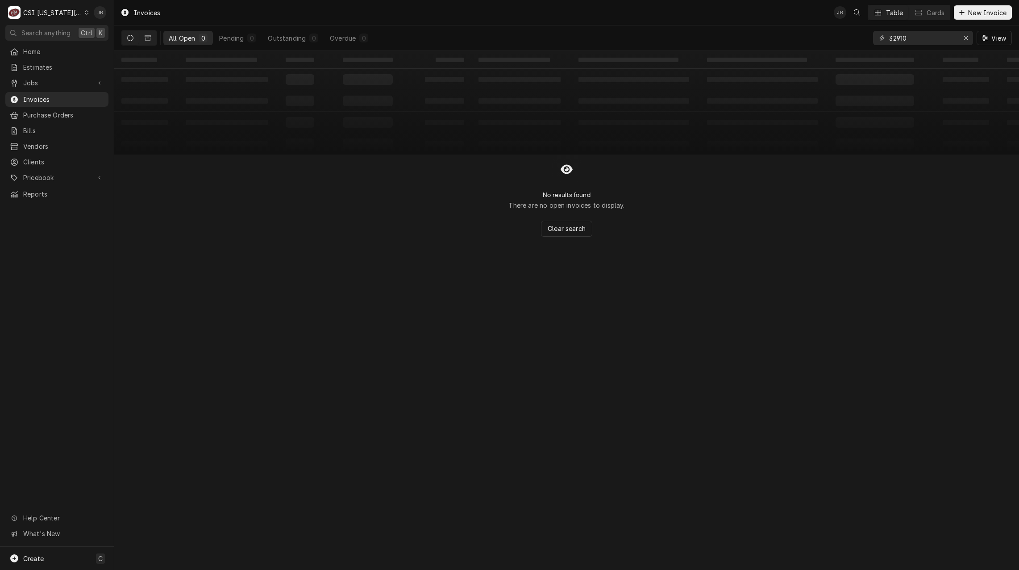
drag, startPoint x: 884, startPoint y: 42, endPoint x: 842, endPoint y: 42, distance: 41.5
click at [848, 42] on div "All Open 0 Pending 0 Outstanding 0 Overdue 0 32910 View" at bounding box center [566, 37] width 891 height 25
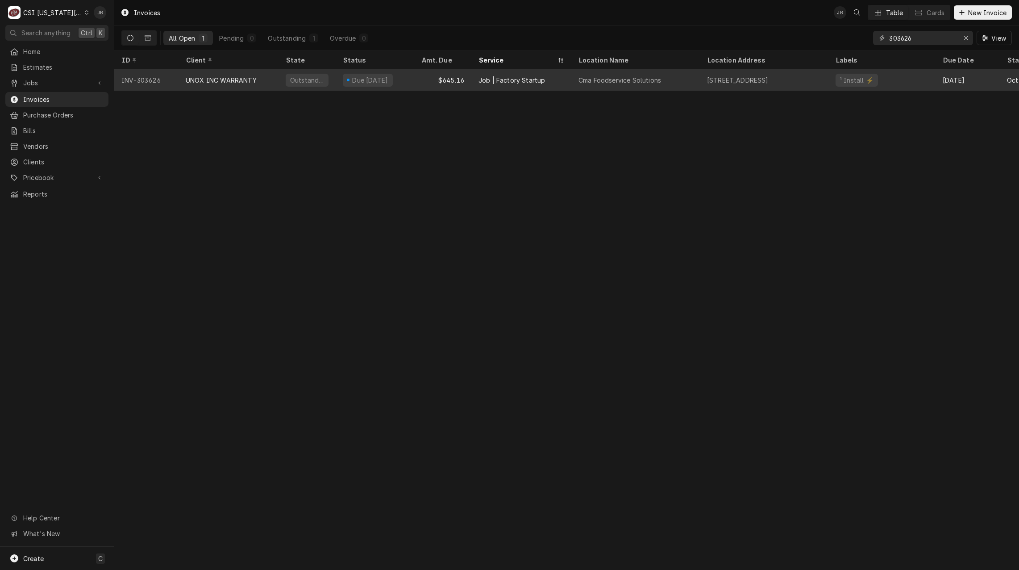
type input "303626"
click at [360, 83] on div "Due in 15 days" at bounding box center [368, 80] width 50 height 13
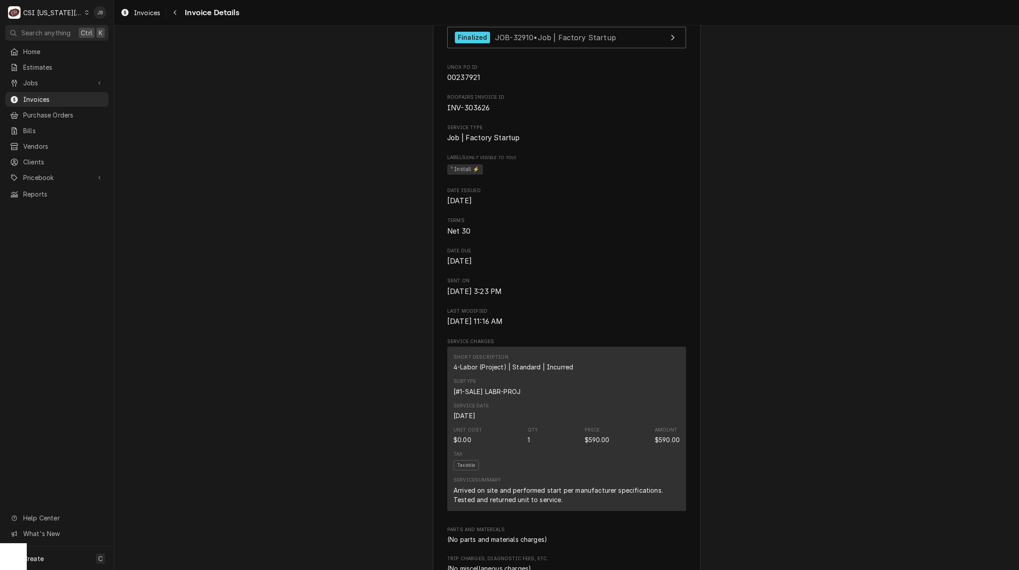
scroll to position [179, 0]
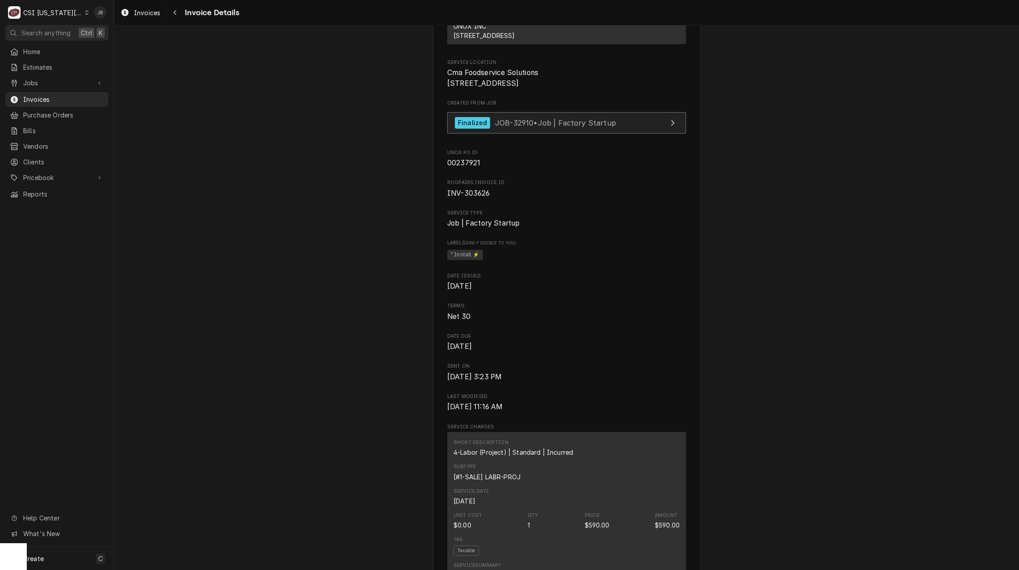
click at [560, 127] on span "JOB-32910 • Job | Factory Startup" at bounding box center [555, 122] width 121 height 9
click at [17, 94] on div "Invoices" at bounding box center [57, 99] width 100 height 11
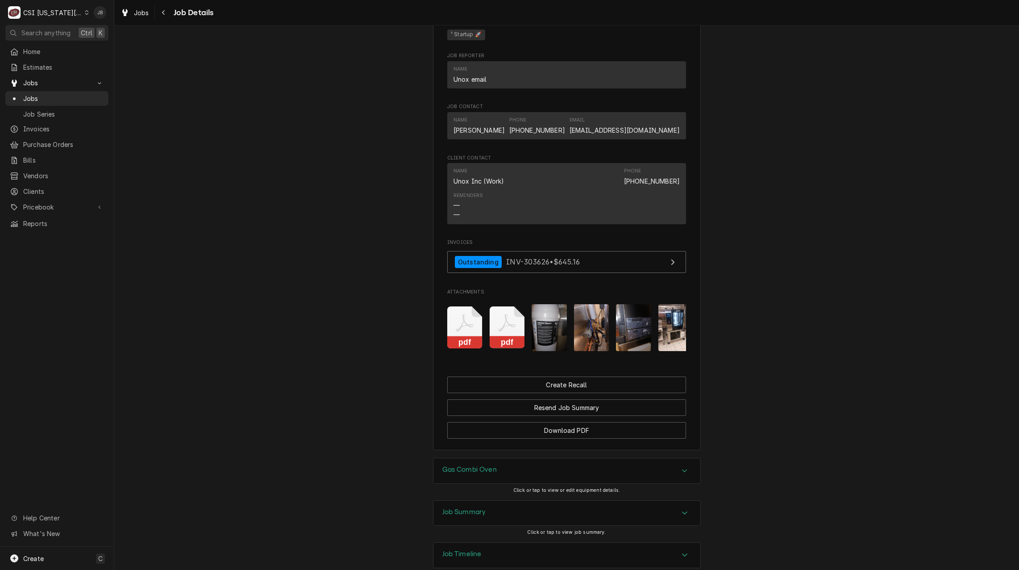
scroll to position [0, 56]
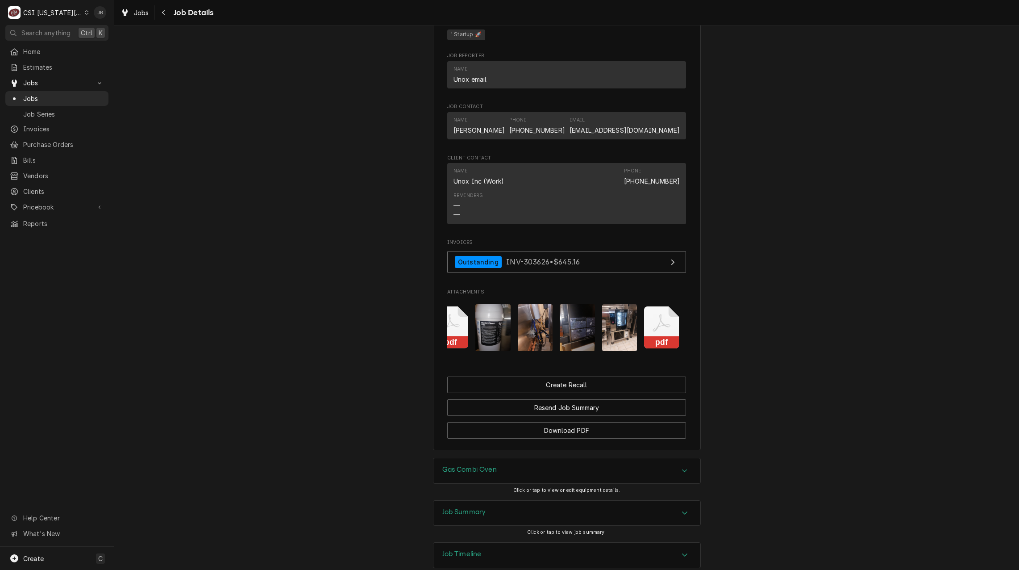
click at [656, 339] on icon "Attachments" at bounding box center [661, 327] width 35 height 42
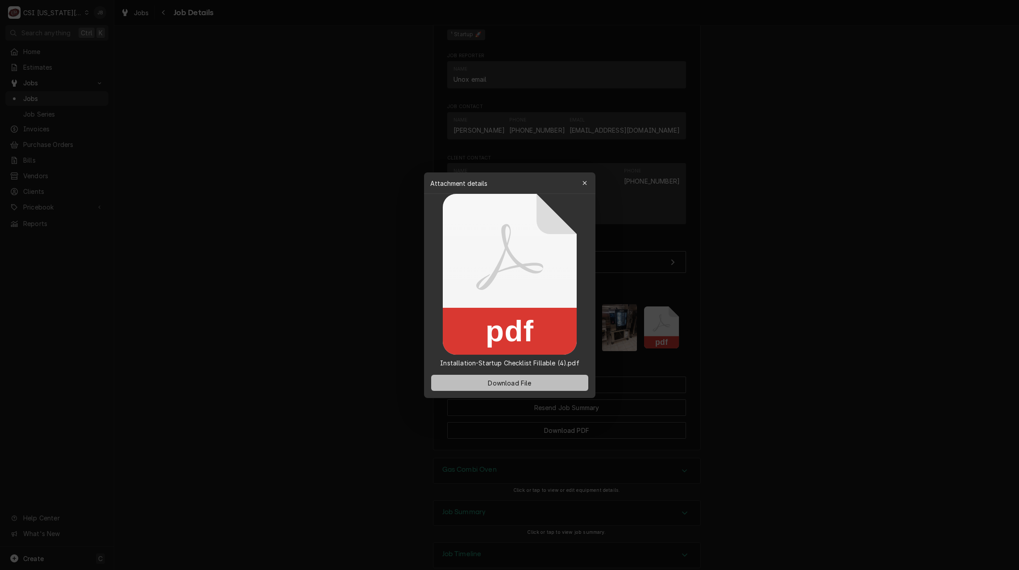
click at [504, 379] on span "Download File" at bounding box center [509, 382] width 47 height 9
click at [782, 336] on div at bounding box center [509, 285] width 1019 height 570
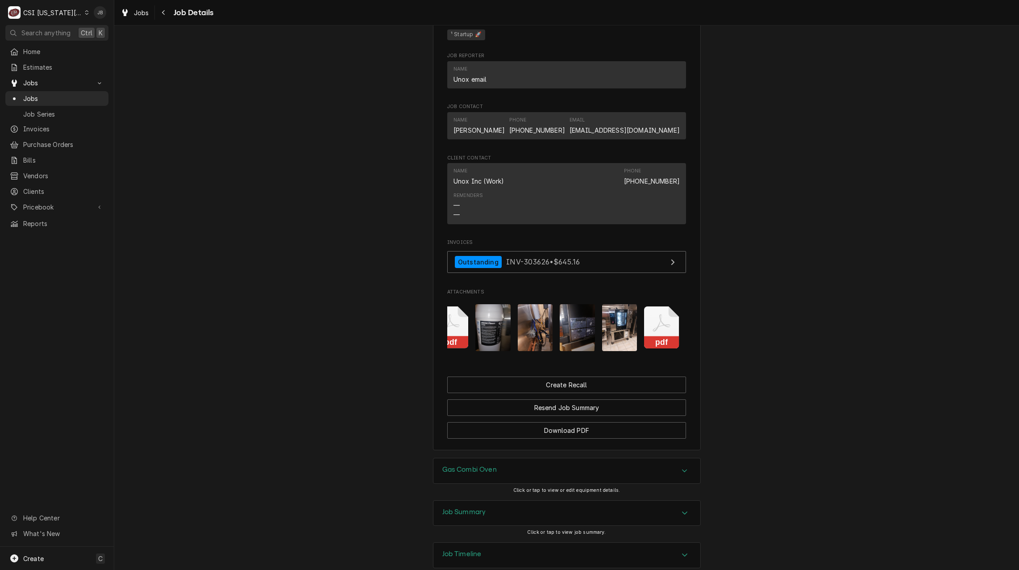
click at [491, 346] on img "Attachments" at bounding box center [492, 327] width 35 height 47
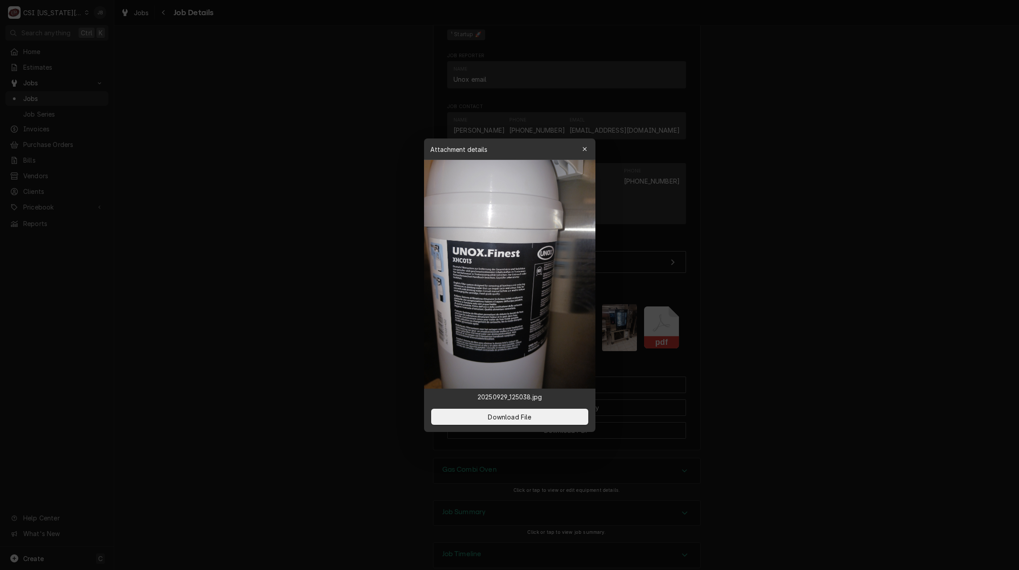
click at [817, 339] on div at bounding box center [509, 285] width 1019 height 570
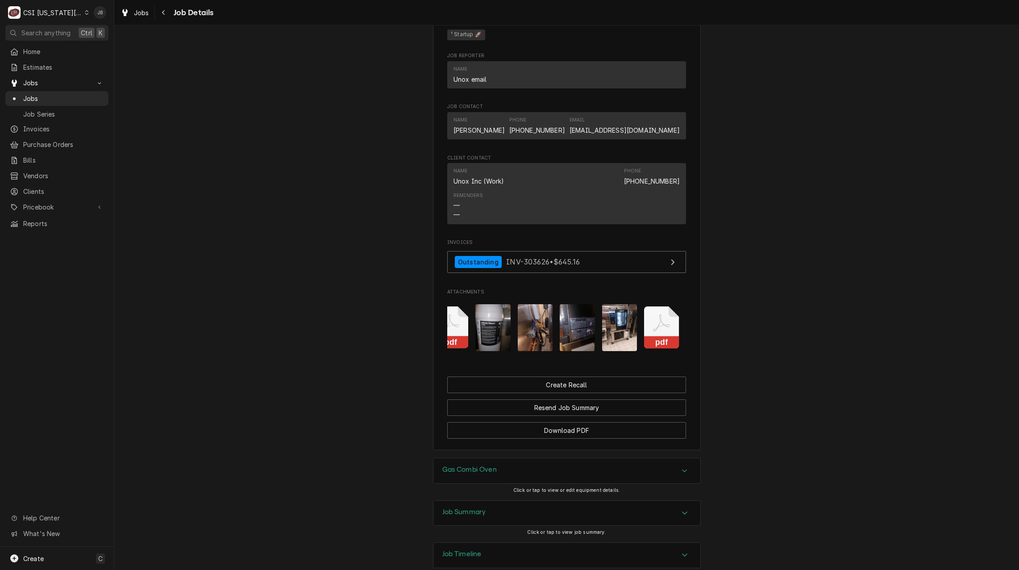
click at [529, 337] on img "Attachments" at bounding box center [535, 327] width 35 height 47
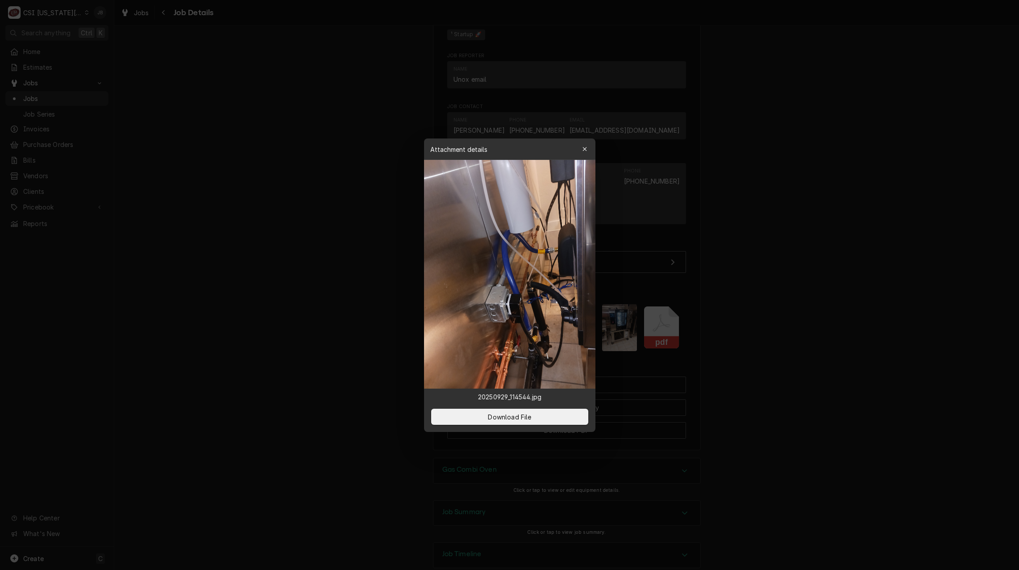
click at [757, 334] on div at bounding box center [509, 285] width 1019 height 570
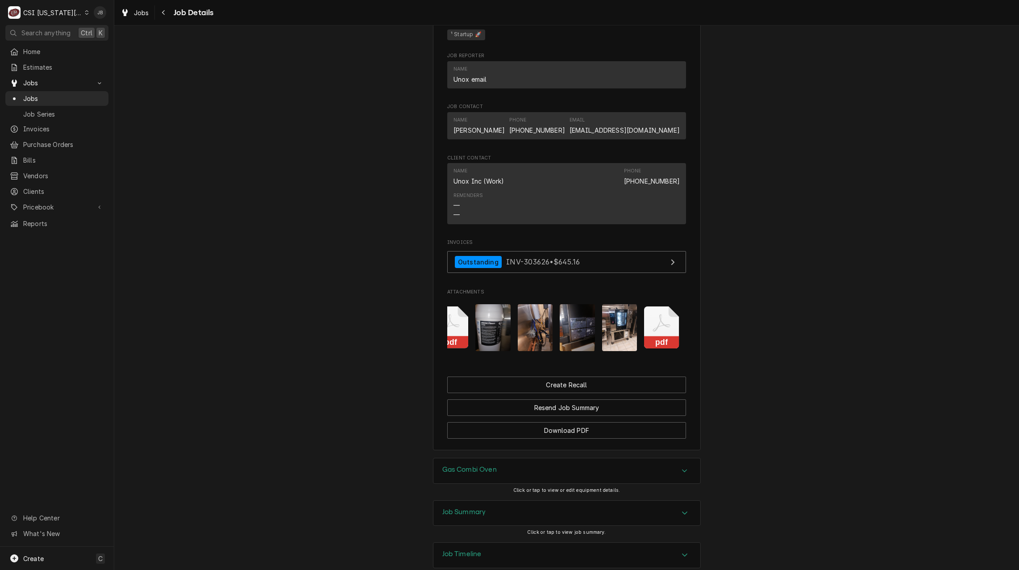
click at [577, 345] on img "Attachments" at bounding box center [577, 327] width 35 height 47
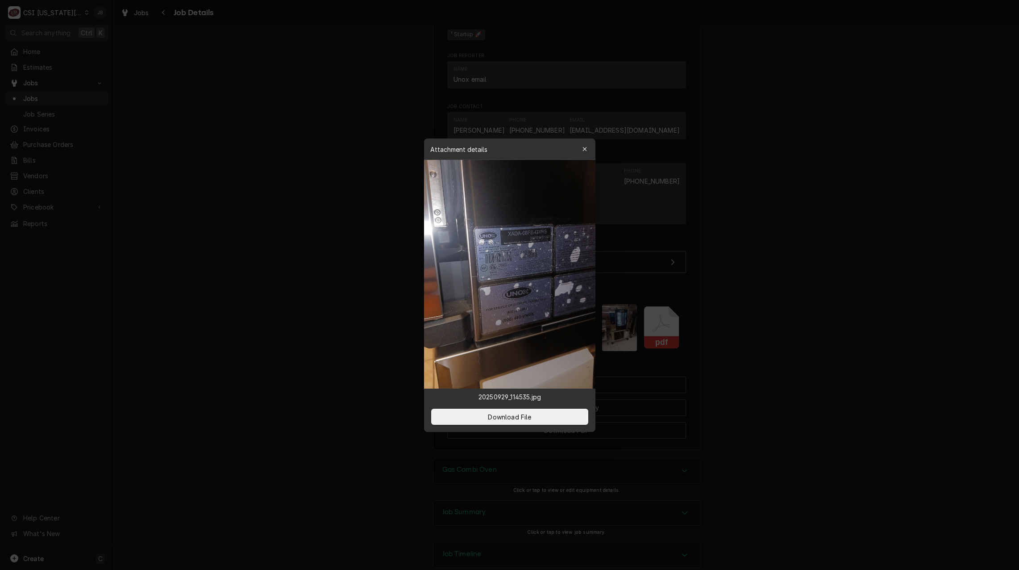
click at [768, 336] on div at bounding box center [509, 285] width 1019 height 570
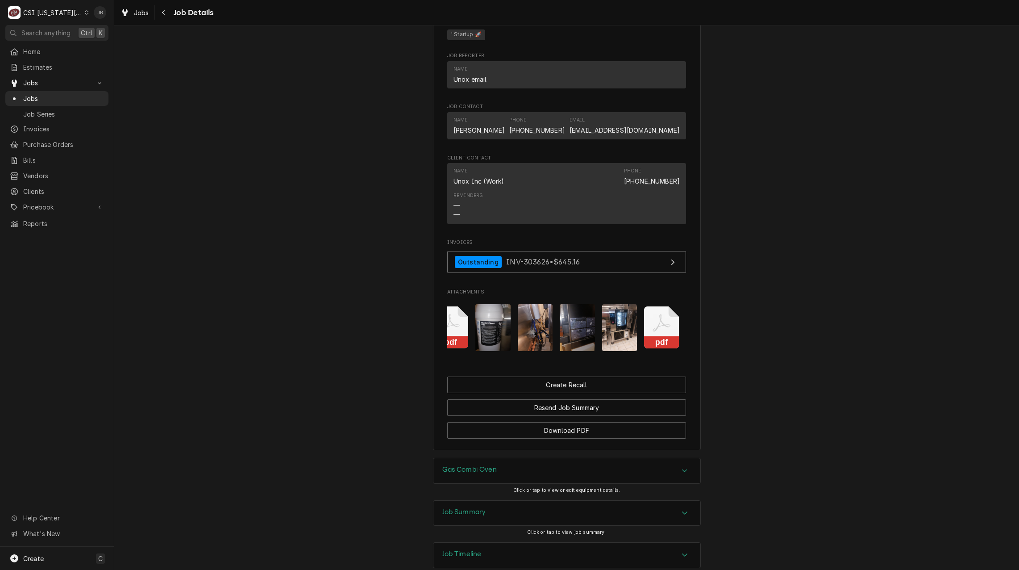
click at [612, 342] on img "Attachments" at bounding box center [619, 327] width 35 height 47
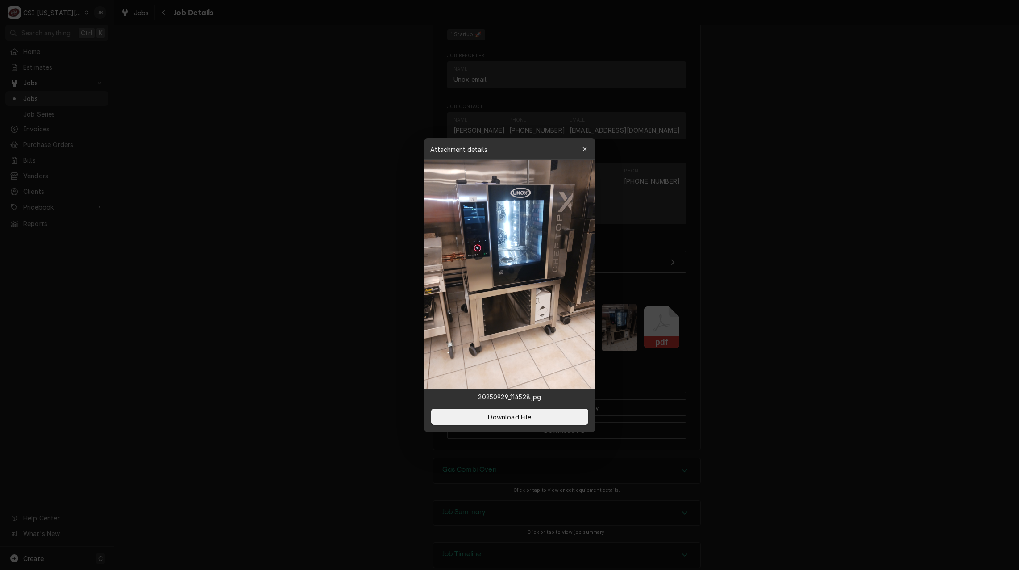
drag, startPoint x: 849, startPoint y: 322, endPoint x: 804, endPoint y: 326, distance: 45.3
click at [847, 322] on div at bounding box center [509, 285] width 1019 height 570
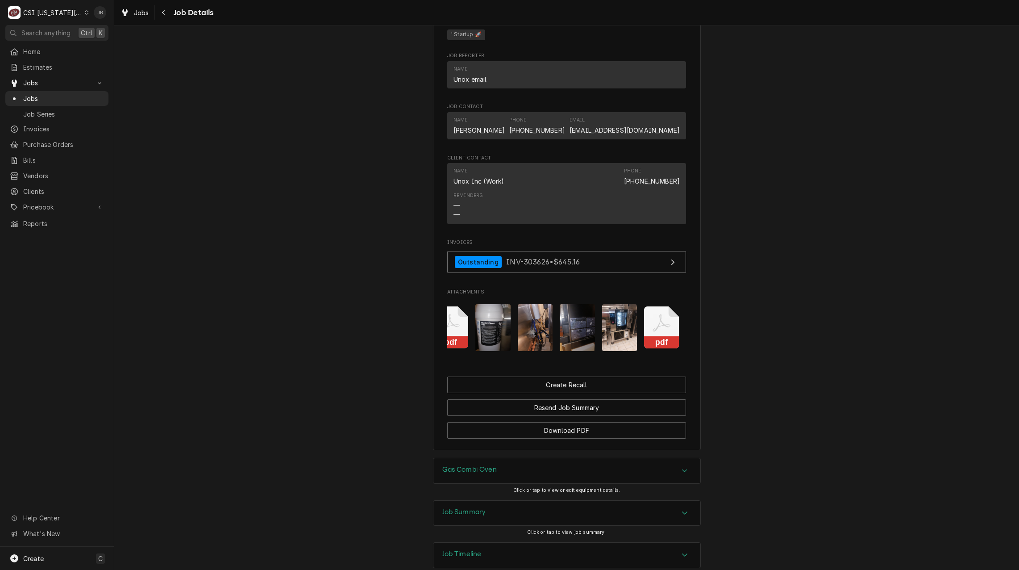
click at [660, 332] on icon "Attachments" at bounding box center [661, 322] width 17 height 17
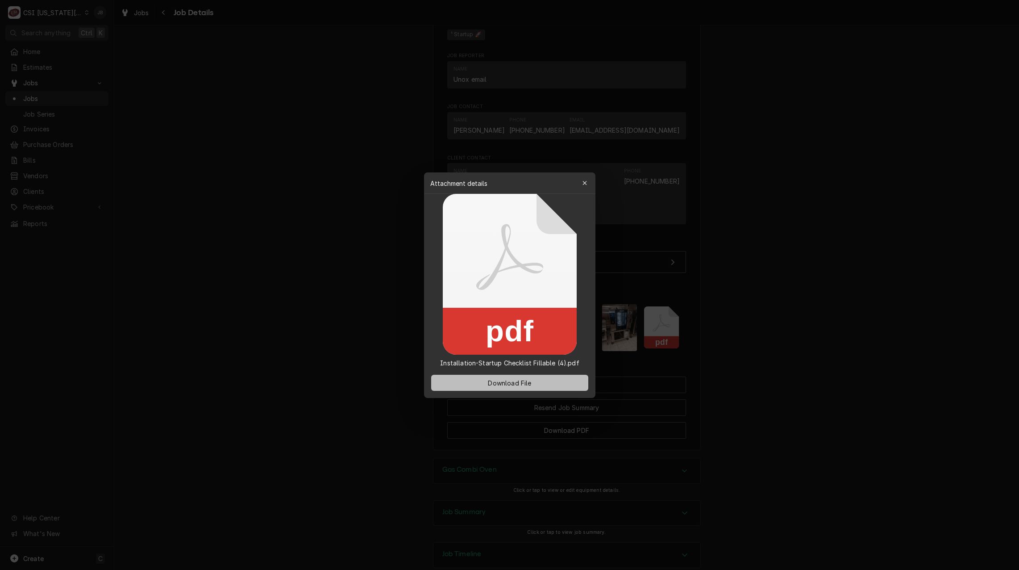
click at [488, 382] on span "Download File" at bounding box center [509, 382] width 47 height 9
click at [799, 231] on div at bounding box center [509, 285] width 1019 height 570
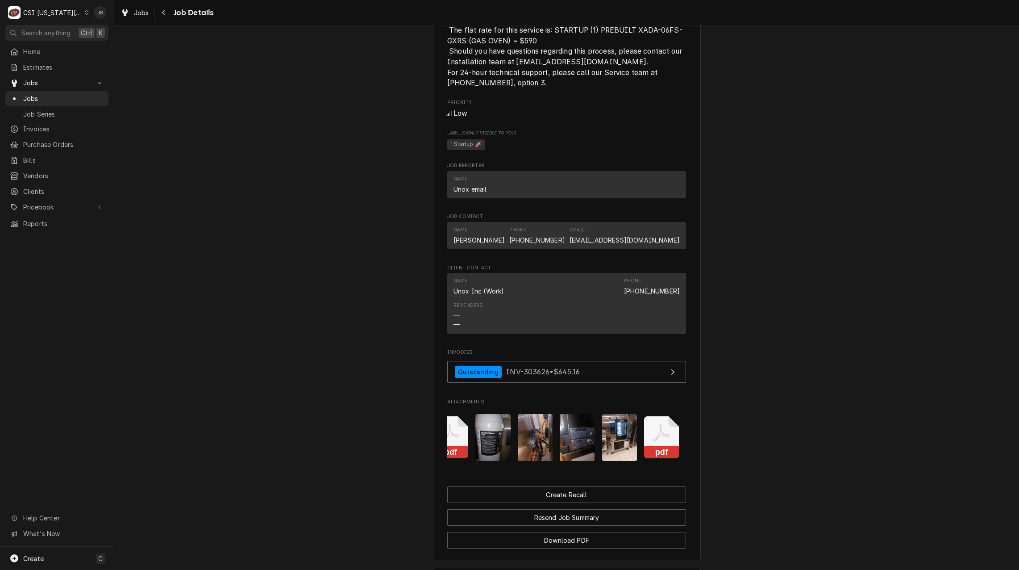
scroll to position [922, 0]
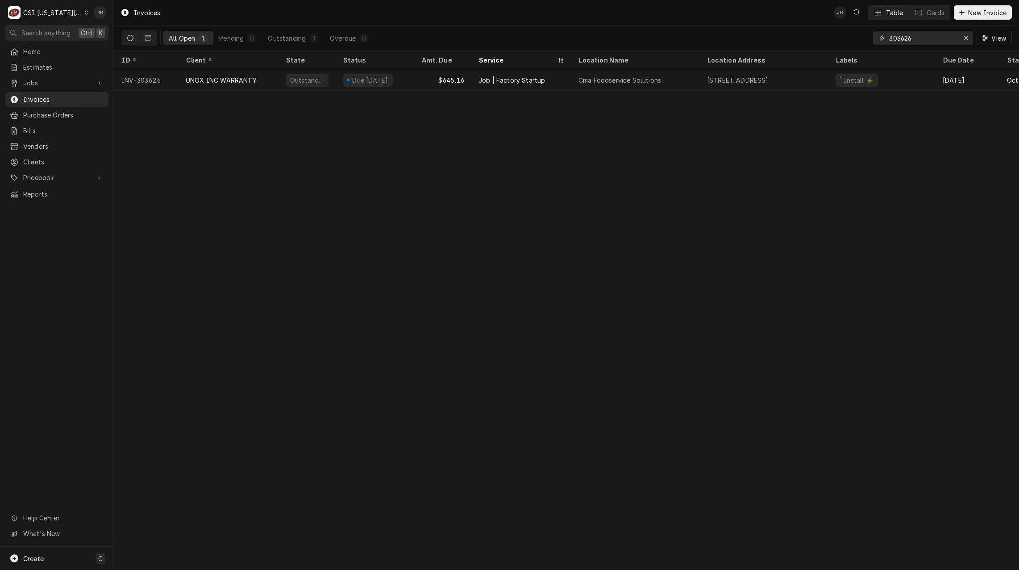
click at [925, 38] on input "303626" at bounding box center [922, 38] width 67 height 14
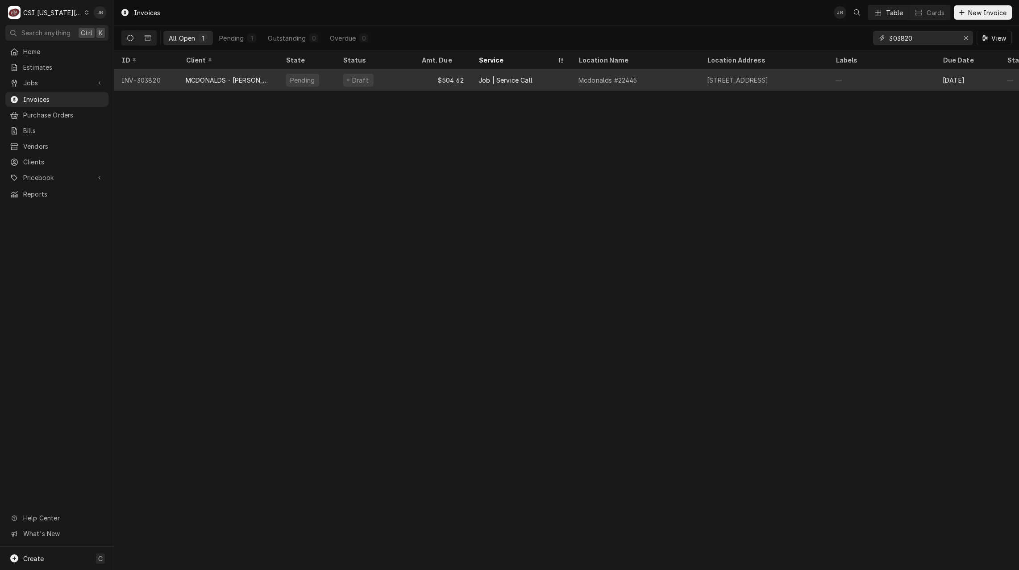
type input "303820"
click at [246, 83] on div "MCDONALDS - [PERSON_NAME]" at bounding box center [229, 79] width 86 height 9
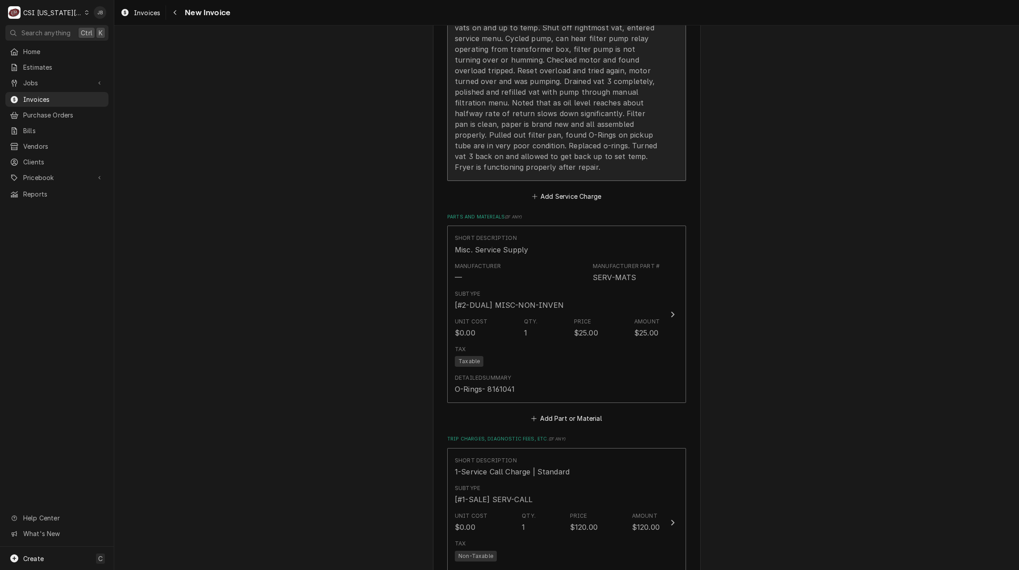
scroll to position [982, 0]
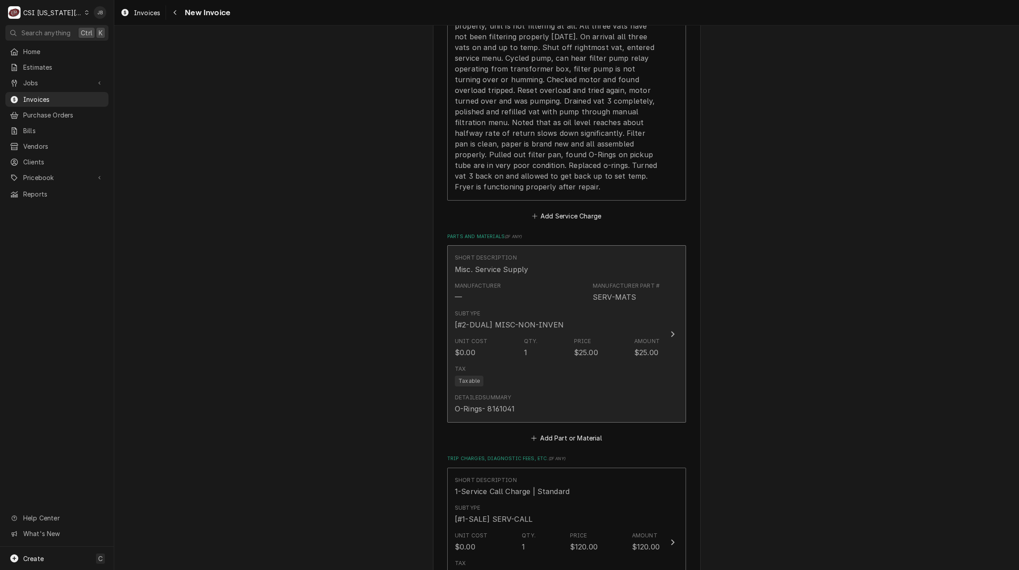
click at [571, 320] on div "Subtype [#2-DUAL] MISC-NON-INVEN" at bounding box center [557, 320] width 205 height 28
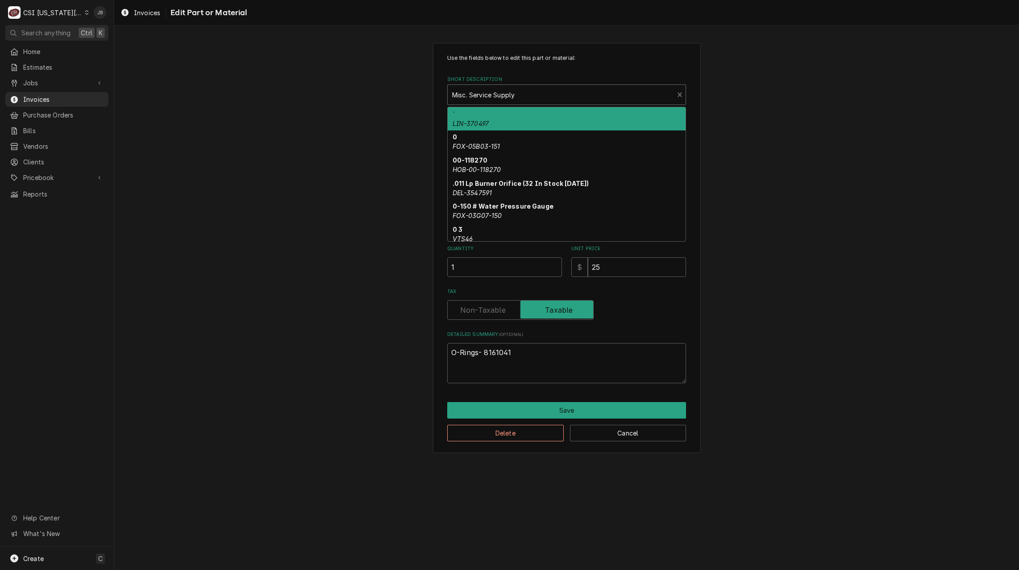
type textarea "x"
click at [506, 99] on div "Short Description" at bounding box center [560, 95] width 217 height 16
type input "5"
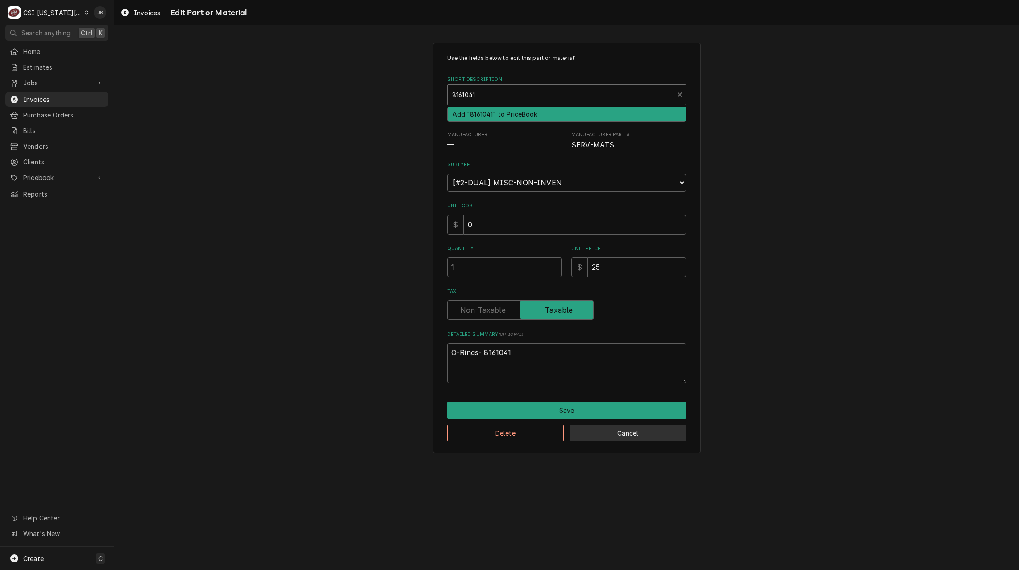
type input "8161041"
click at [624, 434] on button "Cancel" at bounding box center [628, 433] width 117 height 17
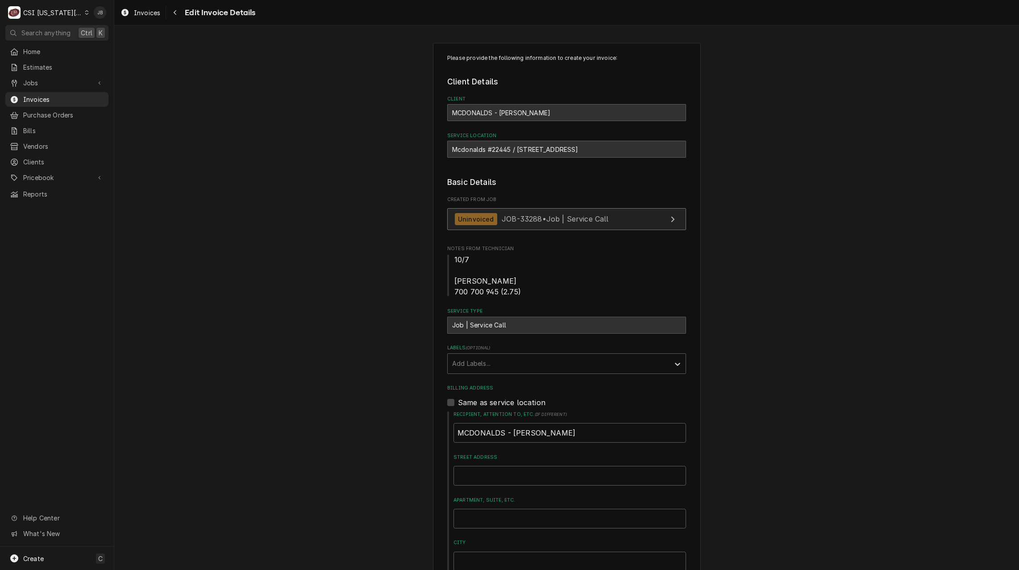
click at [492, 221] on div "Uninvoiced JOB-33288 • Job | Service Call" at bounding box center [532, 219] width 154 height 12
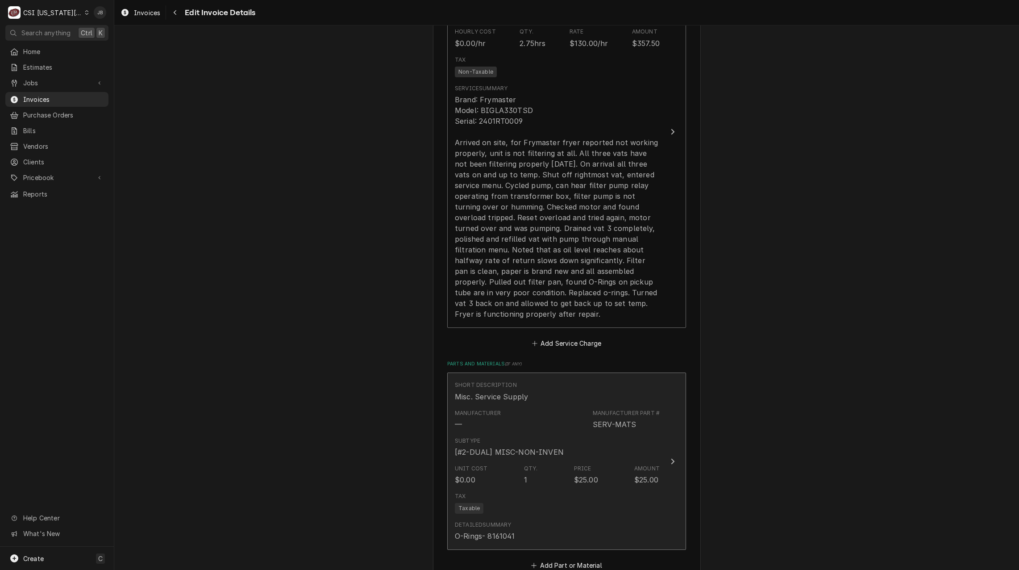
scroll to position [938, 0]
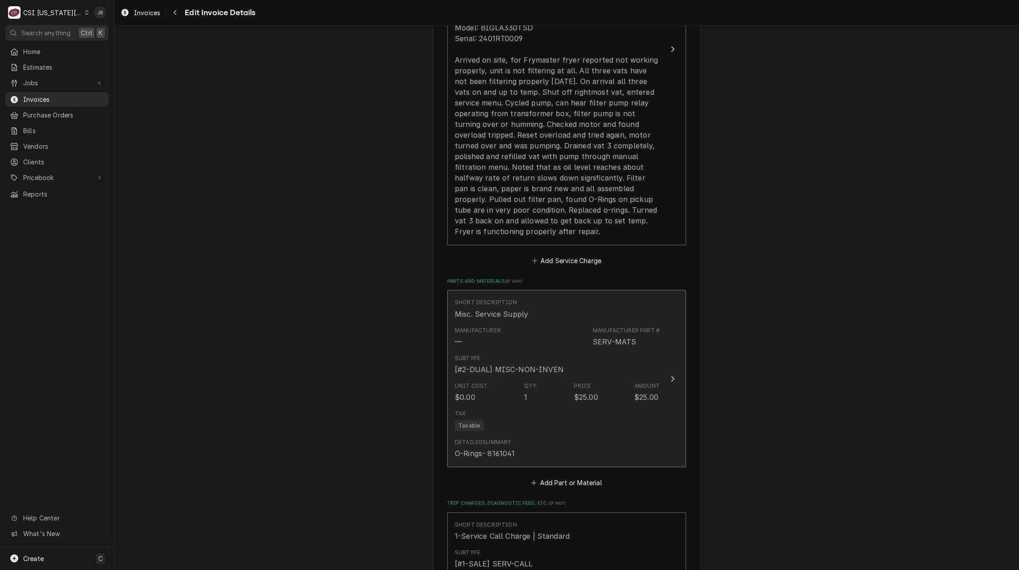
click at [538, 386] on div "Unit Cost $0.00 Qty. 1 Price $25.00 Amount $25.00" at bounding box center [557, 392] width 205 height 28
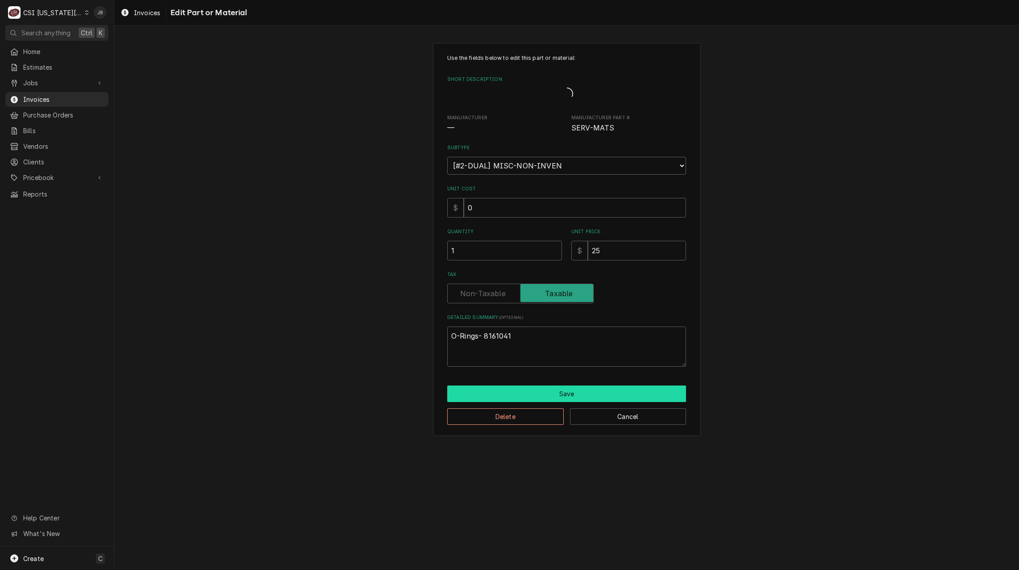
type textarea "x"
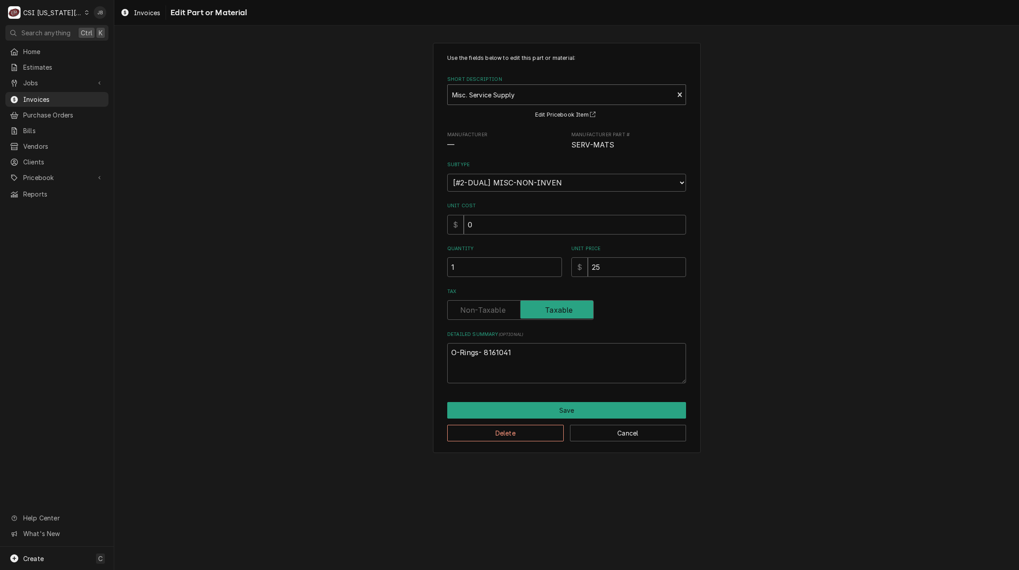
click at [502, 97] on div "Short Description" at bounding box center [560, 95] width 217 height 16
type input "8263288"
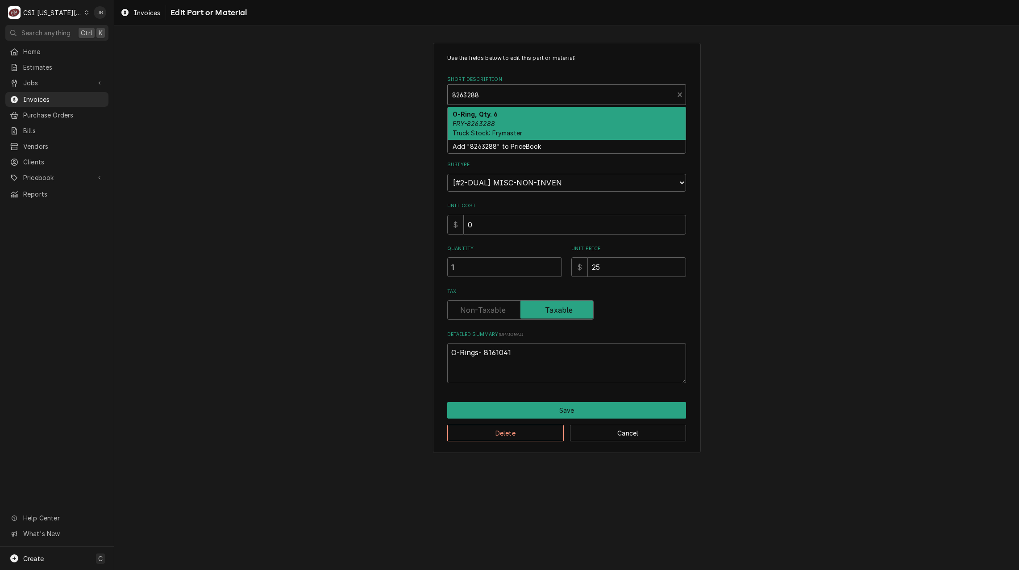
click at [538, 121] on div "O-Ring, Qty. 6 FRY-8263288 Truck Stock: Frymaster" at bounding box center [567, 123] width 238 height 33
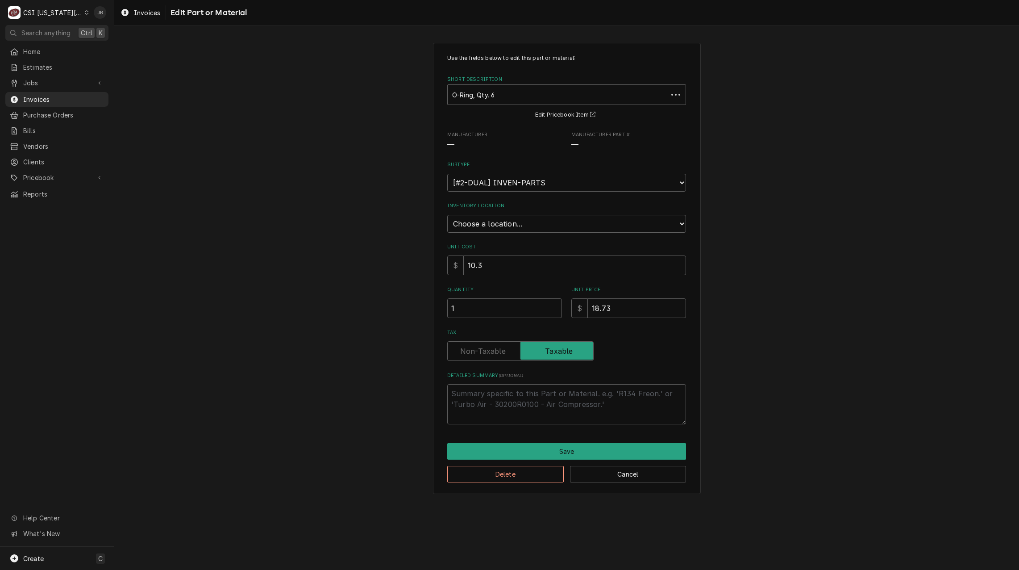
type textarea "x"
click at [496, 225] on select "Choose a location... 00 | KC WAREHOUSE 00 | MAIN WAREHOUSE 01 | BRIAN BREAZIER …" at bounding box center [566, 224] width 239 height 18
select select "2772"
click at [447, 215] on select "Choose a location... 00 | KC WAREHOUSE 00 | MAIN WAREHOUSE 01 | BRIAN BREAZIER …" at bounding box center [566, 224] width 239 height 18
click at [509, 451] on button "Save" at bounding box center [566, 451] width 239 height 17
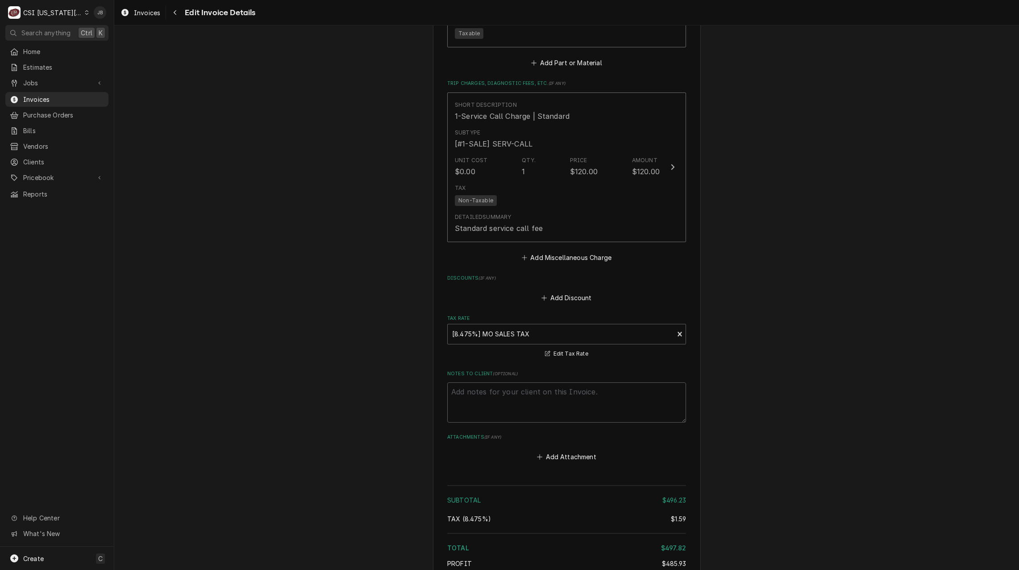
scroll to position [1504, 0]
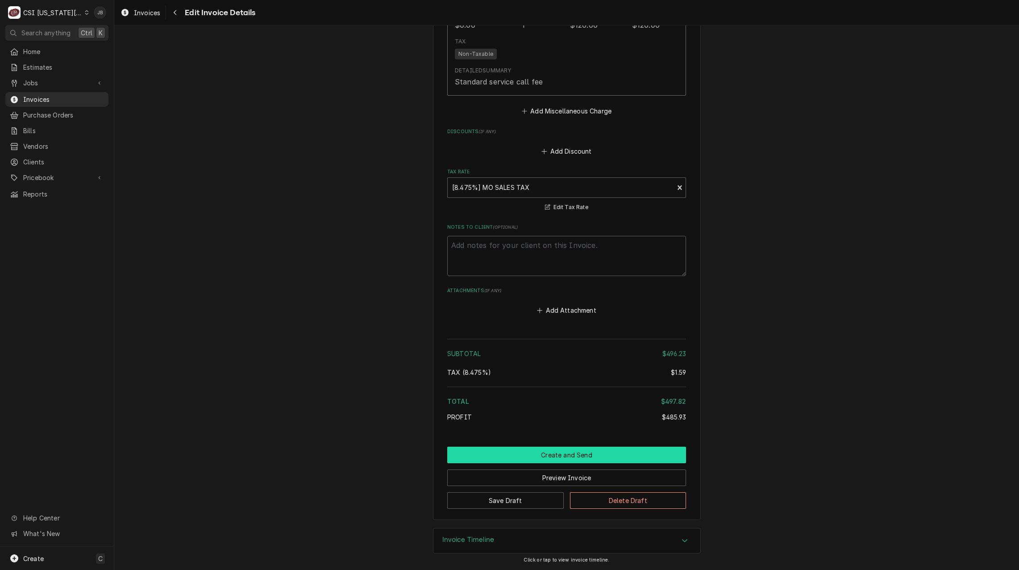
click at [500, 450] on button "Create and Send" at bounding box center [566, 454] width 239 height 17
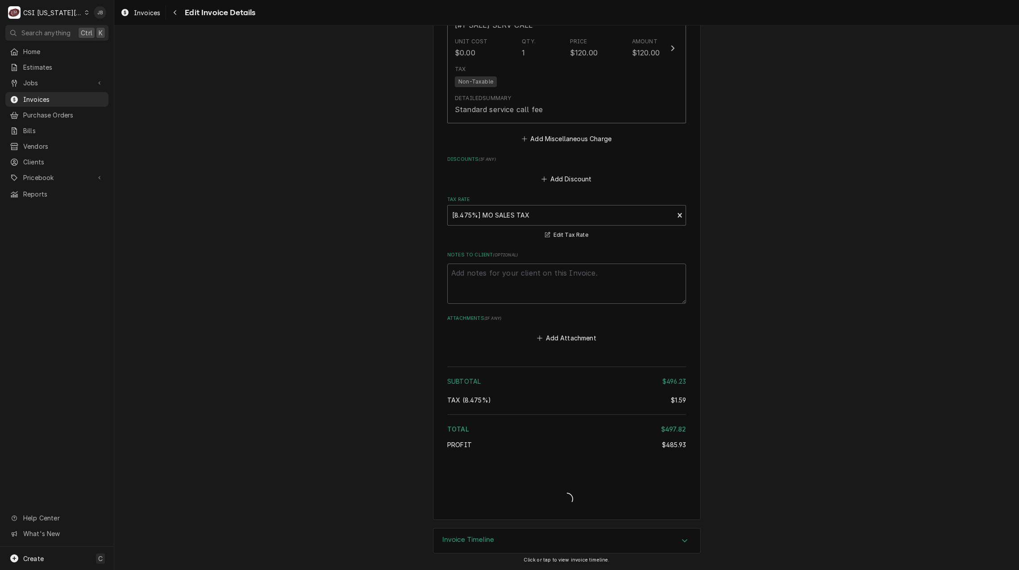
type textarea "x"
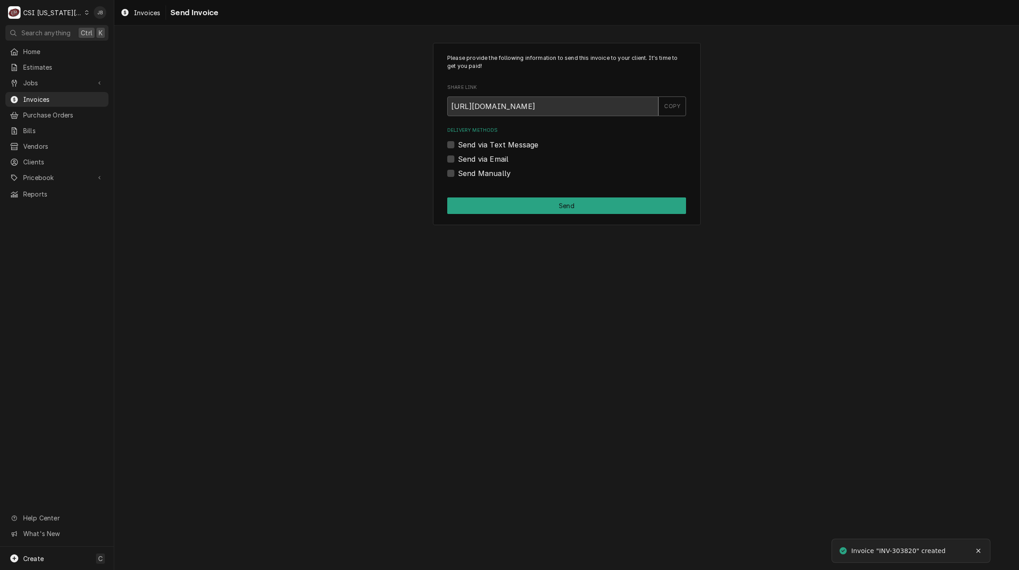
click at [488, 152] on div "Delivery Methods Send via Text Message Send via Email Send Manually" at bounding box center [566, 152] width 239 height 51
click at [488, 159] on label "Send via Email" at bounding box center [483, 159] width 50 height 11
click at [488, 159] on input "Send via Email" at bounding box center [577, 164] width 239 height 20
checkbox input "true"
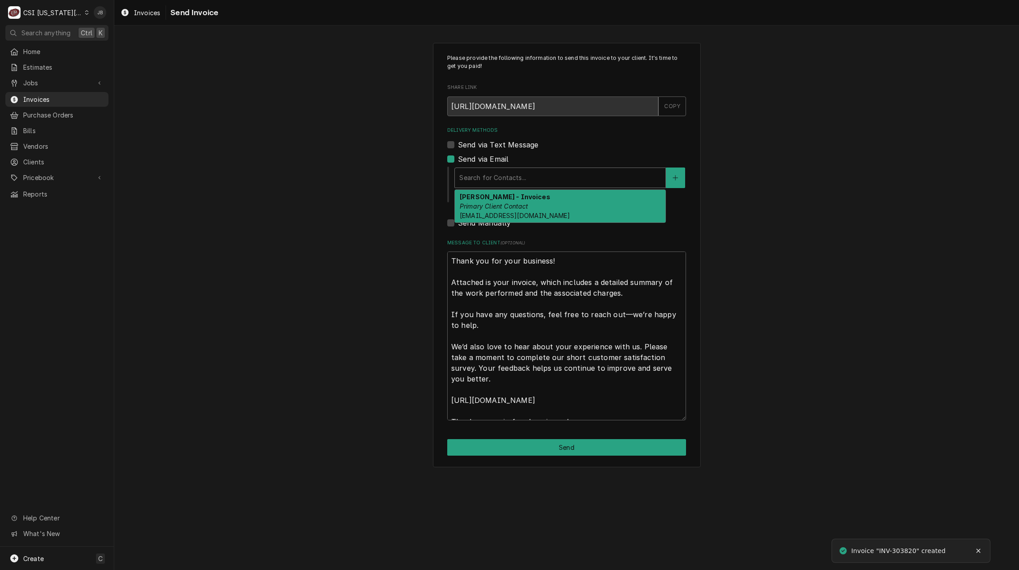
click at [509, 179] on div "Delivery Methods" at bounding box center [560, 178] width 202 height 16
click at [500, 201] on div "Jodi - Invoices Primary Client Contact jodiward03@yahoo.com" at bounding box center [560, 206] width 211 height 33
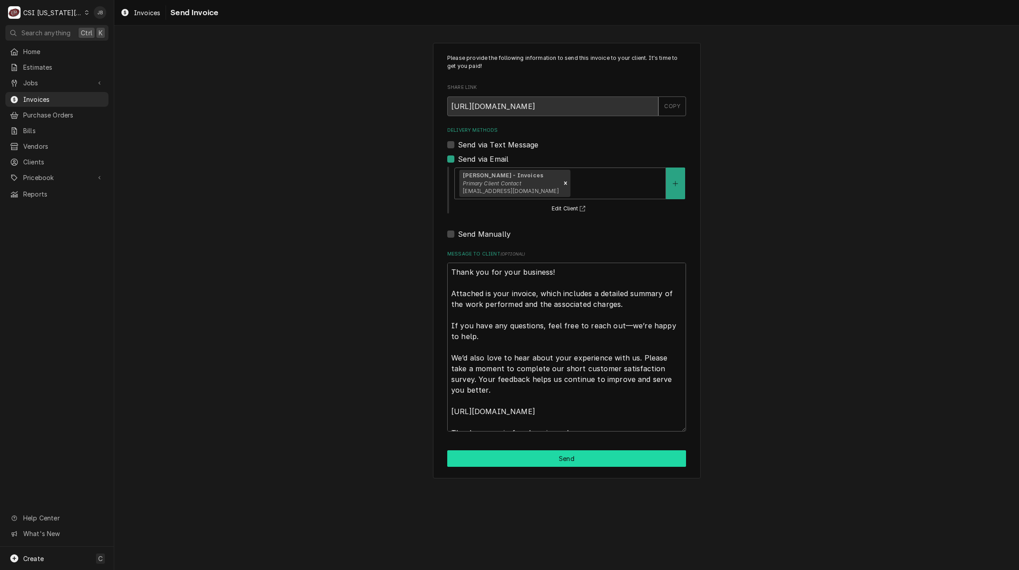
click at [540, 465] on button "Send" at bounding box center [566, 458] width 239 height 17
type textarea "x"
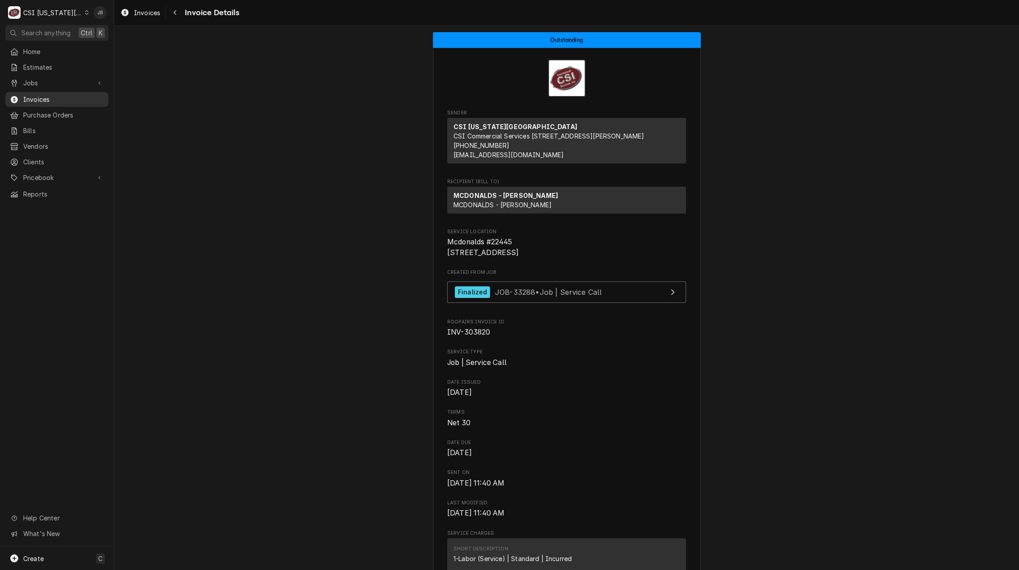
click at [32, 100] on span "Invoices" at bounding box center [63, 99] width 81 height 9
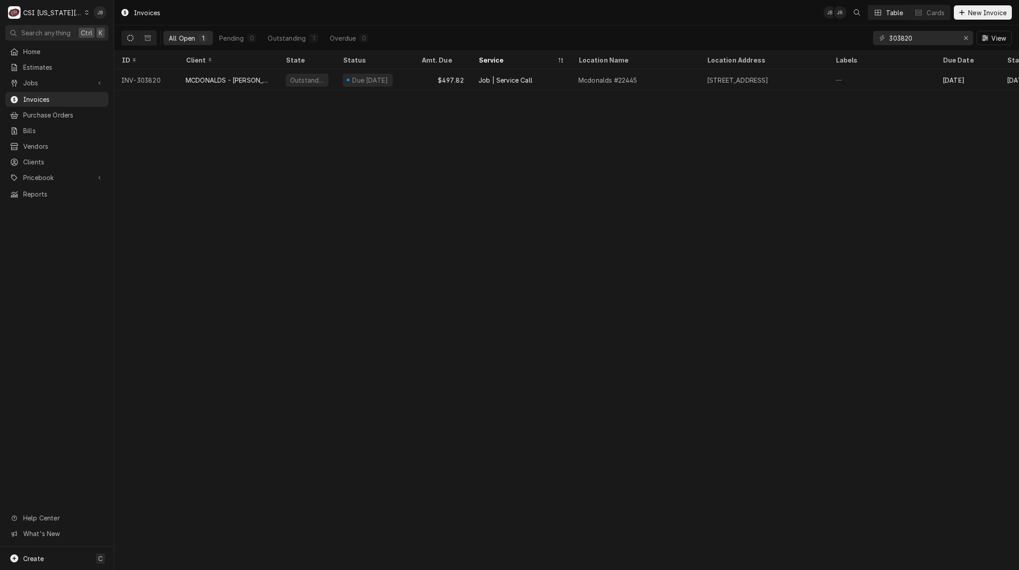
click at [913, 46] on div "303820 View" at bounding box center [942, 37] width 139 height 25
click at [917, 38] on input "303820" at bounding box center [922, 38] width 67 height 14
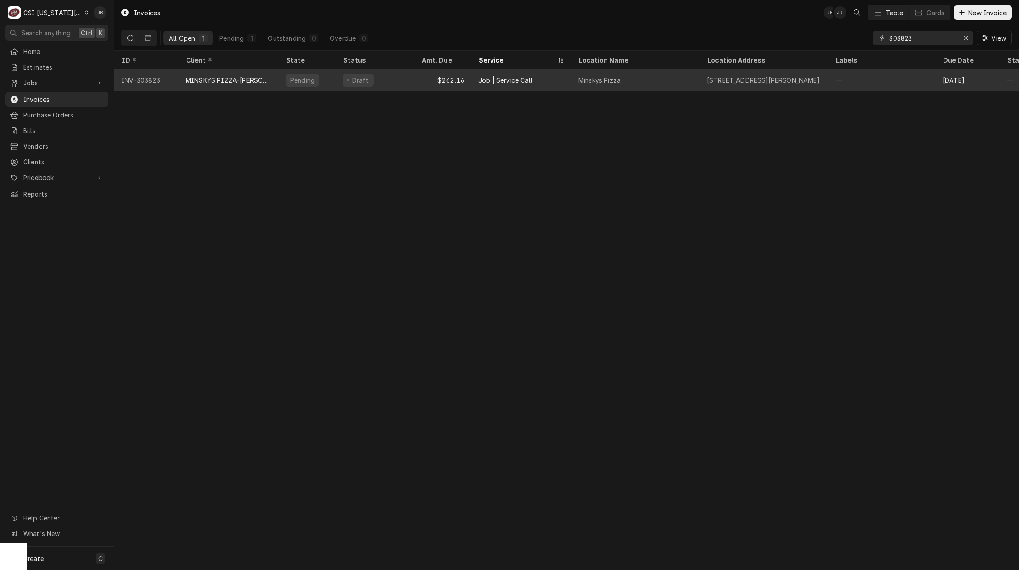
type input "303823"
click at [329, 76] on div "Pending" at bounding box center [307, 79] width 57 height 21
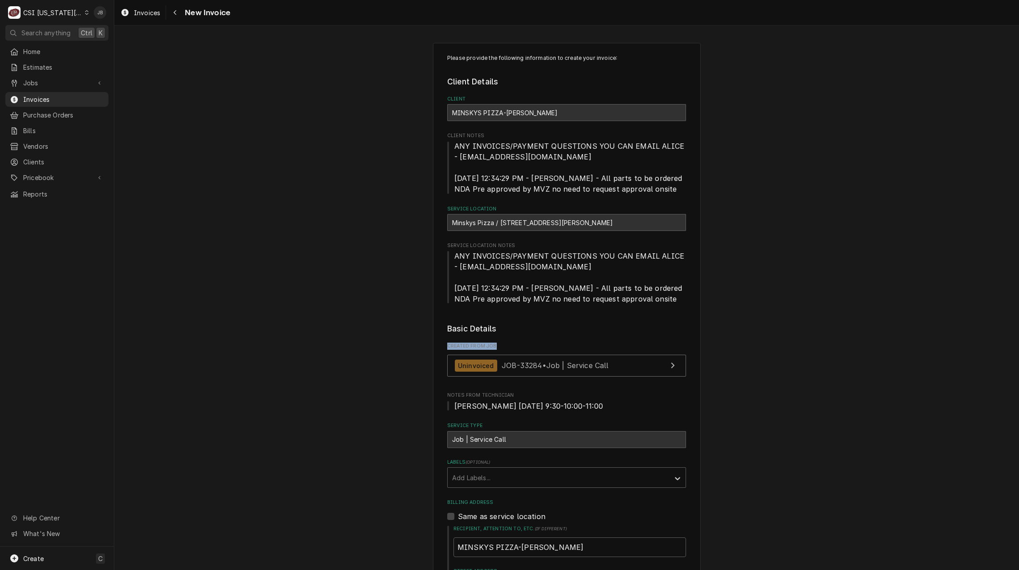
drag, startPoint x: 503, startPoint y: 337, endPoint x: 438, endPoint y: 331, distance: 65.9
drag, startPoint x: 438, startPoint y: 331, endPoint x: 393, endPoint y: 331, distance: 44.6
click at [481, 328] on legend "Basic Details" at bounding box center [566, 329] width 239 height 12
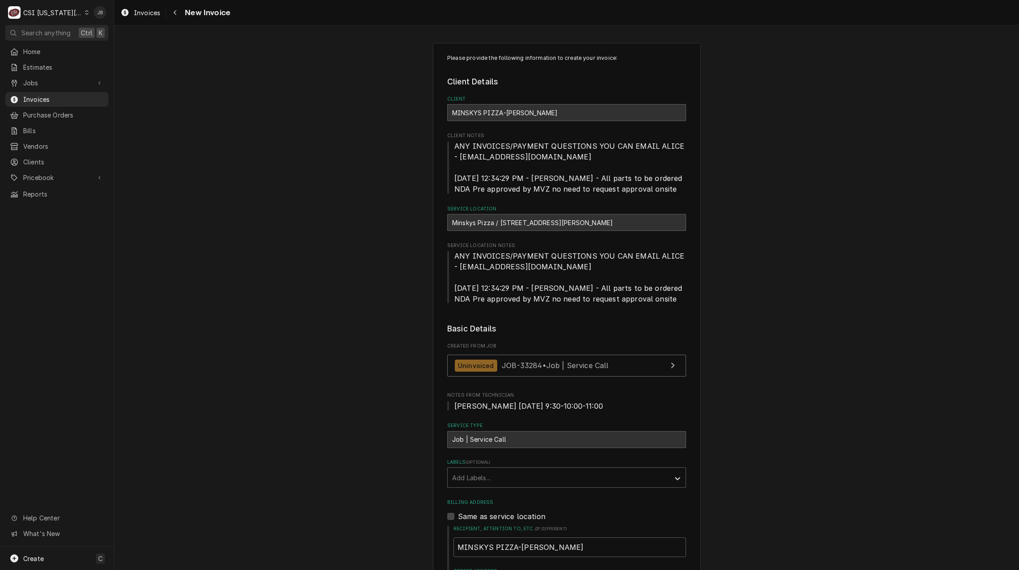
drag, startPoint x: 503, startPoint y: 328, endPoint x: 441, endPoint y: 329, distance: 62.1
drag, startPoint x: 511, startPoint y: 329, endPoint x: 437, endPoint y: 327, distance: 74.6
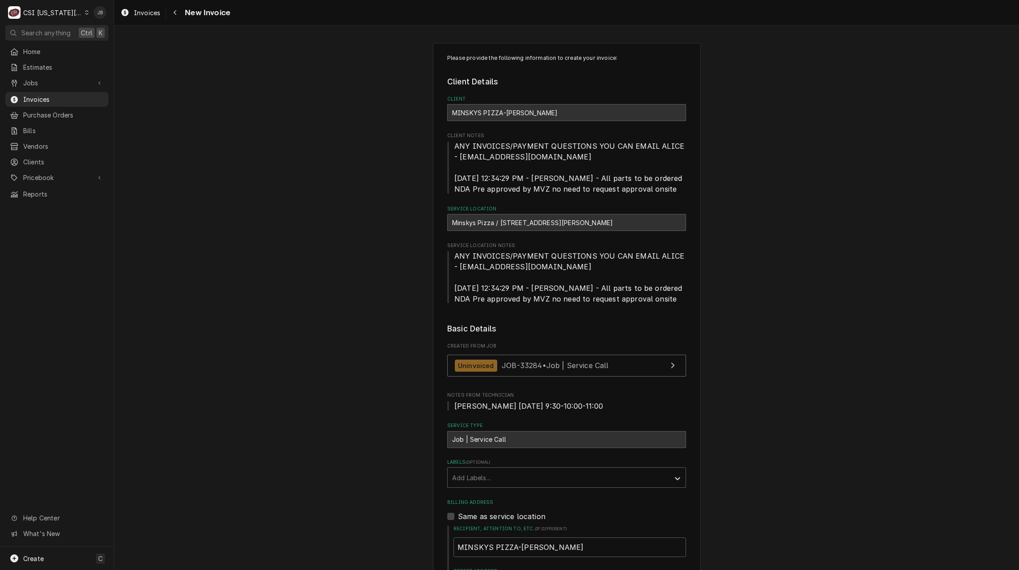
drag, startPoint x: 466, startPoint y: 328, endPoint x: 495, endPoint y: 330, distance: 29.6
click at [495, 330] on legend "Basic Details" at bounding box center [566, 329] width 239 height 12
drag, startPoint x: 495, startPoint y: 330, endPoint x: 503, endPoint y: 331, distance: 8.0
click at [503, 331] on legend "Basic Details" at bounding box center [566, 329] width 239 height 12
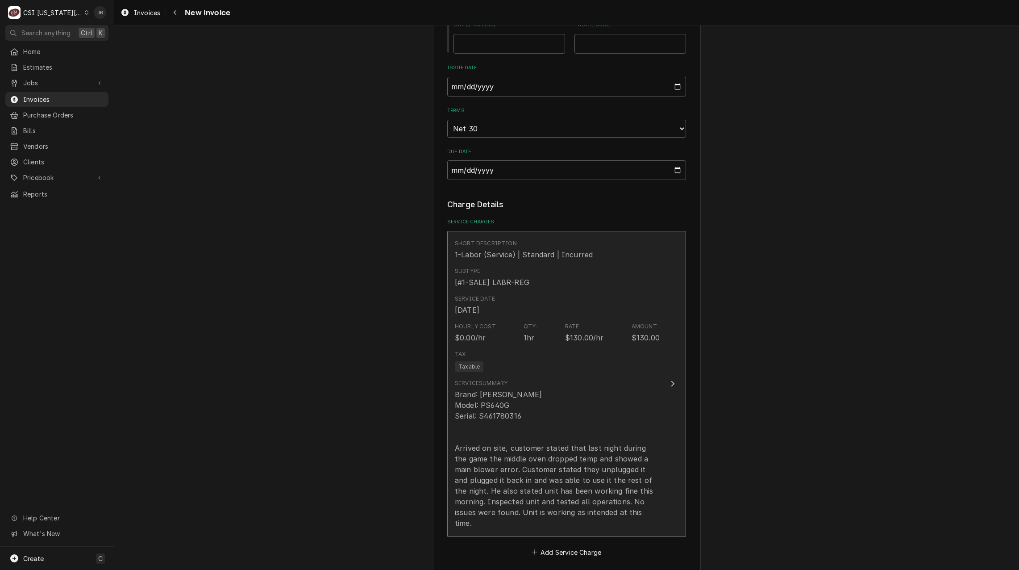
scroll to position [670, 0]
click at [571, 387] on div "Service Summary Brand: Middleby Marshall Model: PS640G Serial: S461780316 Arriv…" at bounding box center [557, 458] width 205 height 149
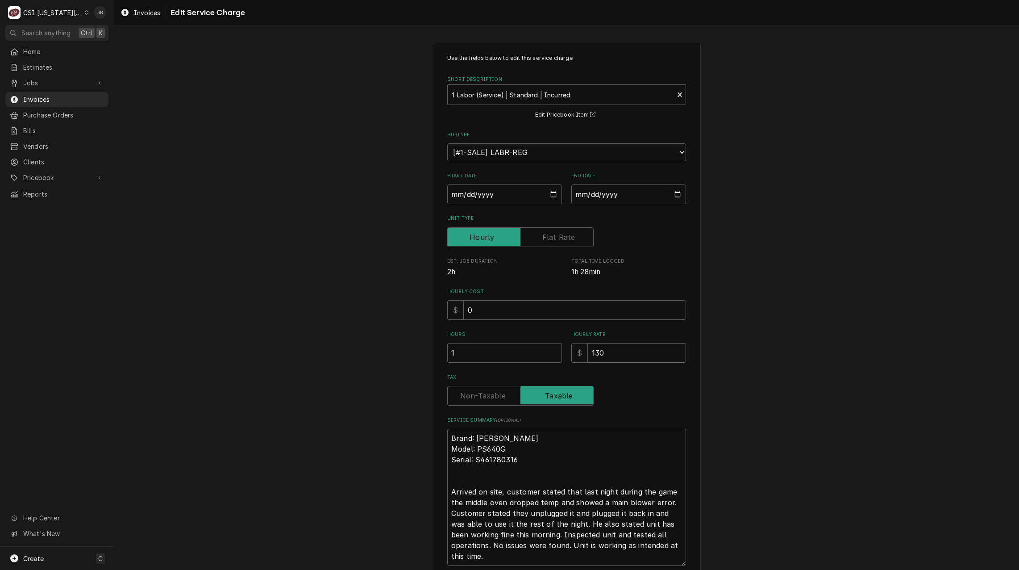
drag, startPoint x: 621, startPoint y: 359, endPoint x: 501, endPoint y: 358, distance: 119.7
click at [514, 358] on div "Hours 1 Hourly Rate $ 130" at bounding box center [566, 347] width 239 height 32
type textarea "x"
type input "0"
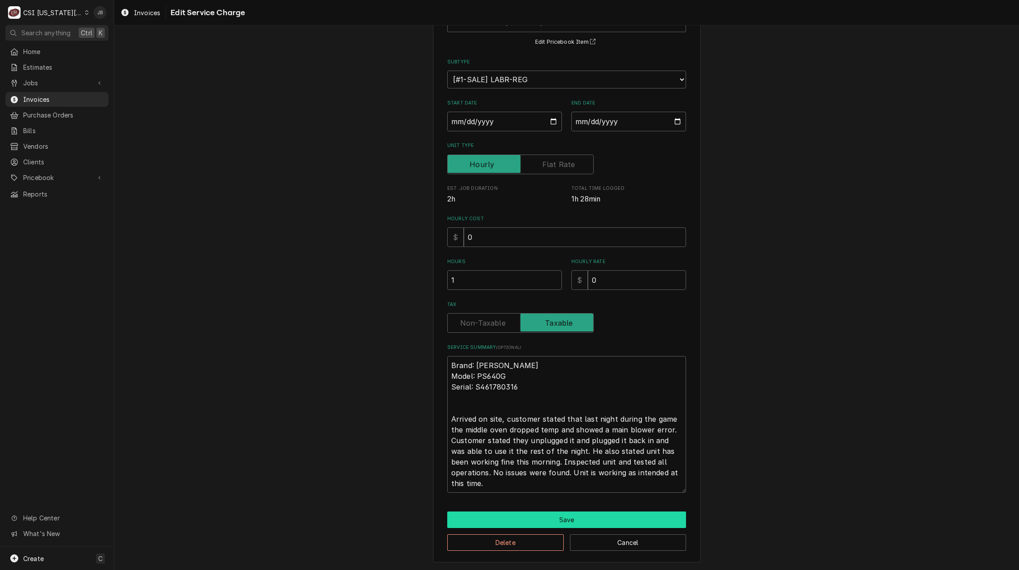
click at [521, 518] on button "Save" at bounding box center [566, 519] width 239 height 17
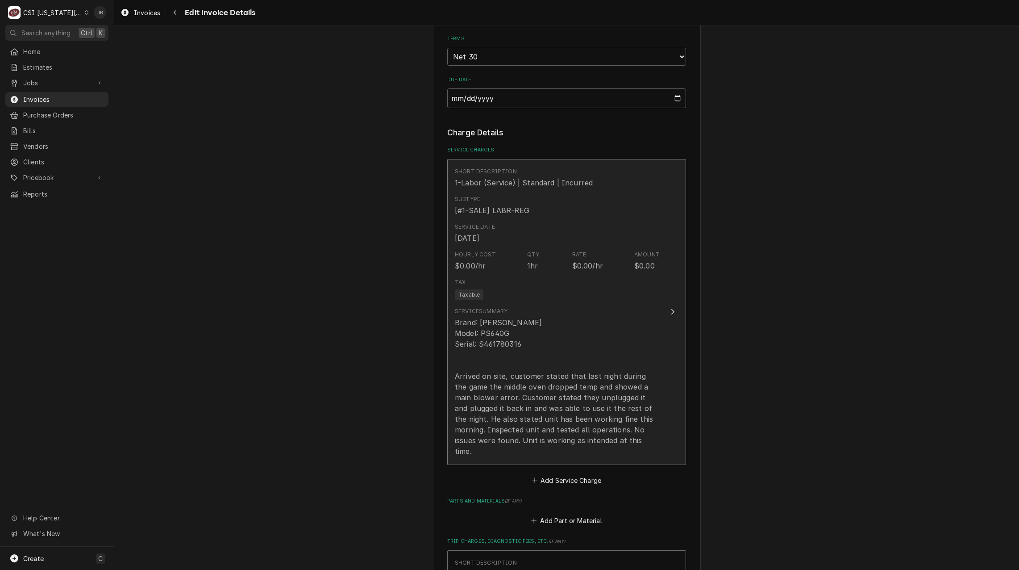
scroll to position [927, 0]
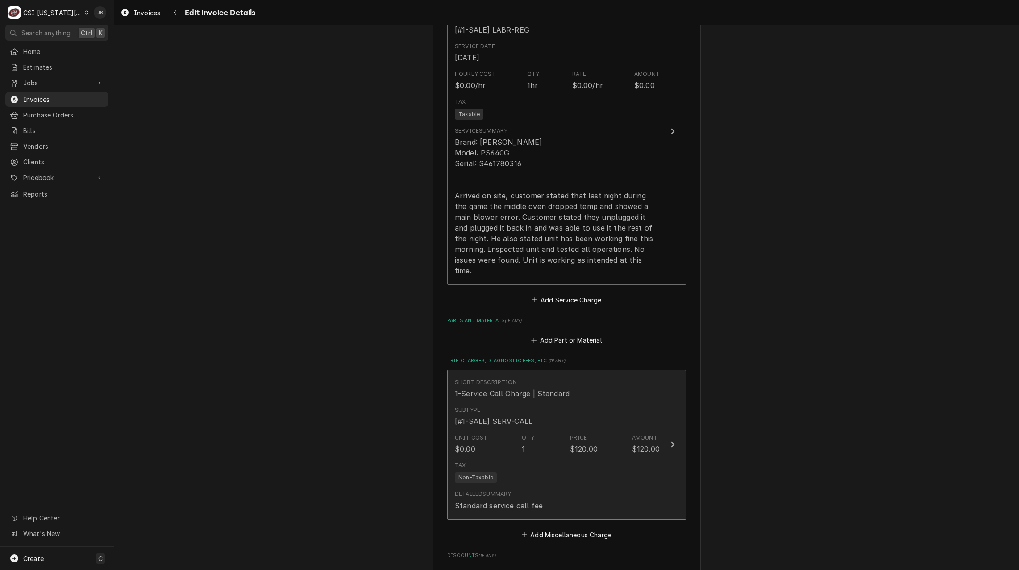
click at [534, 417] on div "Subtype [#1-SALE] SERV-CALL" at bounding box center [557, 416] width 205 height 28
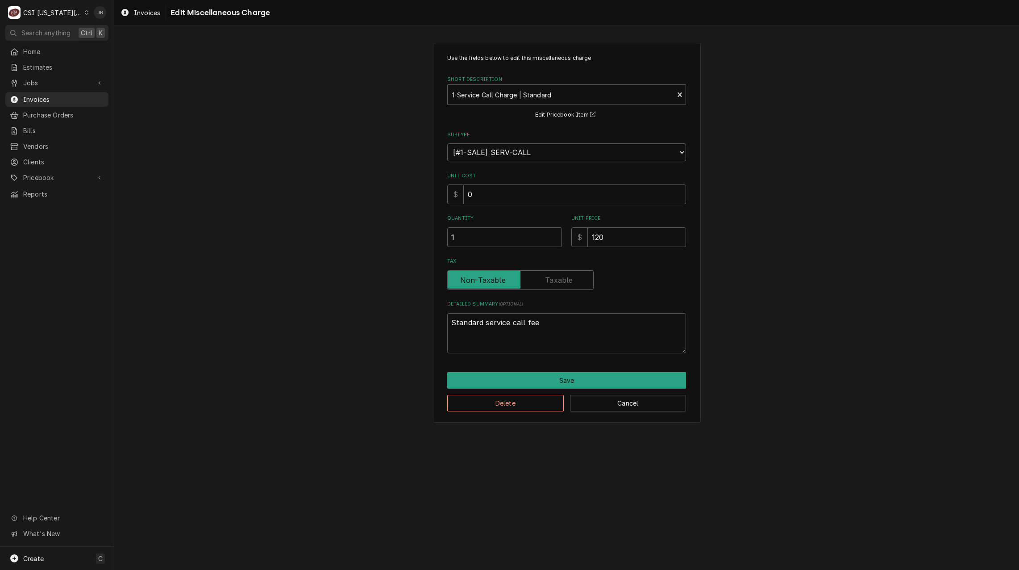
click at [497, 411] on div "Use the fields below to edit this miscellaneous charge Short Description 1-Serv…" at bounding box center [567, 233] width 268 height 380
click at [499, 402] on button "Delete" at bounding box center [505, 403] width 117 height 17
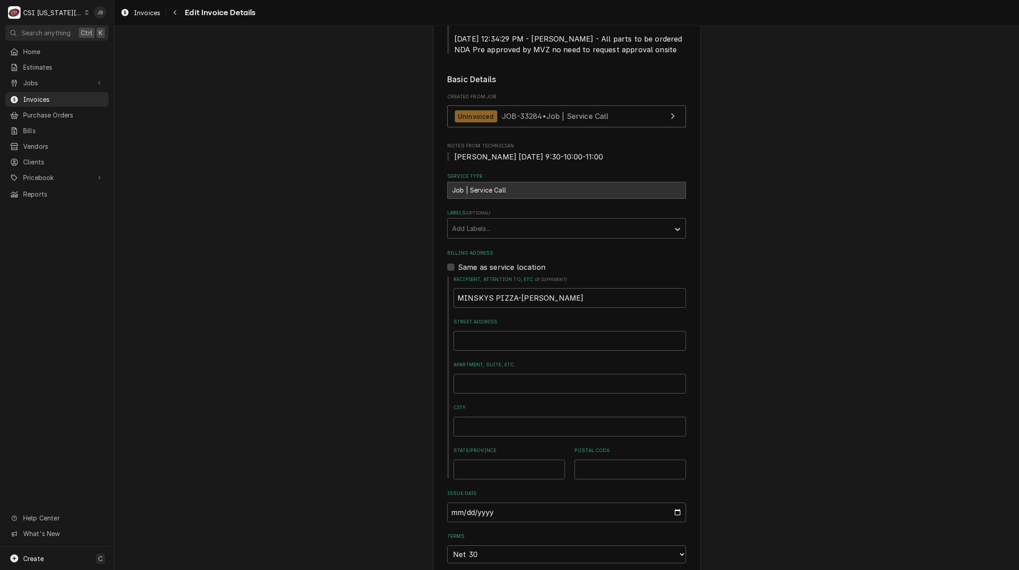
scroll to position [229, 0]
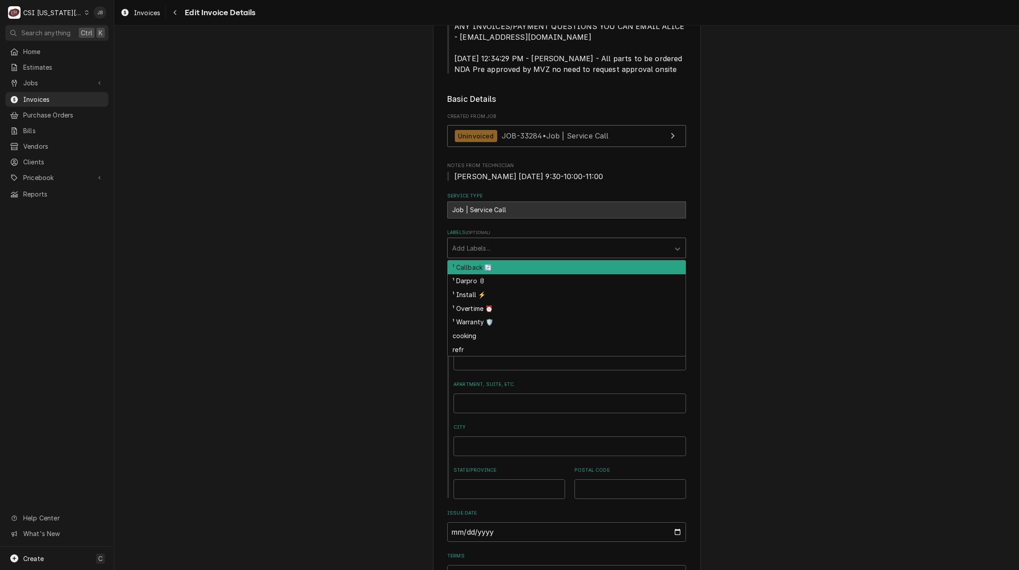
click at [486, 250] on div "Labels" at bounding box center [558, 248] width 213 height 16
click at [479, 270] on div "¹ Callback 🔄" at bounding box center [567, 267] width 238 height 14
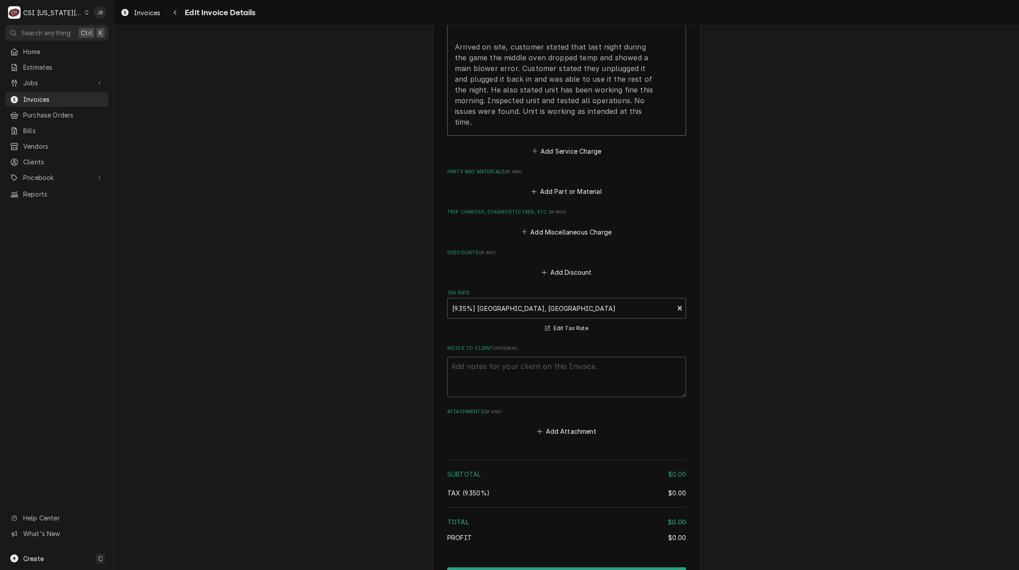
scroll to position [1078, 0]
click at [463, 360] on textarea "Notes to Client ( optional )" at bounding box center [566, 374] width 239 height 40
type textarea "x"
type textarea "Z"
type textarea "x"
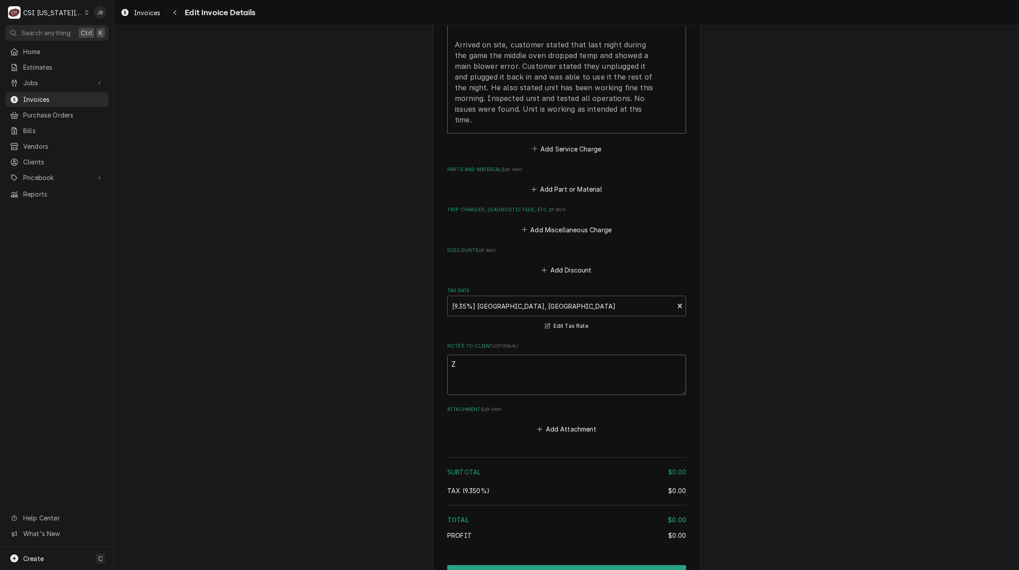
type textarea "Ze"
type textarea "x"
type textarea "Zer"
type textarea "x"
type textarea "Zero"
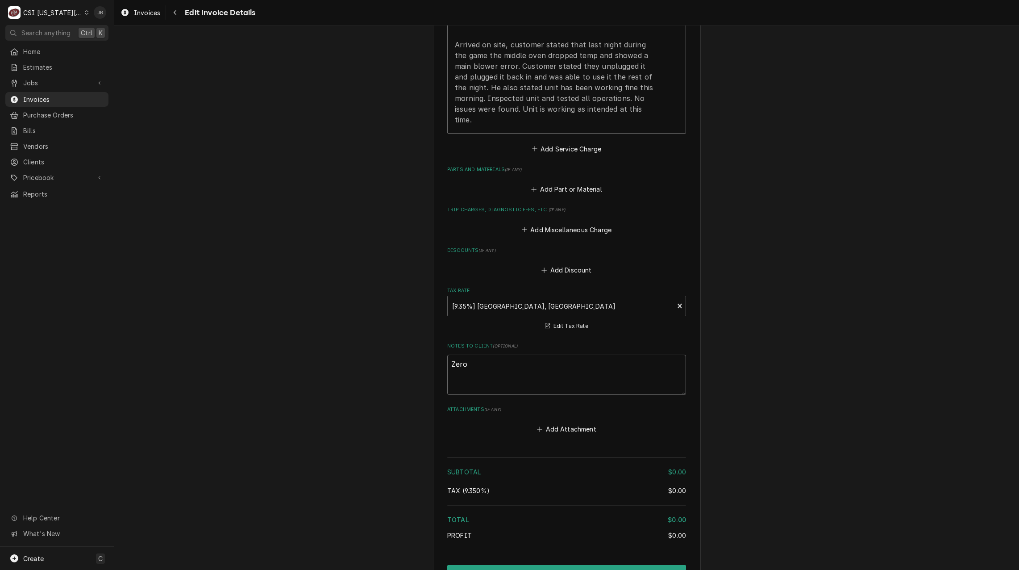
type textarea "x"
type textarea "Zero,"
type textarea "x"
type textarea "Zero,"
type textarea "x"
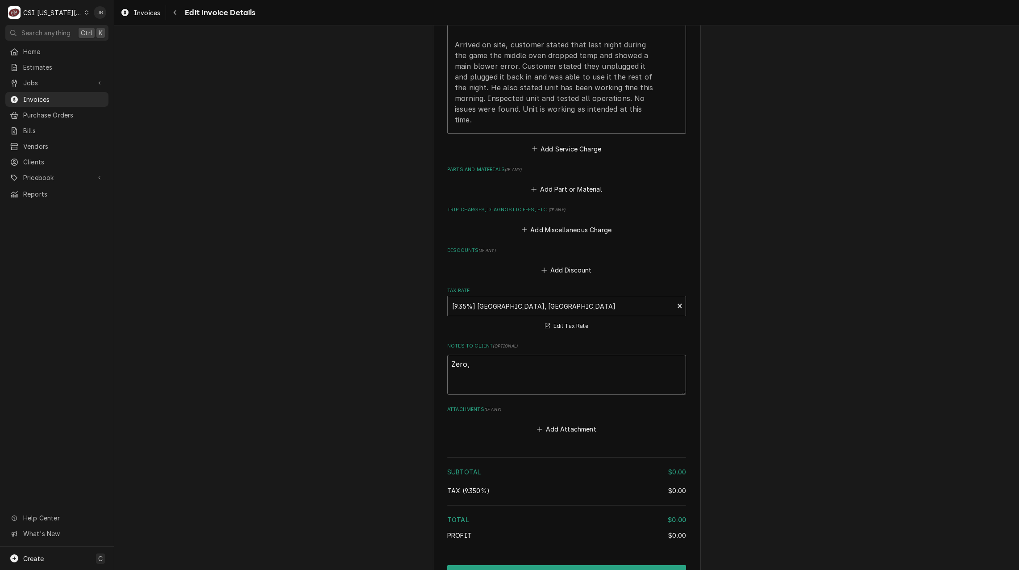
type textarea "Zero, c"
type textarea "x"
type textarea "Zero, ca"
type textarea "x"
type textarea "Zero, cal"
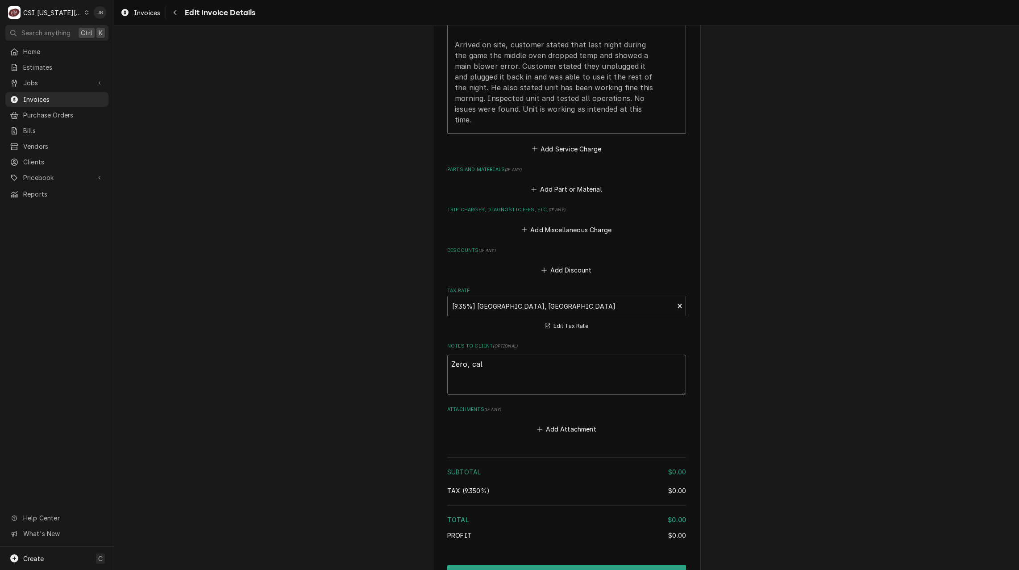
type textarea "x"
type textarea "Zero, call"
type textarea "x"
type textarea "Zero, calle"
type textarea "x"
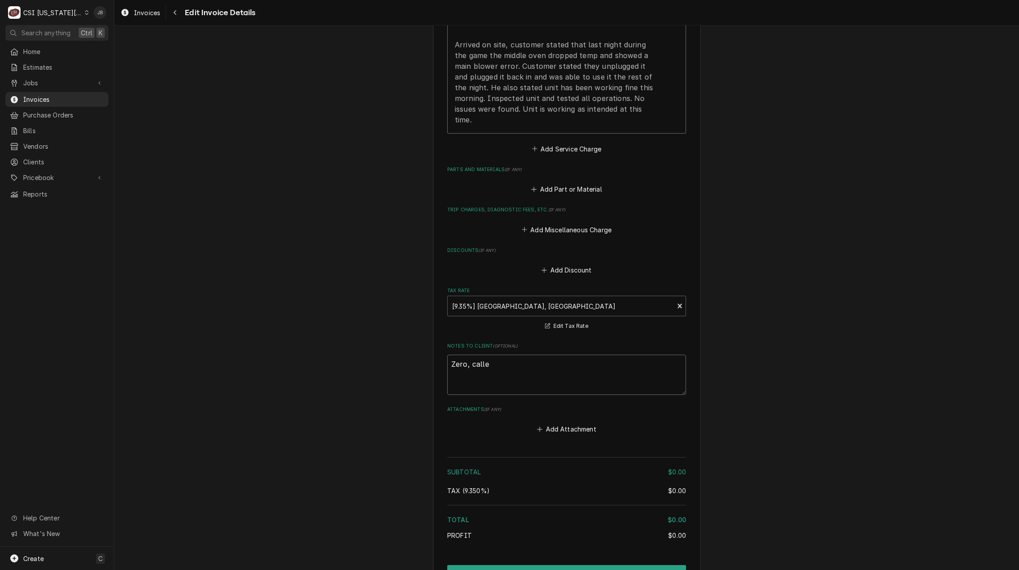
type textarea "Zero, called"
type textarea "x"
type textarea "Zero, called"
type textarea "x"
type textarea "Zero, called b"
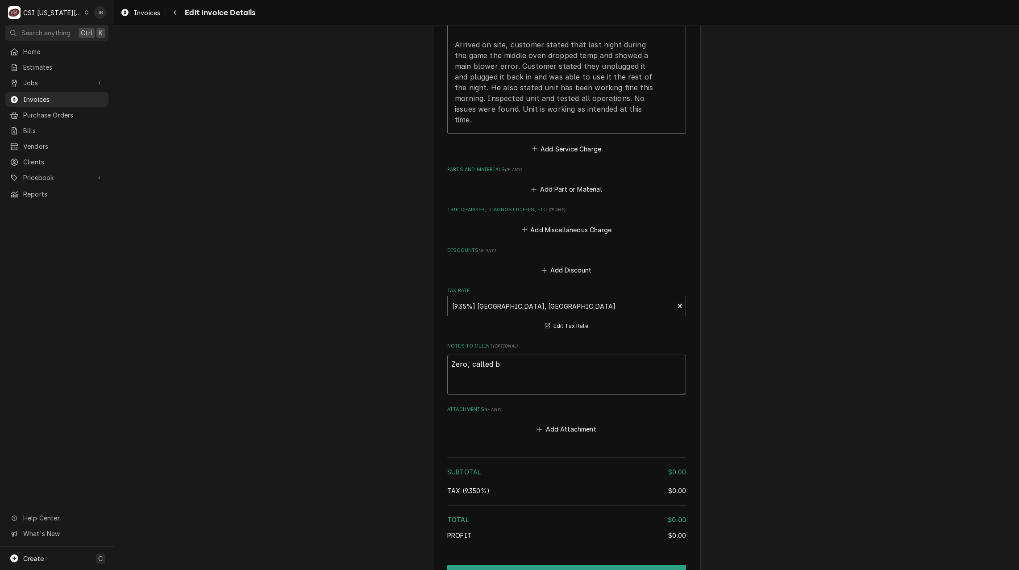
type textarea "x"
type textarea "Zero, called ba"
type textarea "x"
type textarea "Zero, called bac"
type textarea "x"
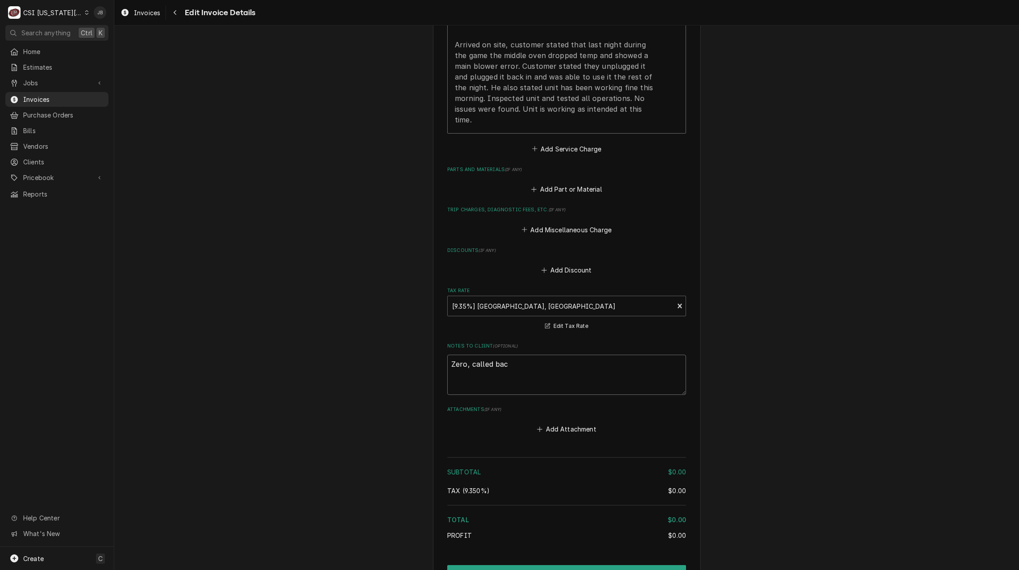
type textarea "Zero, called bacj"
type textarea "x"
type textarea "Zero, called bac"
type textarea "x"
type textarea "Zero, called back"
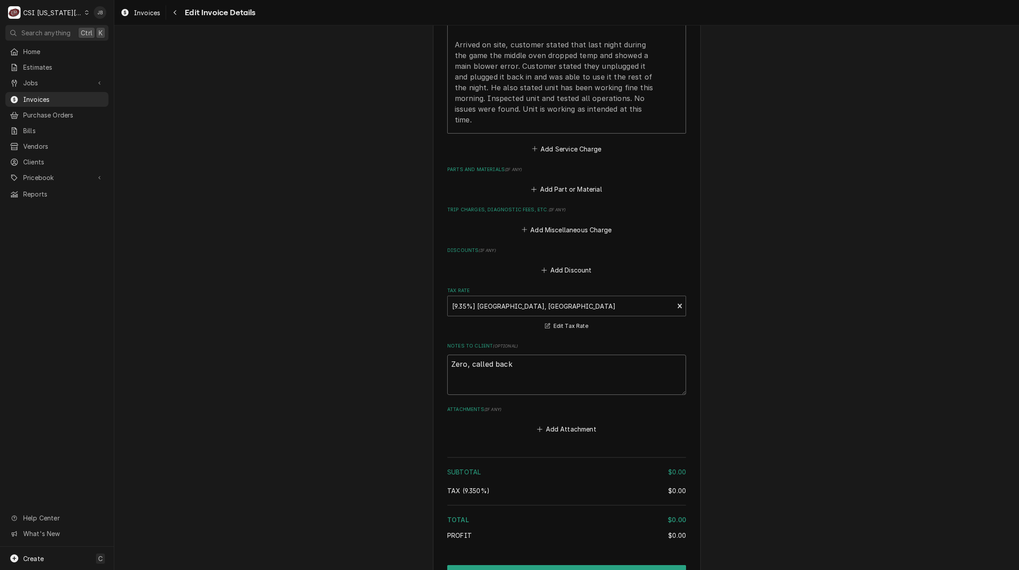
type textarea "x"
type textarea "Zero, called back"
type textarea "x"
type textarea "Zero, called back a"
type textarea "x"
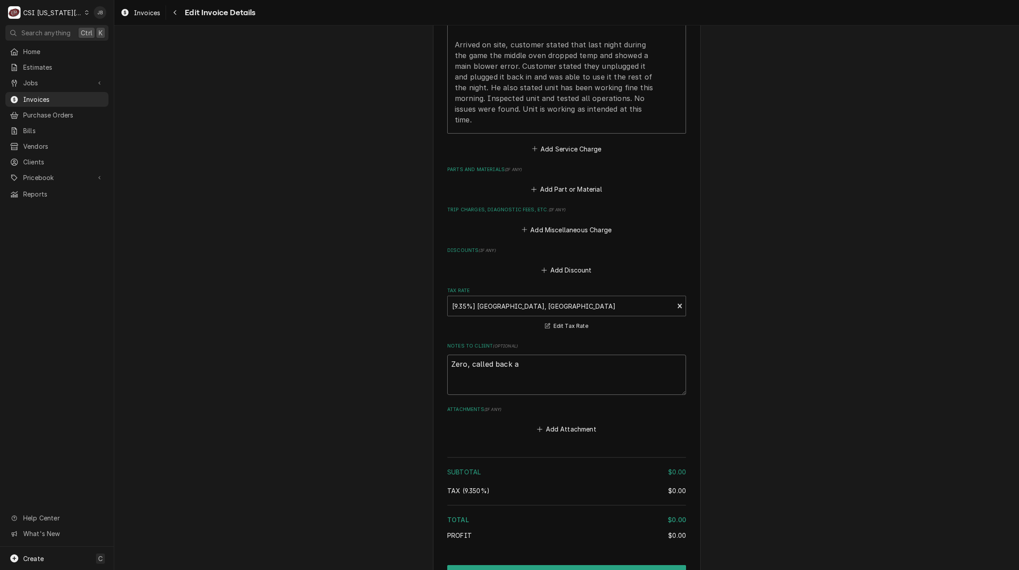
type textarea "Zero, called back af"
type textarea "x"
type textarea "Zero, called back aft"
type textarea "x"
type textarea "Zero, called back afte"
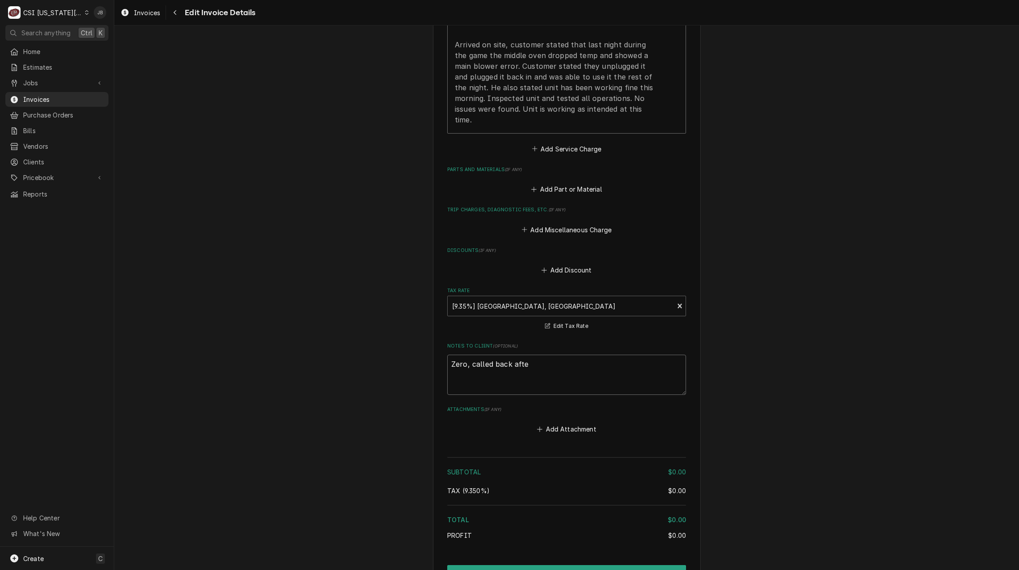
type textarea "x"
type textarea "Zero, called back after"
type textarea "x"
type textarea "Zero, called back after"
type textarea "x"
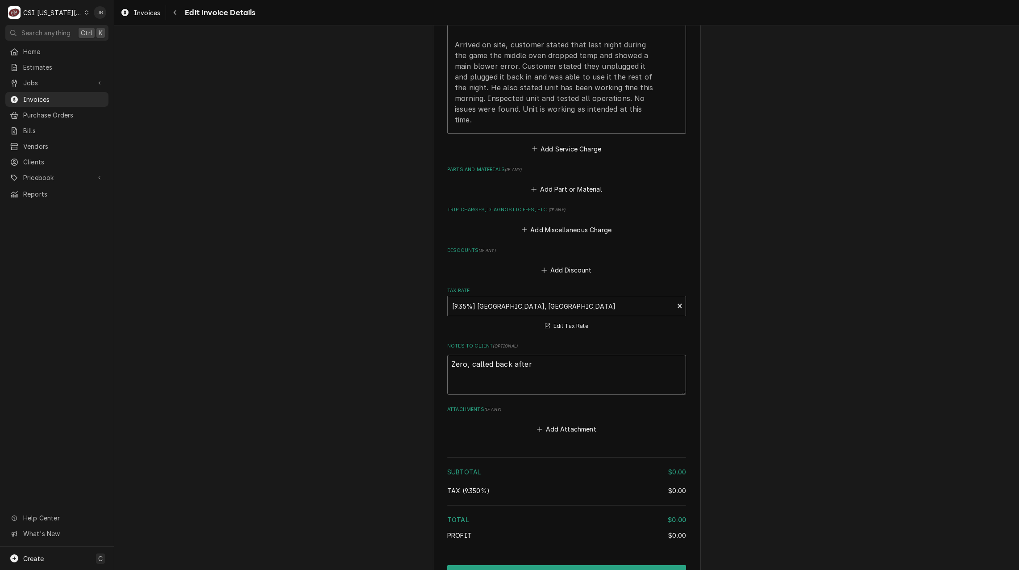
type textarea "Zero, called back after J"
type textarea "x"
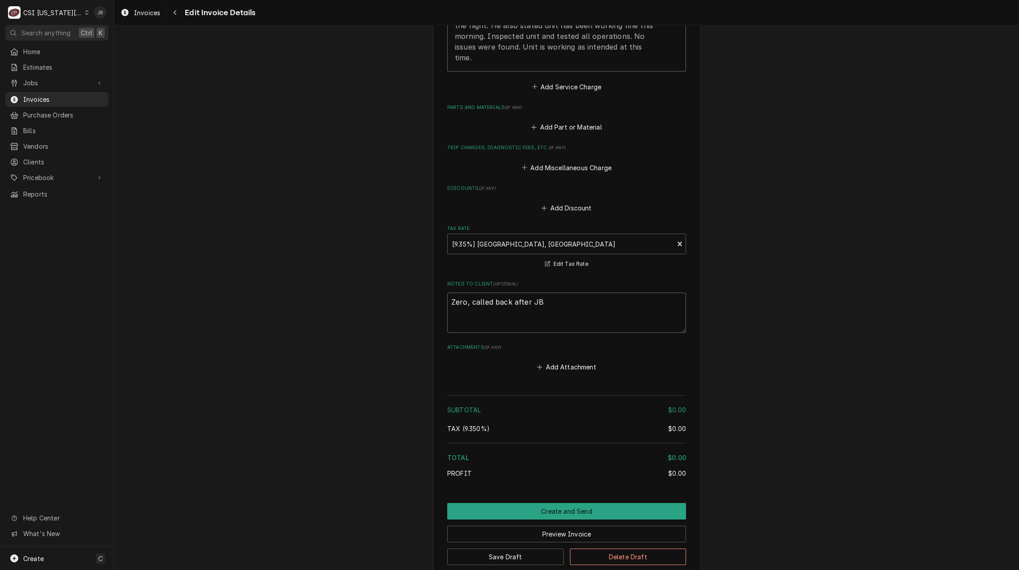
scroll to position [1186, 0]
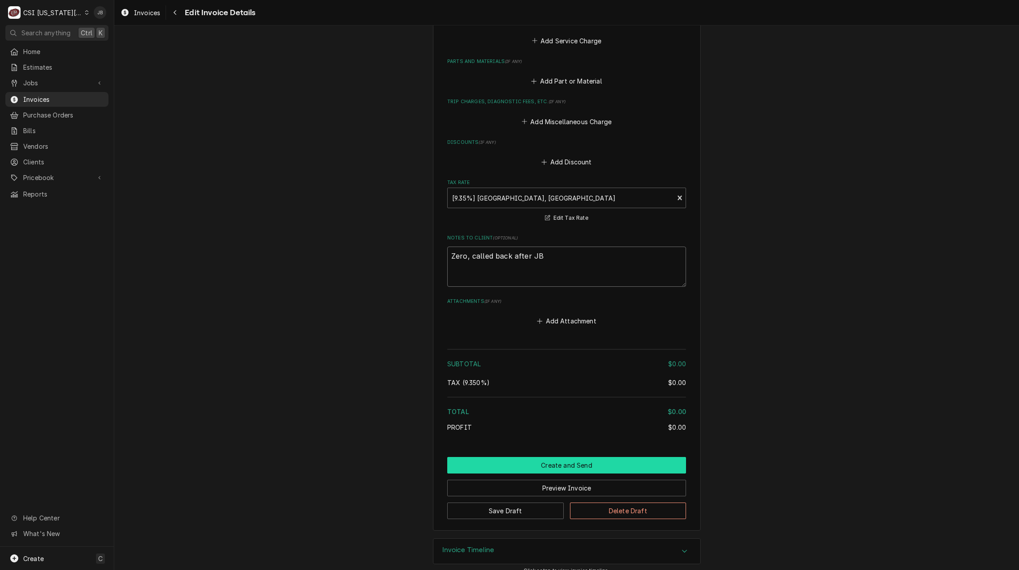
type textarea "Zero, called back after JB"
click at [522, 457] on button "Create and Send" at bounding box center [566, 465] width 239 height 17
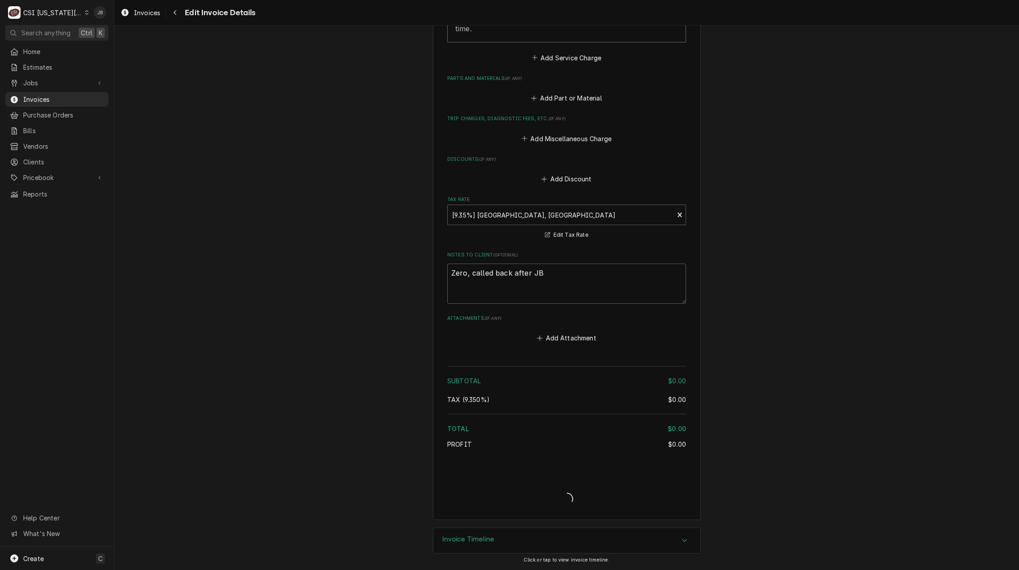
scroll to position [1158, 0]
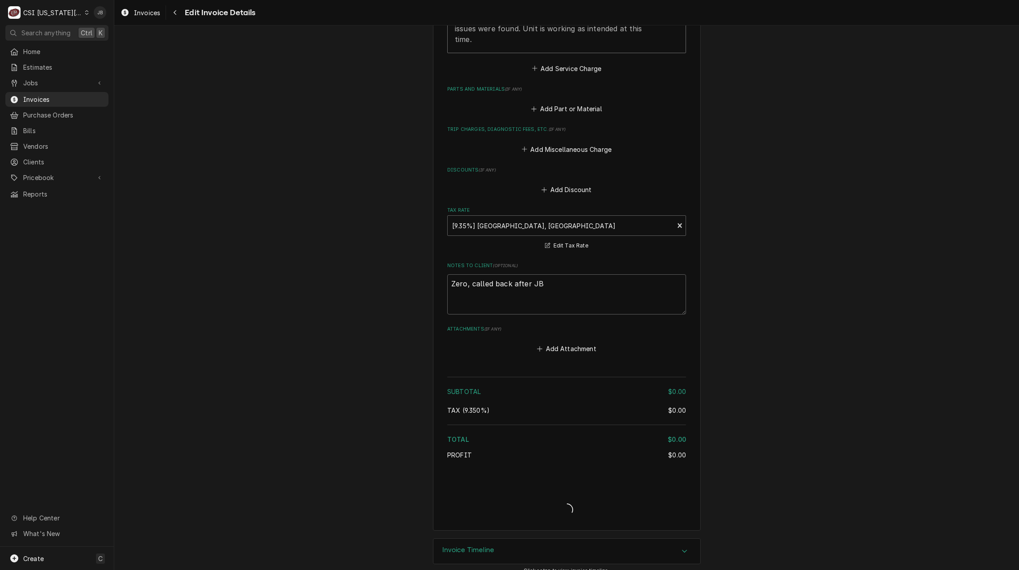
type textarea "x"
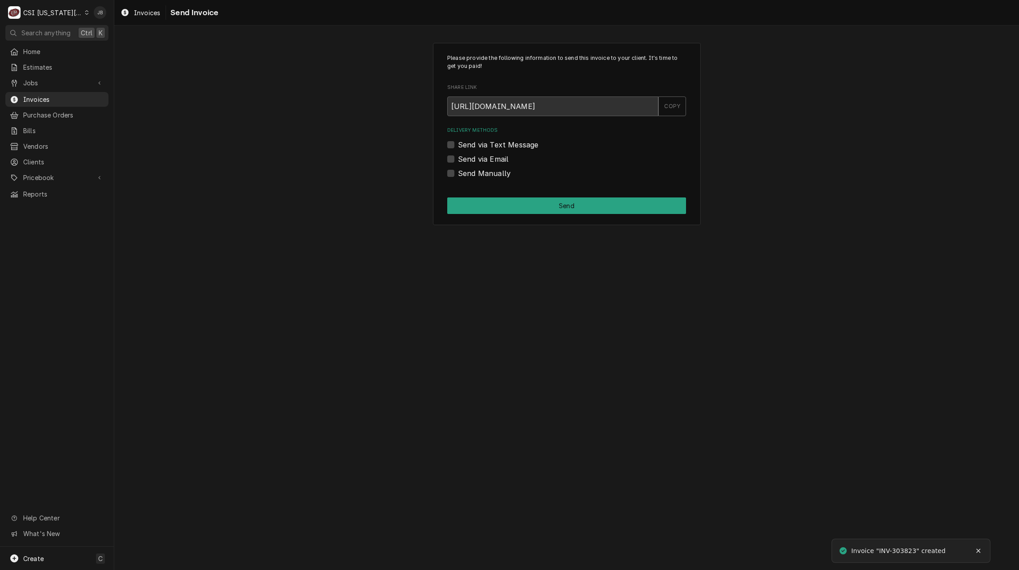
click at [475, 172] on label "Send Manually" at bounding box center [484, 173] width 53 height 11
click at [475, 172] on input "Send Manually" at bounding box center [577, 178] width 239 height 20
checkbox input "true"
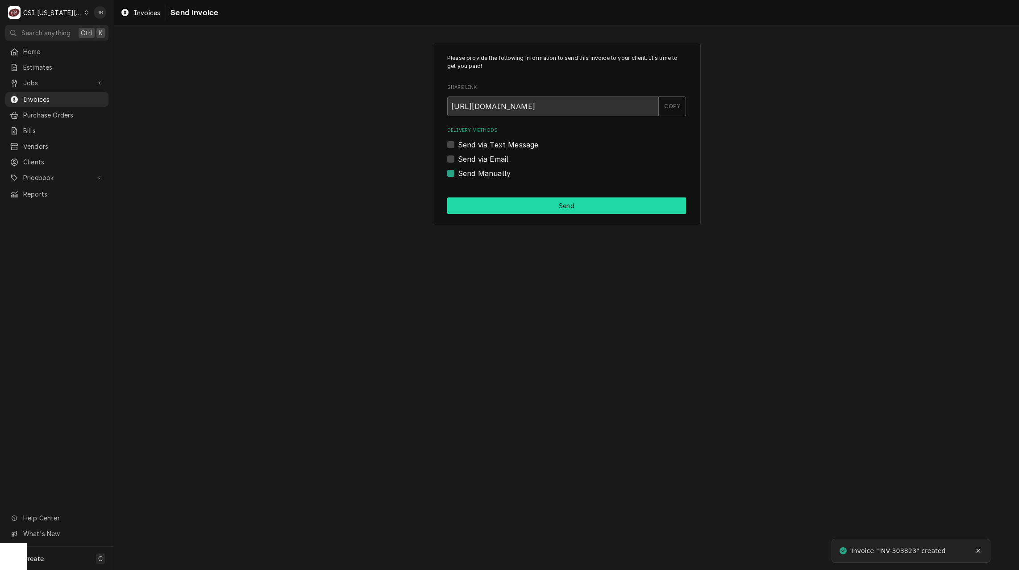
click at [492, 208] on button "Send" at bounding box center [566, 205] width 239 height 17
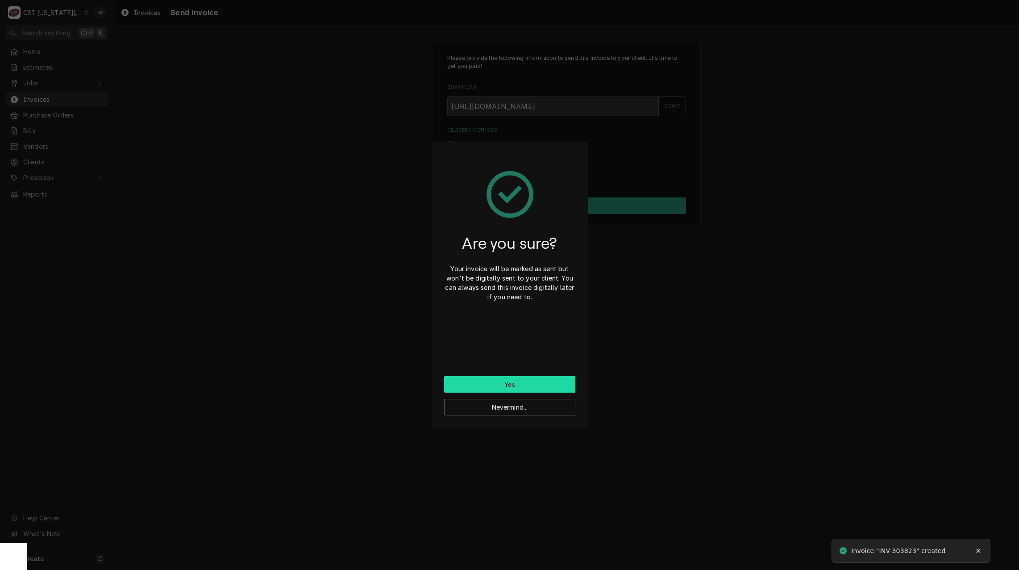
click at [512, 379] on button "Yes" at bounding box center [509, 384] width 131 height 17
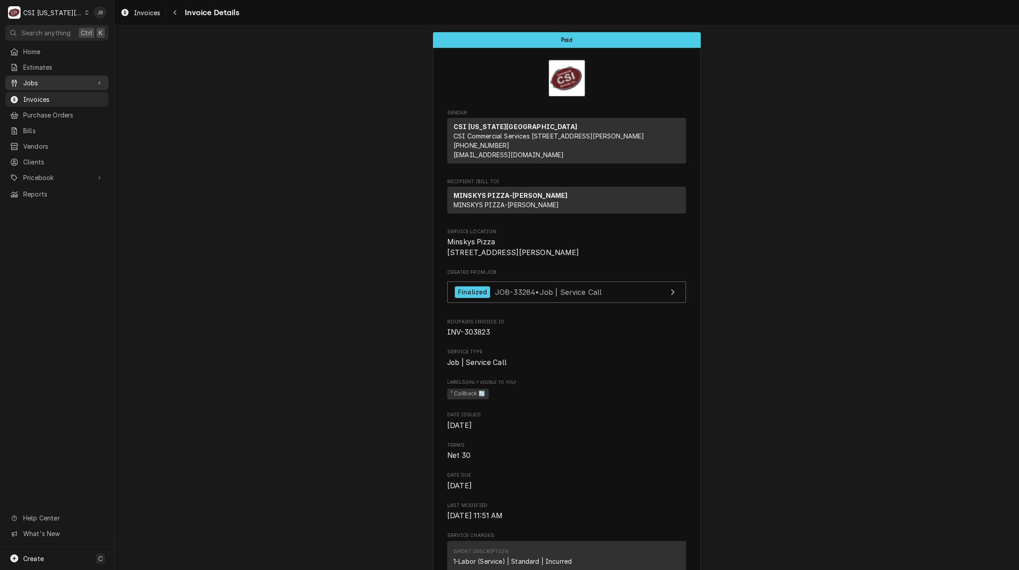
click at [34, 77] on div "Jobs" at bounding box center [57, 82] width 100 height 11
click at [43, 96] on span "Jobs" at bounding box center [63, 98] width 81 height 9
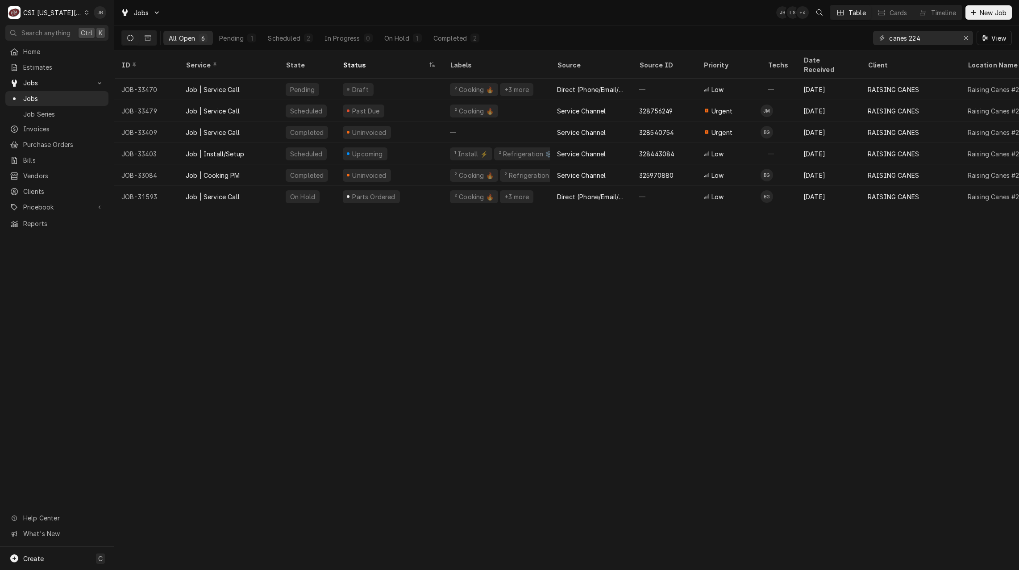
drag, startPoint x: 932, startPoint y: 36, endPoint x: 801, endPoint y: 30, distance: 130.9
click at [807, 31] on div "All Open 6 Pending 1 Scheduled 2 In Progress 0 On Hold 1 Completed 2 canes 224 …" at bounding box center [566, 37] width 891 height 25
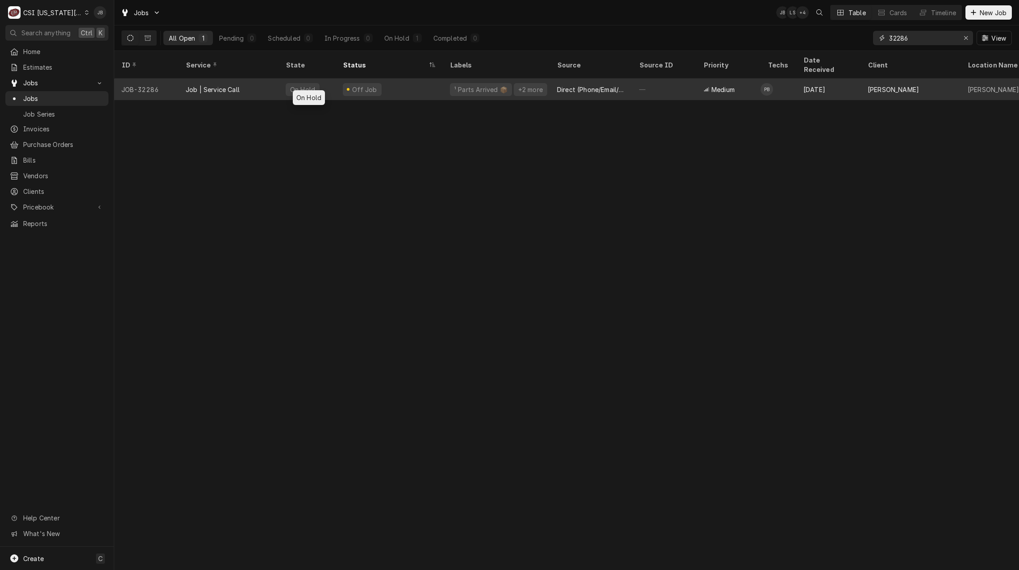
type input "32286"
click at [326, 82] on div "On Hold" at bounding box center [307, 89] width 57 height 21
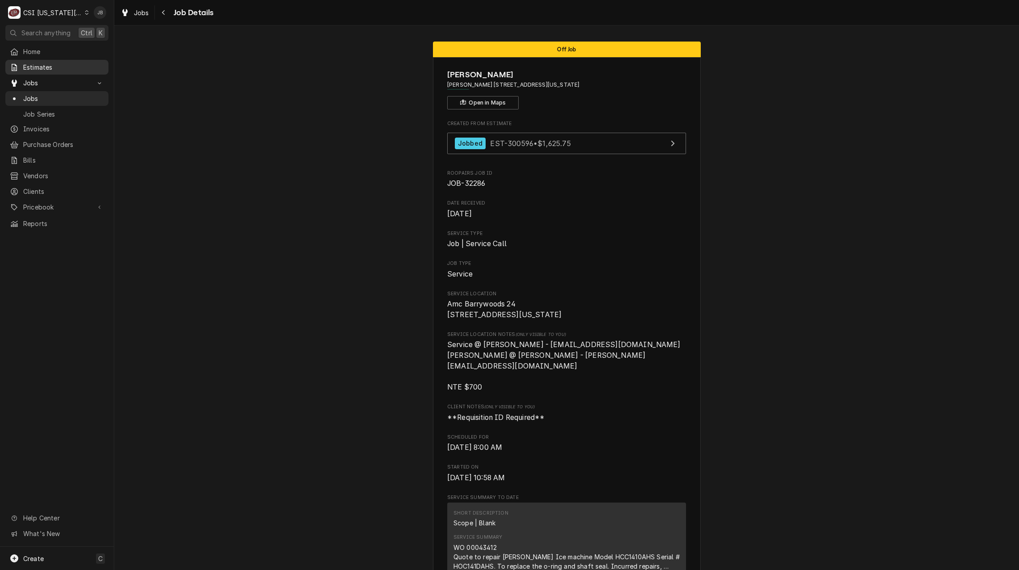
click at [54, 71] on link "Estimates" at bounding box center [56, 67] width 103 height 15
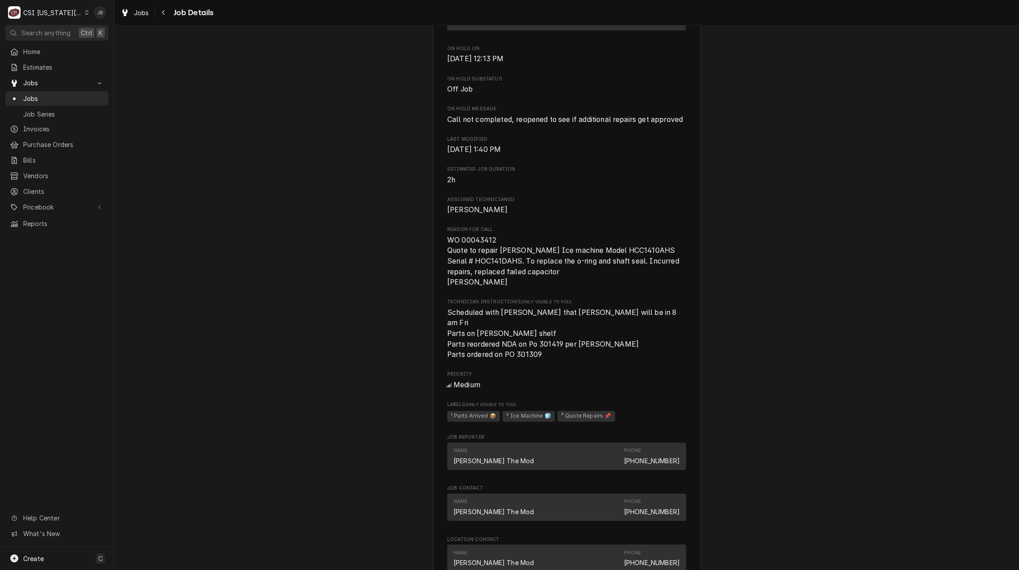
scroll to position [804, 0]
drag, startPoint x: 494, startPoint y: 244, endPoint x: 459, endPoint y: 238, distance: 35.2
click at [459, 238] on span "WO 00043412 Quote to repair [PERSON_NAME] Ice machine Model HCC1410AHS Serial #…" at bounding box center [566, 260] width 239 height 53
copy span "00043412"
click at [340, 221] on div "Off Job [PERSON_NAME] [STREET_ADDRESS][US_STATE] Open in Maps Created From Esti…" at bounding box center [566, 158] width 905 height 1855
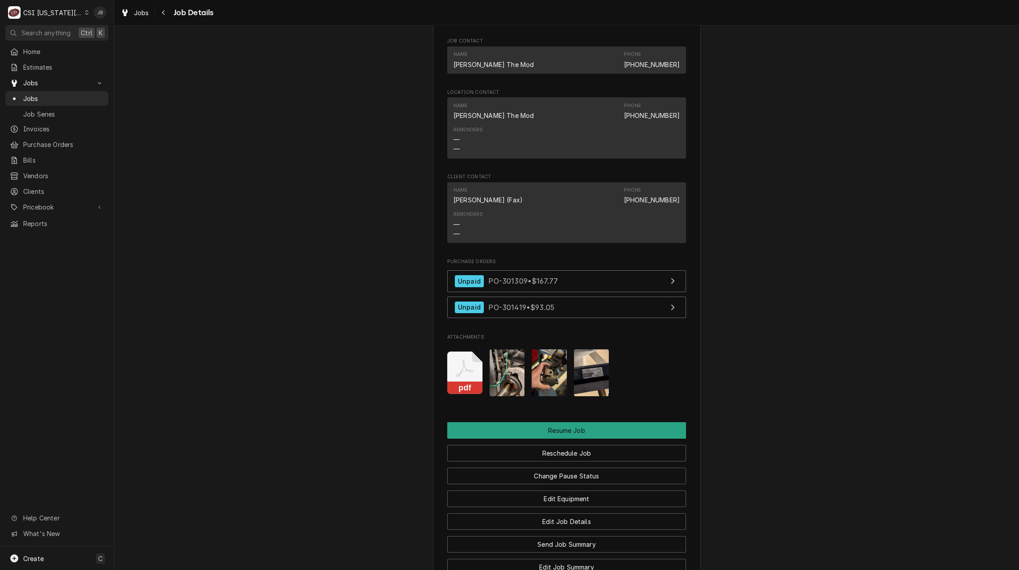
scroll to position [1473, 0]
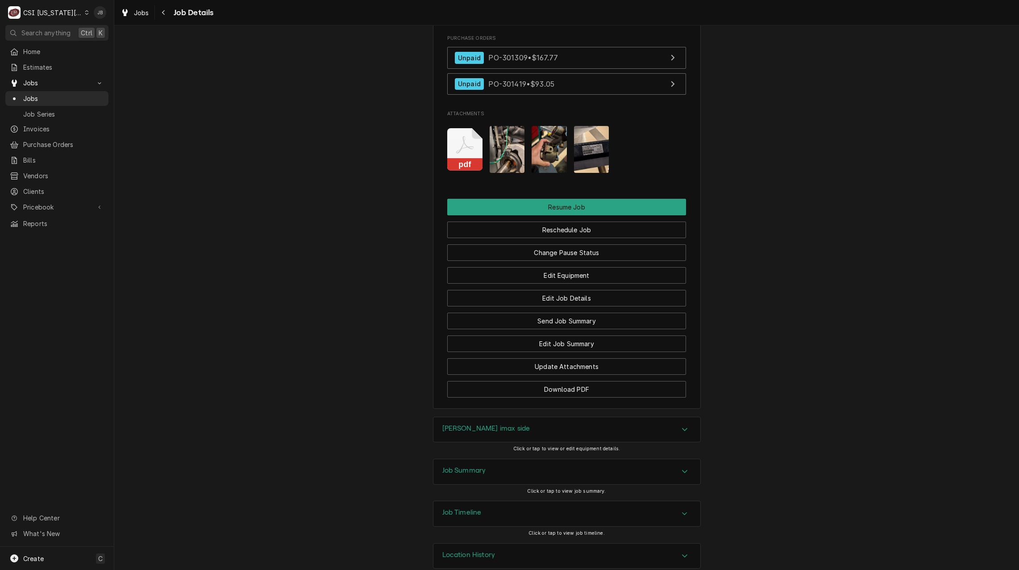
click at [476, 466] on h3 "Job Summary" at bounding box center [464, 470] width 44 height 8
click at [541, 132] on img "Attachments" at bounding box center [549, 149] width 35 height 47
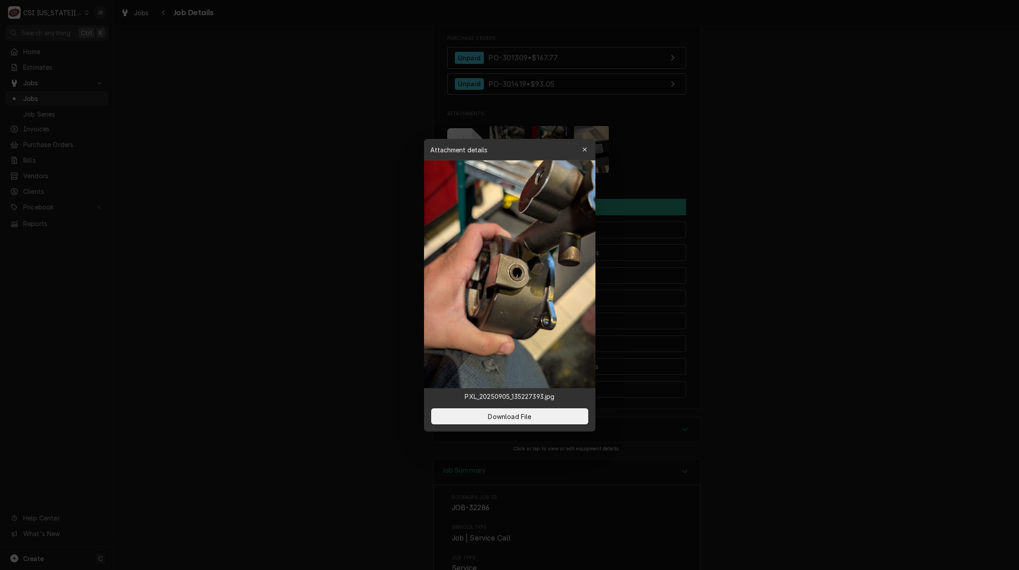
click at [749, 205] on div at bounding box center [509, 285] width 1019 height 570
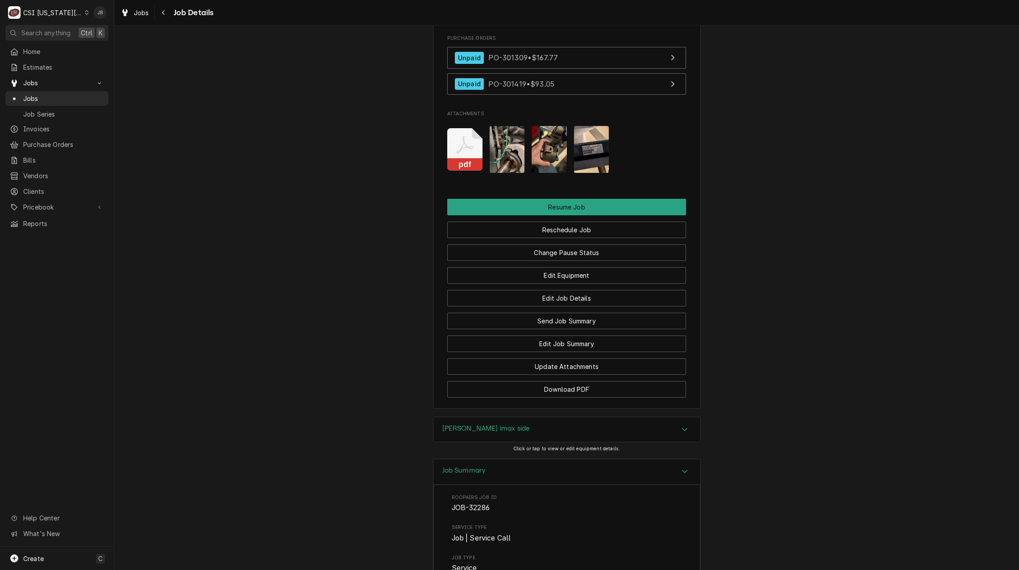
click at [580, 130] on img "Attachments" at bounding box center [591, 149] width 35 height 47
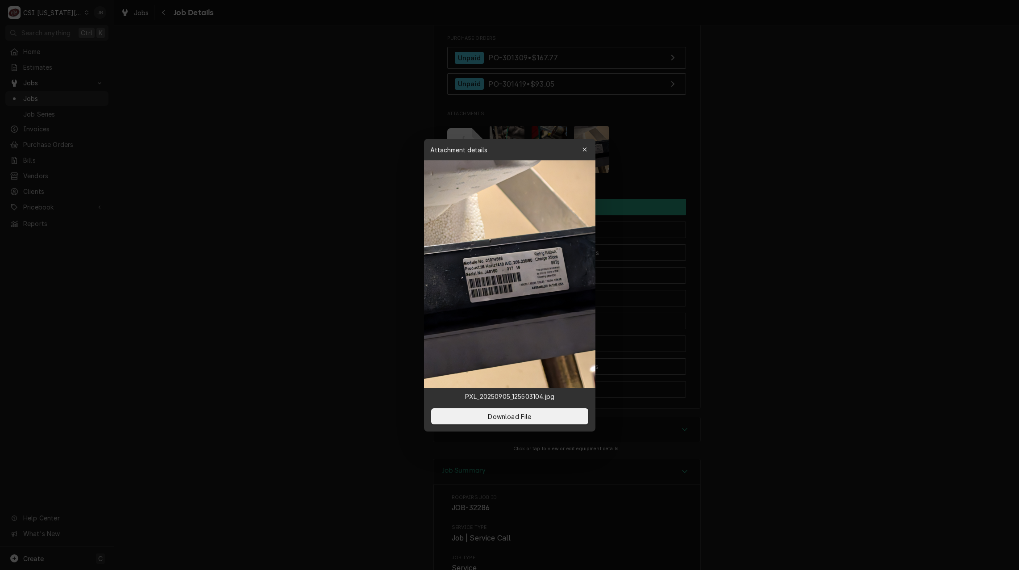
click at [707, 143] on div at bounding box center [509, 285] width 1019 height 570
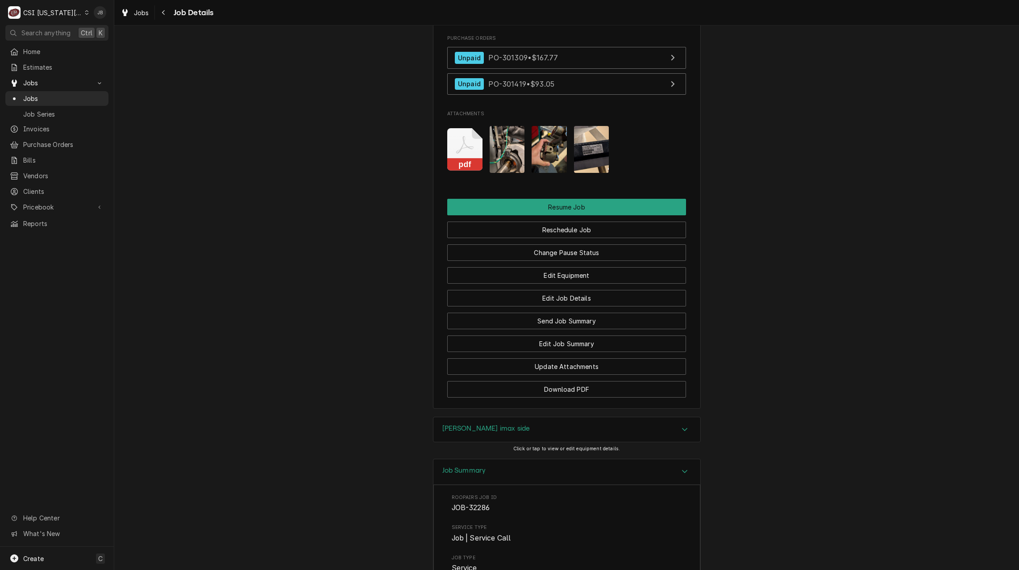
click at [504, 146] on img "Attachments" at bounding box center [507, 149] width 35 height 47
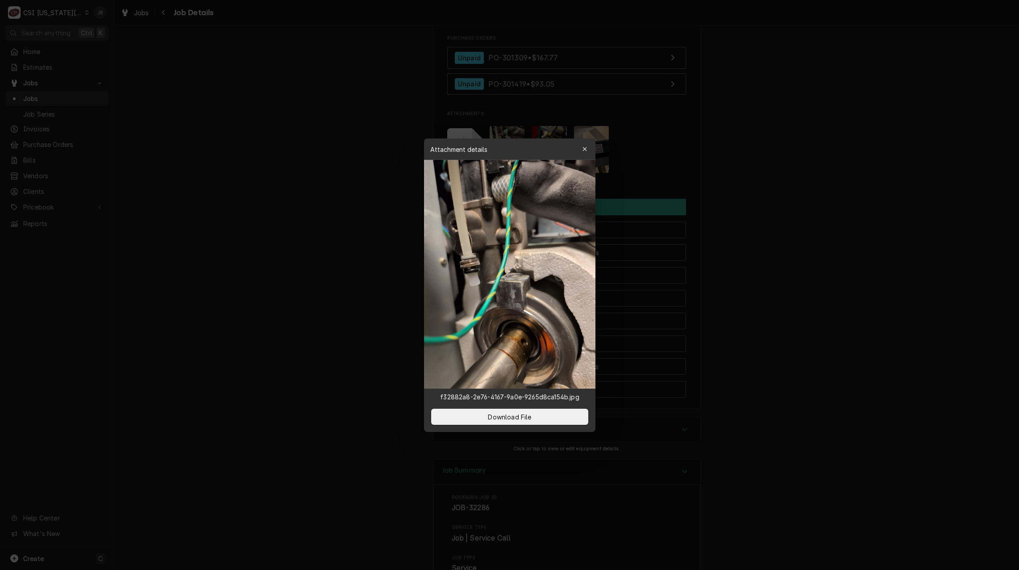
click at [726, 152] on div at bounding box center [509, 285] width 1019 height 570
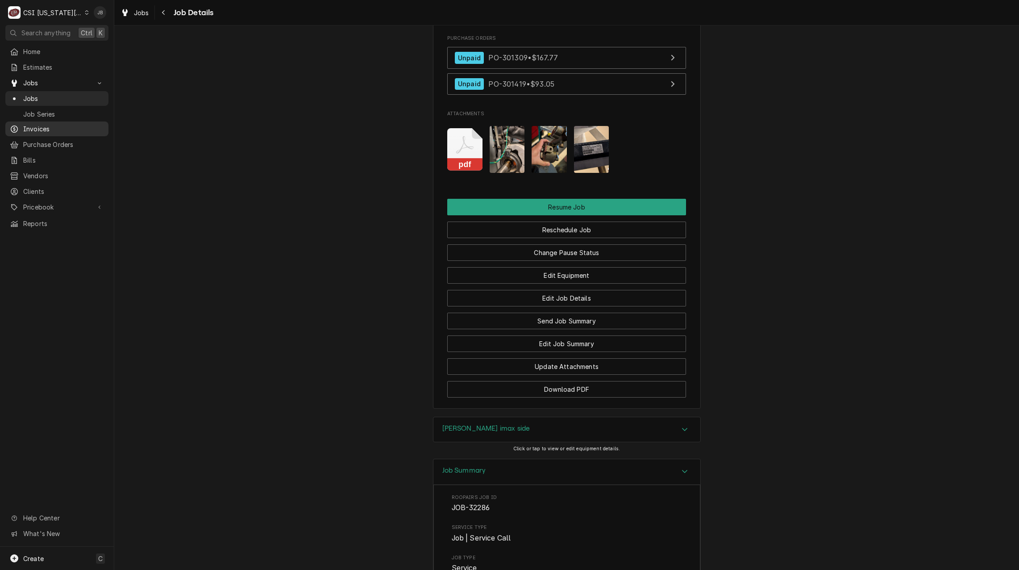
click at [42, 127] on span "Invoices" at bounding box center [63, 128] width 81 height 9
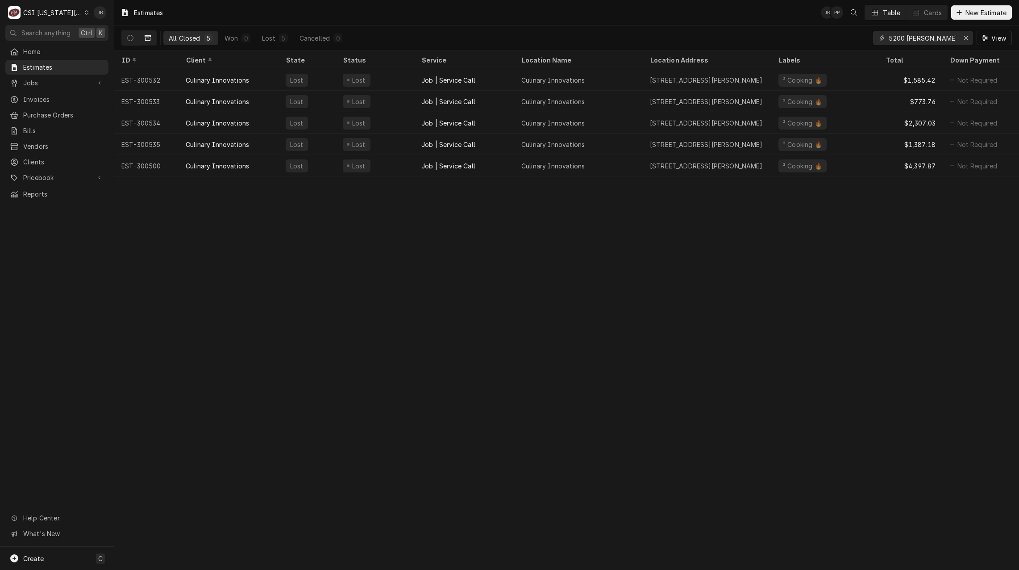
drag, startPoint x: 941, startPoint y: 41, endPoint x: 843, endPoint y: 35, distance: 97.5
click at [848, 38] on div "All Closed 5 Won 0 Lost 5 Cancelled 0 5200 [PERSON_NAME] View" at bounding box center [566, 37] width 891 height 25
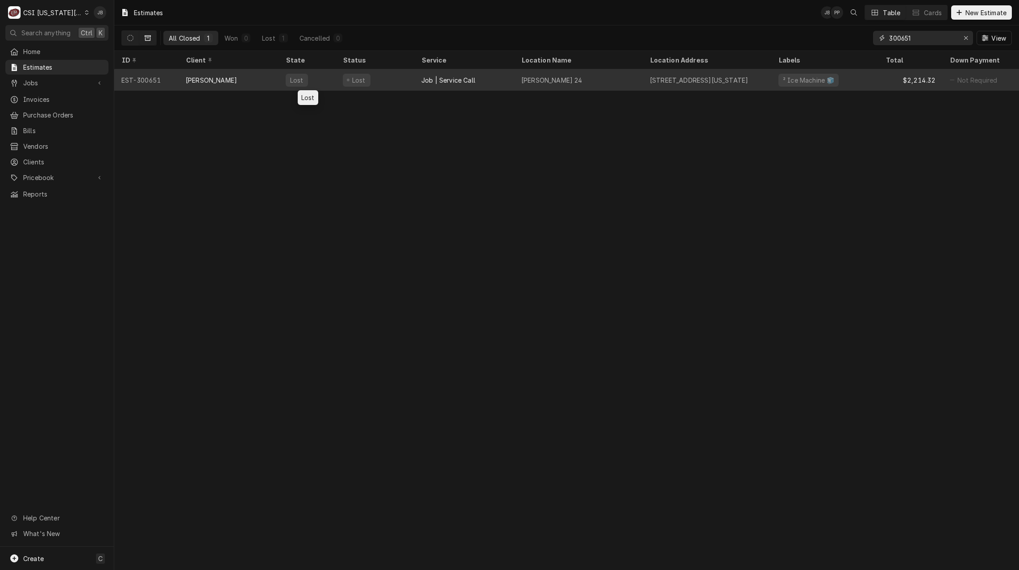
type input "300651"
click at [325, 80] on div "Lost" at bounding box center [307, 79] width 57 height 21
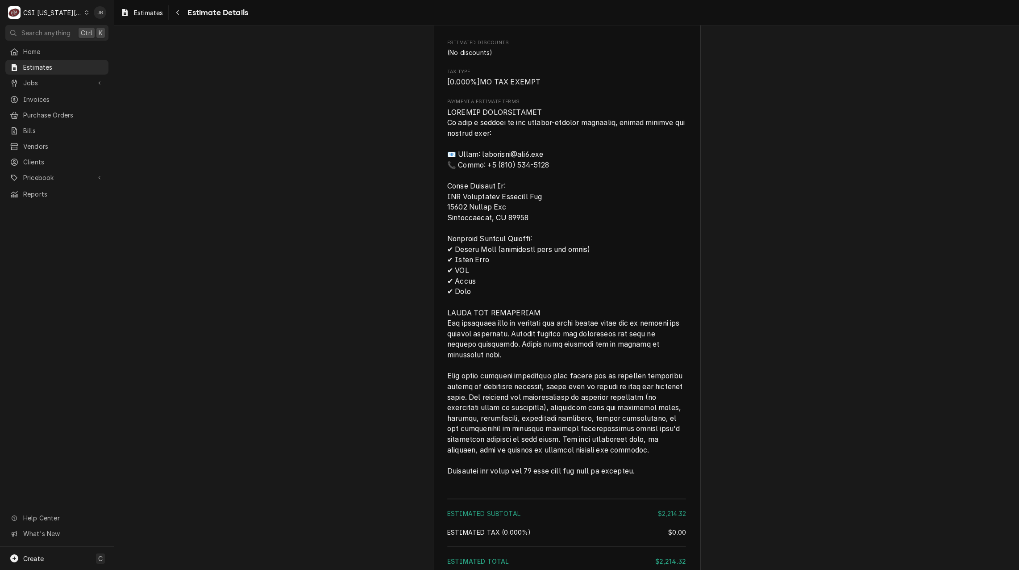
scroll to position [1678, 0]
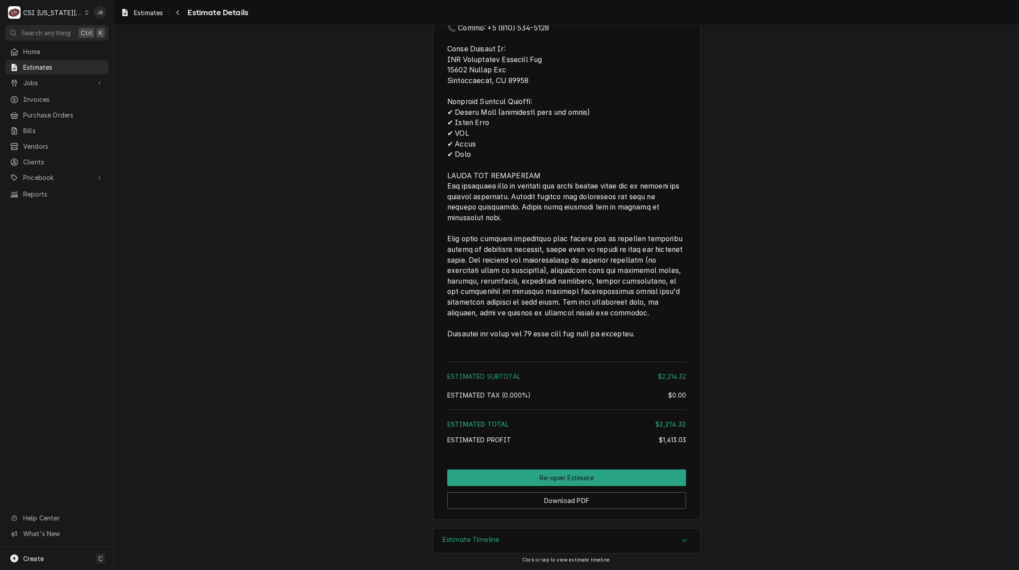
click at [500, 536] on div "Estimate Timeline" at bounding box center [567, 540] width 267 height 25
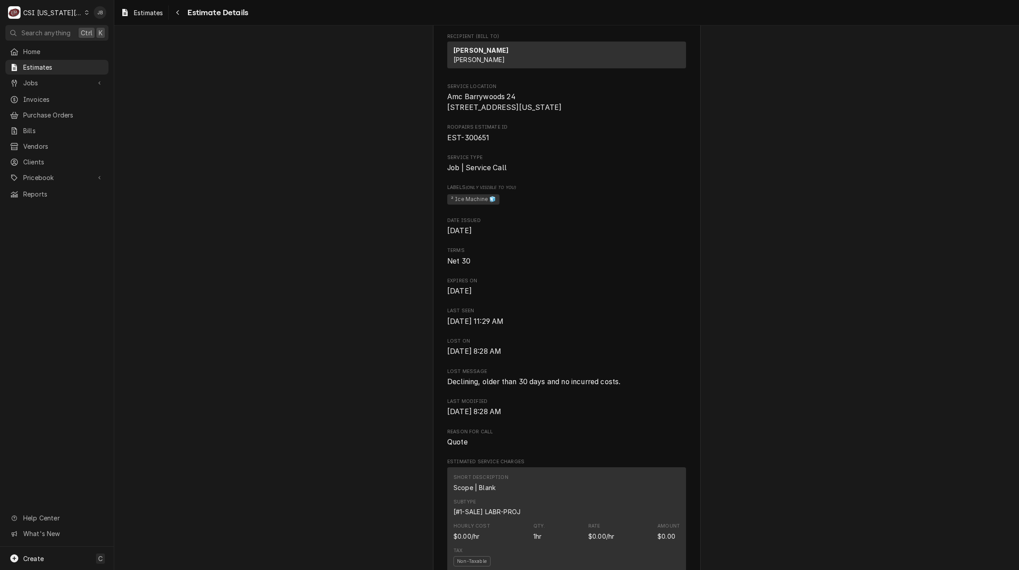
scroll to position [268, 0]
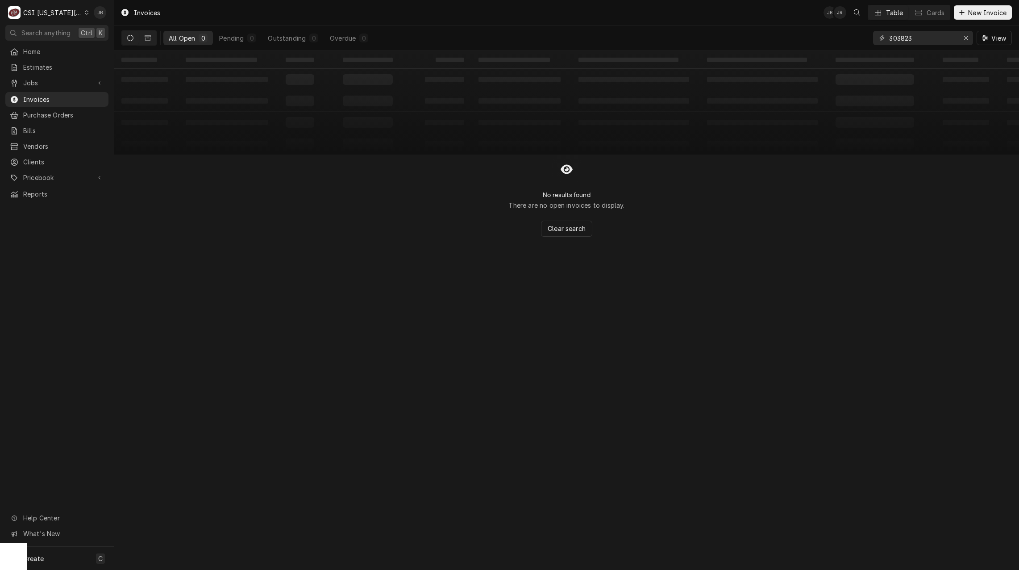
drag, startPoint x: 924, startPoint y: 35, endPoint x: 838, endPoint y: 20, distance: 87.5
click at [876, 38] on div "303823" at bounding box center [923, 38] width 100 height 14
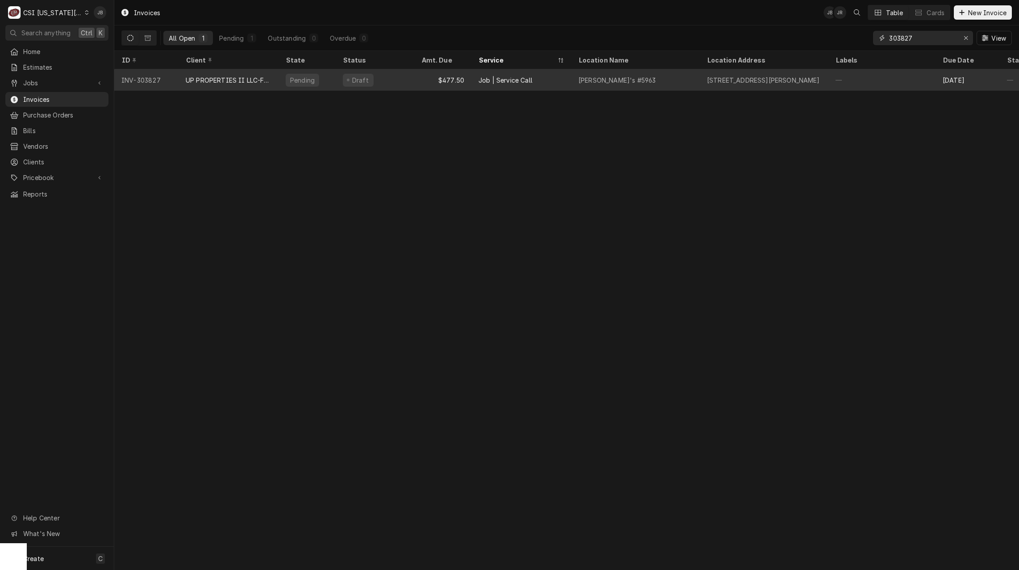
type input "303827"
click at [208, 82] on div "UP PROPERTIES II LLC-FAZOLI'S RESTAURANT" at bounding box center [229, 79] width 86 height 9
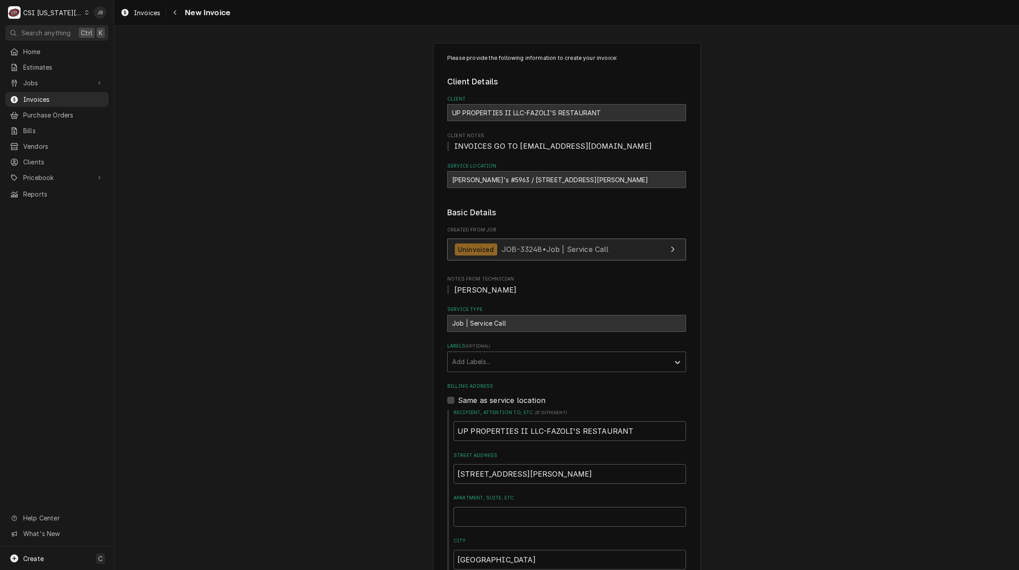
click at [537, 250] on span "JOB-33248 • Job | Service Call" at bounding box center [555, 249] width 107 height 9
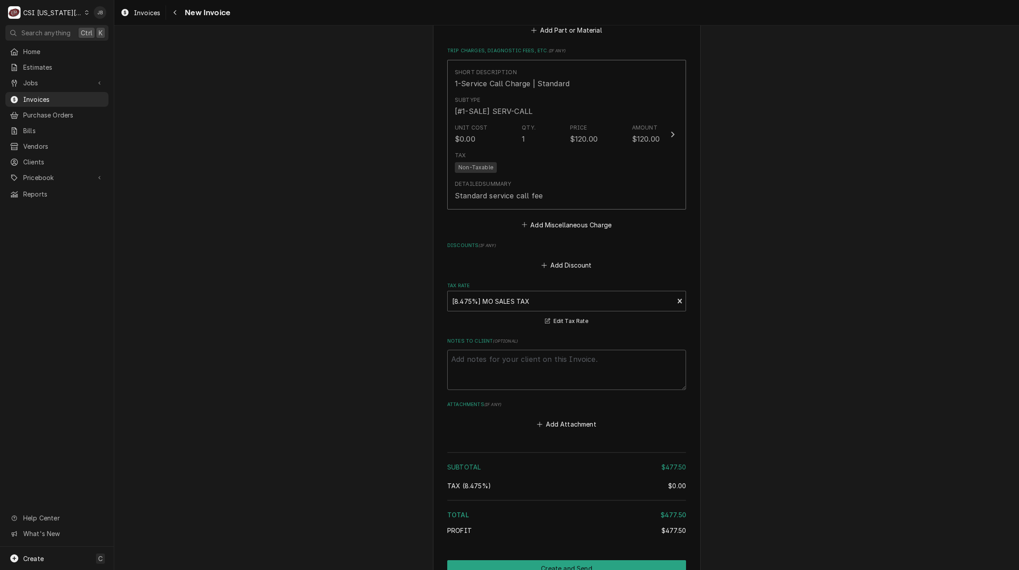
scroll to position [1161, 0]
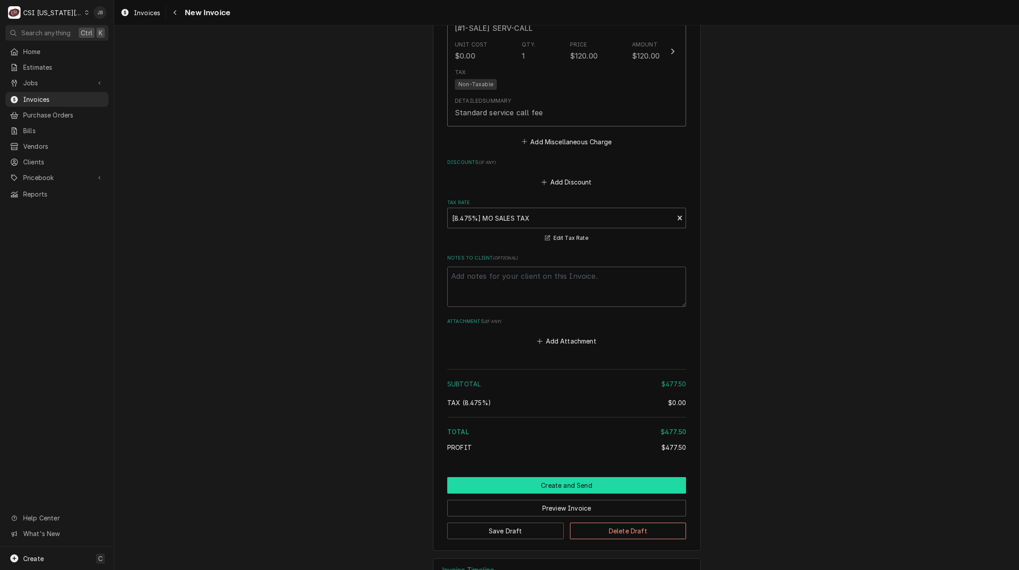
click at [570, 484] on button "Create and Send" at bounding box center [566, 485] width 239 height 17
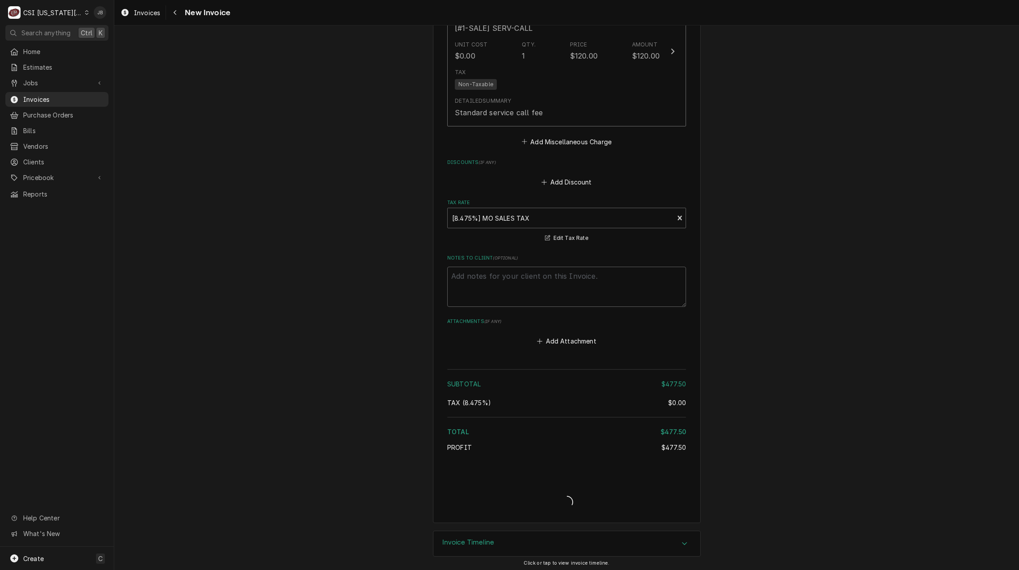
type textarea "x"
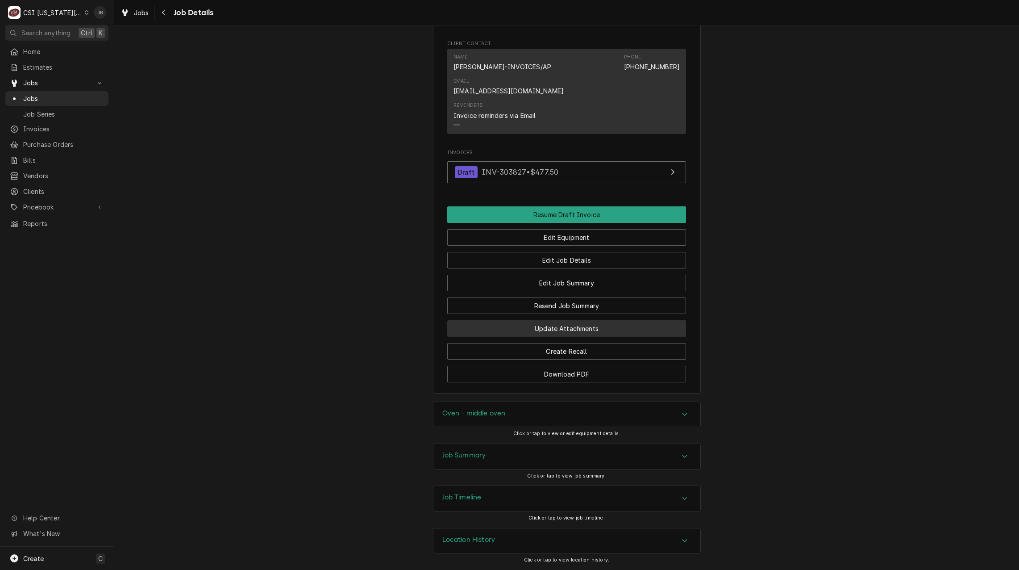
scroll to position [699, 0]
click at [492, 414] on h3 "Oven - middle oven" at bounding box center [473, 413] width 63 height 8
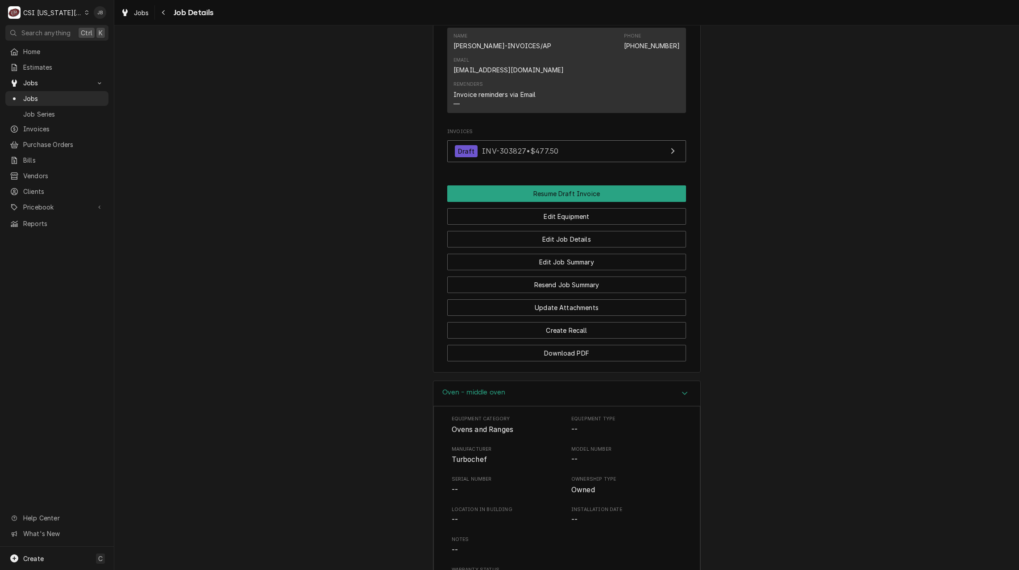
click at [492, 396] on h3 "Oven - middle oven" at bounding box center [473, 392] width 63 height 8
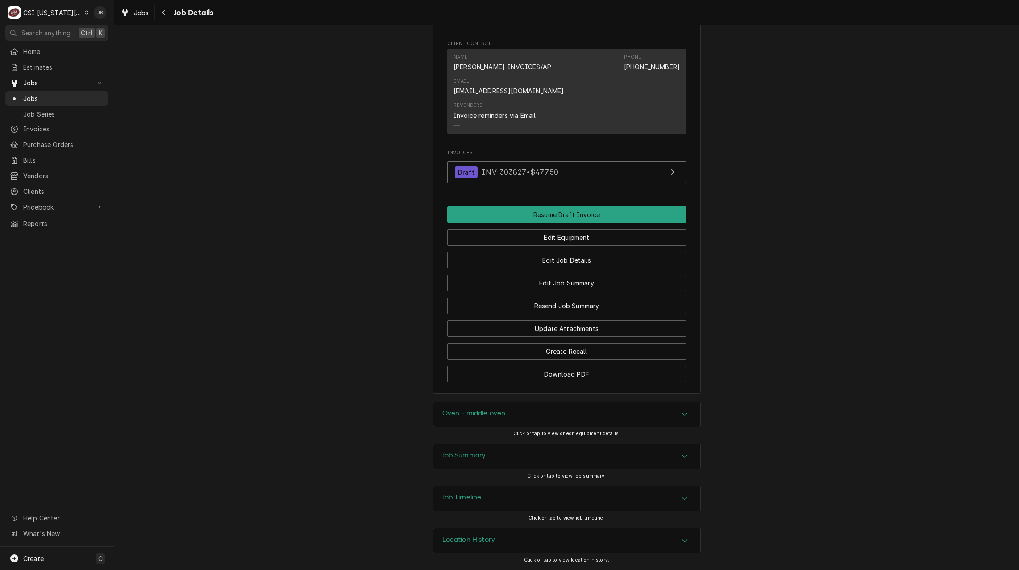
click at [486, 454] on div "Job Summary" at bounding box center [567, 456] width 267 height 25
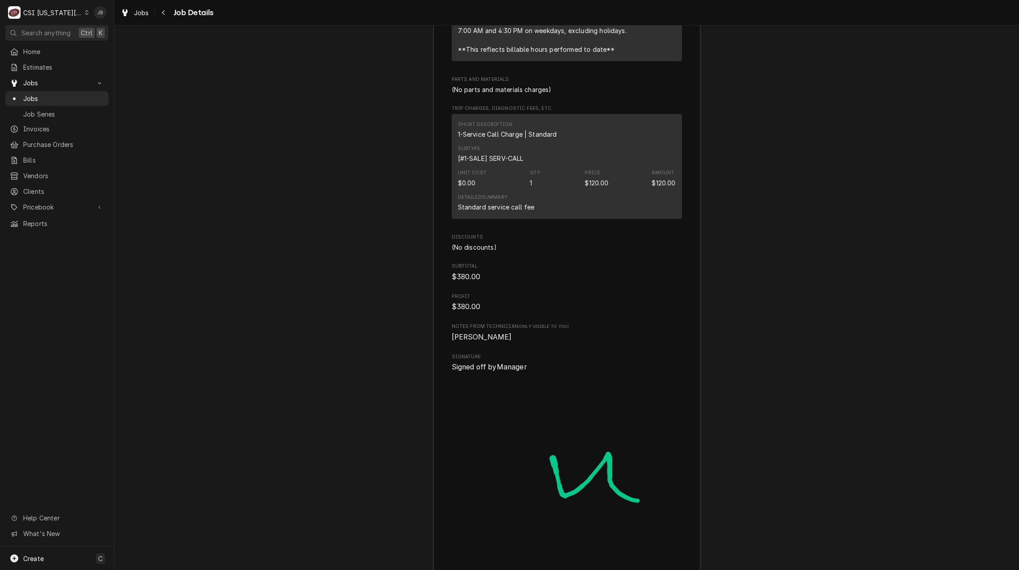
scroll to position [2320, 0]
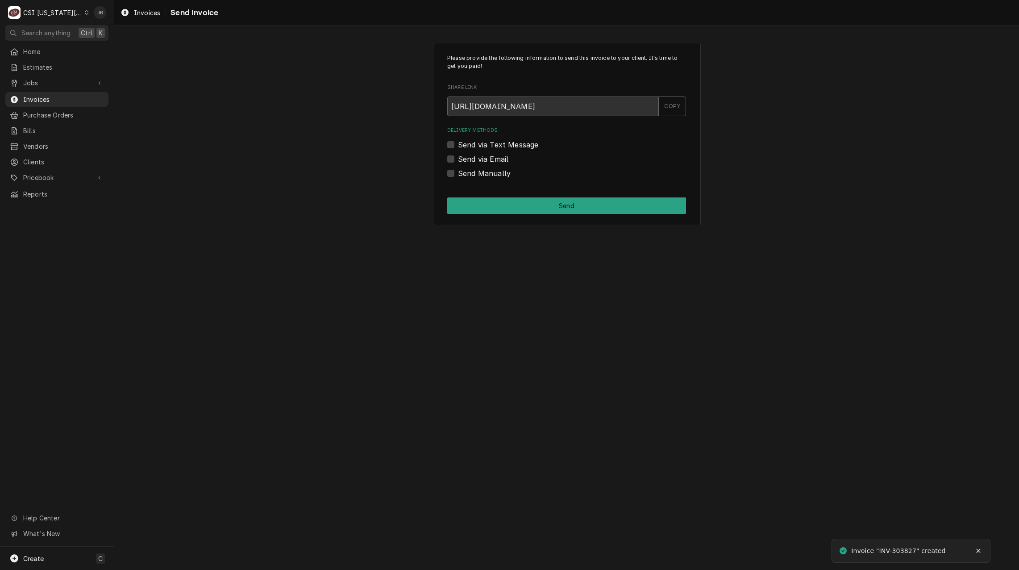
click at [471, 164] on div "Delivery Methods Send via Text Message Send via Email Send Manually" at bounding box center [566, 152] width 239 height 51
click at [475, 159] on label "Send via Email" at bounding box center [483, 159] width 50 height 11
click at [475, 159] on input "Send via Email" at bounding box center [577, 164] width 239 height 20
checkbox input "true"
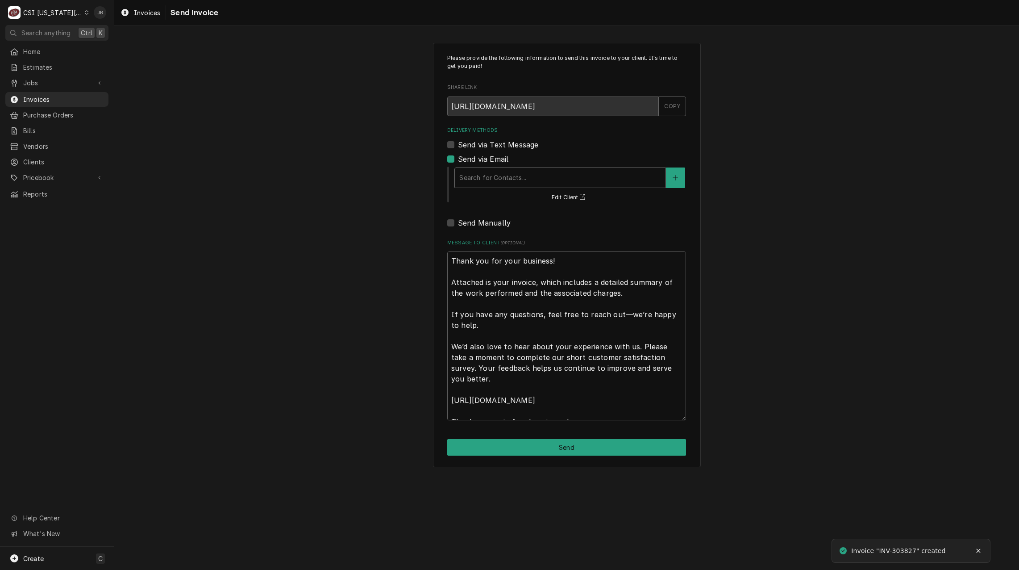
click at [475, 177] on div "Delivery Methods" at bounding box center [560, 178] width 202 height 16
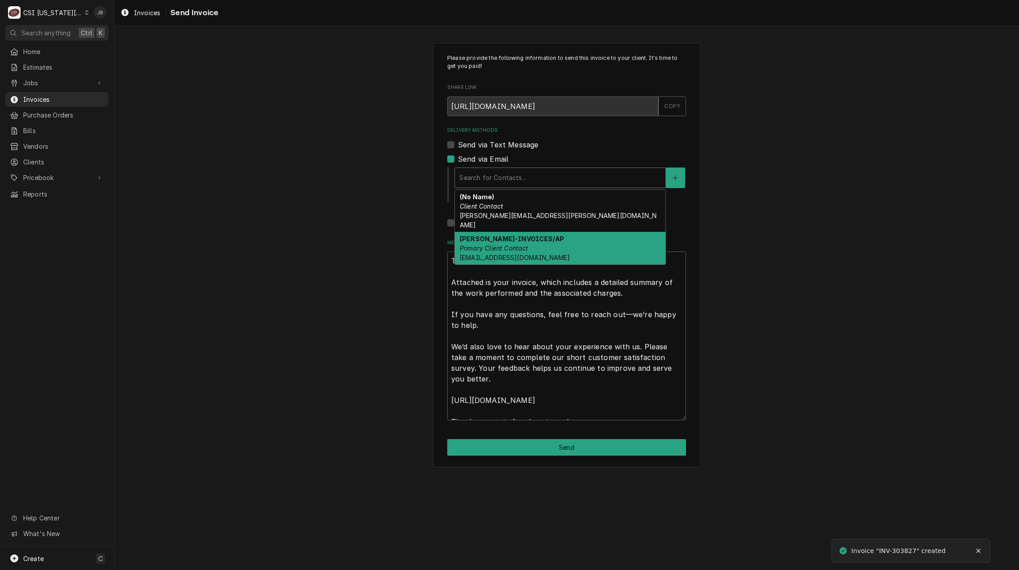
click at [552, 241] on div "PAM MATHUS-INVOICES/AP Primary Client Contact PMATHUS@BFCOMPANIES.COM" at bounding box center [560, 248] width 211 height 33
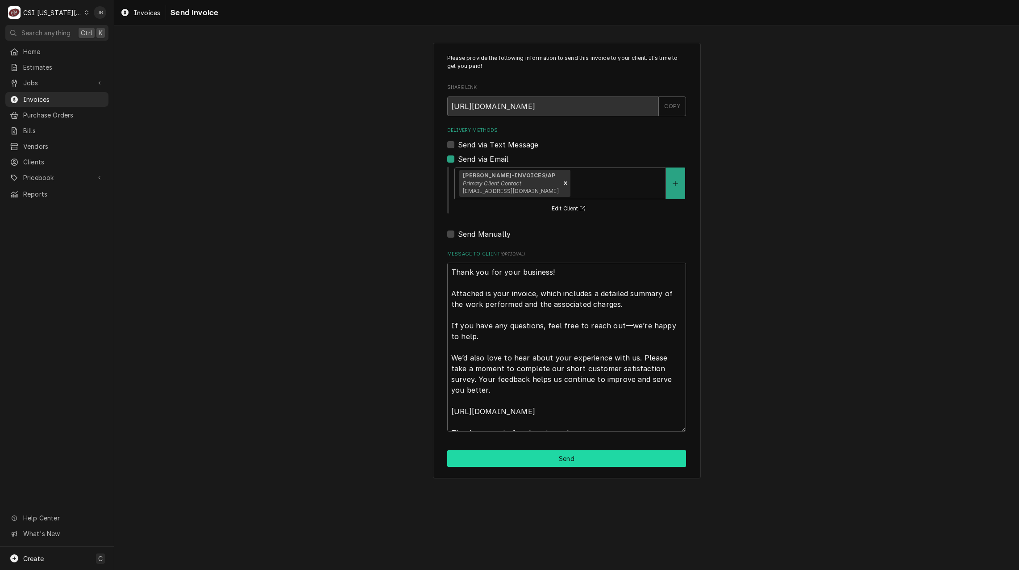
click at [535, 464] on button "Send" at bounding box center [566, 458] width 239 height 17
type textarea "x"
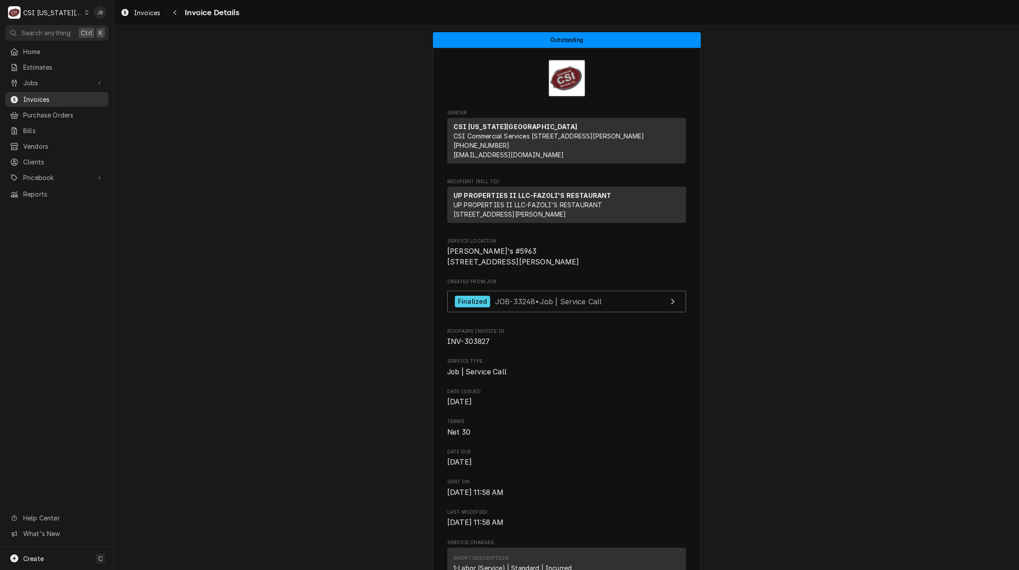
click at [36, 95] on span "Invoices" at bounding box center [63, 99] width 81 height 9
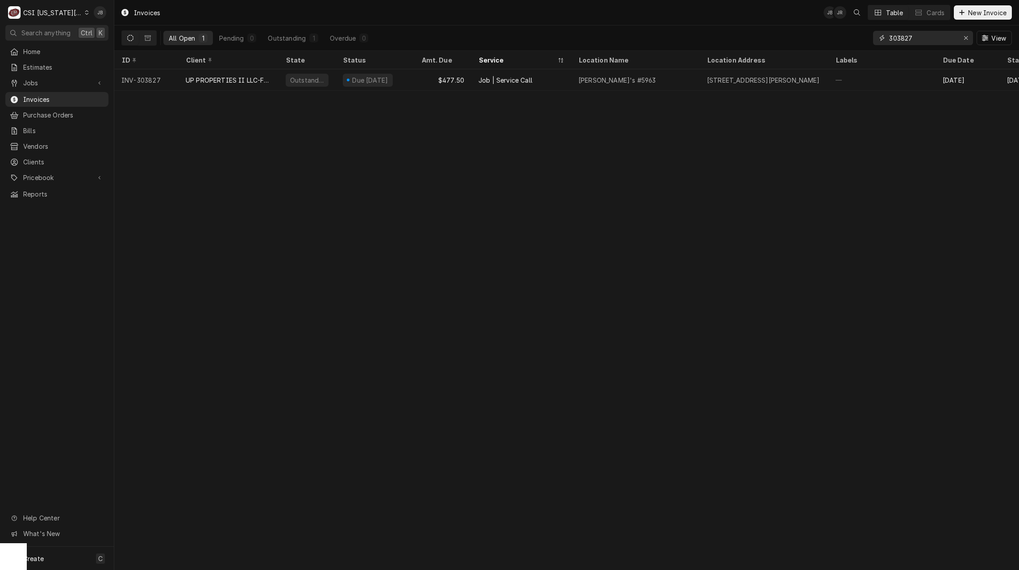
click at [927, 40] on input "303827" at bounding box center [922, 38] width 67 height 14
click at [933, 34] on input "303829" at bounding box center [922, 38] width 67 height 14
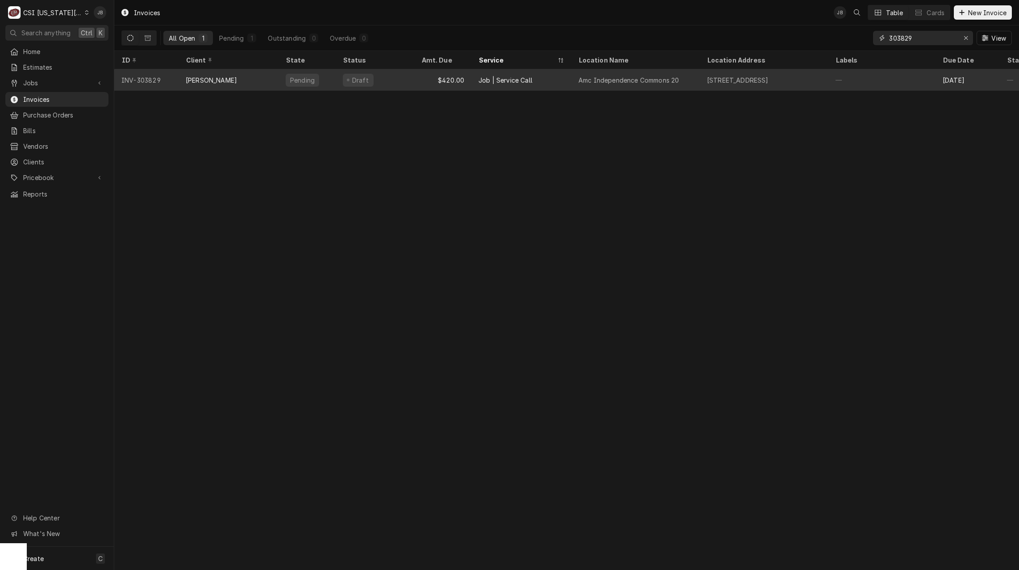
type input "303829"
click at [442, 79] on div "$420.00" at bounding box center [442, 79] width 57 height 21
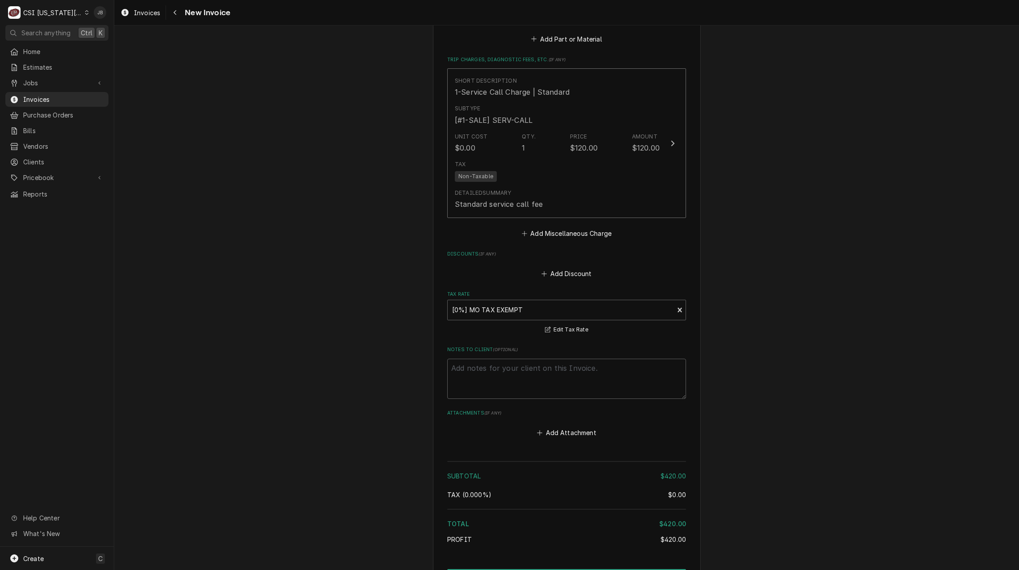
scroll to position [1295, 0]
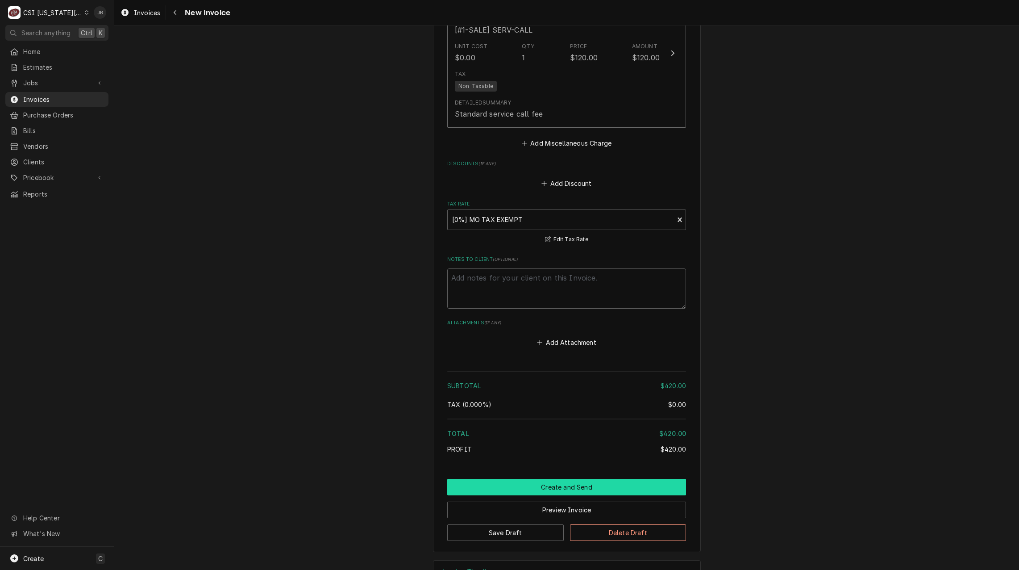
click at [514, 479] on button "Create and Send" at bounding box center [566, 487] width 239 height 17
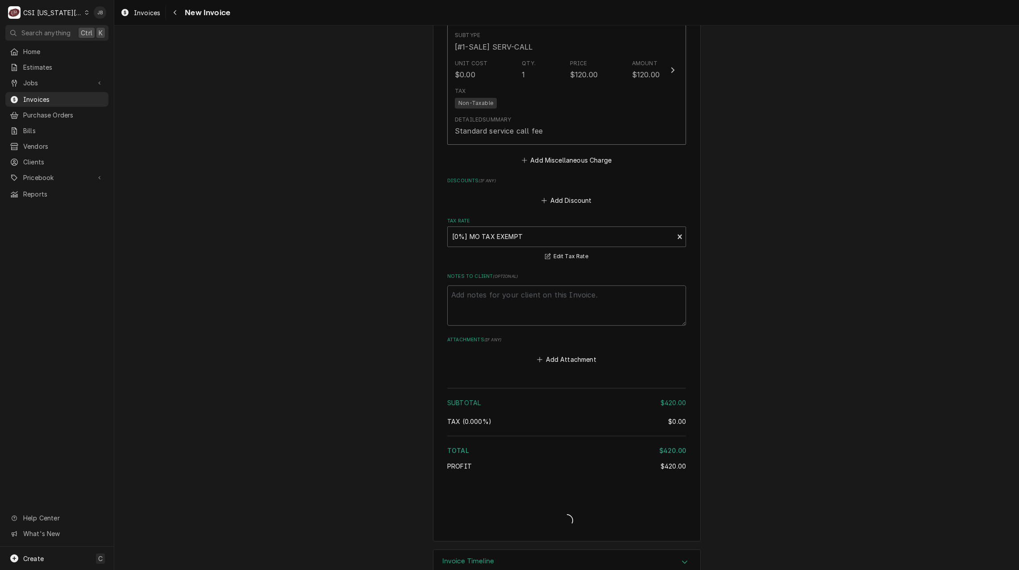
type textarea "x"
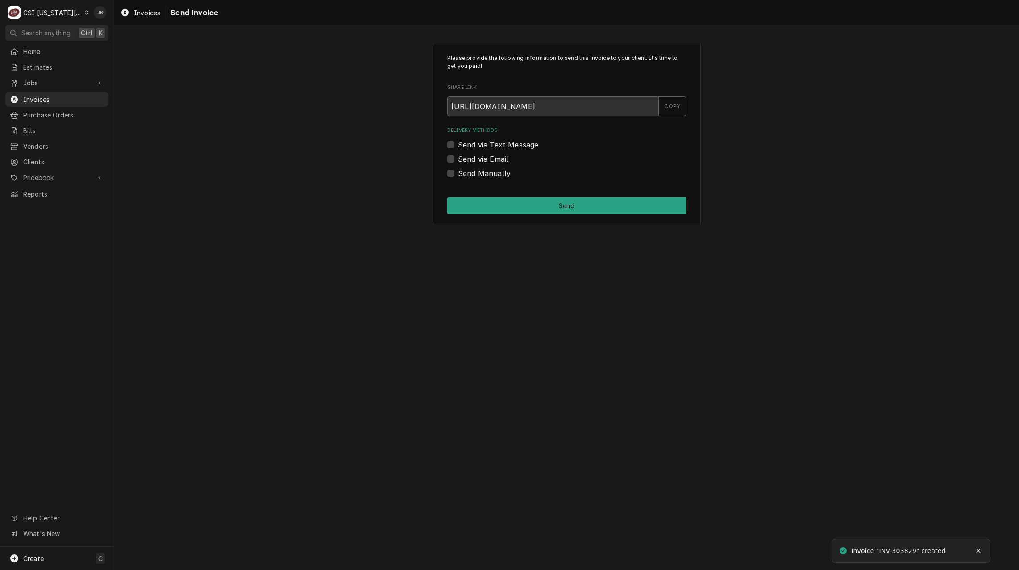
drag, startPoint x: 479, startPoint y: 157, endPoint x: 482, endPoint y: 161, distance: 5.1
click at [479, 157] on label "Send via Email" at bounding box center [483, 159] width 50 height 11
click at [479, 157] on input "Send via Email" at bounding box center [577, 164] width 239 height 20
checkbox input "true"
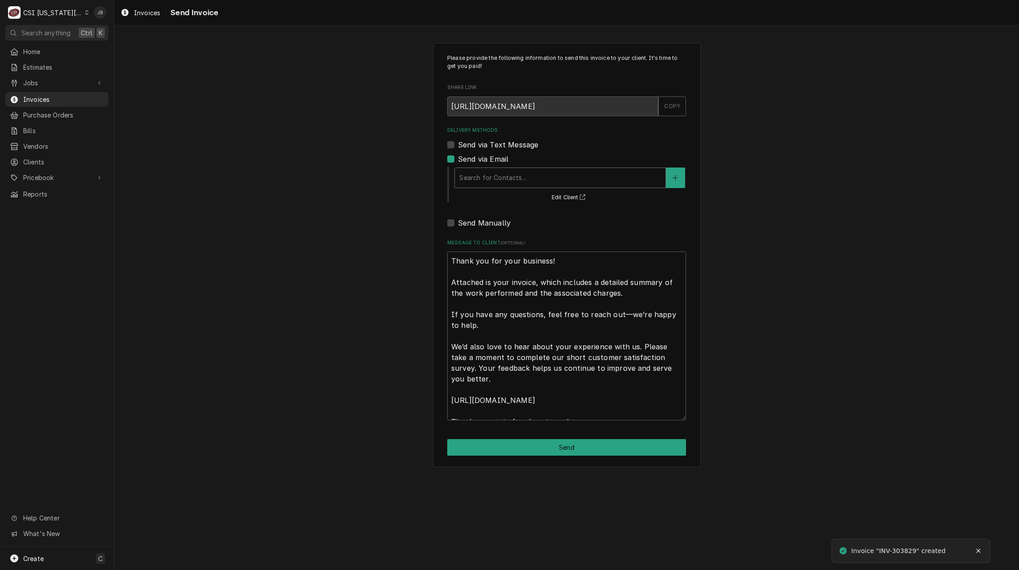
click at [508, 184] on div "Delivery Methods" at bounding box center [560, 178] width 202 height 16
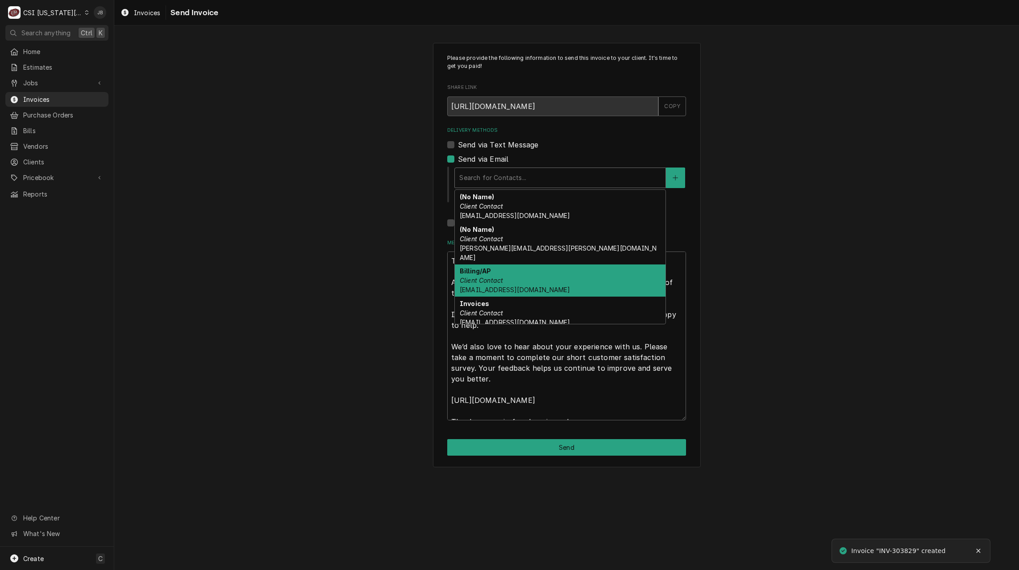
click at [535, 286] on span "invoiceservice@viviancompany.com" at bounding box center [515, 290] width 110 height 8
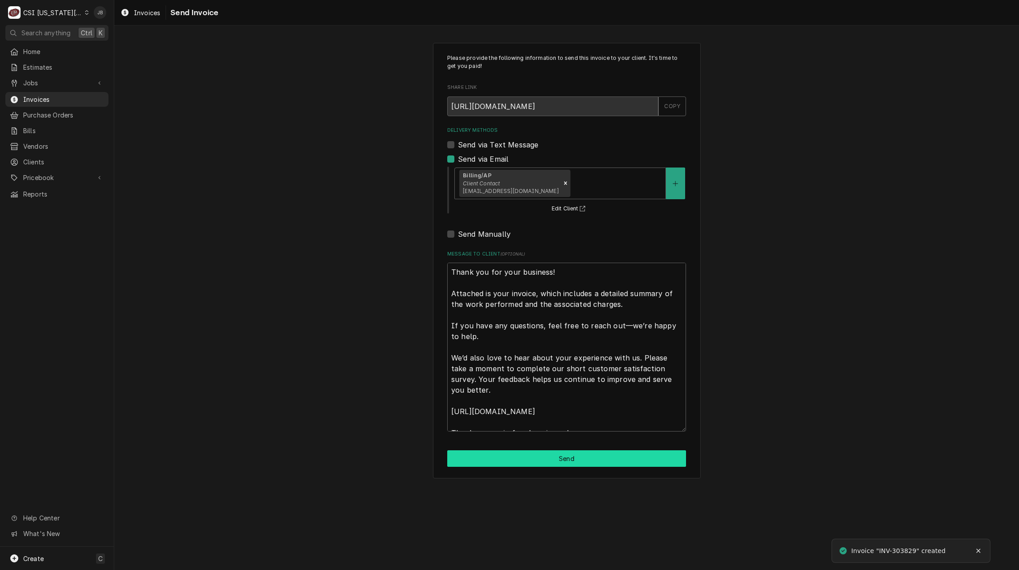
click at [509, 466] on button "Send" at bounding box center [566, 458] width 239 height 17
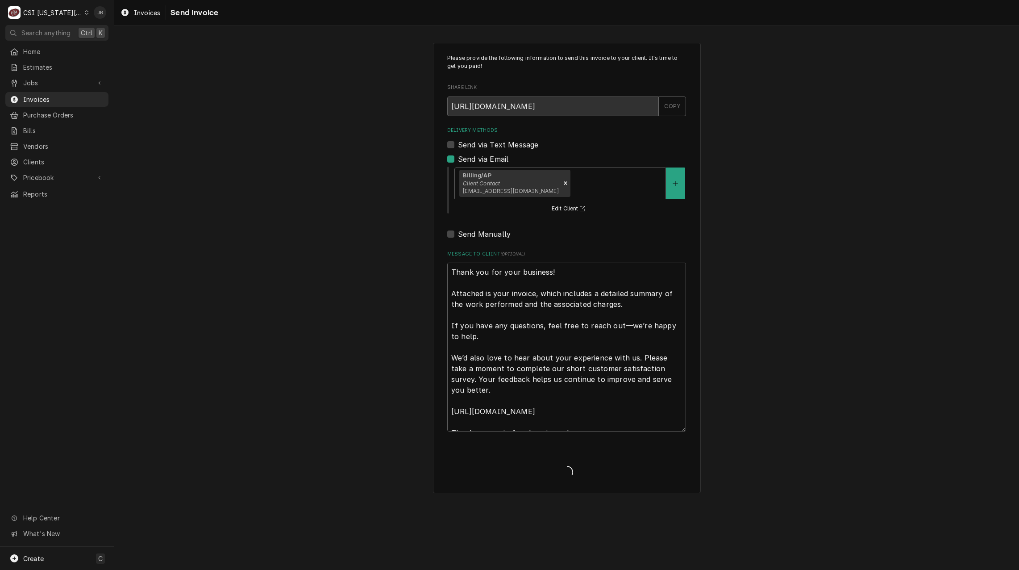
type textarea "x"
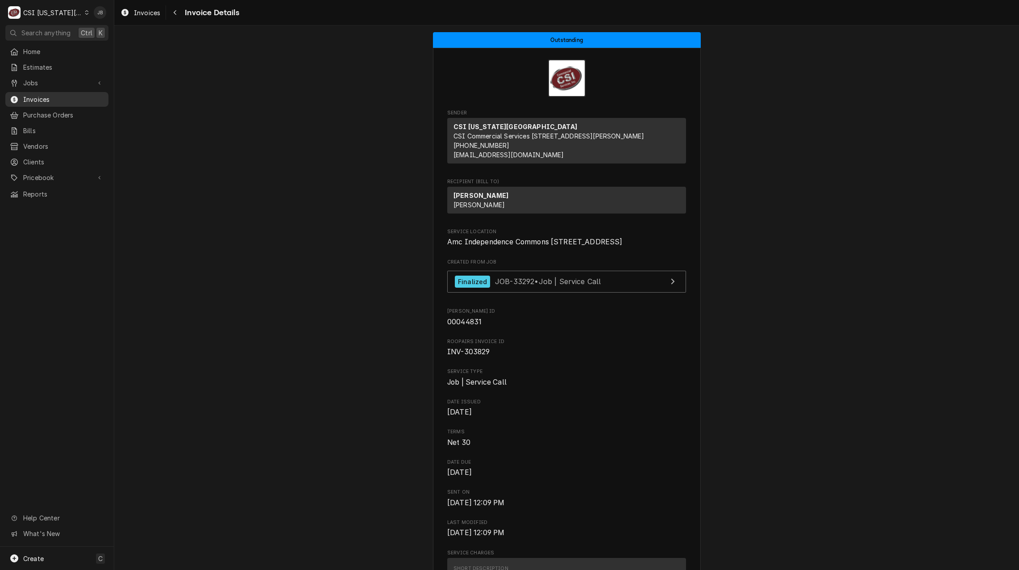
click at [44, 95] on span "Invoices" at bounding box center [63, 99] width 81 height 9
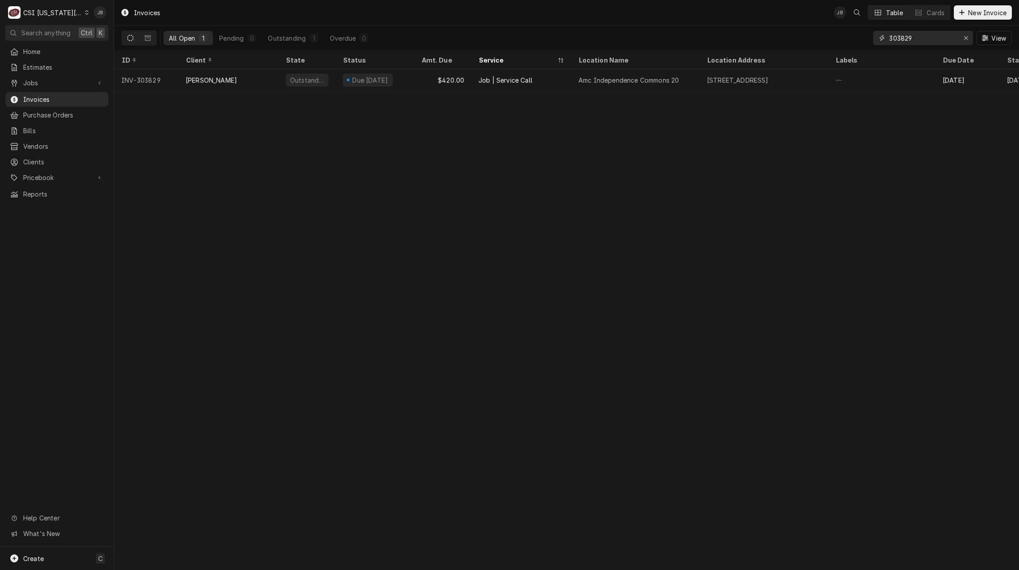
click at [917, 34] on input "303829" at bounding box center [922, 38] width 67 height 14
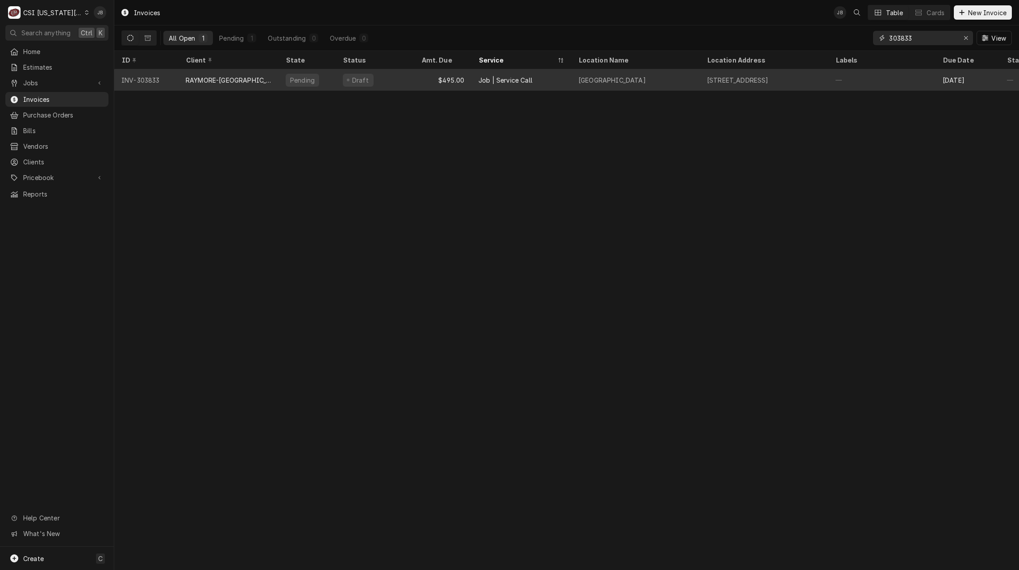
type input "303833"
click at [234, 80] on div "RAYMORE-PECULIAR SCHOOL DISTRICT 11" at bounding box center [229, 79] width 86 height 9
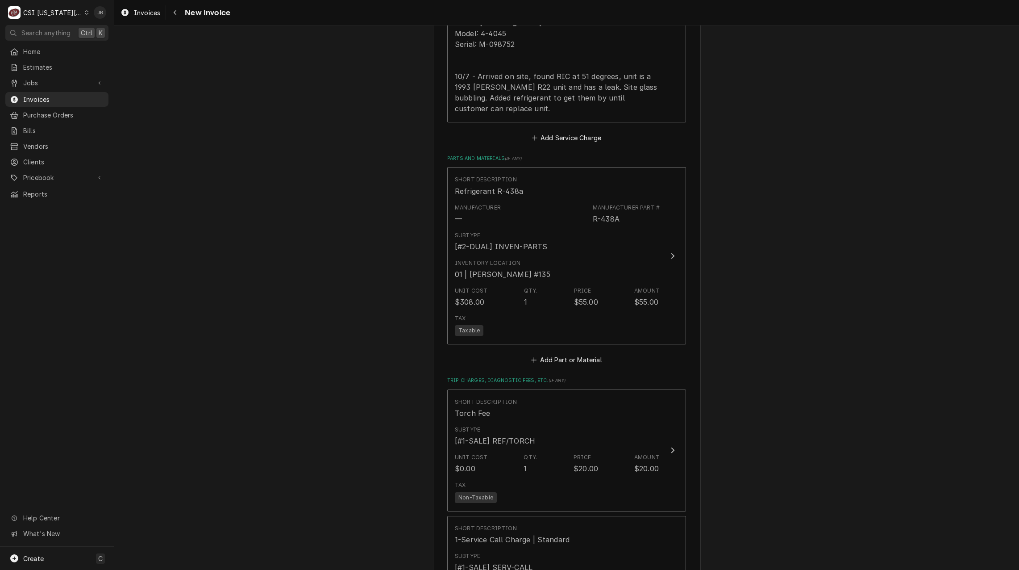
scroll to position [1071, 0]
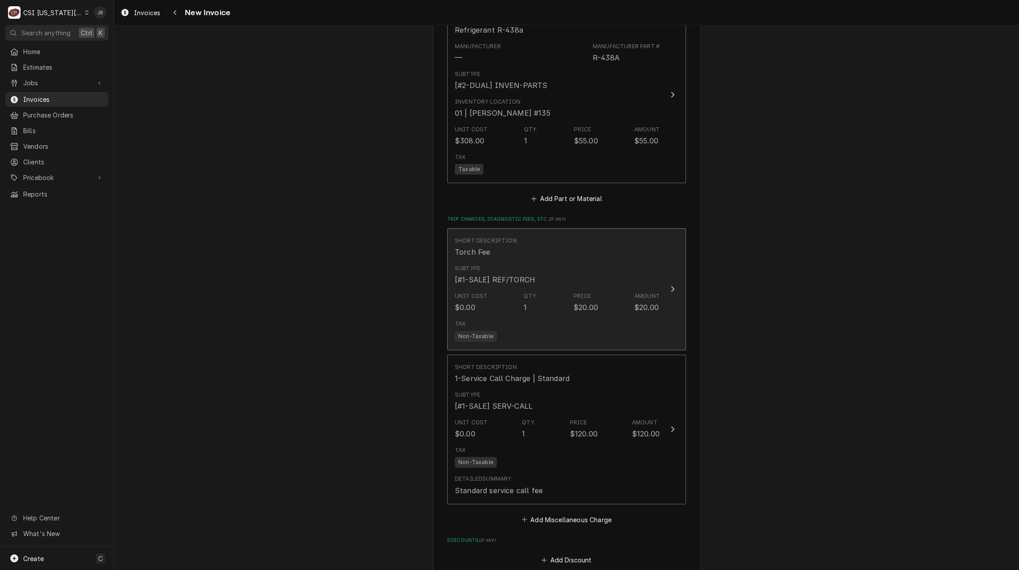
click at [542, 312] on div "Unit Cost $0.00 Qty. 1 Price $20.00 Amount $20.00" at bounding box center [557, 302] width 205 height 28
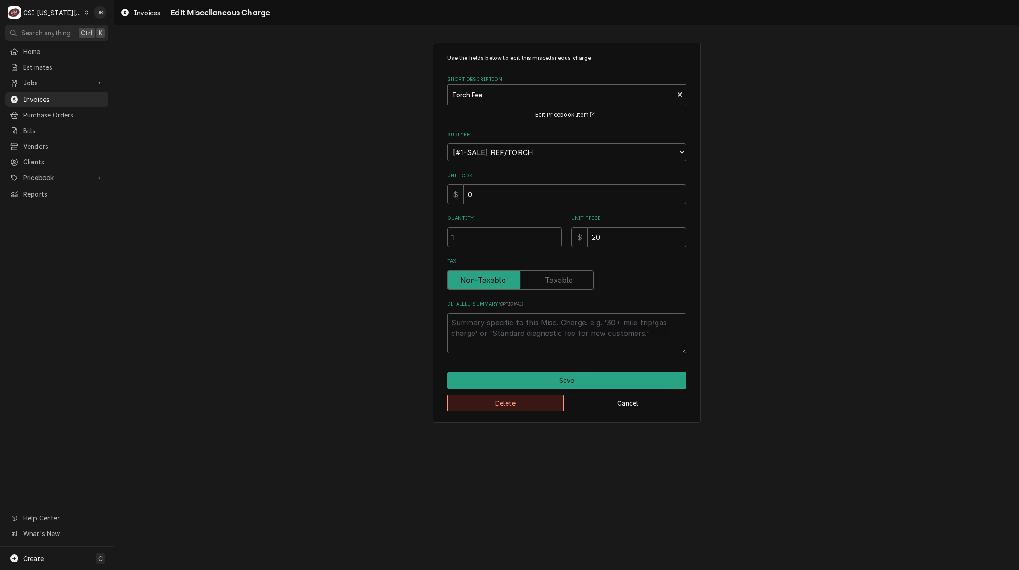
click at [494, 401] on button "Delete" at bounding box center [505, 403] width 117 height 17
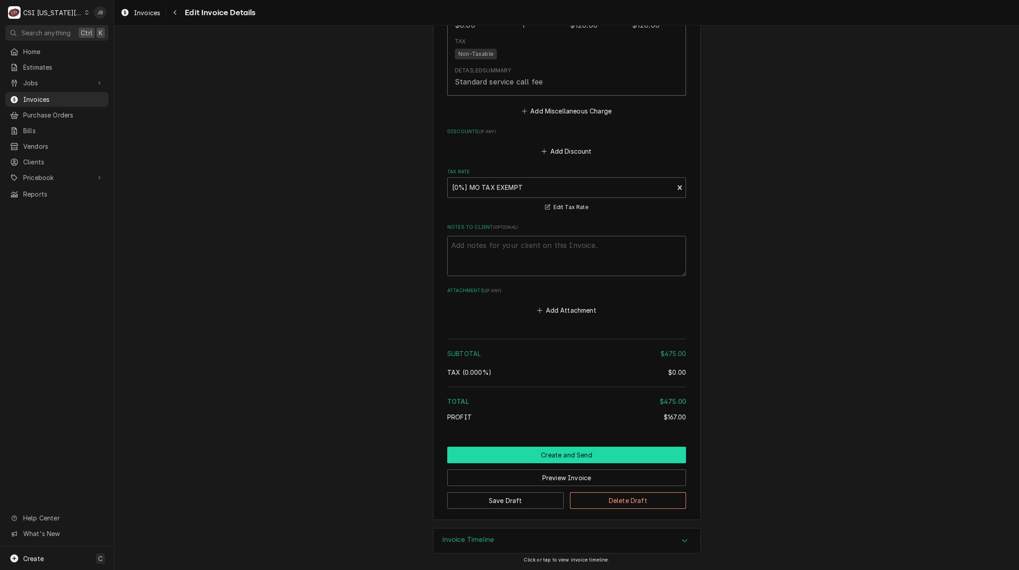
click at [547, 454] on button "Create and Send" at bounding box center [566, 454] width 239 height 17
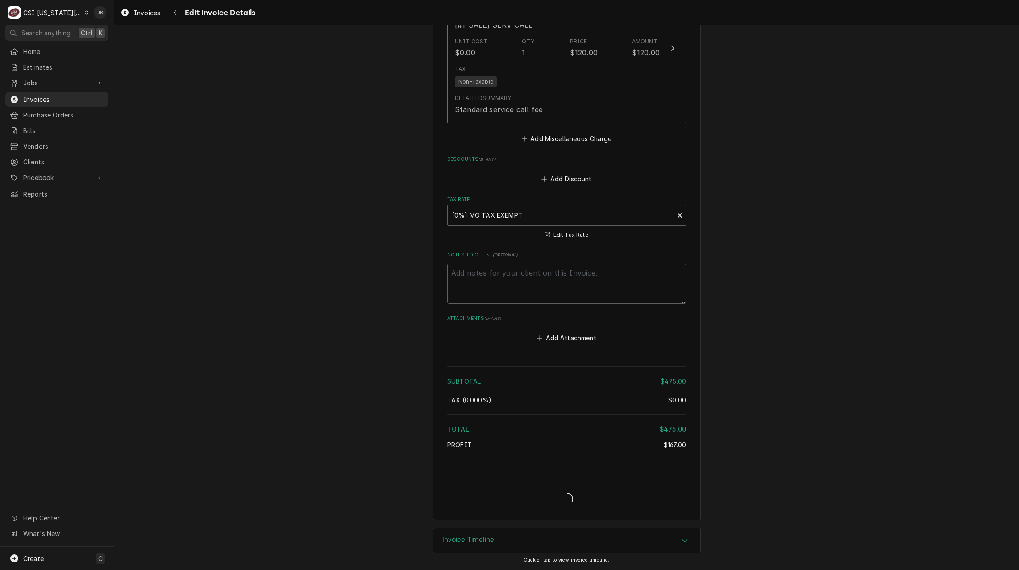
scroll to position [1326, 0]
type textarea "x"
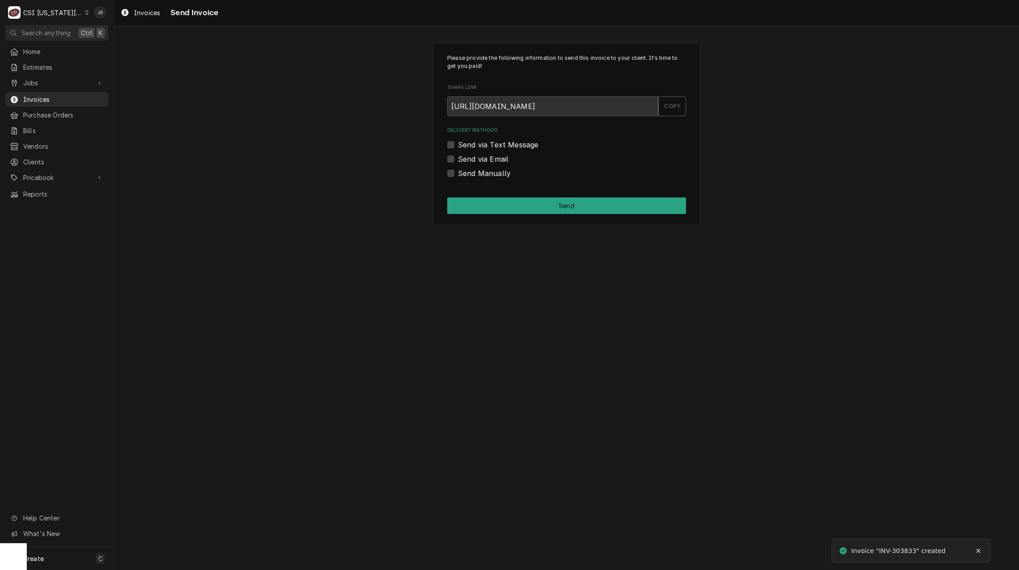
click at [504, 158] on label "Send via Email" at bounding box center [483, 159] width 50 height 11
click at [504, 158] on input "Send via Email" at bounding box center [577, 164] width 239 height 20
checkbox input "true"
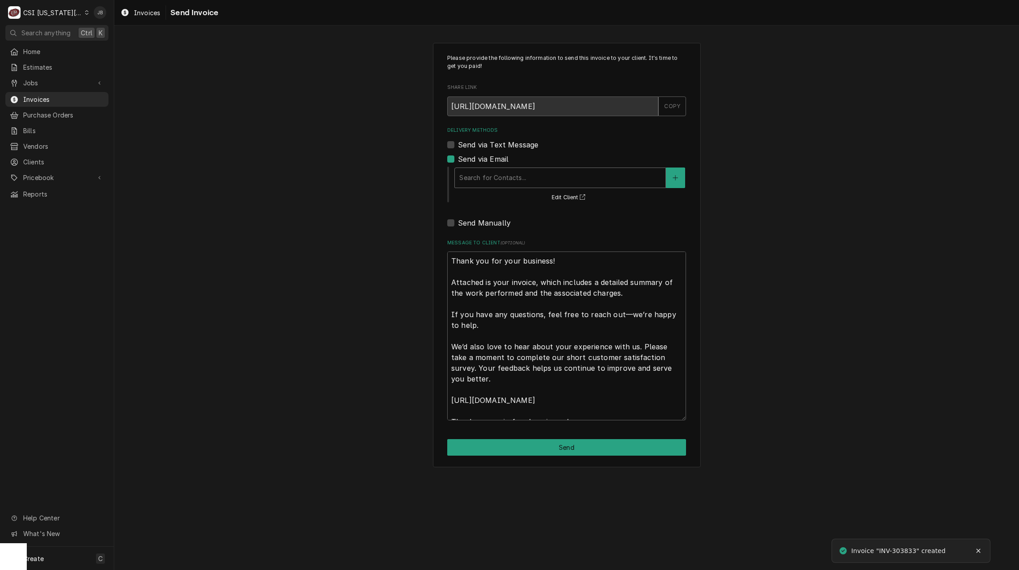
click at [509, 182] on div "Delivery Methods" at bounding box center [560, 178] width 202 height 16
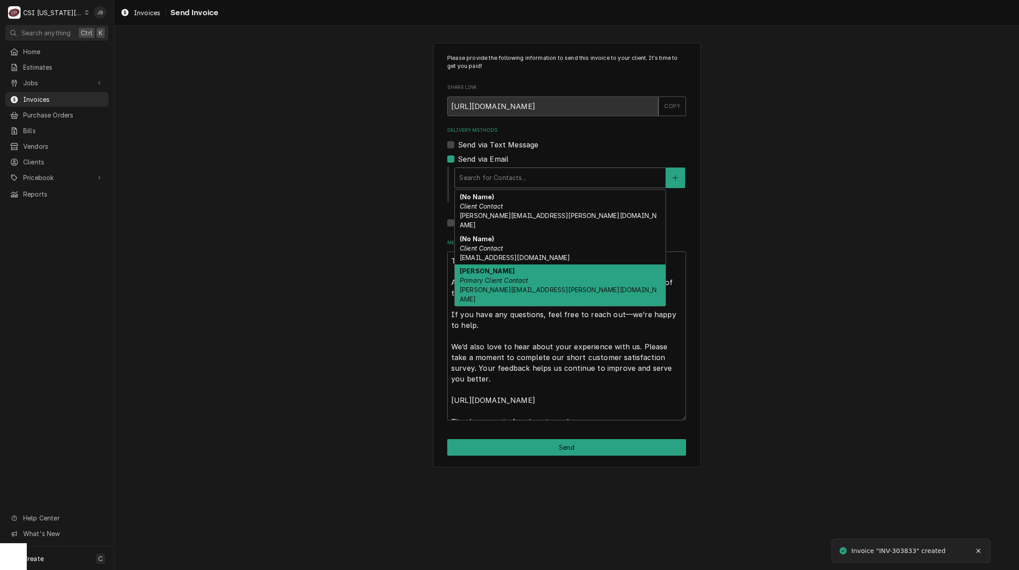
click at [532, 286] on span "nicole.holloway@raypec.org" at bounding box center [558, 294] width 197 height 17
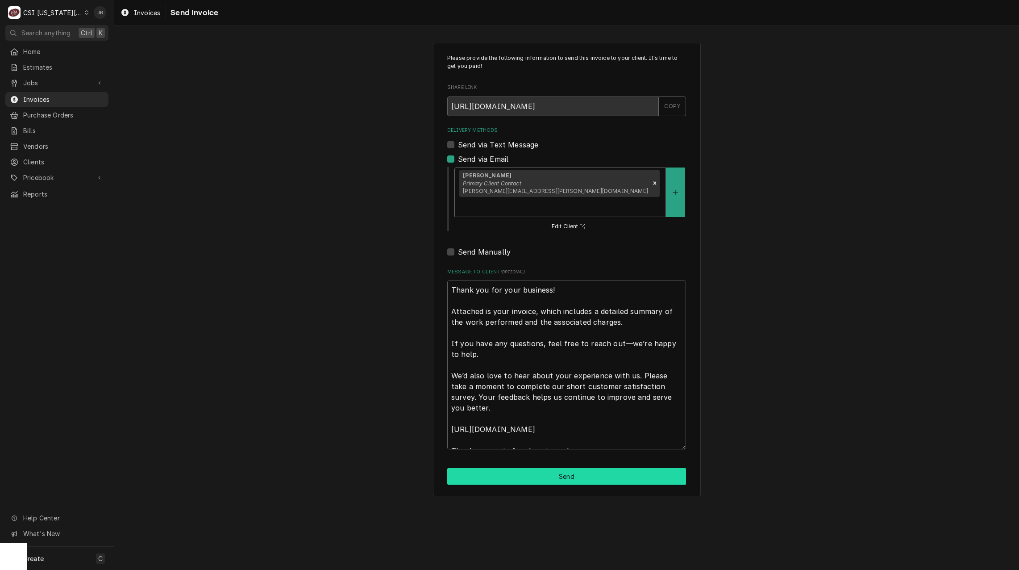
click at [486, 468] on button "Send" at bounding box center [566, 476] width 239 height 17
type textarea "x"
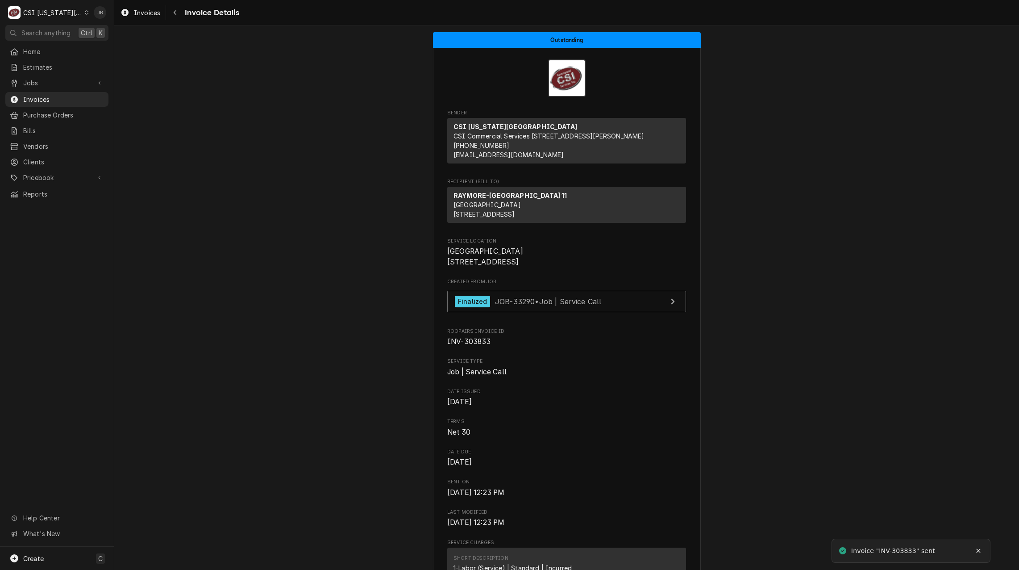
drag, startPoint x: 47, startPoint y: 98, endPoint x: 315, endPoint y: 103, distance: 267.9
click at [47, 98] on span "Invoices" at bounding box center [63, 99] width 81 height 9
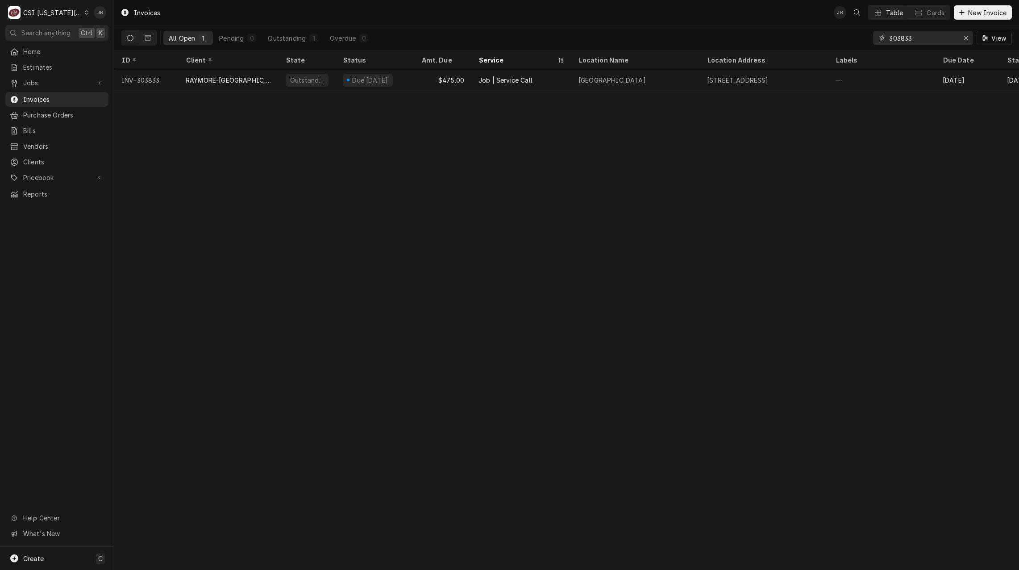
click at [916, 40] on input "303833" at bounding box center [922, 38] width 67 height 14
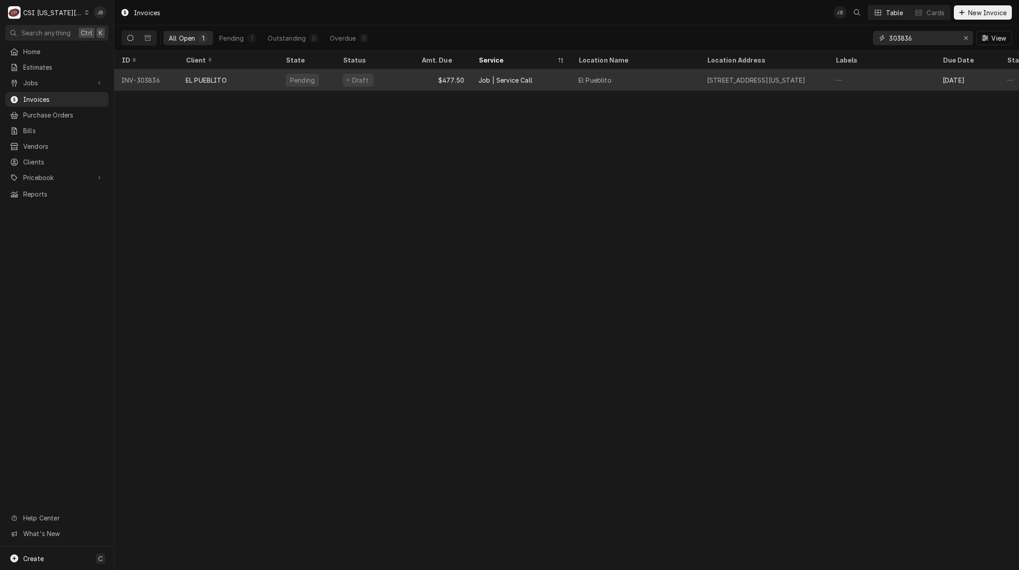
type input "303836"
click at [248, 78] on div "EL PUEBLITO" at bounding box center [229, 79] width 100 height 21
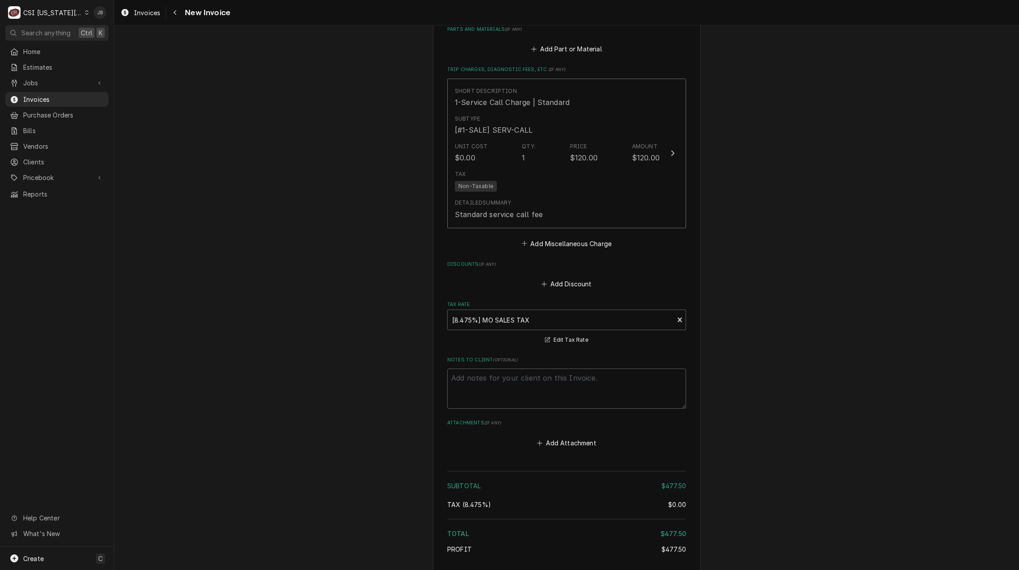
scroll to position [1295, 0]
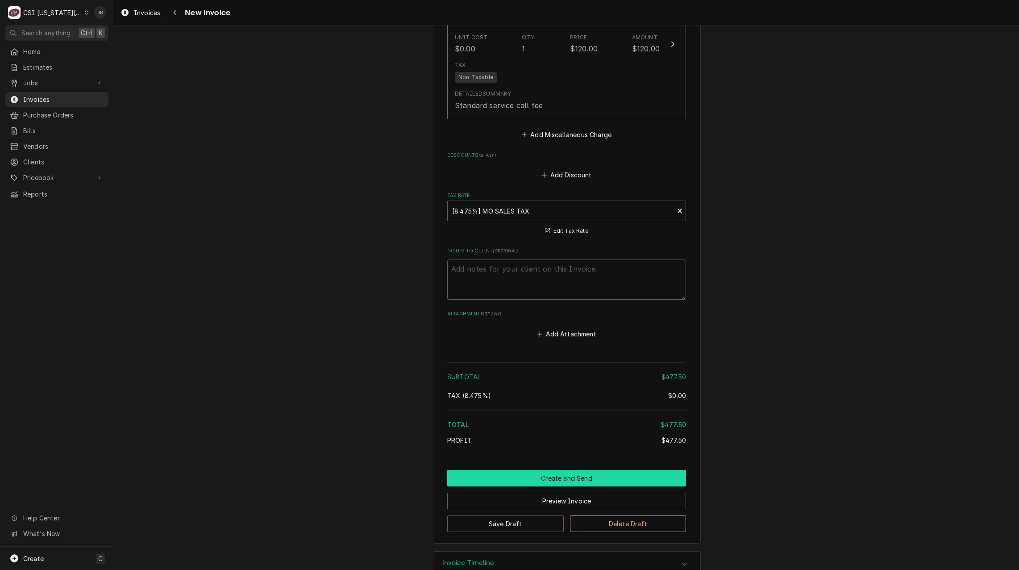
click at [521, 479] on button "Create and Send" at bounding box center [566, 478] width 239 height 17
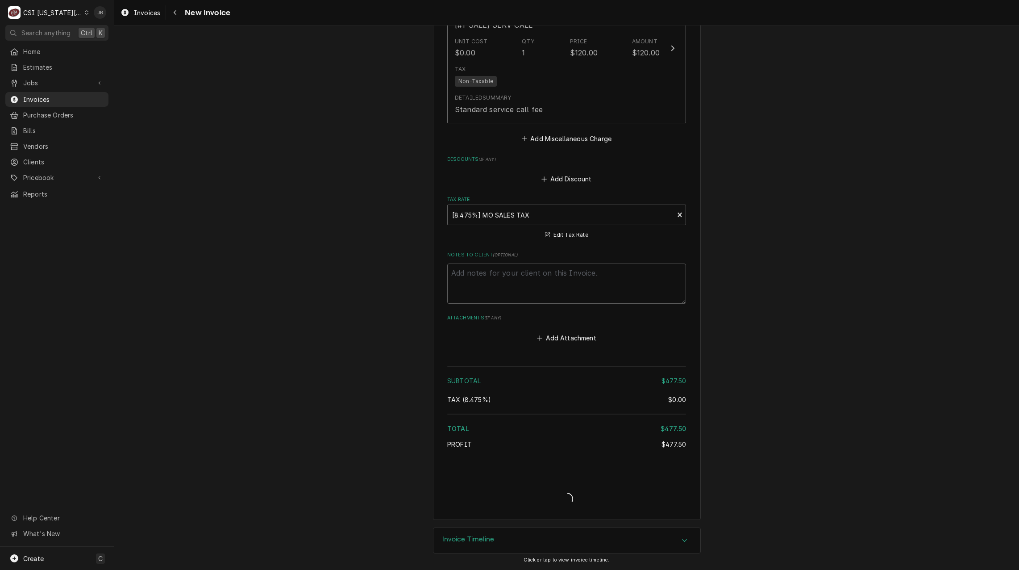
scroll to position [1291, 0]
type textarea "x"
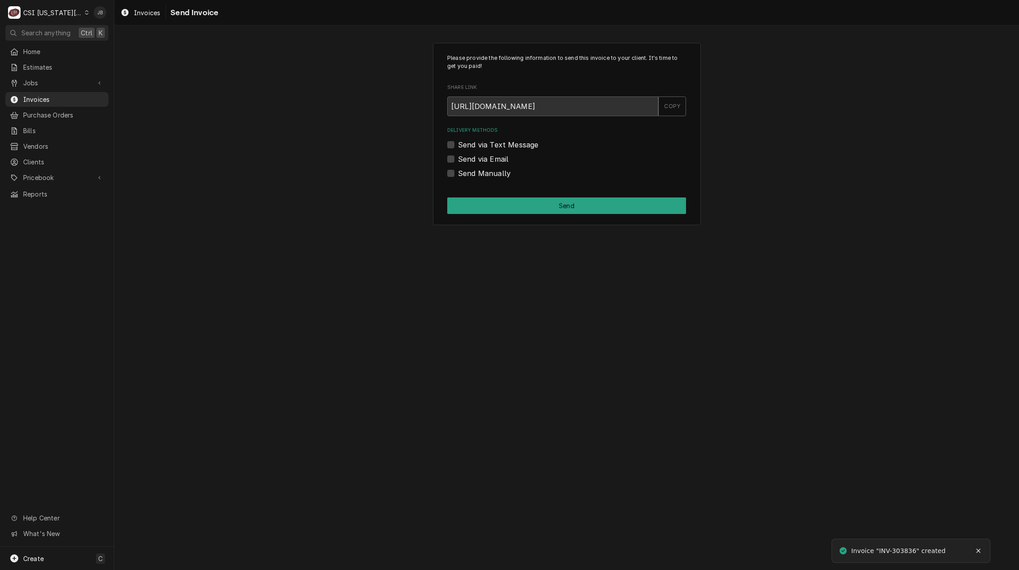
click at [486, 162] on label "Send via Email" at bounding box center [483, 159] width 50 height 11
click at [486, 162] on input "Send via Email" at bounding box center [577, 164] width 239 height 20
checkbox input "true"
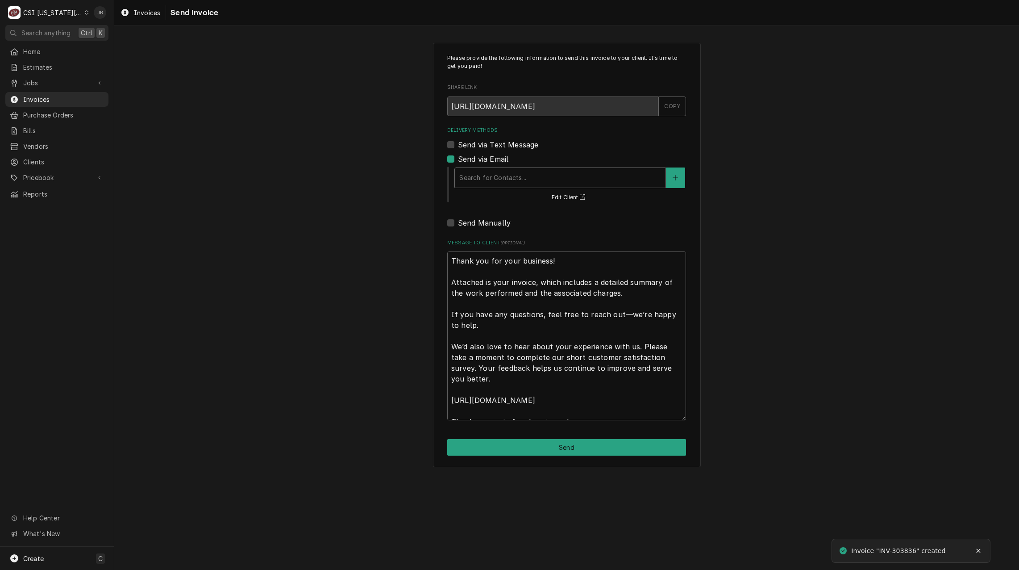
click at [489, 170] on div "Delivery Methods" at bounding box center [560, 178] width 202 height 16
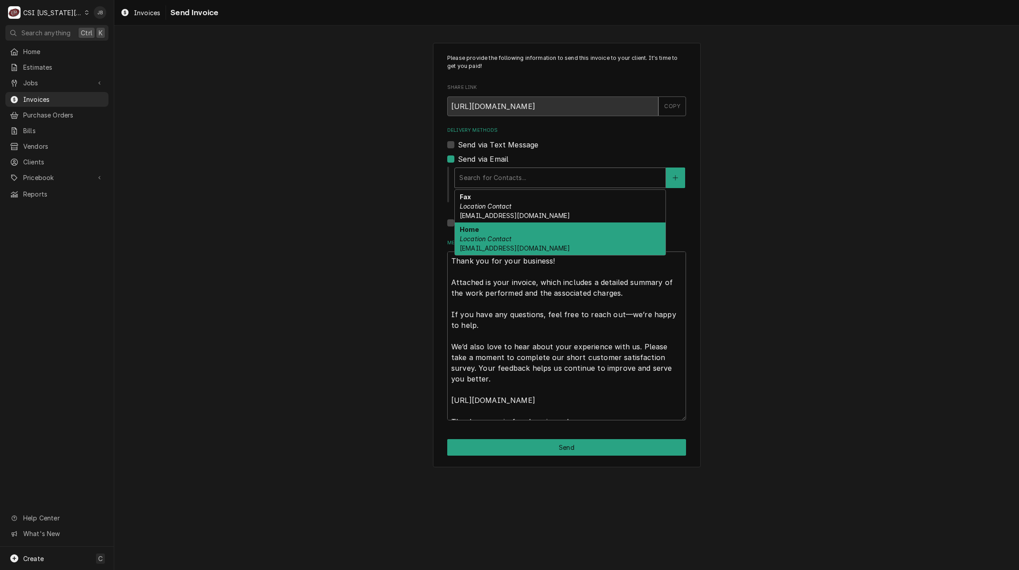
click at [480, 228] on div "Home Location Contact nadiakcmo@gmail.com" at bounding box center [560, 238] width 211 height 33
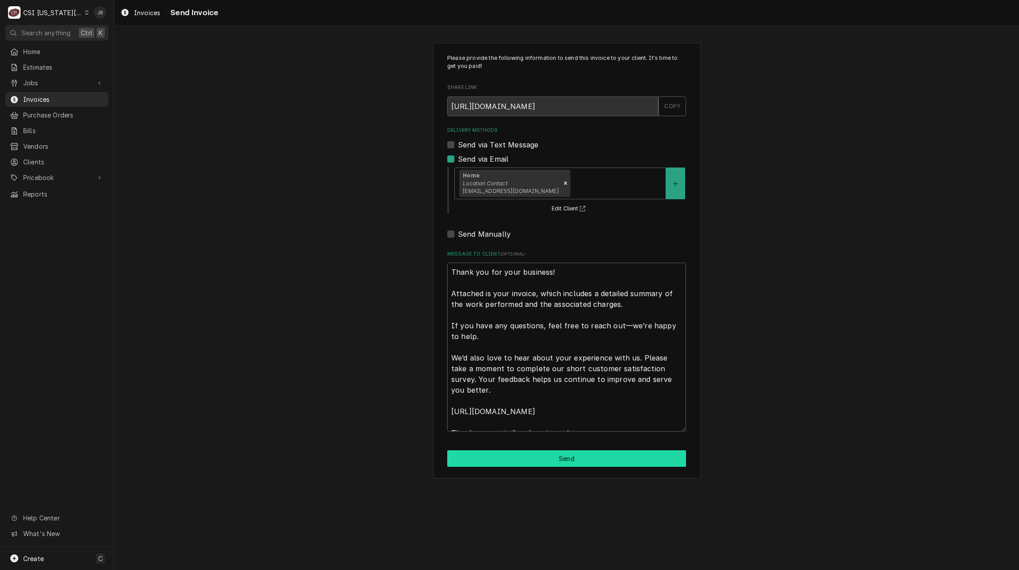
click at [537, 456] on button "Send" at bounding box center [566, 458] width 239 height 17
type textarea "x"
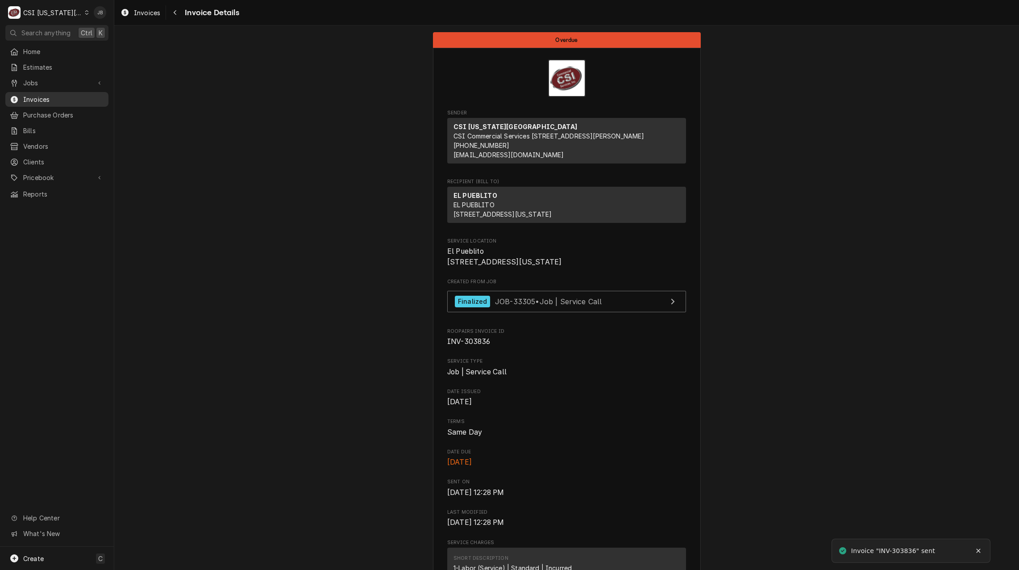
click at [43, 100] on span "Invoices" at bounding box center [63, 99] width 81 height 9
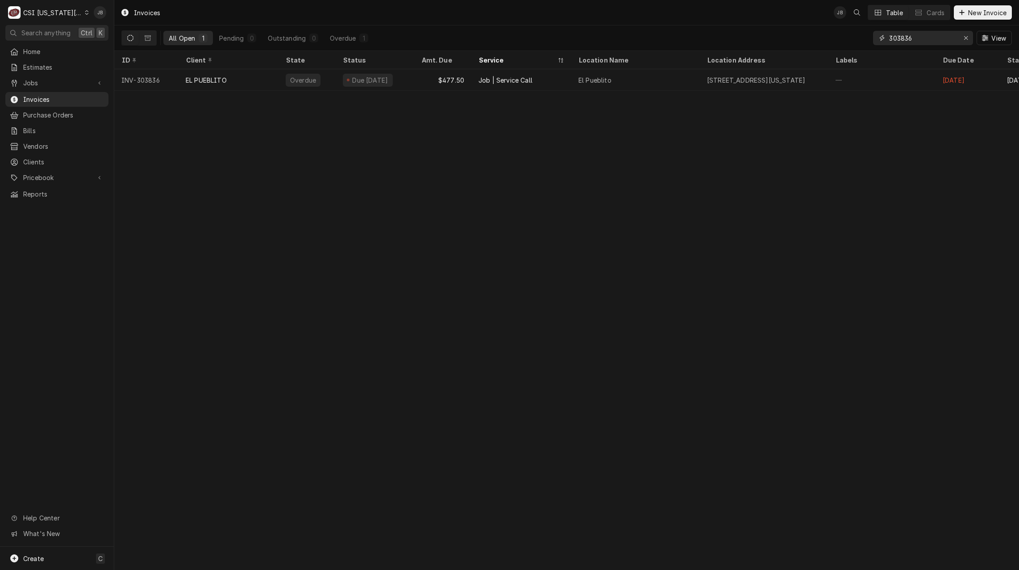
click at [919, 33] on input "303836" at bounding box center [922, 38] width 67 height 14
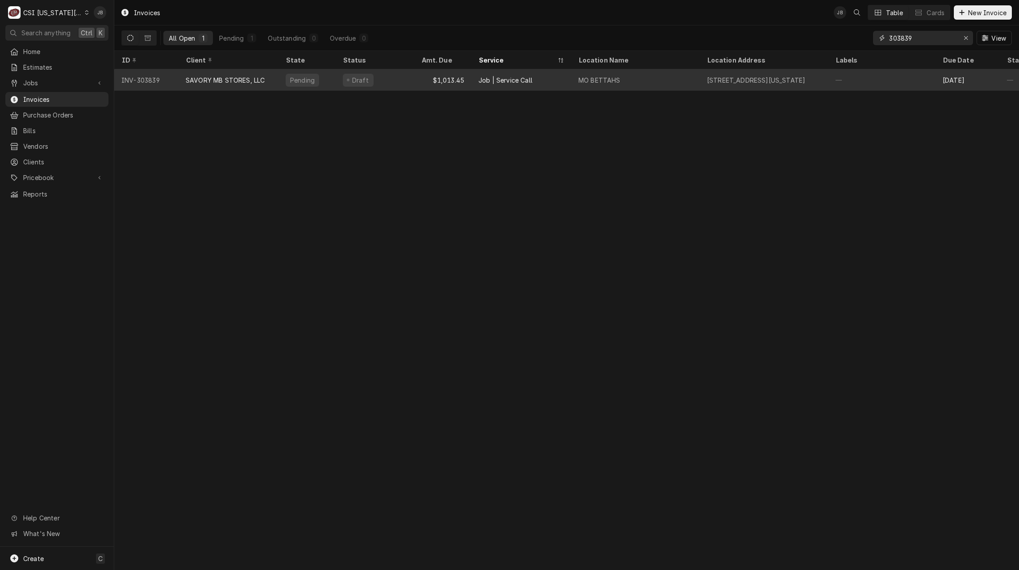
type input "303839"
click at [415, 71] on div "$1,013.45" at bounding box center [442, 79] width 57 height 21
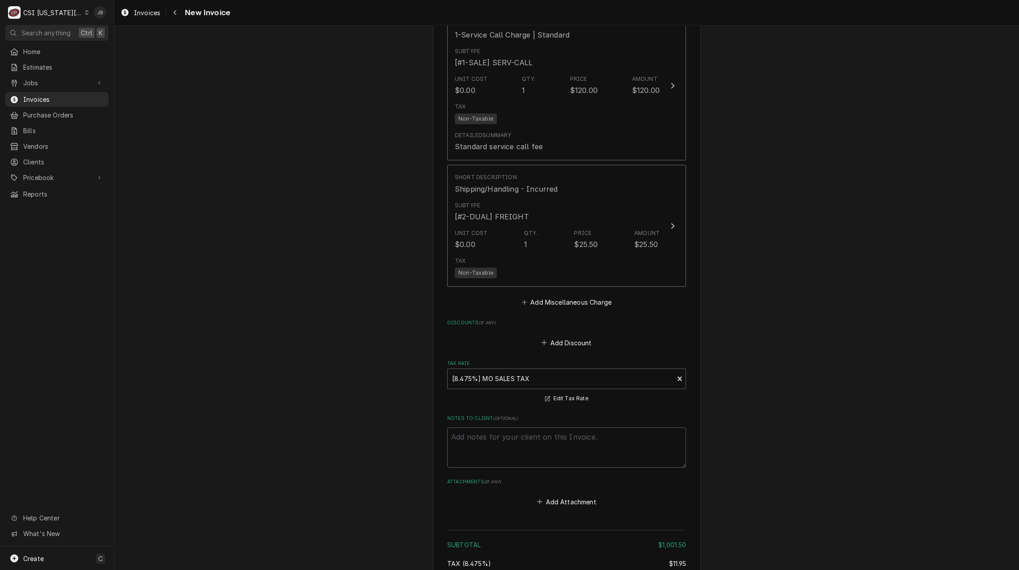
scroll to position [1818, 0]
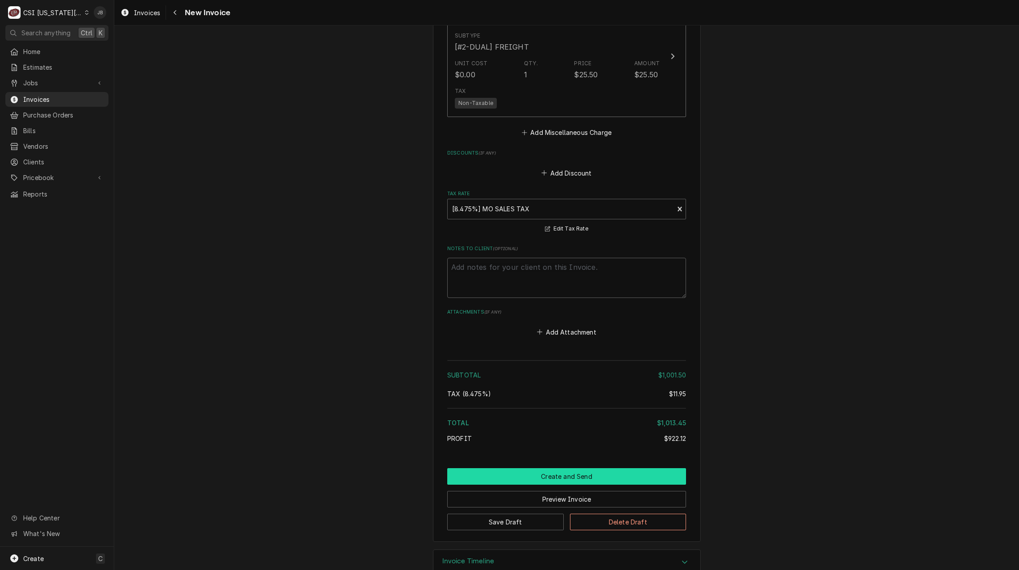
drag, startPoint x: 549, startPoint y: 454, endPoint x: 600, endPoint y: 454, distance: 50.5
click at [549, 468] on button "Create and Send" at bounding box center [566, 476] width 239 height 17
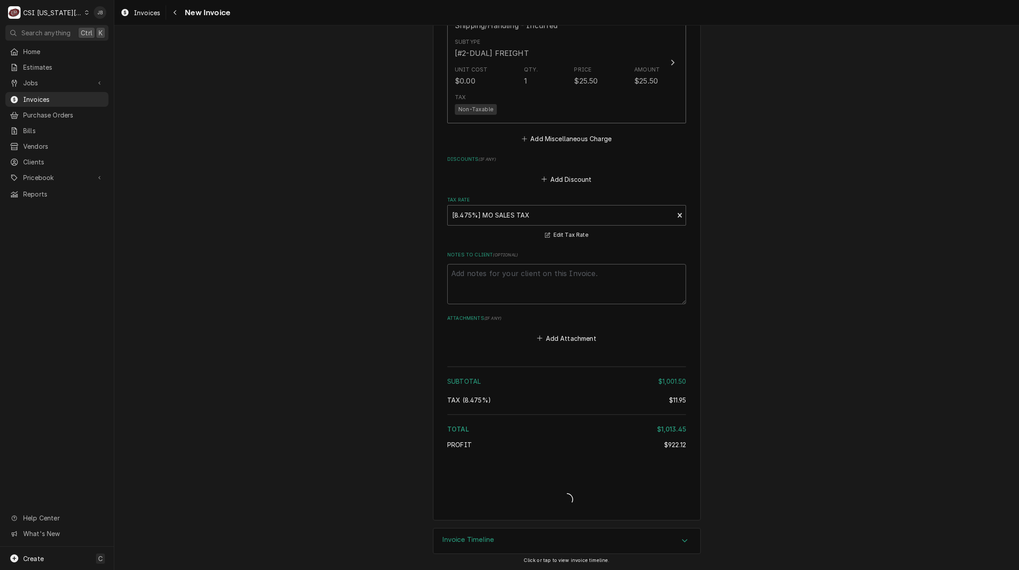
scroll to position [1791, 0]
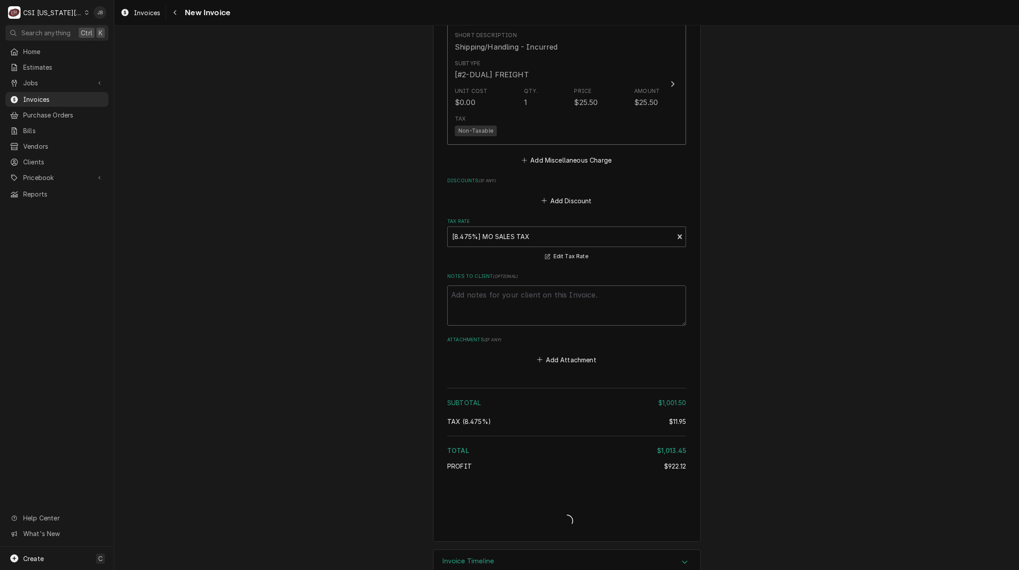
type textarea "x"
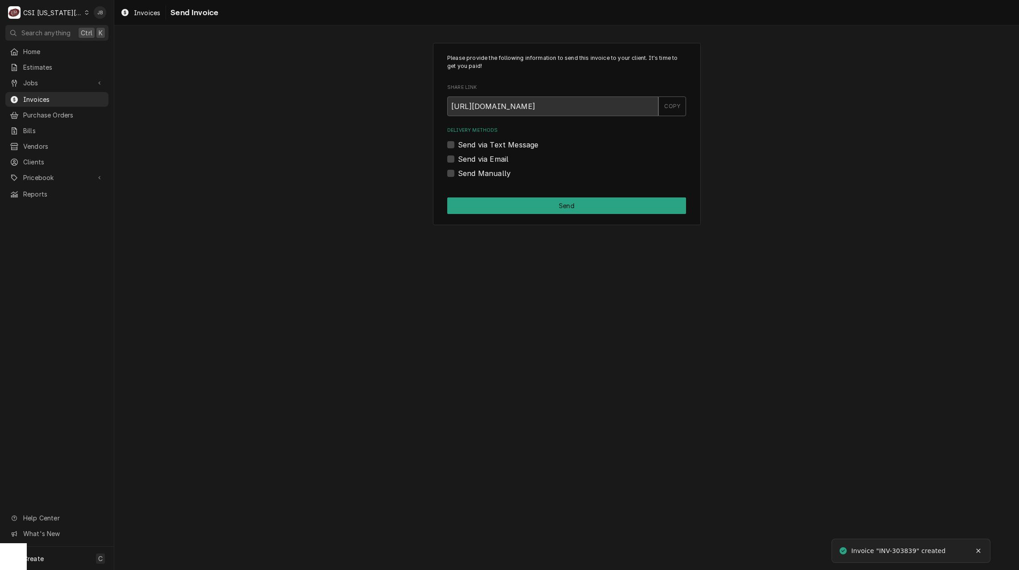
click at [480, 160] on label "Send via Email" at bounding box center [483, 159] width 50 height 11
click at [480, 160] on input "Send via Email" at bounding box center [577, 164] width 239 height 20
checkbox input "true"
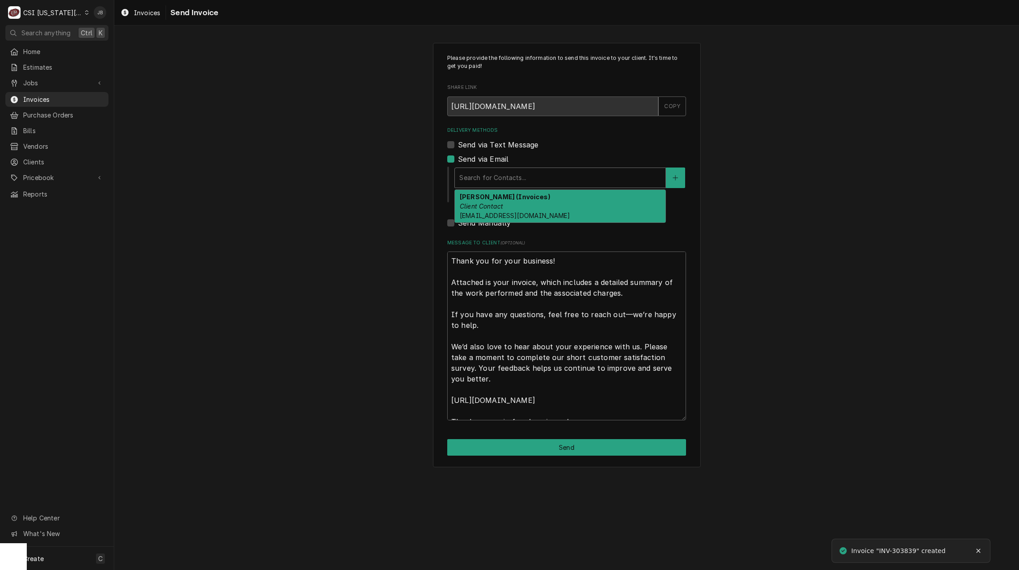
click at [538, 179] on div "Delivery Methods" at bounding box center [560, 178] width 202 height 16
click at [513, 199] on strong "Kelsey Hetlage (Invoices)" at bounding box center [505, 197] width 91 height 8
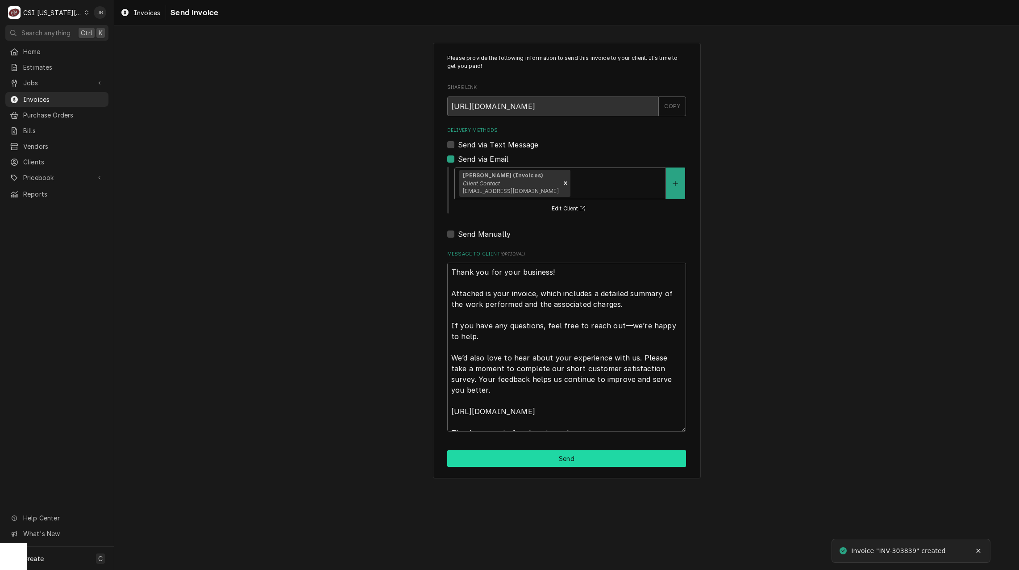
click at [534, 459] on button "Send" at bounding box center [566, 458] width 239 height 17
type textarea "x"
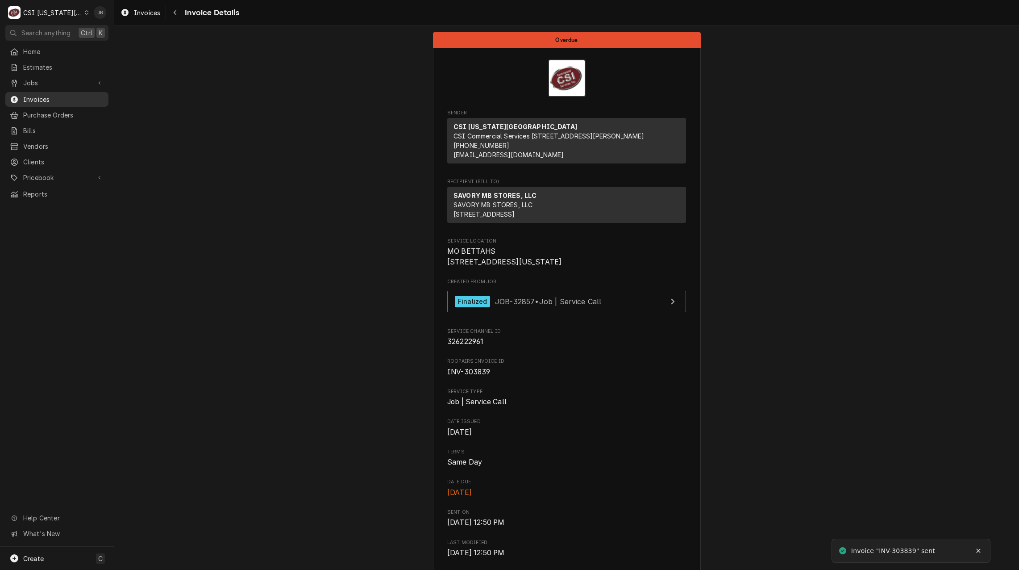
click at [58, 95] on span "Invoices" at bounding box center [63, 99] width 81 height 9
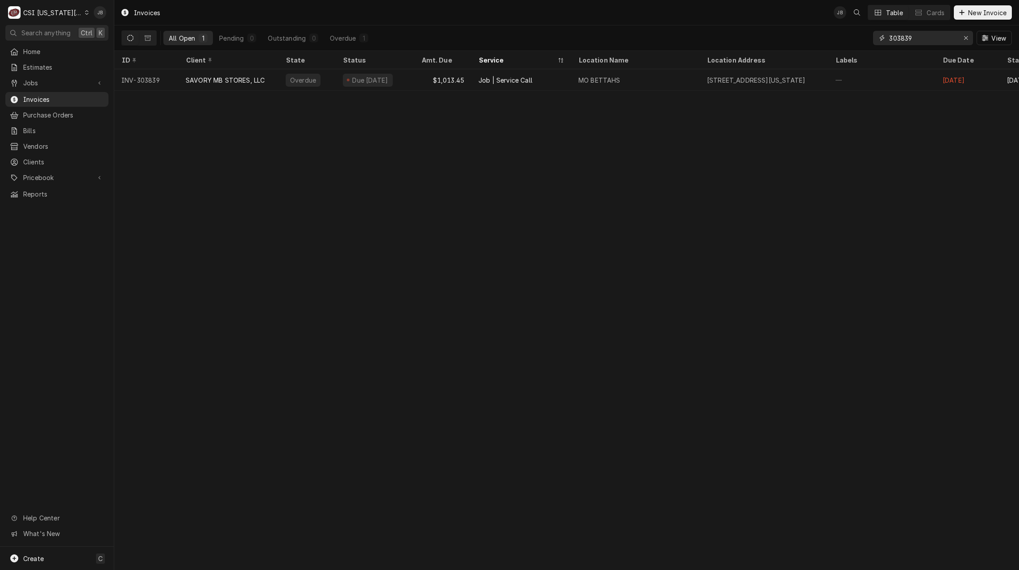
drag, startPoint x: 916, startPoint y: 38, endPoint x: 859, endPoint y: 38, distance: 56.7
click at [859, 38] on div "All Open 1 Pending 0 Outstanding 0 Overdue 1 303839 View" at bounding box center [566, 37] width 891 height 25
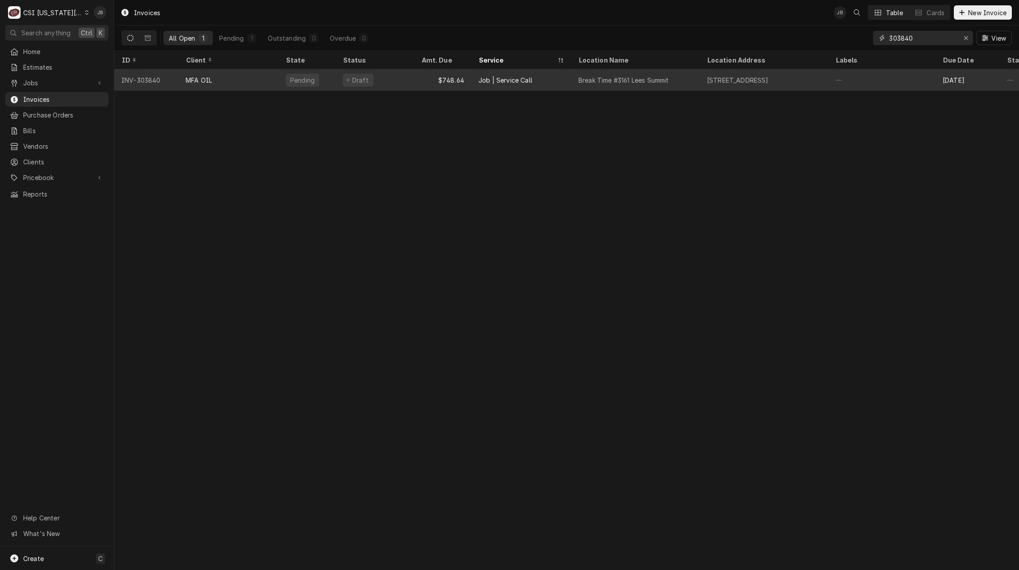
type input "303840"
click at [236, 76] on div "MFA OIL" at bounding box center [229, 79] width 100 height 21
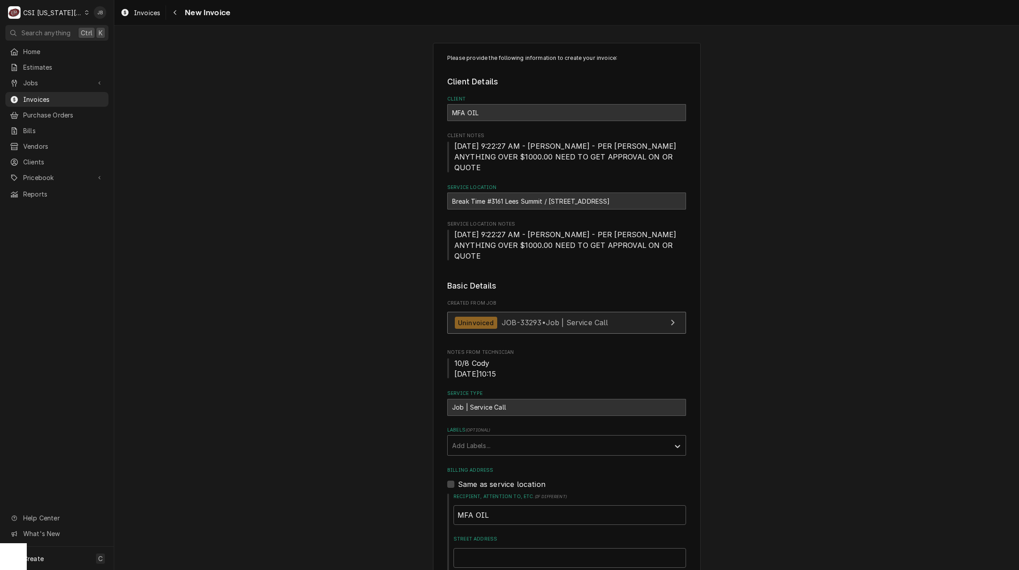
click at [486, 312] on link "Uninvoiced JOB-33293 • Job | Service Call" at bounding box center [566, 323] width 239 height 22
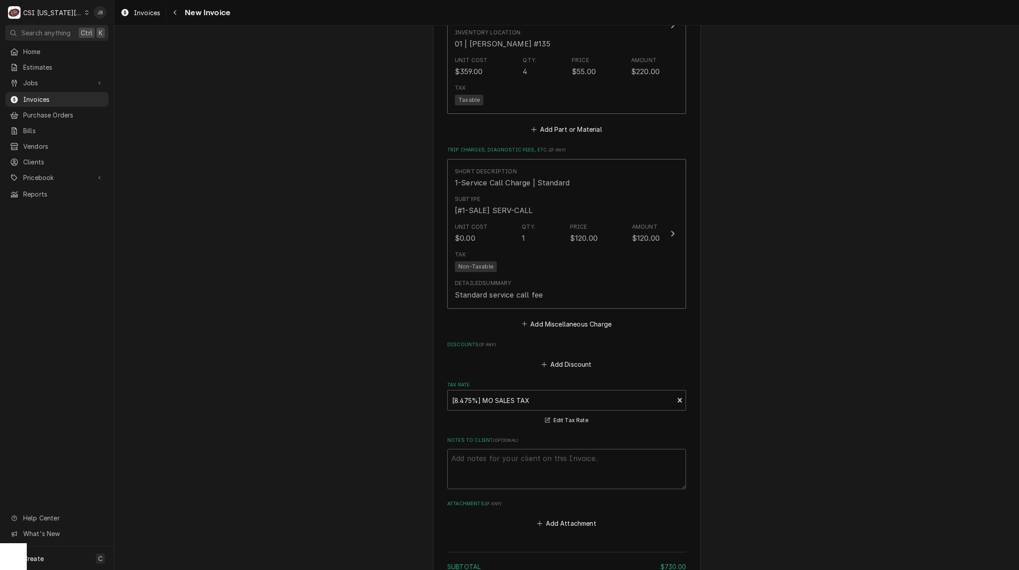
scroll to position [1384, 0]
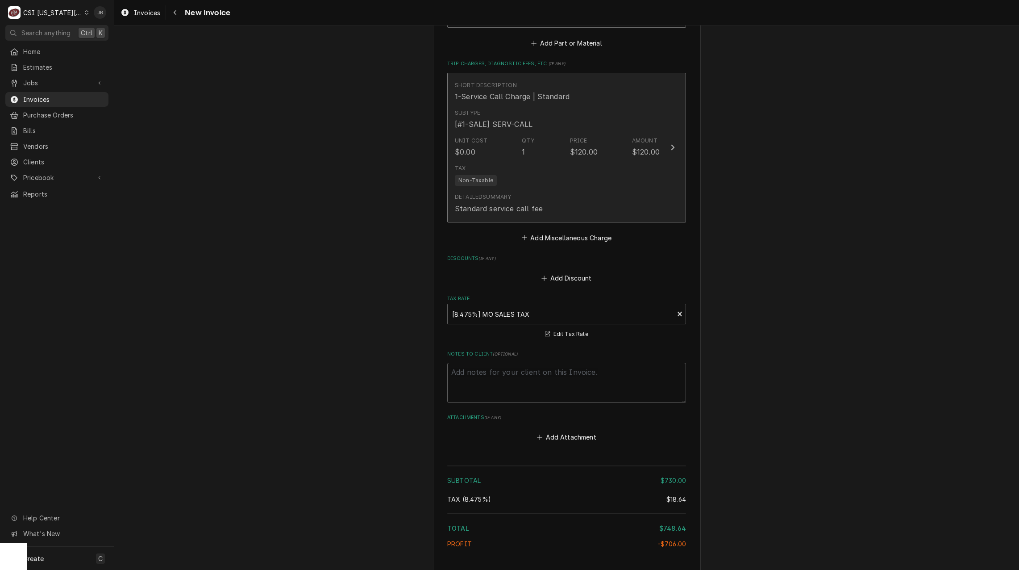
click at [537, 133] on div "Unit Cost $0.00 Qty. 1 Price $120.00 Amount $120.00" at bounding box center [557, 147] width 205 height 28
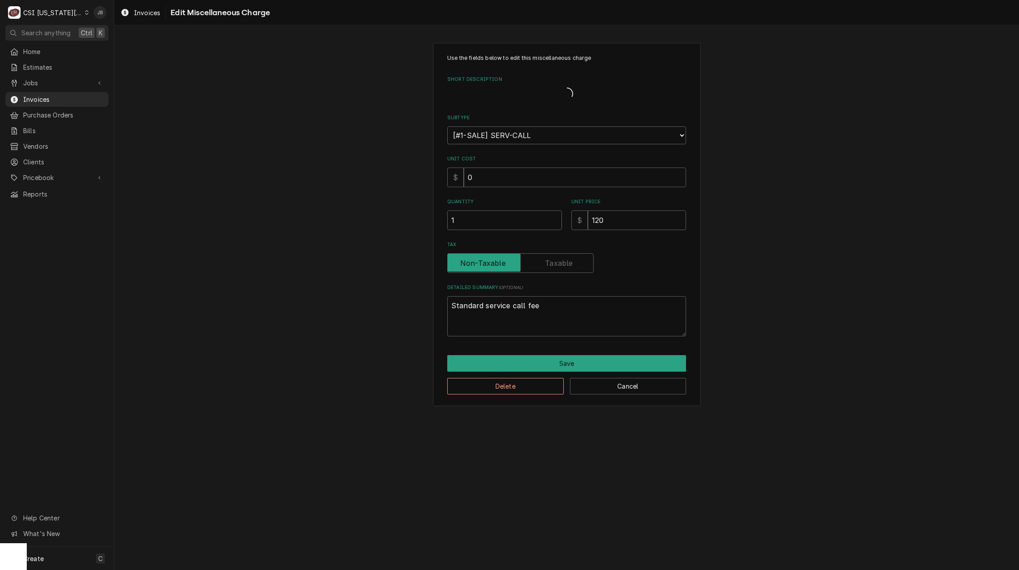
drag, startPoint x: 490, startPoint y: 403, endPoint x: 492, endPoint y: 398, distance: 5.0
click at [490, 402] on div "Use the fields below to edit this miscellaneous charge Short Description Subtyp…" at bounding box center [567, 224] width 268 height 363
click at [501, 387] on button "Delete" at bounding box center [505, 386] width 117 height 17
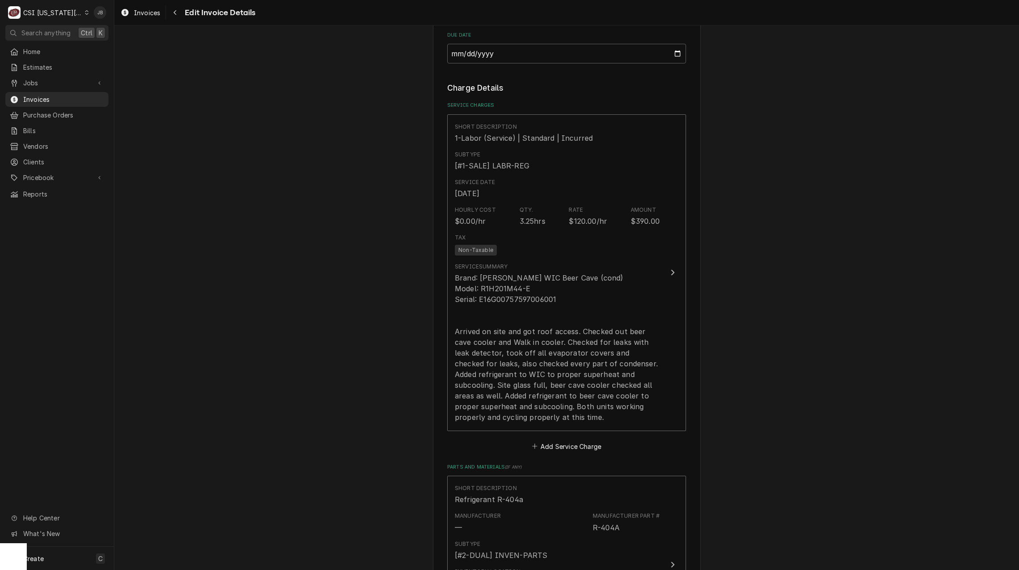
scroll to position [1027, 0]
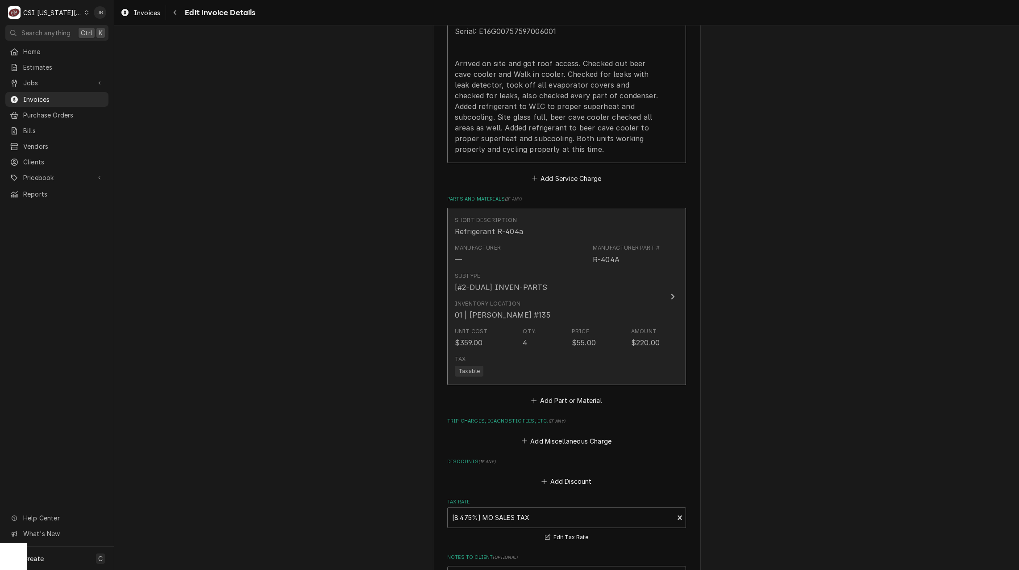
click at [510, 351] on div "Tax Taxable" at bounding box center [557, 365] width 205 height 29
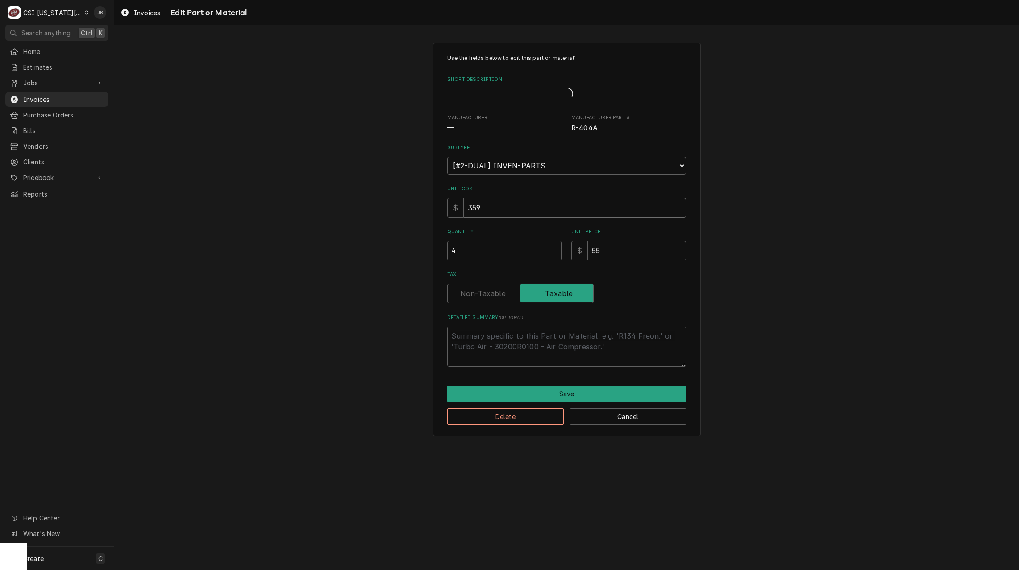
drag, startPoint x: 500, startPoint y: 208, endPoint x: 412, endPoint y: 207, distance: 88.9
click at [412, 208] on div "Use the fields below to edit this part or material: Short Description Manufactu…" at bounding box center [566, 239] width 905 height 409
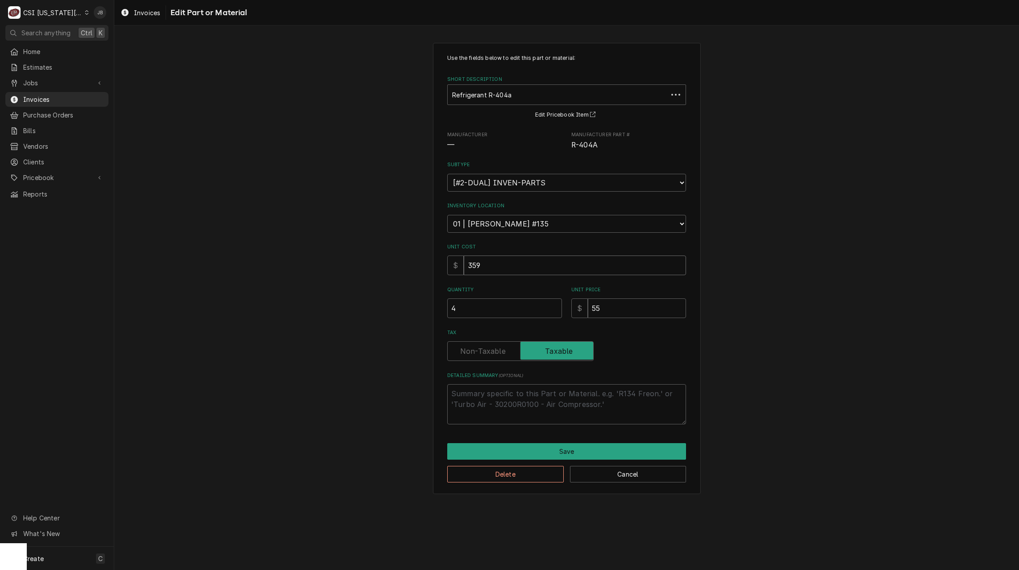
type textarea "x"
type input "1"
type textarea "x"
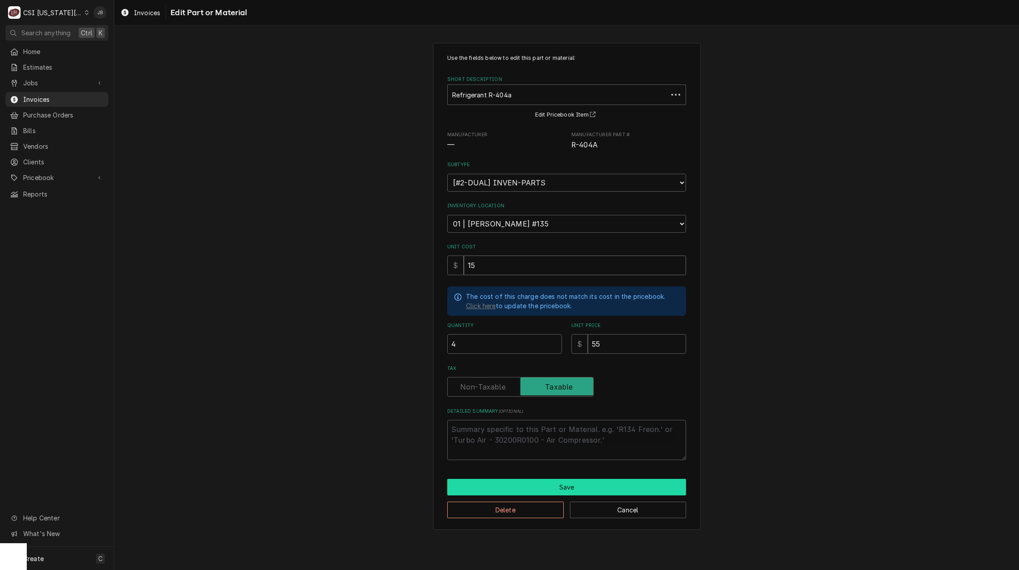
type input "15"
click at [545, 483] on button "Save" at bounding box center [566, 487] width 239 height 17
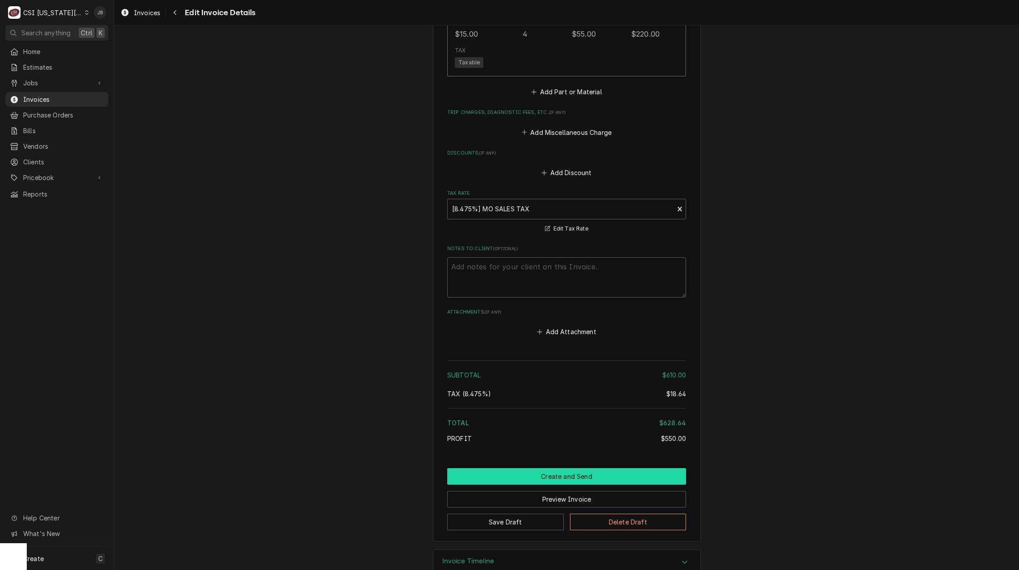
click at [549, 468] on button "Create and Send" at bounding box center [566, 476] width 239 height 17
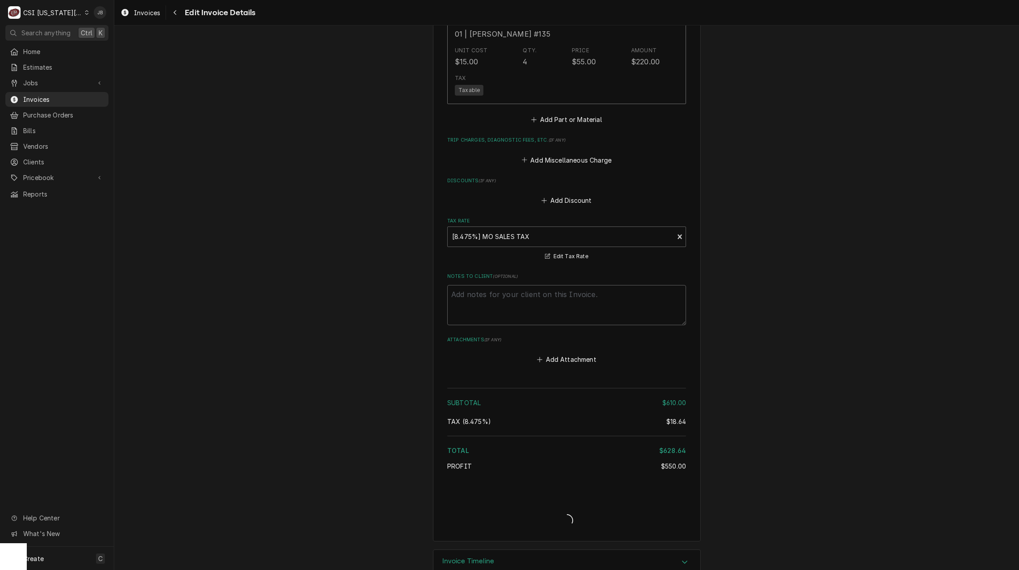
type textarea "x"
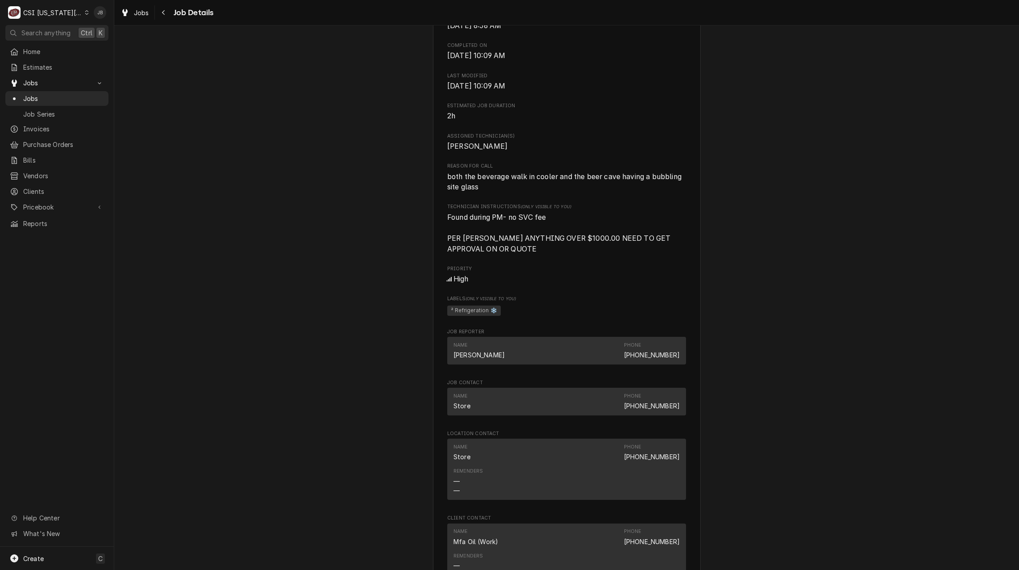
scroll to position [357, 0]
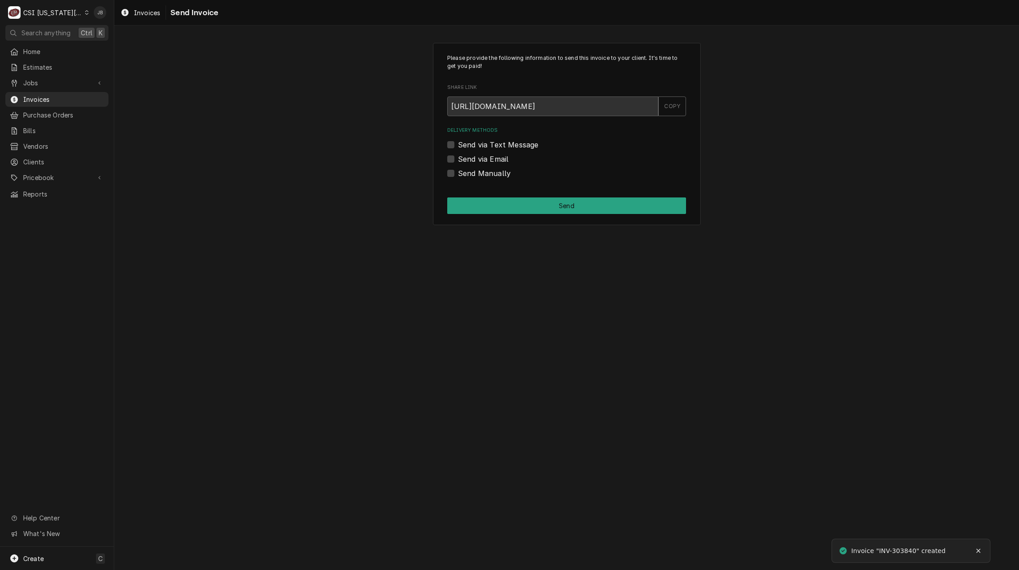
click at [492, 155] on label "Send via Email" at bounding box center [483, 159] width 50 height 11
click at [492, 155] on input "Send via Email" at bounding box center [577, 164] width 239 height 20
checkbox input "true"
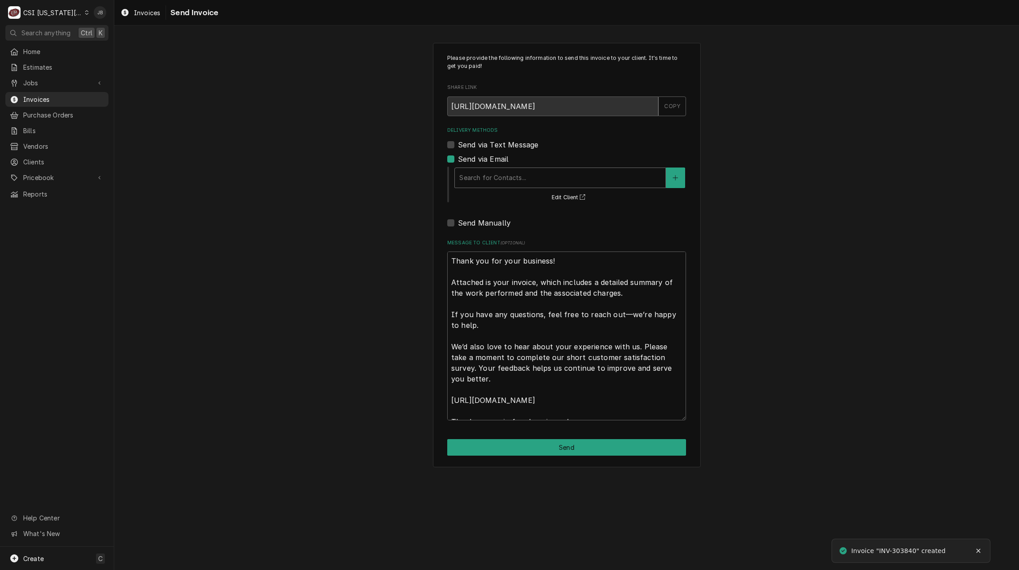
click at [493, 172] on div "Delivery Methods" at bounding box center [560, 178] width 202 height 16
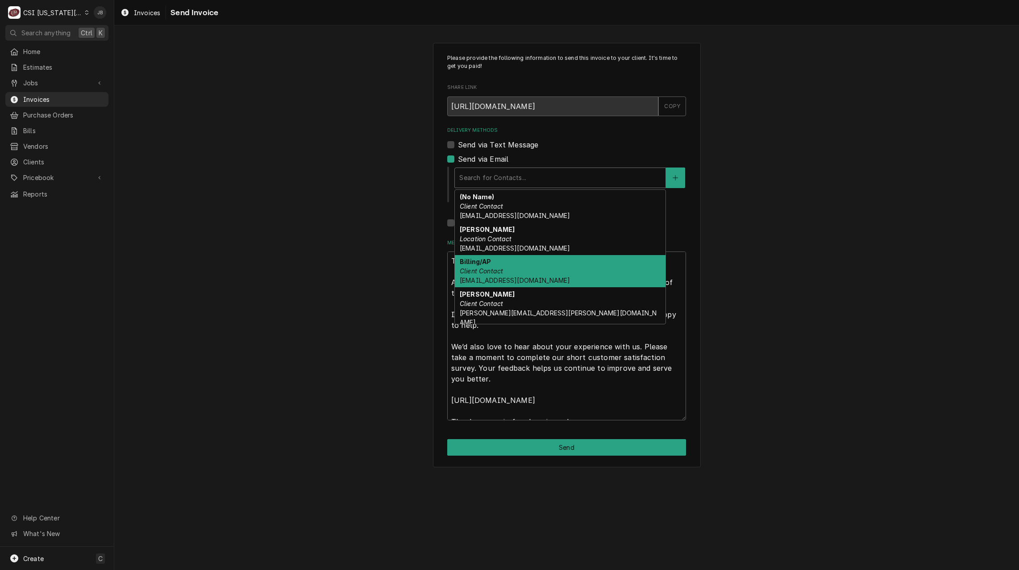
click at [533, 271] on div "Billing/AP Client Contact btmaintenance@mfaoil.com" at bounding box center [560, 271] width 211 height 33
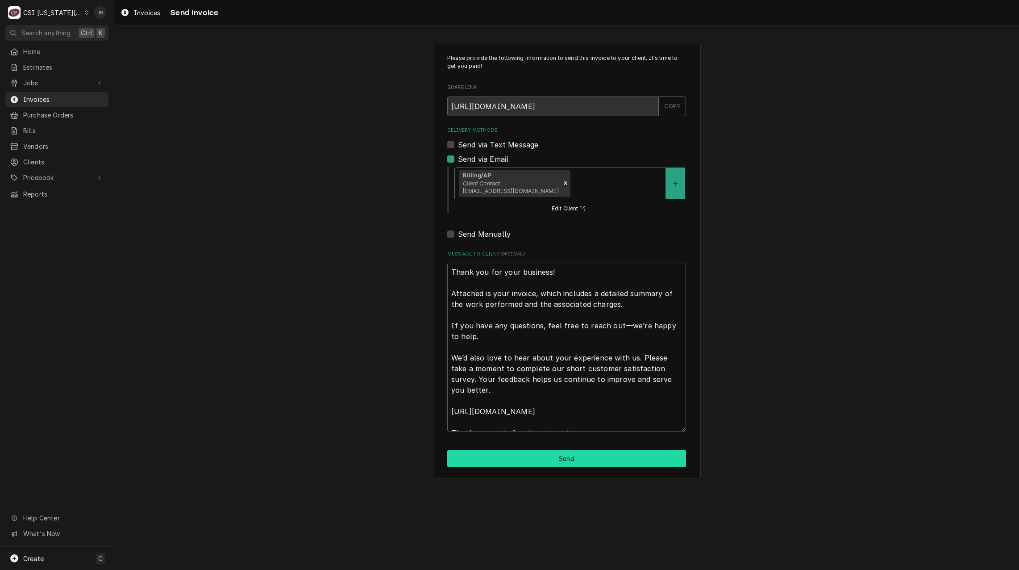
click at [510, 460] on button "Send" at bounding box center [566, 458] width 239 height 17
type textarea "x"
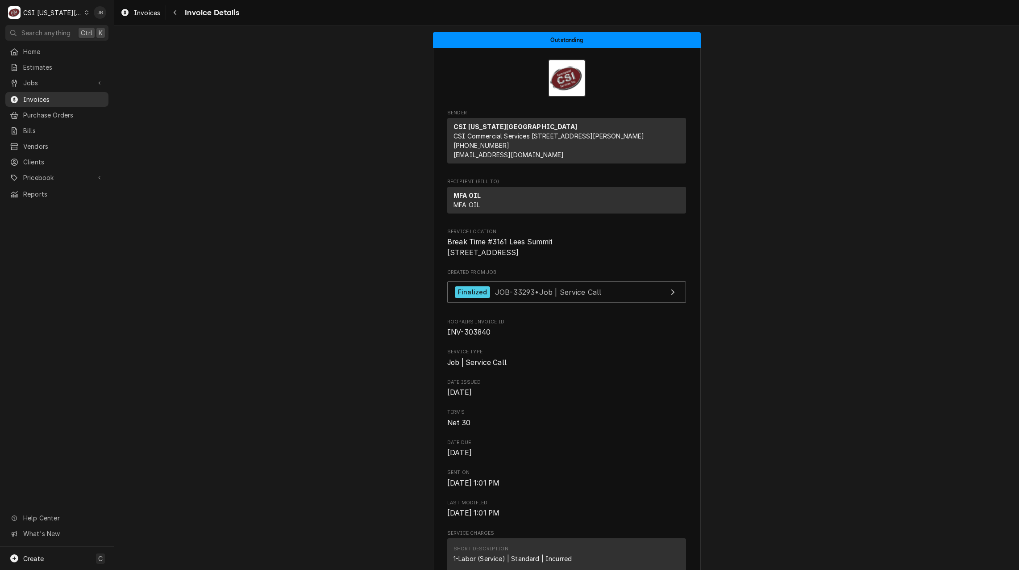
click at [40, 95] on span "Invoices" at bounding box center [63, 99] width 81 height 9
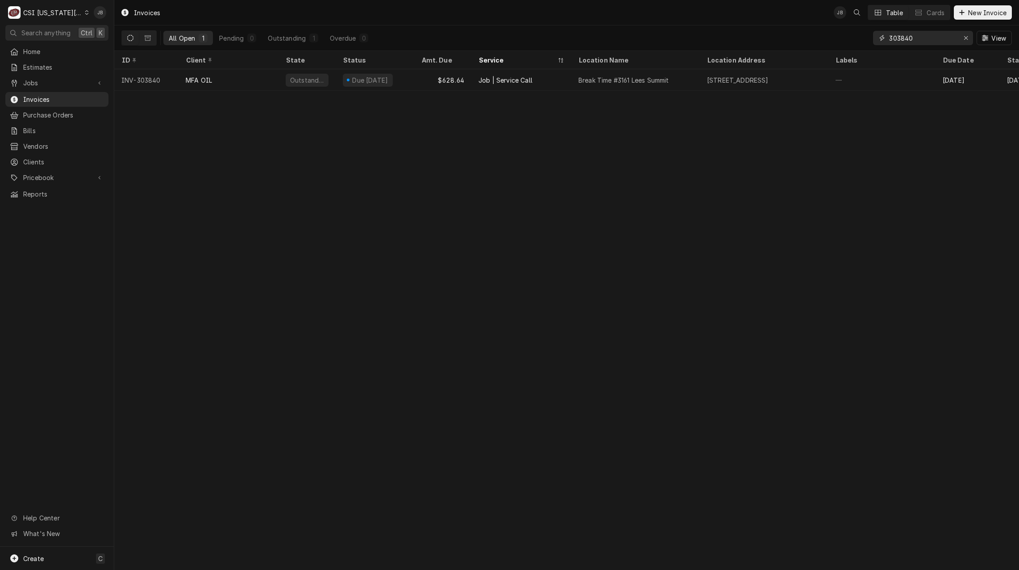
click at [931, 39] on input "303840" at bounding box center [922, 38] width 67 height 14
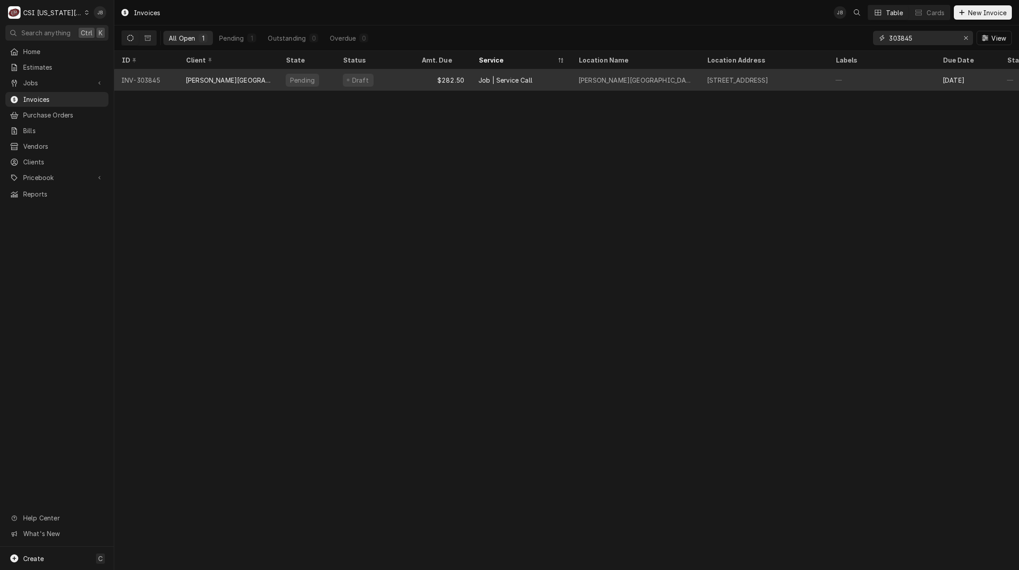
type input "303845"
click at [176, 73] on div "INV-303845" at bounding box center [146, 79] width 64 height 21
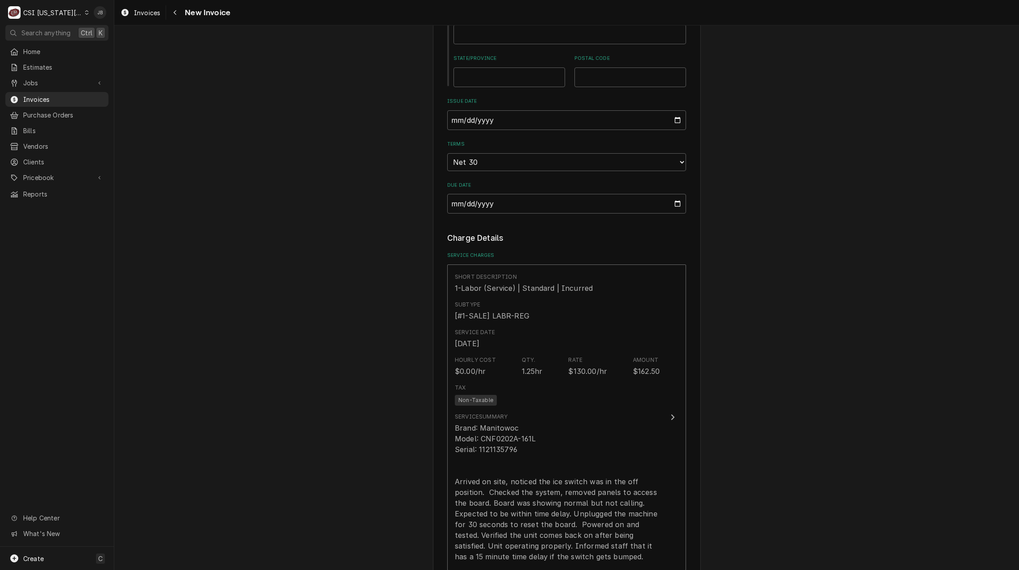
scroll to position [893, 0]
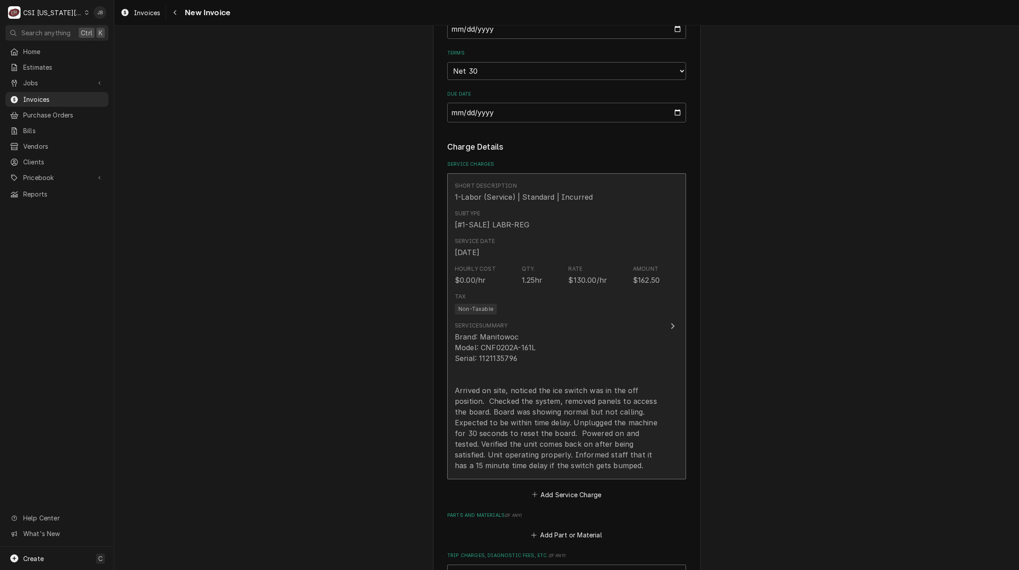
click at [541, 318] on div "Service Summary Brand: Manitowoc Model: CNF0202A-161L Serial: 1121135796 Arrive…" at bounding box center [557, 396] width 205 height 156
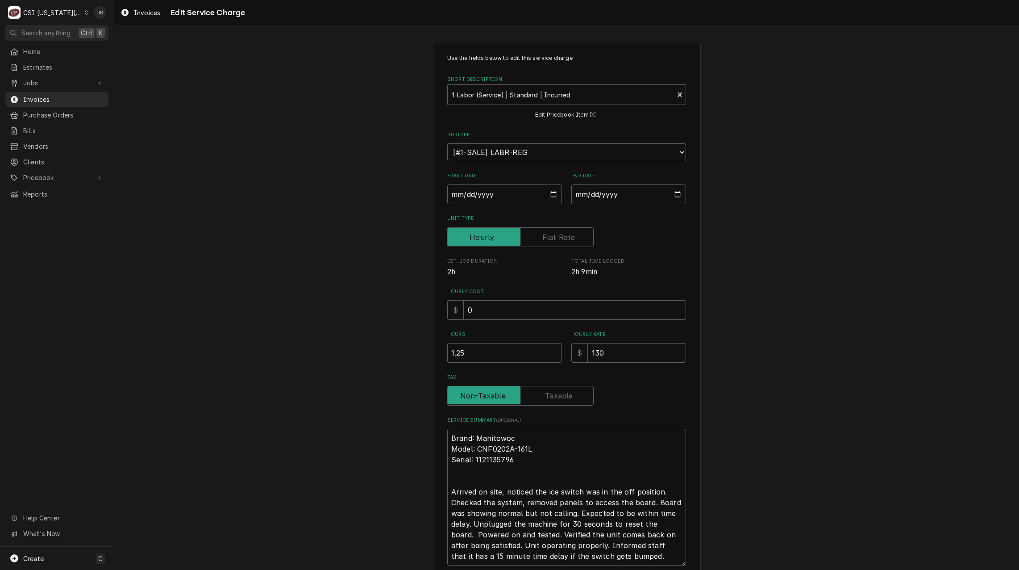
scroll to position [73, 0]
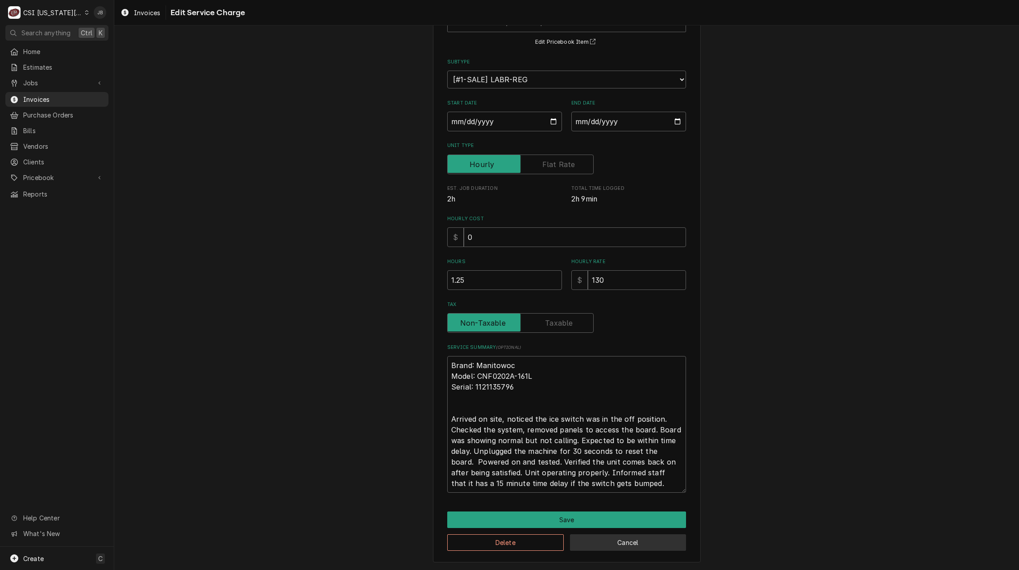
click at [588, 542] on button "Cancel" at bounding box center [628, 542] width 117 height 17
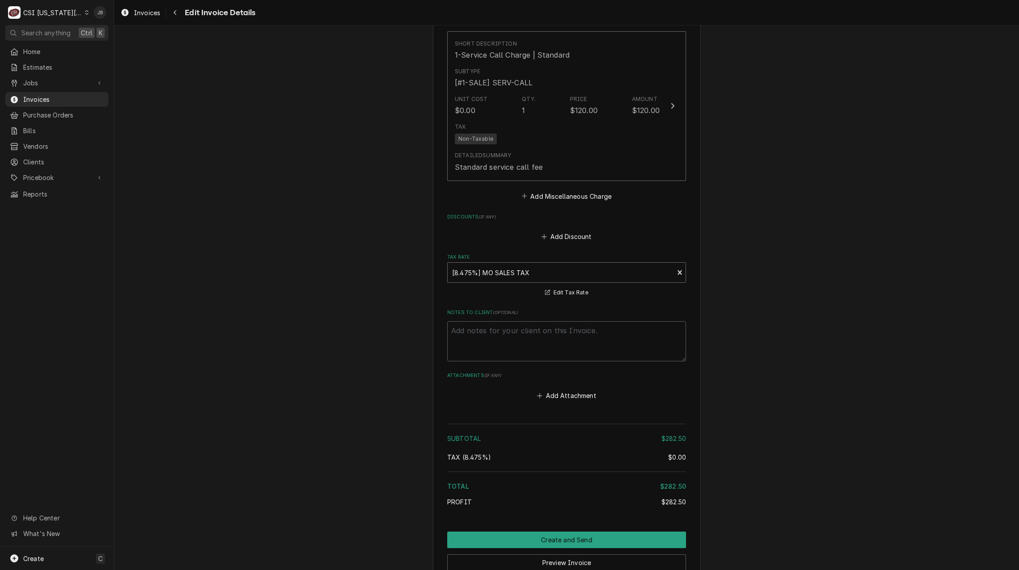
scroll to position [1468, 0]
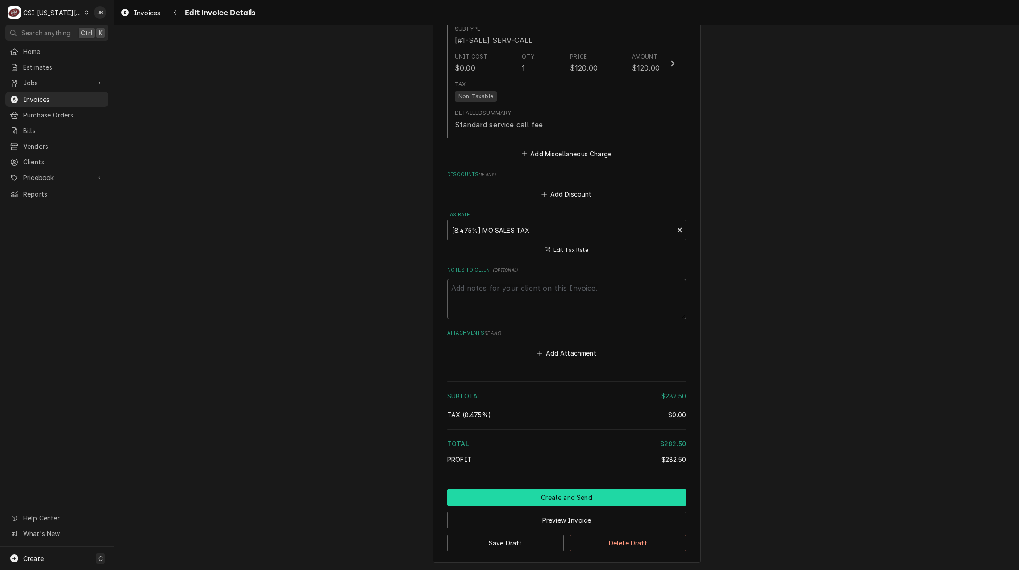
click at [519, 489] on button "Create and Send" at bounding box center [566, 497] width 239 height 17
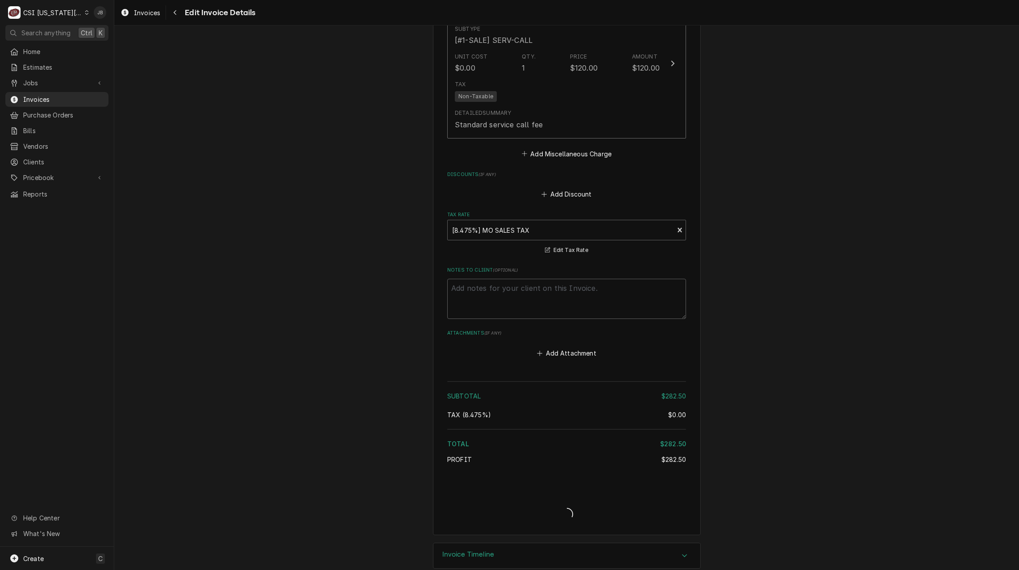
scroll to position [1441, 0]
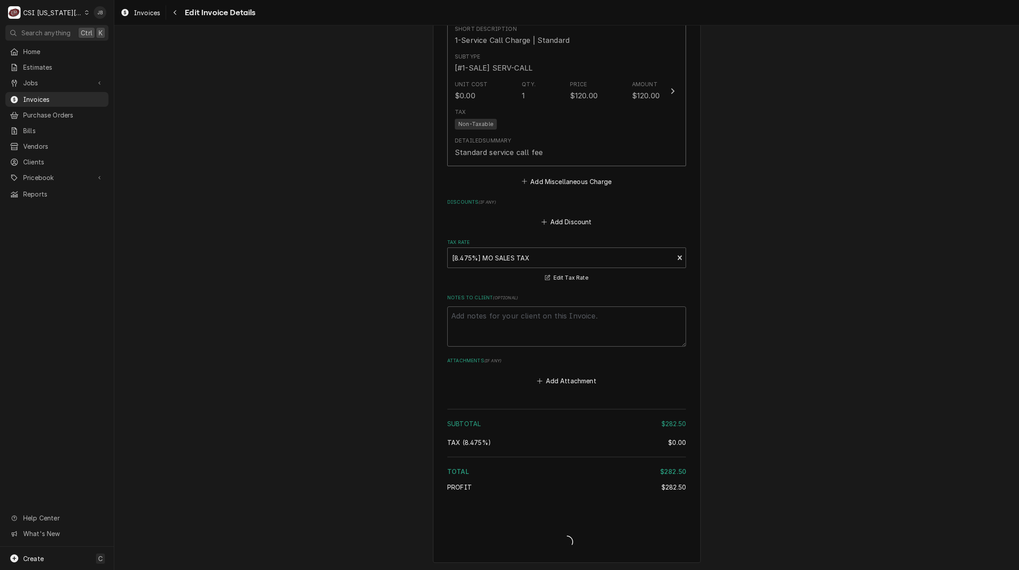
type textarea "x"
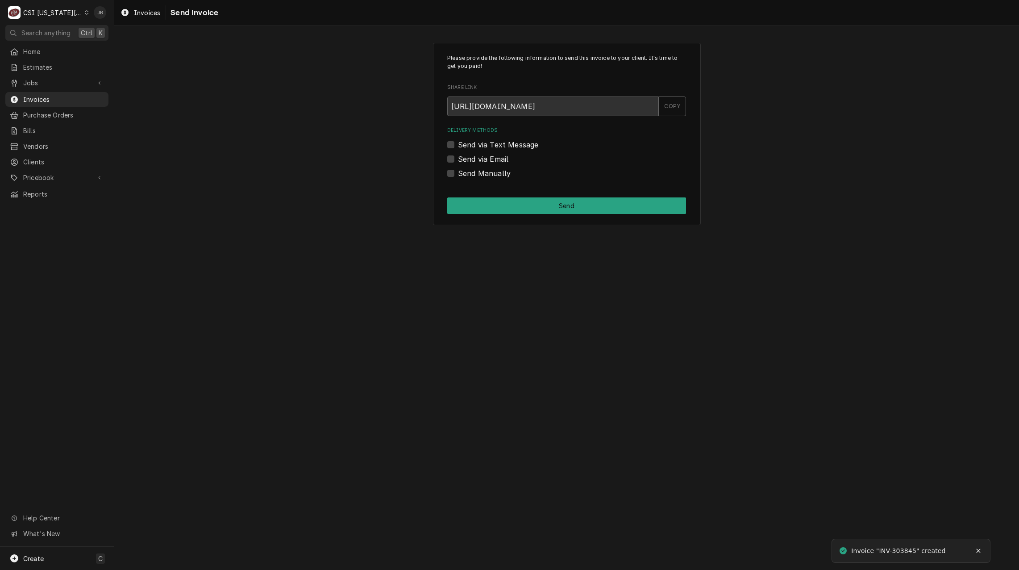
drag, startPoint x: 490, startPoint y: 159, endPoint x: 509, endPoint y: 159, distance: 18.3
click at [490, 158] on label "Send via Email" at bounding box center [483, 159] width 50 height 11
click at [490, 158] on input "Send via Email" at bounding box center [577, 164] width 239 height 20
checkbox input "true"
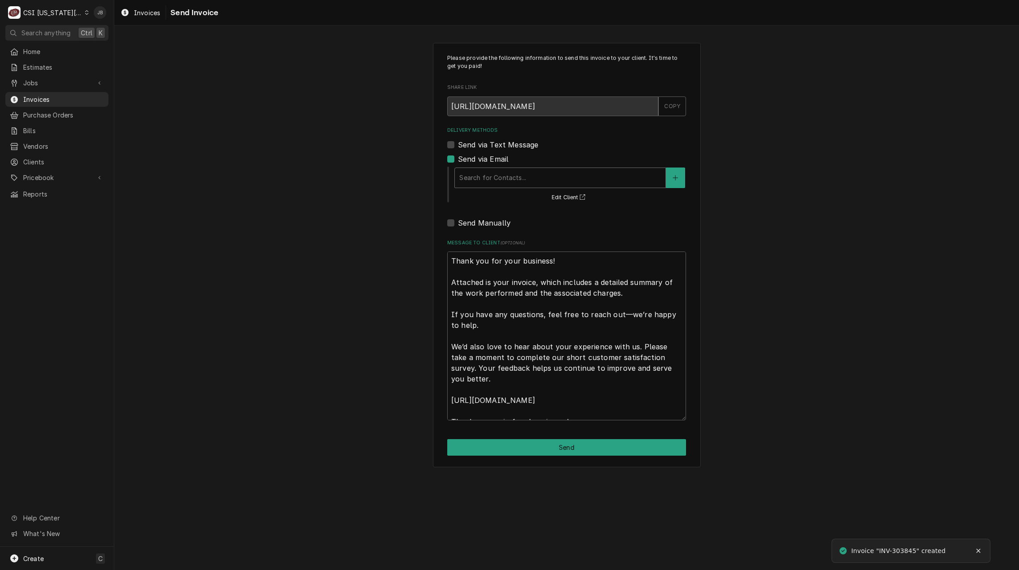
click at [522, 172] on div "Delivery Methods" at bounding box center [560, 178] width 202 height 16
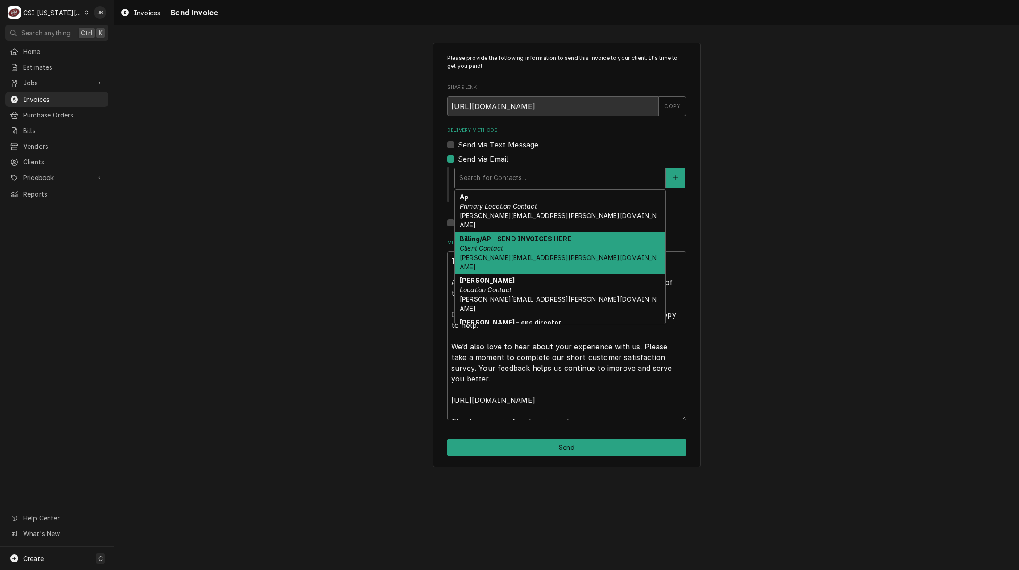
click at [534, 235] on div "Billing/AP - SEND INVOICES HERE Client Contact ciara.butler@lwv-gladstone.com" at bounding box center [560, 253] width 211 height 42
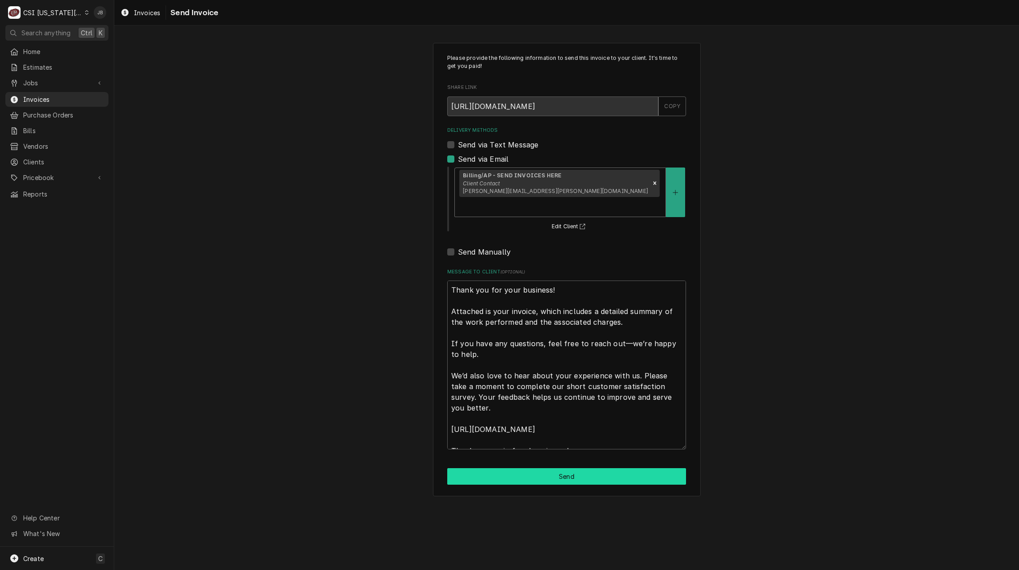
click at [515, 468] on button "Send" at bounding box center [566, 476] width 239 height 17
type textarea "x"
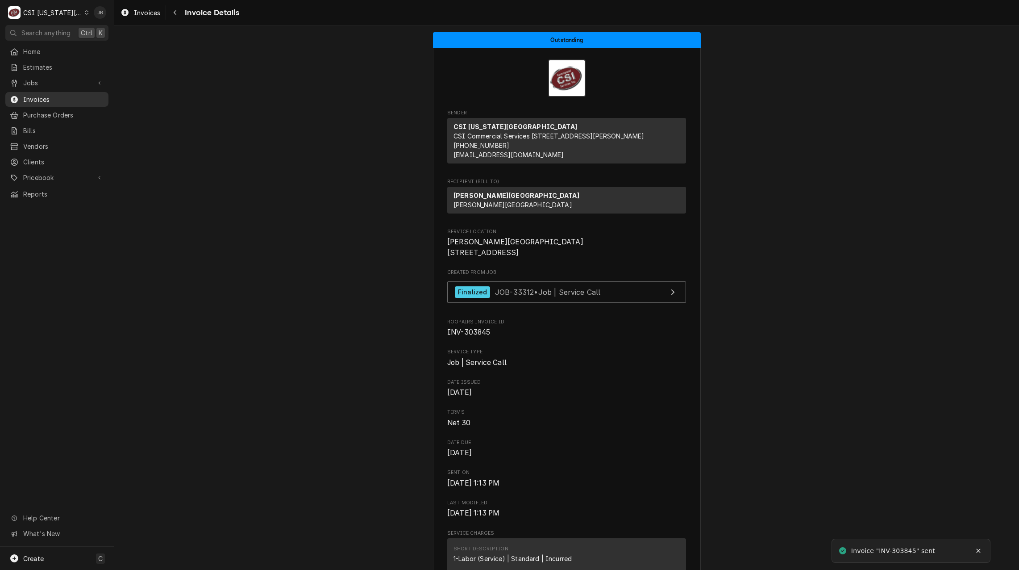
click at [38, 99] on span "Invoices" at bounding box center [63, 99] width 81 height 9
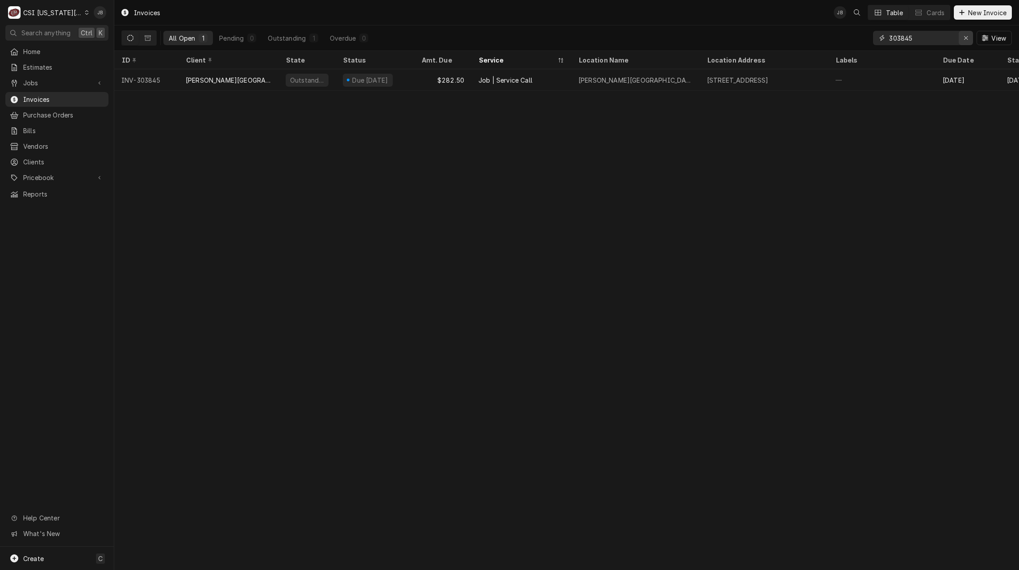
click at [967, 39] on icon "Erase input" at bounding box center [966, 38] width 4 height 4
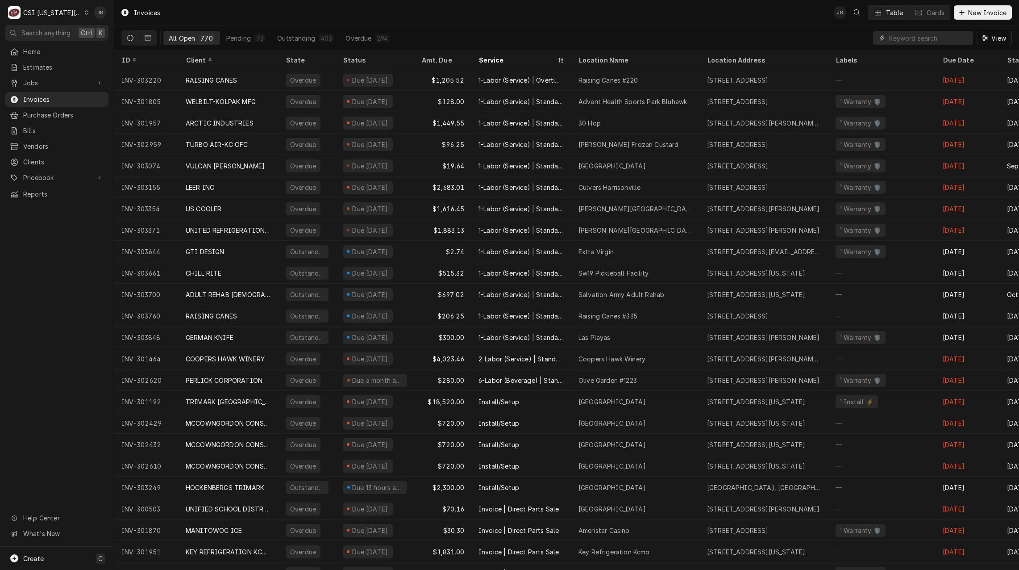
click at [925, 37] on input "Dynamic Content Wrapper" at bounding box center [928, 38] width 79 height 14
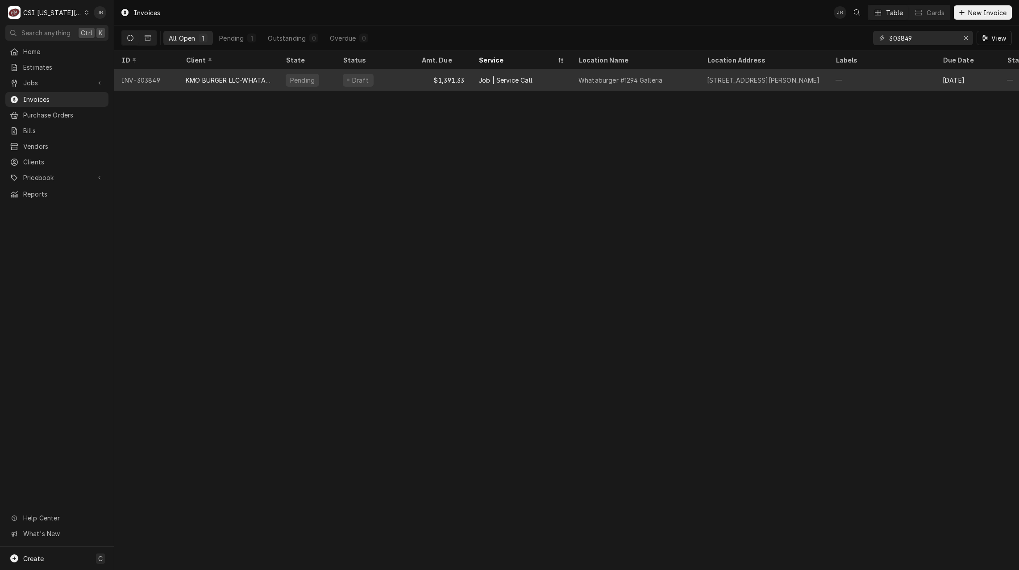
type input "303849"
click at [183, 86] on div "KMO BURGER LLC-WHATABURGER" at bounding box center [229, 79] width 100 height 21
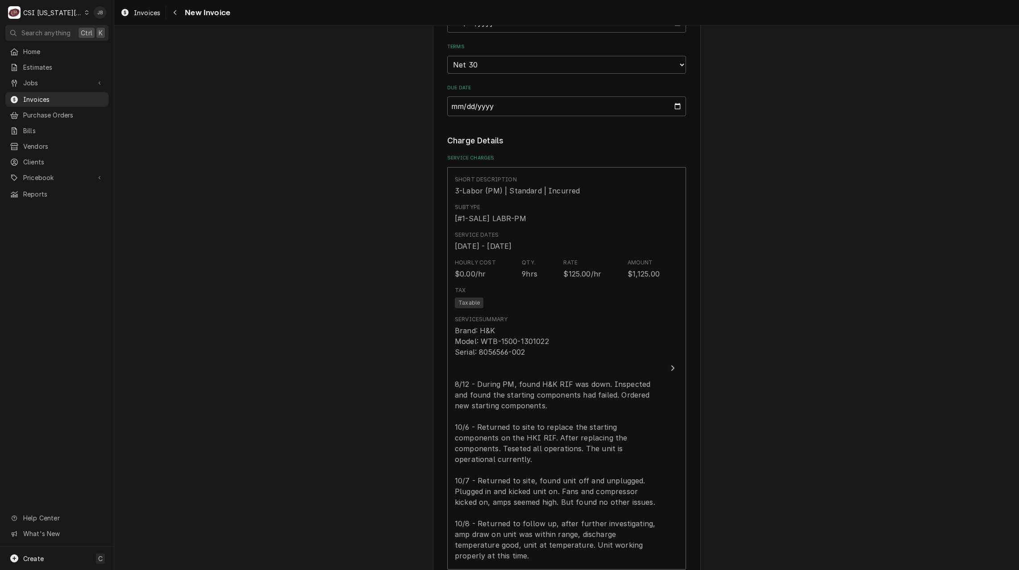
scroll to position [1071, 0]
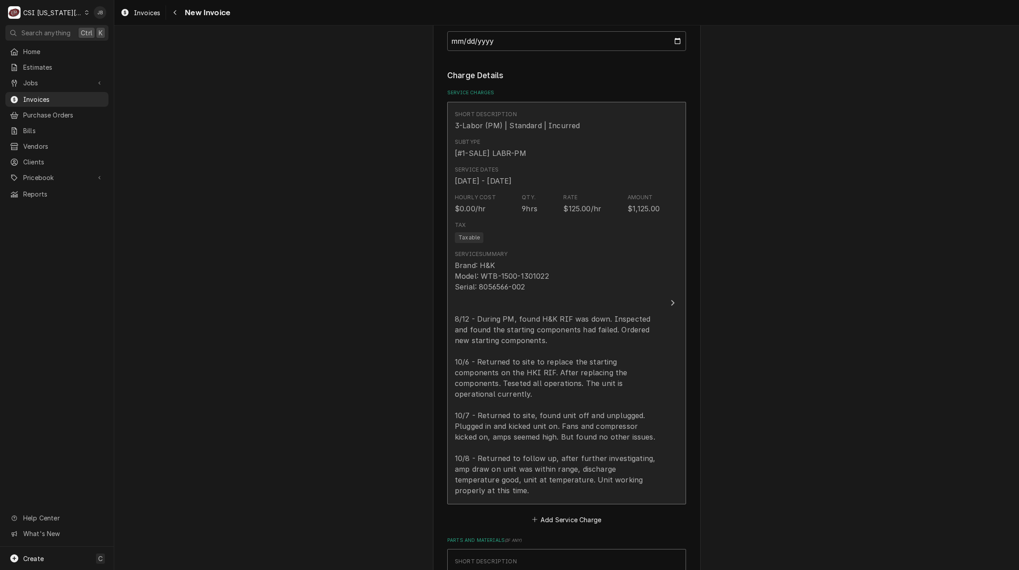
click at [533, 324] on div "Brand: H&K Model: WTB-1500-1301022 Serial: 8056566-002 8/12 - During PM, found …" at bounding box center [557, 378] width 205 height 236
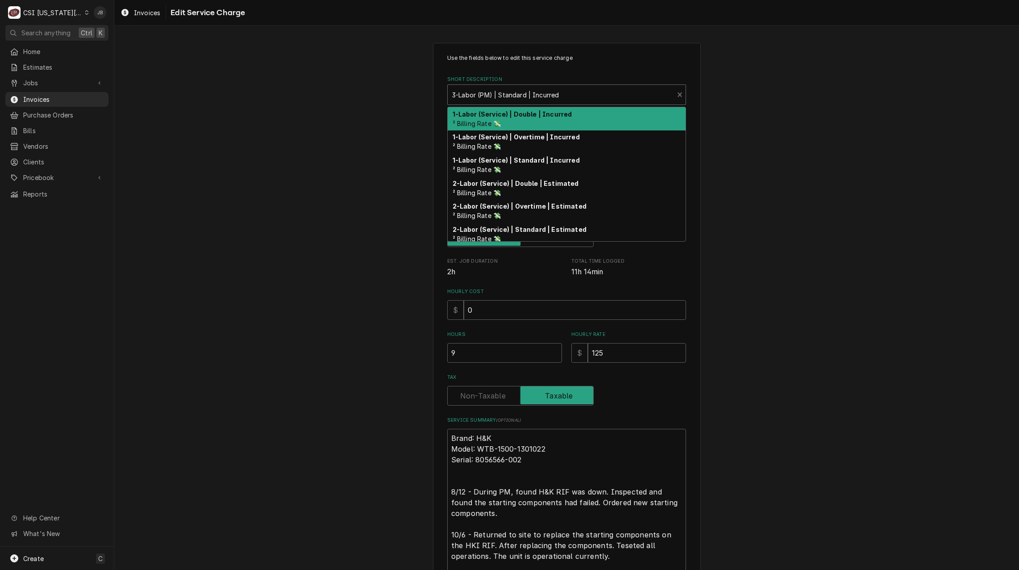
click at [505, 96] on div "Short Description" at bounding box center [560, 95] width 217 height 16
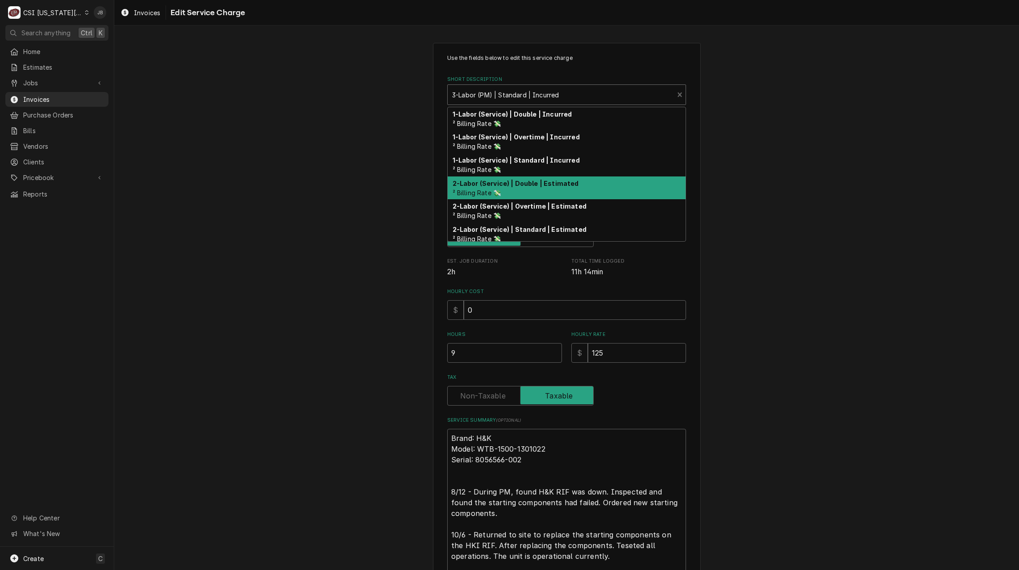
click at [847, 280] on div "Use the fields below to edit this service charge Short Description 10 results a…" at bounding box center [566, 381] width 905 height 693
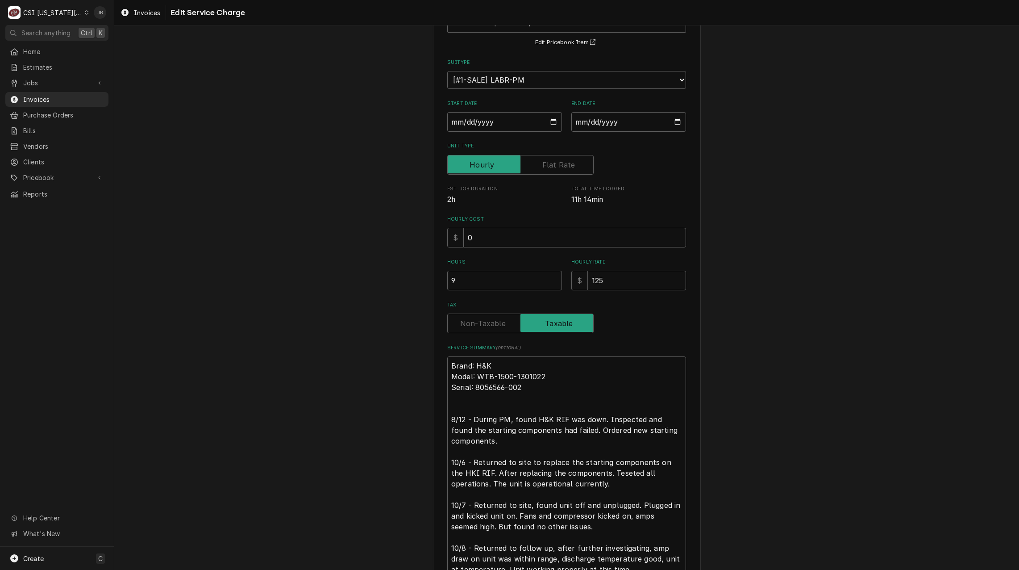
scroll to position [158, 0]
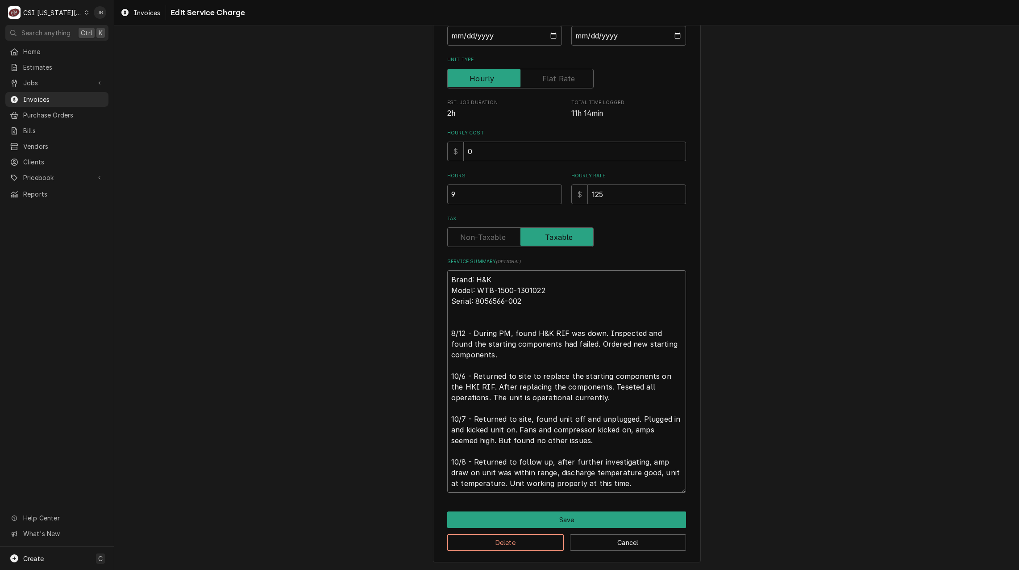
drag, startPoint x: 450, startPoint y: 279, endPoint x: 885, endPoint y: 593, distance: 537.0
click at [885, 569] on html "C CSI Kansas City JB Search anything Ctrl K Home Estimates Jobs Jobs Job Series…" at bounding box center [509, 285] width 1019 height 570
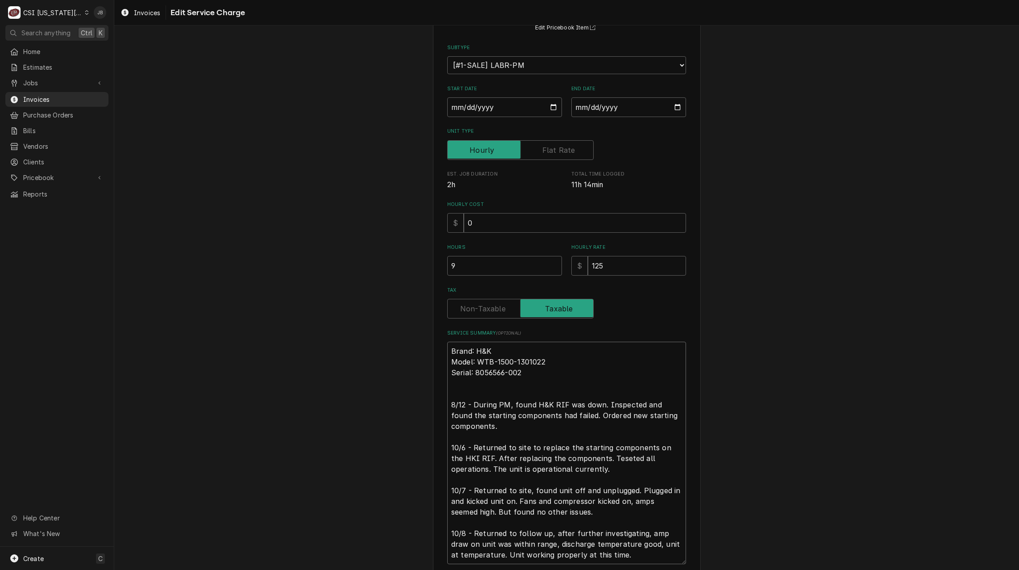
scroll to position [0, 0]
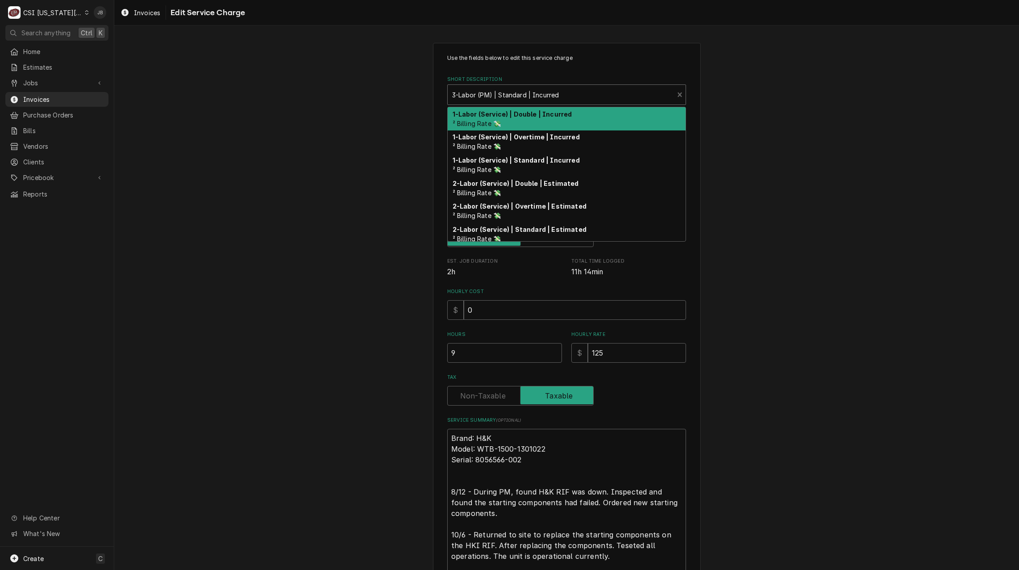
click at [506, 94] on div "Short Description" at bounding box center [560, 95] width 217 height 16
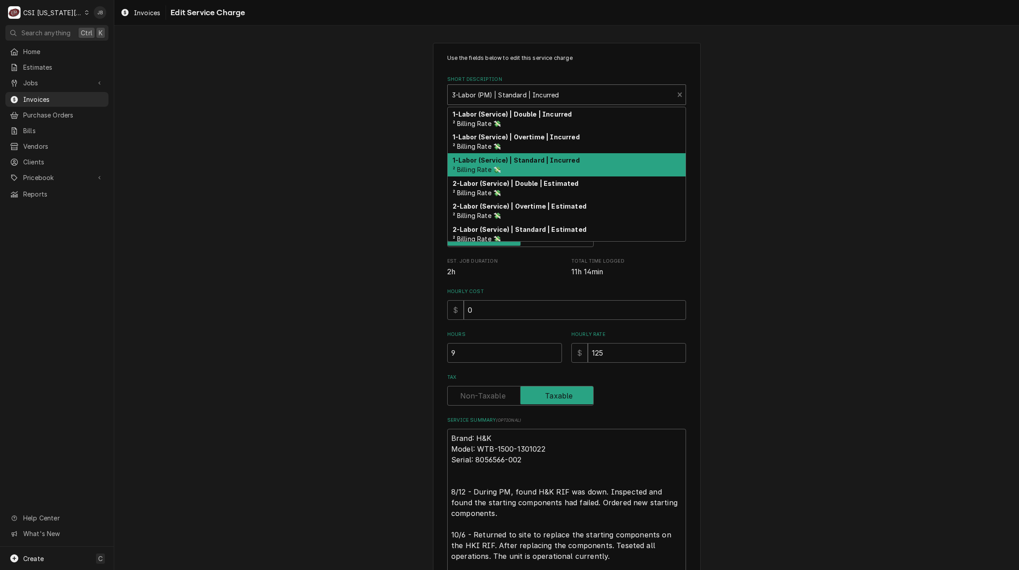
click at [559, 166] on div "1-Labor (Service) | Standard | Incurred ² Billing Rate 💸" at bounding box center [567, 164] width 238 height 23
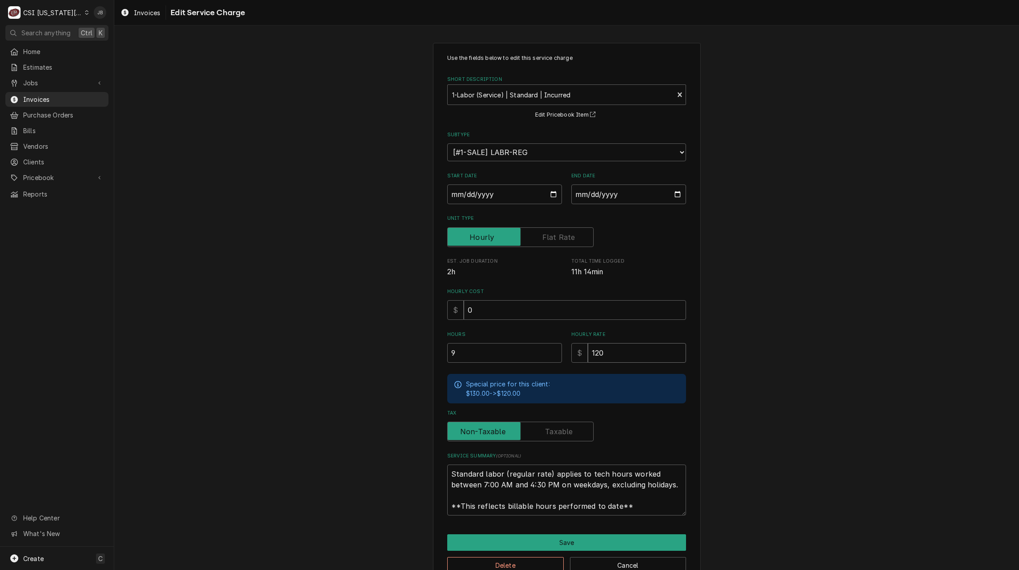
drag, startPoint x: 582, startPoint y: 350, endPoint x: 522, endPoint y: 351, distance: 59.8
click at [522, 351] on div "Hours 9 Hourly Rate $ 120" at bounding box center [566, 347] width 239 height 32
click at [759, 375] on div "Use the fields below to edit this service charge Short Description 1-Labor (Ser…" at bounding box center [566, 314] width 905 height 558
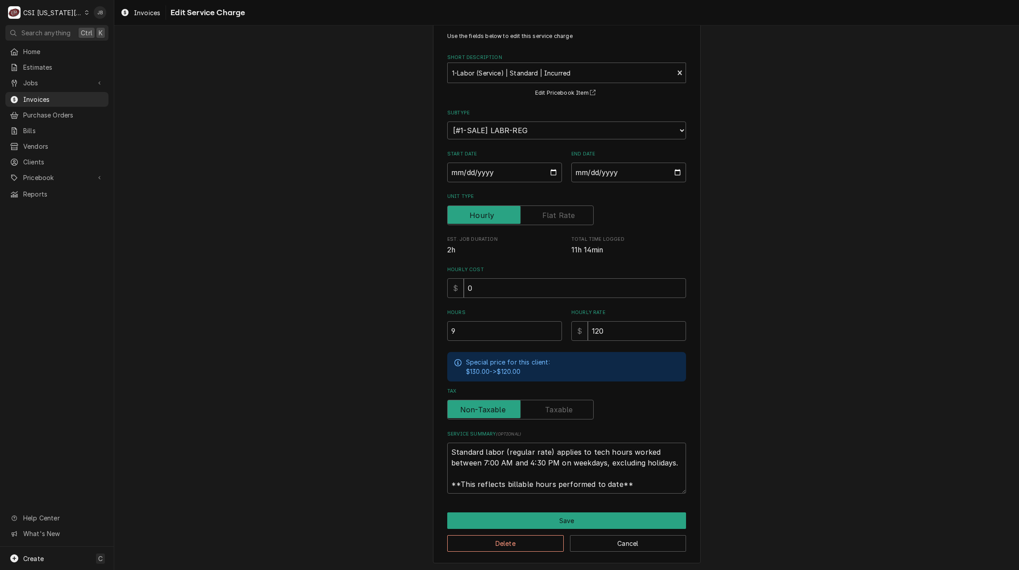
scroll to position [11, 0]
click at [509, 517] on button "Save" at bounding box center [566, 520] width 239 height 17
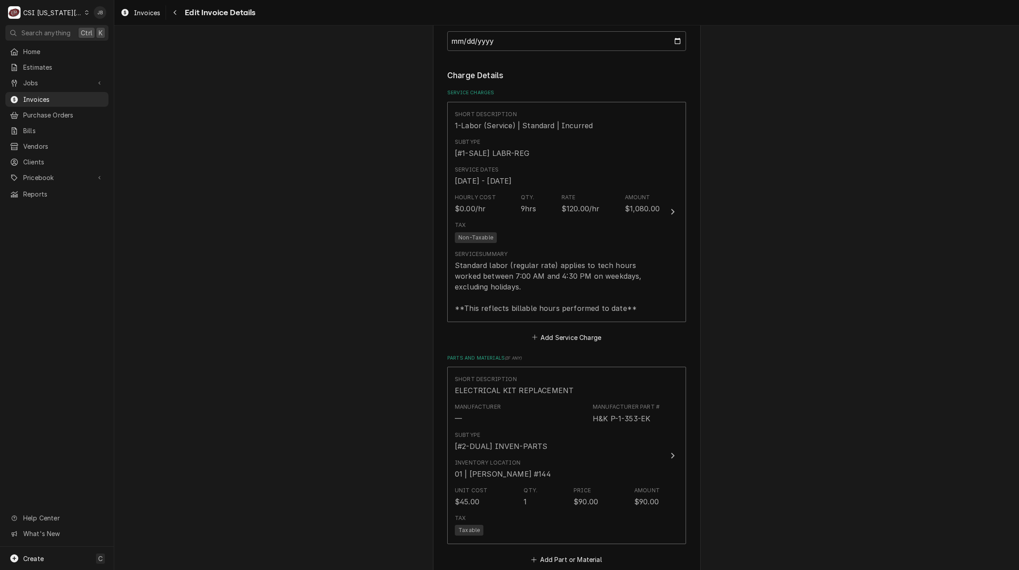
scroll to position [1061, 0]
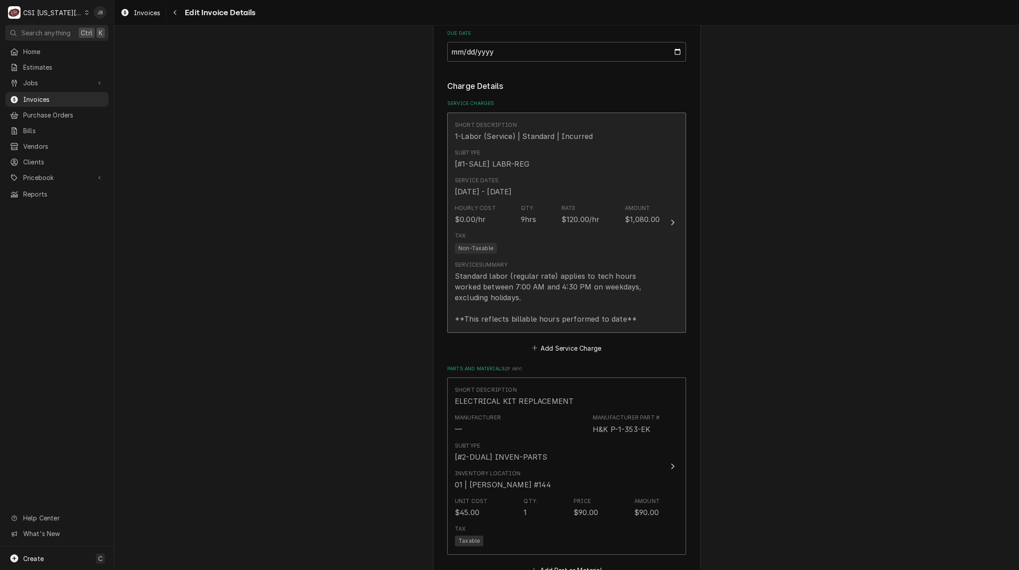
click at [544, 204] on div "Hourly Cost $0.00/hr Qty. 9hrs Rate $120.00/hr Amount $1,080.00" at bounding box center [557, 214] width 205 height 28
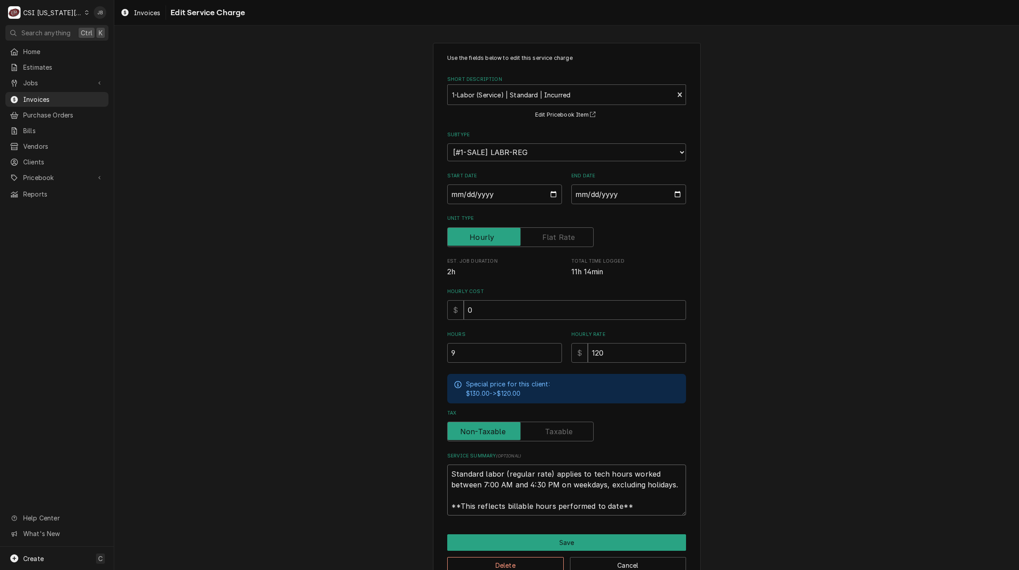
scroll to position [11, 0]
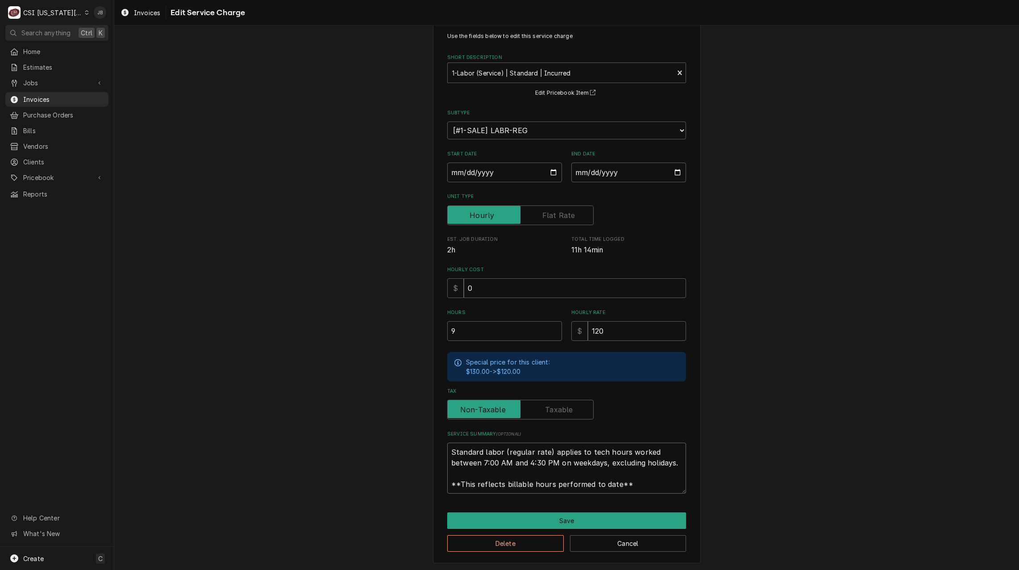
drag, startPoint x: 448, startPoint y: 472, endPoint x: 887, endPoint y: 593, distance: 455.2
click at [887, 569] on html "C CSI Kansas City JB Search anything Ctrl K Home Estimates Jobs Jobs Job Series…" at bounding box center [509, 285] width 1019 height 570
paste textarea "Brand: H&K Model: WTB-1500-1301022 Serial: 8056566-002 8/12 - During PM, found …"
type textarea "x"
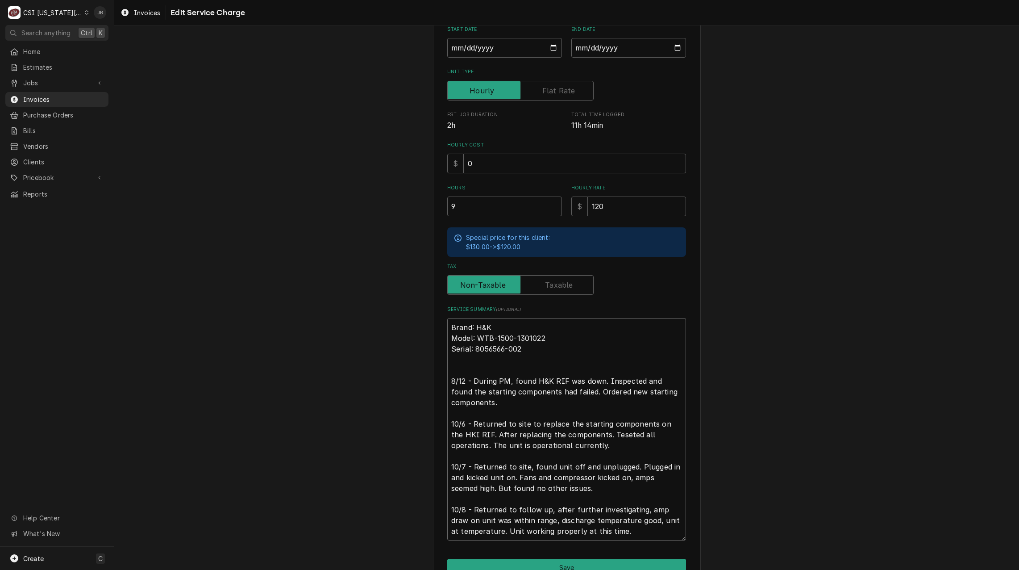
scroll to position [193, 0]
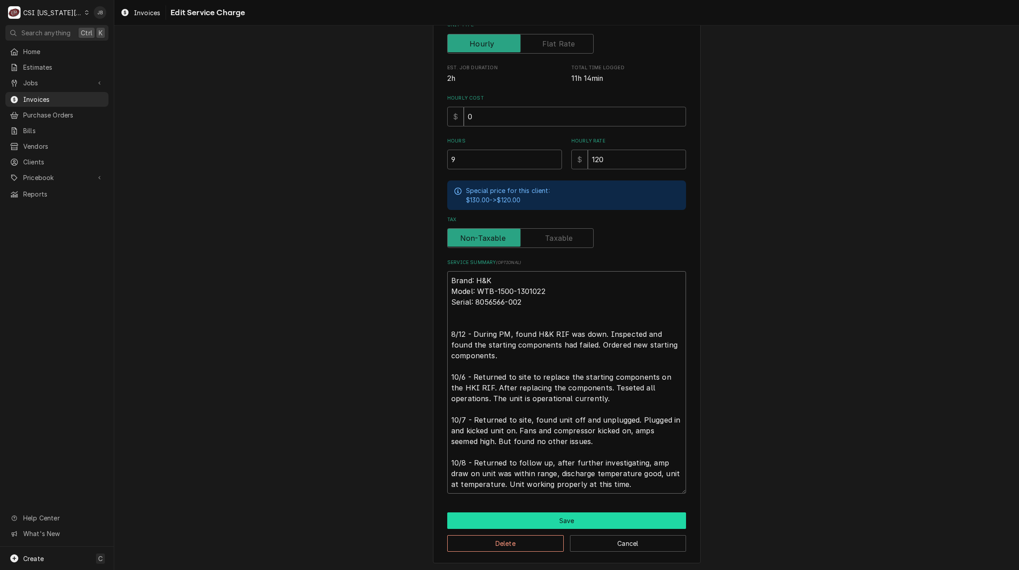
type textarea "Brand: H&K Model: WTB-1500-1301022 Serial: 8056566-002 8/12 - During PM, found …"
click at [541, 519] on button "Save" at bounding box center [566, 520] width 239 height 17
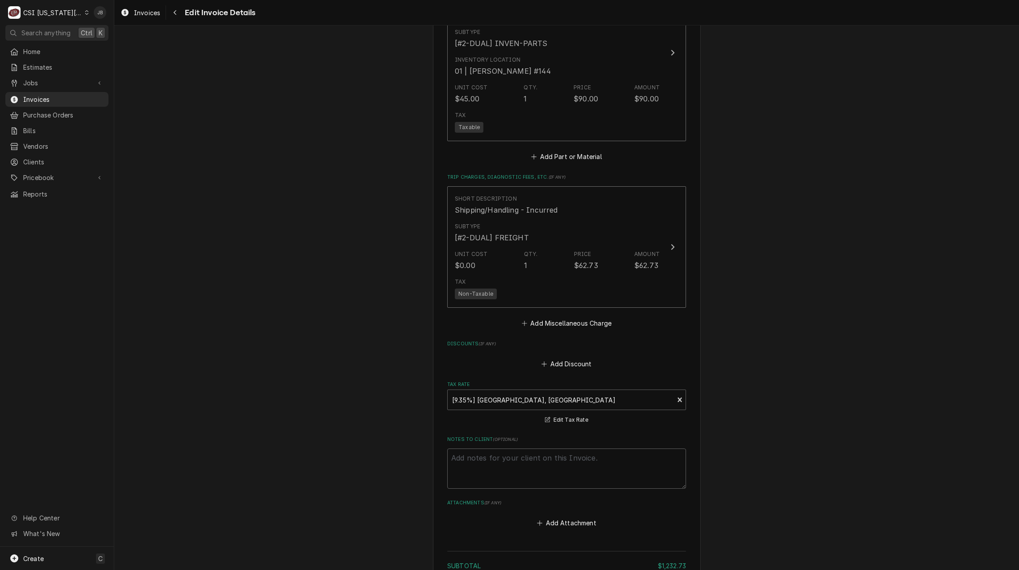
scroll to position [1764, 0]
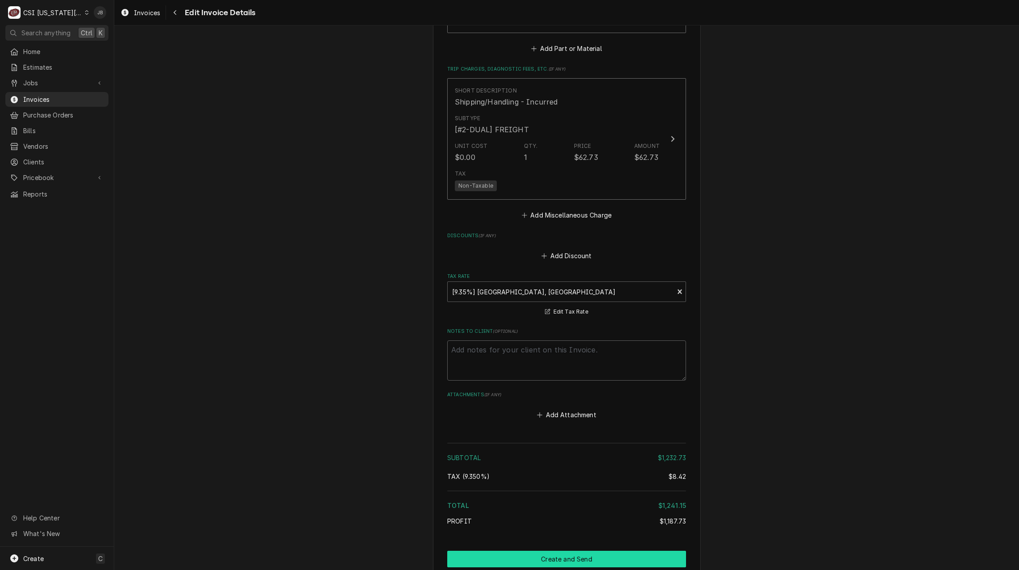
click at [508, 550] on button "Create and Send" at bounding box center [566, 558] width 239 height 17
type textarea "x"
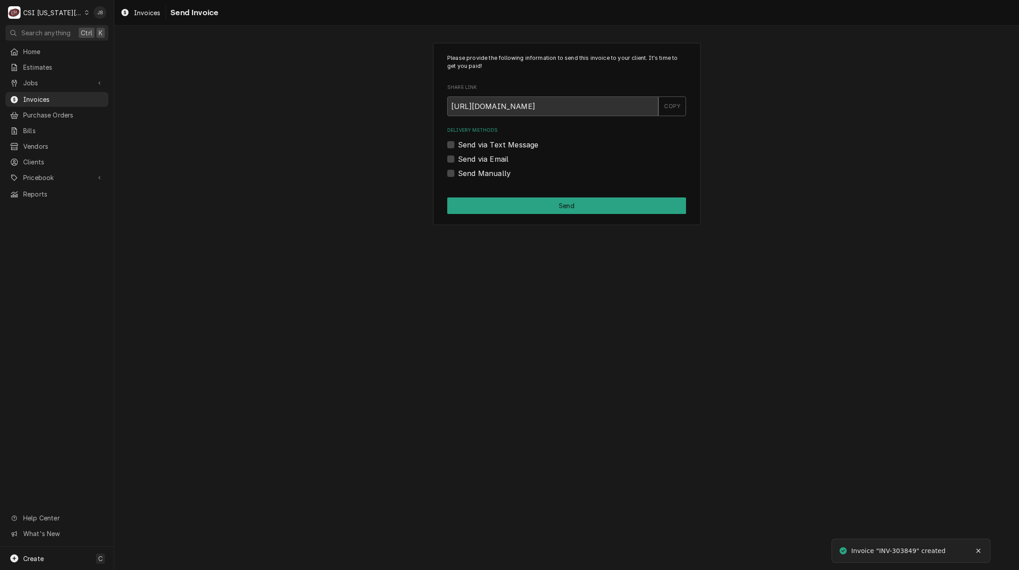
click at [497, 157] on label "Send via Email" at bounding box center [483, 159] width 50 height 11
click at [497, 157] on input "Send via Email" at bounding box center [577, 164] width 239 height 20
checkbox input "true"
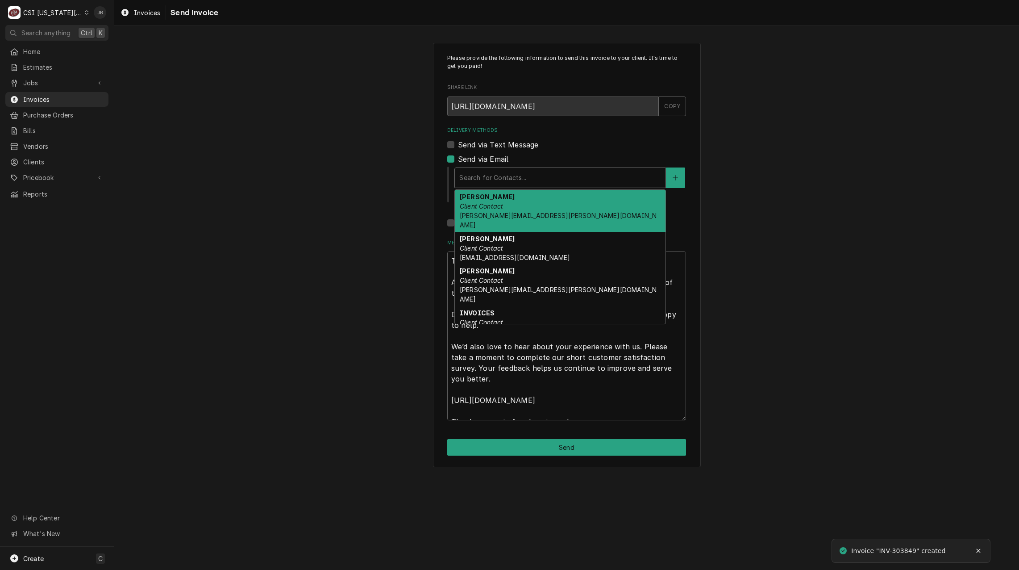
click at [514, 182] on div "Delivery Methods" at bounding box center [560, 178] width 202 height 16
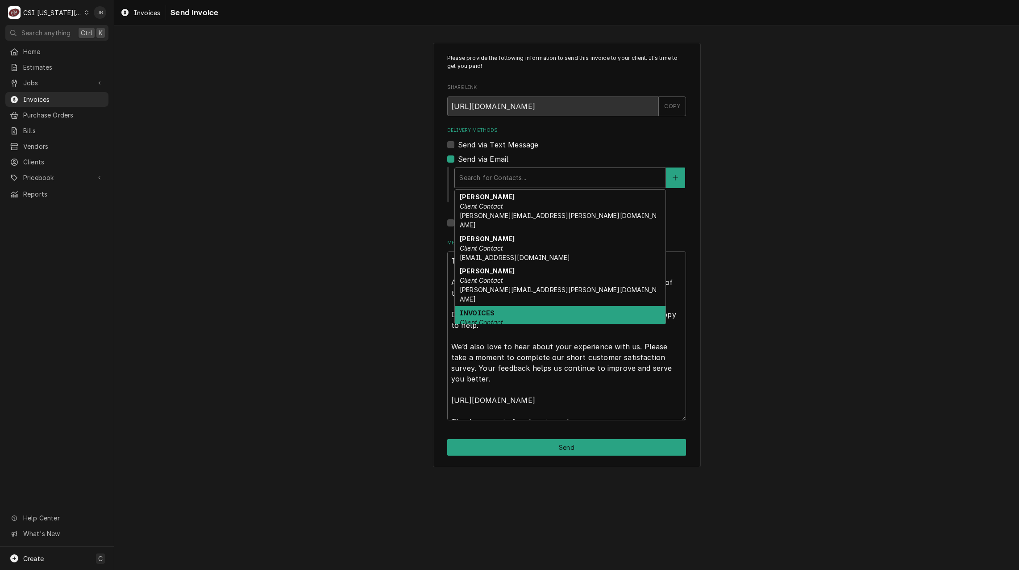
click at [514, 308] on div "INVOICES Client Contact ap@kmoburger.com" at bounding box center [560, 322] width 211 height 33
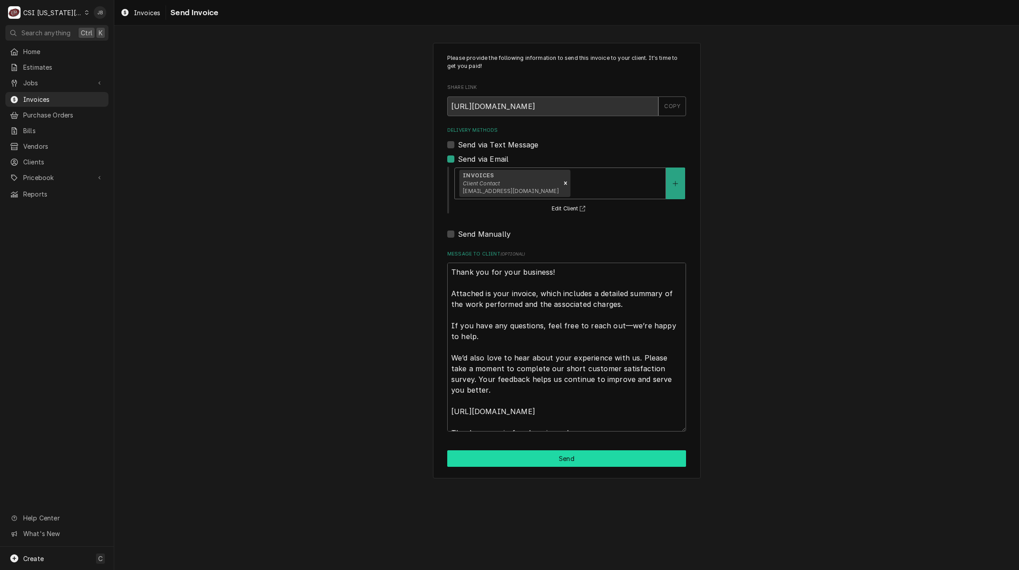
click at [511, 462] on button "Send" at bounding box center [566, 458] width 239 height 17
type textarea "x"
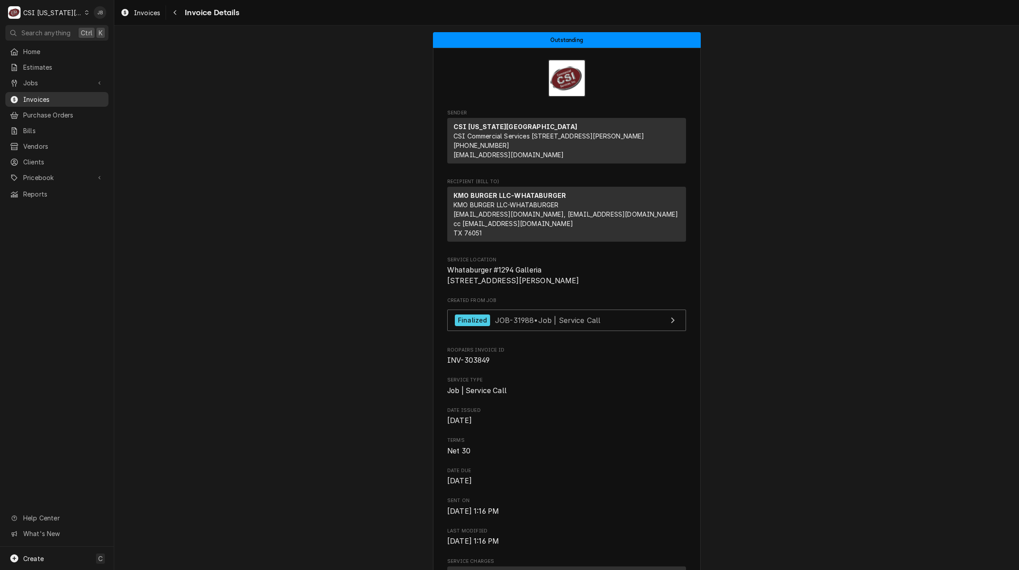
click at [69, 98] on span "Invoices" at bounding box center [63, 99] width 81 height 9
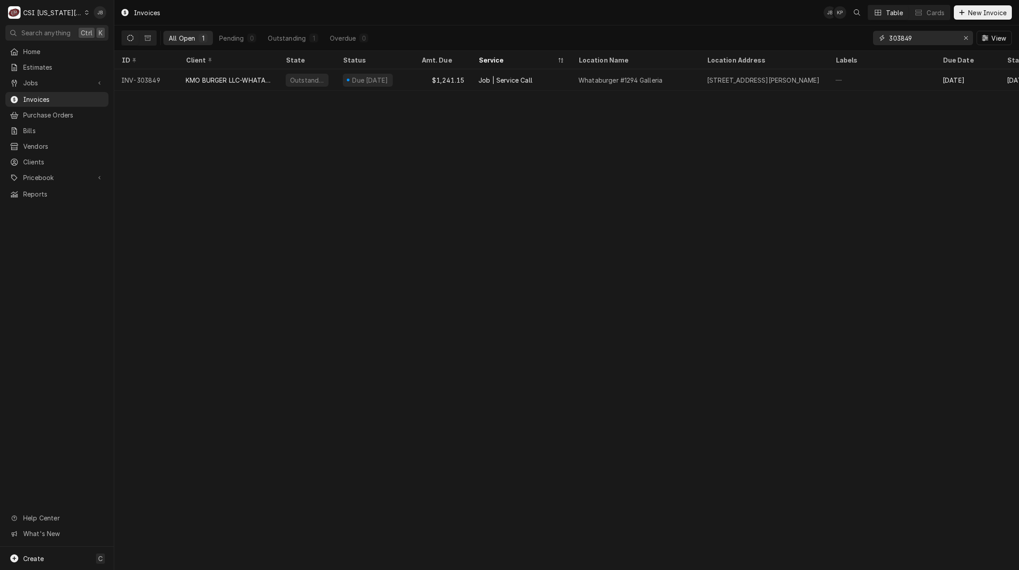
click at [914, 33] on input "303849" at bounding box center [922, 38] width 67 height 14
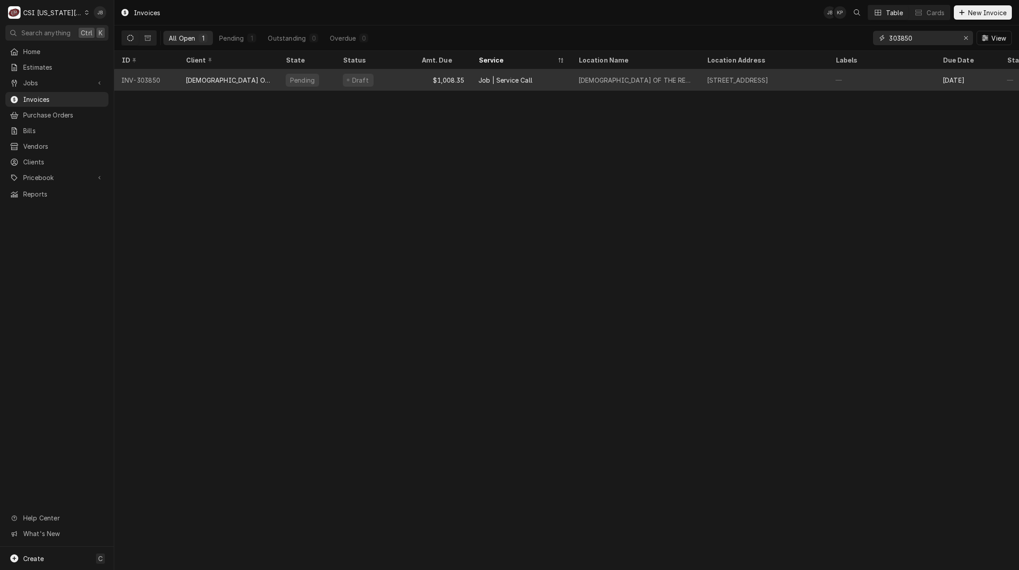
type input "303850"
click at [207, 78] on div "[DEMOGRAPHIC_DATA] OF THE RESURRECTION - LEAWOOD" at bounding box center [229, 79] width 86 height 9
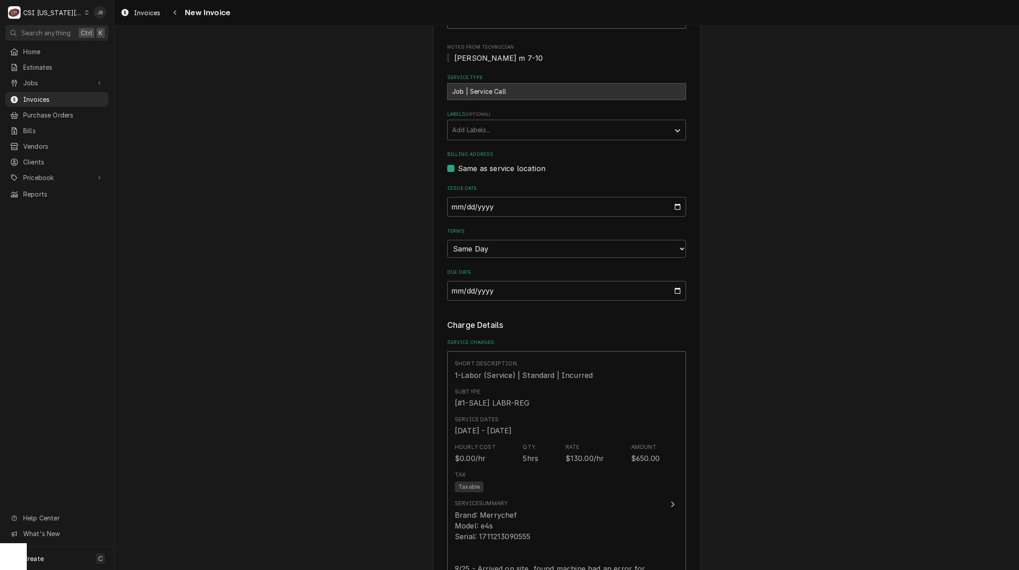
scroll to position [179, 0]
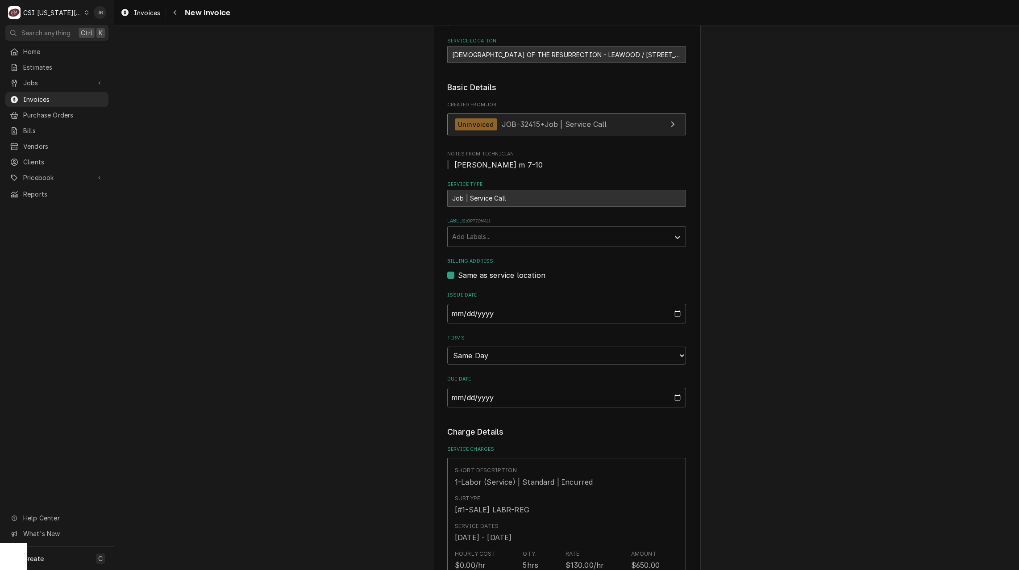
click at [502, 128] on span "JOB-32415 • Job | Service Call" at bounding box center [554, 124] width 105 height 9
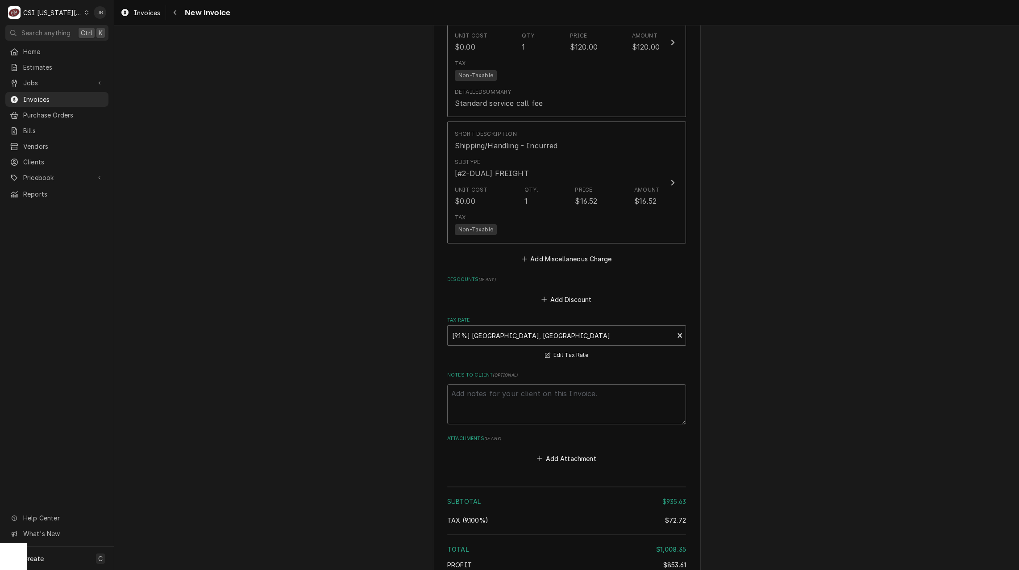
scroll to position [1339, 0]
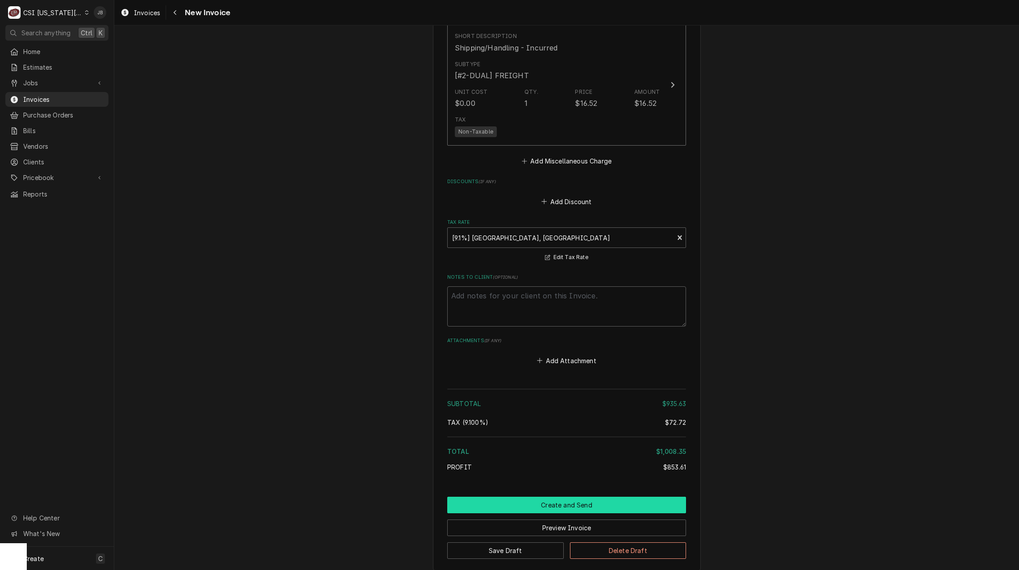
click at [517, 507] on button "Create and Send" at bounding box center [566, 504] width 239 height 17
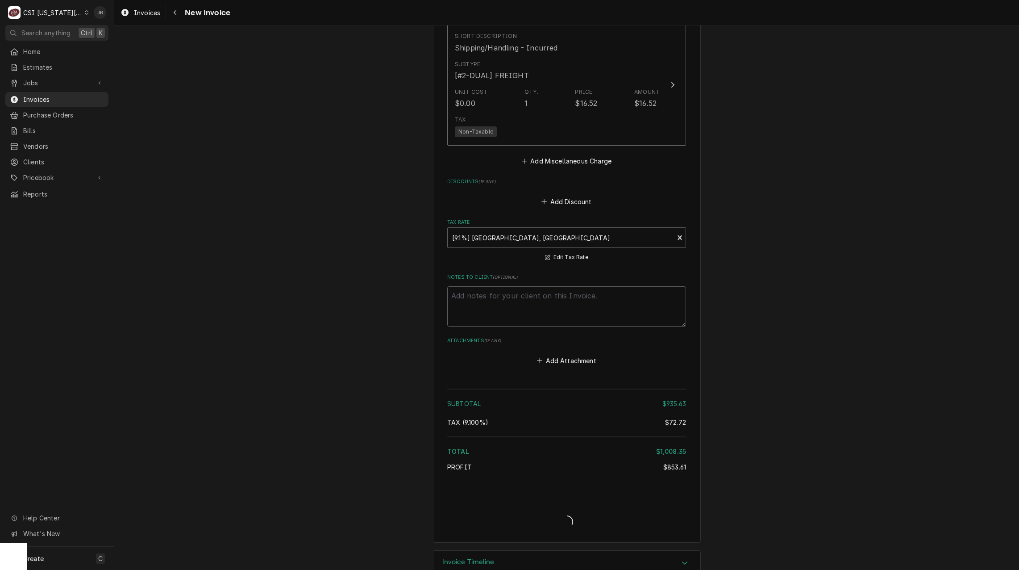
type textarea "x"
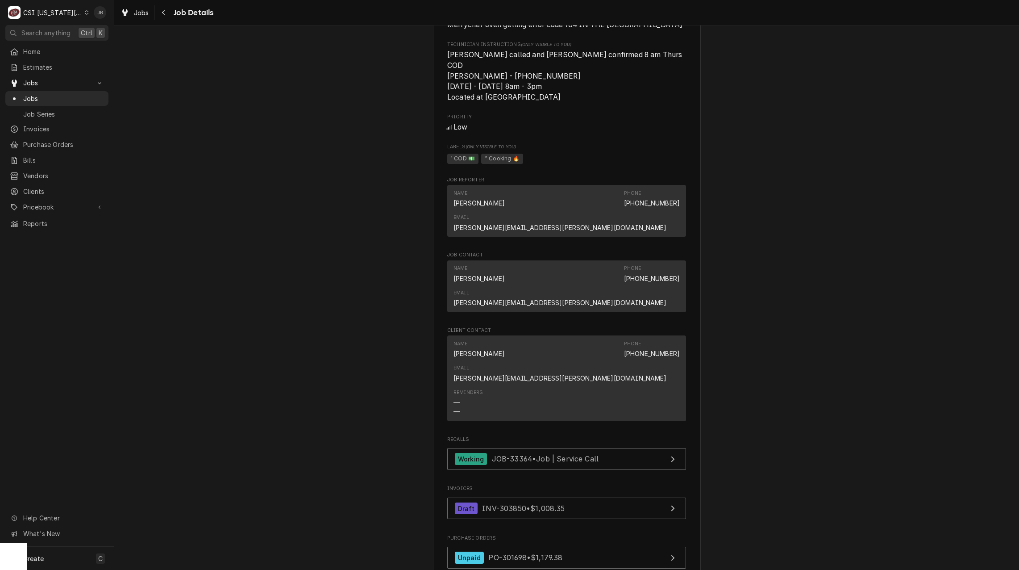
scroll to position [553, 0]
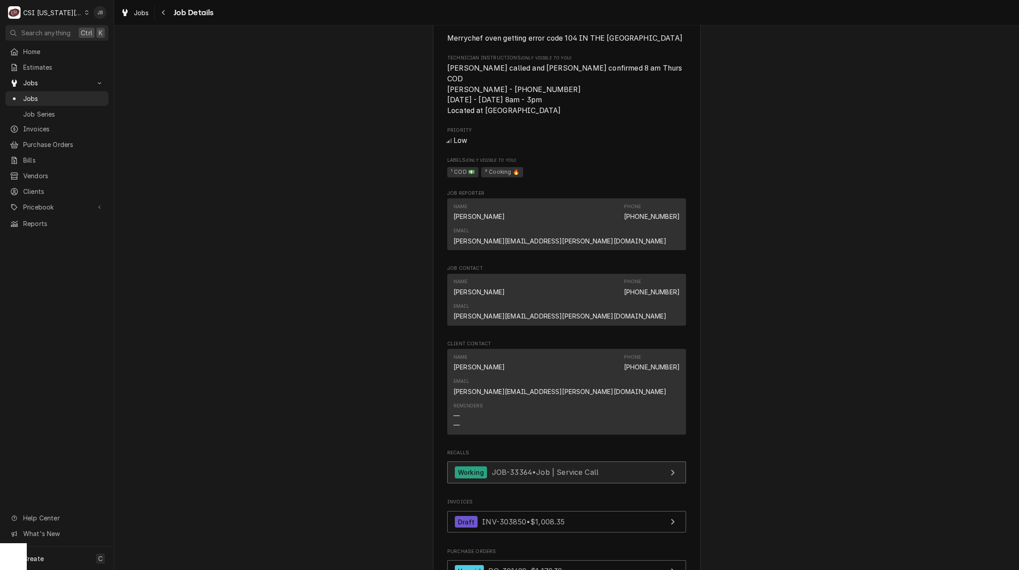
click at [517, 467] on span "JOB-33364 • Job | Service Call" at bounding box center [545, 471] width 107 height 9
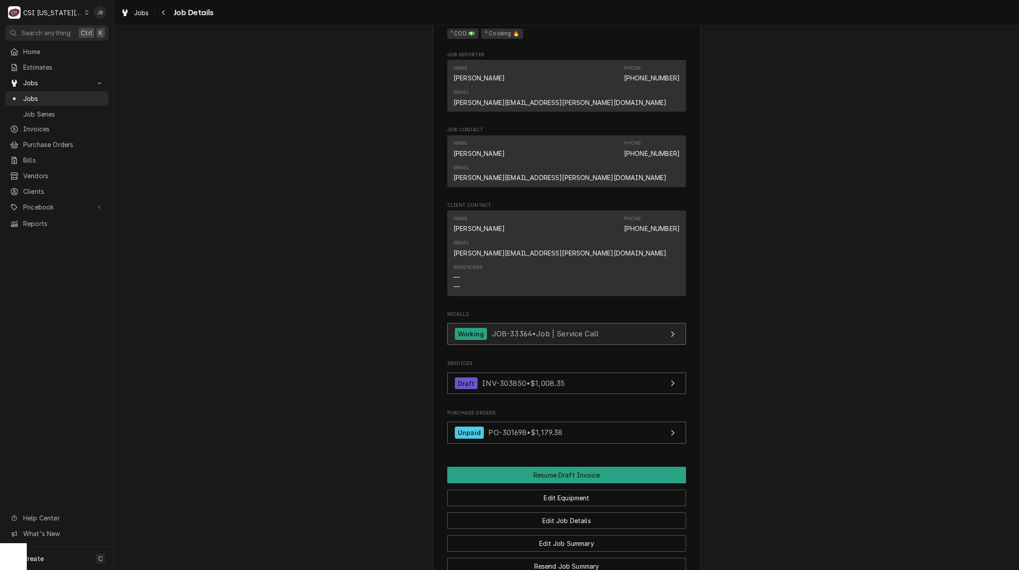
scroll to position [824, 0]
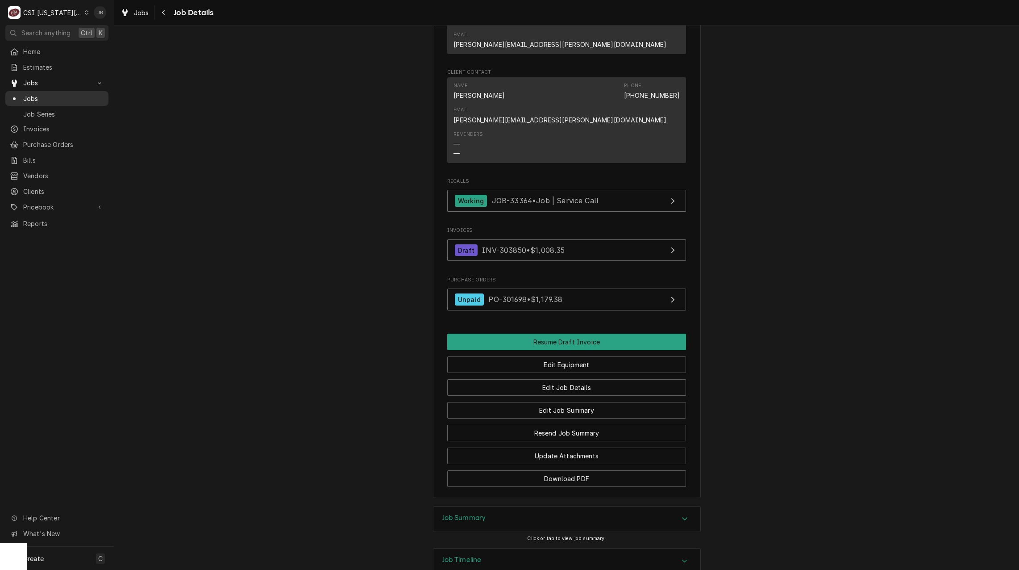
drag, startPoint x: 49, startPoint y: 97, endPoint x: 58, endPoint y: 92, distance: 10.8
click at [49, 97] on span "Jobs" at bounding box center [63, 98] width 81 height 9
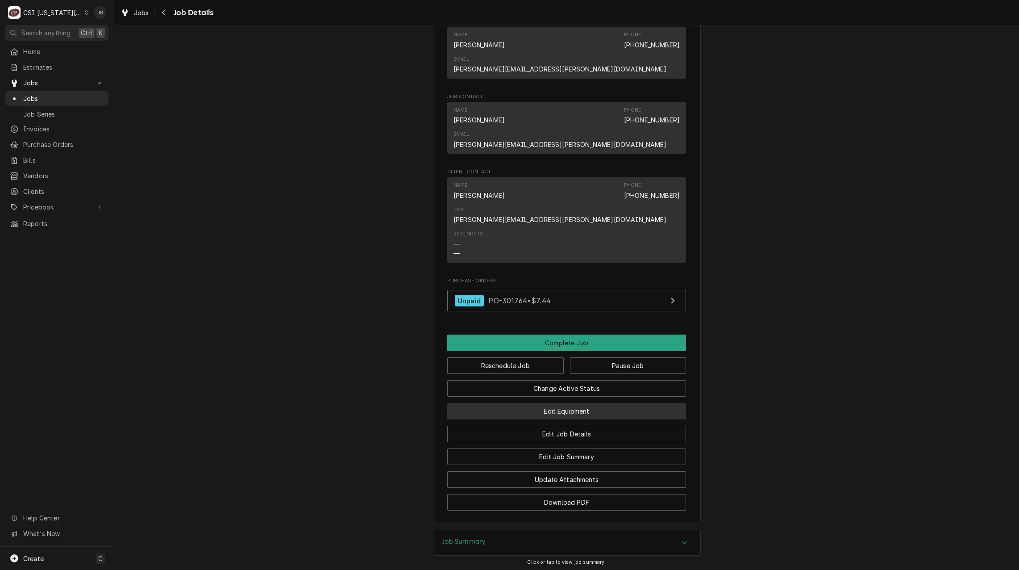
scroll to position [902, 0]
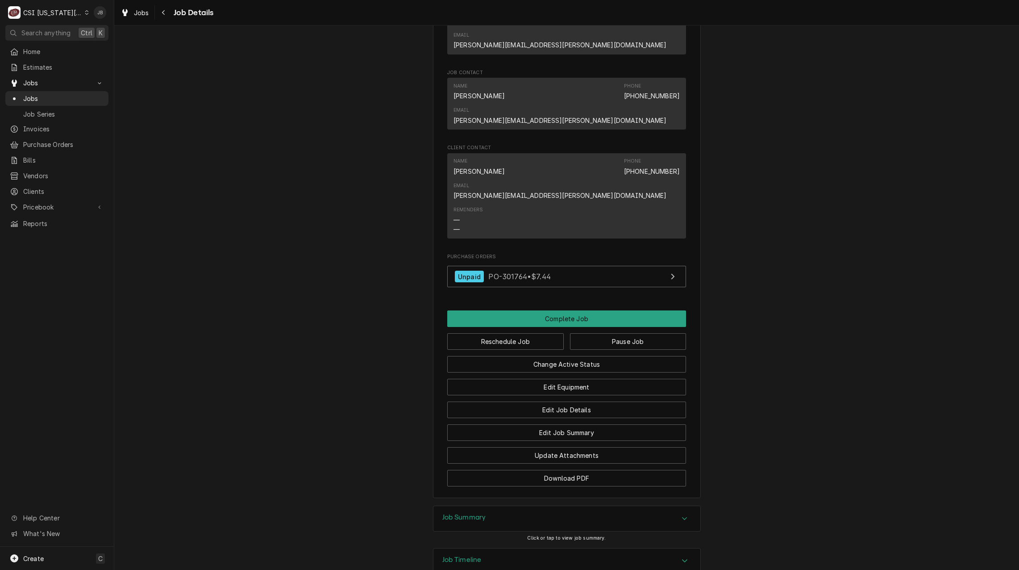
click at [500, 506] on div "Job Summary" at bounding box center [567, 518] width 267 height 25
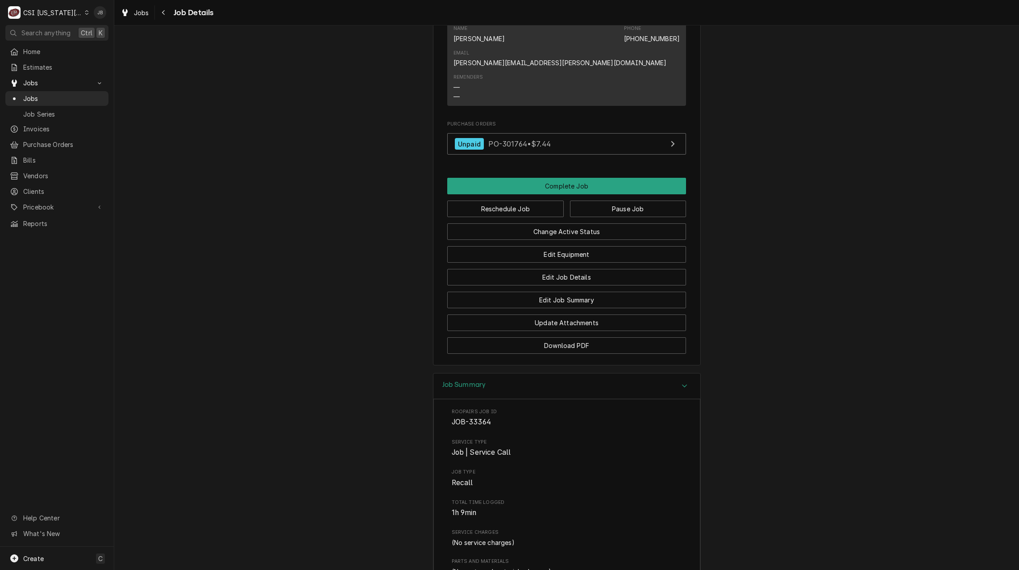
scroll to position [1210, 0]
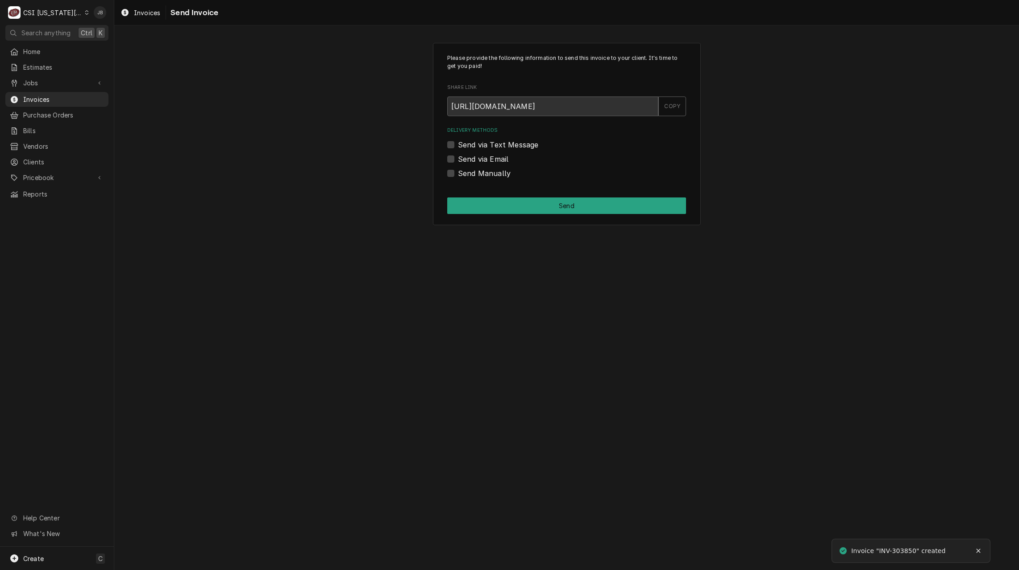
click at [475, 158] on label "Send via Email" at bounding box center [483, 159] width 50 height 11
click at [475, 158] on input "Send via Email" at bounding box center [577, 164] width 239 height 20
checkbox input "true"
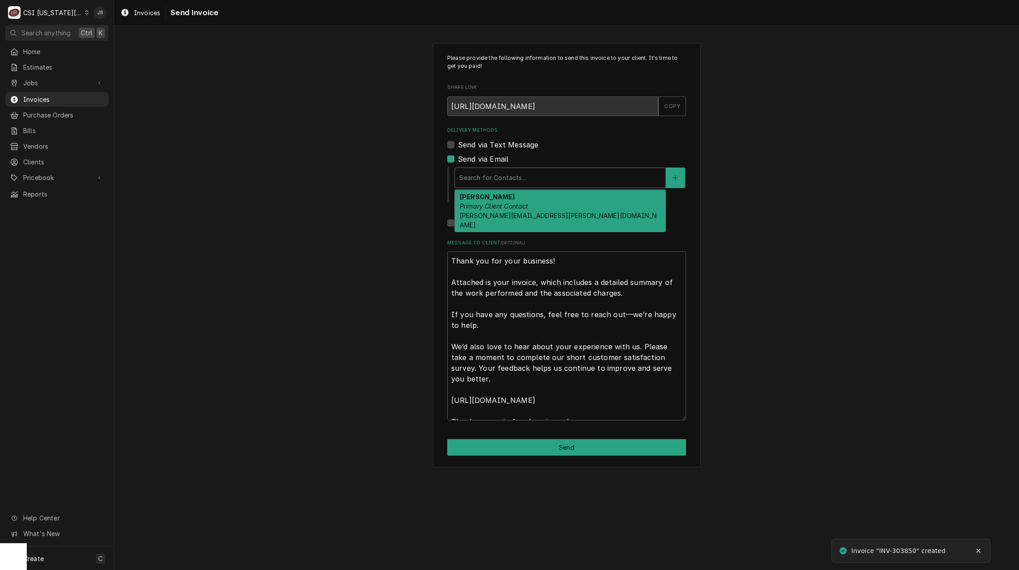
click at [523, 175] on div "Delivery Methods" at bounding box center [560, 178] width 202 height 16
click at [845, 115] on div "Please provide the following information to send this invoice to your client. I…" at bounding box center [566, 255] width 905 height 440
click at [525, 175] on div "Delivery Methods" at bounding box center [560, 178] width 202 height 16
drag, startPoint x: 491, startPoint y: 212, endPoint x: 549, endPoint y: 230, distance: 60.9
click at [491, 213] on span "logan.shaver@cor.org" at bounding box center [558, 220] width 197 height 17
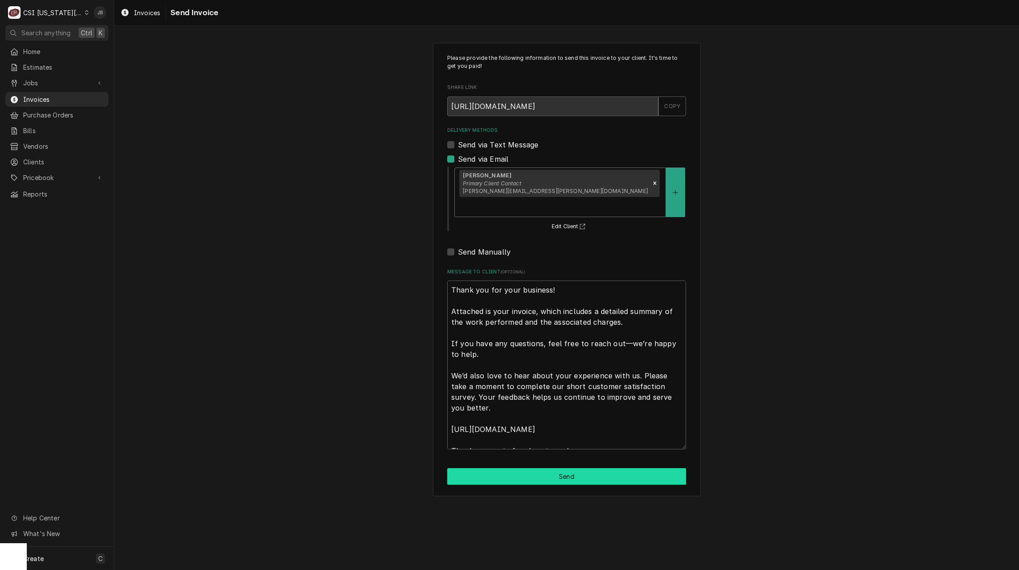
click at [520, 468] on button "Send" at bounding box center [566, 476] width 239 height 17
type textarea "x"
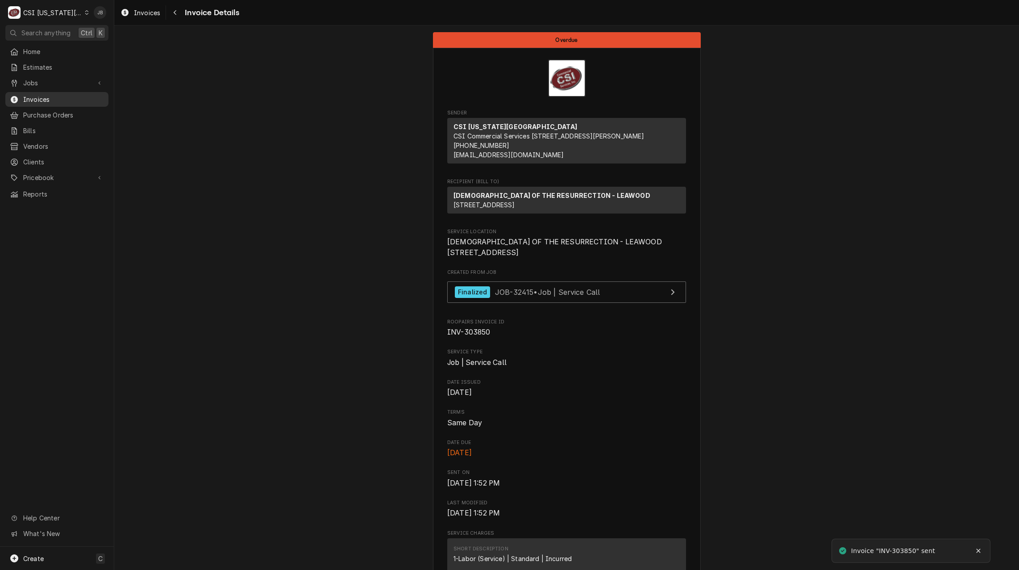
click at [37, 96] on span "Invoices" at bounding box center [63, 99] width 81 height 9
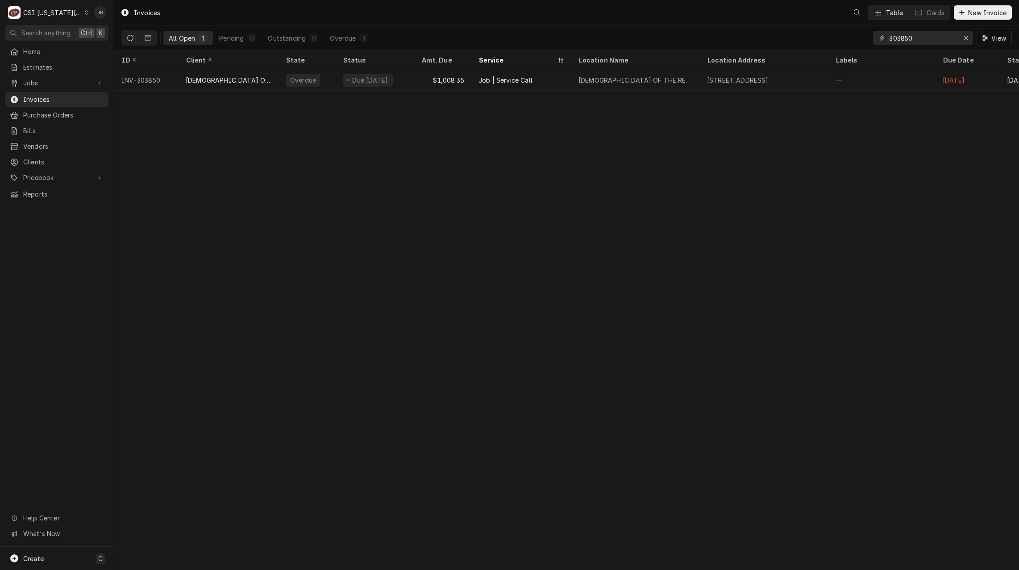
click at [925, 37] on input "303850" at bounding box center [922, 38] width 67 height 14
type input "303852"
drag, startPoint x: 233, startPoint y: 64, endPoint x: 227, endPoint y: 67, distance: 6.2
click at [228, 66] on th "Client" at bounding box center [229, 60] width 100 height 18
click at [158, 59] on div "ID" at bounding box center [145, 59] width 48 height 9
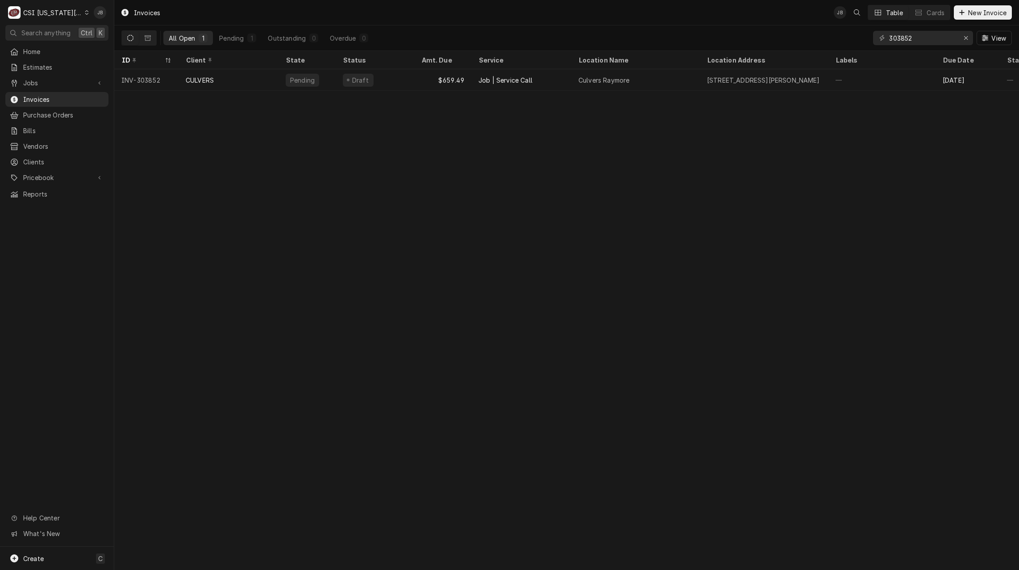
click at [158, 59] on div "ID" at bounding box center [141, 59] width 41 height 9
click at [153, 59] on div "ID" at bounding box center [141, 59] width 41 height 9
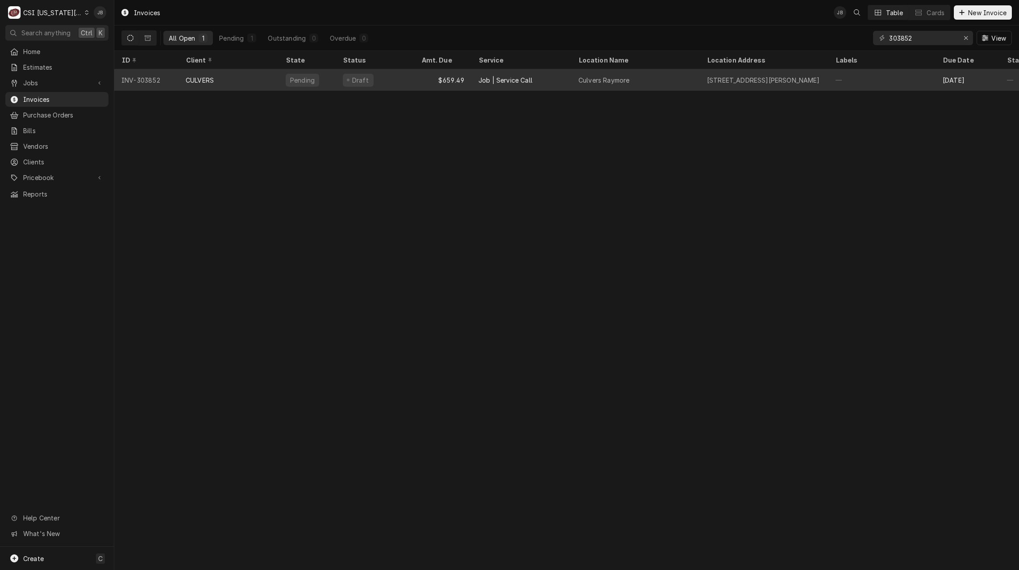
click at [215, 75] on div "CULVERS" at bounding box center [229, 79] width 100 height 21
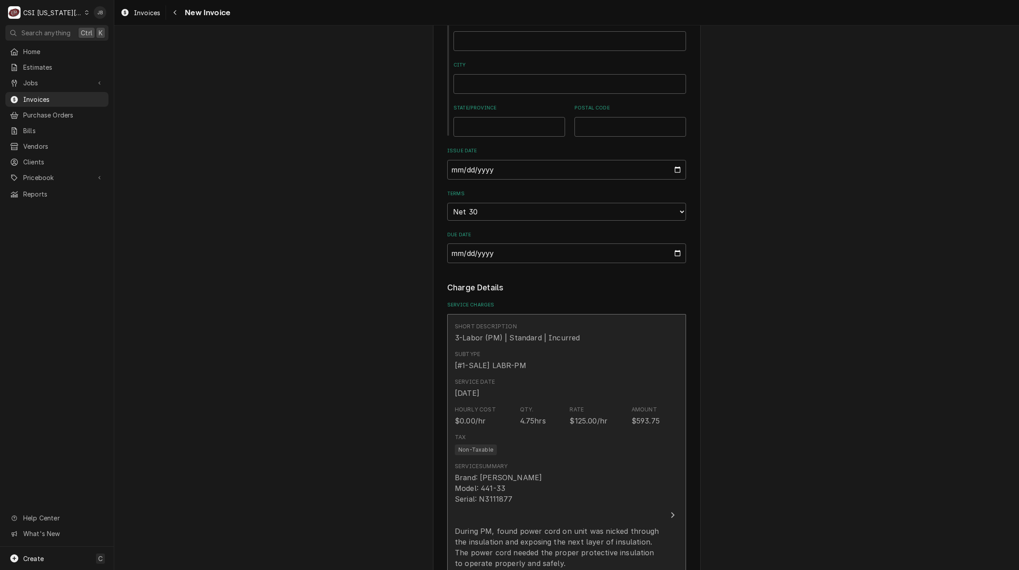
scroll to position [804, 0]
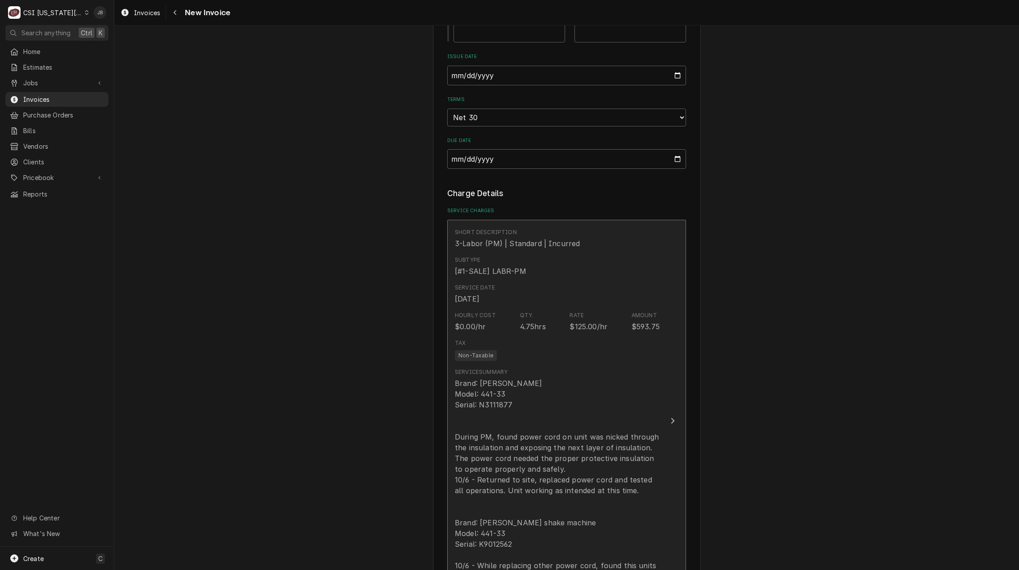
click at [547, 392] on div "Brand: [PERSON_NAME] Model: 441-33 Serial: N3111877 During PM, found power cord…" at bounding box center [557, 496] width 205 height 236
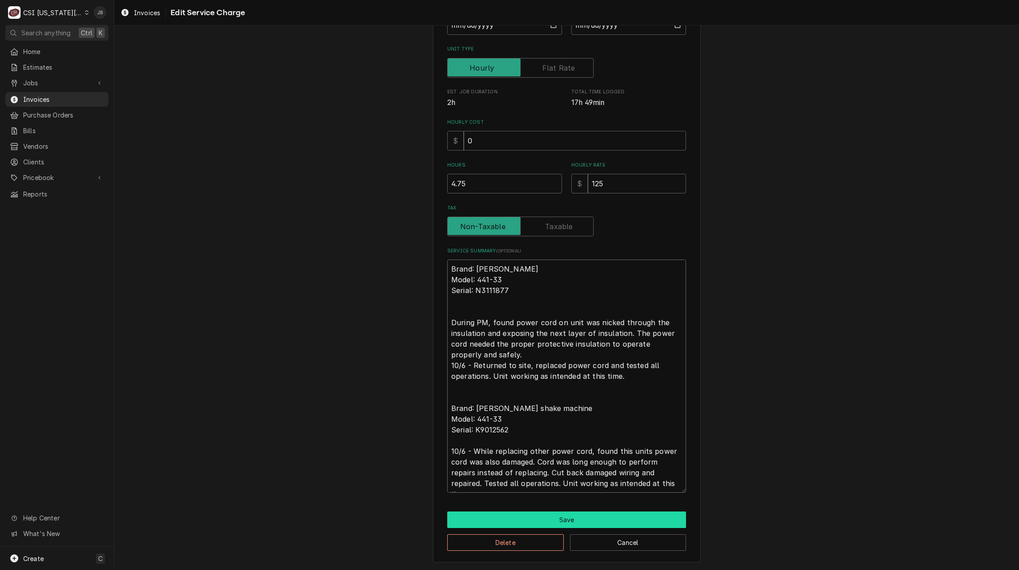
scroll to position [11, 0]
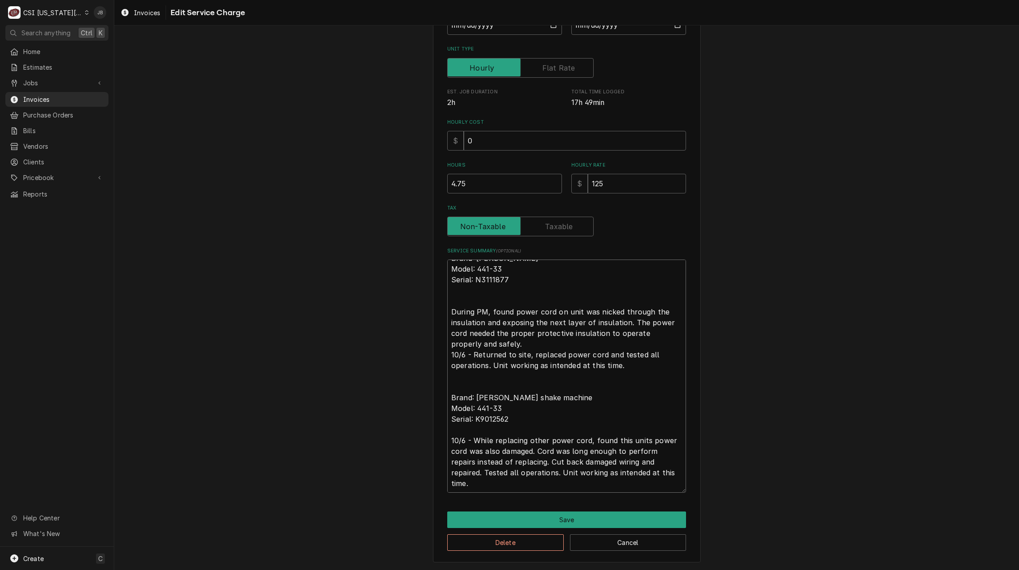
drag, startPoint x: 445, startPoint y: 266, endPoint x: 715, endPoint y: 534, distance: 380.1
click at [715, 534] on div "Use the fields below to edit this service charge Short Description 3-Labor (PM)…" at bounding box center [566, 218] width 905 height 704
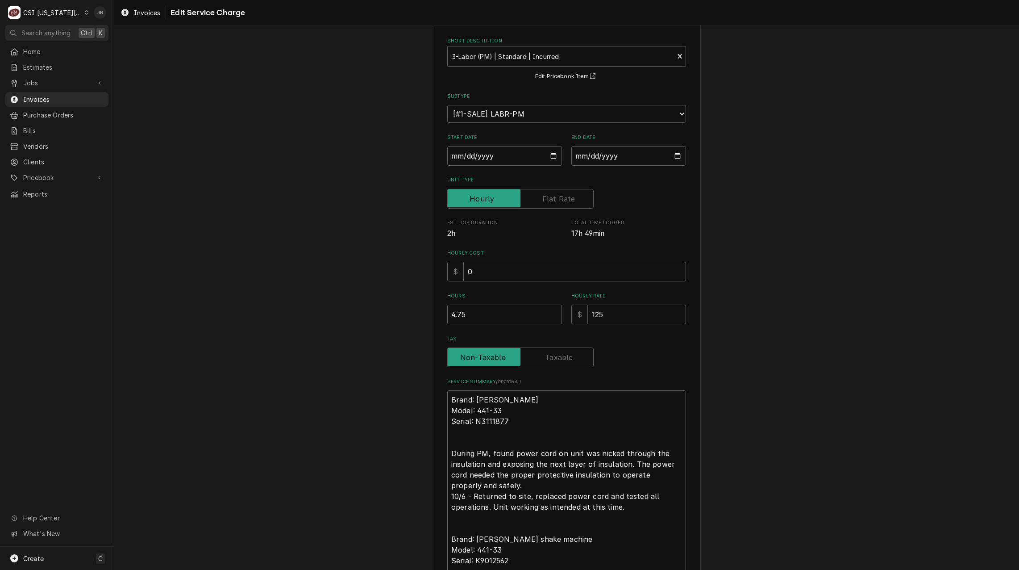
scroll to position [0, 0]
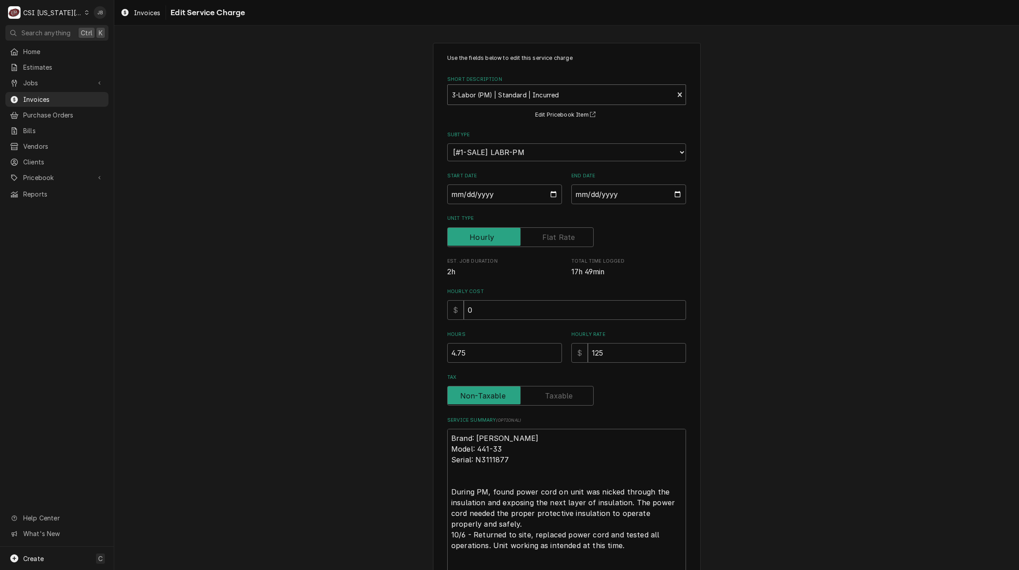
click at [587, 96] on div "Short Description" at bounding box center [560, 95] width 217 height 16
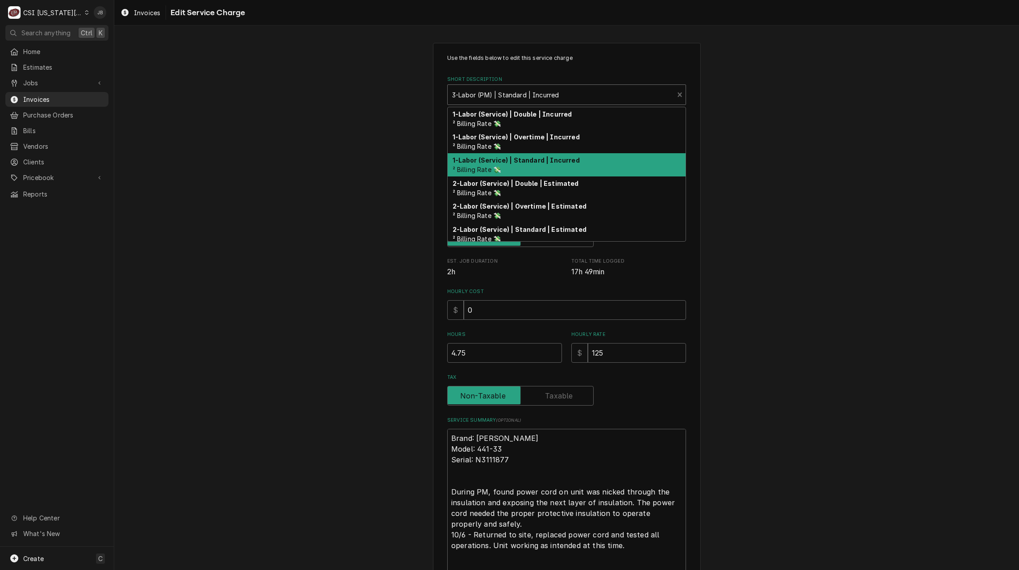
click at [549, 160] on strong "1-Labor (Service) | Standard | Incurred" at bounding box center [516, 160] width 127 height 8
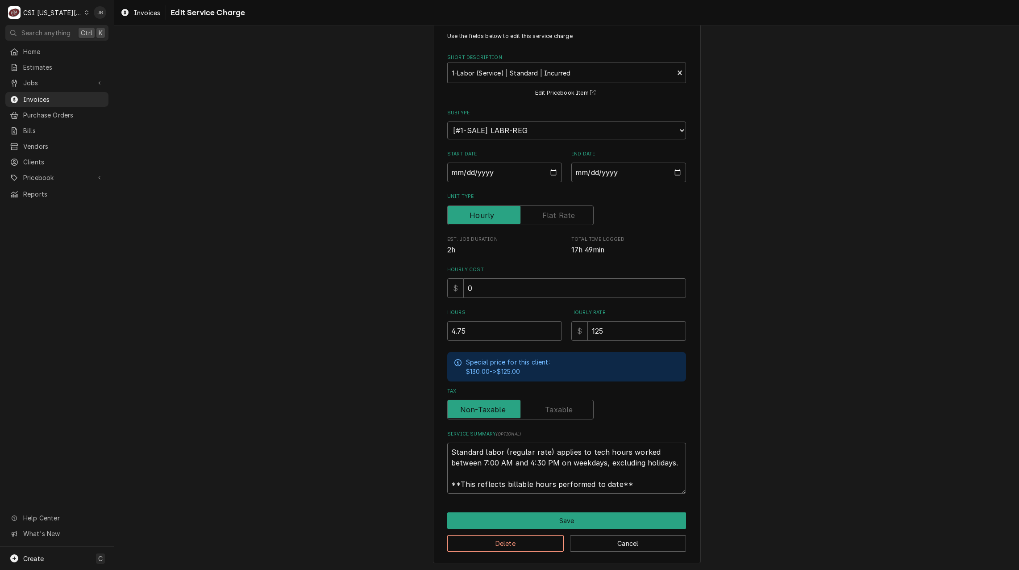
scroll to position [11, 0]
drag, startPoint x: 448, startPoint y: 452, endPoint x: 781, endPoint y: 578, distance: 356.6
click at [781, 569] on html "C CSI [US_STATE] City JB Search anything Ctrl K Home Estimates Jobs Jobs Job Se…" at bounding box center [509, 285] width 1019 height 570
paste textarea "Brand: [PERSON_NAME] Model: 441-33 Serial: N3111877 During PM, found power cord…"
type textarea "x"
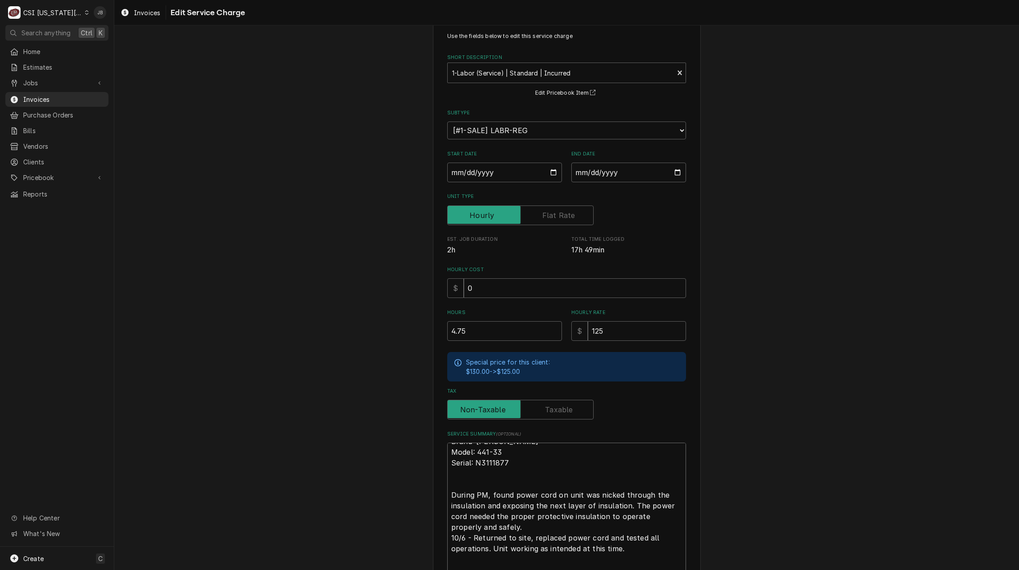
scroll to position [126, 0]
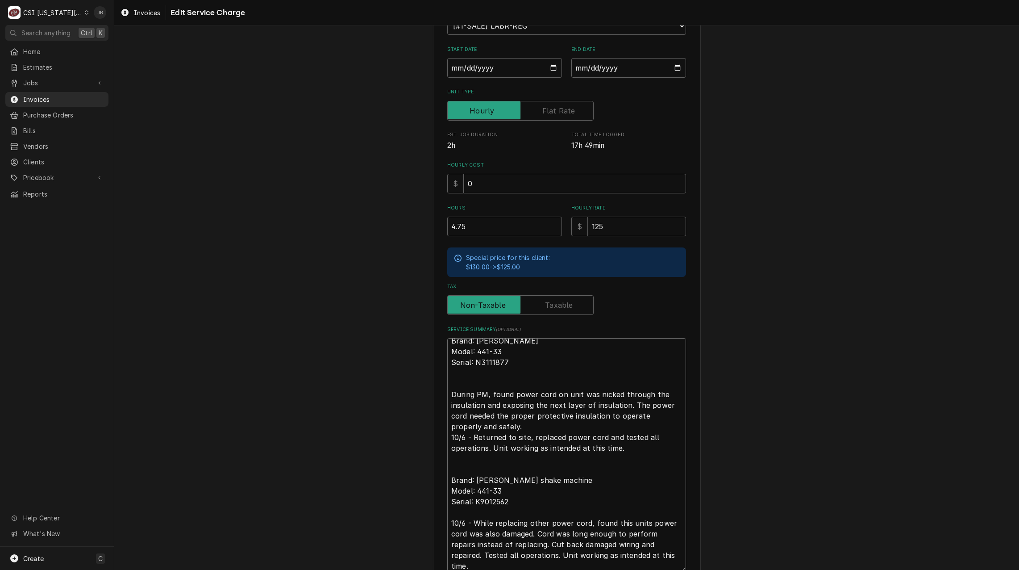
type textarea "Brand: [PERSON_NAME] Model: 441-33 Serial: N3111877 During PM, found power cord…"
click at [780, 417] on div "Use the fields below to edit this service charge Short Description 1-Labor (Ser…" at bounding box center [566, 278] width 905 height 740
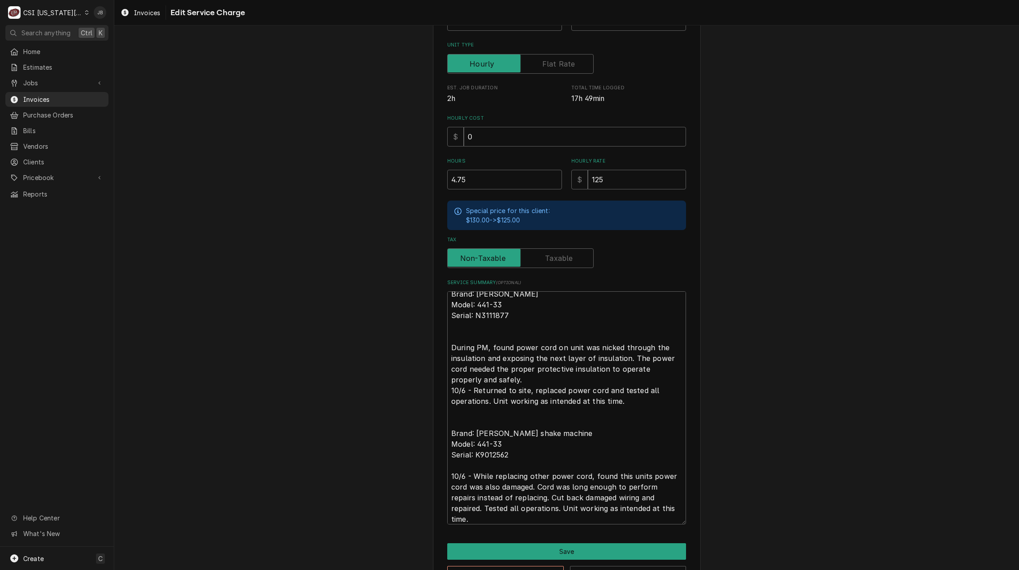
scroll to position [204, 0]
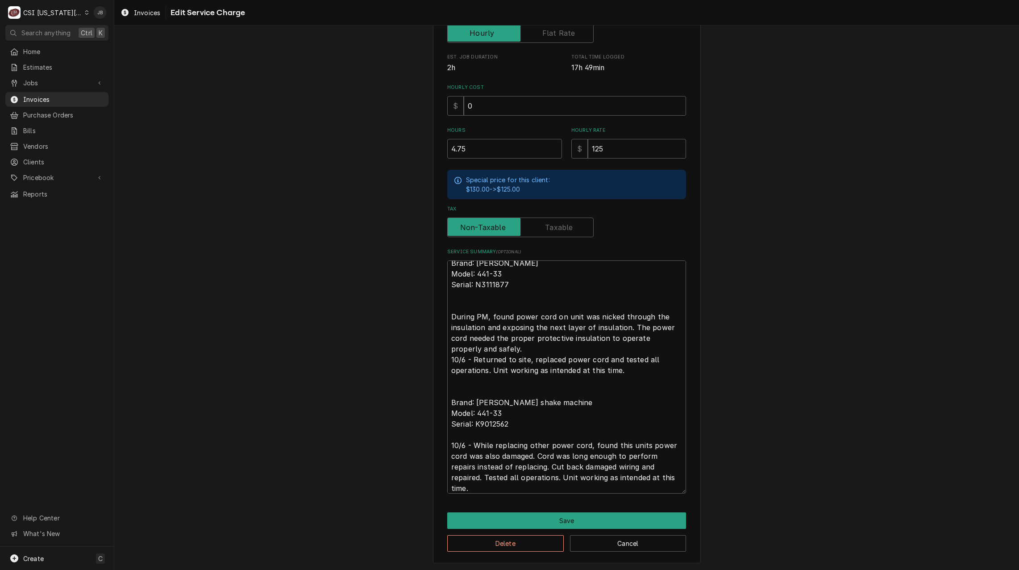
click at [502, 532] on div "Delete Cancel" at bounding box center [566, 540] width 239 height 23
click at [527, 517] on button "Save" at bounding box center [566, 520] width 239 height 17
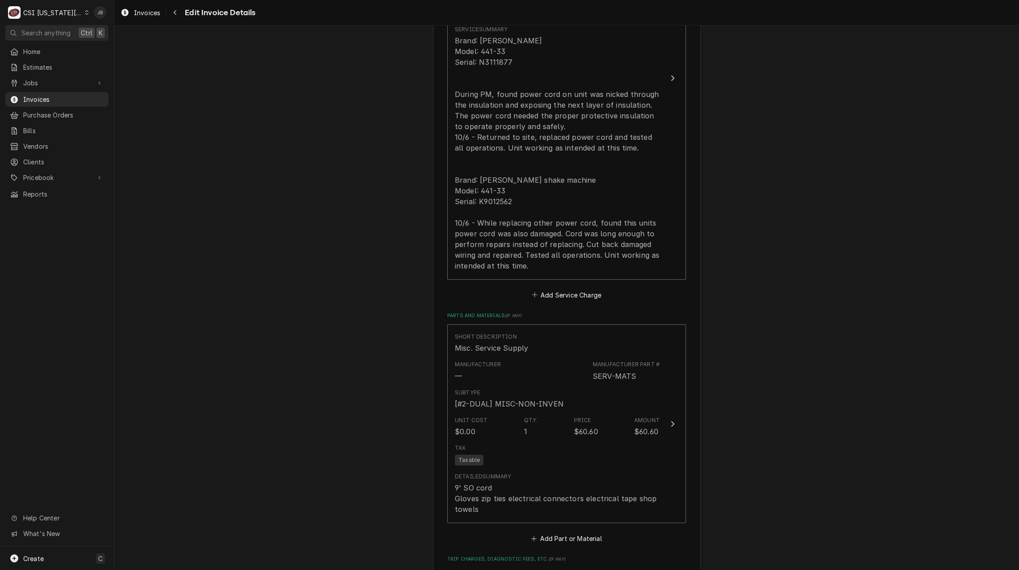
scroll to position [1284, 0]
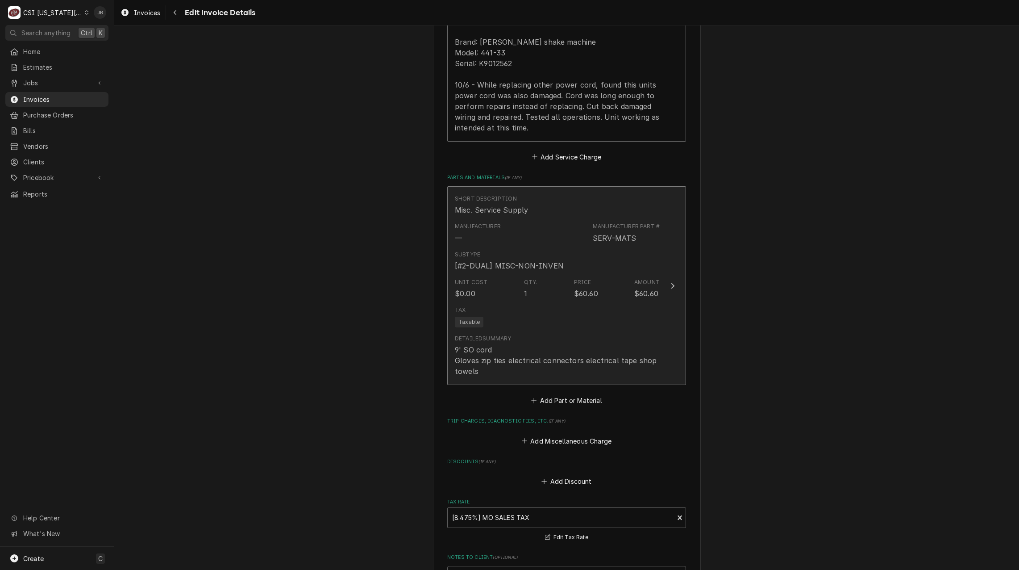
click at [541, 286] on div "Unit Cost $0.00 Qty. 1 Price $60.60 Amount $60.60" at bounding box center [557, 289] width 205 height 28
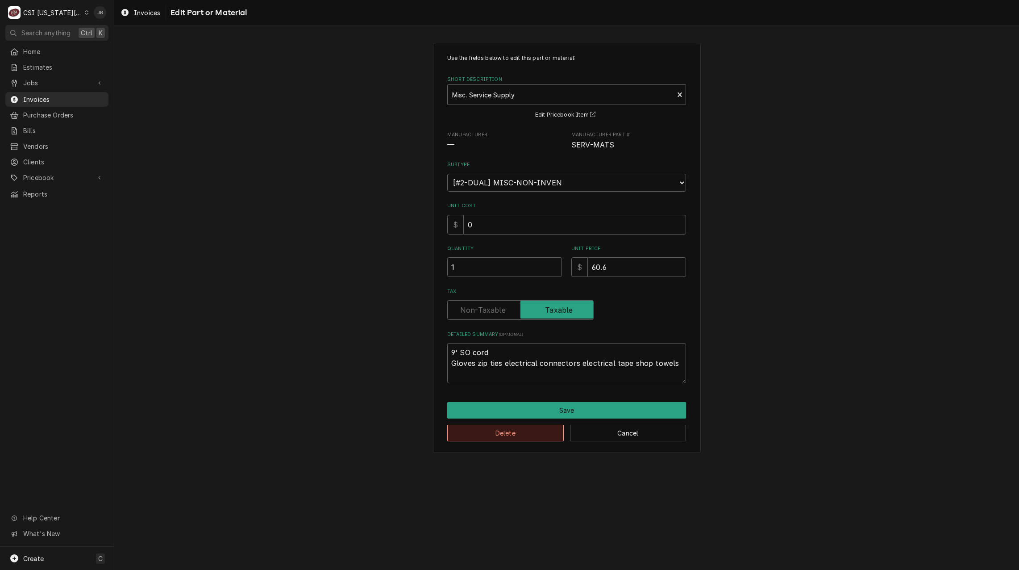
click at [502, 434] on button "Delete" at bounding box center [505, 433] width 117 height 17
type textarea "x"
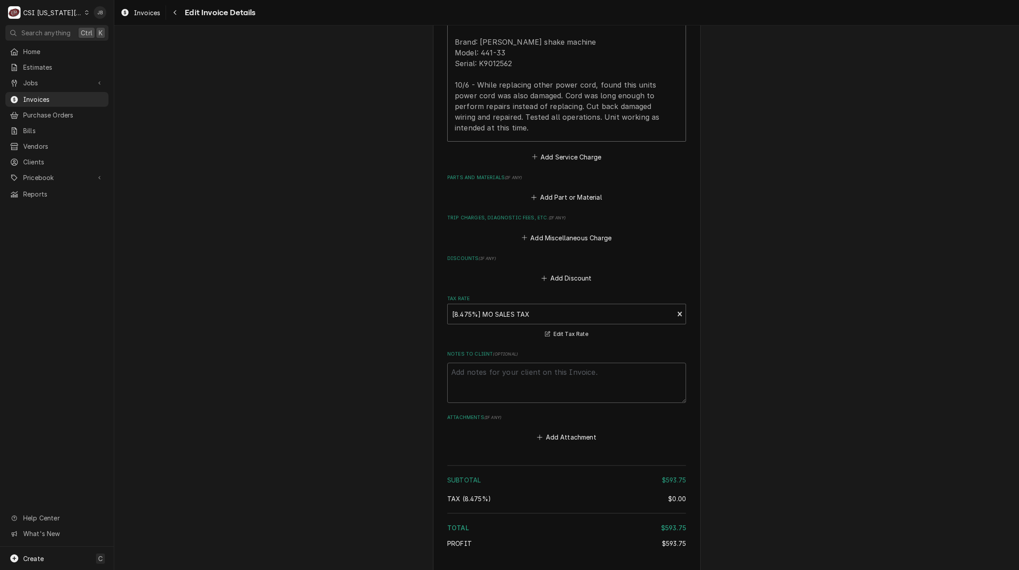
scroll to position [1301, 0]
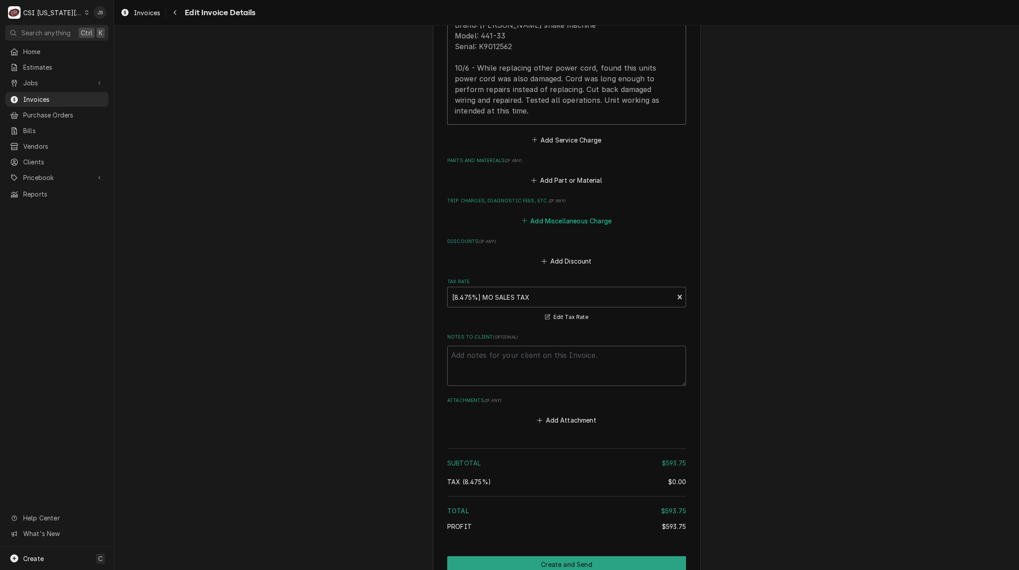
click at [563, 214] on button "Add Miscellaneous Charge" at bounding box center [566, 220] width 93 height 13
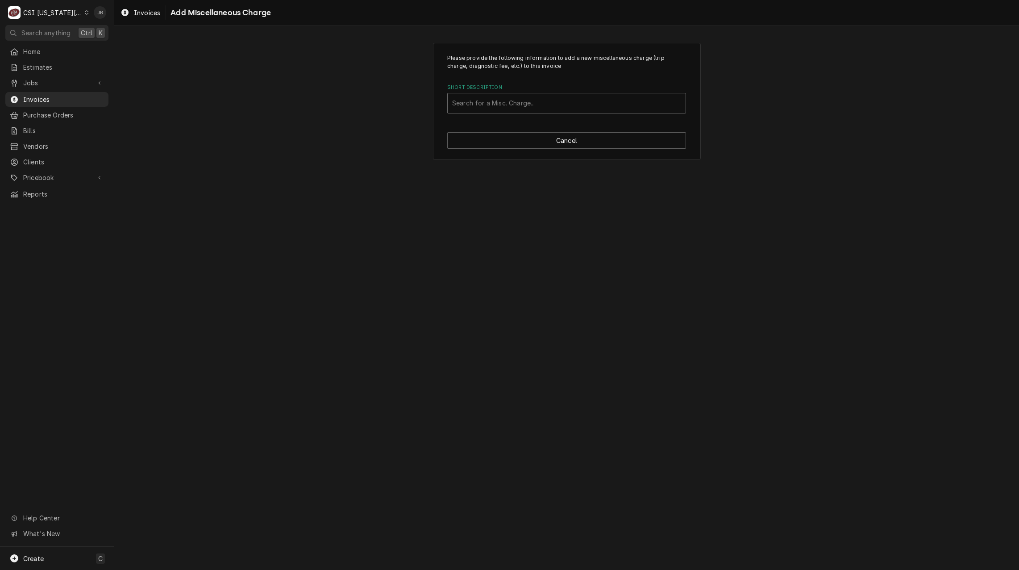
click at [475, 108] on div "Short Description" at bounding box center [566, 103] width 229 height 16
click at [463, 98] on input "misc ser" at bounding box center [466, 103] width 28 height 14
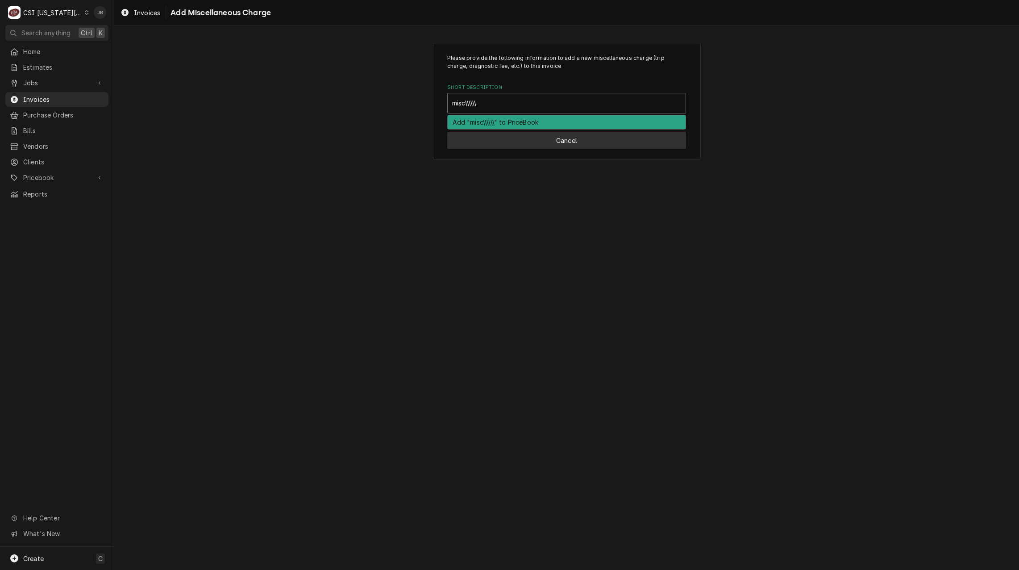
type input "misc\\\\\\"
click at [543, 141] on button "Cancel" at bounding box center [566, 140] width 239 height 17
type textarea "x"
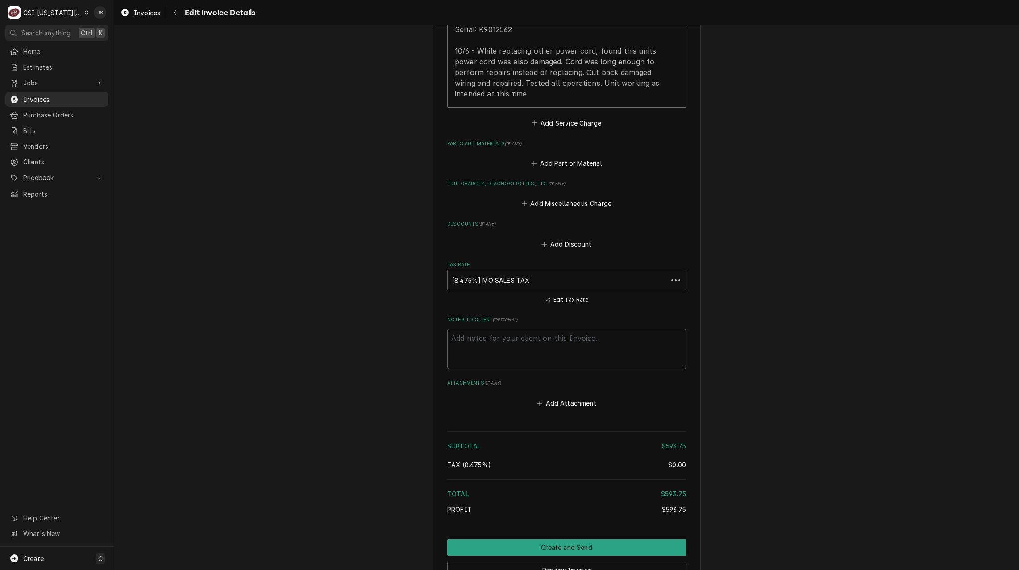
scroll to position [1318, 0]
click at [562, 157] on button "Add Part or Material" at bounding box center [567, 163] width 74 height 13
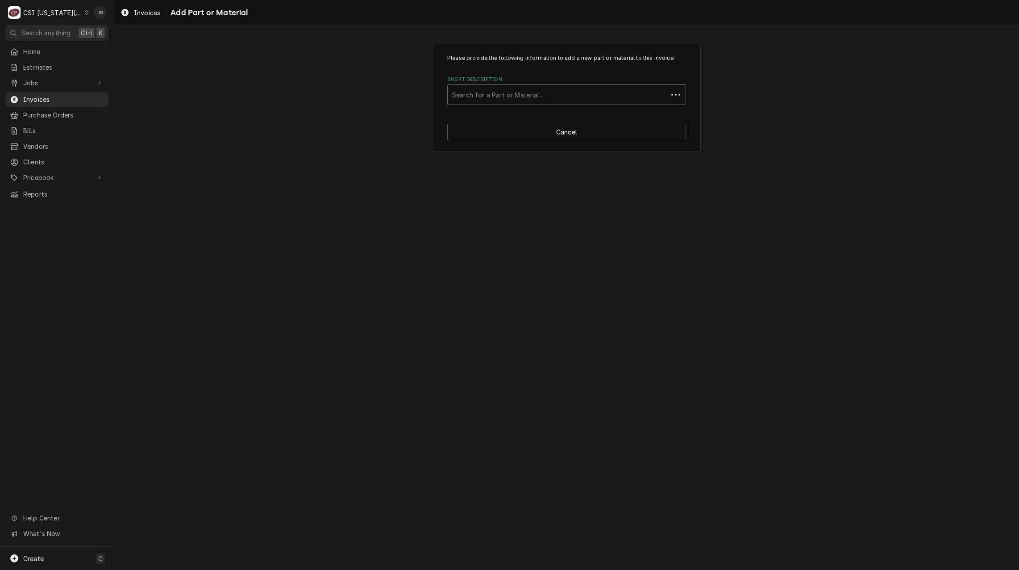
click at [476, 101] on div "Short Description" at bounding box center [557, 95] width 211 height 16
type input "misc ser"
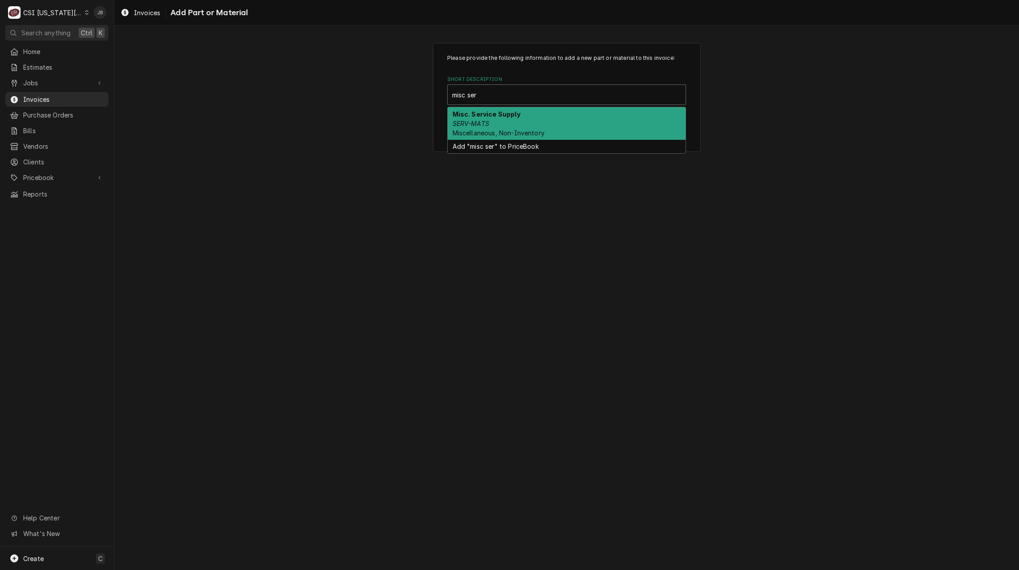
click at [517, 121] on div "Misc. Service Supply SERV-MATS Miscellaneous, Non-Inventory" at bounding box center [567, 123] width 238 height 33
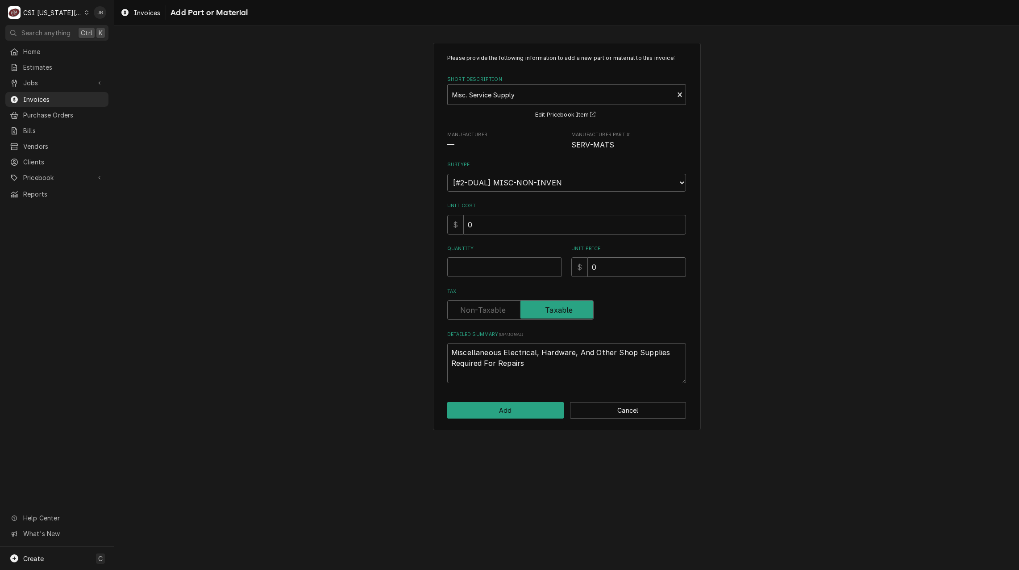
drag, startPoint x: 626, startPoint y: 267, endPoint x: 538, endPoint y: 267, distance: 87.5
click at [551, 267] on div "Quantity Unit Price $ 0" at bounding box center [566, 261] width 239 height 32
type textarea "x"
type input "7"
type textarea "x"
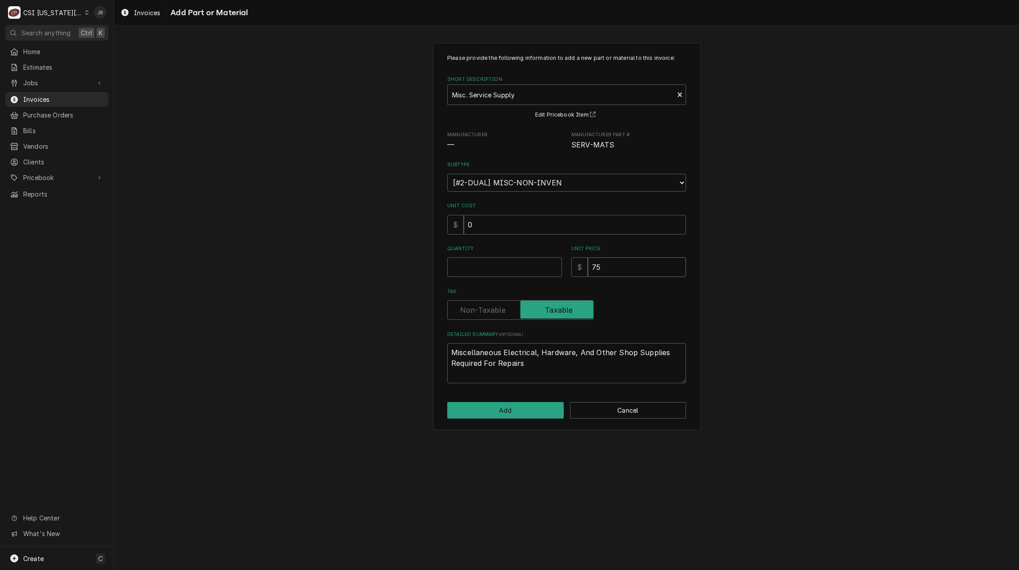
type input "75"
click at [484, 268] on input "Quantity" at bounding box center [504, 267] width 115 height 20
type textarea "x"
type input "1"
click at [484, 409] on button "Add" at bounding box center [505, 410] width 117 height 17
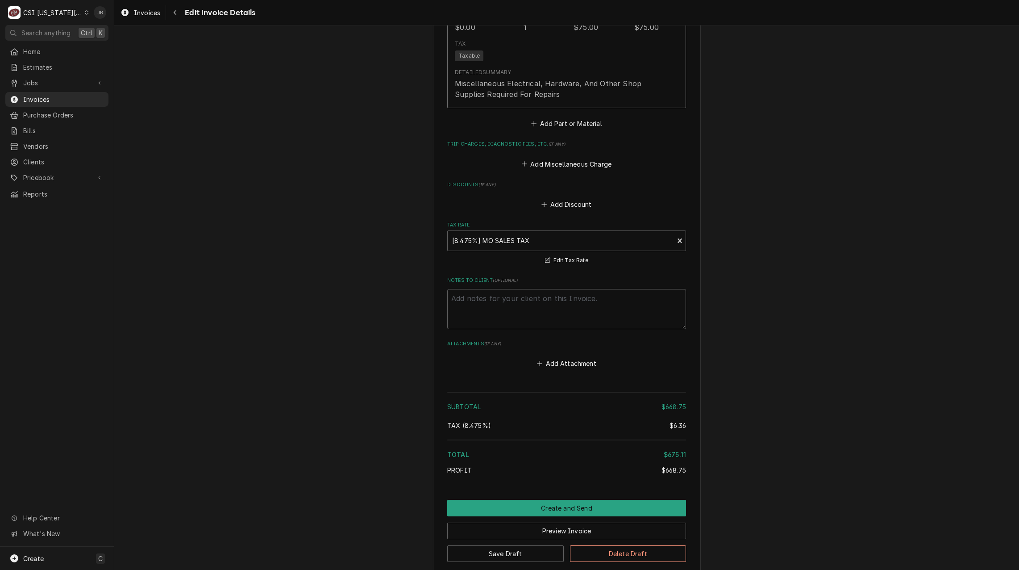
scroll to position [1592, 0]
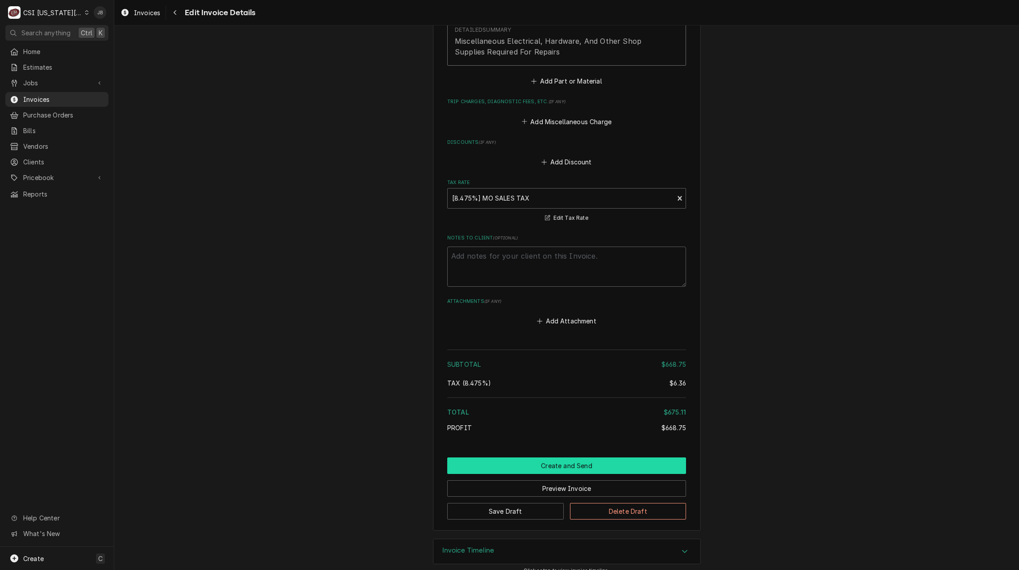
click at [529, 457] on button "Create and Send" at bounding box center [566, 465] width 239 height 17
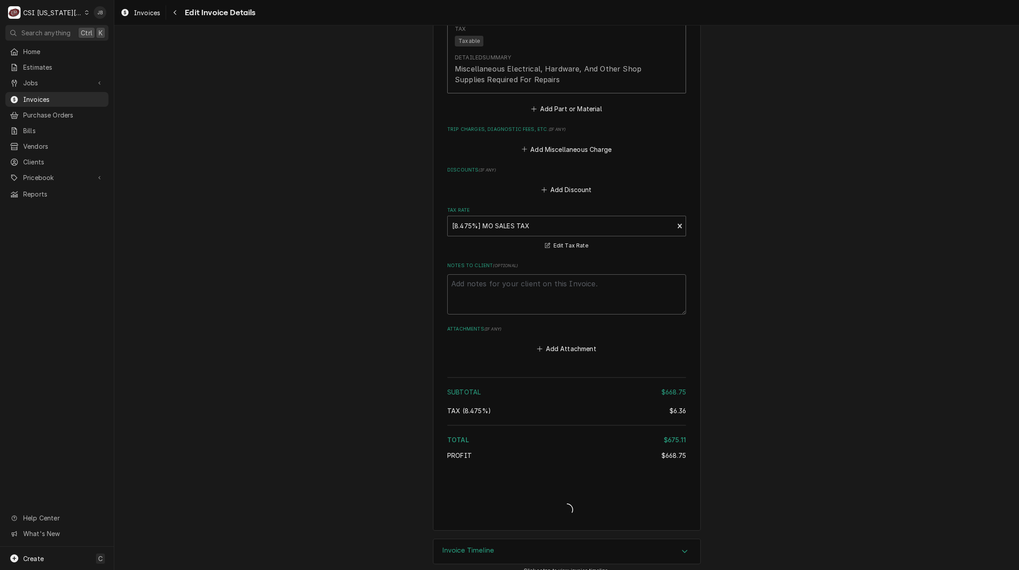
type textarea "x"
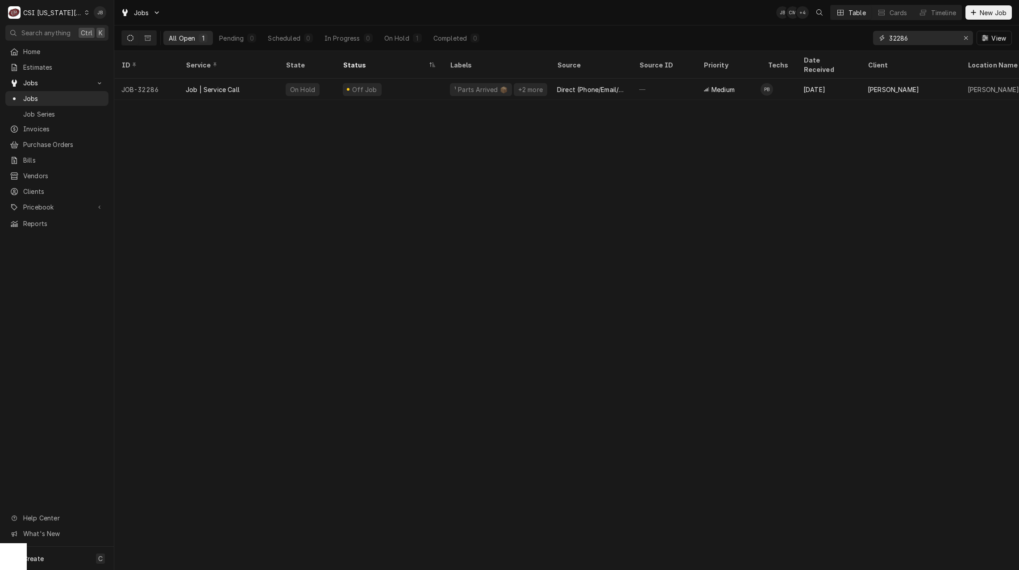
drag, startPoint x: 914, startPoint y: 36, endPoint x: 867, endPoint y: 44, distance: 48.0
click at [867, 44] on div "All Open 1 Pending 0 Scheduled 0 In Progress 0 On Hold 1 Completed 0 32286 View" at bounding box center [566, 37] width 891 height 25
paste input "[STREET_ADDRESS],"
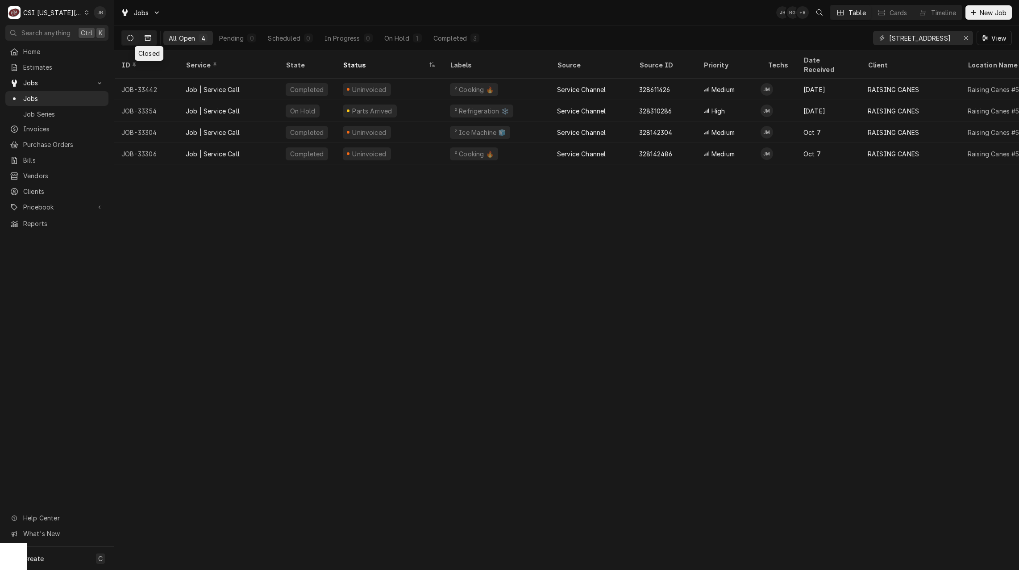
type input "[STREET_ADDRESS]"
click at [146, 37] on icon "Dynamic Content Wrapper" at bounding box center [148, 37] width 6 height 5
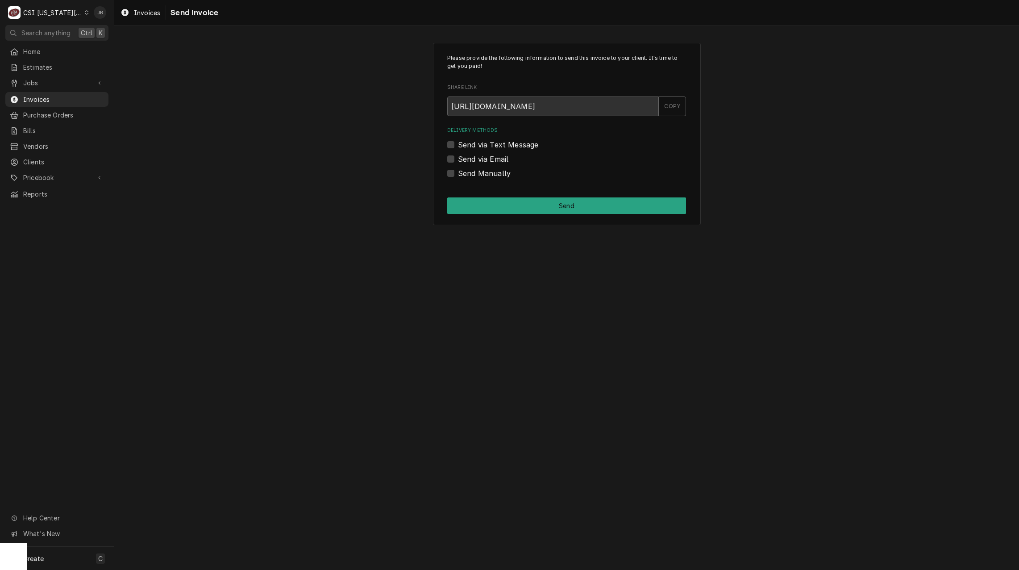
click at [480, 158] on label "Send via Email" at bounding box center [483, 159] width 50 height 11
click at [480, 158] on input "Send via Email" at bounding box center [577, 164] width 239 height 20
checkbox input "true"
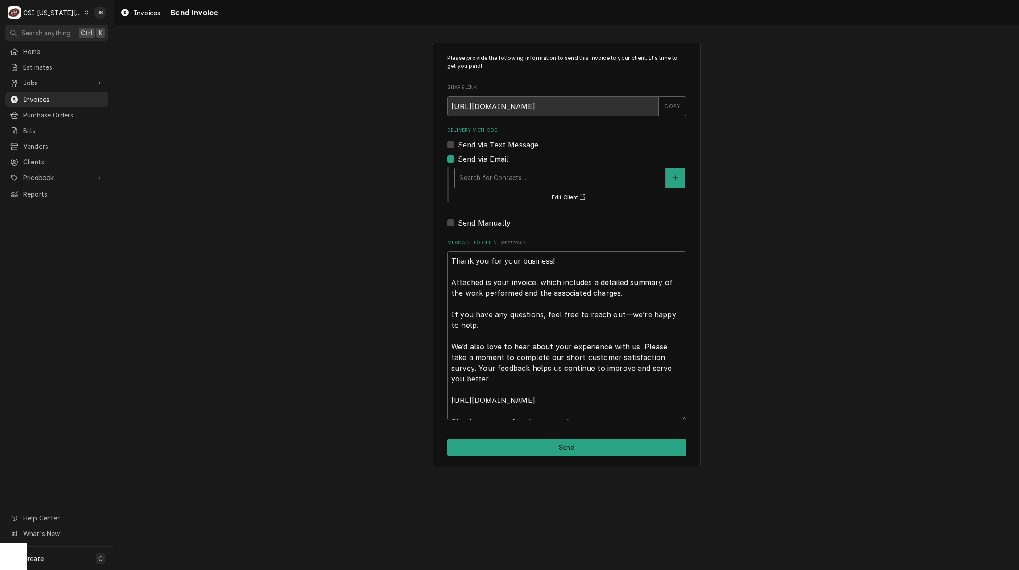
click at [496, 171] on div "Delivery Methods" at bounding box center [560, 178] width 202 height 16
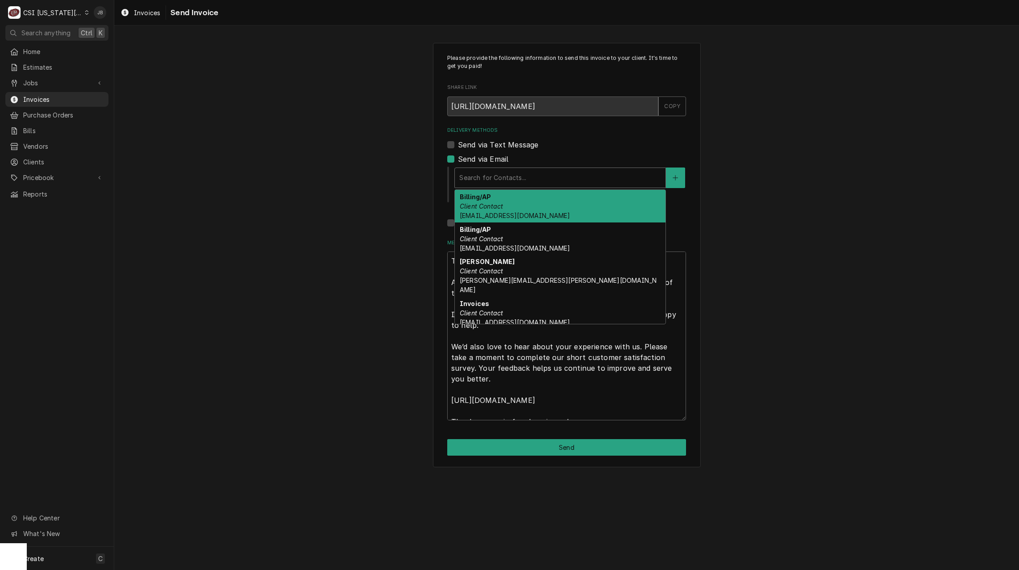
click at [502, 213] on span "accounting@mphdining.com" at bounding box center [515, 216] width 110 height 8
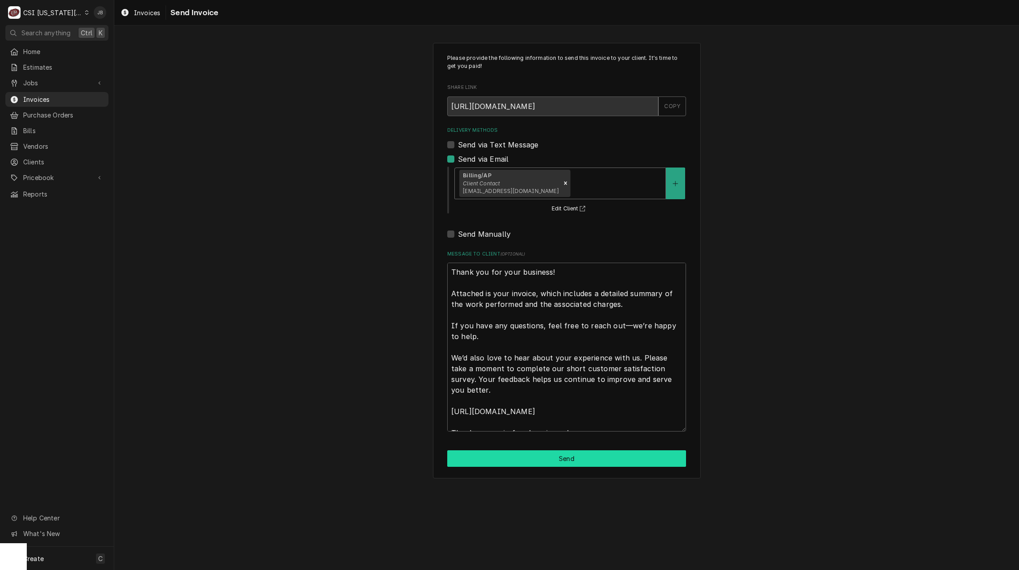
click at [504, 461] on button "Send" at bounding box center [566, 458] width 239 height 17
type textarea "x"
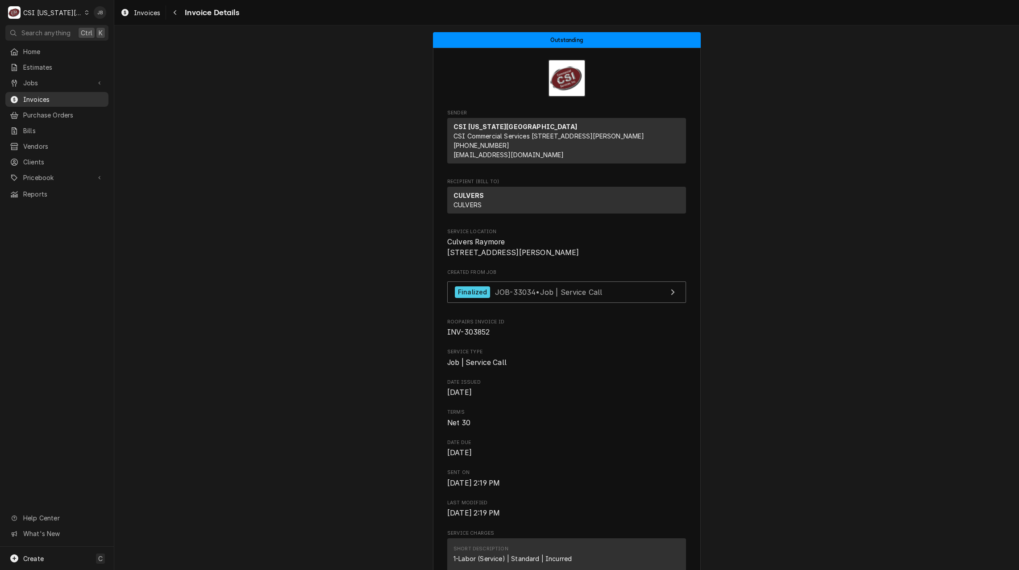
click at [67, 95] on span "Invoices" at bounding box center [63, 99] width 81 height 9
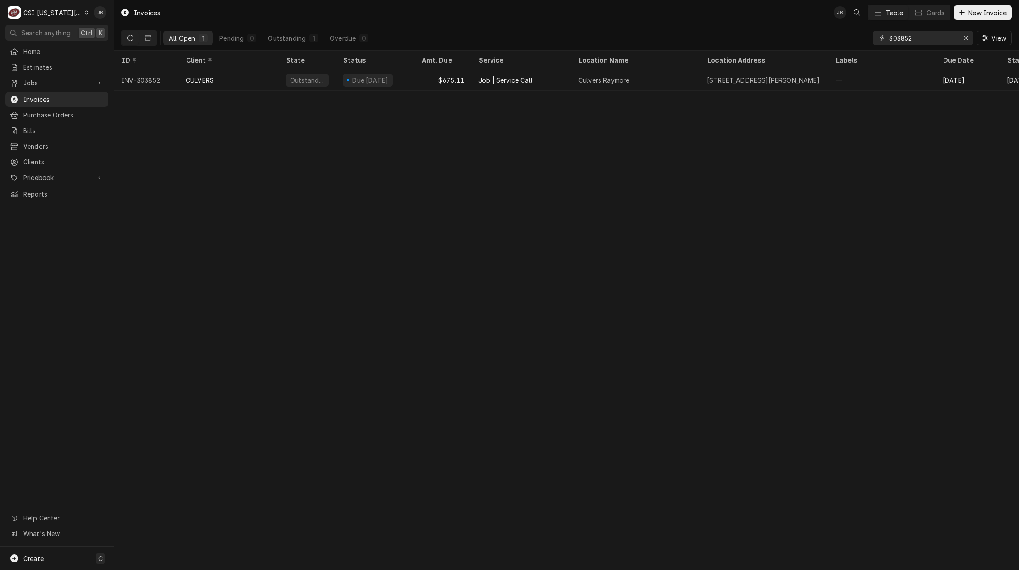
click at [924, 38] on input "303852" at bounding box center [922, 38] width 67 height 14
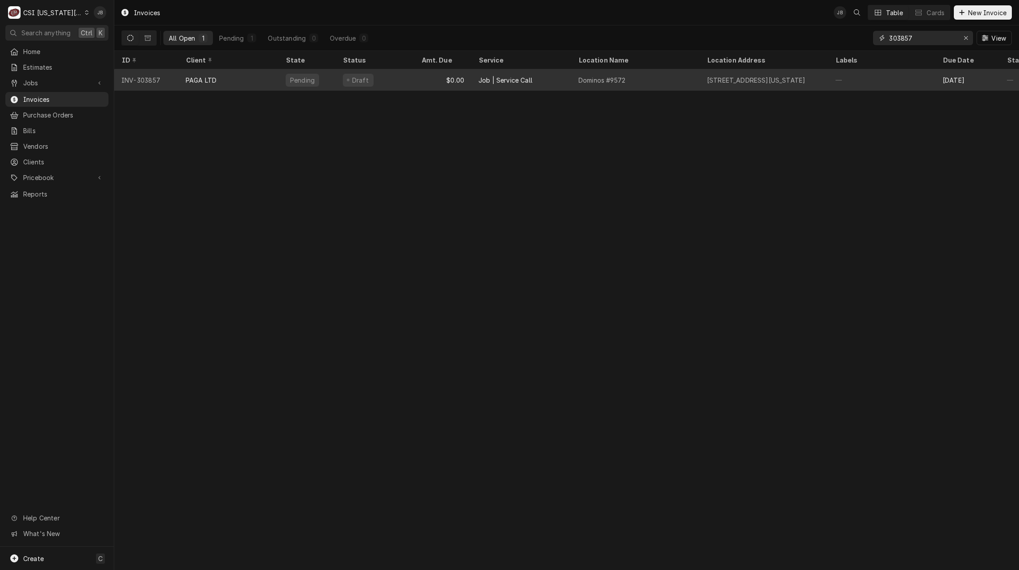
type input "303857"
click at [204, 82] on div "PAGA LTD" at bounding box center [229, 79] width 100 height 21
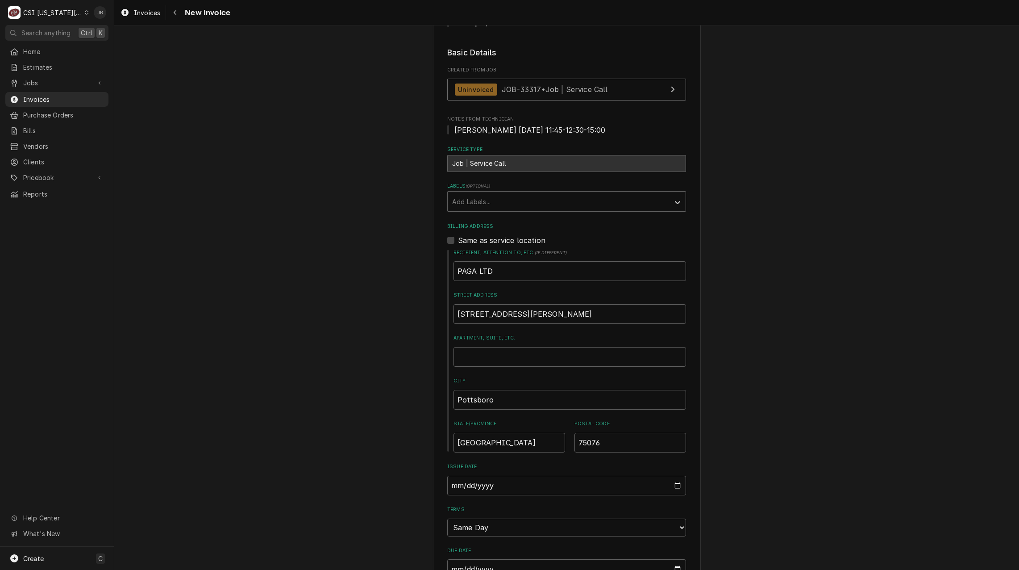
scroll to position [104, 0]
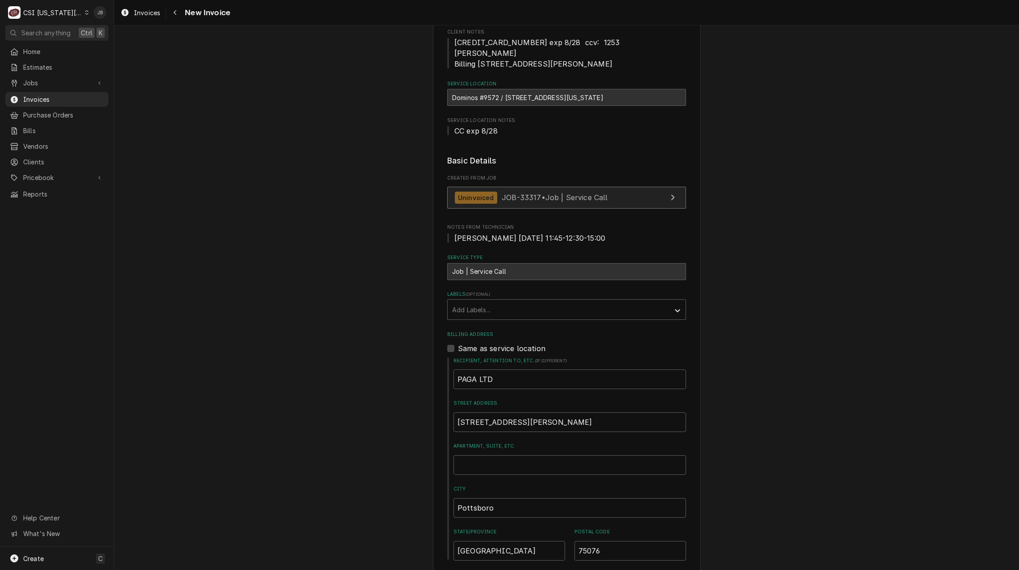
click at [557, 193] on span "JOB-33317 • Job | Service Call" at bounding box center [555, 197] width 106 height 9
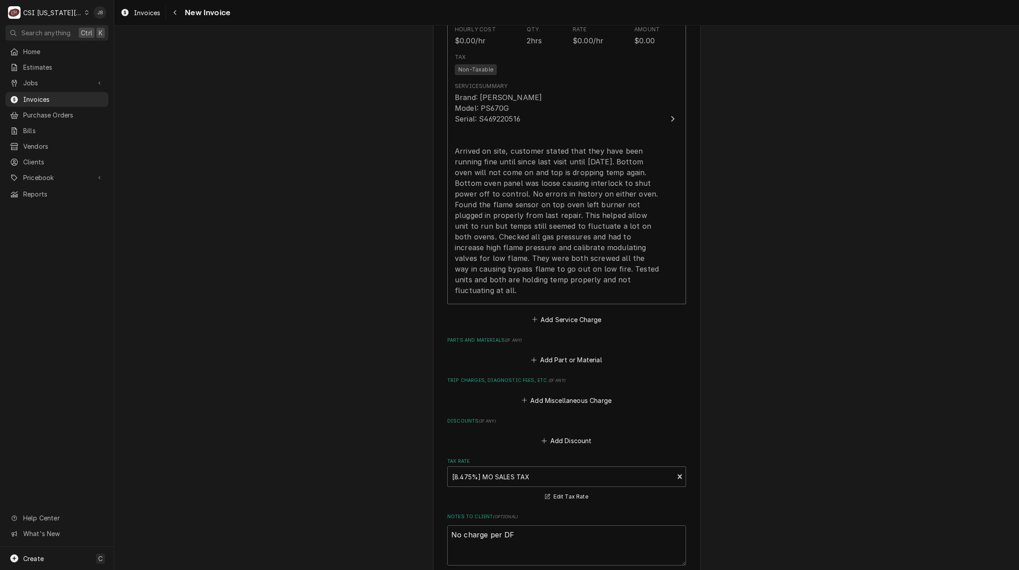
scroll to position [1175, 0]
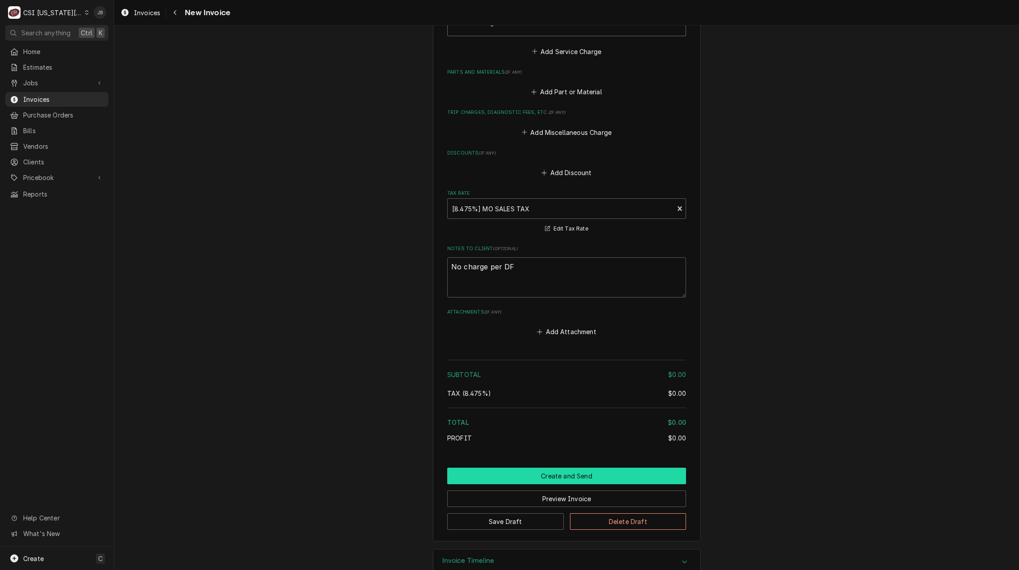
click at [528, 467] on button "Create and Send" at bounding box center [566, 475] width 239 height 17
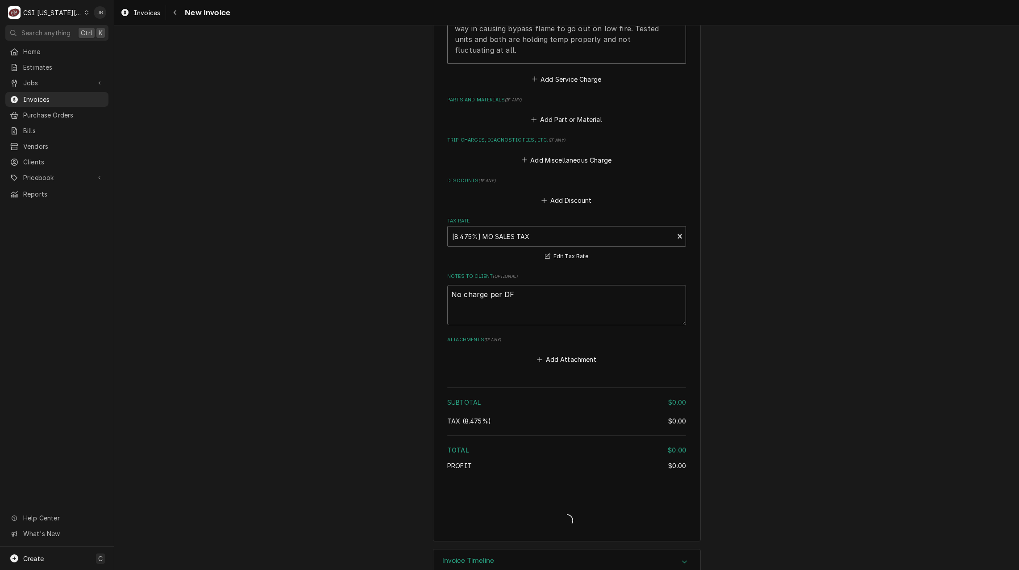
type textarea "x"
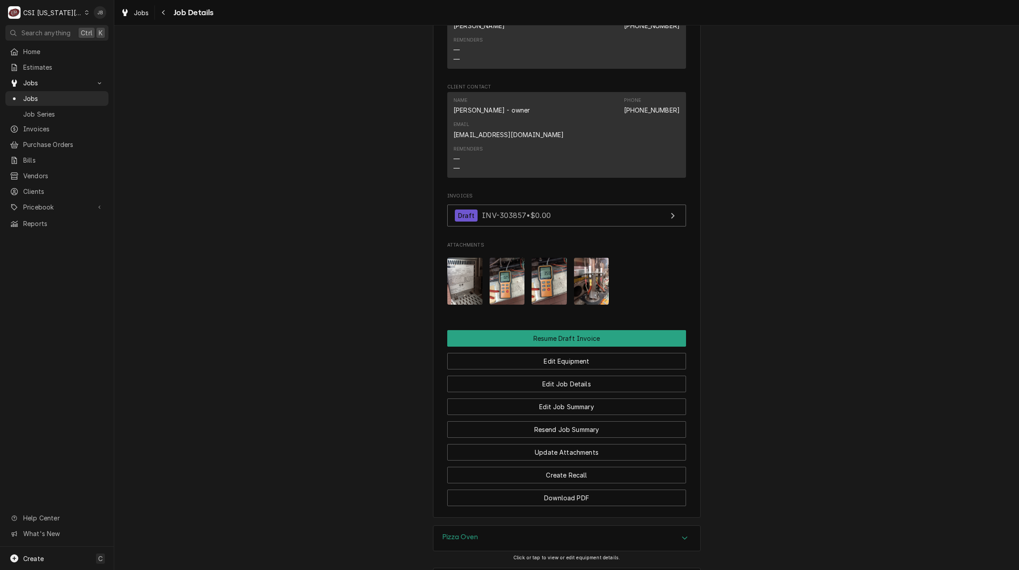
scroll to position [1052, 0]
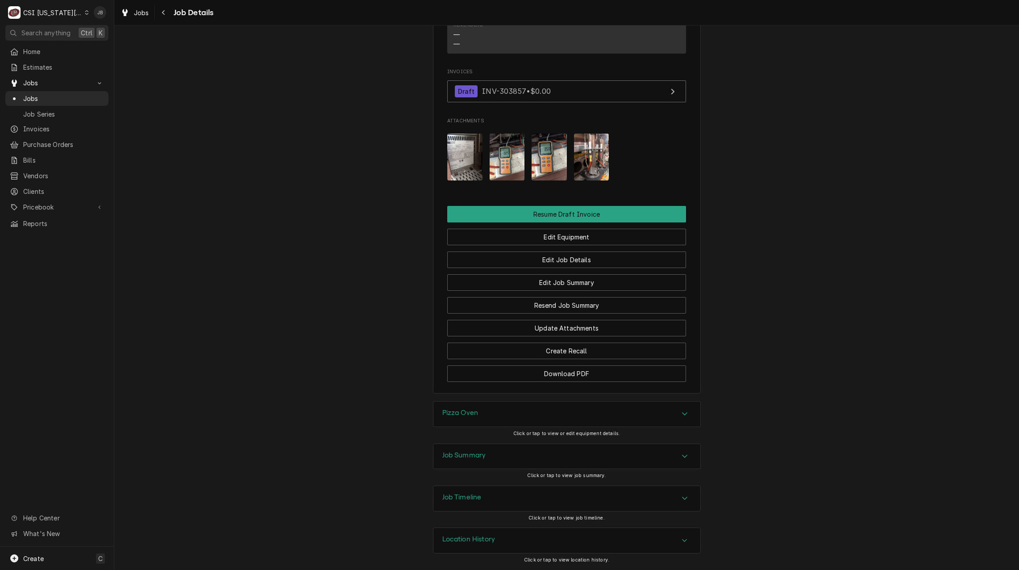
click at [479, 452] on h3 "Job Summary" at bounding box center [464, 455] width 44 height 8
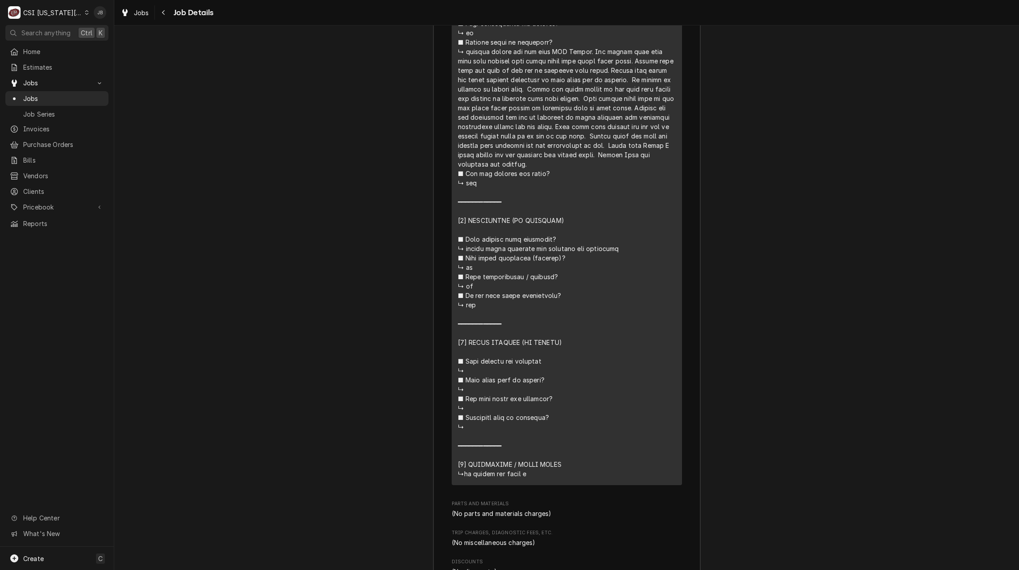
scroll to position [2079, 0]
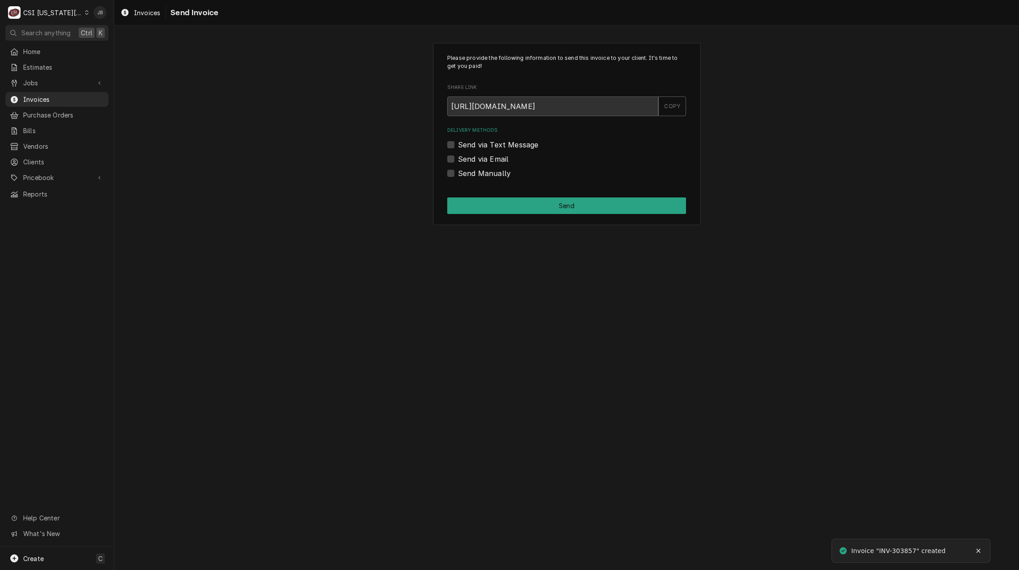
drag, startPoint x: 469, startPoint y: 175, endPoint x: 485, endPoint y: 182, distance: 17.6
click at [469, 175] on label "Send Manually" at bounding box center [484, 173] width 53 height 11
click at [469, 175] on input "Send Manually" at bounding box center [577, 178] width 239 height 20
checkbox input "true"
click at [528, 198] on button "Send" at bounding box center [566, 205] width 239 height 17
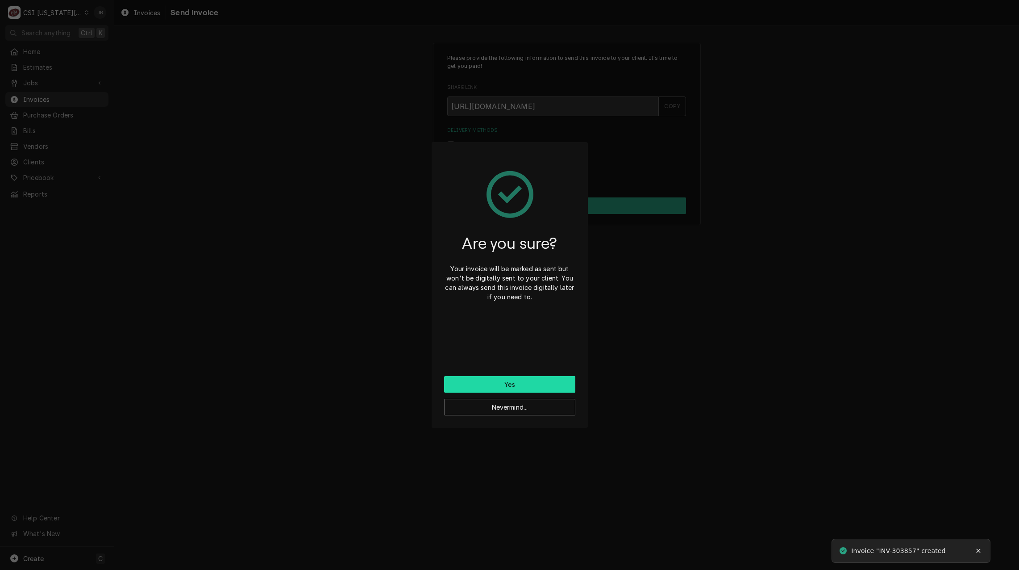
click at [492, 386] on button "Yes" at bounding box center [509, 384] width 131 height 17
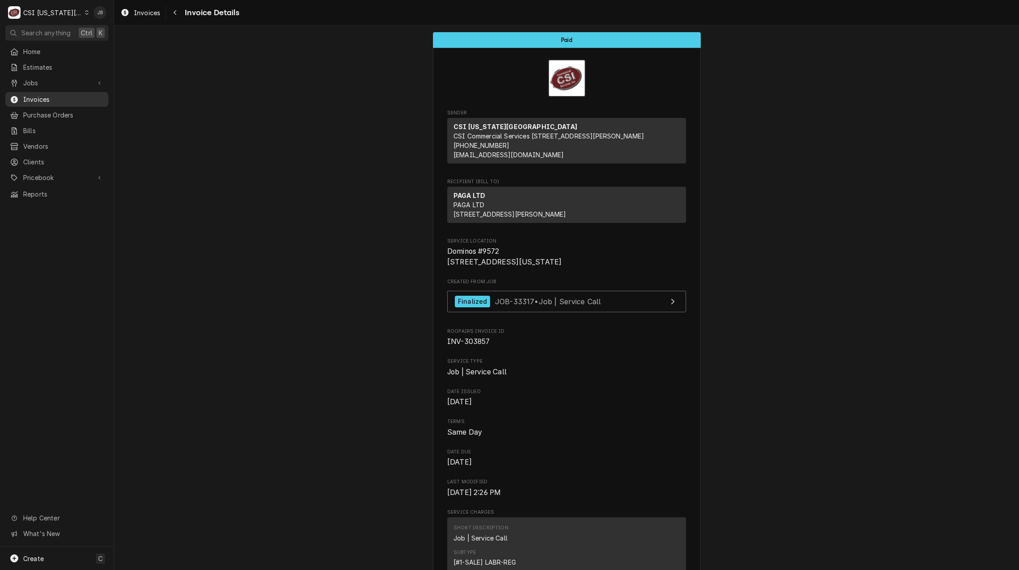
click at [55, 96] on span "Invoices" at bounding box center [63, 99] width 81 height 9
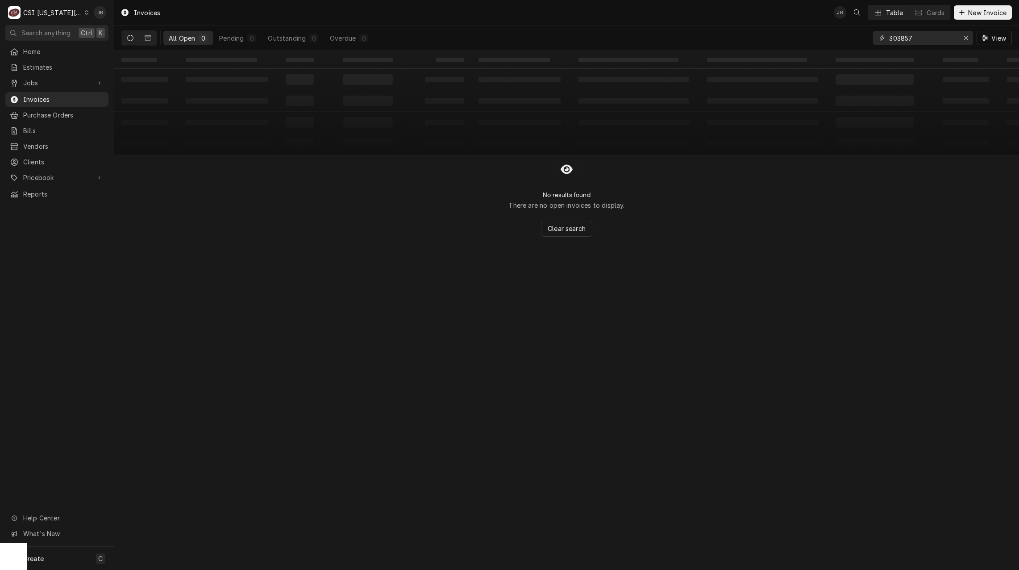
click at [914, 35] on input "303857" at bounding box center [922, 38] width 67 height 14
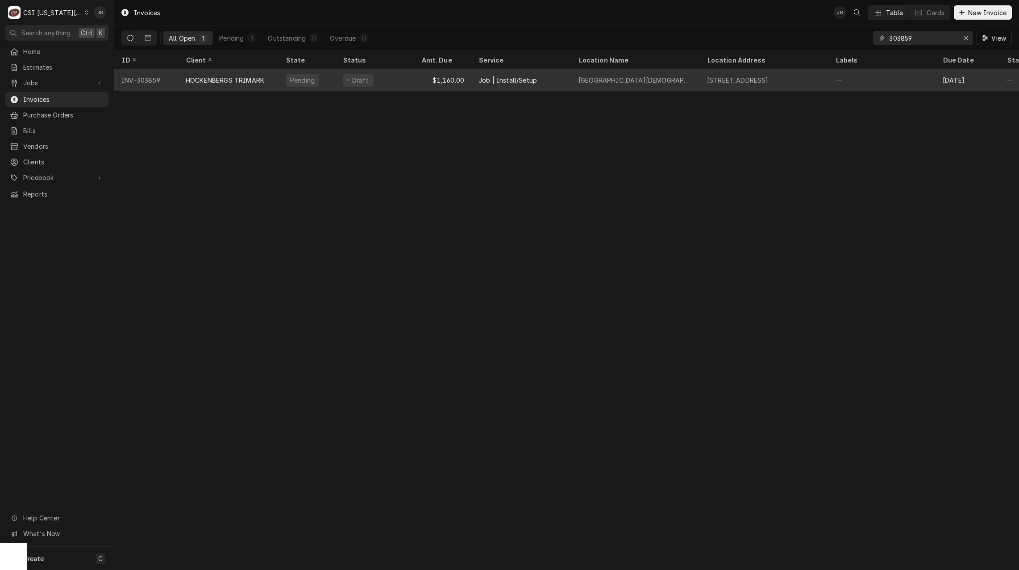
type input "303859"
click at [229, 78] on div "HOCKENBERGS TRIMARK" at bounding box center [225, 79] width 79 height 9
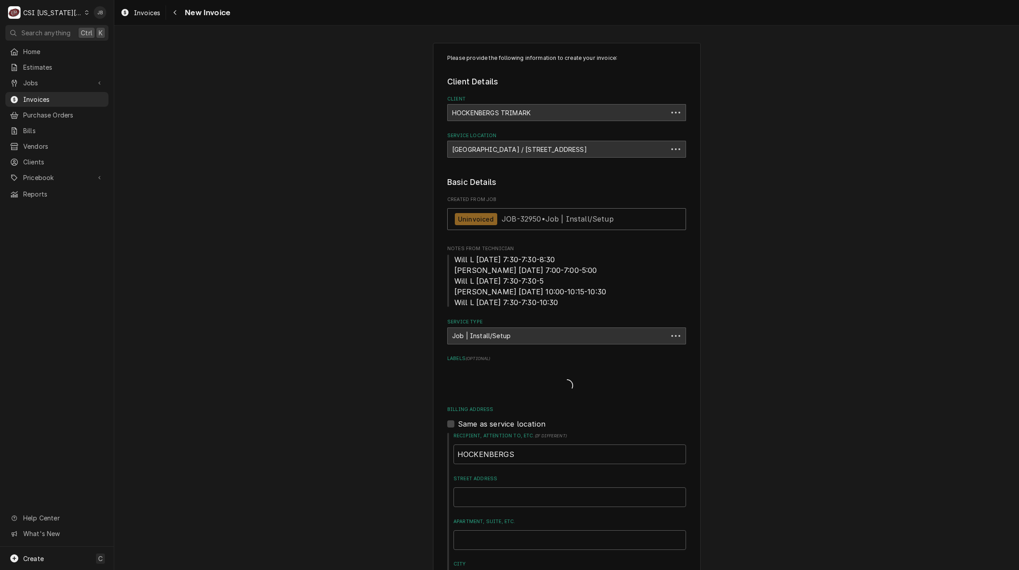
type textarea "x"
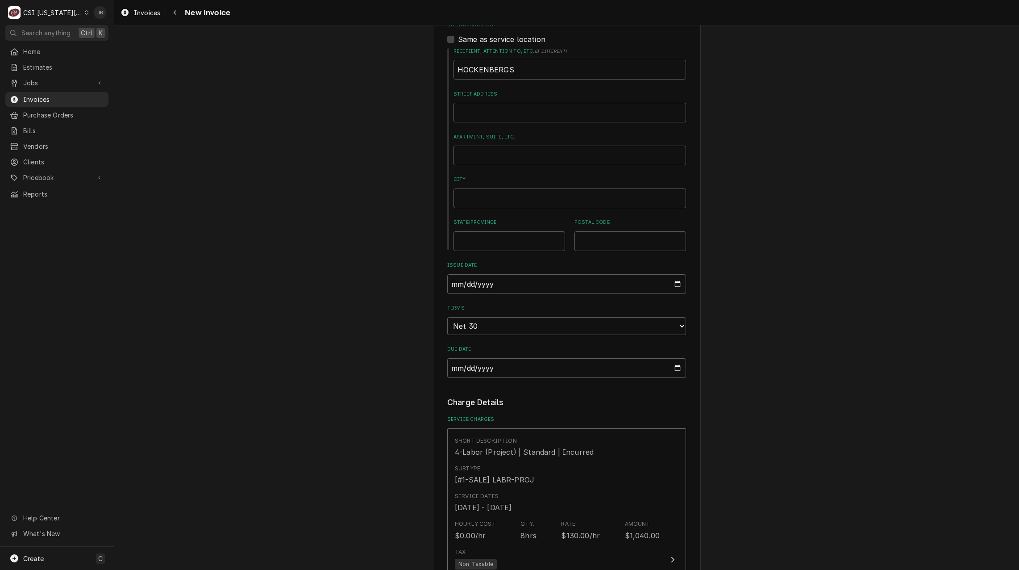
scroll to position [491, 0]
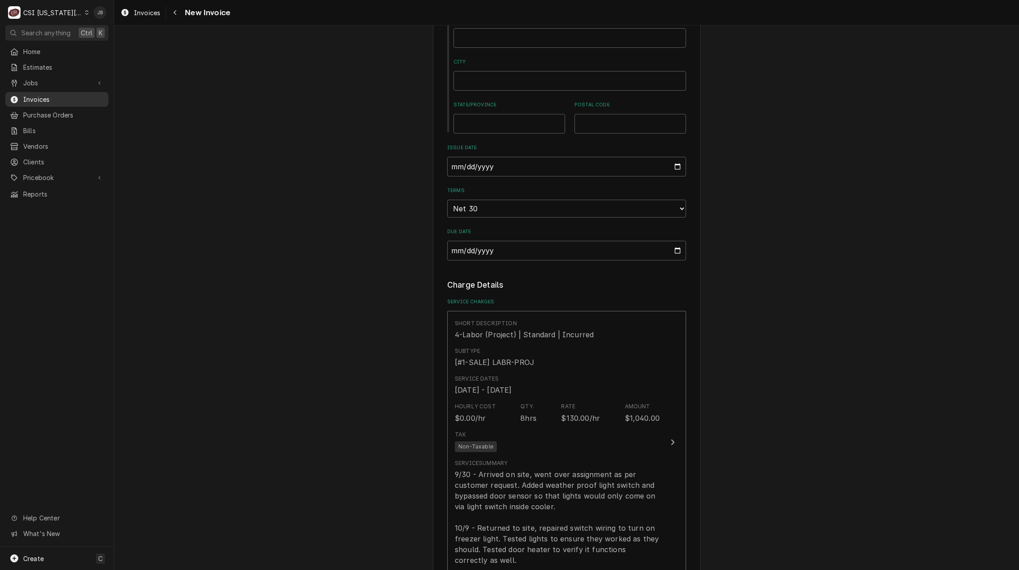
click at [57, 99] on span "Invoices" at bounding box center [63, 99] width 81 height 9
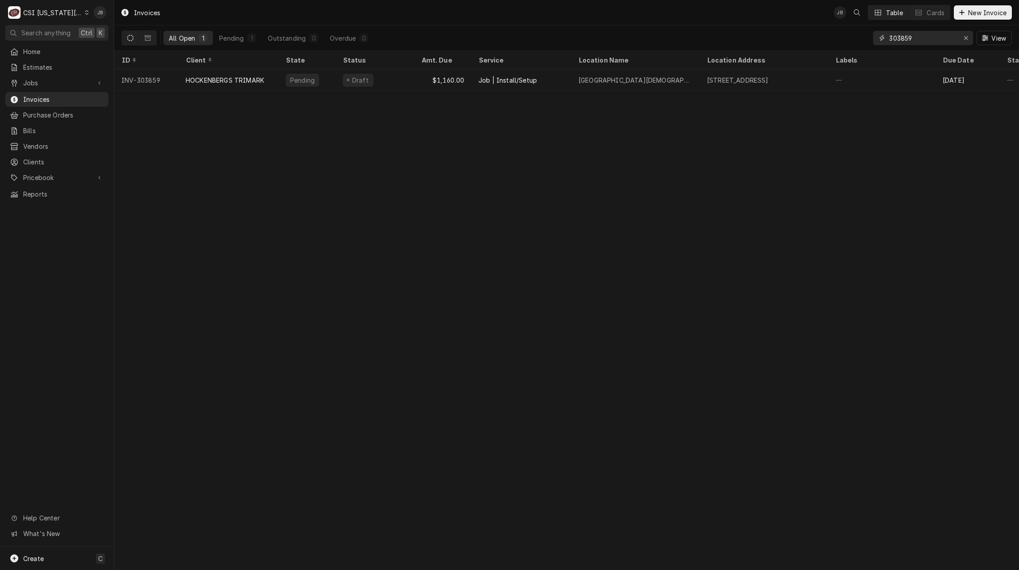
drag, startPoint x: 928, startPoint y: 36, endPoint x: 848, endPoint y: 39, distance: 80.4
click at [850, 39] on div "All Open 1 Pending 1 Outstanding 0 Overdue 0 303859 View" at bounding box center [566, 37] width 891 height 25
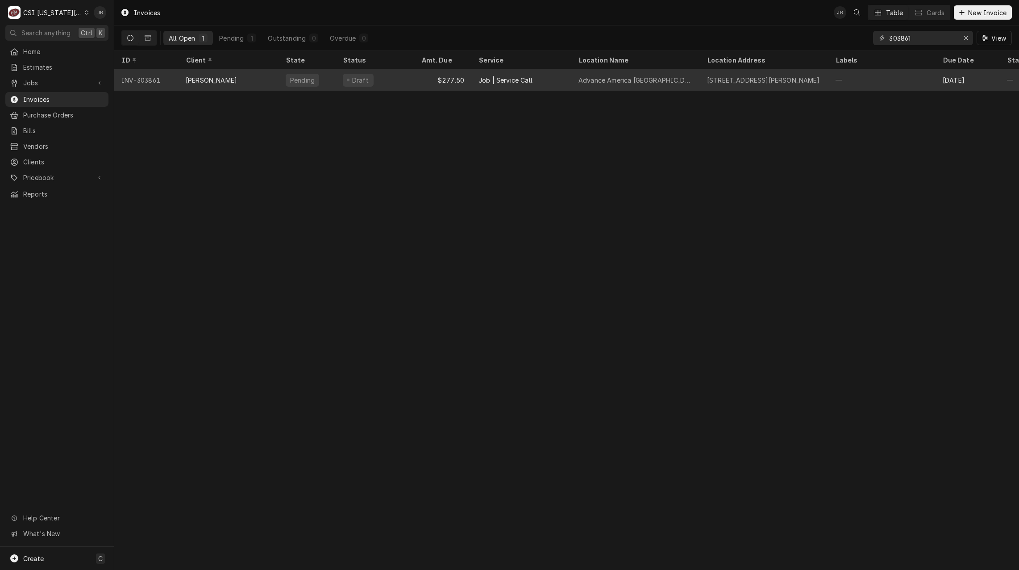
type input "303861"
click at [253, 80] on div "LANE VALENTE" at bounding box center [229, 79] width 100 height 21
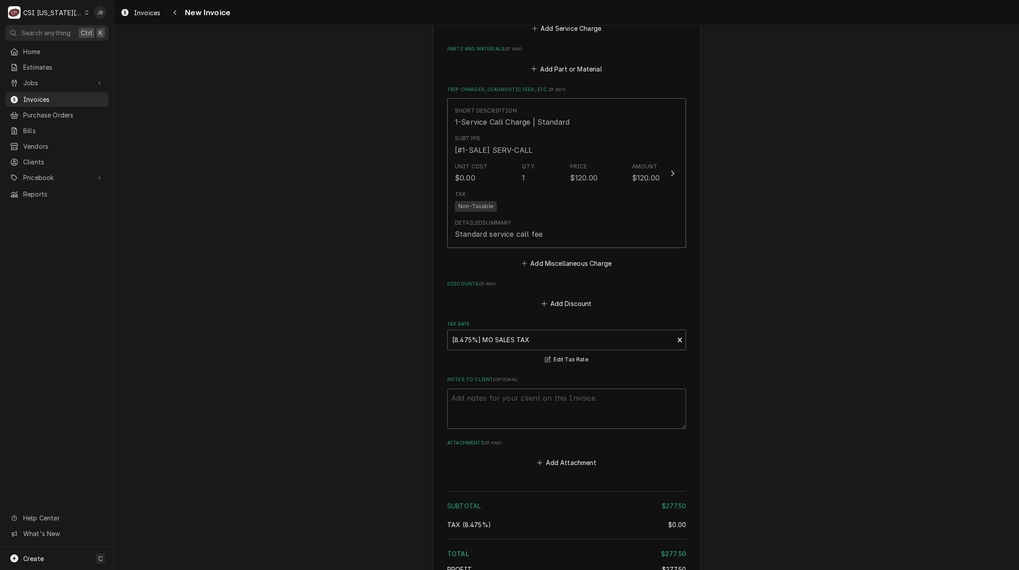
scroll to position [1466, 0]
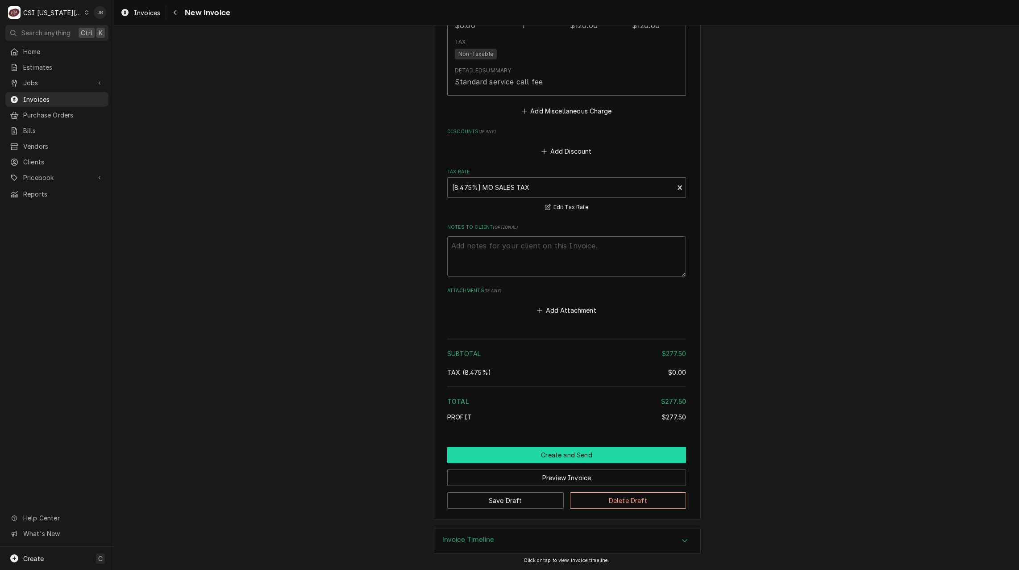
drag, startPoint x: 483, startPoint y: 454, endPoint x: 721, endPoint y: 419, distance: 241.0
click at [483, 454] on button "Create and Send" at bounding box center [566, 454] width 239 height 17
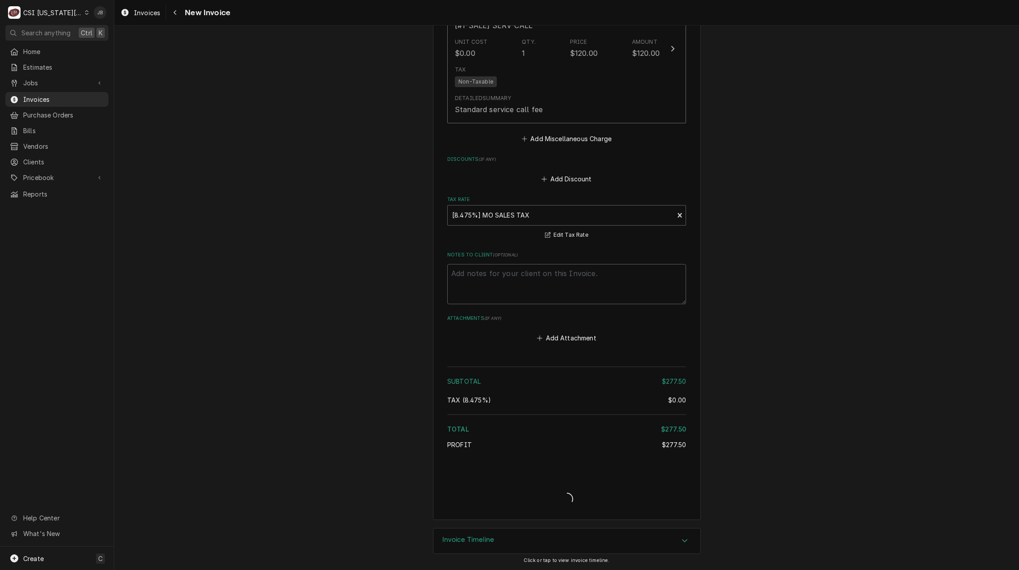
type textarea "x"
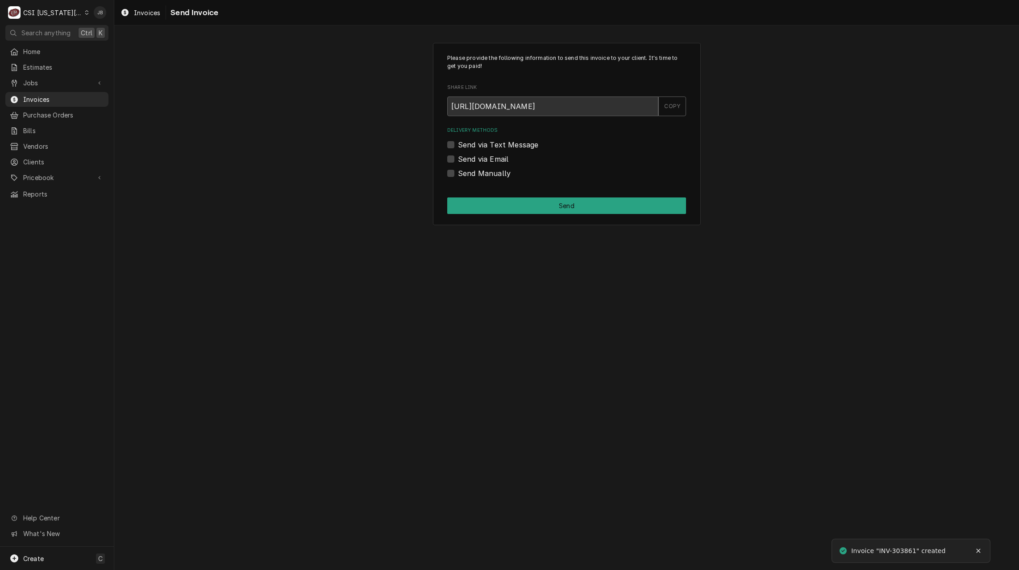
drag, startPoint x: 515, startPoint y: 166, endPoint x: 502, endPoint y: 162, distance: 13.6
click at [515, 166] on div "Delivery Methods Send via Text Message Send via Email Send Manually" at bounding box center [566, 152] width 239 height 51
click at [501, 161] on label "Send via Email" at bounding box center [483, 159] width 50 height 11
click at [501, 161] on input "Send via Email" at bounding box center [577, 164] width 239 height 20
checkbox input "true"
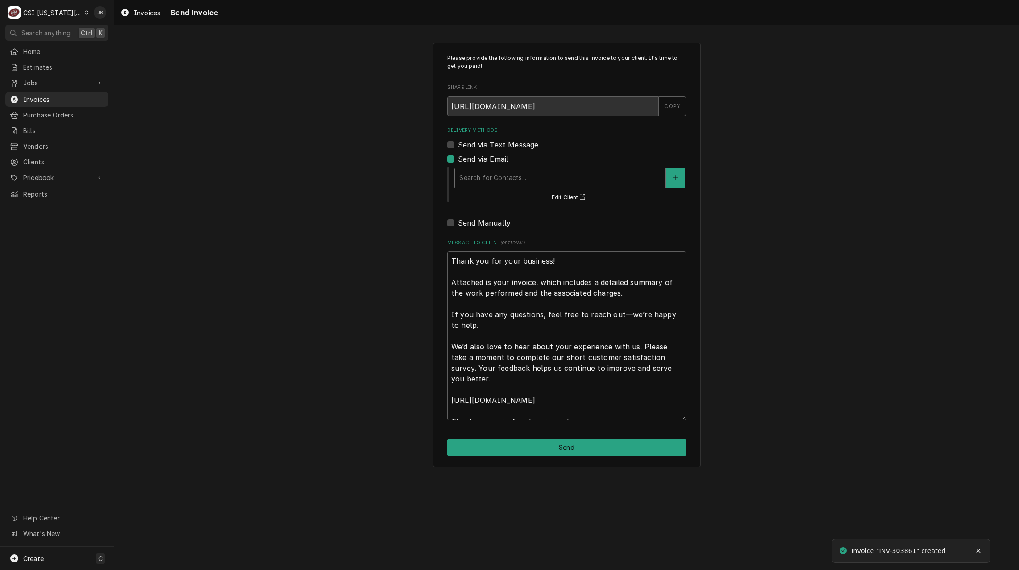
click at [497, 186] on div "Search for Contacts..." at bounding box center [560, 178] width 211 height 20
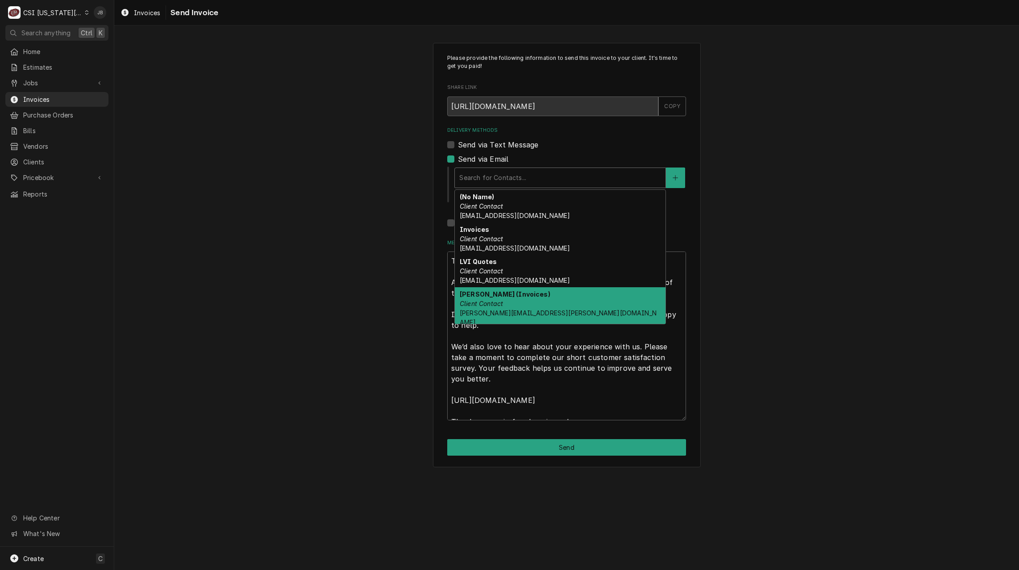
click at [529, 307] on div "Vicky Stuesse (Invoices) Client Contact vicky.stuesse@csi1.com" at bounding box center [560, 308] width 211 height 42
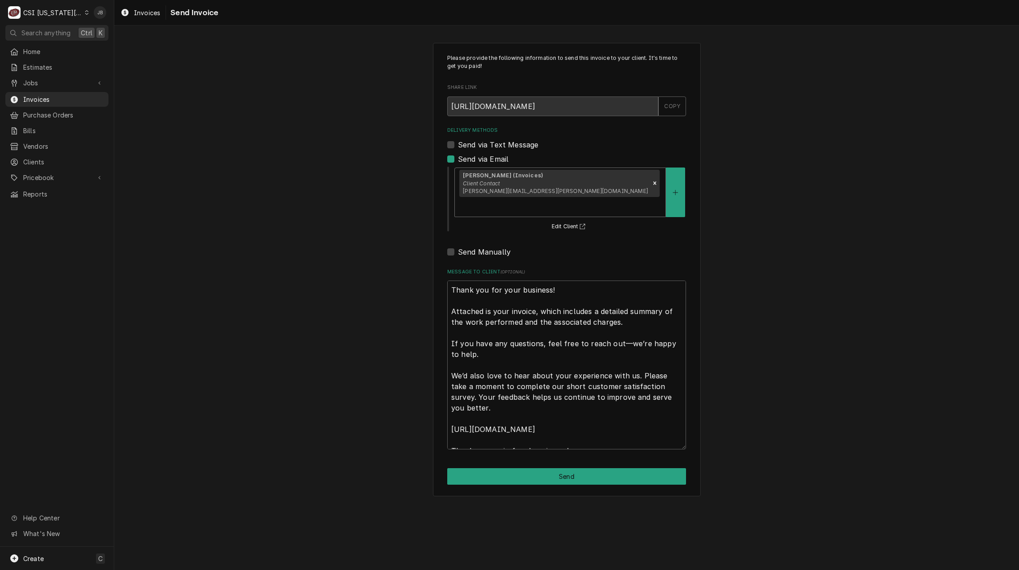
click at [525, 449] on div "Please provide the following information to send this invoice to your client. I…" at bounding box center [567, 269] width 268 height 453
click at [514, 468] on button "Send" at bounding box center [566, 476] width 239 height 17
type textarea "x"
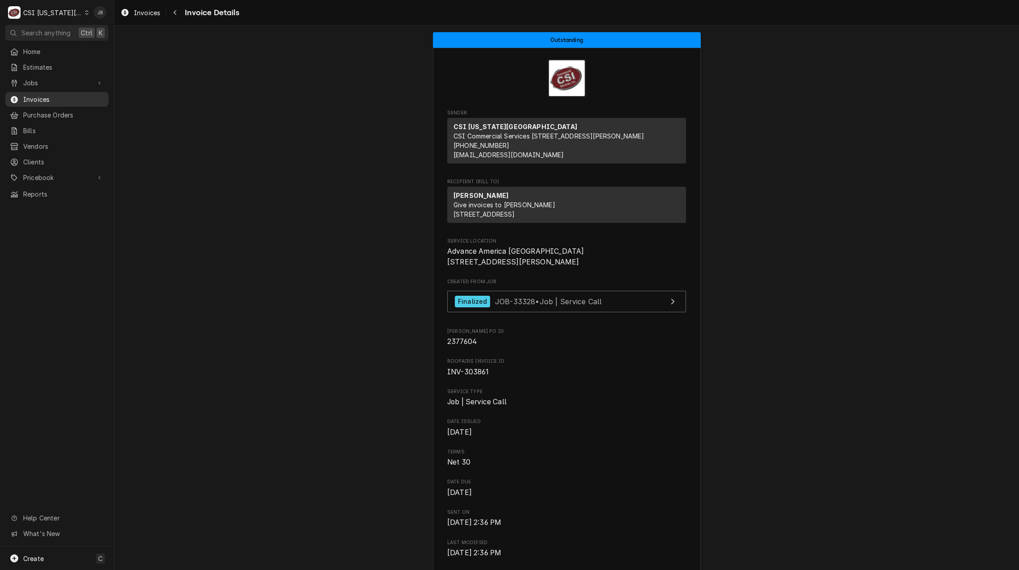
click at [54, 98] on span "Invoices" at bounding box center [63, 99] width 81 height 9
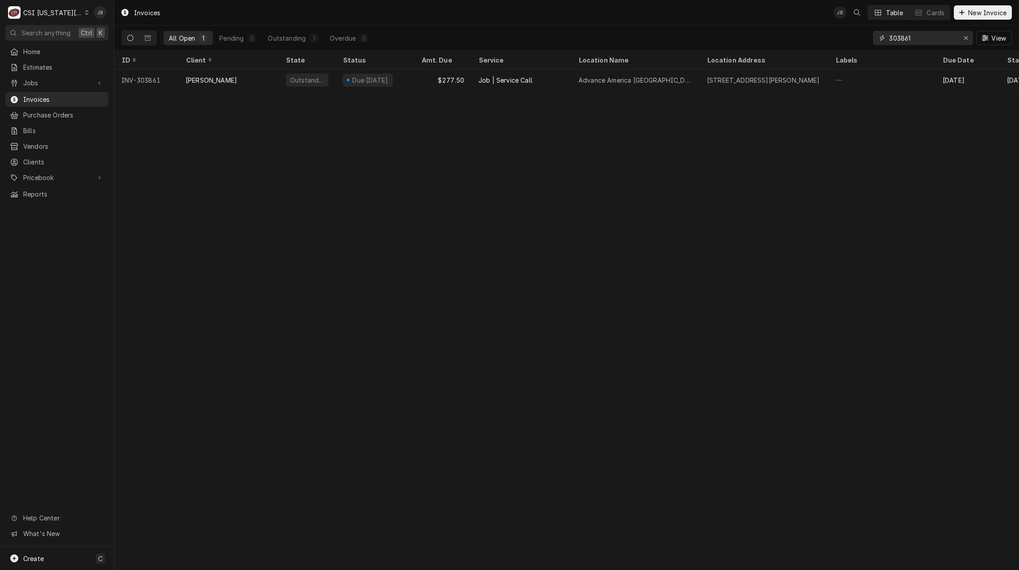
click at [914, 38] on input "303861" at bounding box center [922, 38] width 67 height 14
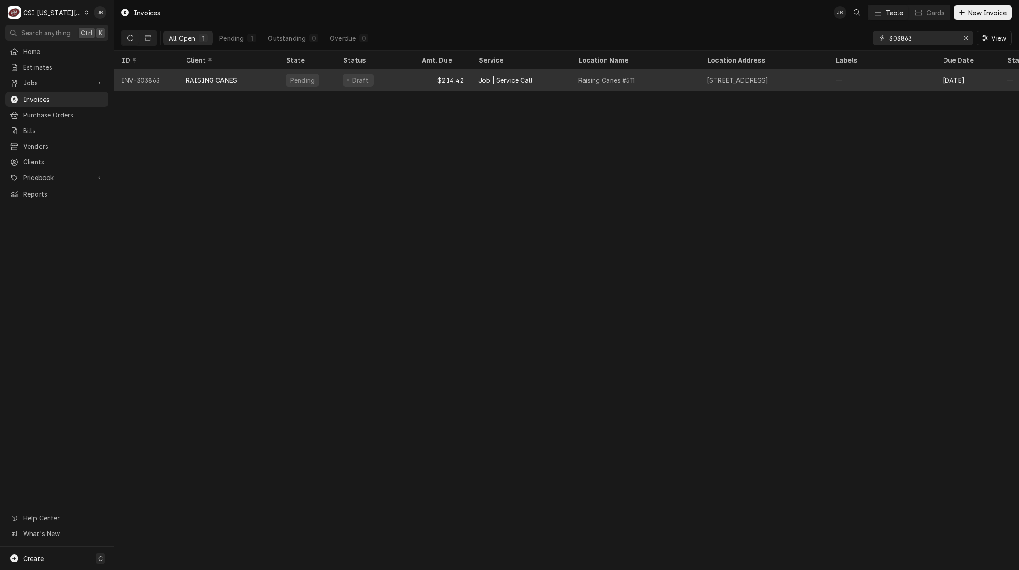
type input "303863"
click at [190, 82] on div "RAISING CANES" at bounding box center [211, 79] width 51 height 9
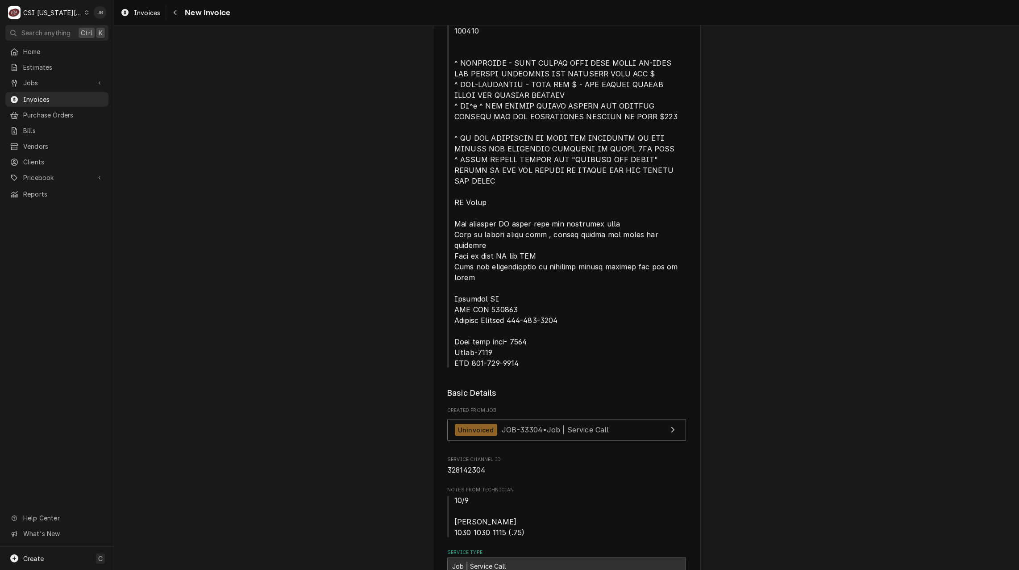
scroll to position [45, 0]
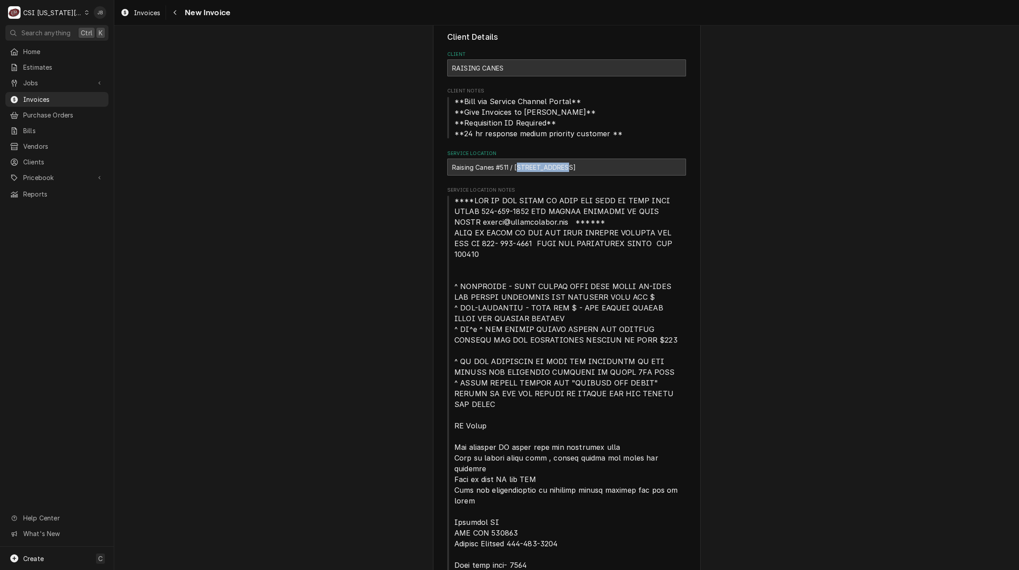
drag, startPoint x: 514, startPoint y: 167, endPoint x: 561, endPoint y: 166, distance: 46.9
click at [561, 166] on div "Raising Canes #511 / [STREET_ADDRESS]" at bounding box center [566, 166] width 239 height 17
drag, startPoint x: 561, startPoint y: 166, endPoint x: 567, endPoint y: 168, distance: 6.6
click at [566, 167] on div "Raising Canes #511 / [STREET_ADDRESS]" at bounding box center [566, 166] width 239 height 17
drag, startPoint x: 578, startPoint y: 170, endPoint x: 511, endPoint y: 171, distance: 66.5
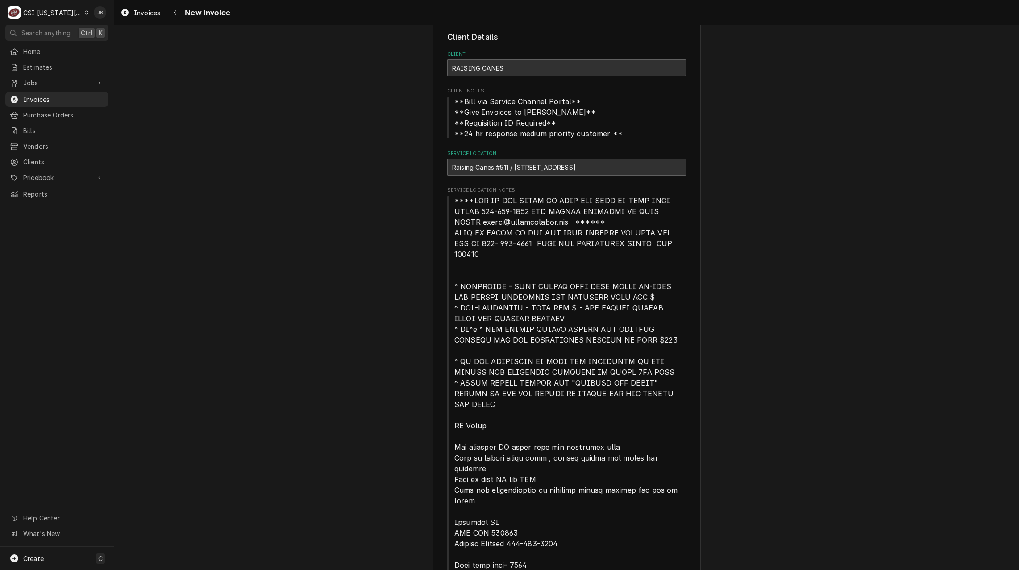
click at [511, 171] on div "Raising Canes #511 / [STREET_ADDRESS]" at bounding box center [566, 166] width 239 height 17
copy div "13710 Blackbob Road,"
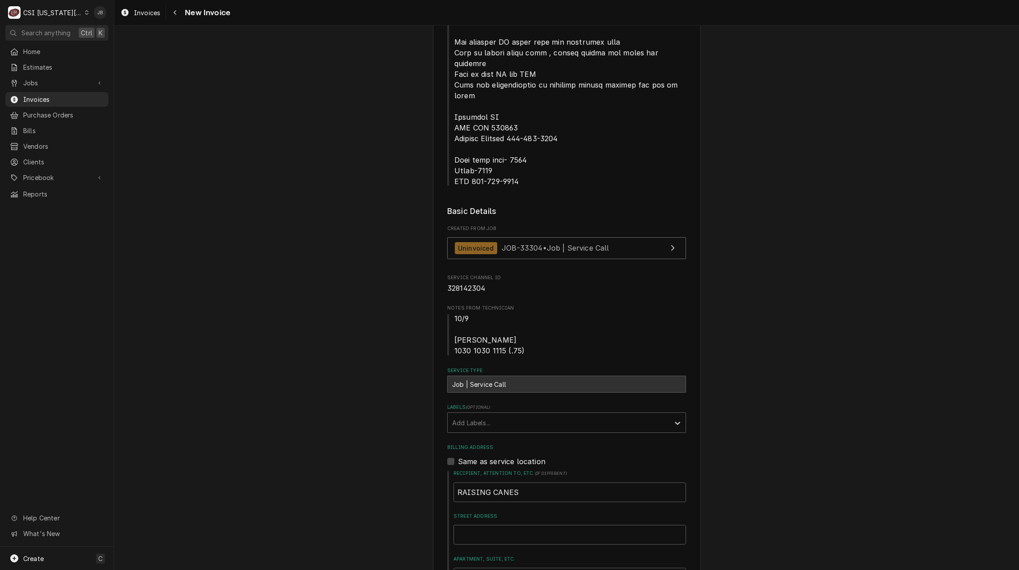
scroll to position [446, 0]
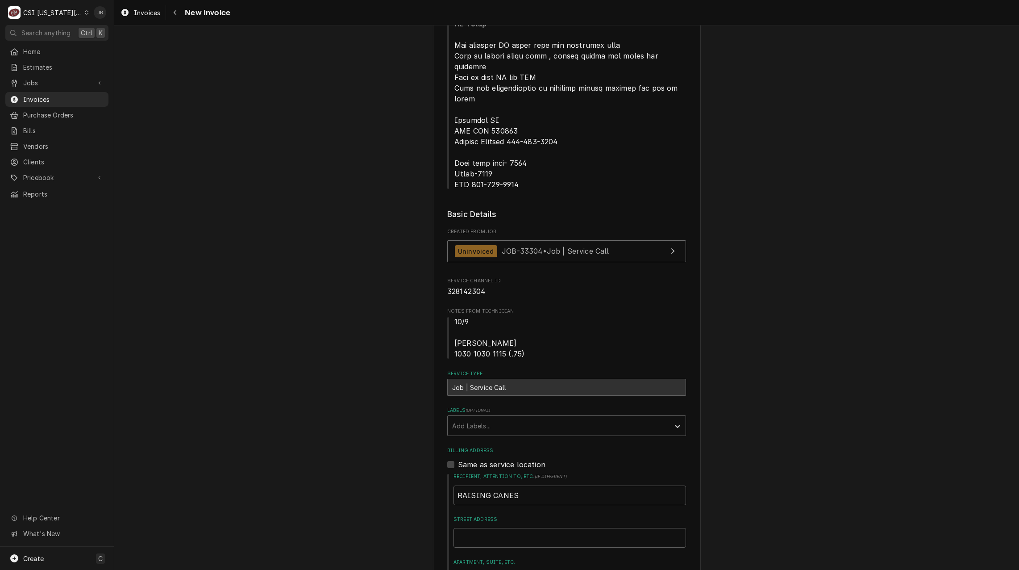
click at [447, 407] on label "Labels ( optional )" at bounding box center [566, 410] width 239 height 7
click at [479, 416] on div "Add Labels..." at bounding box center [559, 426] width 222 height 20
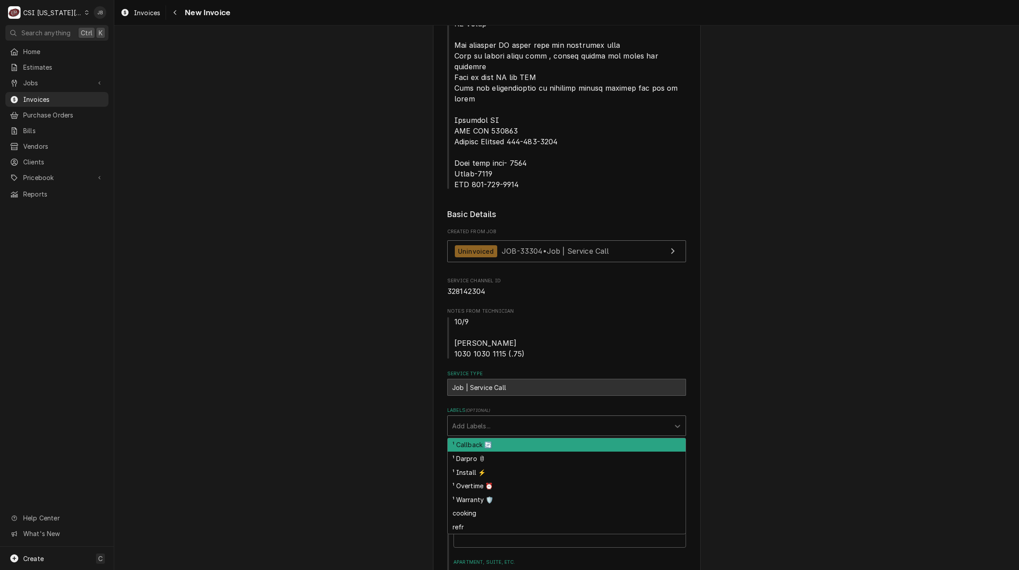
click at [497, 438] on div "¹ Callback 🔄" at bounding box center [567, 445] width 238 height 14
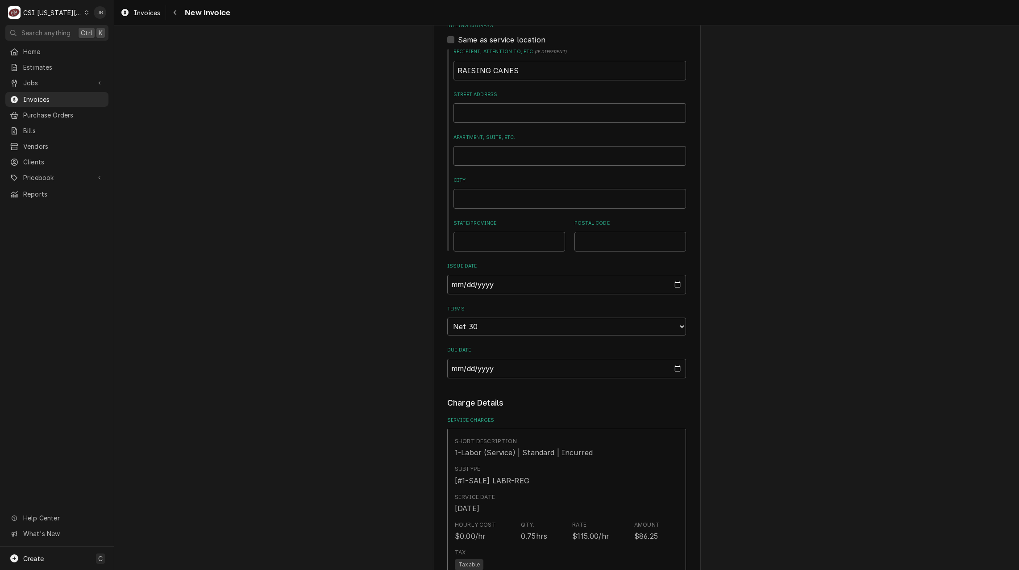
scroll to position [1071, 0]
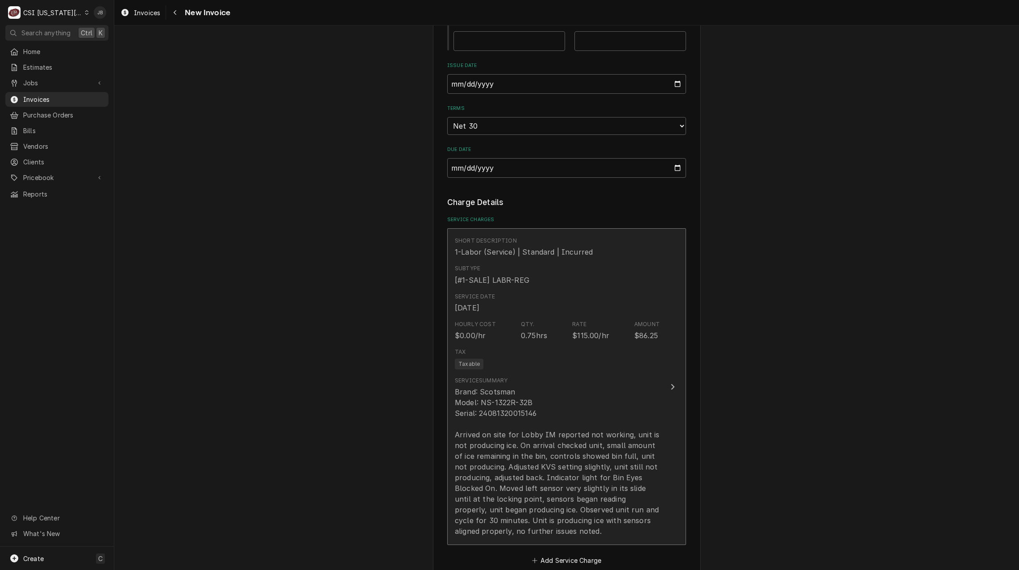
click at [604, 386] on div "Brand: Scotsman Model: NS-1322R-32B Serial: 24081320015146 Arrived on site for …" at bounding box center [557, 461] width 205 height 150
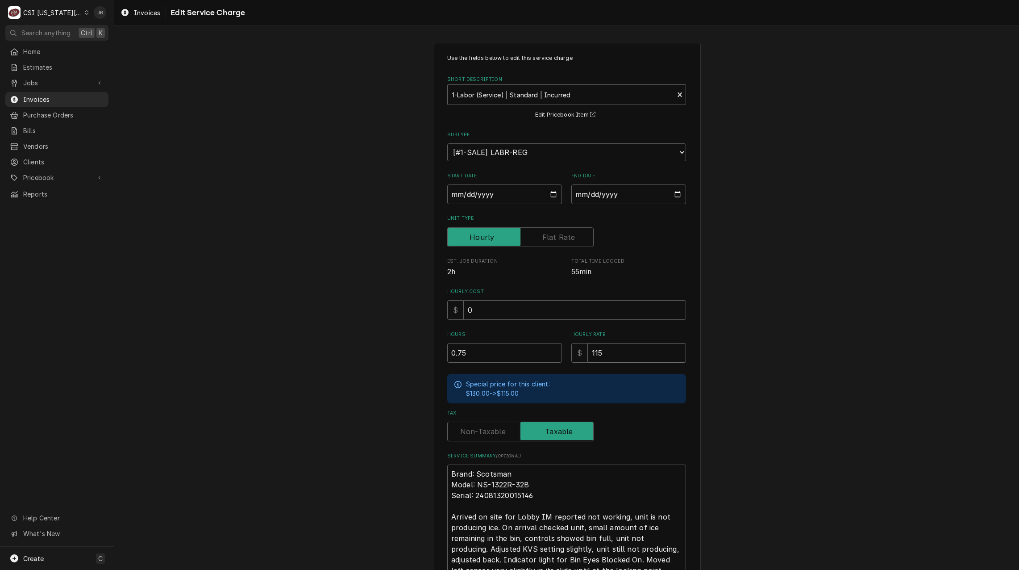
drag, startPoint x: 610, startPoint y: 354, endPoint x: 417, endPoint y: 352, distance: 192.4
click at [462, 354] on div "Hours 0.75 Hourly Rate $ 115" at bounding box center [566, 347] width 239 height 32
type textarea "x"
type input "0"
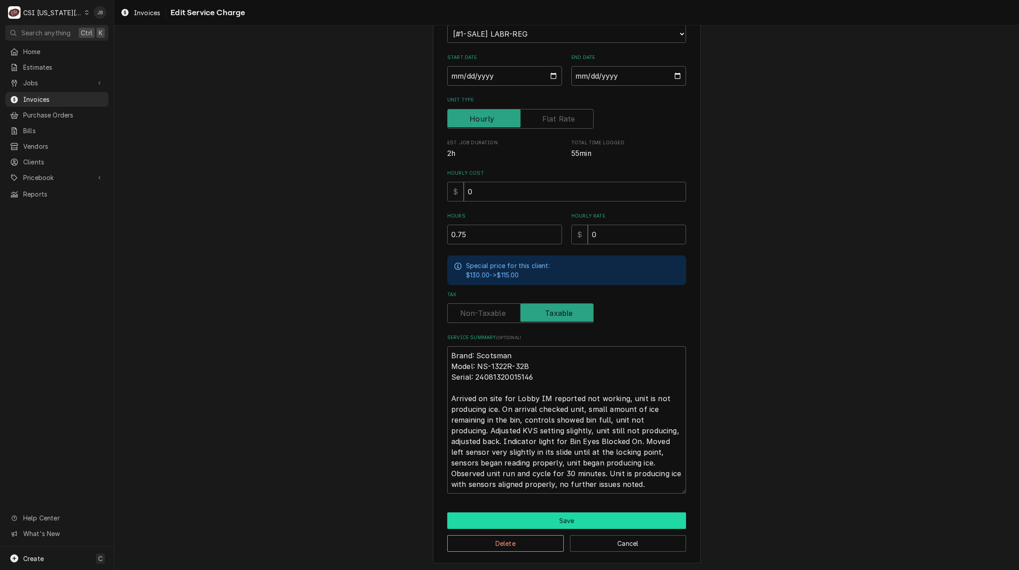
click at [567, 515] on button "Save" at bounding box center [566, 520] width 239 height 17
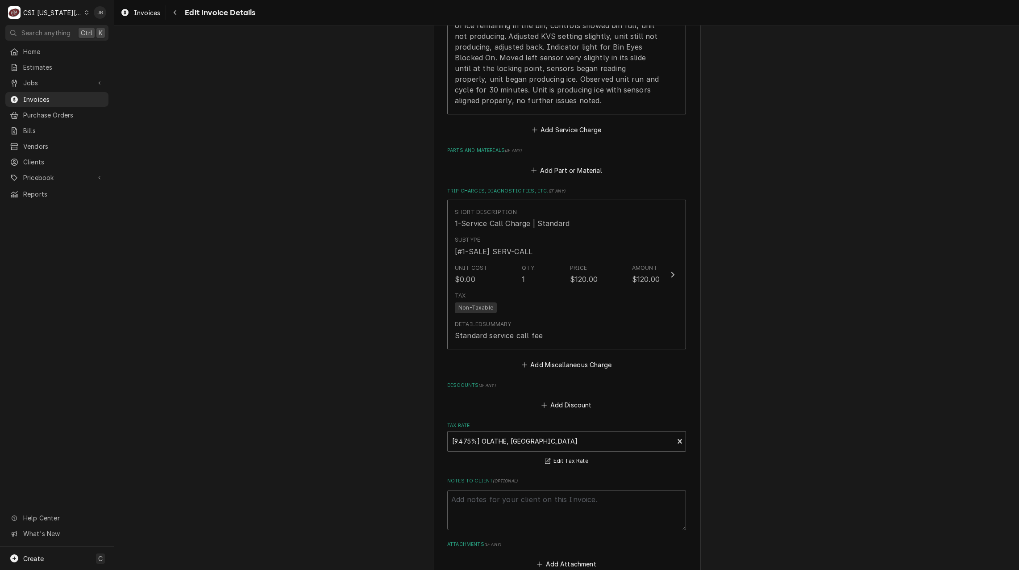
scroll to position [1641, 0]
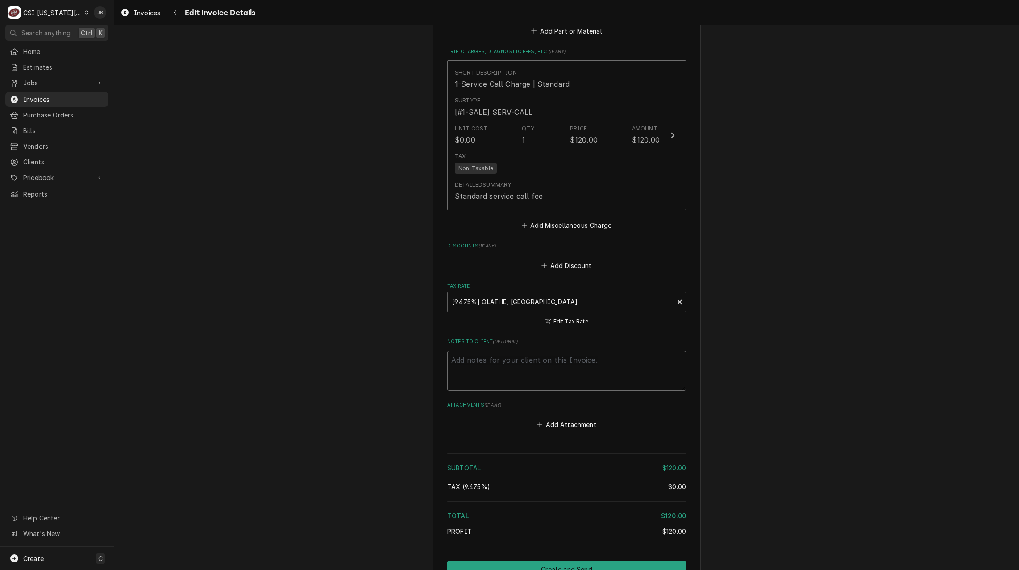
click at [471, 350] on textarea "Notes to Client ( optional )" at bounding box center [566, 370] width 239 height 40
type textarea "x"
type textarea "Z"
type textarea "x"
type textarea "Ze"
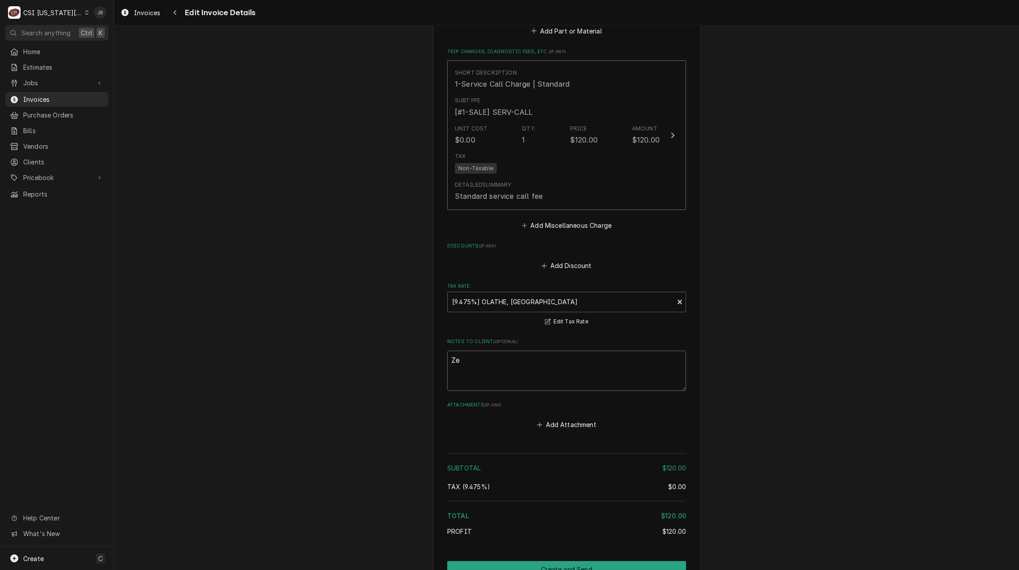
type textarea "x"
type textarea "Zer"
type textarea "x"
type textarea "Zero"
type textarea "x"
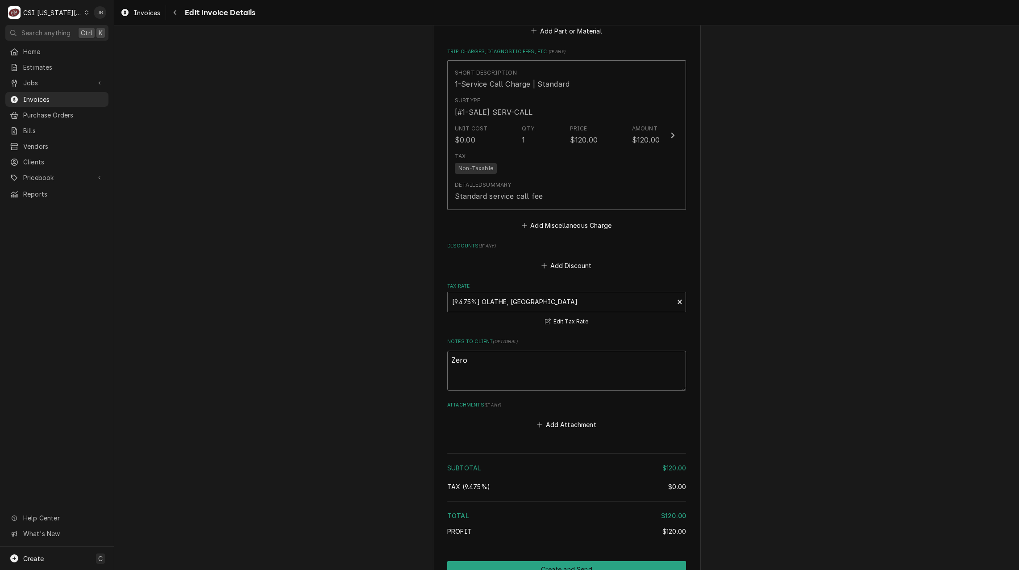
type textarea "Zero"
type textarea "x"
type textarea "Zero J"
type textarea "x"
type textarea "Zero JB"
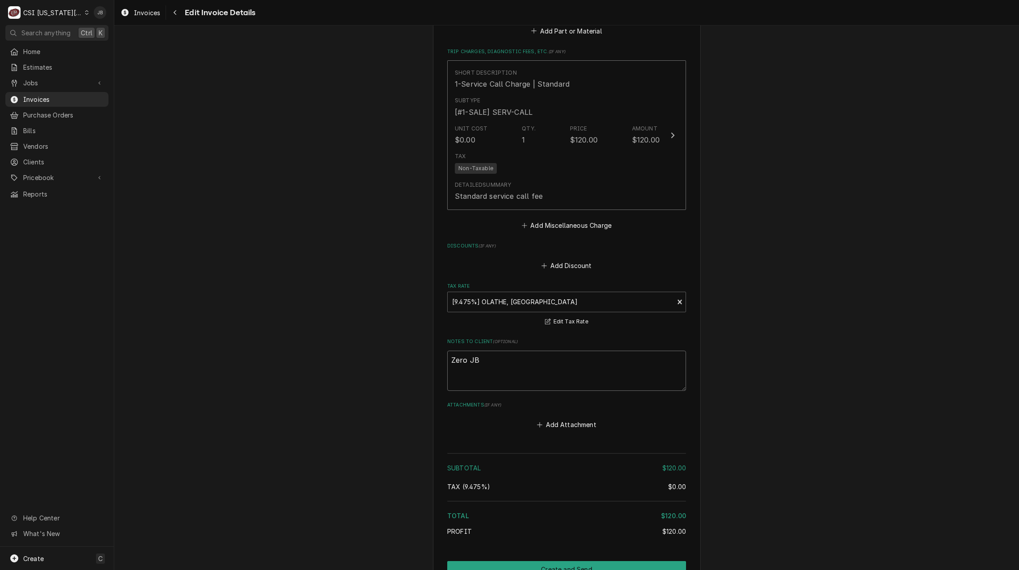
type textarea "x"
type textarea "Zero JB."
type textarea "x"
type textarea "Zero JB."
type textarea "x"
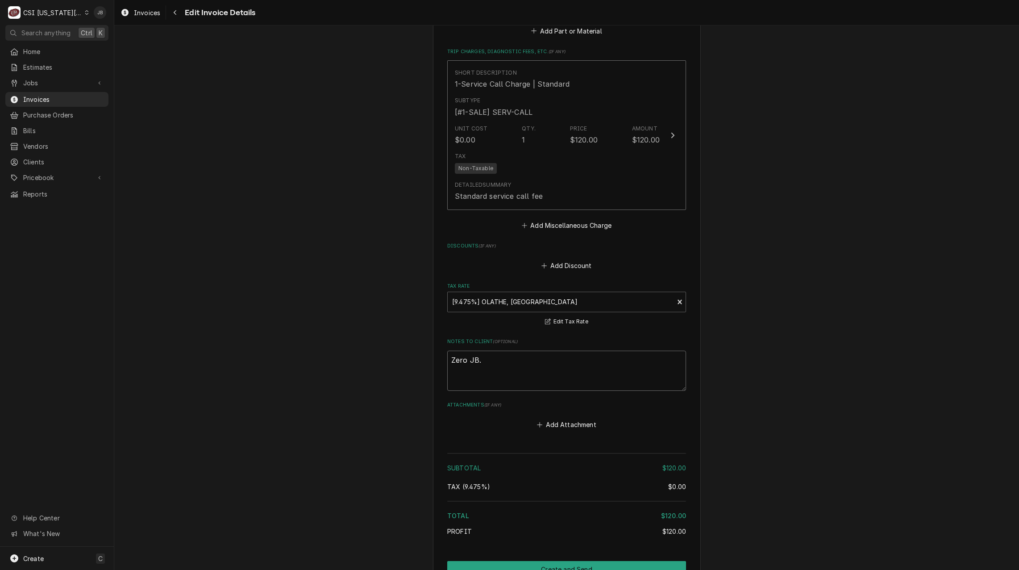
type textarea "Zero JB."
type textarea "x"
type textarea "Zero JB"
type textarea "x"
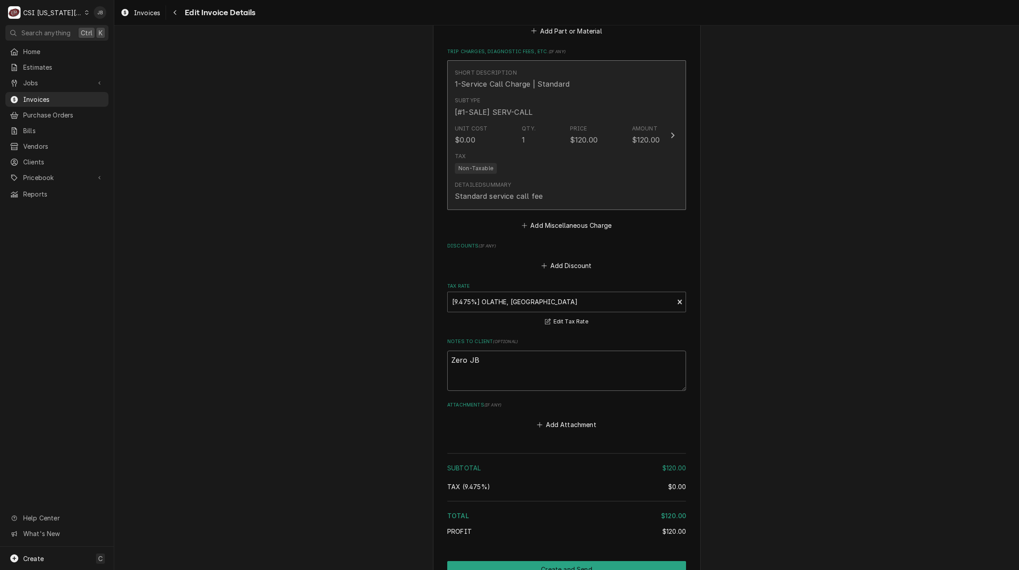
scroll to position [1507, 0]
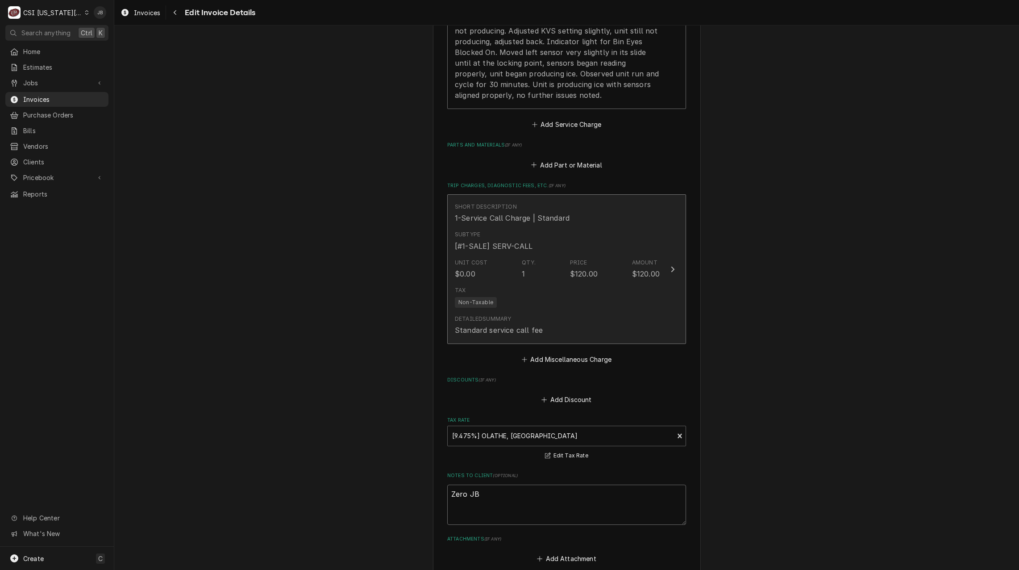
type textarea "Zero JB"
click at [526, 203] on div "Short Description 1-Service Call Charge | Standard" at bounding box center [512, 213] width 115 height 21
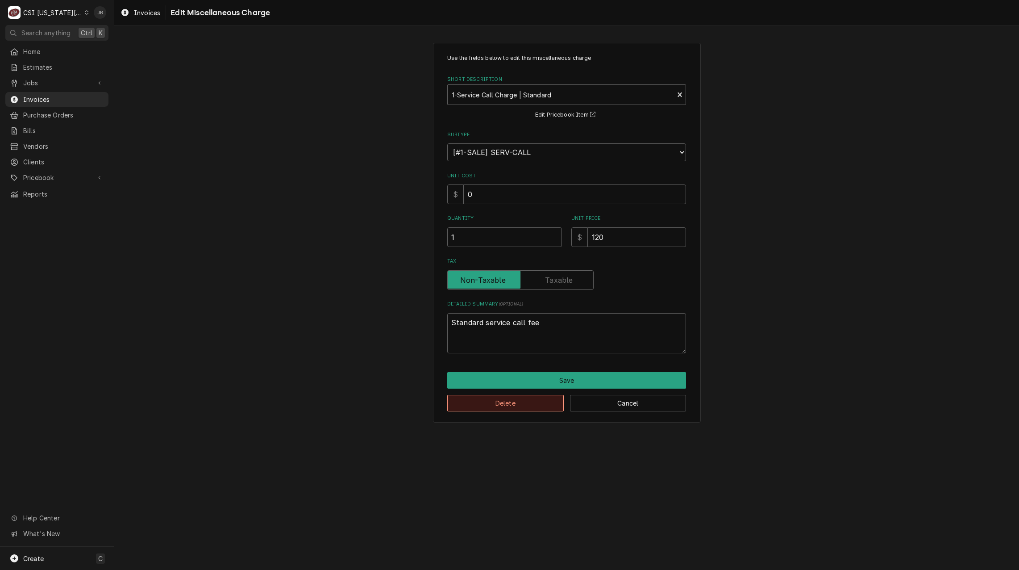
click at [495, 407] on button "Delete" at bounding box center [505, 403] width 117 height 17
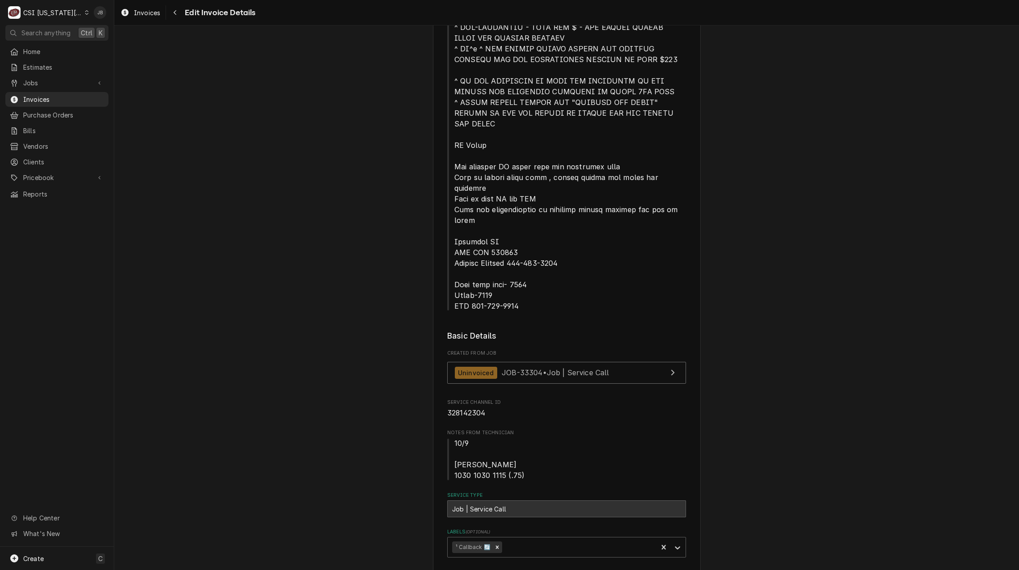
scroll to position [229, 0]
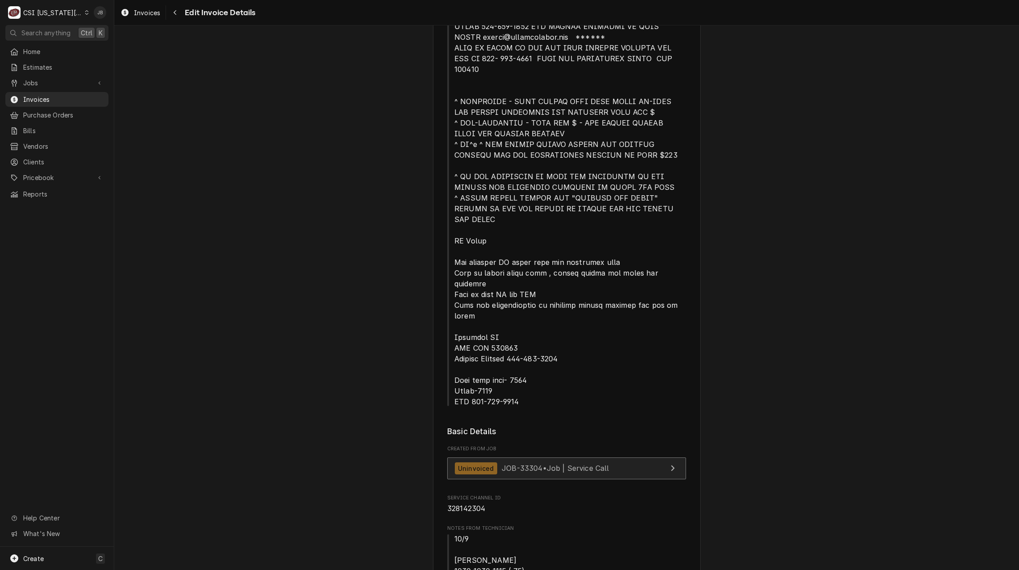
click at [508, 463] on span "JOB-33304 • Job | Service Call" at bounding box center [556, 467] width 108 height 9
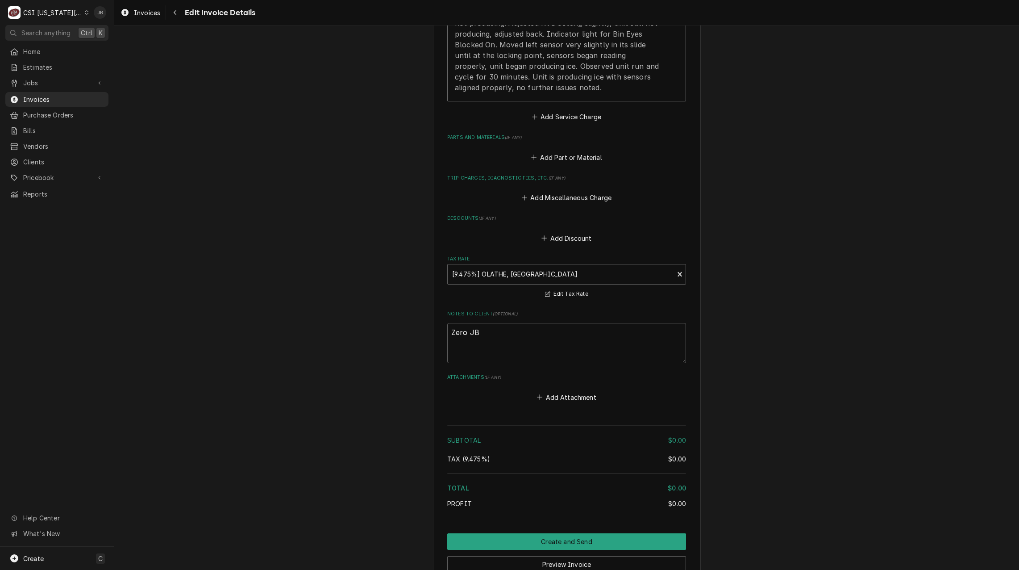
scroll to position [1559, 0]
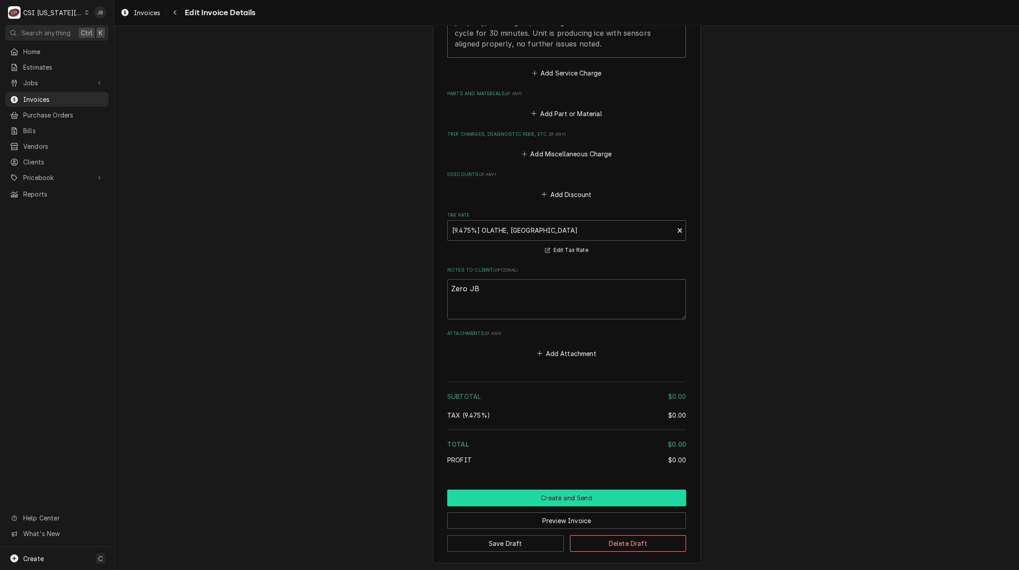
click at [566, 489] on button "Create and Send" at bounding box center [566, 497] width 239 height 17
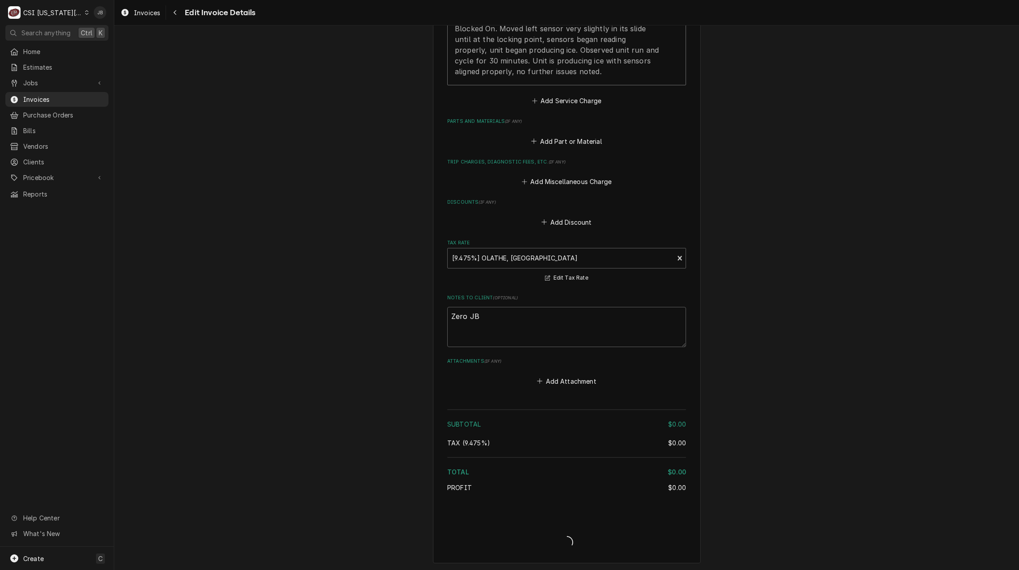
type textarea "x"
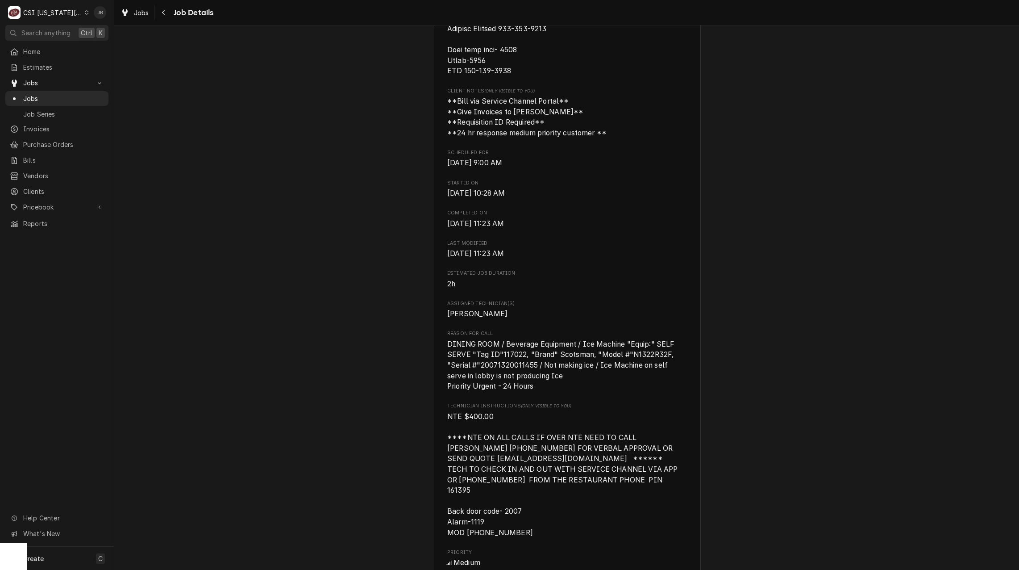
scroll to position [670, 0]
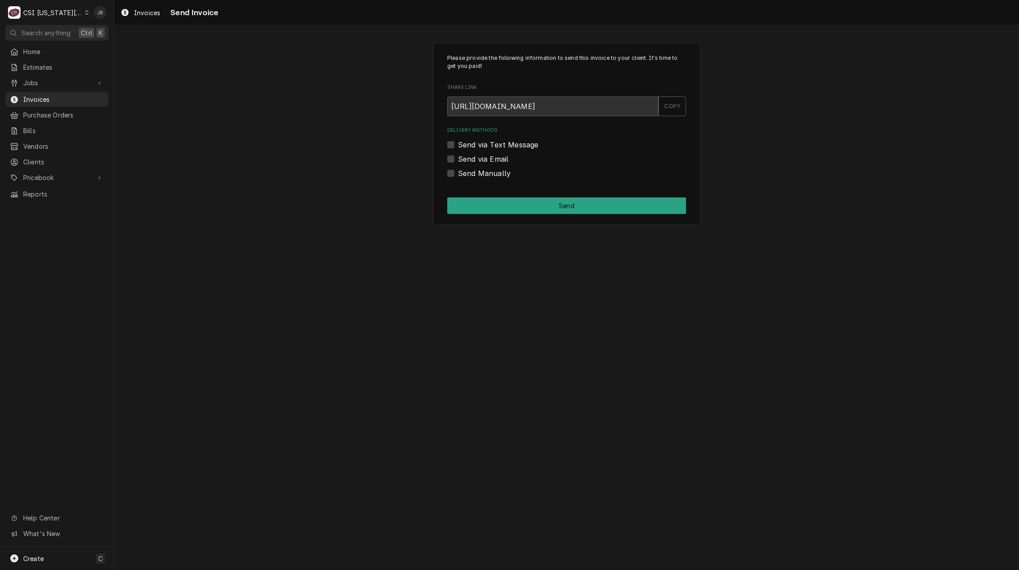
click at [492, 158] on label "Send via Email" at bounding box center [483, 159] width 50 height 11
click at [492, 158] on input "Send via Email" at bounding box center [577, 164] width 239 height 20
checkbox input "true"
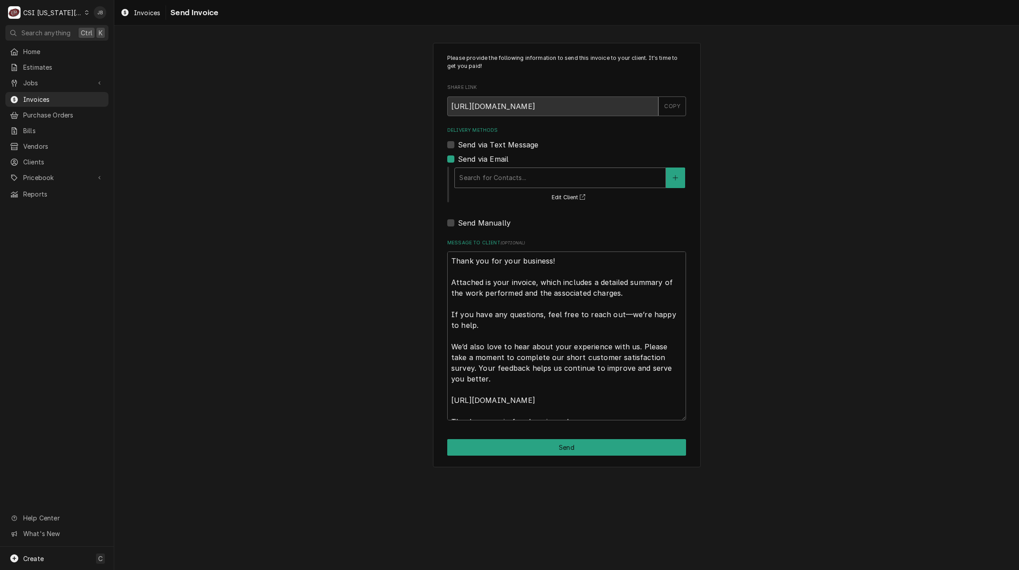
click at [494, 176] on div "Delivery Methods" at bounding box center [560, 178] width 202 height 16
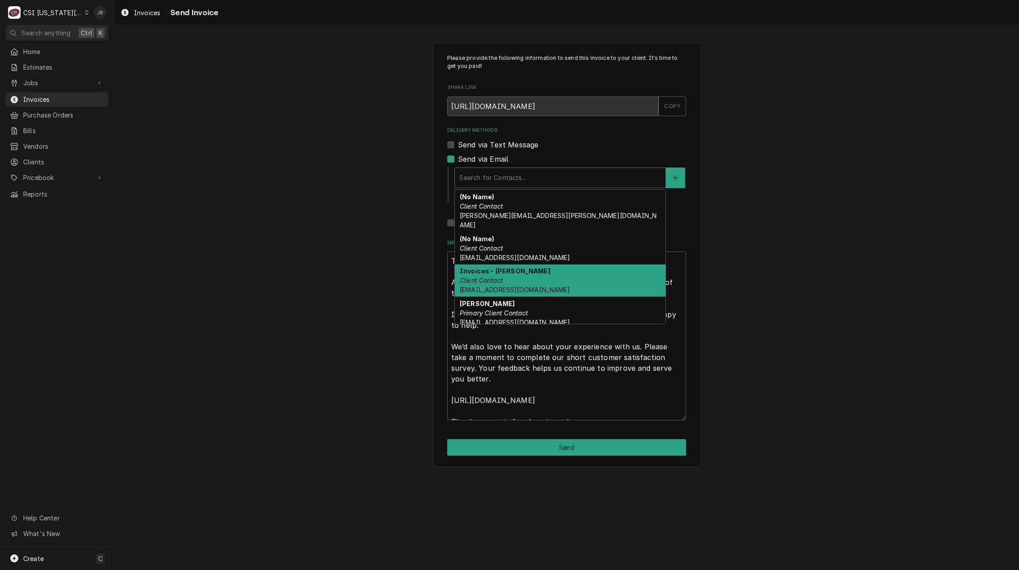
click at [545, 274] on div "Invoices - Kelsey Client Contact kelsey.hetlage@csi1.com" at bounding box center [560, 280] width 211 height 33
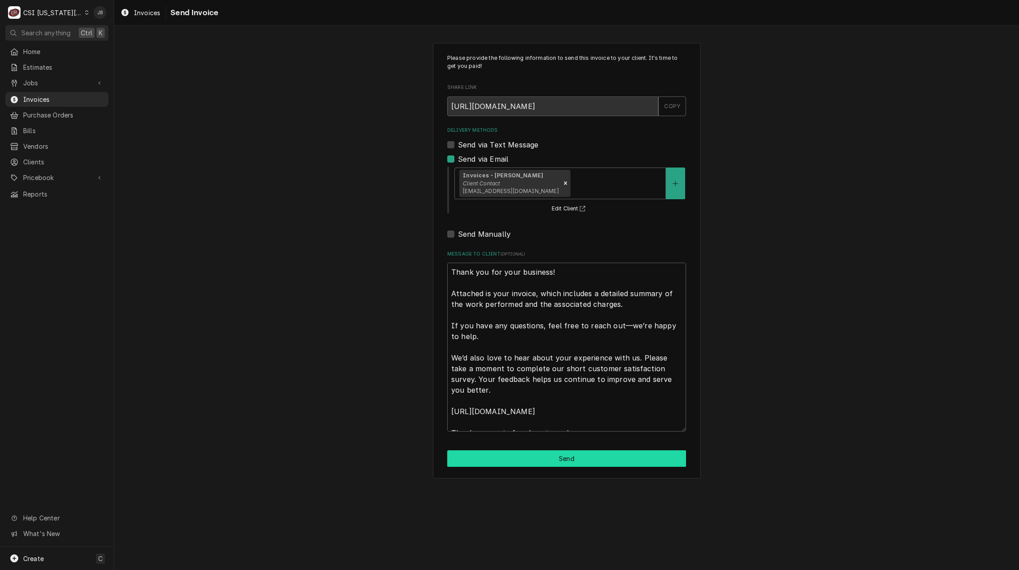
click at [500, 457] on button "Send" at bounding box center [566, 458] width 239 height 17
type textarea "x"
